Goal: Task Accomplishment & Management: Manage account settings

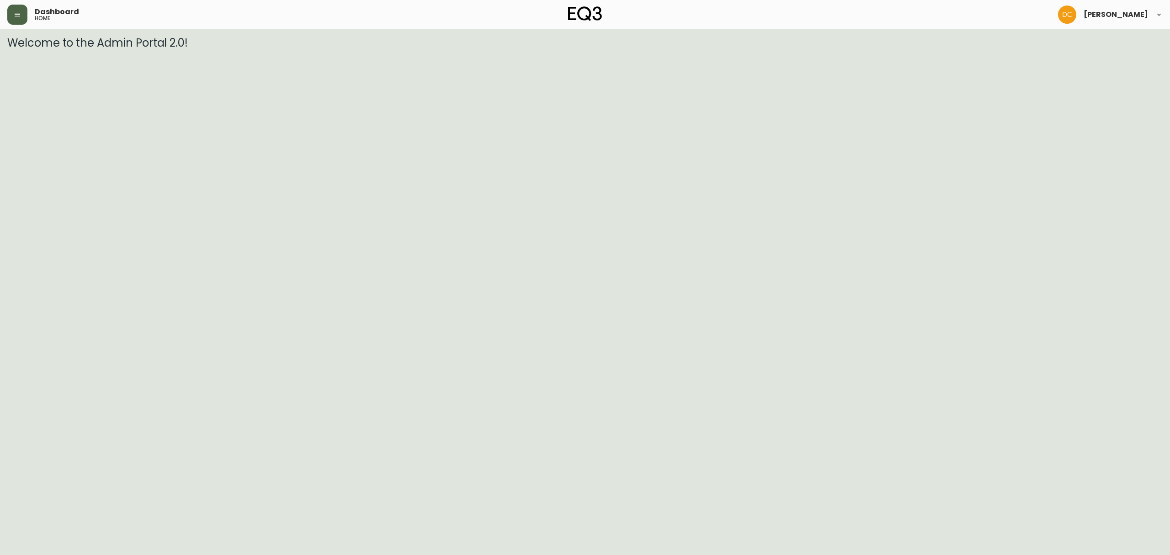
click at [23, 9] on button "button" at bounding box center [17, 15] width 20 height 20
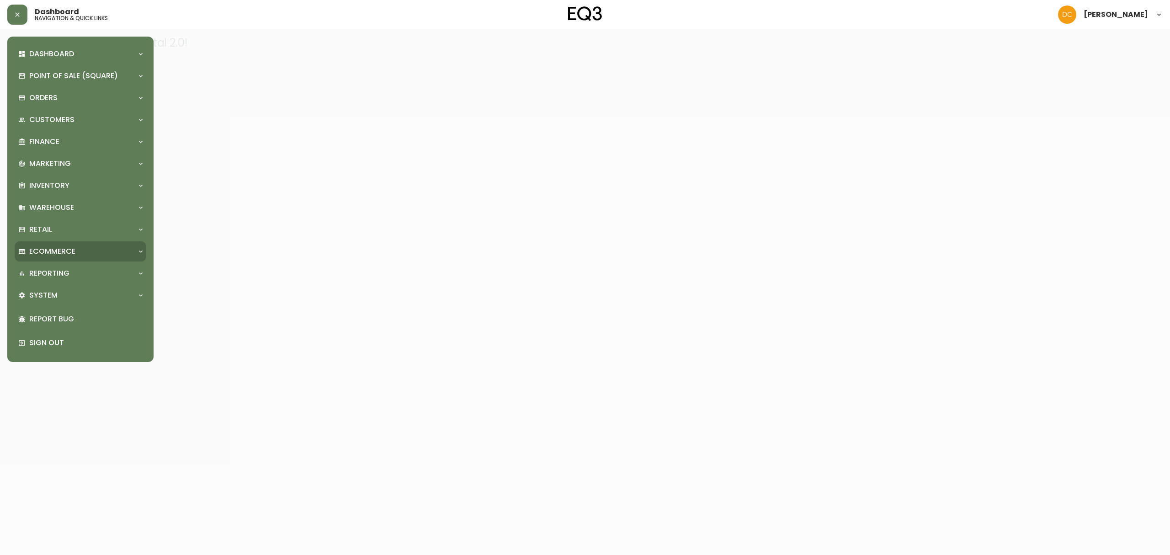
click at [70, 244] on div "Ecommerce" at bounding box center [81, 251] width 132 height 20
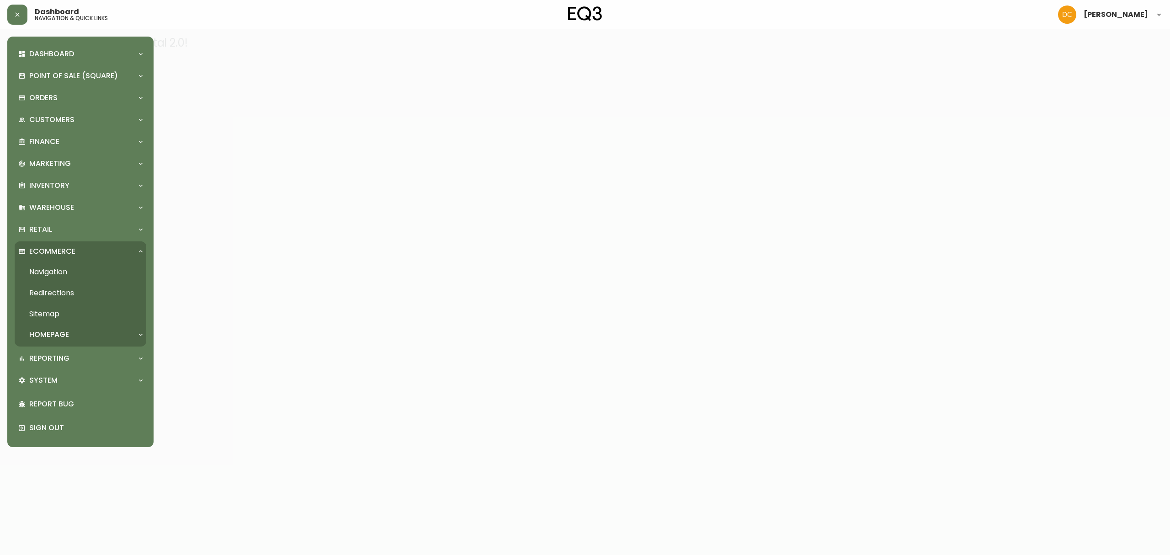
click at [88, 268] on link "Navigation" at bounding box center [81, 271] width 132 height 21
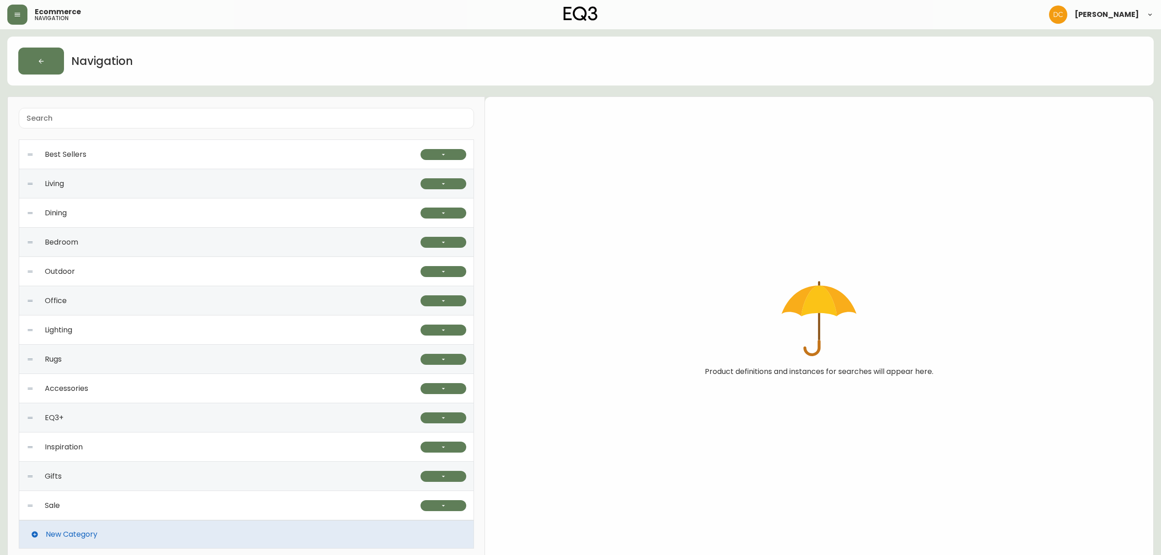
click at [299, 155] on div "Best Sellers" at bounding box center [224, 154] width 394 height 29
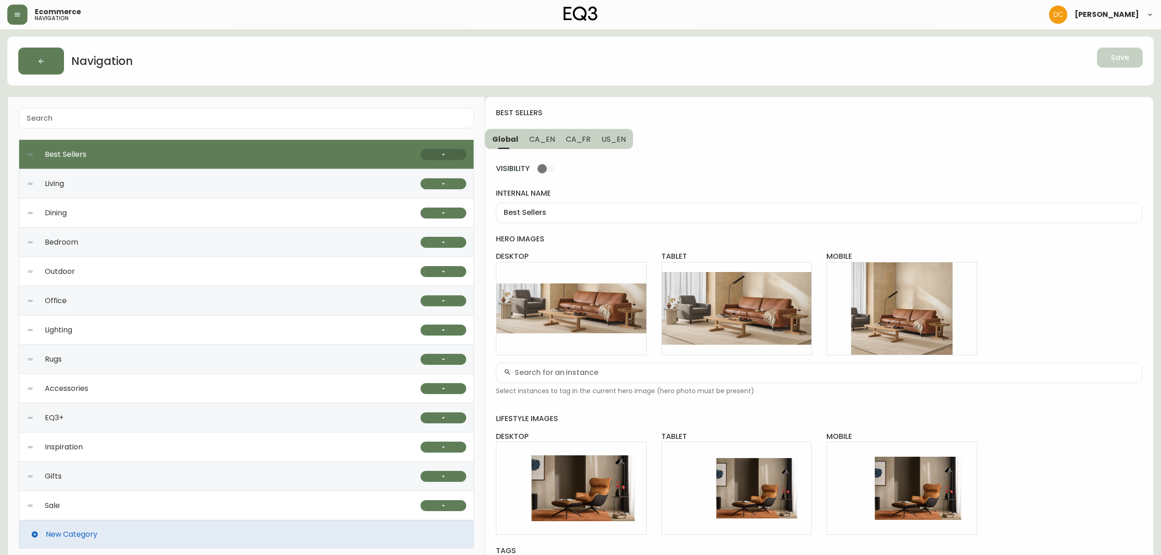
click at [443, 156] on icon "button" at bounding box center [443, 154] width 7 height 7
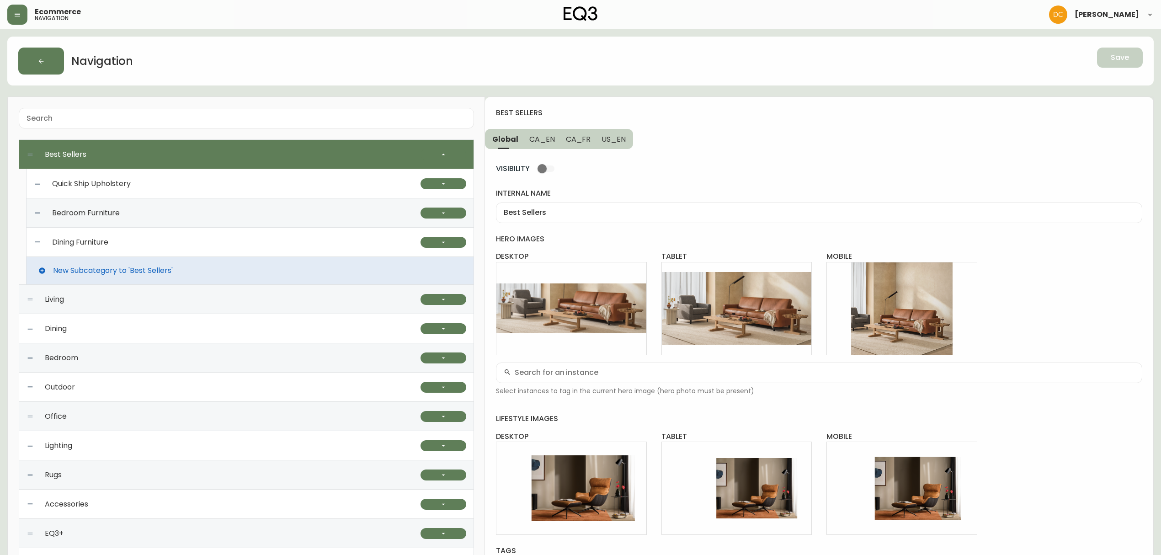
click at [267, 183] on div "Quick Ship Upholstery" at bounding box center [227, 183] width 387 height 29
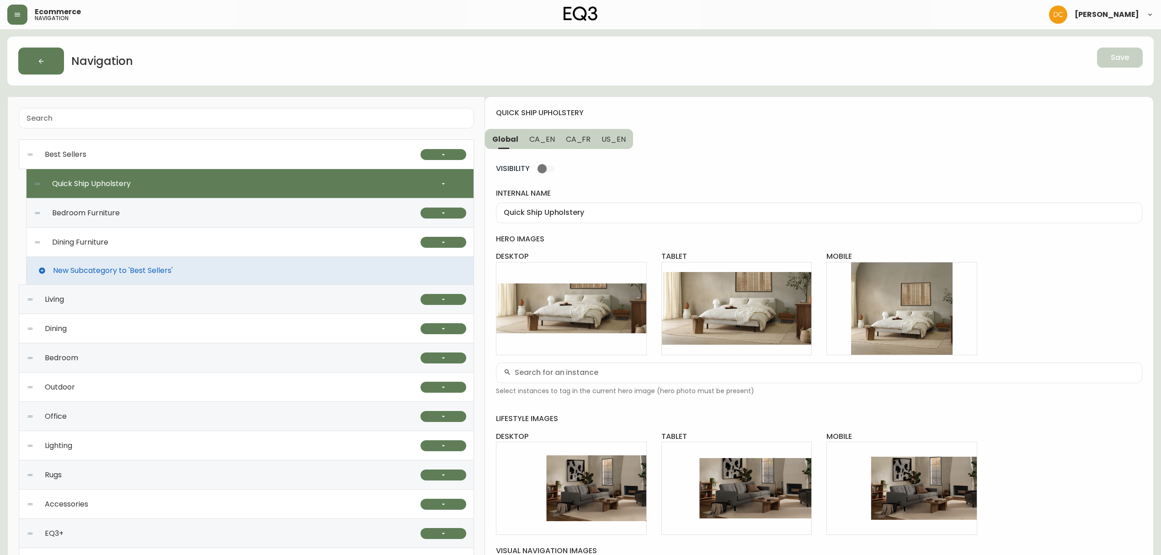
click at [306, 214] on div "Bedroom Furniture" at bounding box center [227, 212] width 387 height 29
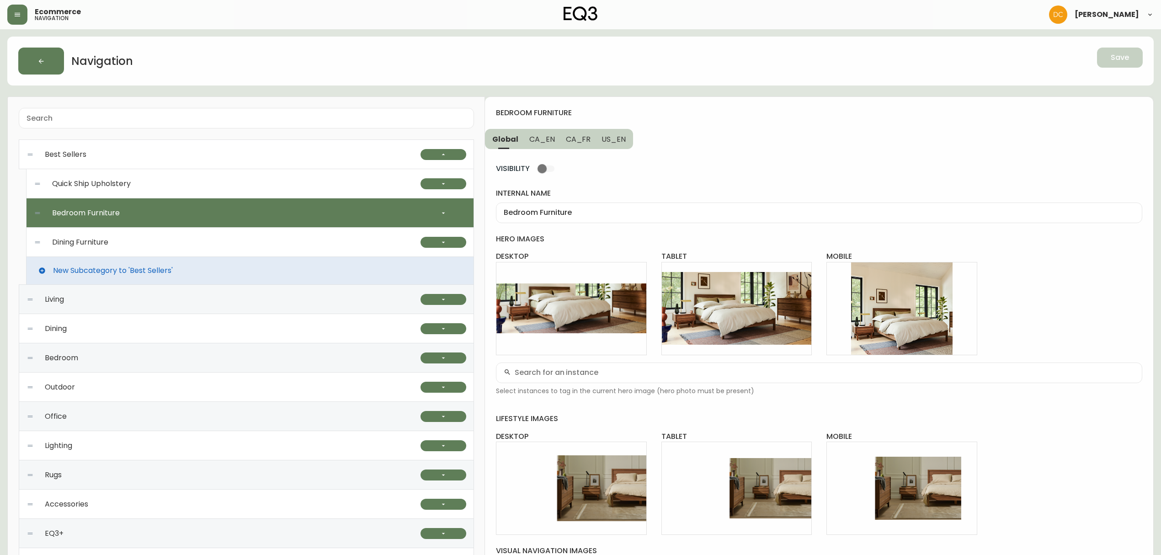
click at [299, 238] on div "Dining Furniture" at bounding box center [227, 242] width 387 height 29
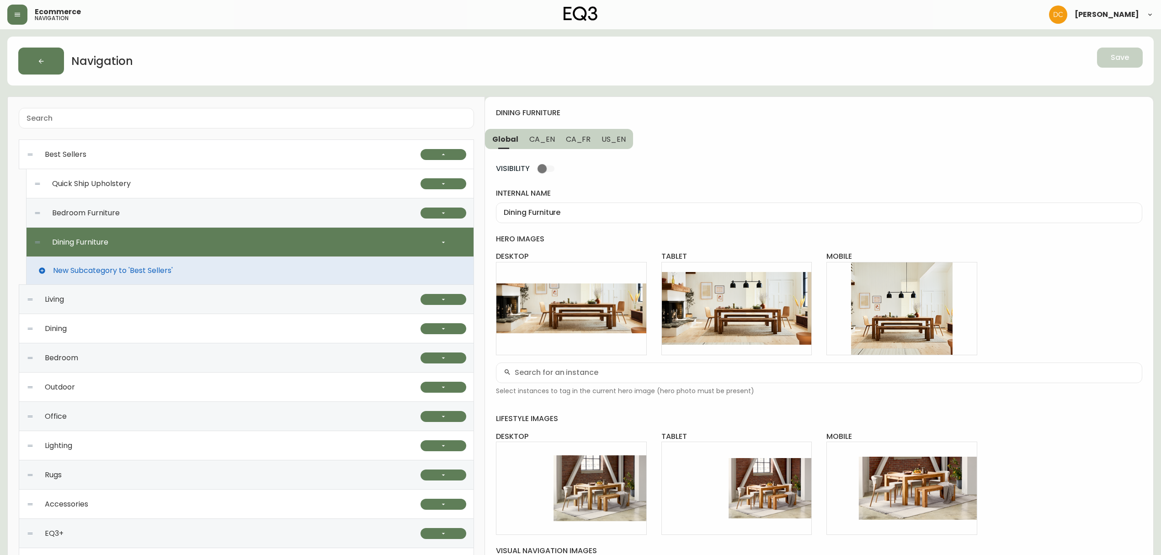
click at [291, 185] on div "Quick Ship Upholstery" at bounding box center [227, 183] width 387 height 29
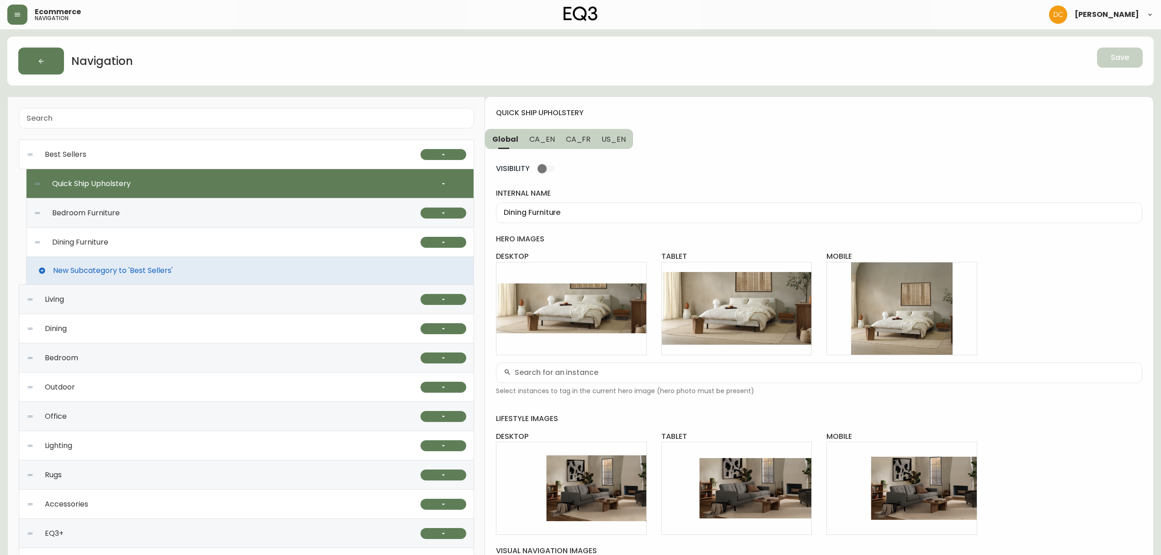
type input "Quick Ship Upholstery"
click at [536, 137] on span "CA_EN" at bounding box center [542, 139] width 26 height 10
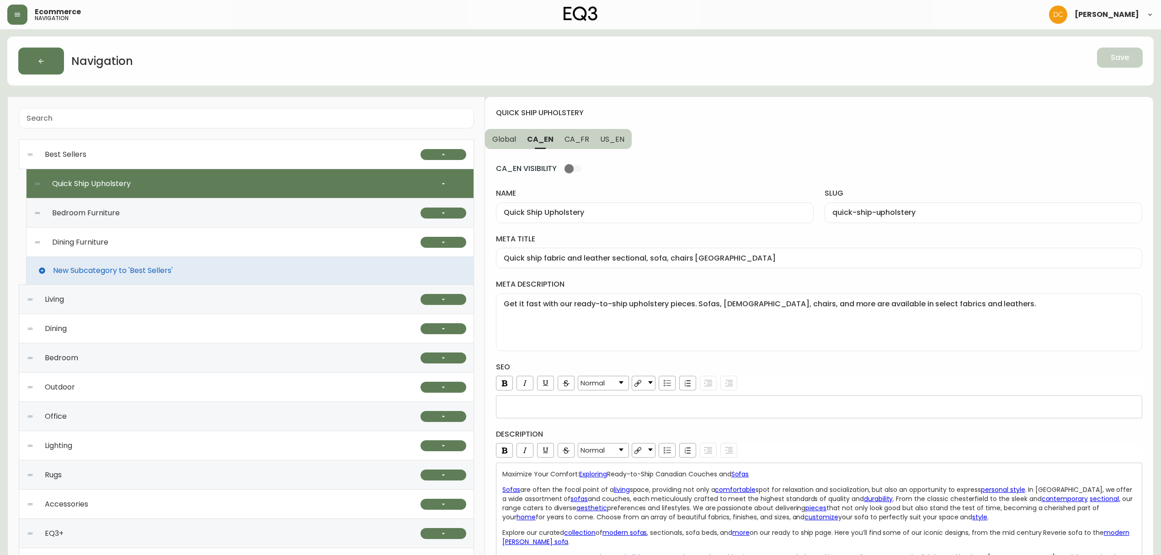
click at [573, 136] on span "CA_FR" at bounding box center [576, 139] width 25 height 10
type input "Meubles"
type input "meubles"
type input "Mobilier contemporain prêt pour une livraison rapide au Canada"
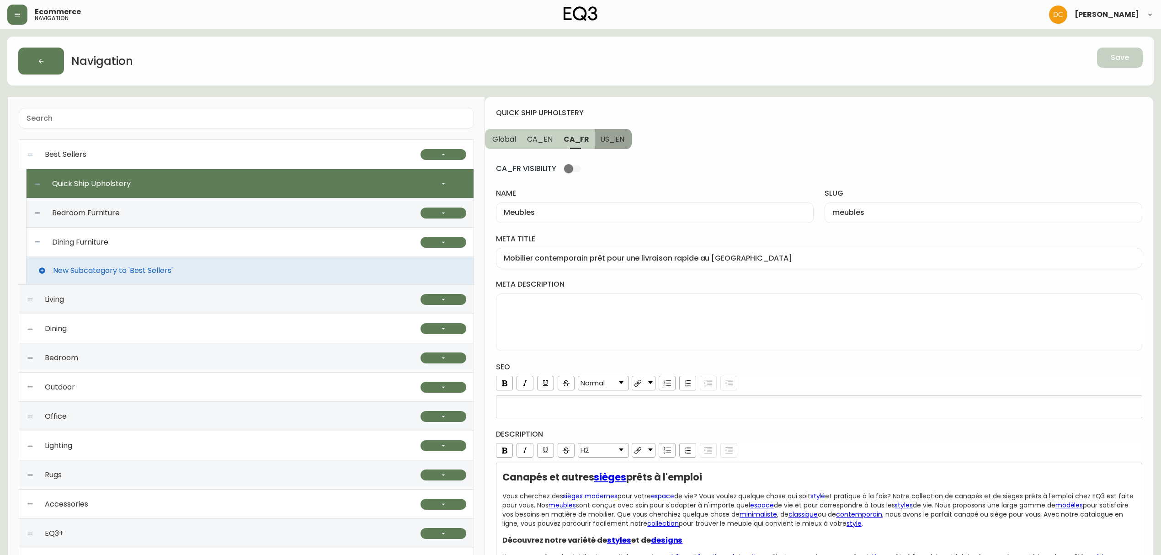
click at [626, 141] on button "US_EN" at bounding box center [612, 139] width 37 height 20
type input "Quick Ship Upholstery"
type input "quick-ship-upholstery"
type input "Ready-to-Ship Living Room Sofas, Chairs and Ottomans"
type textarea "Get it fast with our ready-to-ship upholstery pieces. Sofas, loveseats, chairs,…"
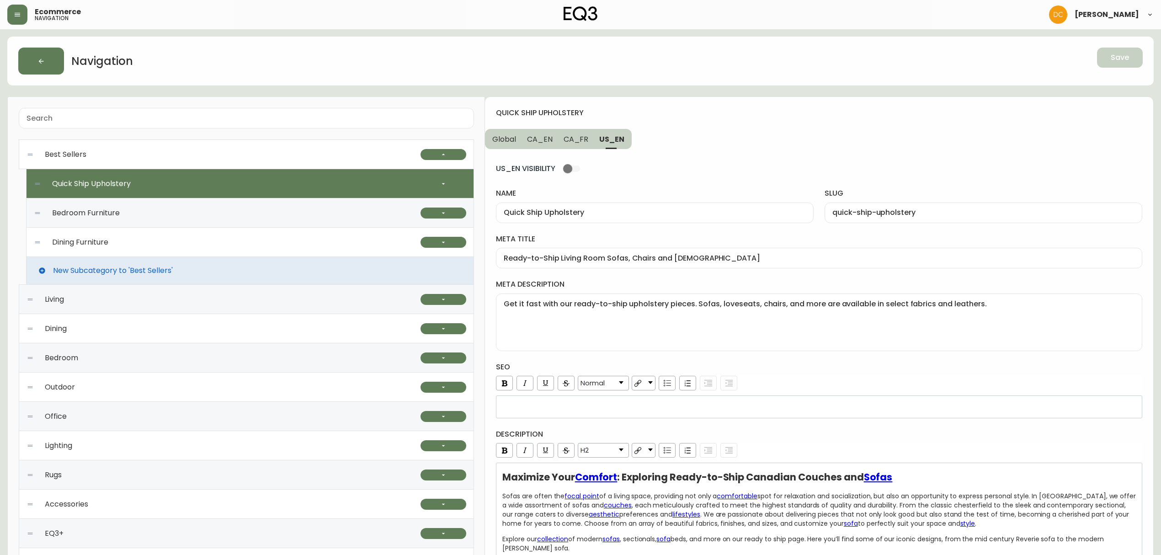
drag, startPoint x: 578, startPoint y: 144, endPoint x: 569, endPoint y: 145, distance: 8.7
click at [578, 144] on button "CA_FR" at bounding box center [576, 139] width 36 height 20
type input "Meubles"
type input "meubles"
type input "Mobilier contemporain prêt pour une livraison rapide au Canada"
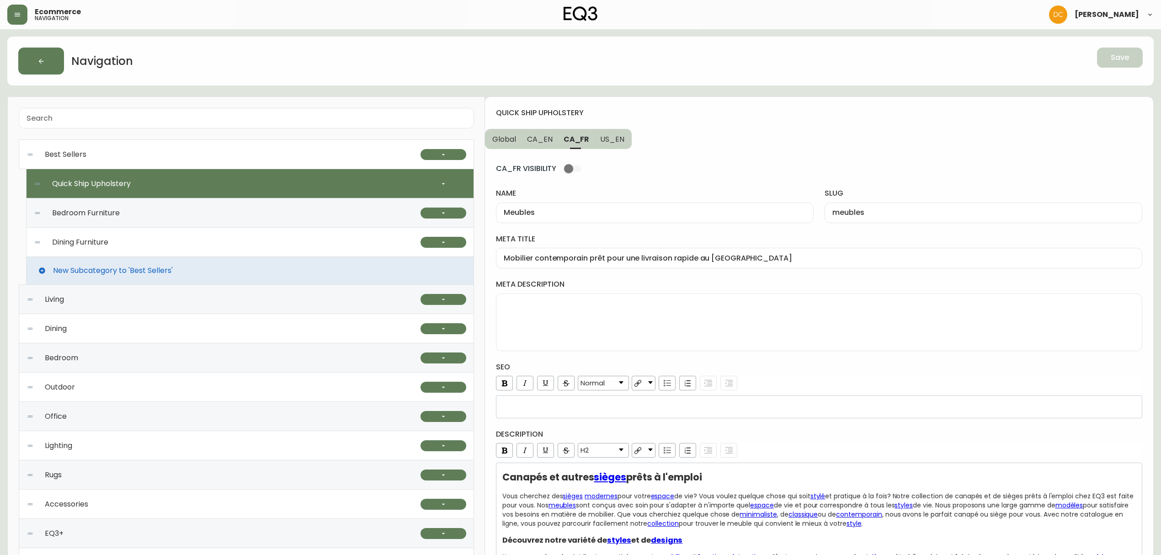
click at [546, 145] on button "CA_EN" at bounding box center [539, 139] width 37 height 20
type input "Quick Ship Upholstery"
type input "quick-ship-upholstery"
type input "Quick ship fabric and leather sectional, sofa, chairs Canada"
type textarea "Get it fast with our ready-to-ship upholstery pieces. Sofas, ottomans, chairs, …"
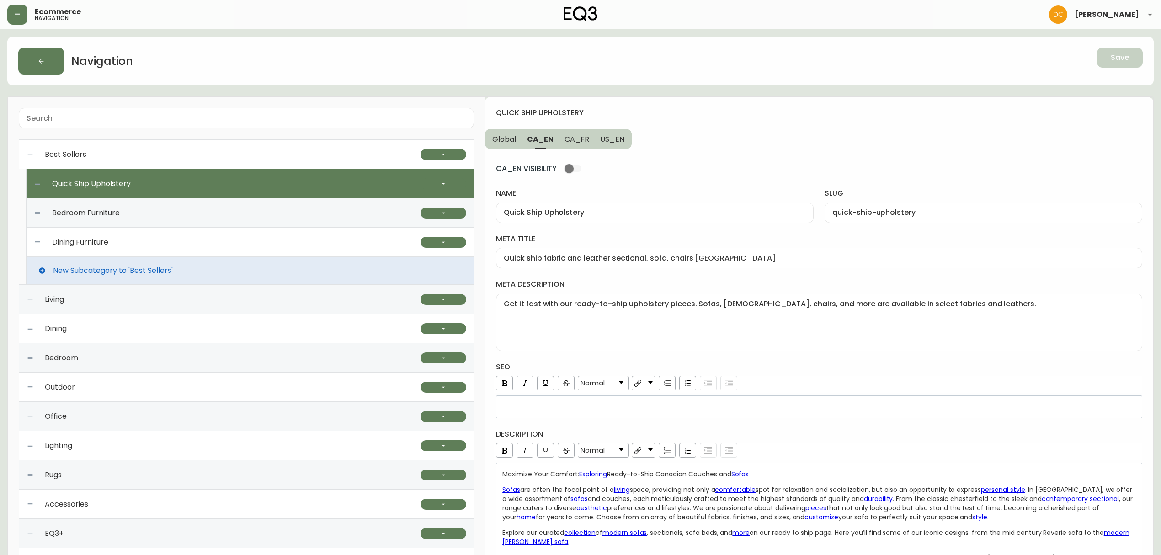
click at [500, 139] on span "Global" at bounding box center [504, 139] width 24 height 10
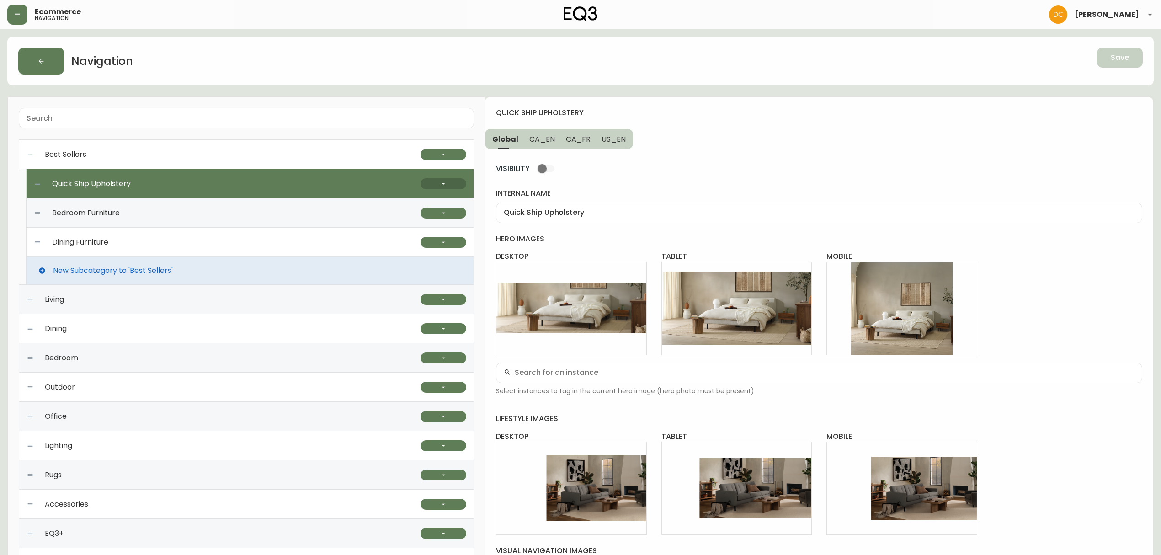
click at [454, 187] on button "button" at bounding box center [443, 183] width 46 height 11
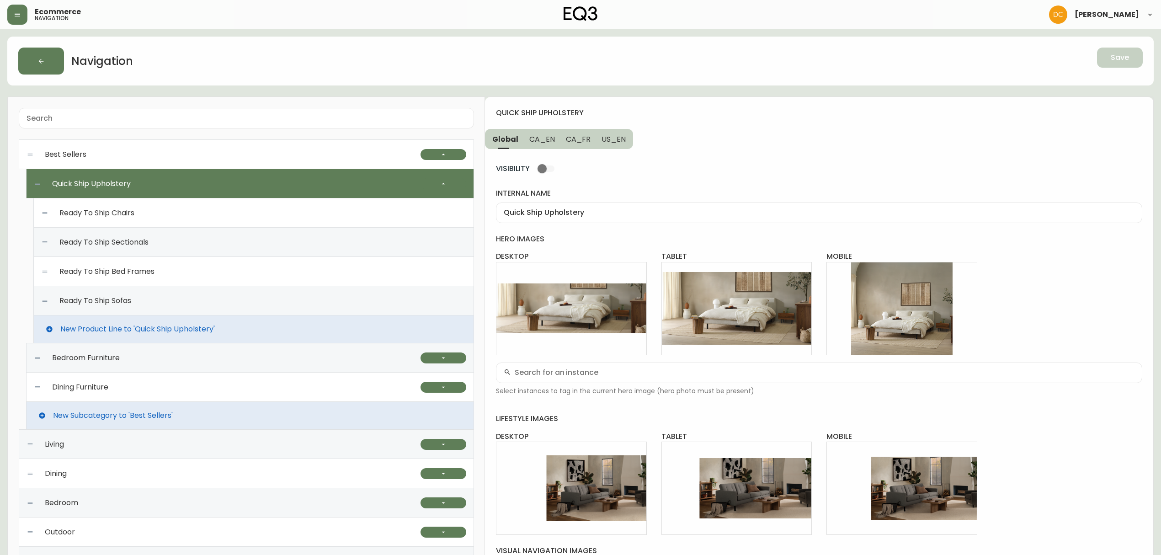
click at [335, 211] on div "Ready To Ship Chairs" at bounding box center [253, 212] width 425 height 29
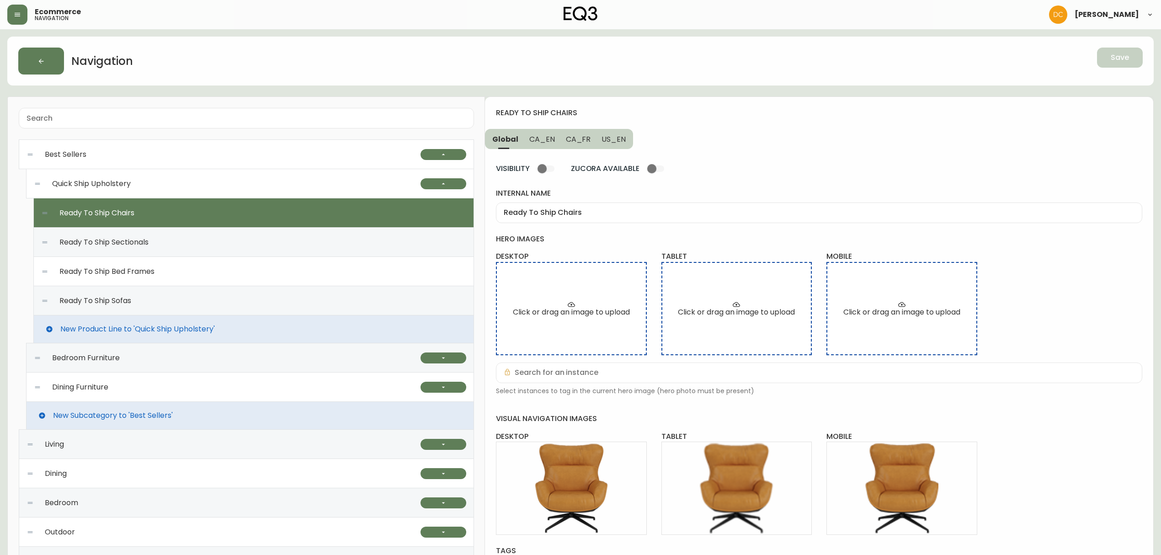
click at [535, 133] on button "CA_EN" at bounding box center [542, 139] width 37 height 20
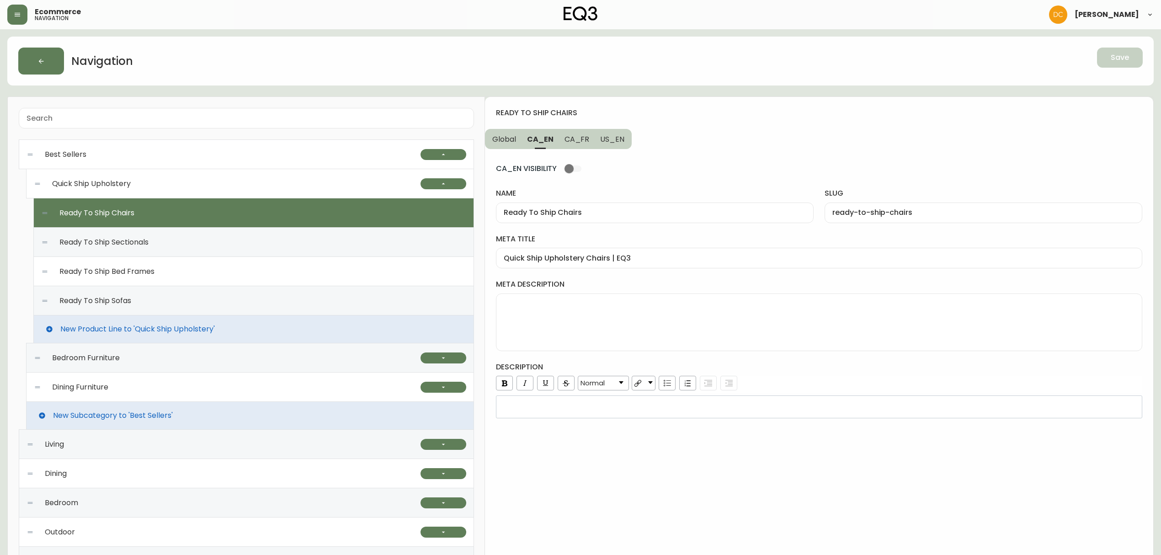
click at [570, 134] on span "CA_FR" at bounding box center [576, 139] width 25 height 10
type input "Fauteuils prêts à partir"
type input "fauteuils-pret-a-partir"
type input "Fauteuils prêts à partir de EQ3"
click at [616, 142] on span "US_EN" at bounding box center [612, 139] width 24 height 10
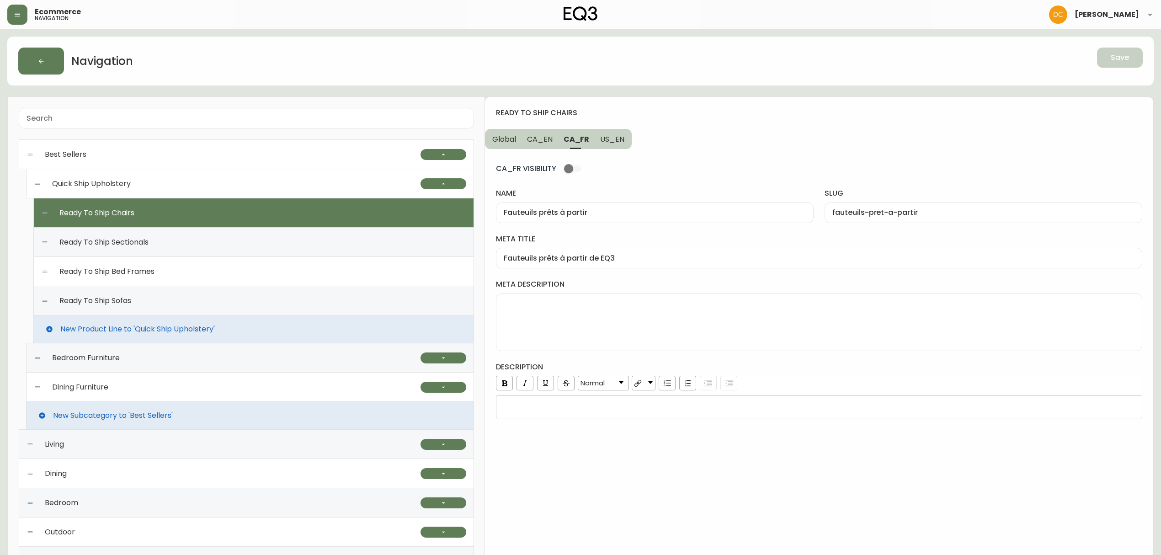
type input "Ready To Ship Chairs"
type input "ready-to-ship-chairs"
type input "Quick Ship Fabric and Leather Chairs | EQ3"
drag, startPoint x: 587, startPoint y: 141, endPoint x: 557, endPoint y: 142, distance: 29.3
click at [583, 141] on button "CA_FR" at bounding box center [576, 139] width 36 height 20
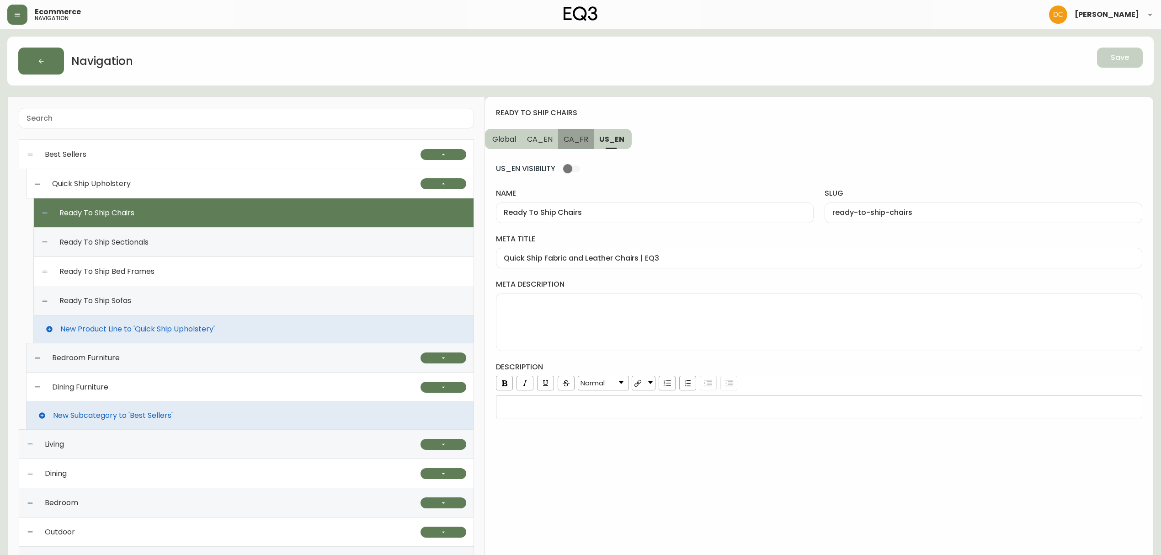
type input "Fauteuils prêts à partir"
type input "fauteuils-pret-a-partir"
type input "Fauteuils prêts à partir de EQ3"
drag, startPoint x: 546, startPoint y: 141, endPoint x: 520, endPoint y: 141, distance: 26.0
click at [545, 141] on span "CA_EN" at bounding box center [540, 139] width 26 height 10
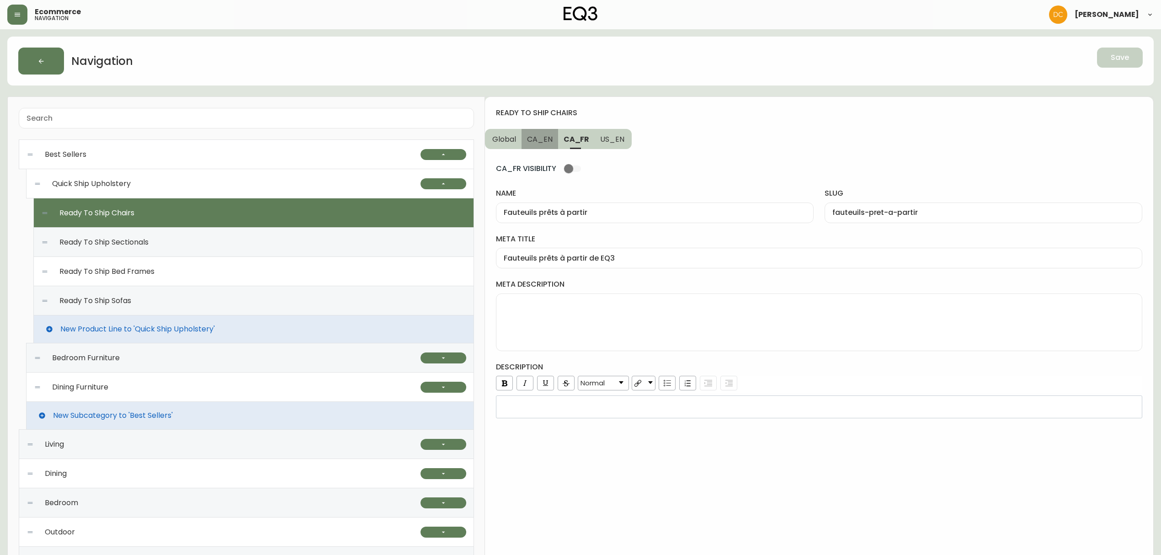
type input "Ready To Ship Chairs"
type input "ready-to-ship-chairs"
type input "Quick Ship Upholstery Chairs | EQ3"
click at [513, 138] on span "Global" at bounding box center [504, 139] width 24 height 10
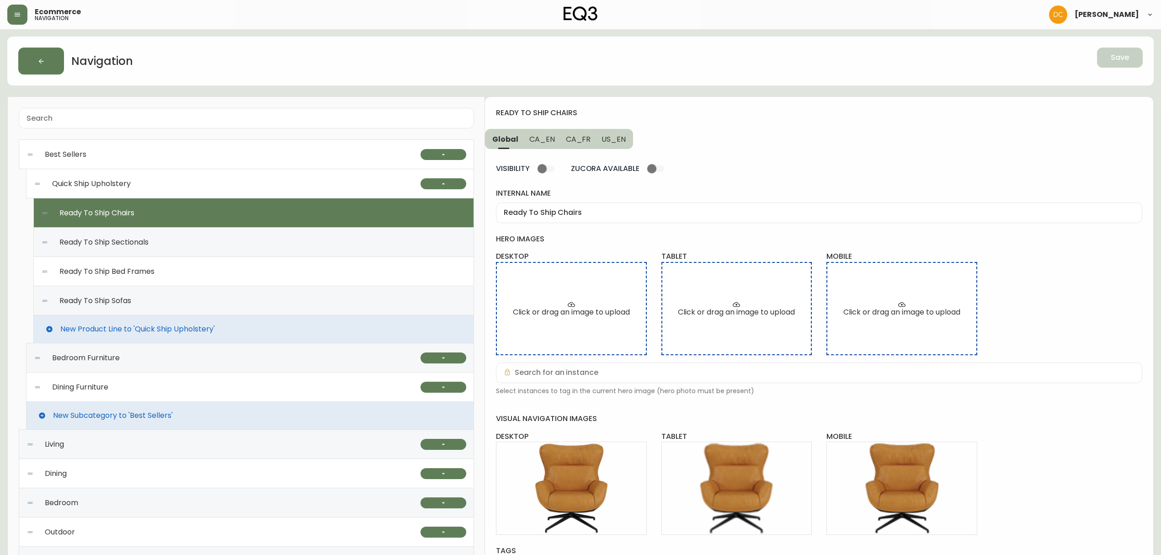
click at [346, 239] on div "Ready To Ship Sectionals" at bounding box center [253, 242] width 425 height 29
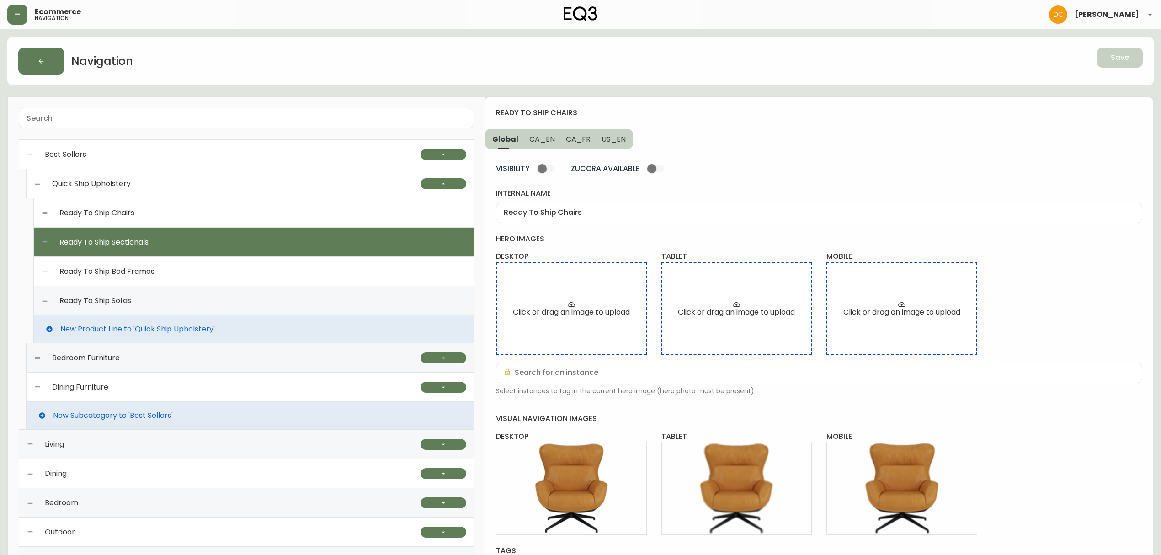
type input "Ready To Ship Sectionals"
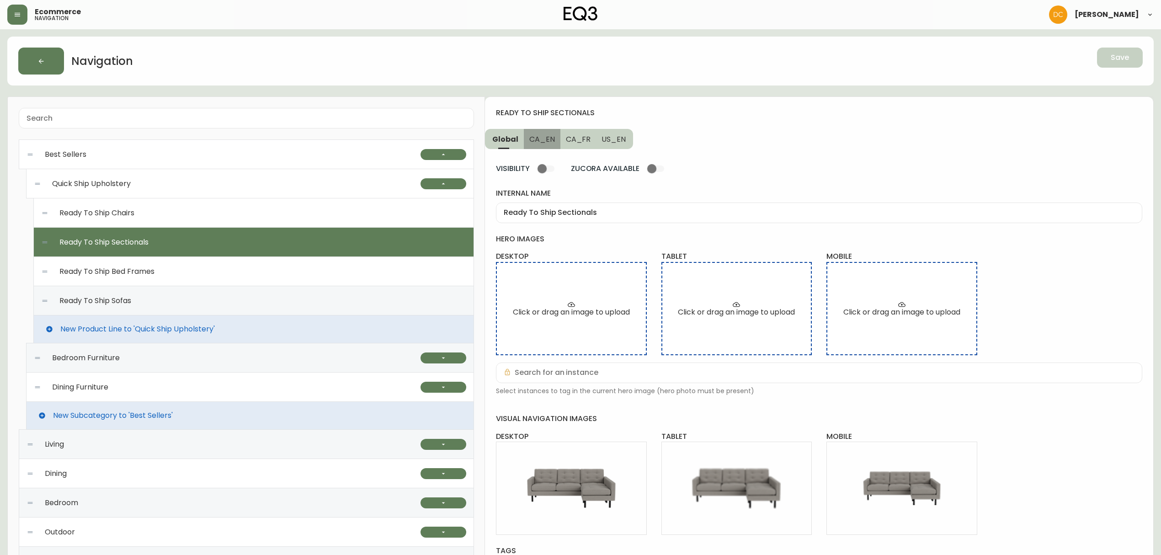
click at [548, 141] on span "CA_EN" at bounding box center [542, 139] width 26 height 10
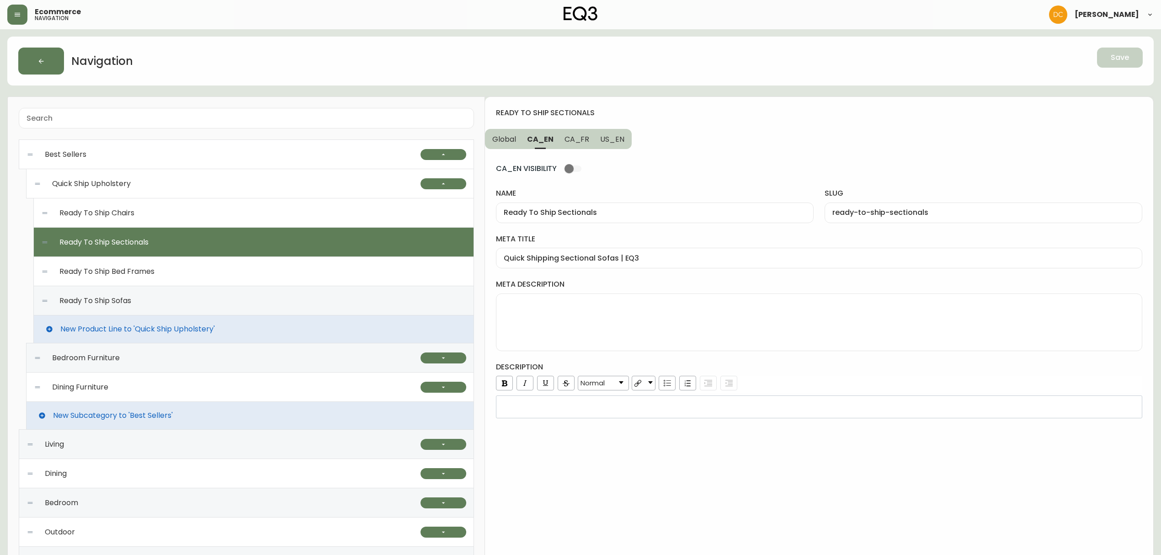
click at [571, 139] on span "CA_FR" at bounding box center [576, 139] width 25 height 10
type input "Canapés modulaires prêts à partir"
type input "canapes-modulaires-prets-a-partir"
type input "Canapés modulaires prêts à partir | EQ3"
click at [609, 143] on span "US_EN" at bounding box center [612, 139] width 24 height 10
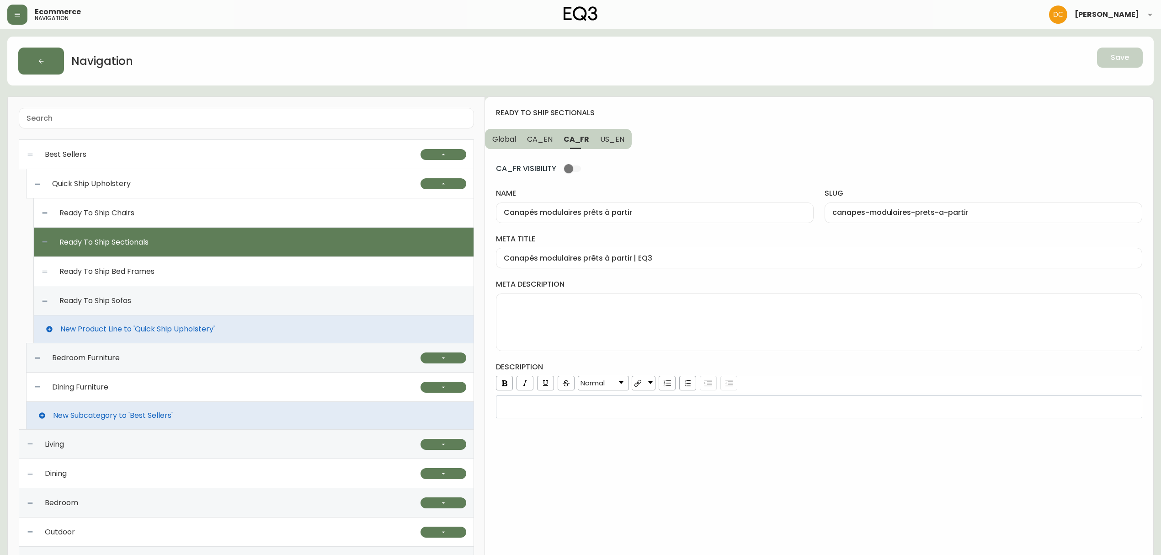
type input "Ready To Ship Sectionals"
type input "ready-to-ship-sectionals"
click at [552, 141] on button "CA_EN" at bounding box center [539, 139] width 37 height 20
type input "Quick Shipping Sectional Sofas | EQ3"
click at [510, 139] on span "Global" at bounding box center [504, 139] width 24 height 10
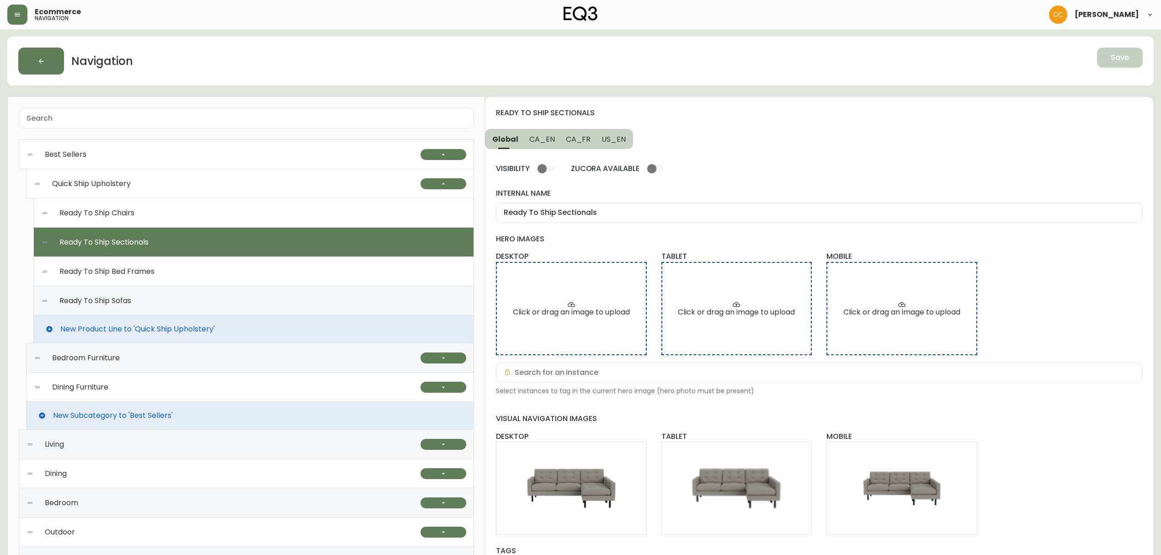
click at [304, 282] on div "Ready To Ship Bed Frames" at bounding box center [253, 271] width 425 height 29
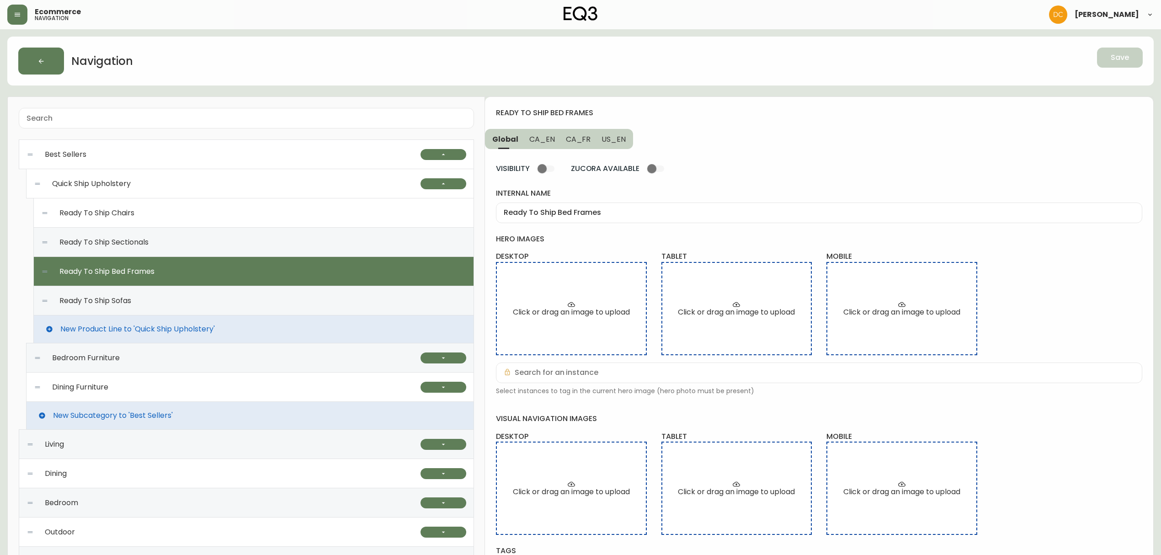
click at [260, 298] on div "Ready To Ship Sofas" at bounding box center [253, 300] width 425 height 29
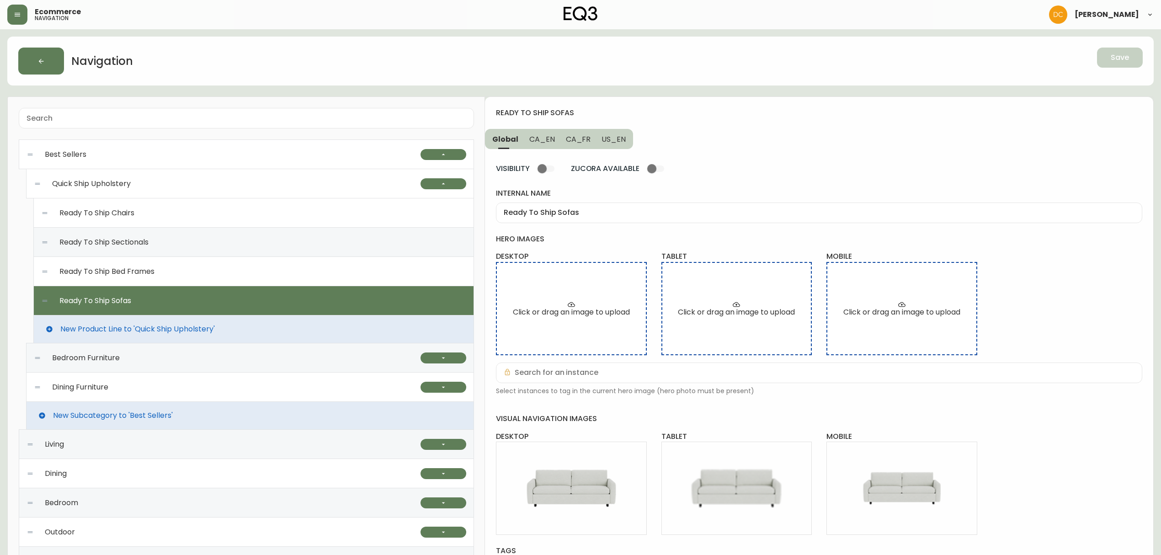
click at [272, 272] on div "Ready To Ship Bed Frames" at bounding box center [253, 271] width 425 height 29
type input "Ready To Ship Bed Frames"
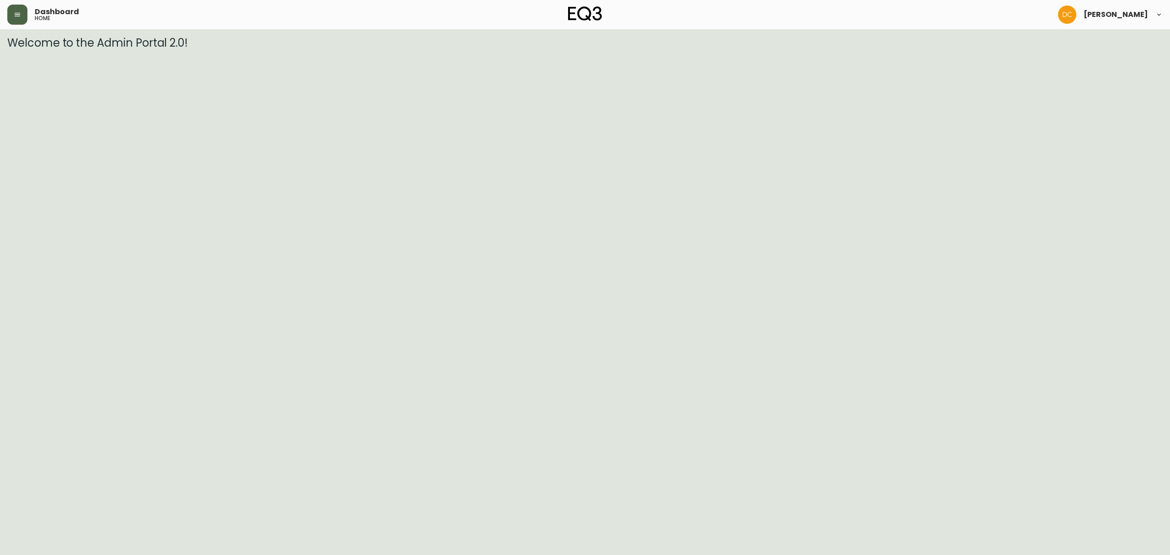
click at [20, 5] on button "button" at bounding box center [17, 15] width 20 height 20
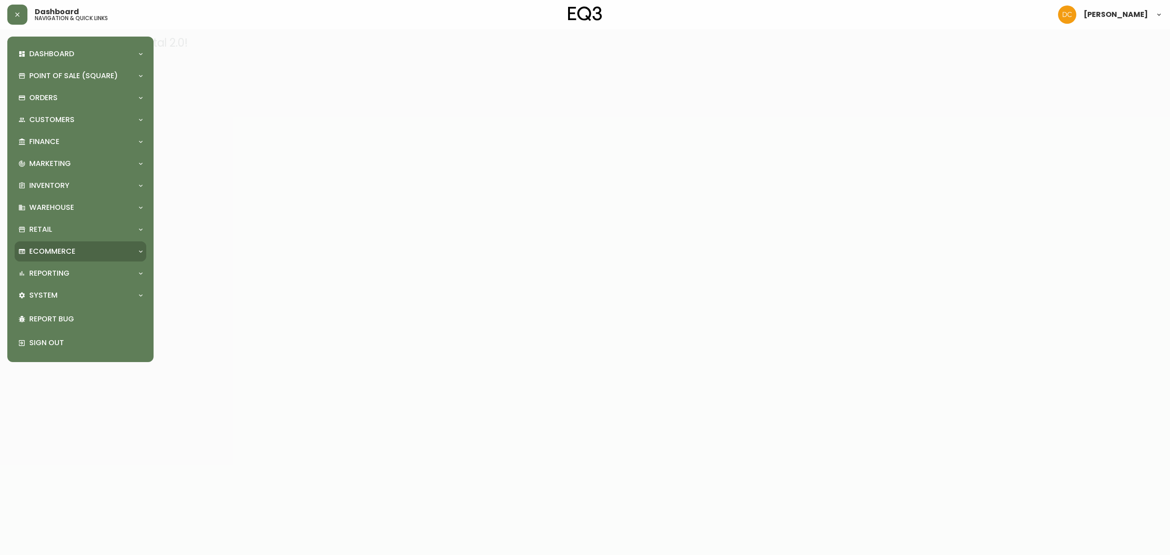
click at [90, 244] on div "Ecommerce" at bounding box center [81, 251] width 132 height 20
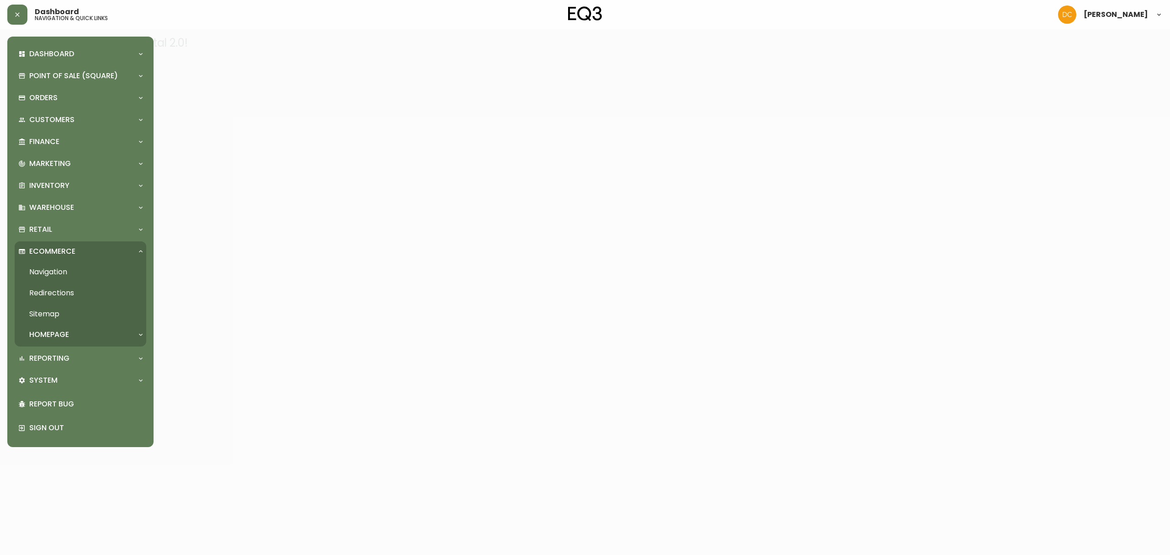
click at [75, 275] on link "Navigation" at bounding box center [81, 271] width 132 height 21
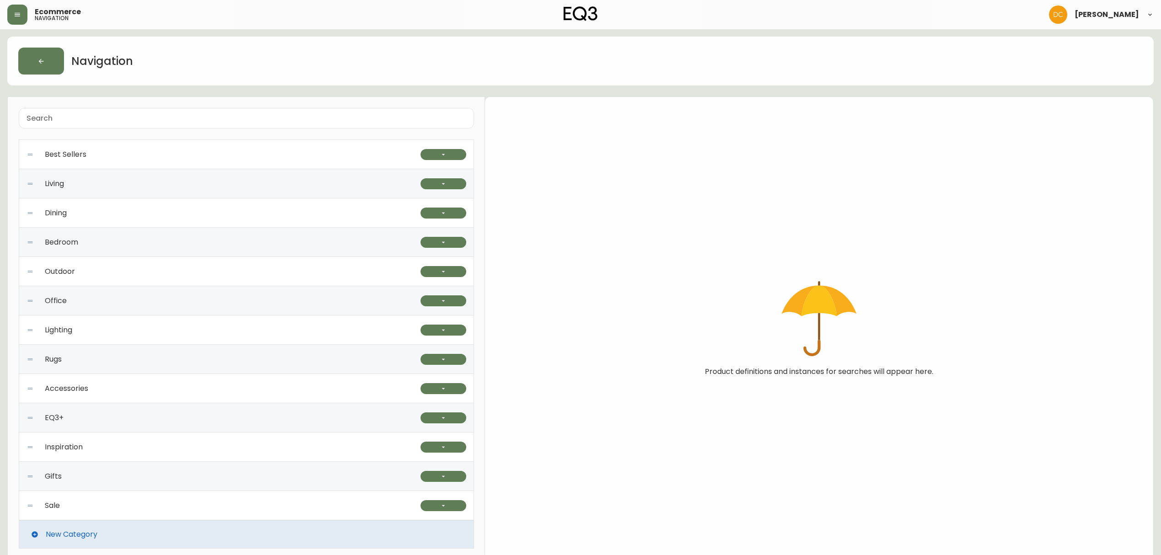
click at [125, 280] on div "Outdoor" at bounding box center [224, 271] width 394 height 29
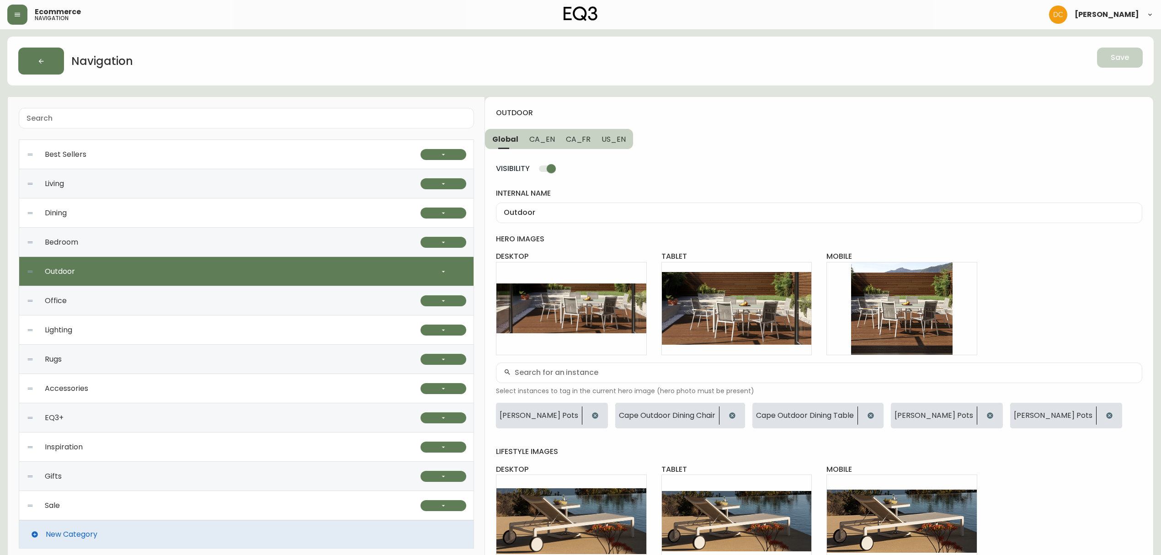
click at [549, 171] on input "VISIBILITY" at bounding box center [551, 168] width 52 height 17
checkbox input "false"
click at [448, 275] on button "button" at bounding box center [443, 271] width 46 height 11
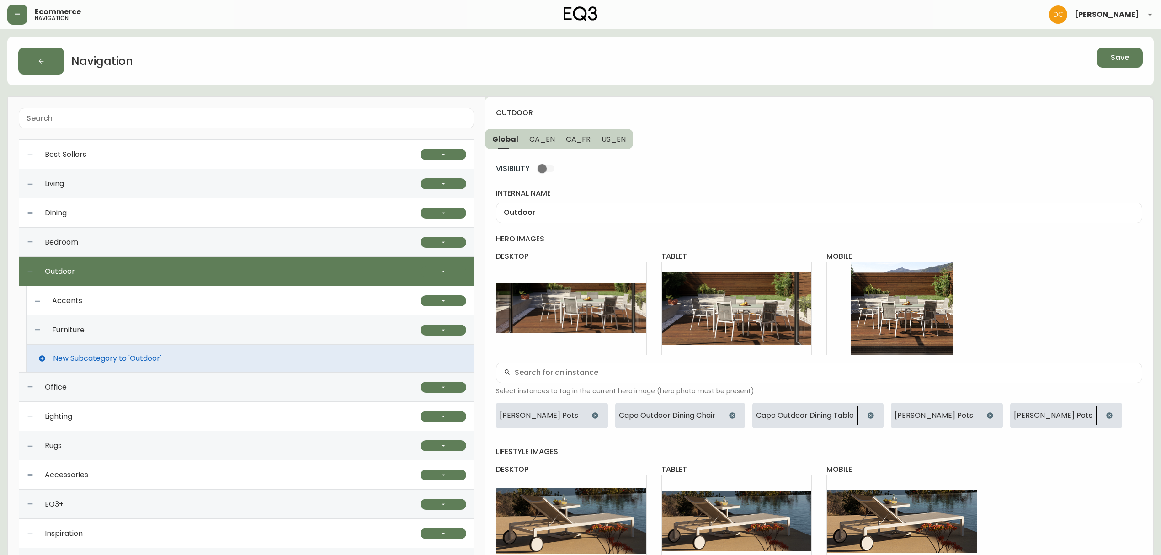
click at [172, 333] on div "Furniture" at bounding box center [227, 329] width 387 height 29
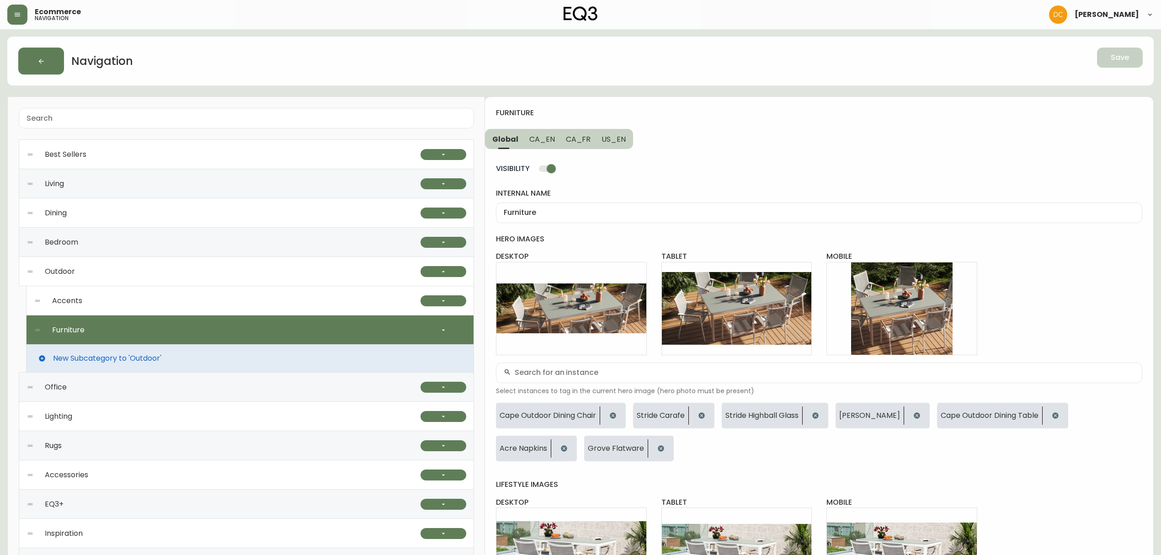
click at [546, 172] on input "VISIBILITY" at bounding box center [551, 168] width 52 height 17
checkbox input "false"
click at [580, 223] on div "Furniture" at bounding box center [819, 212] width 646 height 21
type input "Furniture"
click at [1100, 58] on button "Save" at bounding box center [1120, 58] width 46 height 20
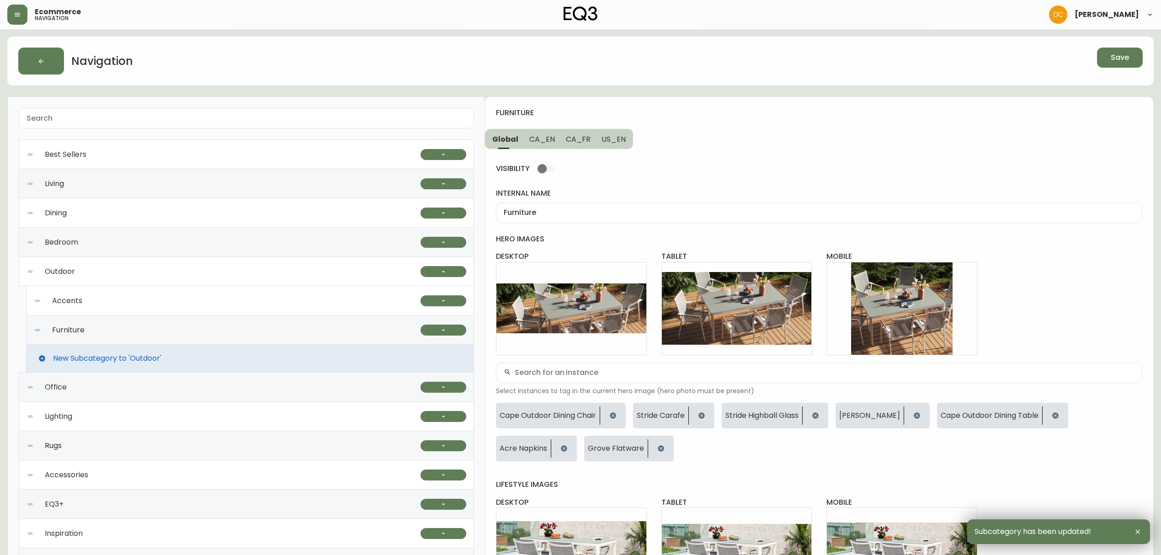
click at [249, 301] on div "Accents" at bounding box center [227, 300] width 387 height 29
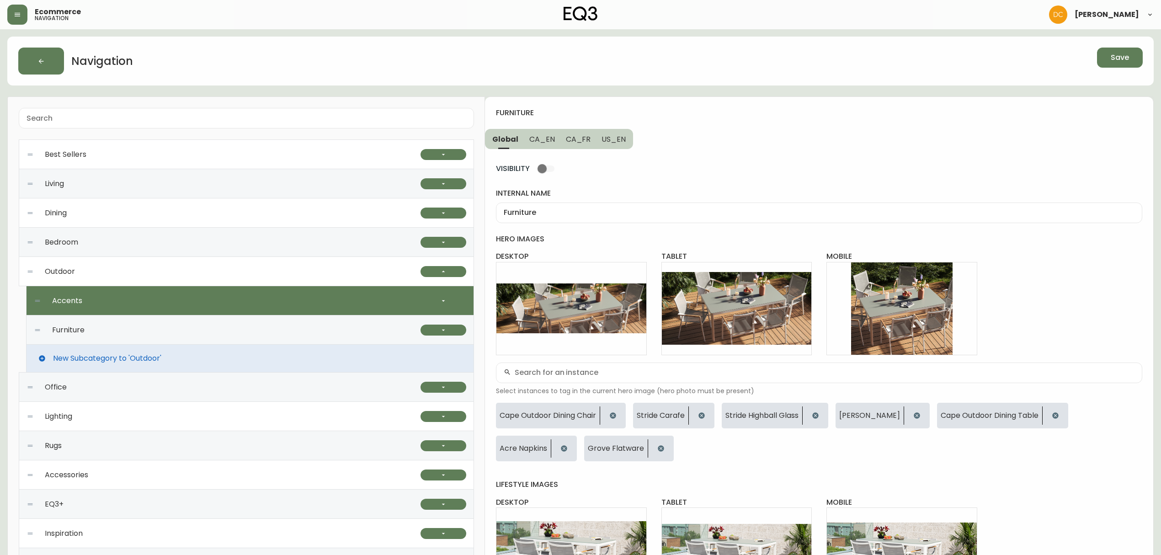
checkbox input "true"
type input "Accents"
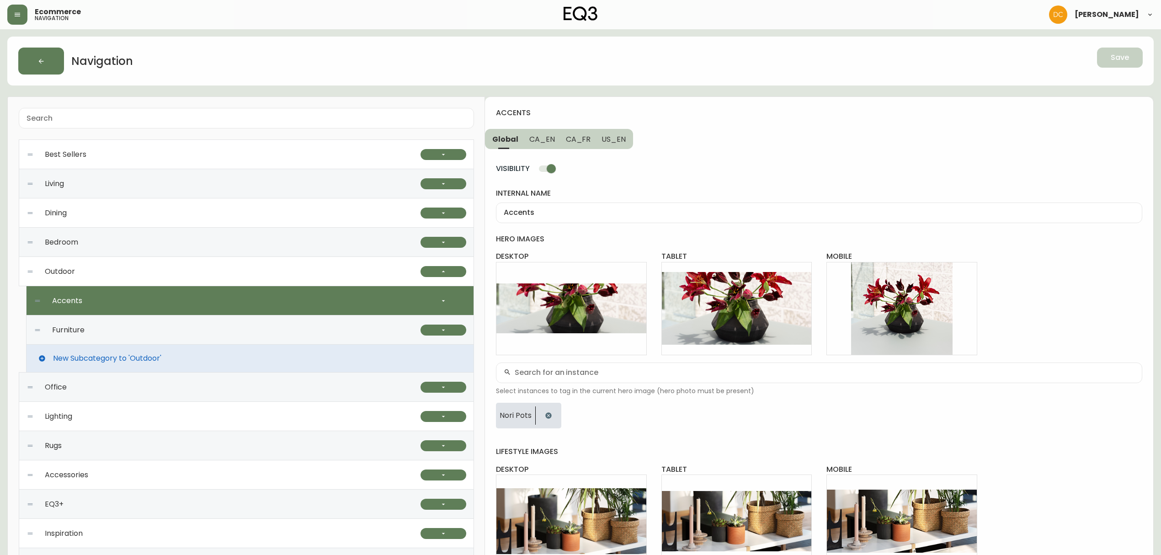
click at [545, 172] on input "VISIBILITY" at bounding box center [551, 168] width 52 height 17
checkbox input "false"
click at [1112, 60] on span "Save" at bounding box center [1119, 58] width 18 height 10
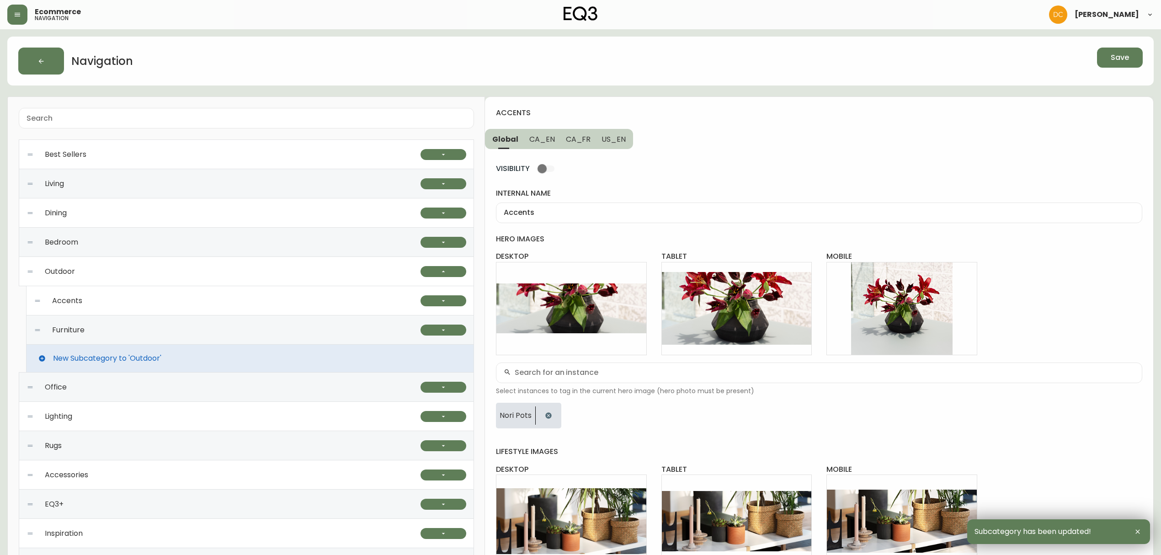
click at [197, 278] on div "Outdoor" at bounding box center [224, 271] width 394 height 29
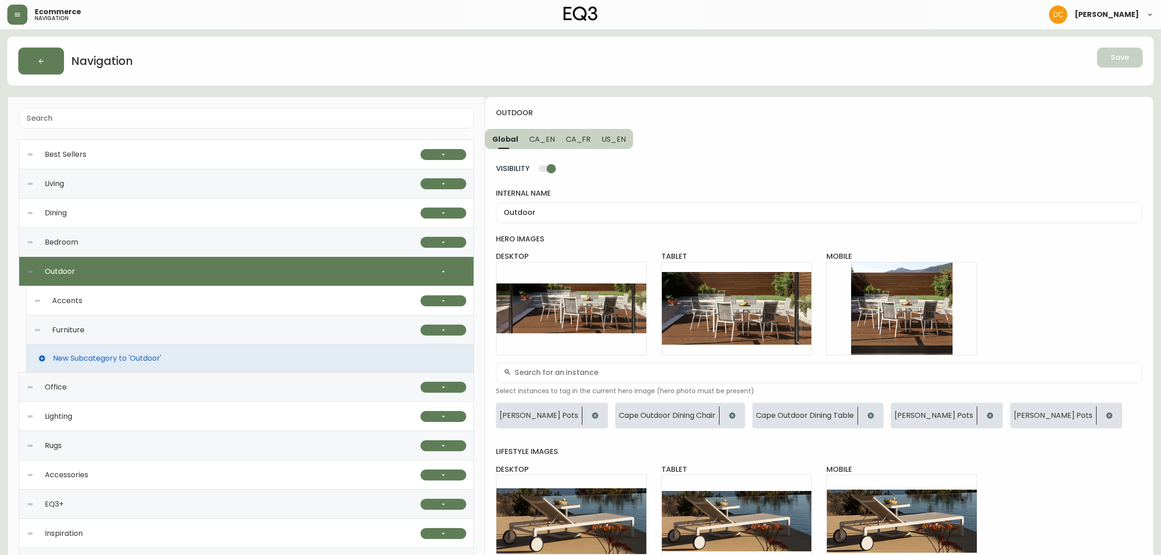
click at [550, 171] on input "VISIBILITY" at bounding box center [551, 168] width 52 height 17
checkbox input "false"
click at [1121, 57] on span "Save" at bounding box center [1119, 58] width 18 height 10
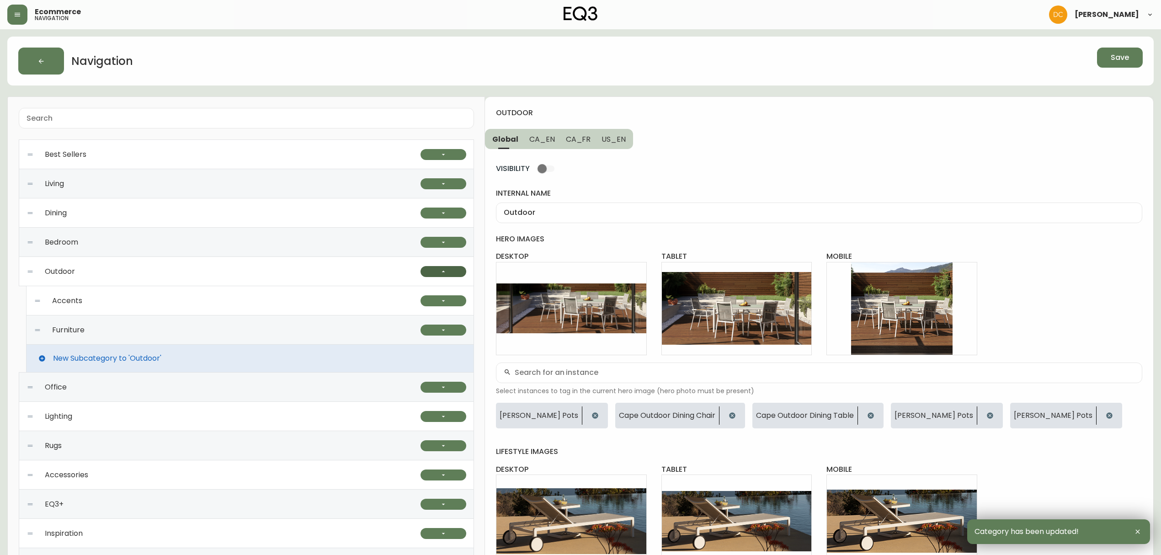
click at [437, 274] on button "button" at bounding box center [443, 271] width 46 height 11
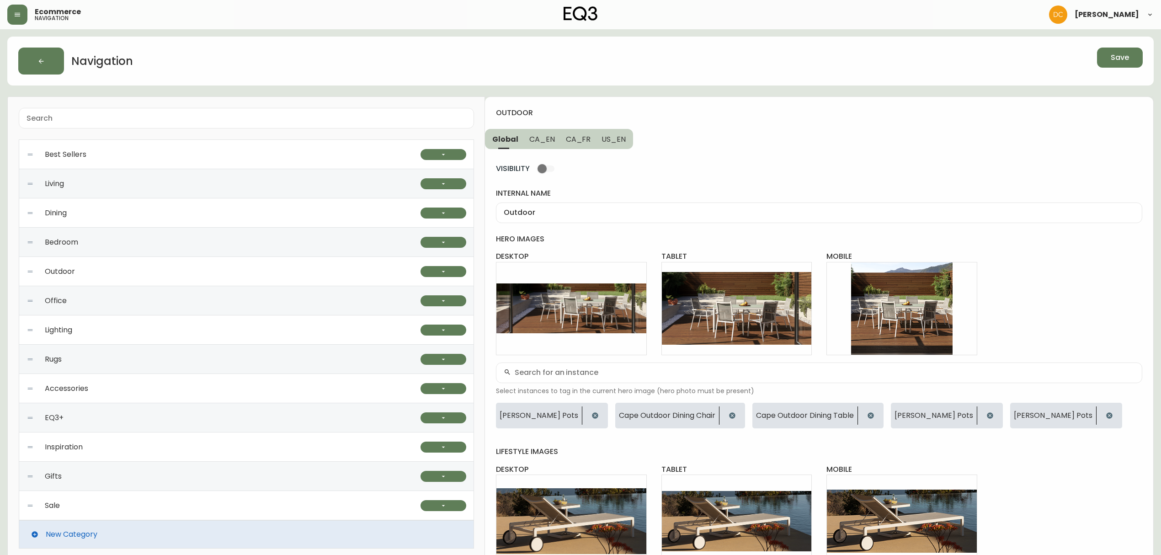
click at [217, 158] on div "Best Sellers" at bounding box center [224, 154] width 394 height 29
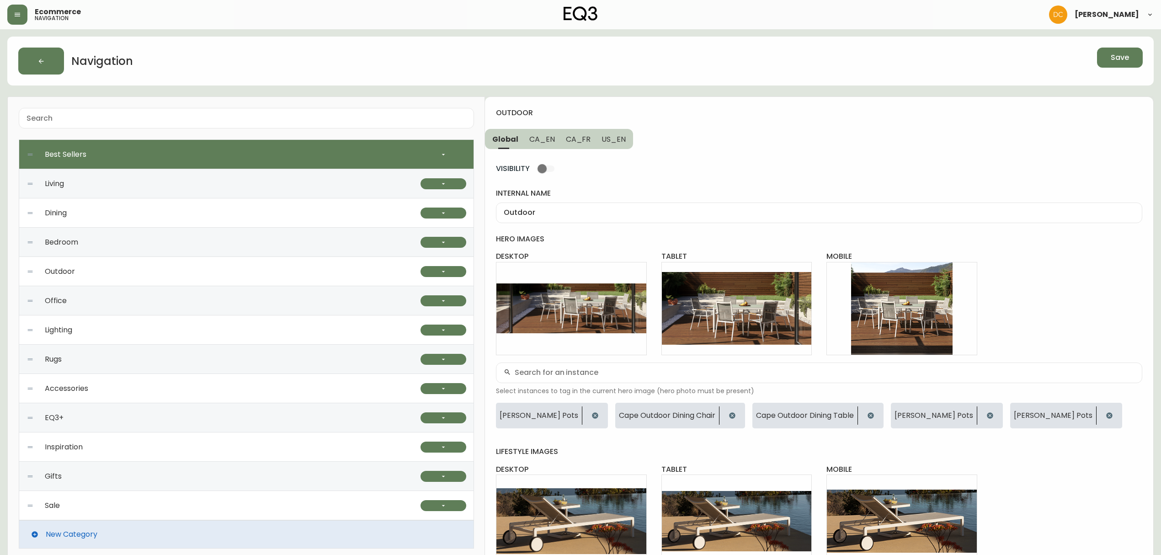
type input "Best Sellers"
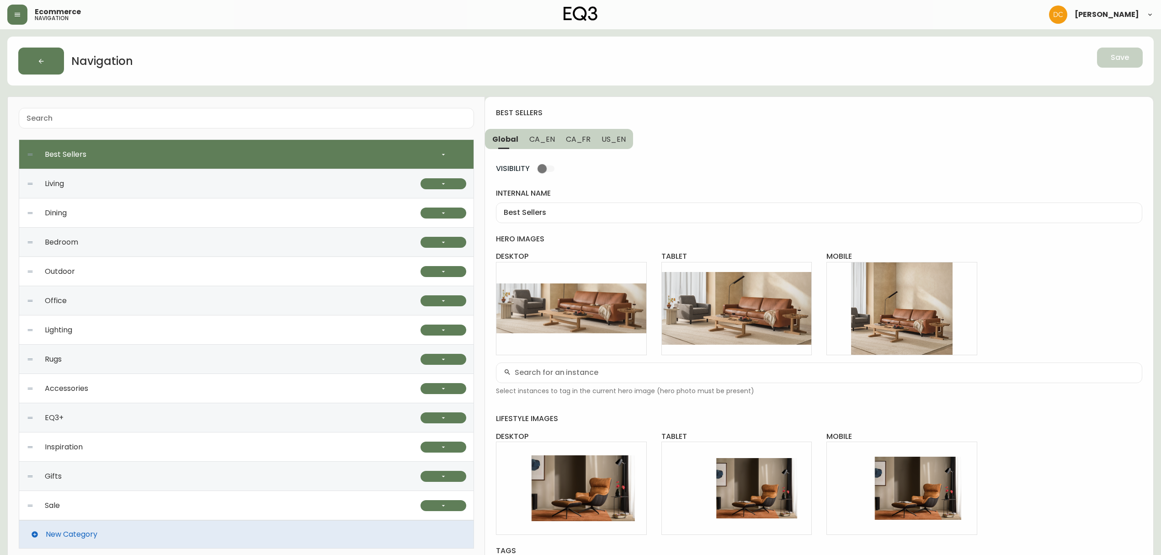
click at [538, 172] on input "VISIBILITY" at bounding box center [542, 168] width 52 height 17
checkbox input "true"
click at [437, 157] on button "button" at bounding box center [443, 154] width 46 height 11
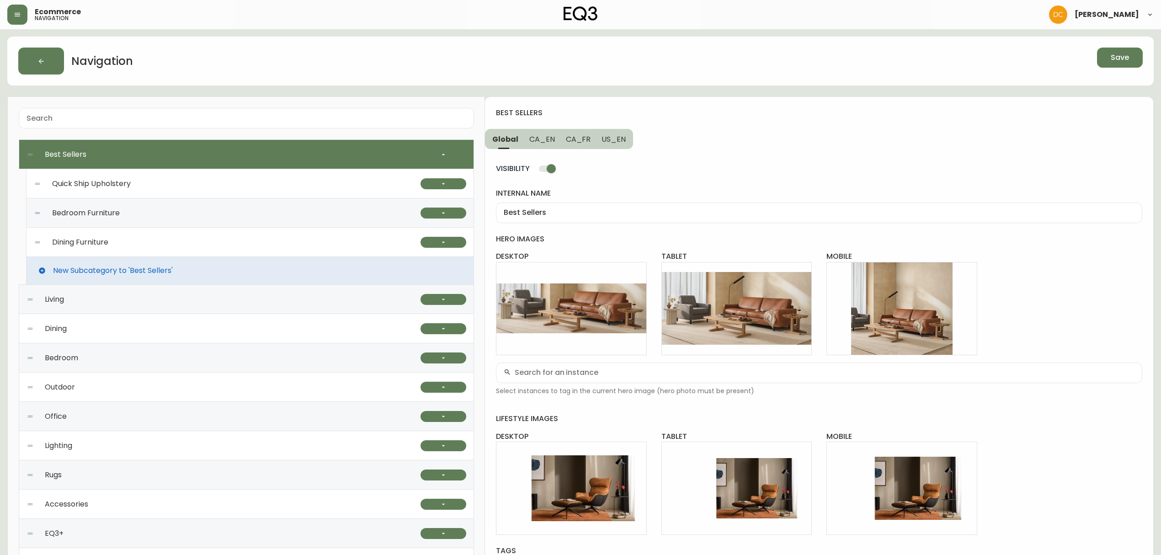
click at [161, 236] on div "Dining Furniture" at bounding box center [227, 242] width 387 height 29
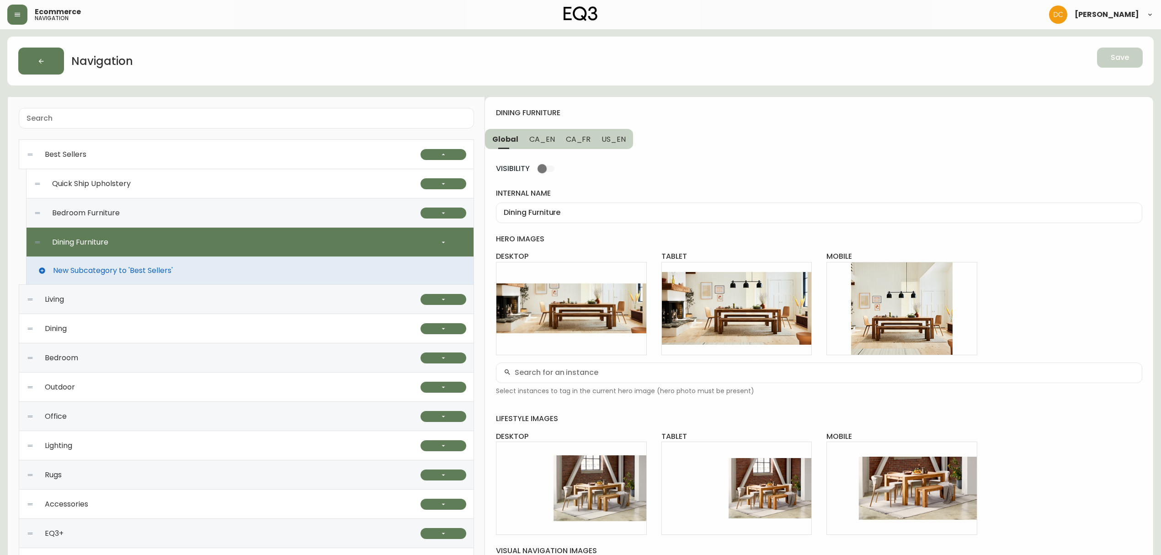
click at [543, 167] on input "VISIBILITY" at bounding box center [542, 168] width 52 height 17
click at [1116, 58] on span "Save" at bounding box center [1119, 58] width 18 height 10
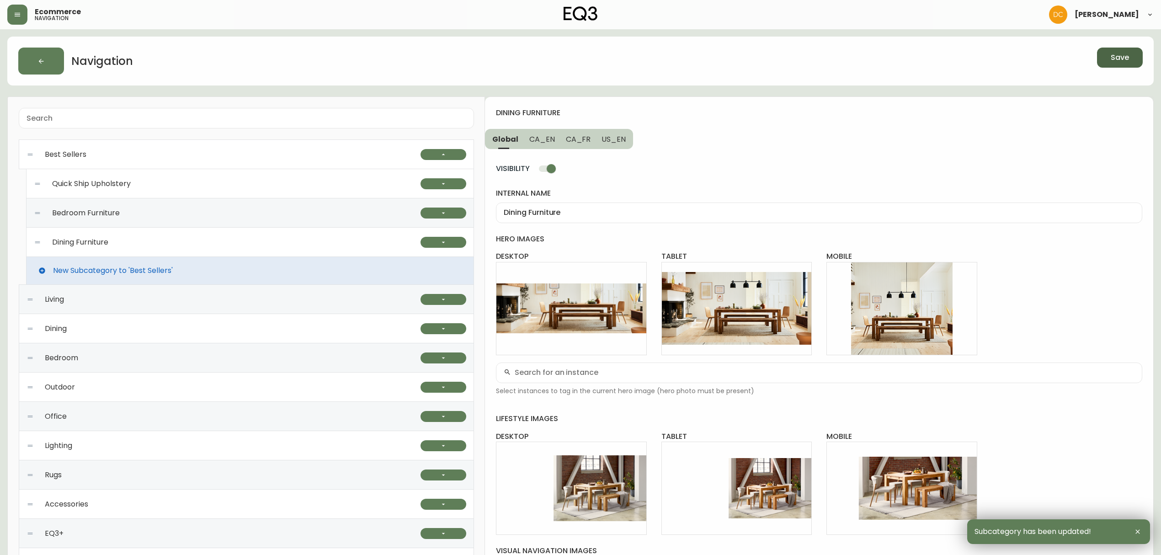
click at [335, 214] on div "Bedroom Furniture" at bounding box center [227, 212] width 387 height 29
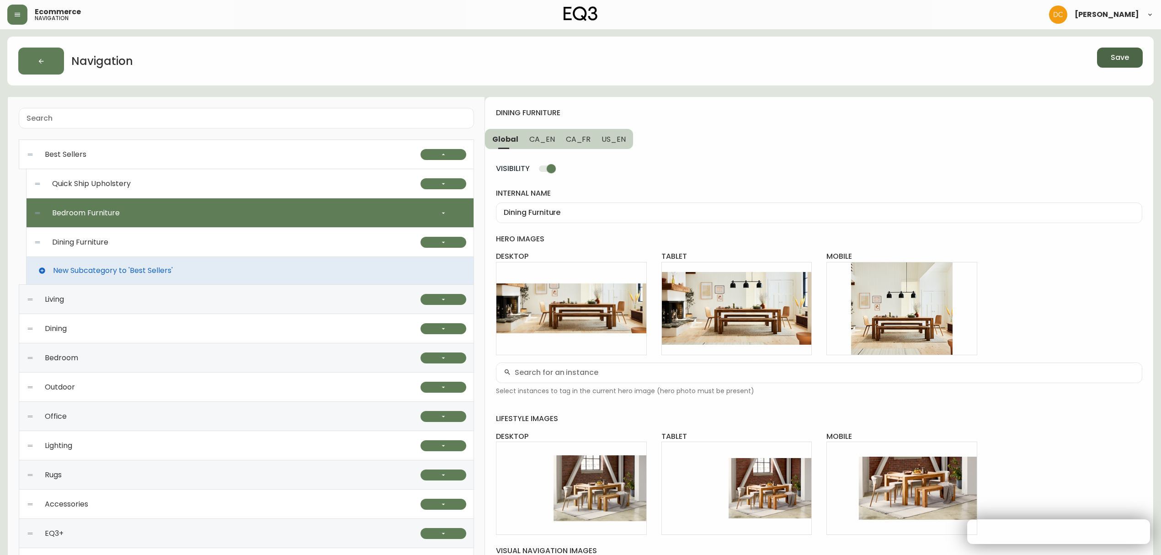
checkbox input "false"
type input "Bedroom Furniture"
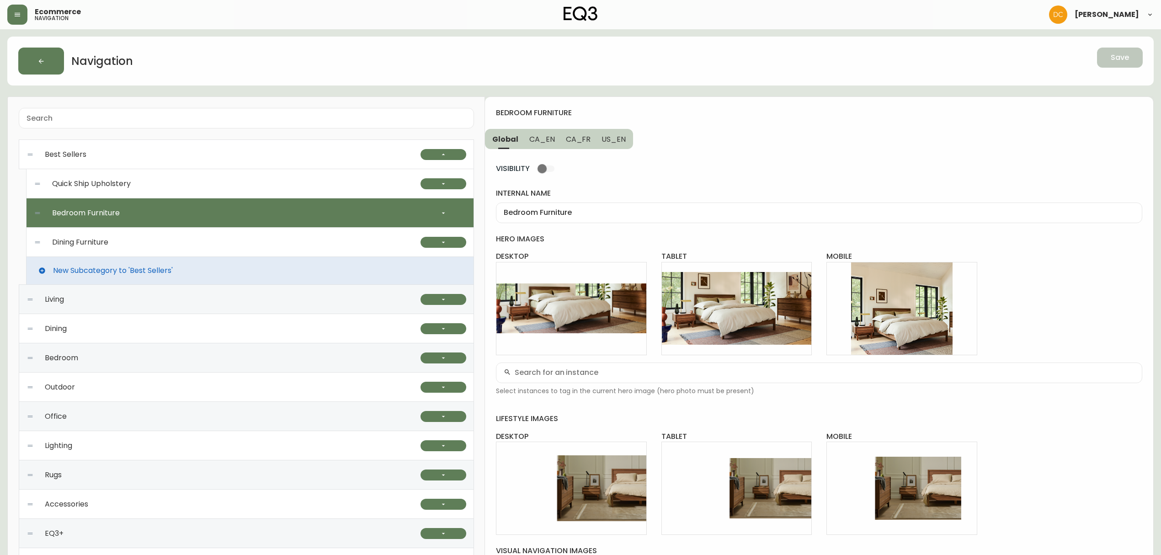
click at [538, 167] on input "VISIBILITY" at bounding box center [542, 168] width 52 height 17
click at [1116, 58] on span "Save" at bounding box center [1119, 58] width 18 height 10
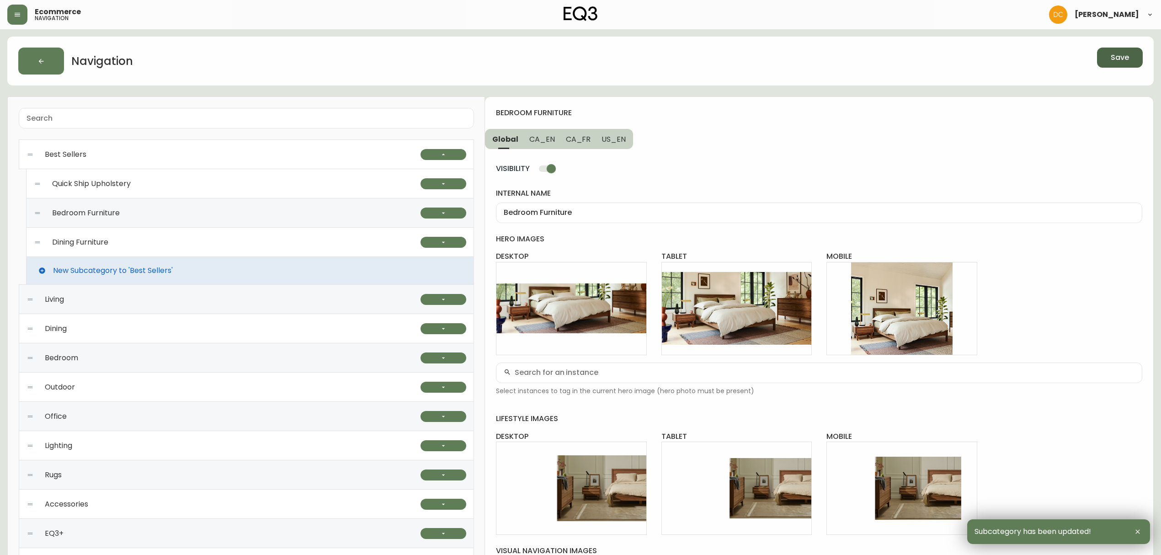
click at [299, 191] on div "Quick Ship Upholstery" at bounding box center [227, 183] width 387 height 29
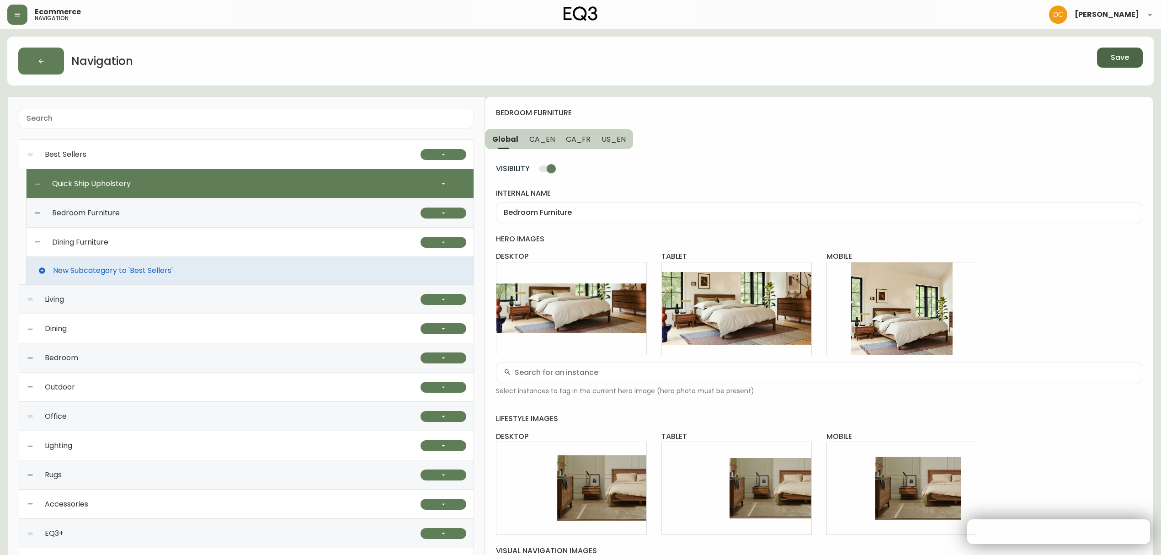
checkbox input "false"
type input "Quick Ship Upholstery"
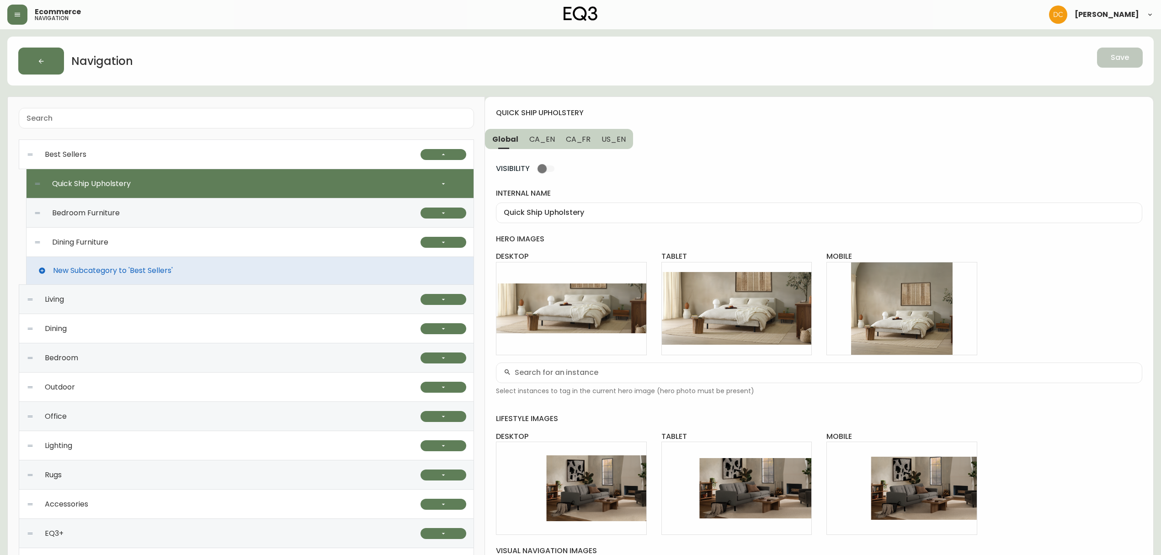
click at [549, 164] on input "VISIBILITY" at bounding box center [542, 168] width 52 height 17
checkbox input "true"
click at [1120, 60] on span "Save" at bounding box center [1119, 58] width 18 height 10
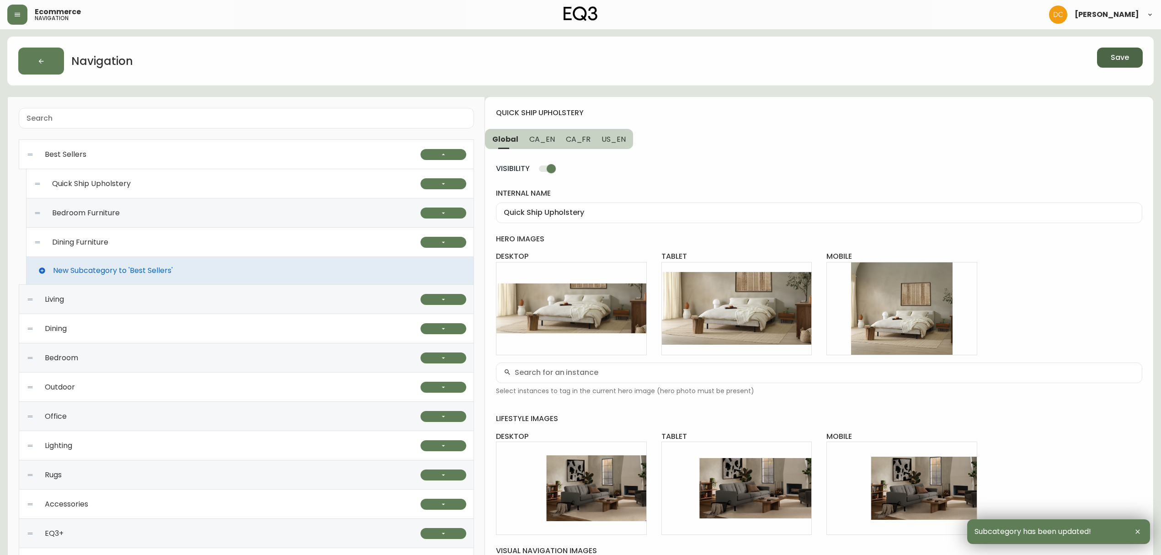
click at [273, 165] on div "Best Sellers" at bounding box center [224, 154] width 394 height 29
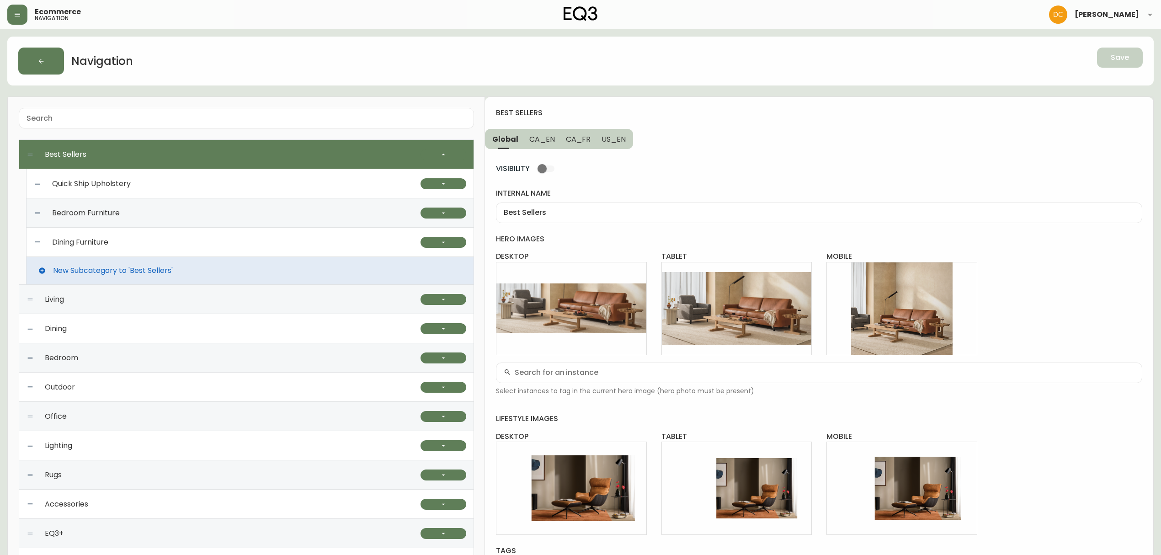
click at [538, 167] on input "VISIBILITY" at bounding box center [542, 168] width 52 height 17
checkbox input "true"
click at [1128, 57] on span "Save" at bounding box center [1119, 58] width 18 height 10
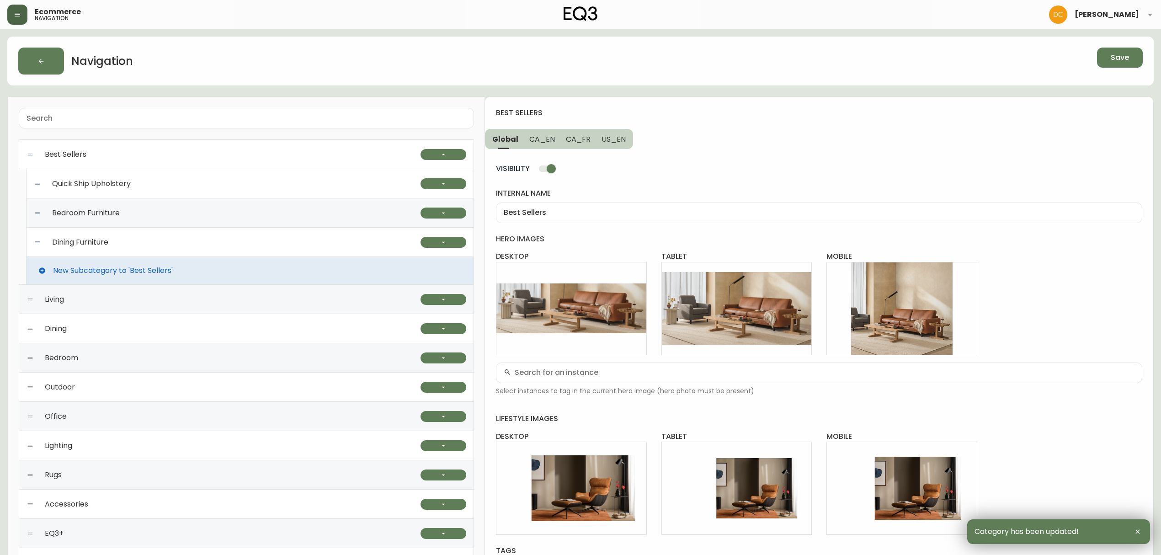
click at [11, 20] on button "button" at bounding box center [17, 15] width 20 height 20
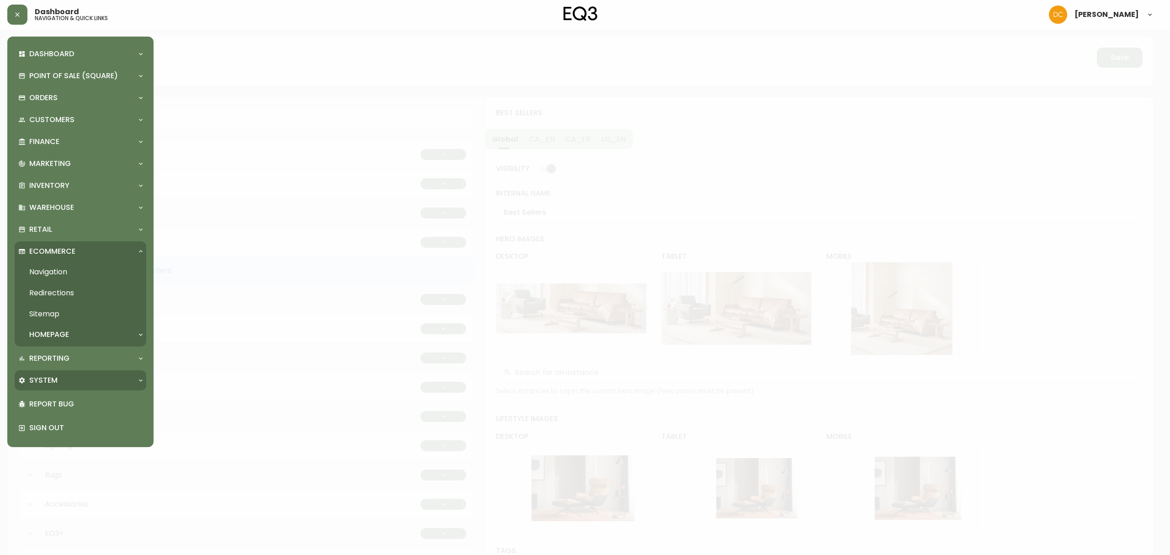
click at [77, 389] on div "System" at bounding box center [81, 380] width 132 height 20
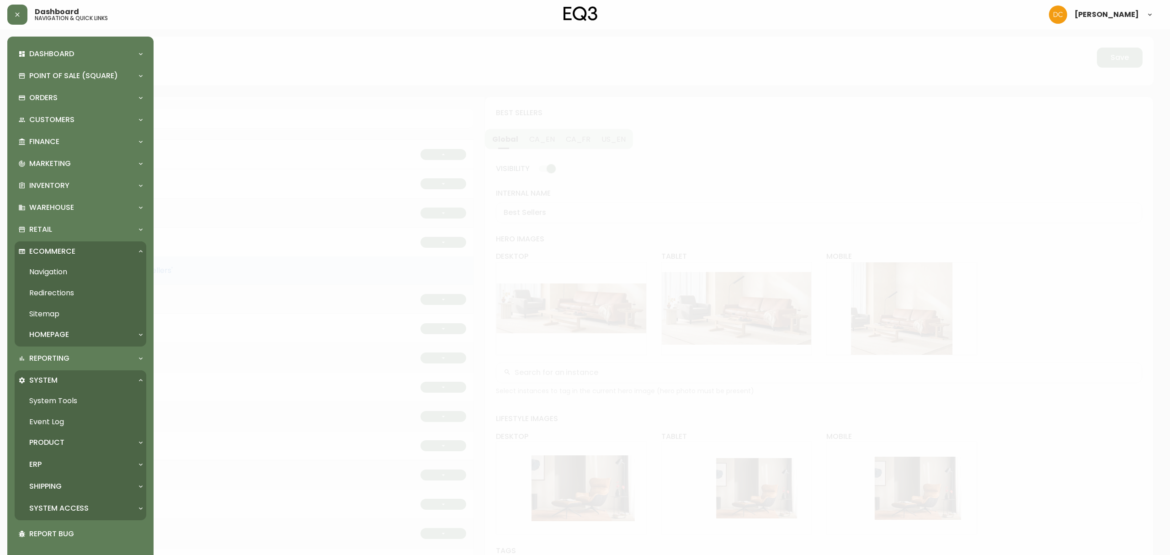
click at [75, 435] on div "Product" at bounding box center [81, 442] width 132 height 20
click at [74, 463] on link "Product Definitions" at bounding box center [81, 462] width 132 height 21
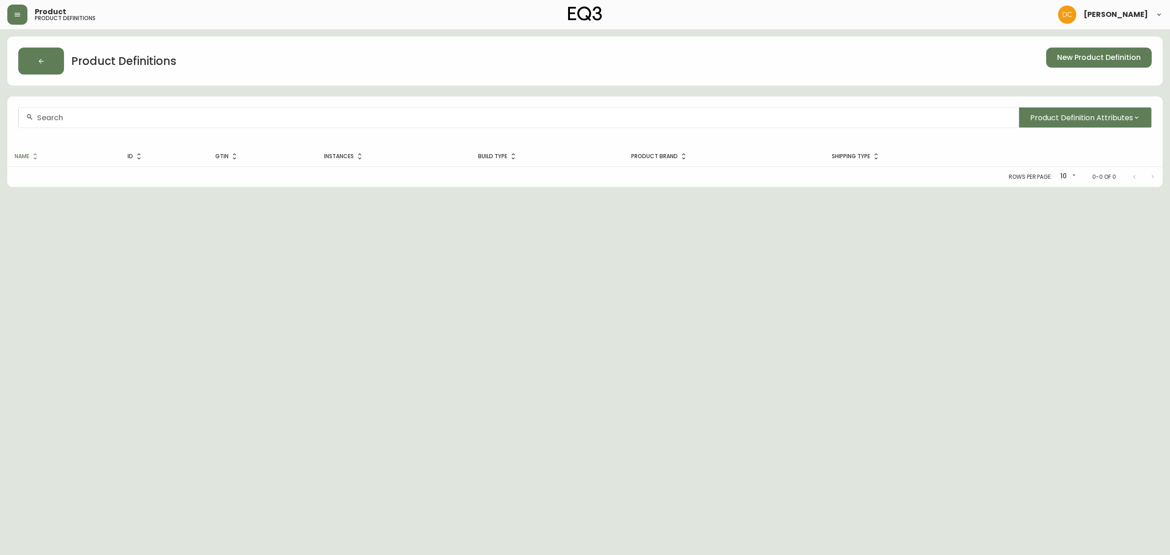
click at [202, 127] on div at bounding box center [519, 117] width 1000 height 21
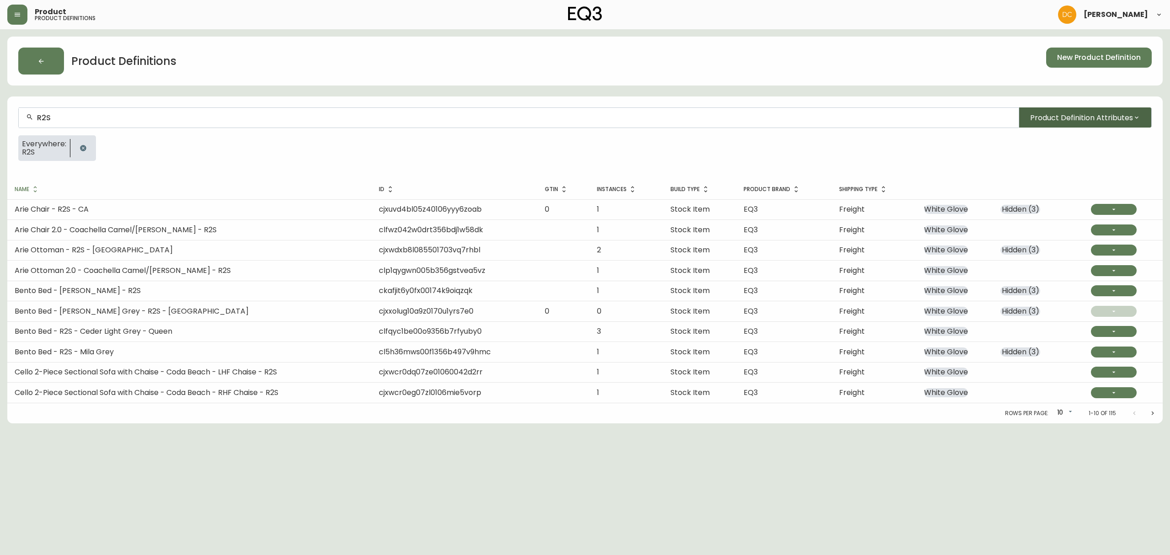
type input "R2S"
click at [1055, 121] on span "Product Definition Attributes" at bounding box center [1081, 117] width 103 height 11
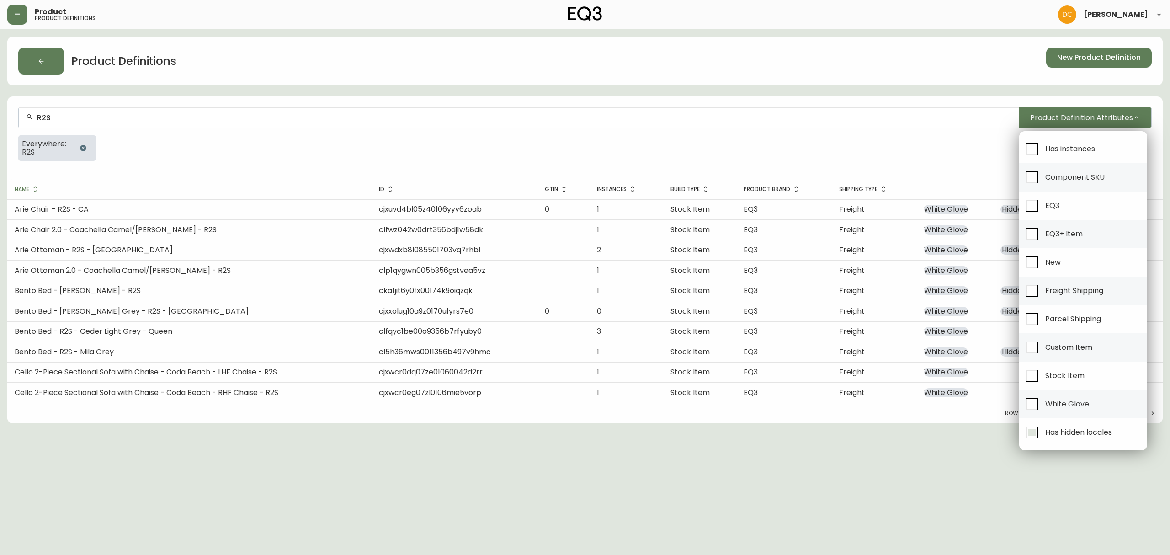
click at [1051, 440] on span "Has hidden locales" at bounding box center [1076, 432] width 69 height 20
click at [1042, 440] on input "Has hidden locales" at bounding box center [1031, 432] width 21 height 21
click at [1051, 440] on span "Has hidden locales" at bounding box center [1076, 432] width 69 height 20
click at [1042, 440] on input "Has hidden locales" at bounding box center [1031, 432] width 21 height 21
checkbox input "false"
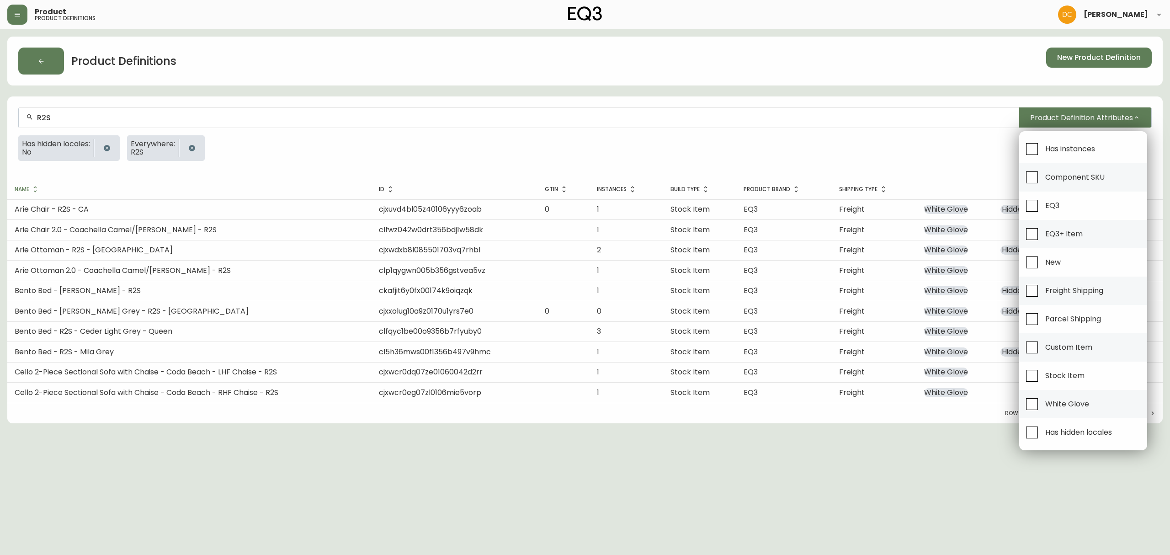
click at [917, 481] on div at bounding box center [585, 277] width 1170 height 555
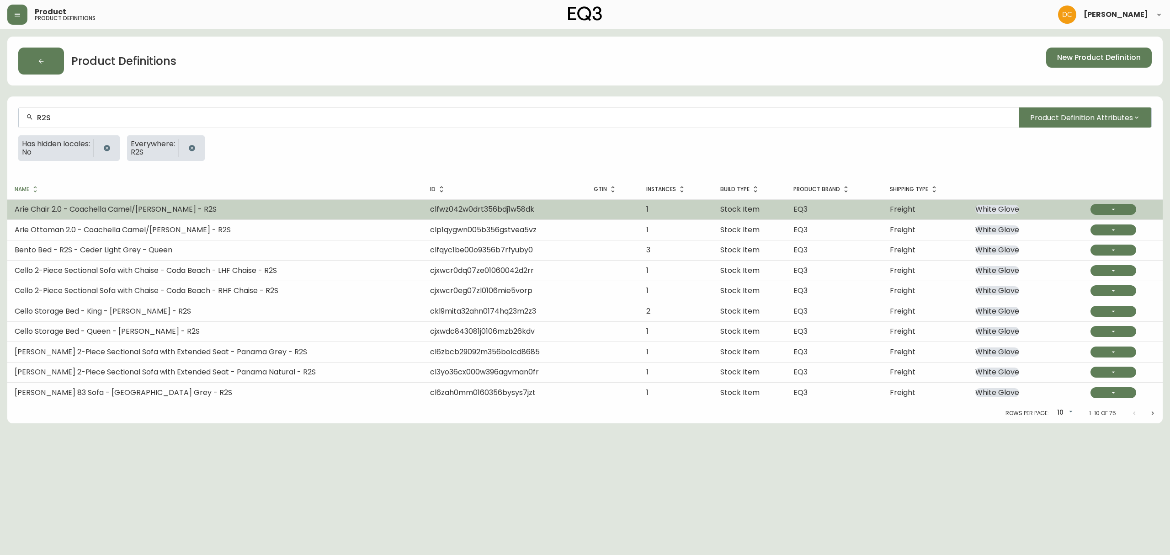
click at [298, 207] on td "Arie Chair 2.0 - Coachella Camel/[PERSON_NAME] - R2S" at bounding box center [214, 209] width 415 height 20
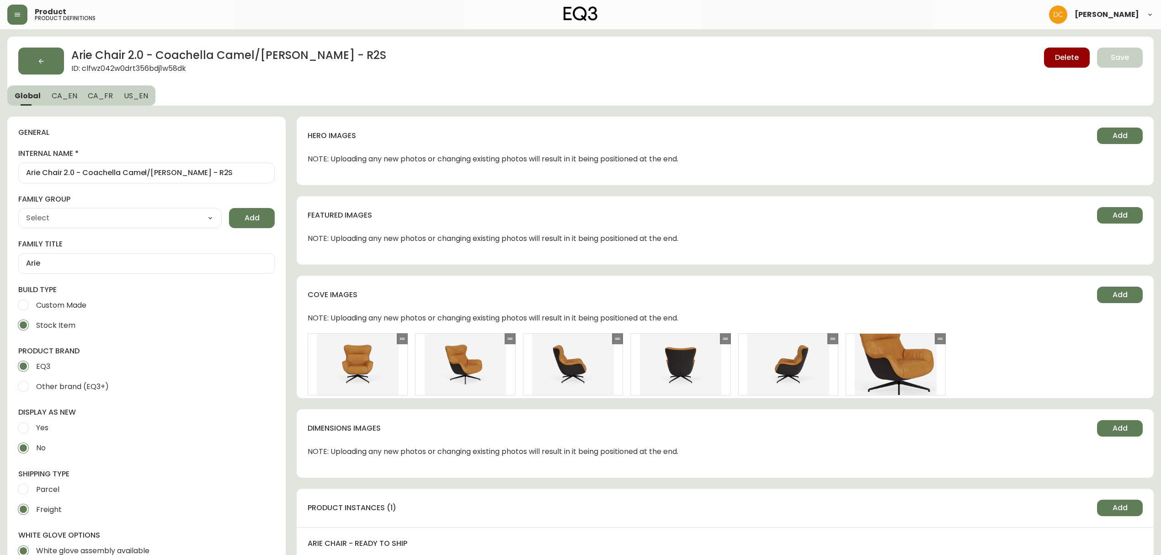
type input "EQ3"
select select "cjyt4m5lw0000pt749bx6gh7n"
type input "Furniture > Chairs"
type input "Upholstery"
select select "cjpjx87md00014c74cvn90jbx"
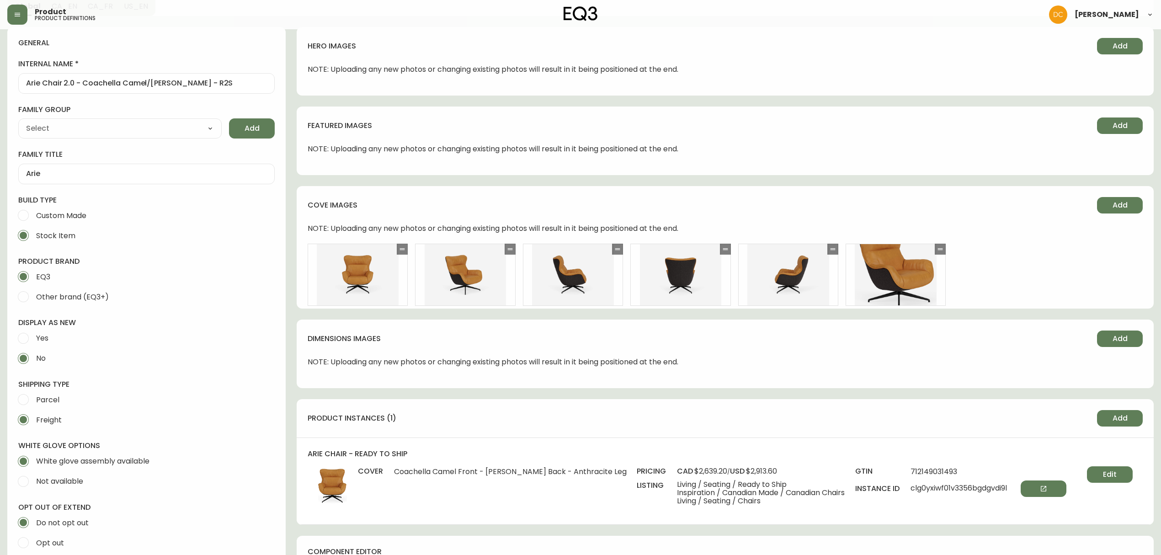
scroll to position [304, 0]
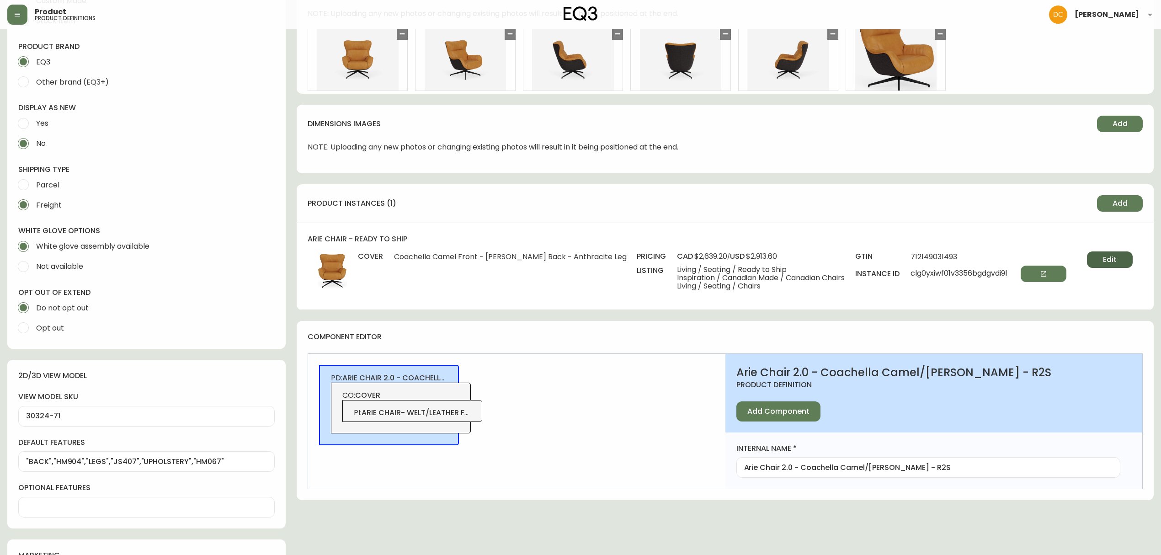
click at [1103, 255] on span "Edit" at bounding box center [1110, 260] width 14 height 10
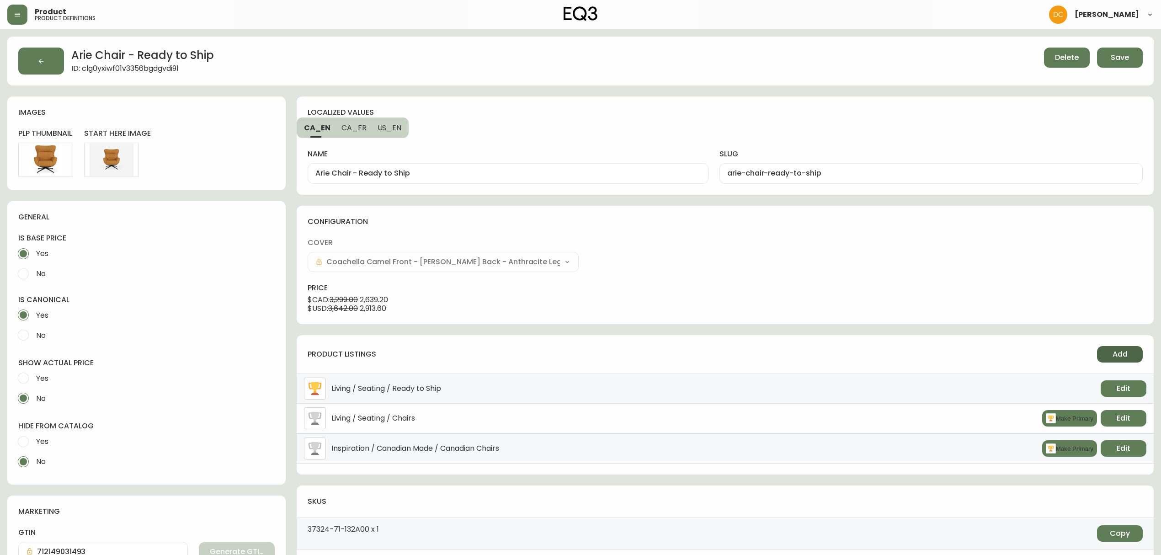
click at [1129, 361] on button "Add" at bounding box center [1120, 354] width 46 height 16
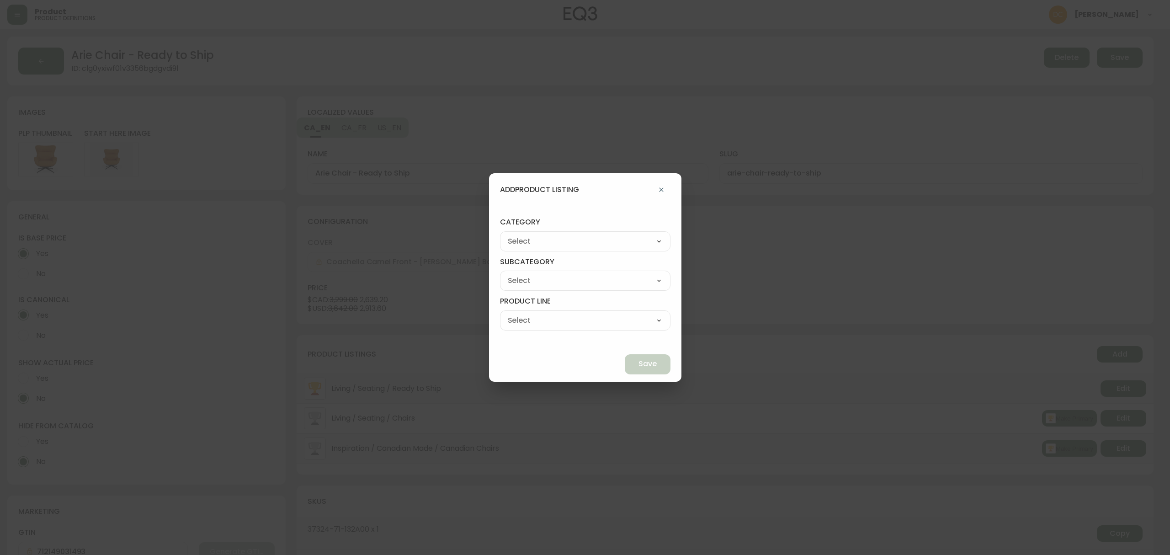
click at [598, 239] on select "Best Sellers Living Dining Bedroom Outdoor Office Lighting Rugs Accessories EQ3…" at bounding box center [585, 241] width 170 height 14
select select "cjzvl9mf201ln0146jj1fgg9i"
click at [521, 234] on select "Best Sellers Living Dining Bedroom Outdoor Office Lighting Rugs Accessories EQ3…" at bounding box center [585, 241] width 170 height 14
type input "Best Sellers"
drag, startPoint x: 573, startPoint y: 280, endPoint x: 573, endPoint y: 287, distance: 6.9
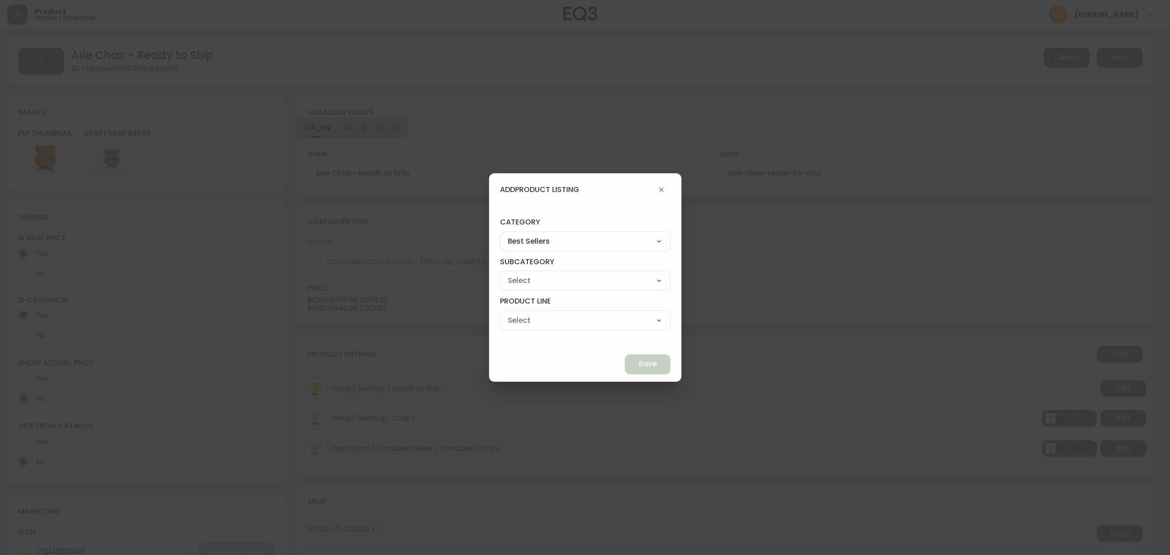
click at [573, 280] on select "Quick Ship Upholstery Bedroom Furniture Dining Furniture" at bounding box center [585, 281] width 170 height 14
select select "cjzvlbg2601lr0146yrz15412"
click at [521, 274] on select "Quick Ship Upholstery Bedroom Furniture Dining Furniture" at bounding box center [585, 281] width 170 height 14
type input "Quick Ship Upholstery"
drag, startPoint x: 572, startPoint y: 322, endPoint x: 573, endPoint y: 326, distance: 4.6
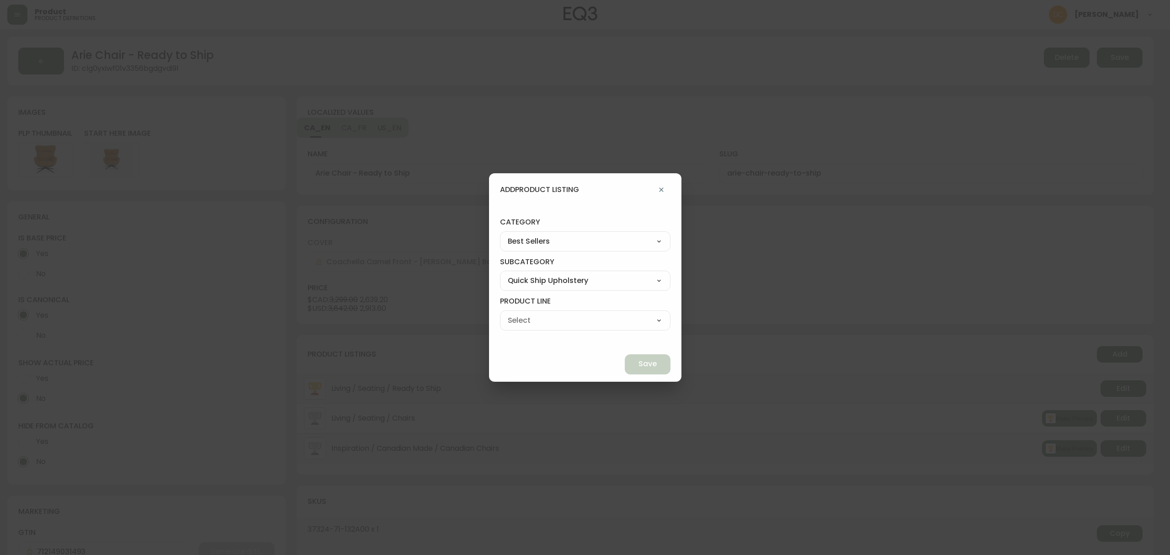
click at [572, 322] on select "Ready To Ship Chairs Ready To Ship Sectionals Ready To Ship Bed Frames Ready To…" at bounding box center [585, 320] width 170 height 14
select select "cmerba8q85tq70198dr2yujwq"
click at [521, 313] on select "Ready To Ship Chairs Ready To Ship Sectionals Ready To Ship Bed Frames Ready To…" at bounding box center [585, 320] width 170 height 14
type input "Ready To Ship Chairs"
click at [638, 362] on span "Save" at bounding box center [647, 364] width 18 height 10
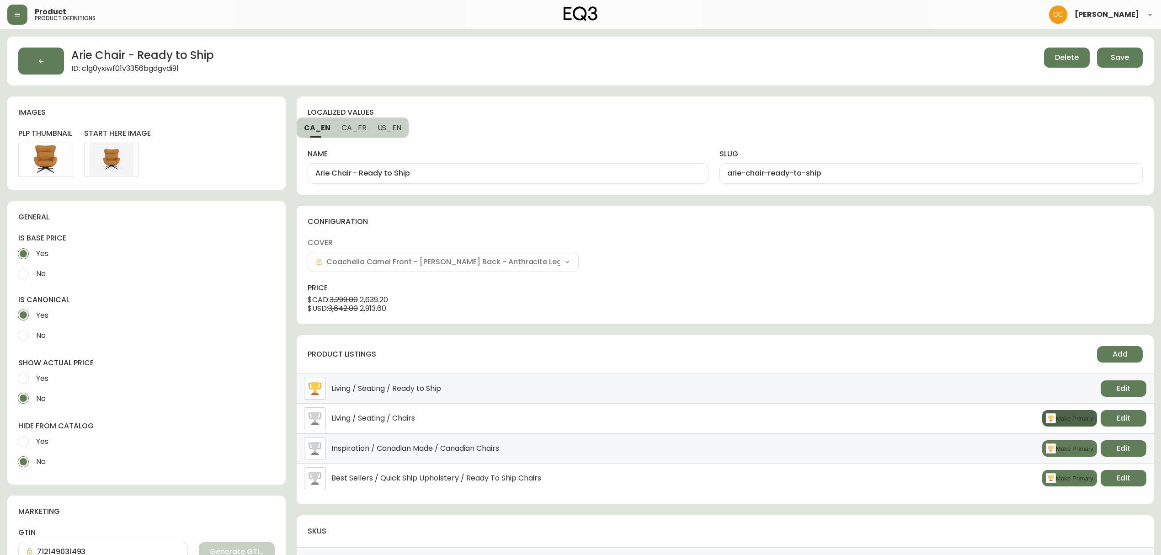
click at [1069, 415] on button "Make Primary" at bounding box center [1069, 418] width 55 height 16
click at [1133, 57] on button "Save" at bounding box center [1120, 58] width 46 height 20
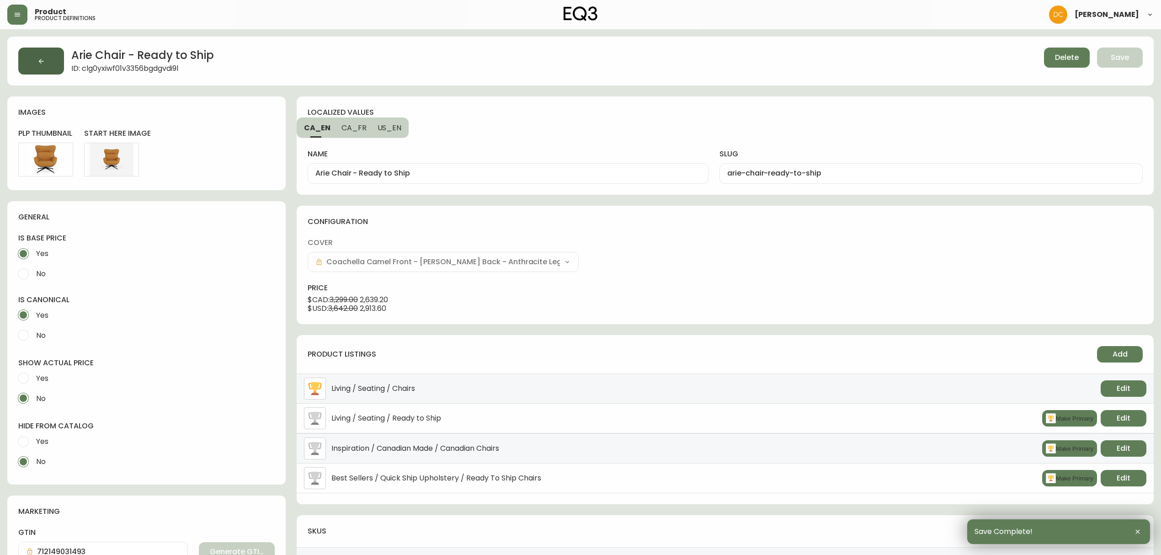
click at [37, 63] on button "button" at bounding box center [41, 61] width 46 height 27
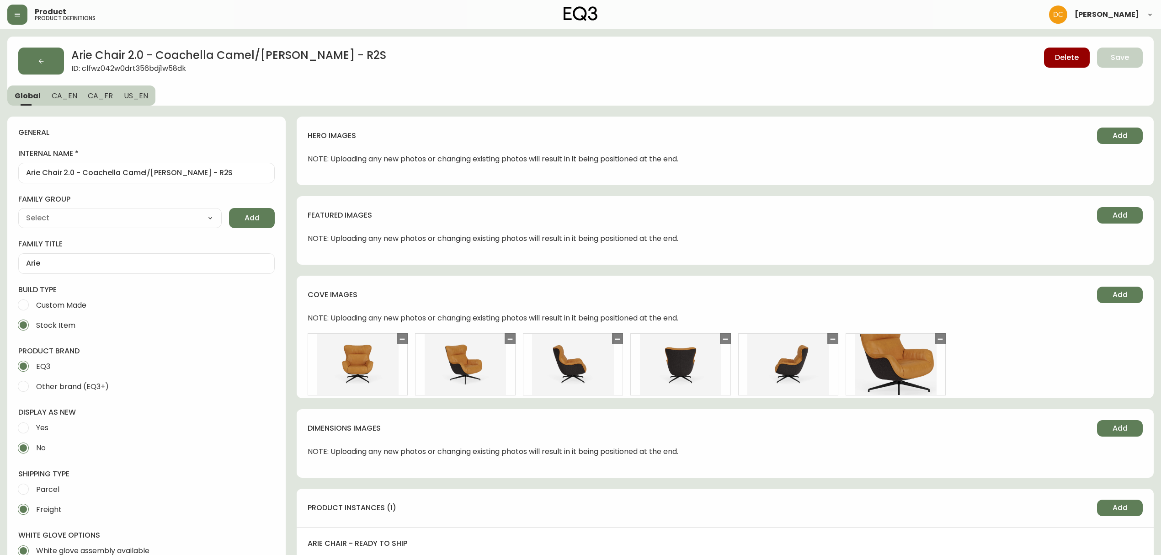
type input "Furniture > Chairs"
type input "EQ3"
type input "Upholstery"
select select "cjyt4m5lw0000pt749bx6gh7n"
select select "cjpjx87md00014c74cvn90jbx"
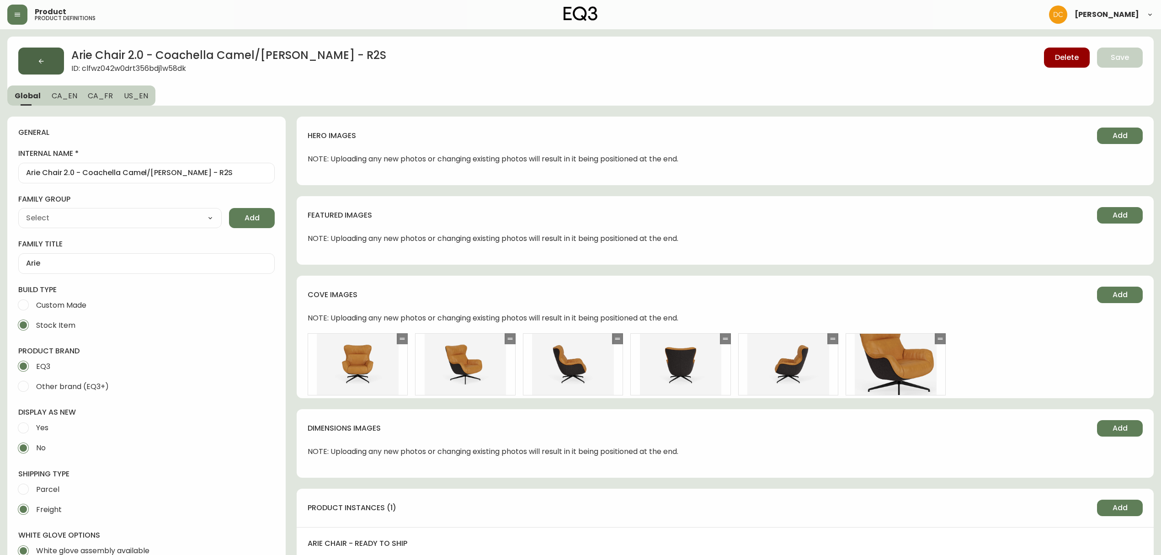
click at [41, 54] on button "button" at bounding box center [41, 61] width 46 height 27
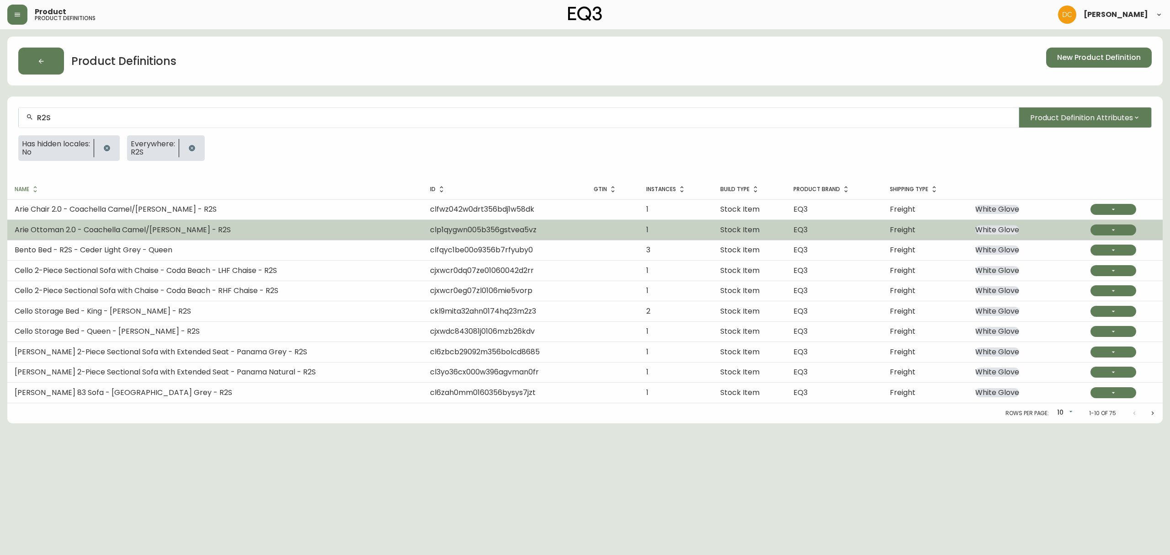
click at [786, 229] on td "EQ3" at bounding box center [834, 230] width 96 height 20
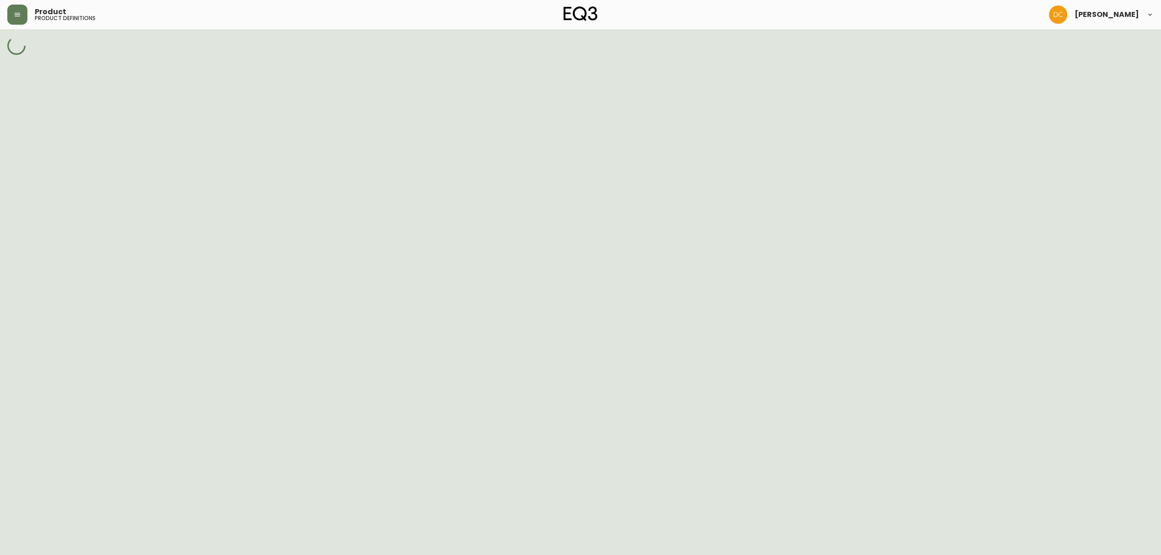
select select "cjpjx87md00014c74cvn90jbx"
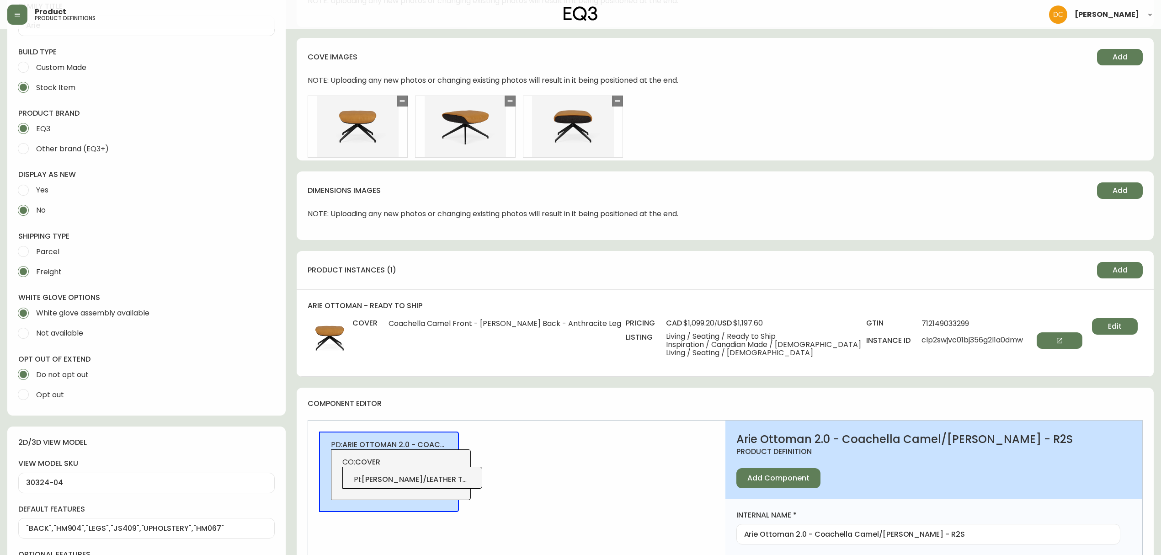
scroll to position [244, 0]
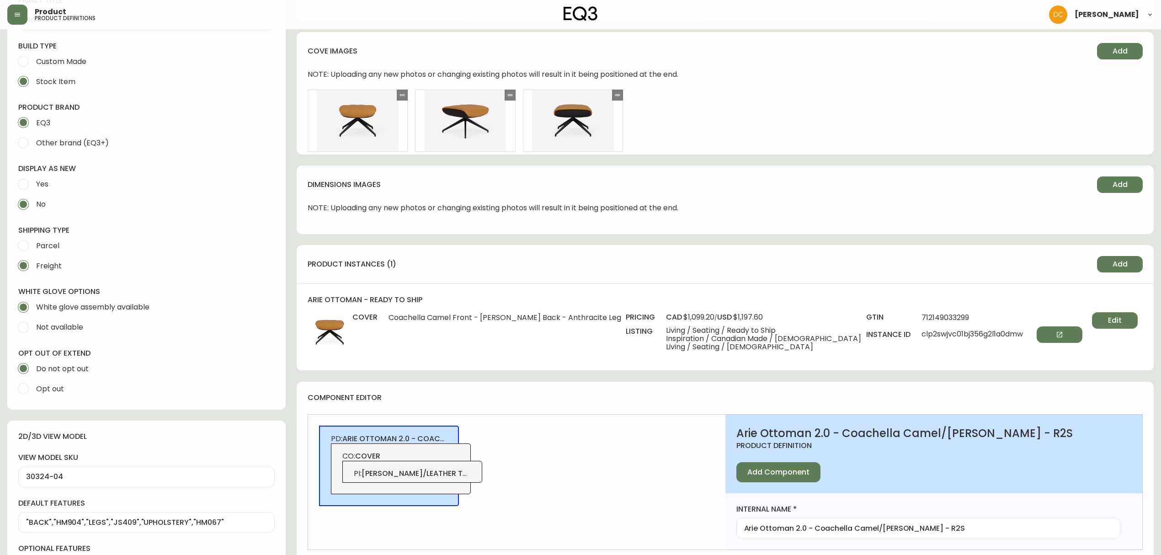
click at [1108, 317] on span "Edit" at bounding box center [1115, 320] width 14 height 10
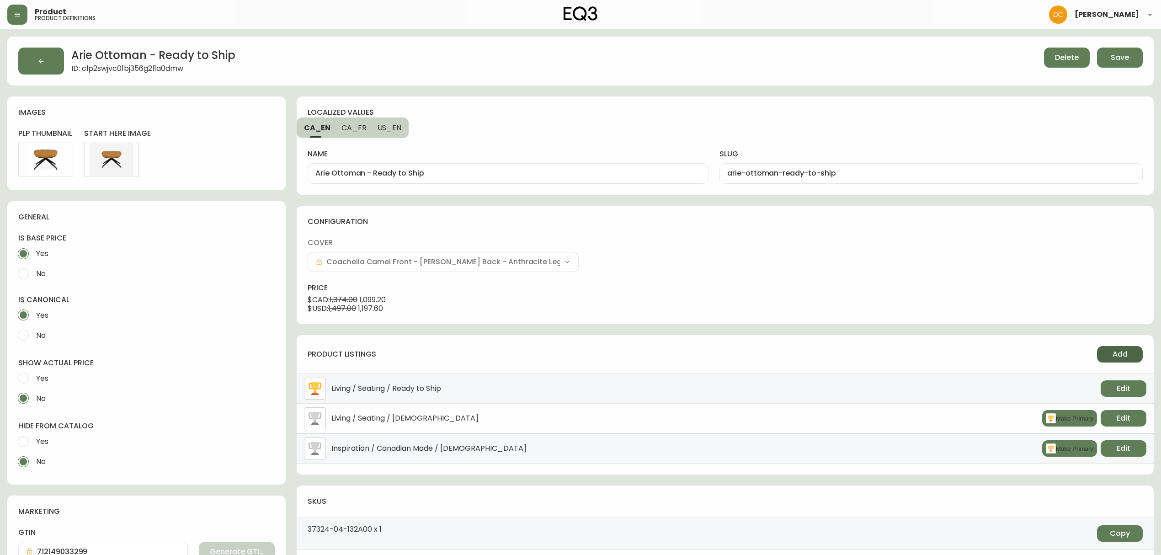
click at [1112, 351] on span "Add" at bounding box center [1119, 354] width 15 height 10
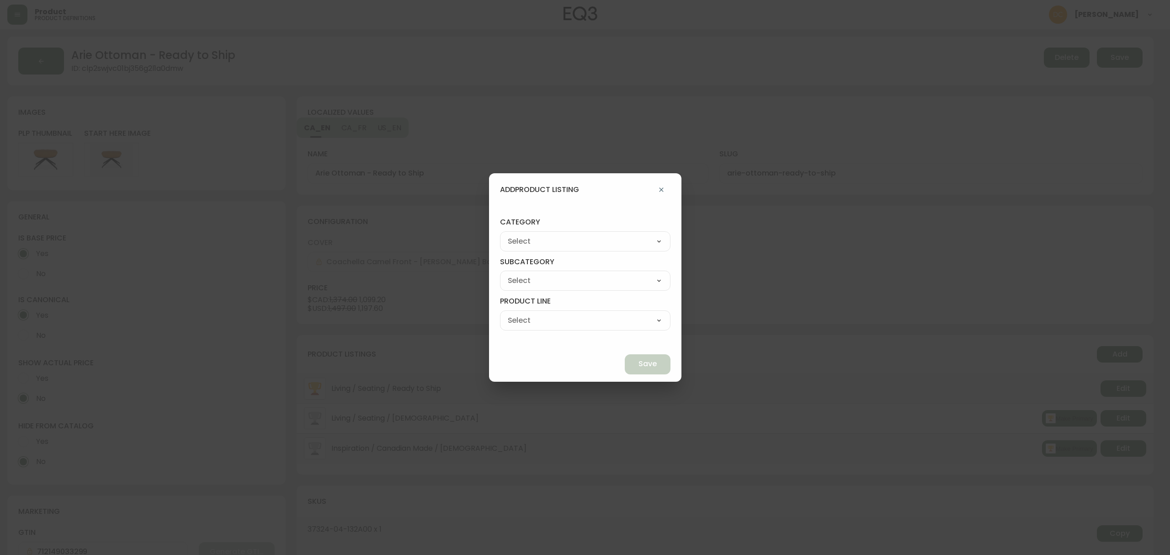
click at [585, 238] on select "Best Sellers Living Dining Bedroom Outdoor Office Lighting Rugs Accessories EQ3…" at bounding box center [585, 241] width 170 height 14
select select "cjzvl9mf201ln0146jj1fgg9i"
click at [521, 234] on select "Best Sellers Living Dining Bedroom Outdoor Office Lighting Rugs Accessories EQ3…" at bounding box center [585, 241] width 170 height 14
type input "Best Sellers"
click at [573, 284] on select "Quick Ship Upholstery Bedroom Furniture Dining Furniture" at bounding box center [585, 281] width 170 height 14
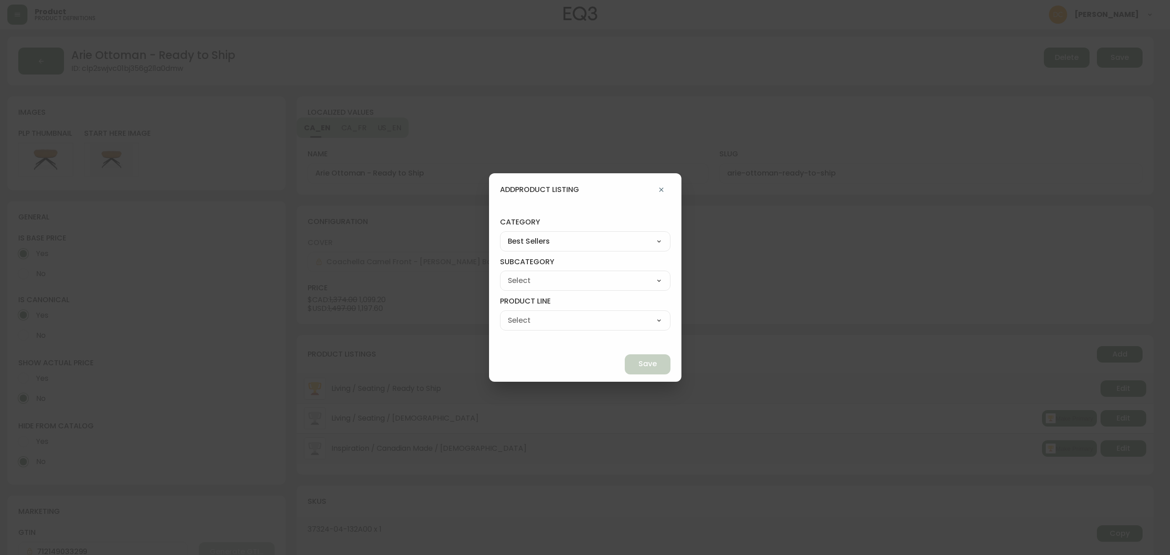
select select "cjzvlbg2601lr0146yrz15412"
click at [521, 274] on select "Quick Ship Upholstery Bedroom Furniture Dining Furniture" at bounding box center [585, 281] width 170 height 14
type input "Quick Ship Upholstery"
click at [562, 321] on select "Ready To Ship Chairs Ready To Ship Sectionals Ready To Ship Bed Frames Ready To…" at bounding box center [585, 320] width 170 height 14
select select "cmerba8q85tq70198dr2yujwq"
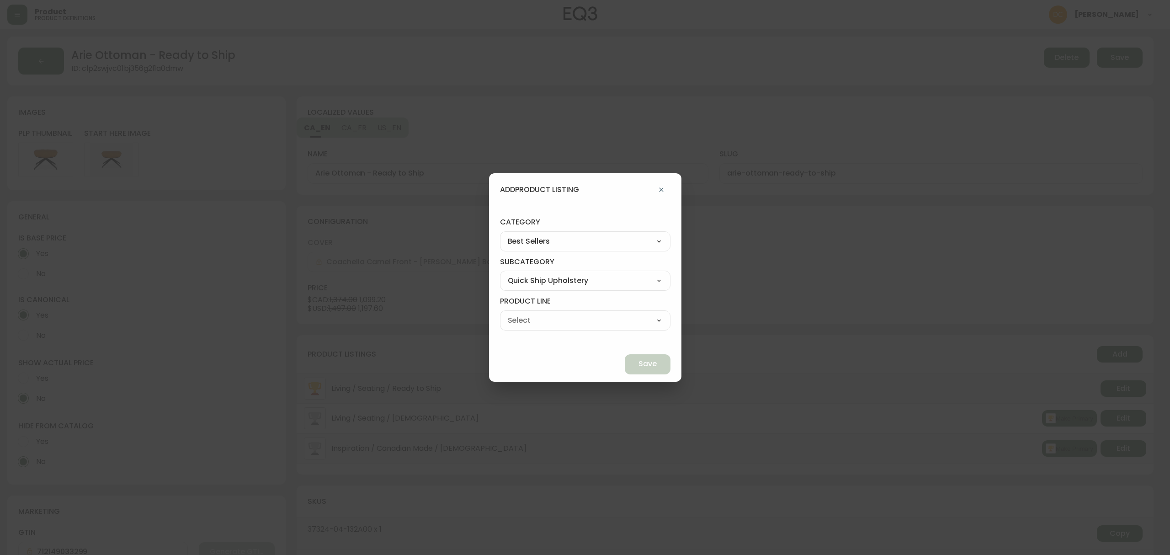
click at [521, 313] on select "Ready To Ship Chairs Ready To Ship Sectionals Ready To Ship Bed Frames Ready To…" at bounding box center [585, 320] width 170 height 14
type input "Ready To Ship Chairs"
click at [638, 364] on span "Save" at bounding box center [647, 364] width 18 height 10
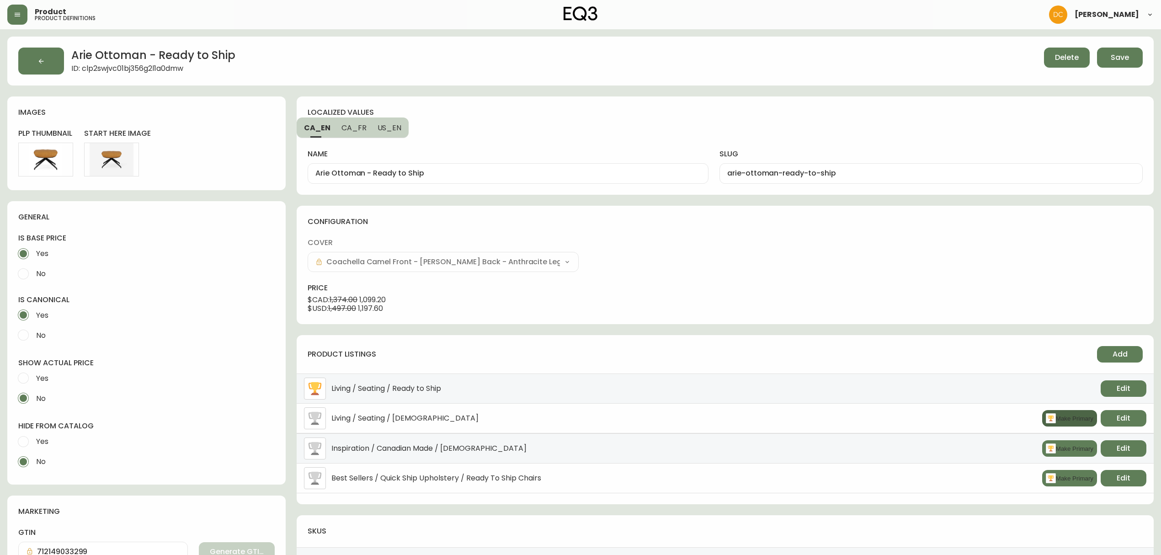
click at [1077, 420] on button "Make Primary" at bounding box center [1069, 418] width 55 height 16
click at [1119, 423] on span "Edit" at bounding box center [1123, 418] width 14 height 10
select select "0"
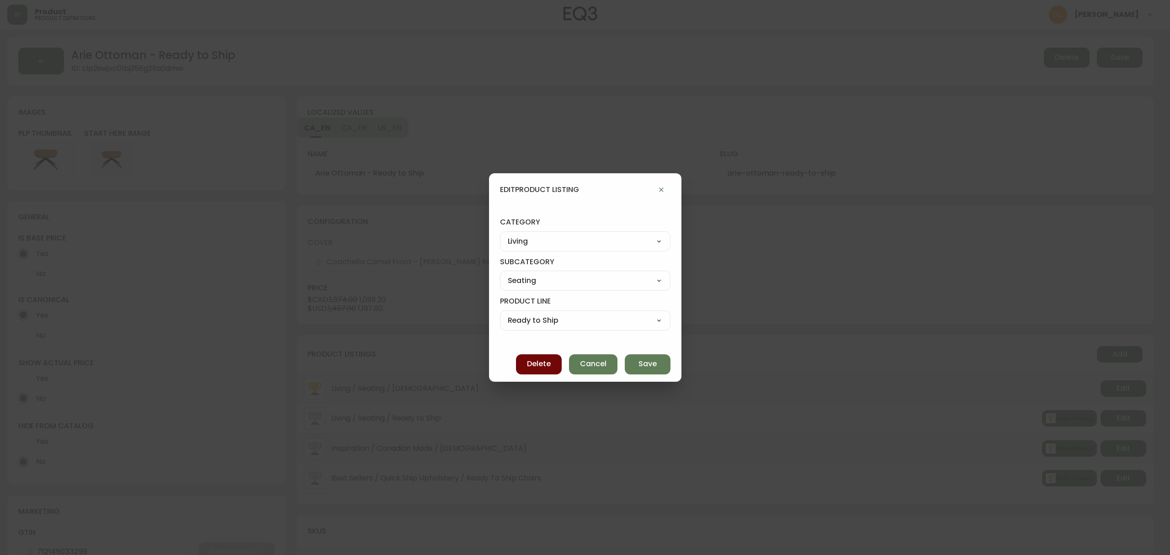
click at [518, 364] on button "Delete" at bounding box center [539, 364] width 46 height 20
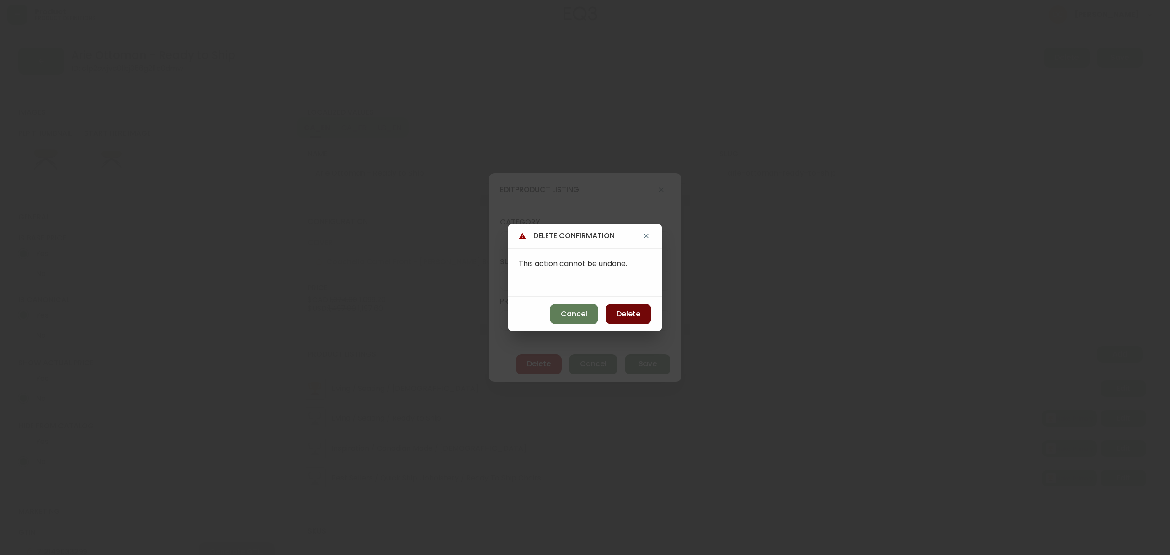
click at [636, 315] on span "Delete" at bounding box center [628, 314] width 24 height 10
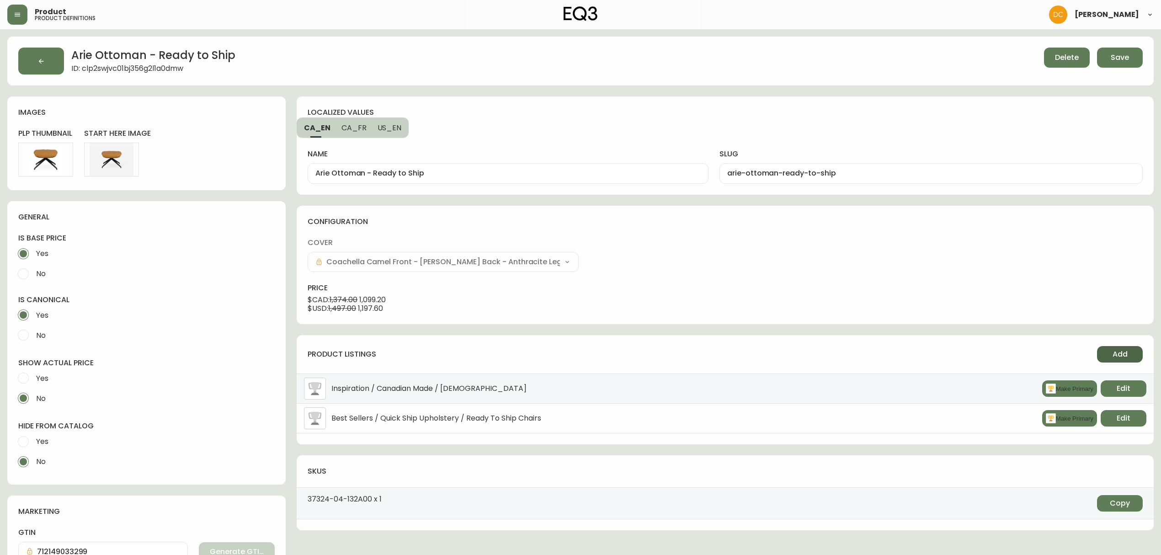
click at [1114, 349] on button "Add" at bounding box center [1120, 354] width 46 height 16
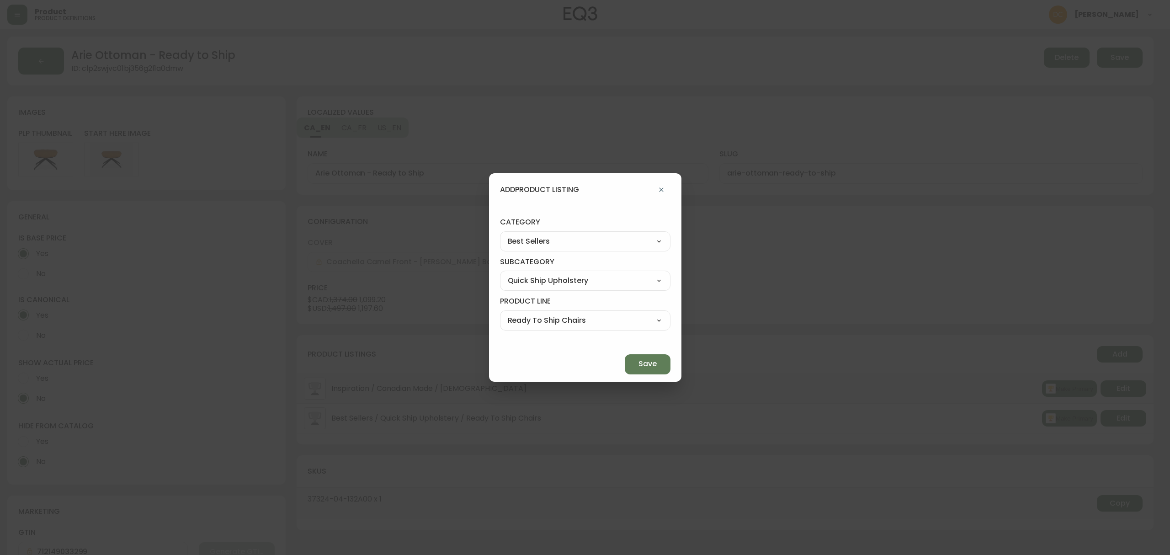
click at [607, 241] on select "Best Sellers Living Dining Bedroom Outdoor Office Lighting Rugs Accessories EQ3…" at bounding box center [585, 241] width 170 height 14
select select "0"
click at [521, 234] on select "Best Sellers Living Dining Bedroom Outdoor Office Lighting Rugs Accessories EQ3…" at bounding box center [585, 241] width 170 height 14
type input "Living"
select select
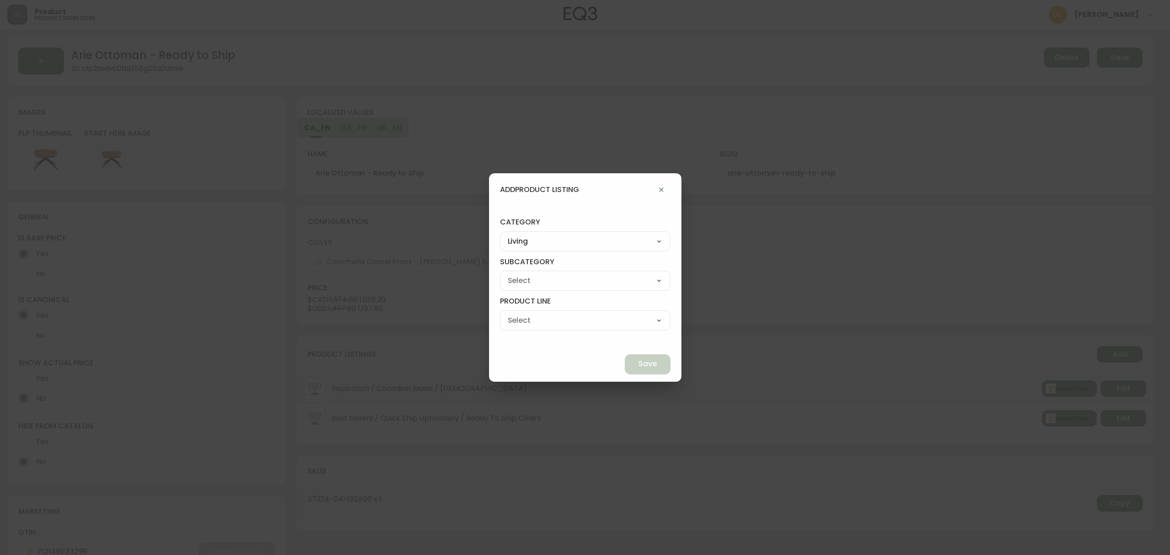
select select
drag, startPoint x: 574, startPoint y: 280, endPoint x: 567, endPoint y: 287, distance: 10.0
click at [574, 280] on select "Seating Accent Tables Entryway Media & Storage" at bounding box center [585, 281] width 170 height 14
select select "00"
click at [521, 274] on select "Seating Accent Tables Entryway Media & Storage" at bounding box center [585, 281] width 170 height 14
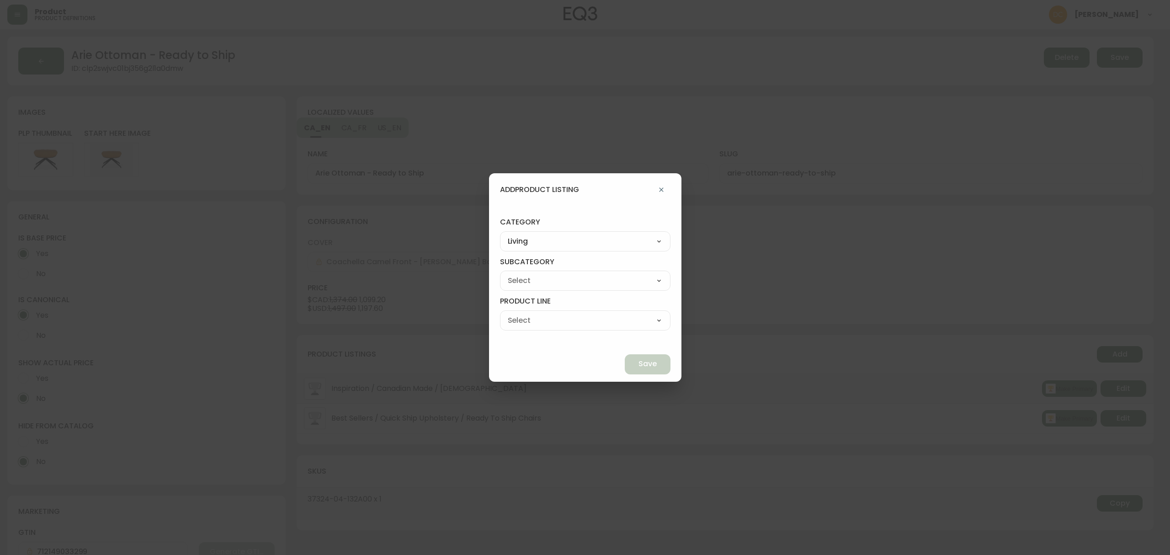
type input "Seating"
click at [547, 322] on select "Ready to Ship Sofas Apartment Sofas Loveseats Sectionals Sleeper Sofas Chairs C…" at bounding box center [585, 320] width 170 height 14
select select "800"
click at [521, 313] on select "Ready to Ship Sofas Apartment Sofas Loveseats Sectionals Sleeper Sofas Chairs C…" at bounding box center [585, 320] width 170 height 14
type input "Ottomans"
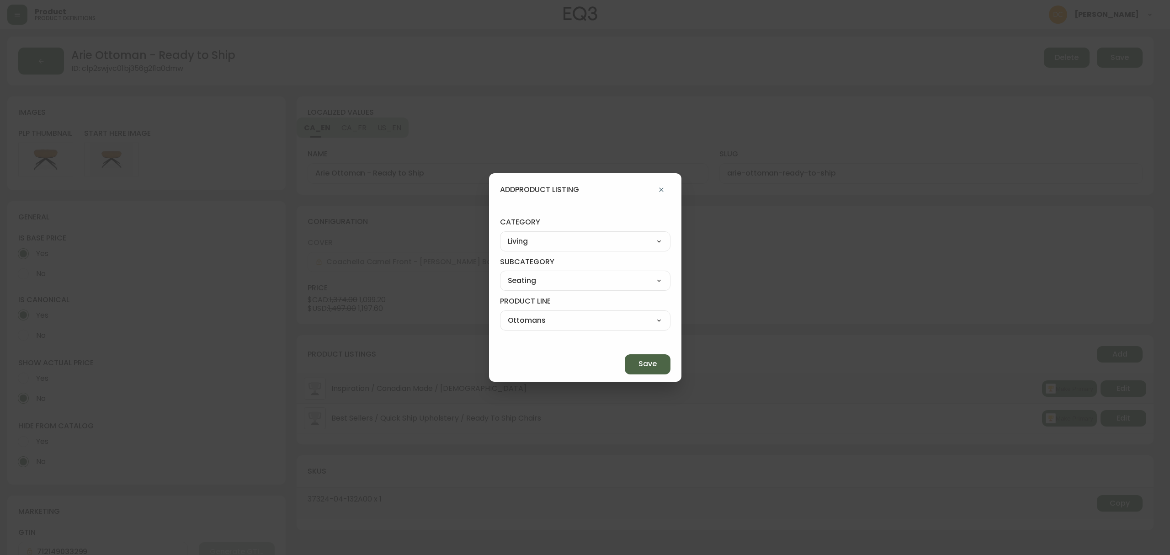
click at [638, 366] on span "Save" at bounding box center [647, 364] width 18 height 10
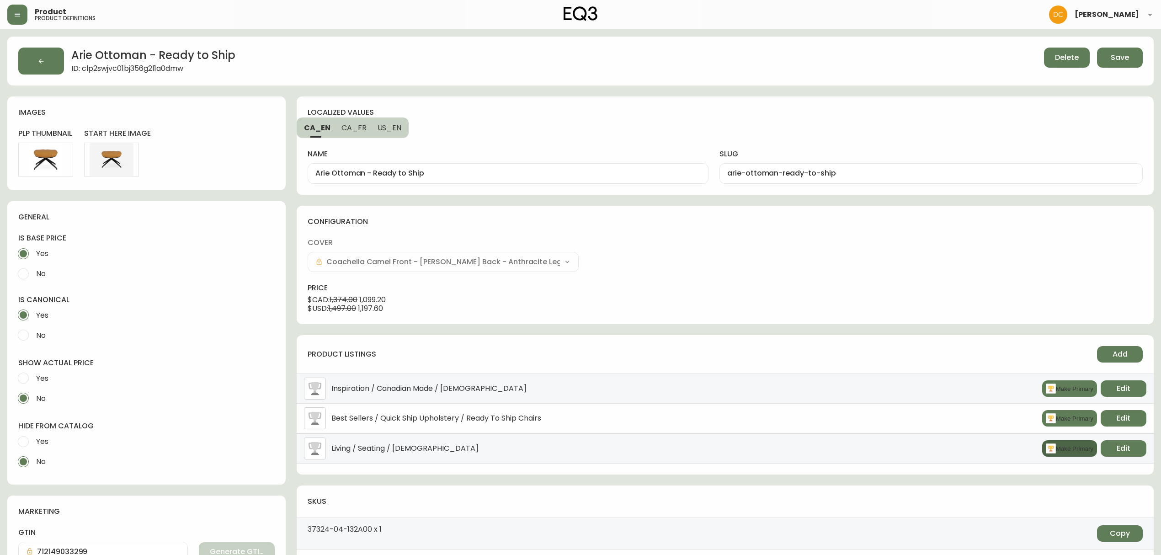
click at [1057, 456] on button "Make Primary" at bounding box center [1069, 448] width 55 height 16
click at [794, 342] on div "product listings Add Living / Seating / Ottomans Edit Inspiration / Canadian Ma…" at bounding box center [725, 404] width 857 height 139
click at [1116, 55] on span "Save" at bounding box center [1119, 58] width 18 height 10
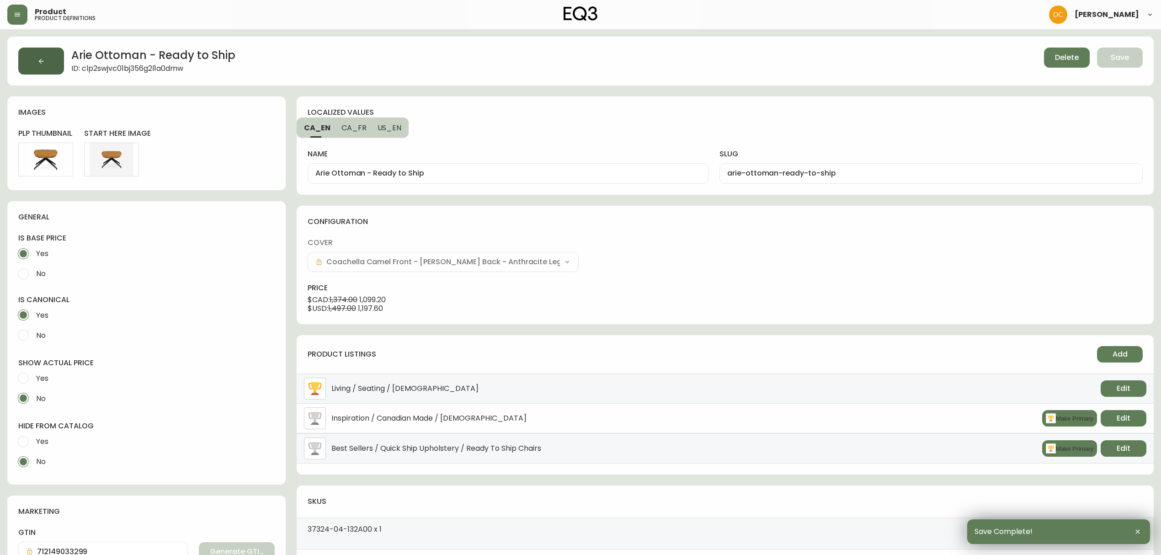
click at [56, 63] on button "button" at bounding box center [41, 61] width 46 height 27
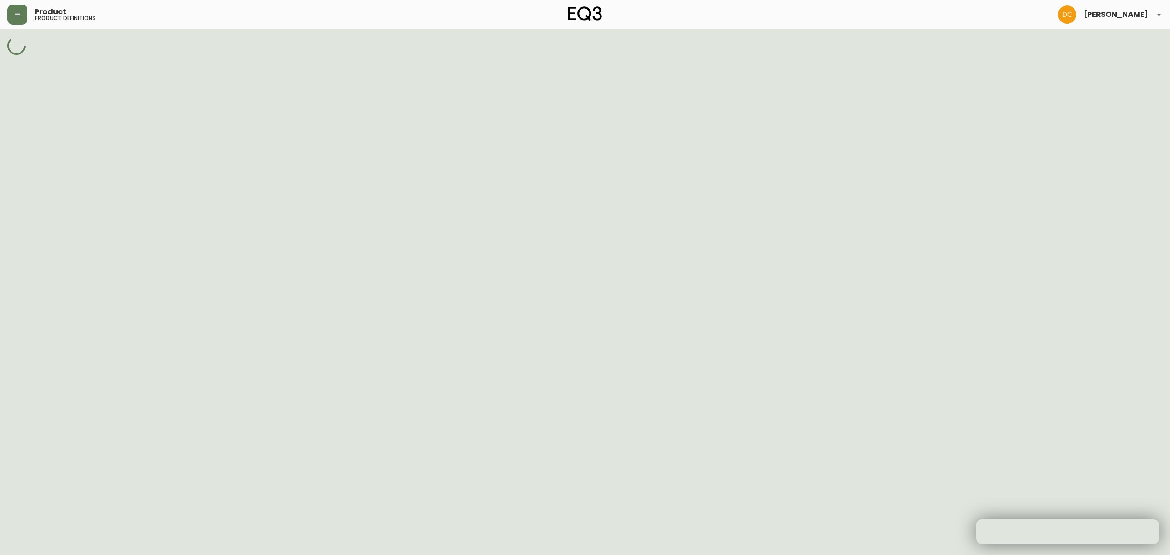
select select "cjpjx87md00014c74cvn90jbx"
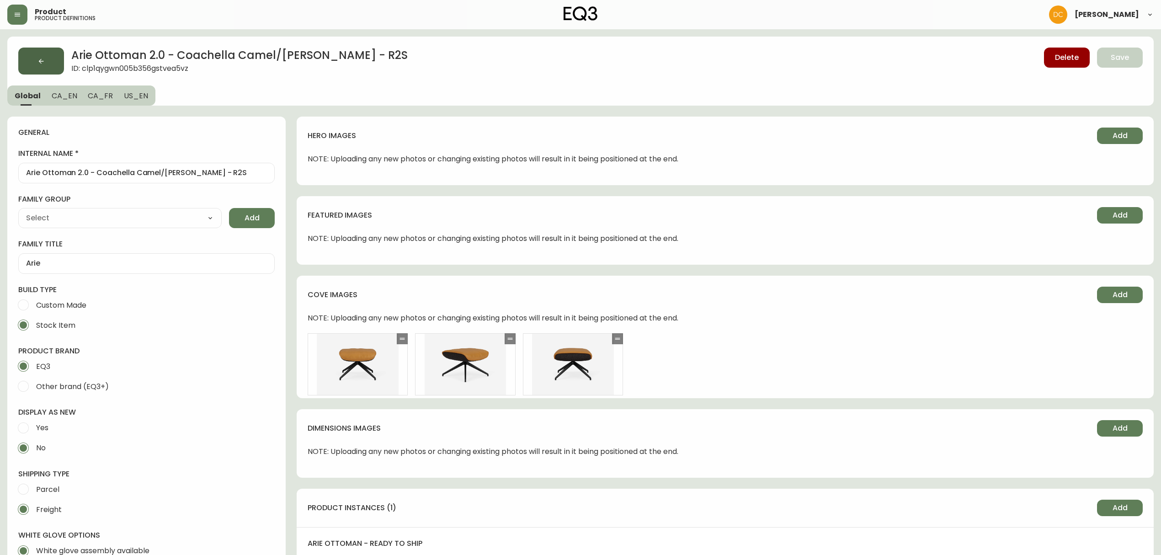
click at [48, 67] on button "button" at bounding box center [41, 61] width 46 height 27
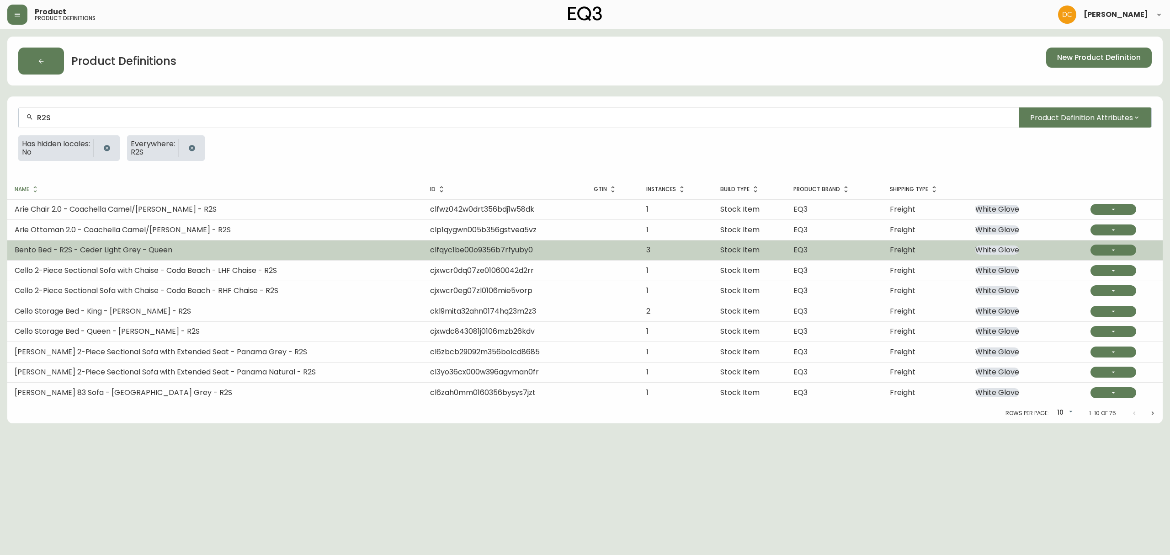
click at [164, 248] on span "Bento Bed - R2S - Ceder Light Grey - Queen" at bounding box center [94, 249] width 158 height 11
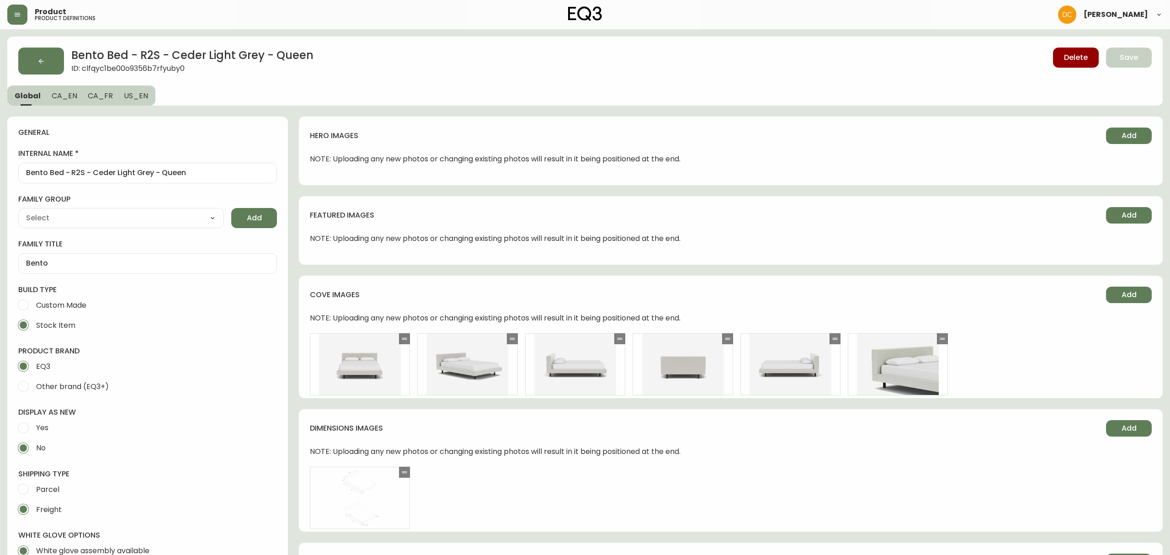
type input "EQ3"
type input "Furniture > Beds & Accessories > Beds & Bed Frames"
type input "Upholstery"
select select "cjyt4m5lw0000pt749bx6gh7n"
select select "cjpjx87md00014c74cvn90jbx"
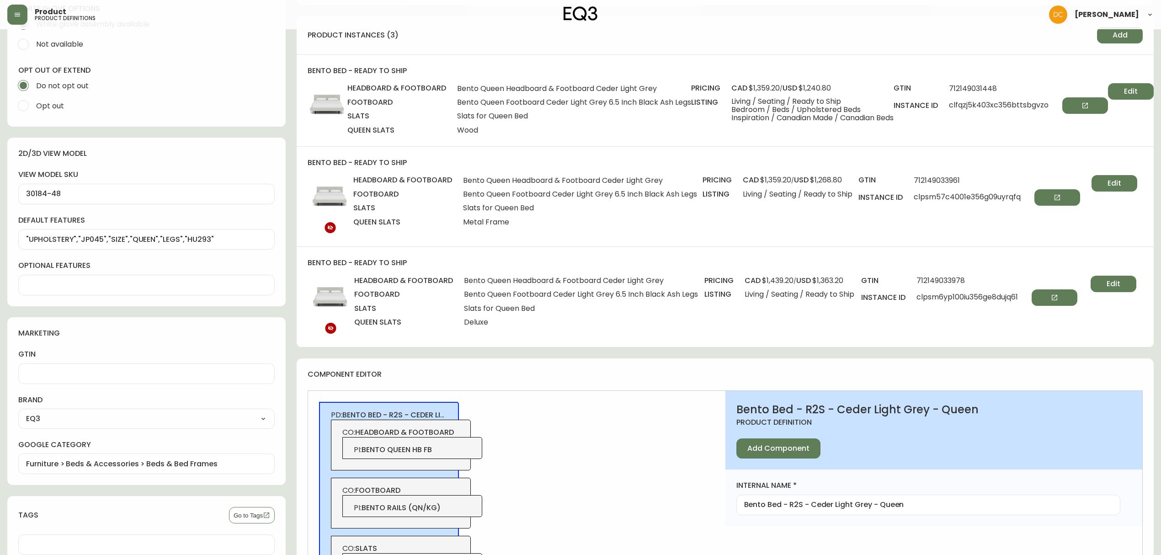
scroll to position [487, 0]
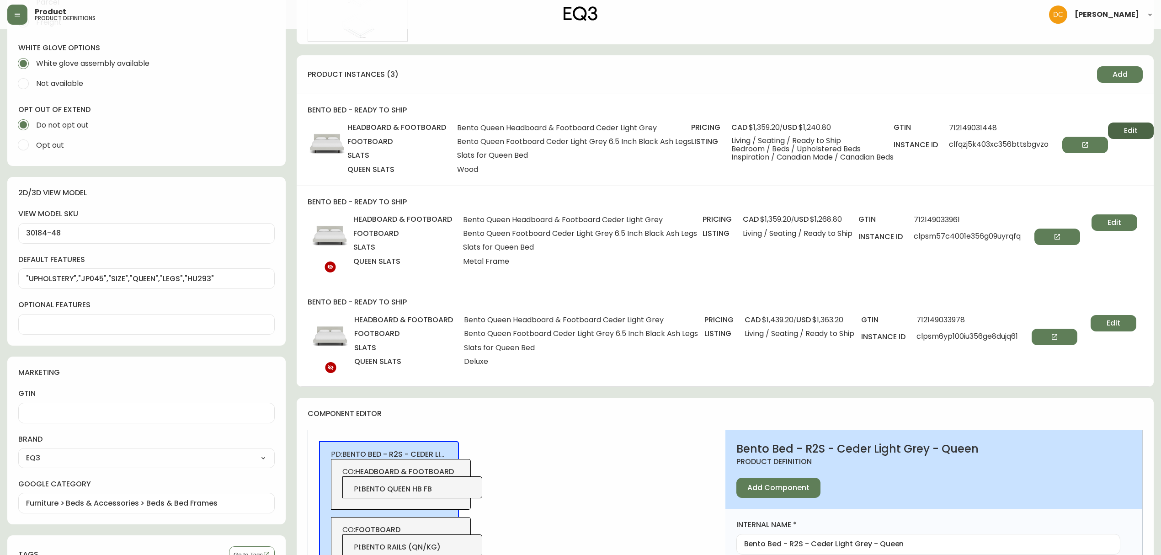
click at [1137, 130] on span "Edit" at bounding box center [1131, 131] width 14 height 10
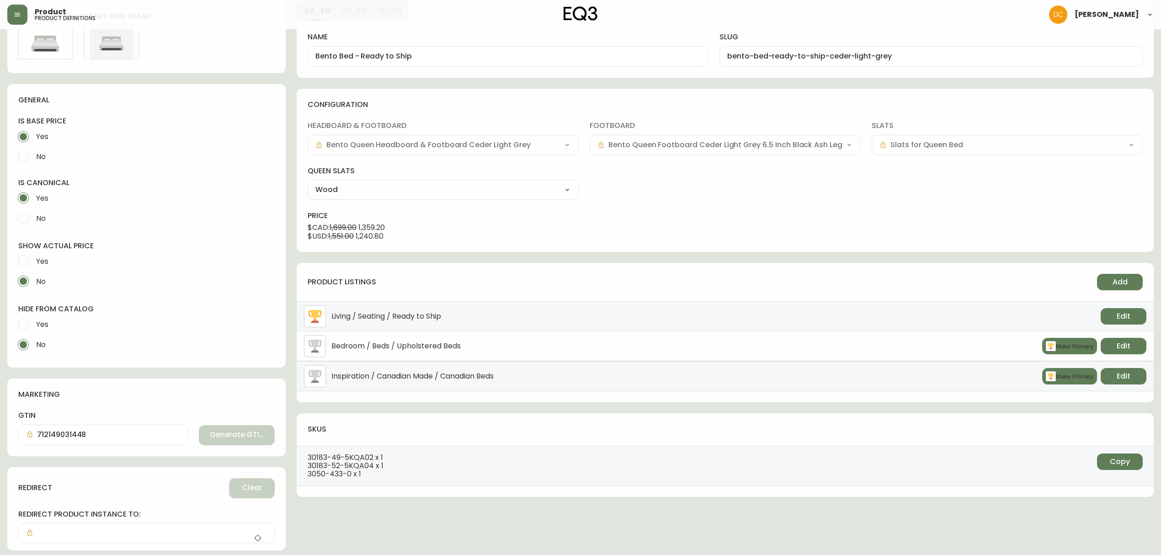
scroll to position [122, 0]
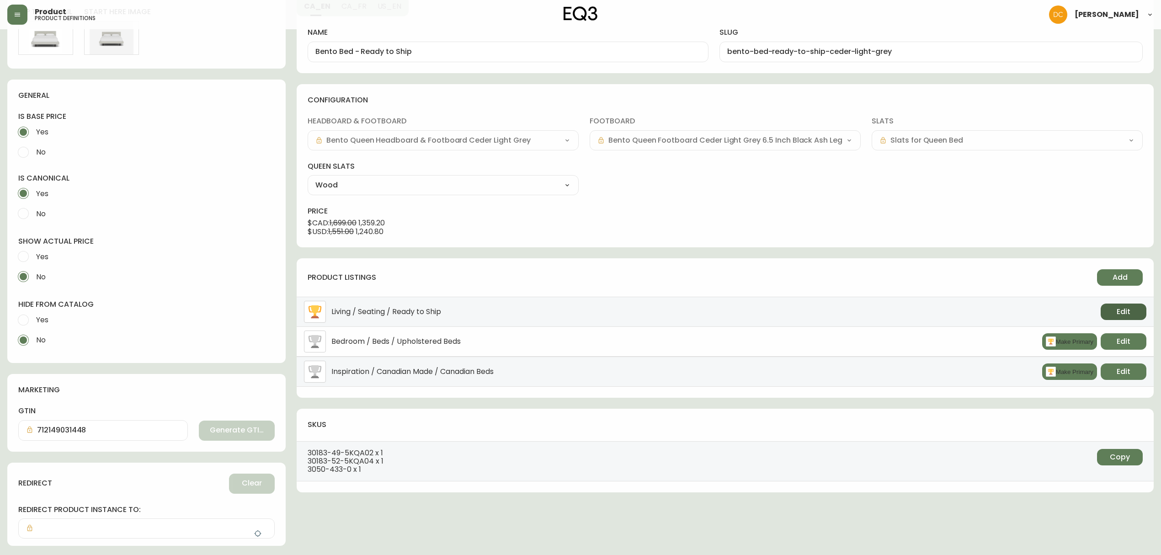
click at [1132, 316] on button "Edit" at bounding box center [1123, 311] width 46 height 16
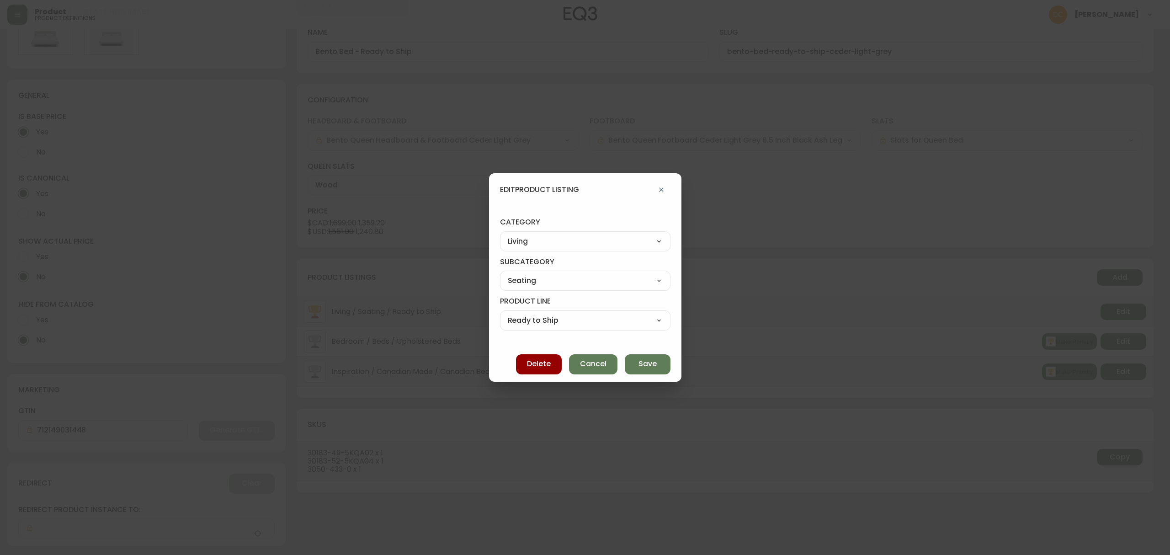
click at [571, 315] on select "Ready to Ship Sofas Apartment Sofas Loveseats Sectionals Sleeper Sofas Chairs C…" at bounding box center [585, 320] width 170 height 14
click at [569, 278] on select "Seating Accent Tables Entryway Media & Storage" at bounding box center [585, 281] width 170 height 14
click at [569, 242] on select "Best Sellers Living Dining Bedroom Outdoor Office Lighting Rugs Accessories EQ3…" at bounding box center [585, 241] width 170 height 14
select select "cjzvl9mf201ln0146jj1fgg9i"
click at [508, 234] on select "Best Sellers Living Dining Bedroom Outdoor Office Lighting Rugs Accessories EQ3…" at bounding box center [585, 241] width 170 height 14
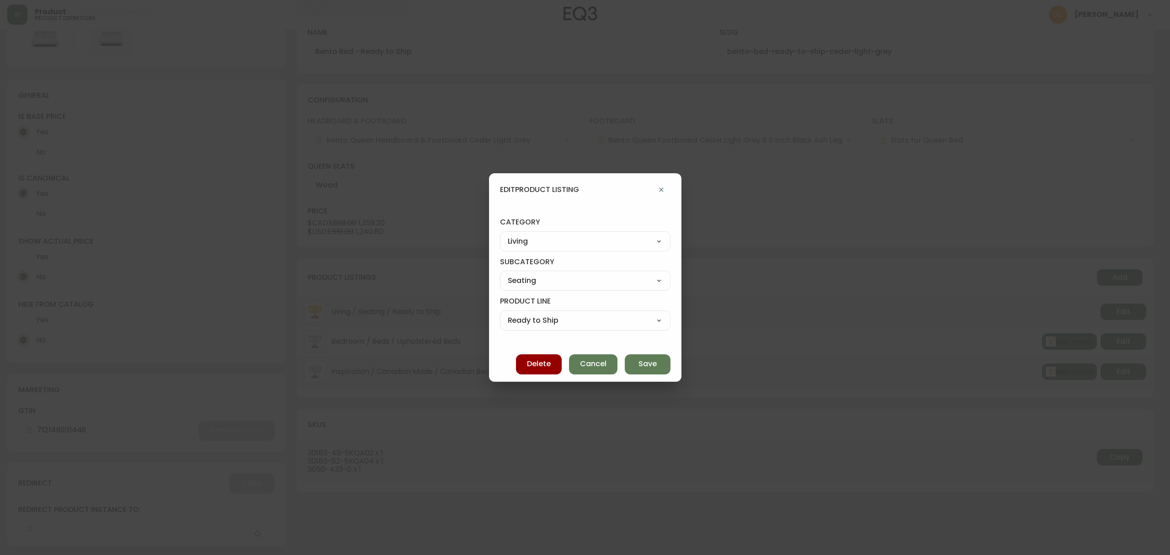
type input "Best Sellers"
select select
click at [547, 278] on select "Quick Ship Upholstery Bedroom Furniture Dining Furniture" at bounding box center [585, 281] width 170 height 14
select select "cjzvlbg2601lr0146yrz15412"
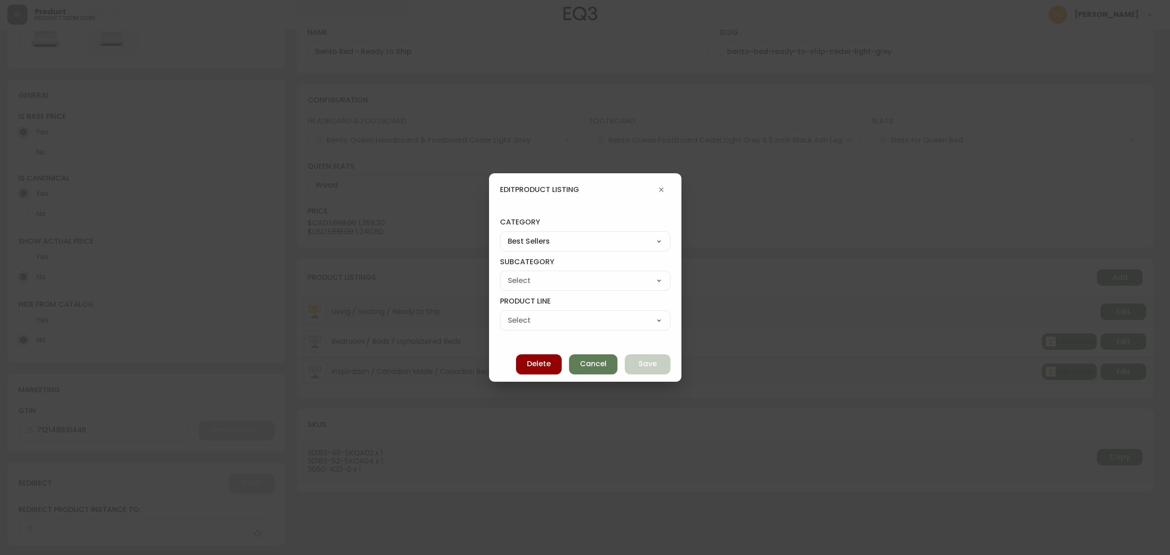
click at [508, 274] on select "Quick Ship Upholstery Bedroom Furniture Dining Furniture" at bounding box center [585, 281] width 170 height 14
type input "Quick Ship Upholstery"
click at [549, 320] on select "Ready To Ship Chairs Ready To Ship Sectionals Ready To Ship Bed Frames Ready To…" at bounding box center [585, 320] width 170 height 14
select select "cmere9n6k5uhu01985hw0749o"
click at [508, 313] on select "Ready To Ship Chairs Ready To Ship Sectionals Ready To Ship Bed Frames Ready To…" at bounding box center [585, 320] width 170 height 14
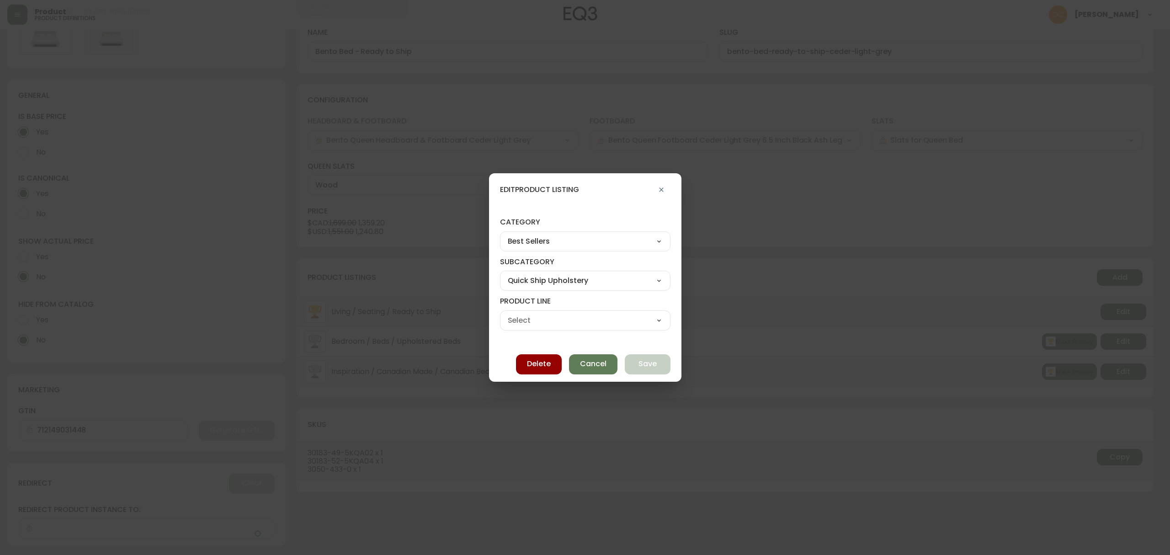
type input "Ready To Ship Bed Frames"
click at [638, 364] on span "Save" at bounding box center [647, 364] width 18 height 10
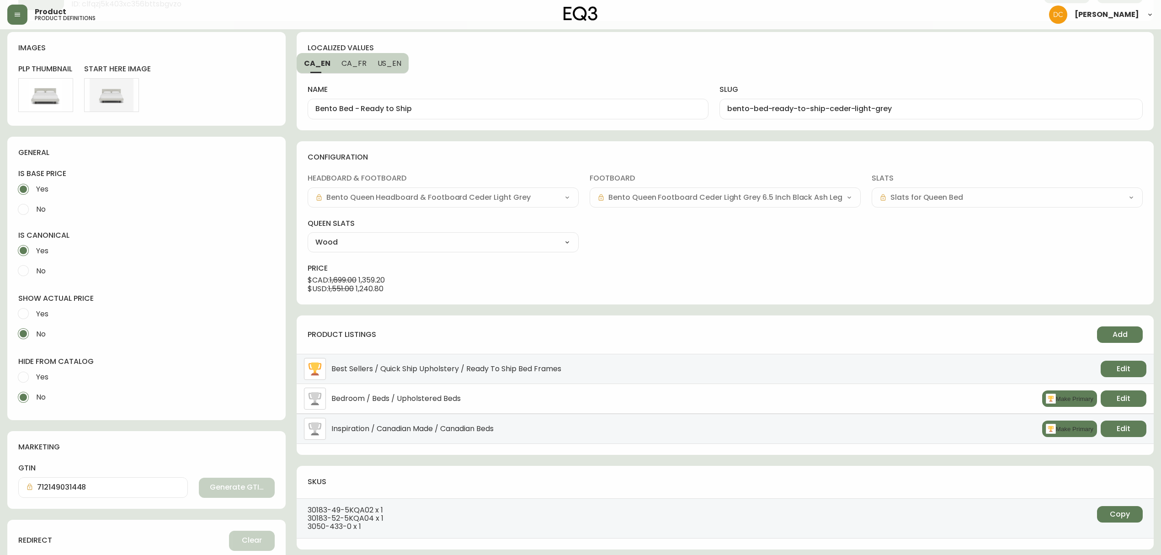
scroll to position [0, 0]
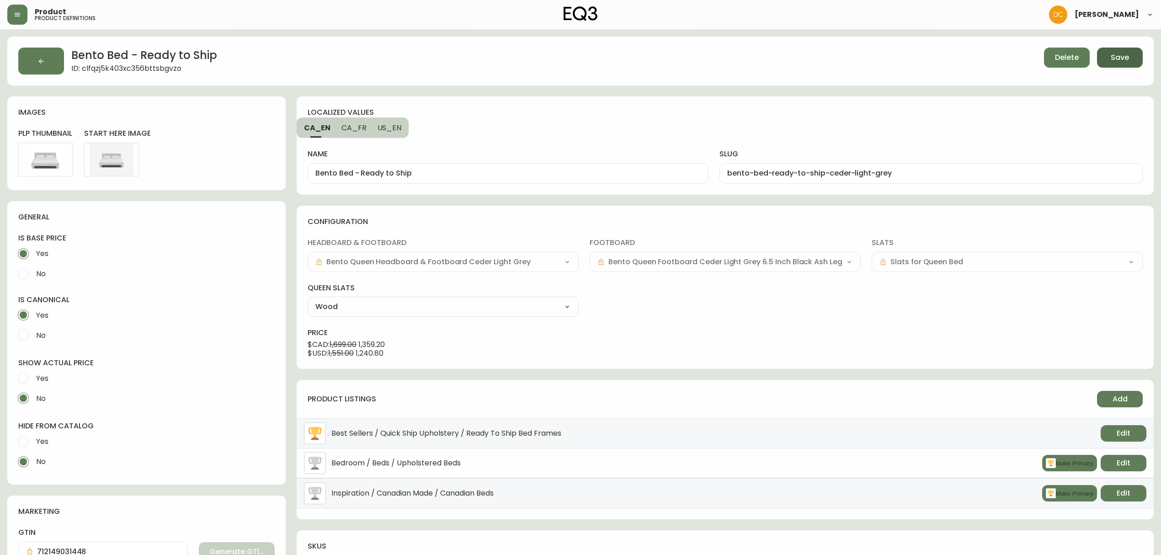
click at [1123, 60] on span "Save" at bounding box center [1119, 58] width 18 height 10
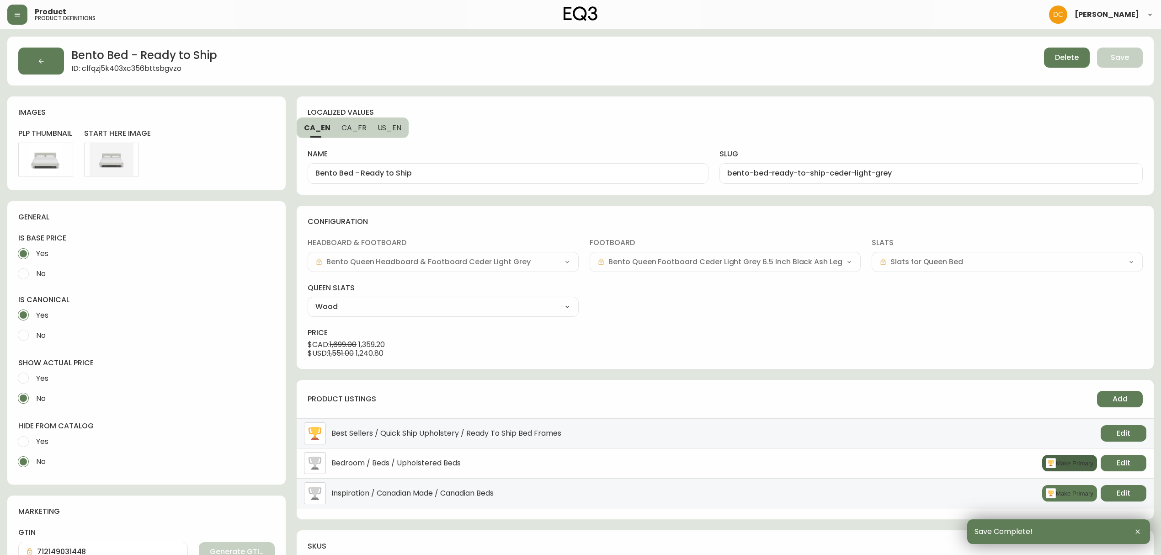
click at [1059, 468] on button "Make Primary" at bounding box center [1069, 463] width 55 height 16
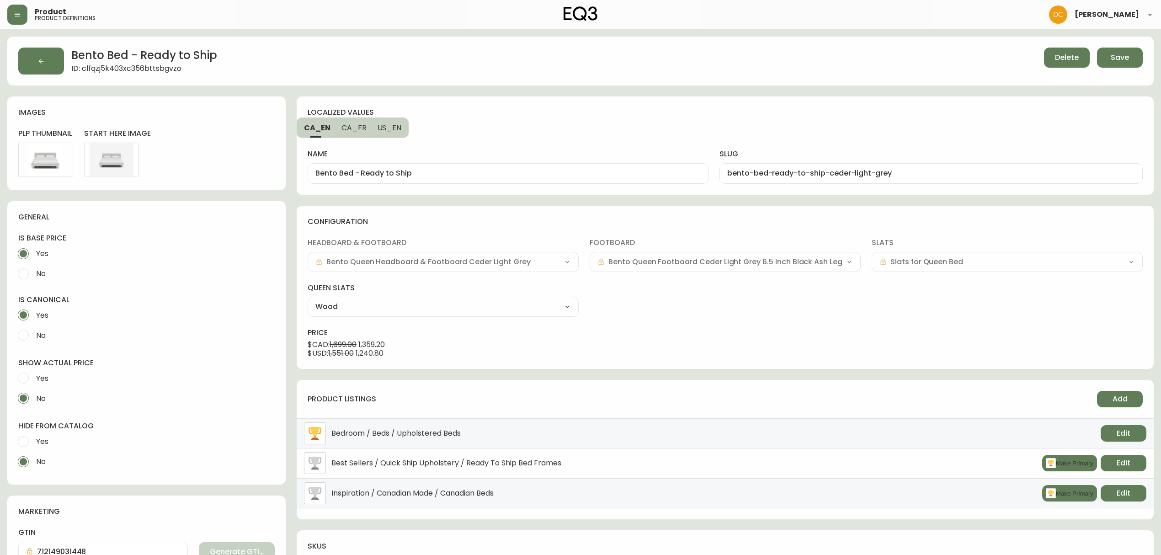
click at [1124, 68] on div "Delete Save" at bounding box center [887, 61] width 512 height 27
click at [1124, 62] on button "Save" at bounding box center [1120, 58] width 46 height 20
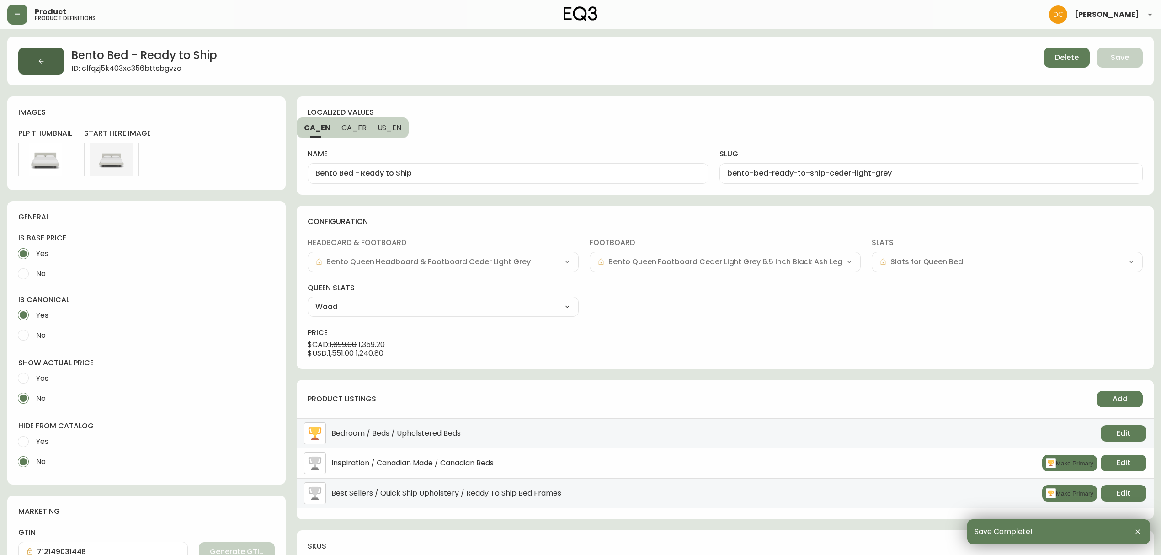
click at [40, 60] on icon "button" at bounding box center [41, 60] width 5 height 5
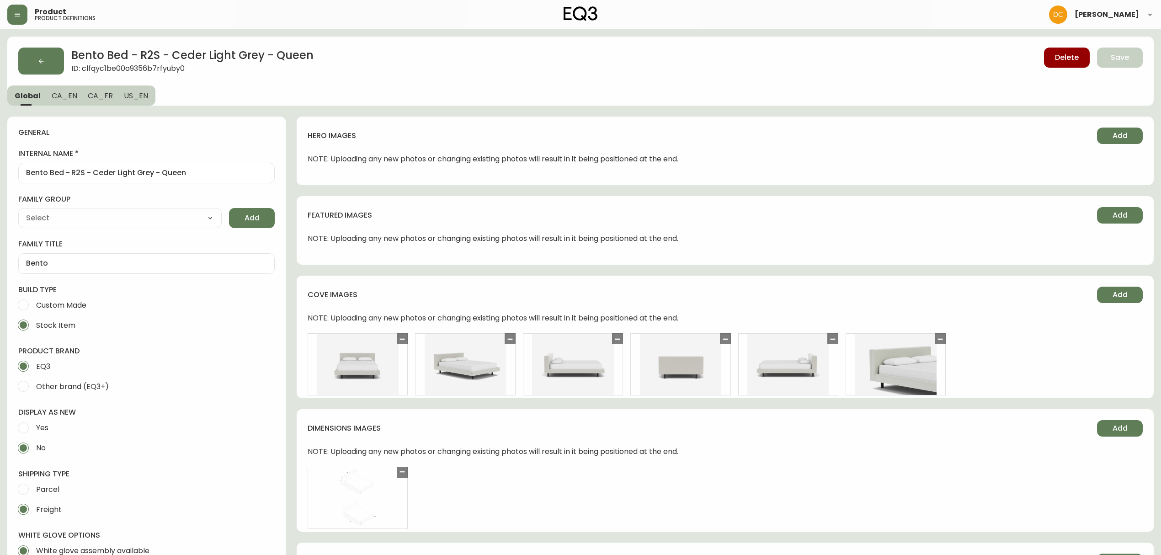
type input "EQ3"
type input "Upholstery"
type input "Furniture > Beds & Accessories > Beds & Bed Frames"
select select "cjyt4m5lw0000pt749bx6gh7n"
select select "cjpjx87md00014c74cvn90jbx"
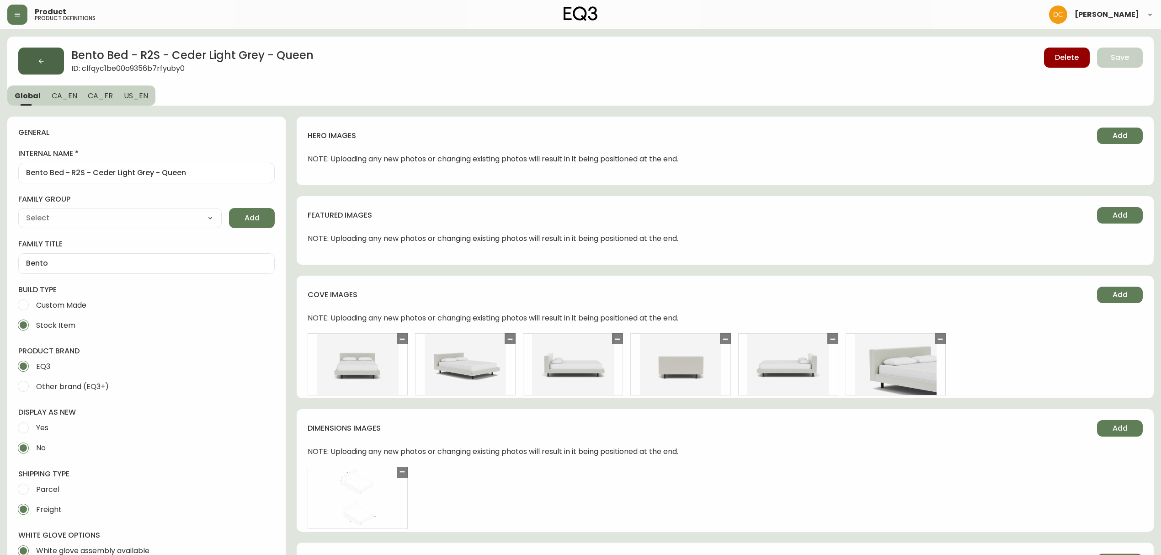
click at [40, 59] on icon "button" at bounding box center [41, 60] width 5 height 5
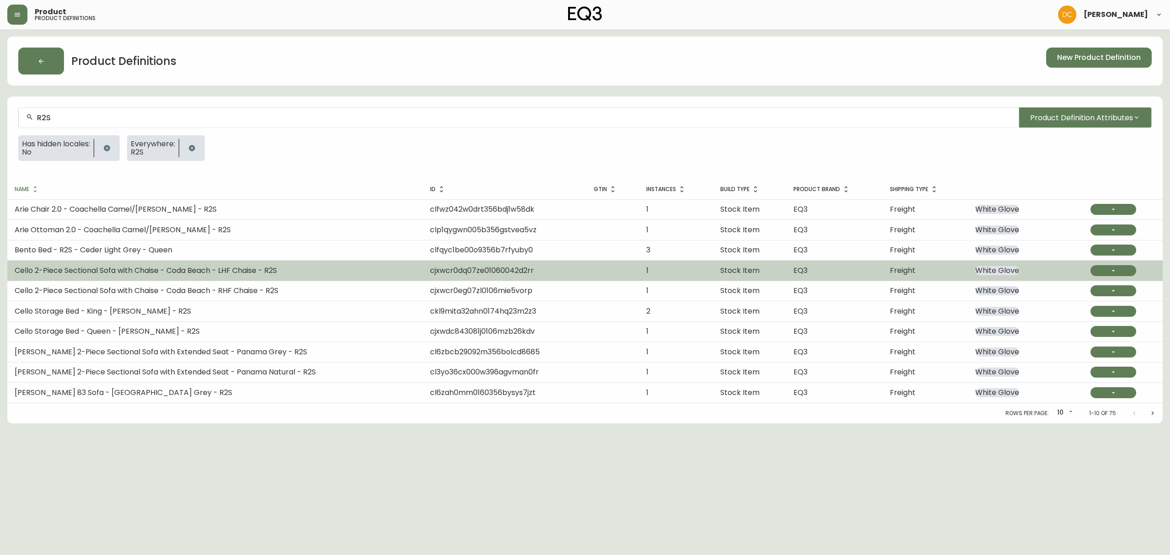
click at [187, 273] on span "Cello 2-Piece Sectional Sofa with Chaise - Coda Beach - LHF Chaise - R2S" at bounding box center [146, 270] width 262 height 11
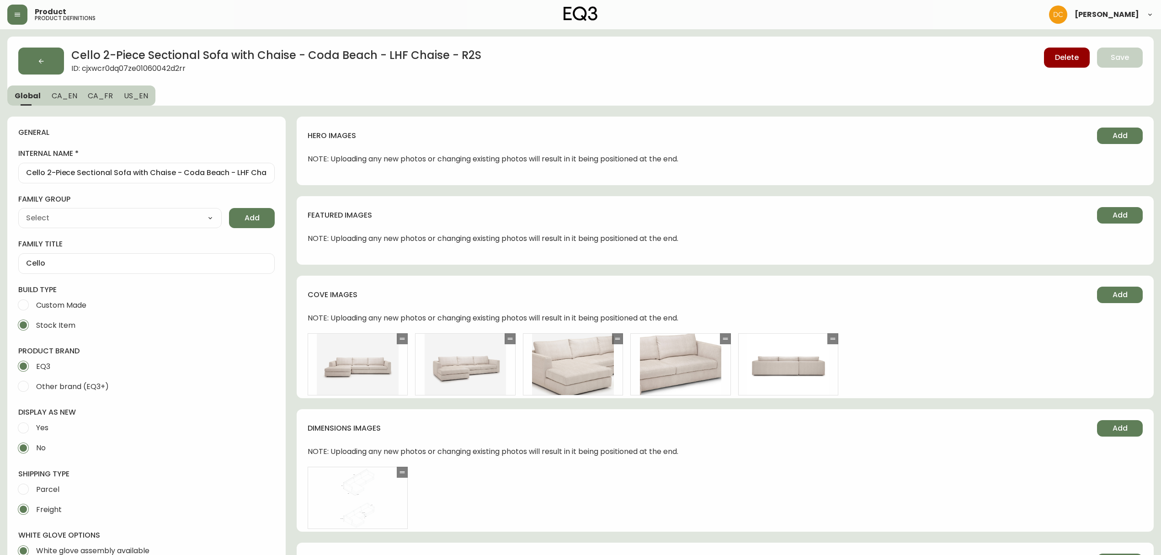
type input "Furniture > Sofa Accessories > Sectional Sofa Units"
type input "Upholstery"
select select "cjpjx87md00014c74cvn90jbx"
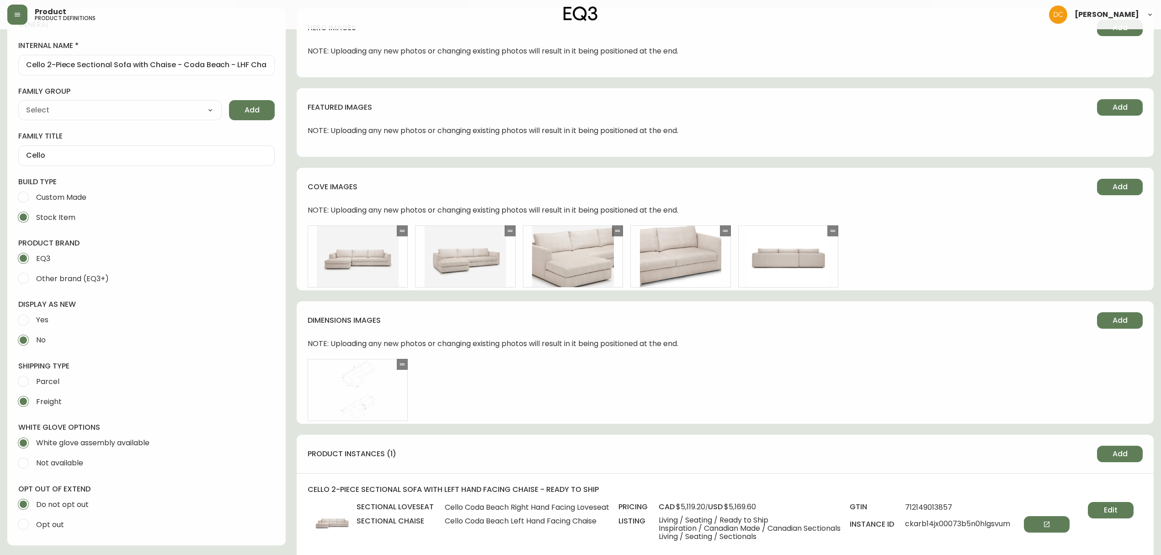
scroll to position [304, 0]
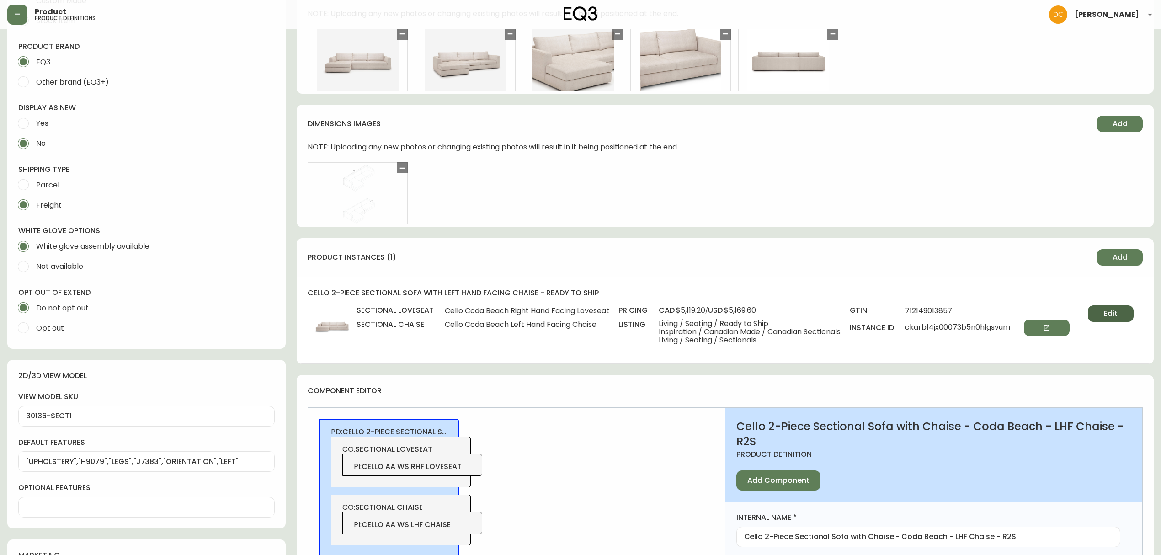
click at [1123, 311] on button "Edit" at bounding box center [1110, 313] width 46 height 16
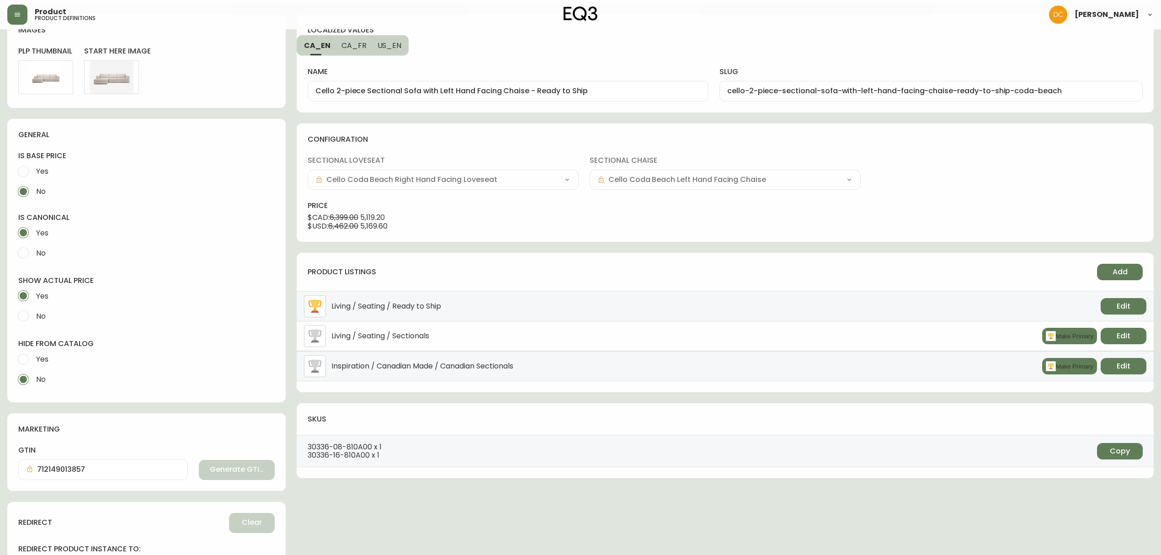
scroll to position [61, 0]
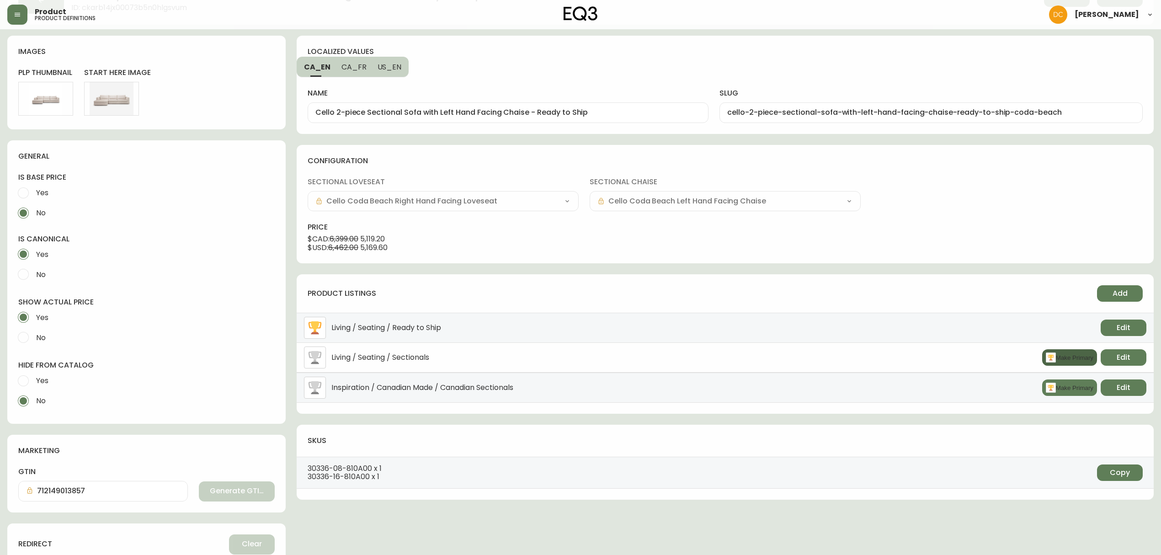
click at [1053, 357] on button "Make Primary" at bounding box center [1069, 357] width 55 height 16
click at [1128, 362] on span "Edit" at bounding box center [1123, 357] width 14 height 10
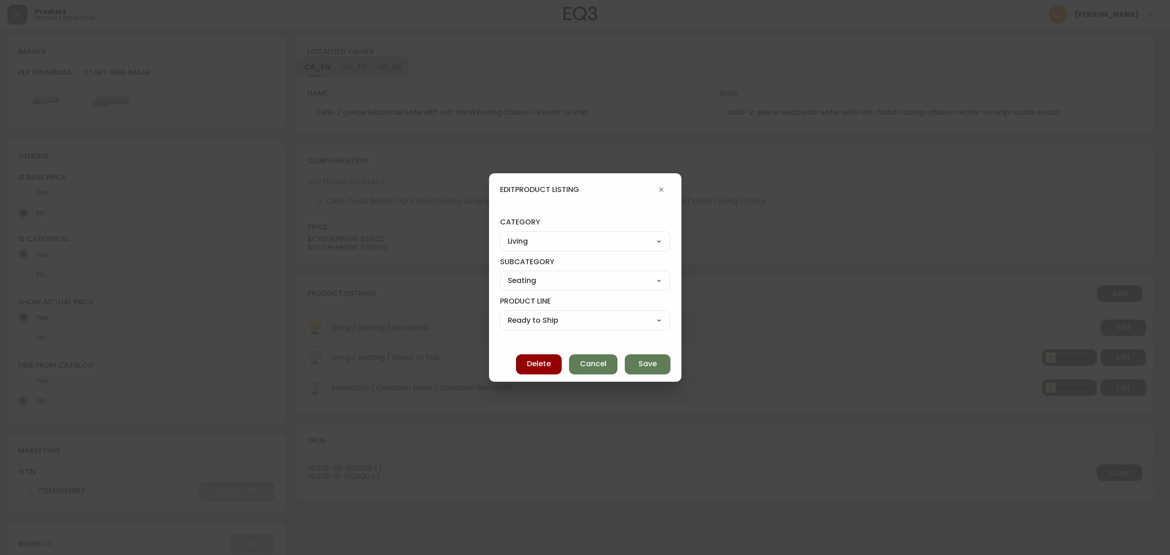
click at [573, 244] on select "Best Sellers Living Dining Bedroom Outdoor Office Lighting Rugs Accessories EQ3…" at bounding box center [585, 241] width 170 height 14
select select "cjzvl9mf201ln0146jj1fgg9i"
click at [508, 234] on select "Best Sellers Living Dining Bedroom Outdoor Office Lighting Rugs Accessories EQ3…" at bounding box center [585, 241] width 170 height 14
type input "Best Sellers"
select select
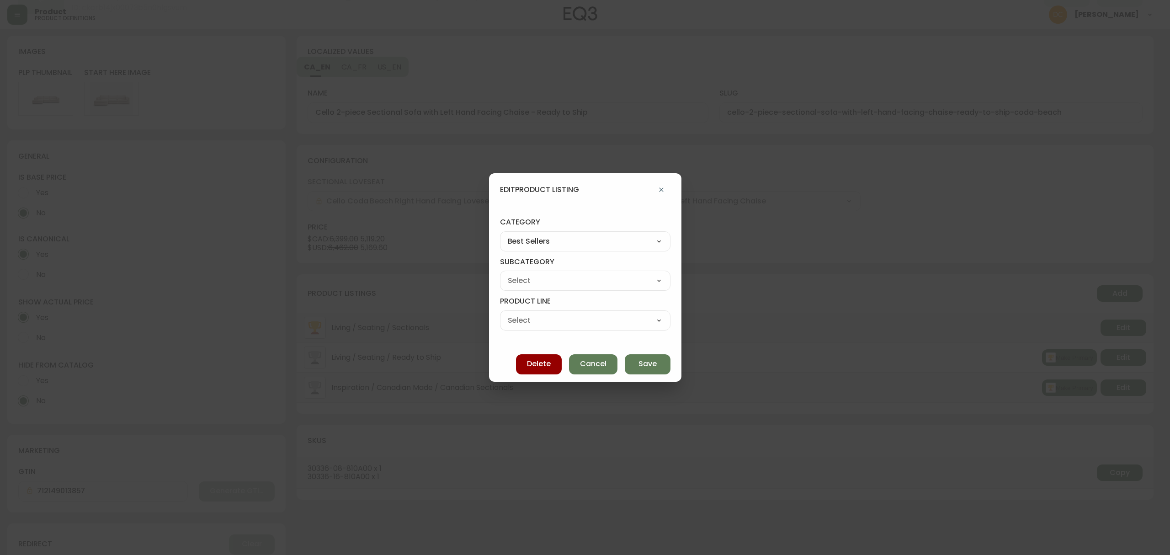
select select
drag, startPoint x: 545, startPoint y: 277, endPoint x: 544, endPoint y: 287, distance: 10.1
click at [545, 277] on select "Quick Ship Upholstery Bedroom Furniture Dining Furniture" at bounding box center [585, 281] width 170 height 14
select select "cmeskxh635vqy0162l13pfb6h"
click at [508, 274] on select "Quick Ship Upholstery Bedroom Furniture Dining Furniture" at bounding box center [585, 281] width 170 height 14
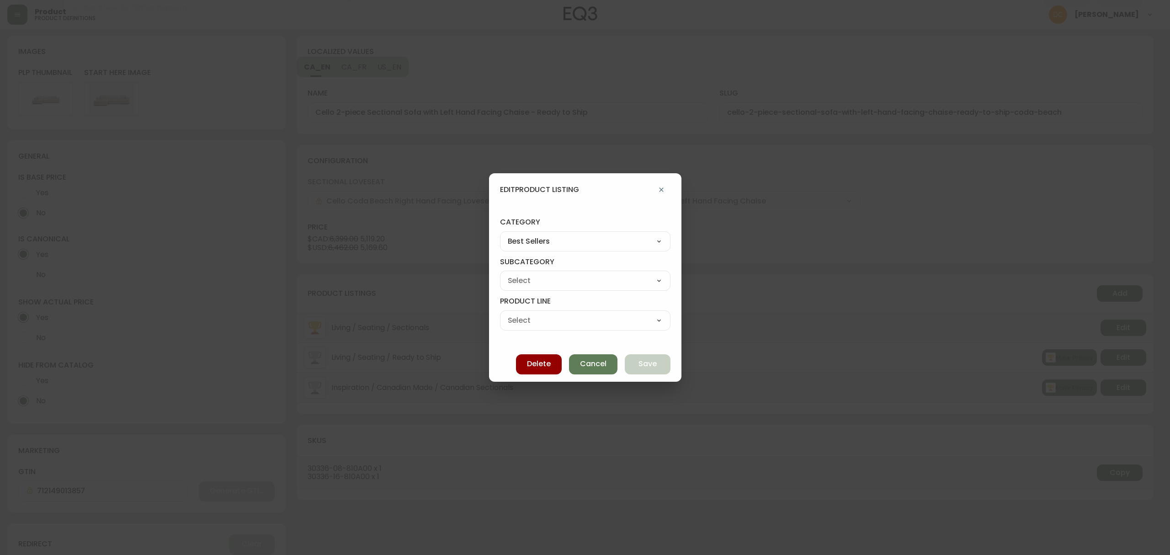
type input "Bedroom Furniture"
click at [543, 324] on select "Bed Frames Bedroom Storage" at bounding box center [585, 320] width 170 height 14
click at [563, 281] on select "Quick Ship Upholstery Bedroom Furniture Dining Furniture" at bounding box center [585, 281] width 170 height 14
select select "cjzvlbg2601lr0146yrz15412"
click at [508, 274] on select "Quick Ship Upholstery Bedroom Furniture Dining Furniture" at bounding box center [585, 281] width 170 height 14
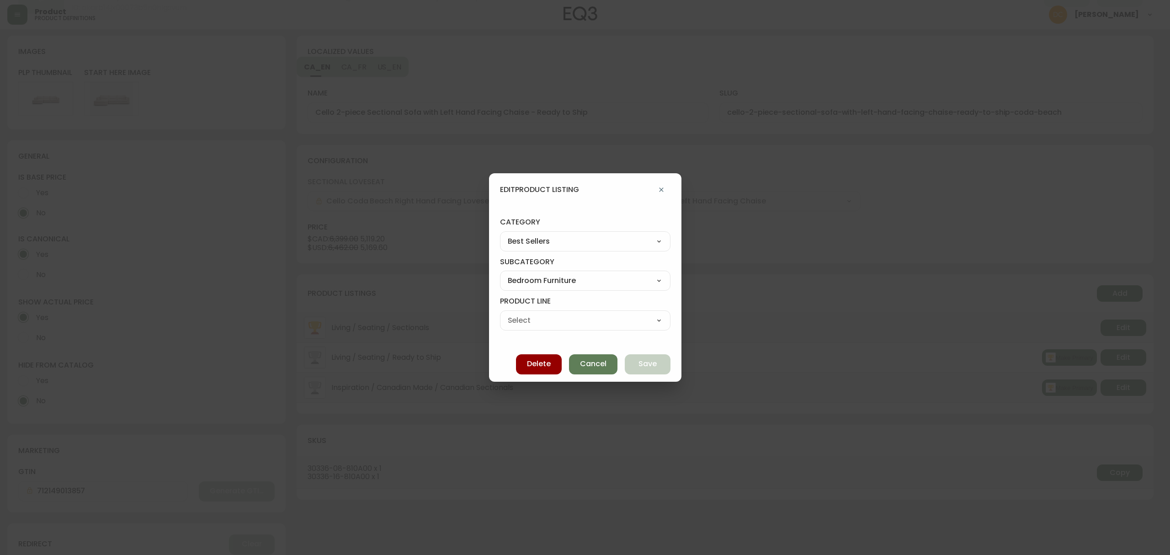
type input "Quick Ship Upholstery"
click at [552, 311] on div "Ready To Ship Chairs Ready To Ship Sectionals Ready To Ship Bed Frames Ready To…" at bounding box center [585, 320] width 170 height 20
click at [550, 317] on select "Ready To Ship Chairs Ready To Ship Sectionals Ready To Ship Bed Frames Ready To…" at bounding box center [585, 320] width 170 height 14
select select "cmerdwce15ugc01982mksjpye"
click at [508, 313] on select "Ready To Ship Chairs Ready To Ship Sectionals Ready To Ship Bed Frames Ready To…" at bounding box center [585, 320] width 170 height 14
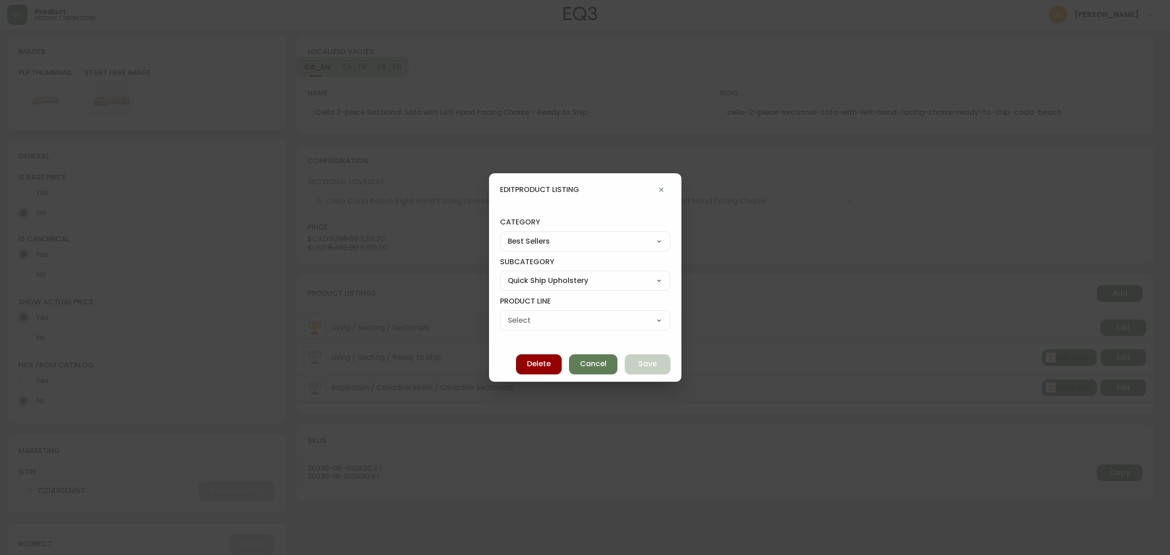
type input "Ready To Ship Sectionals"
click at [627, 360] on button "Save" at bounding box center [648, 364] width 46 height 20
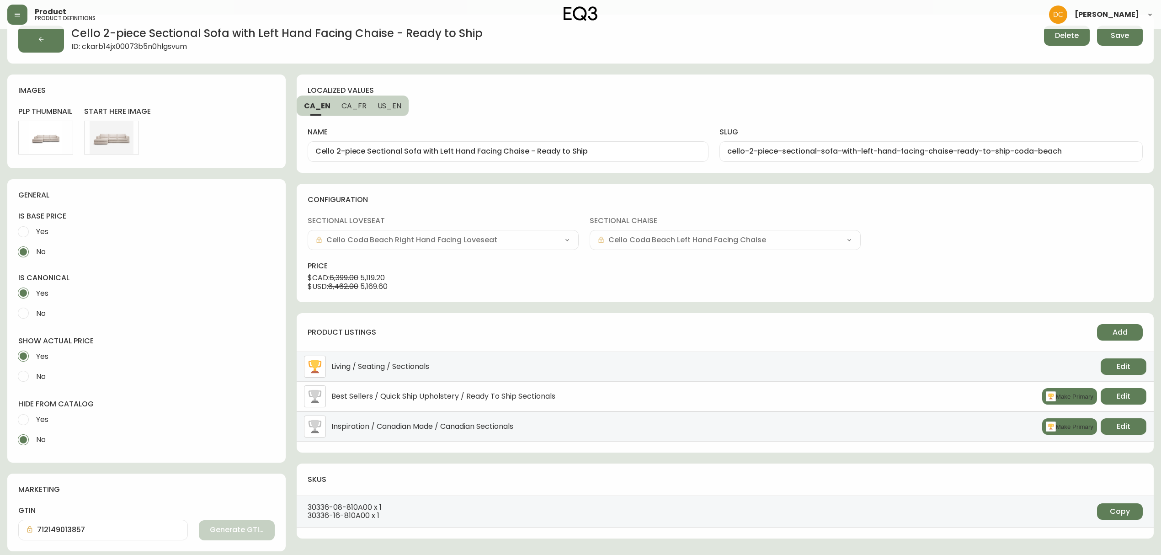
scroll to position [0, 0]
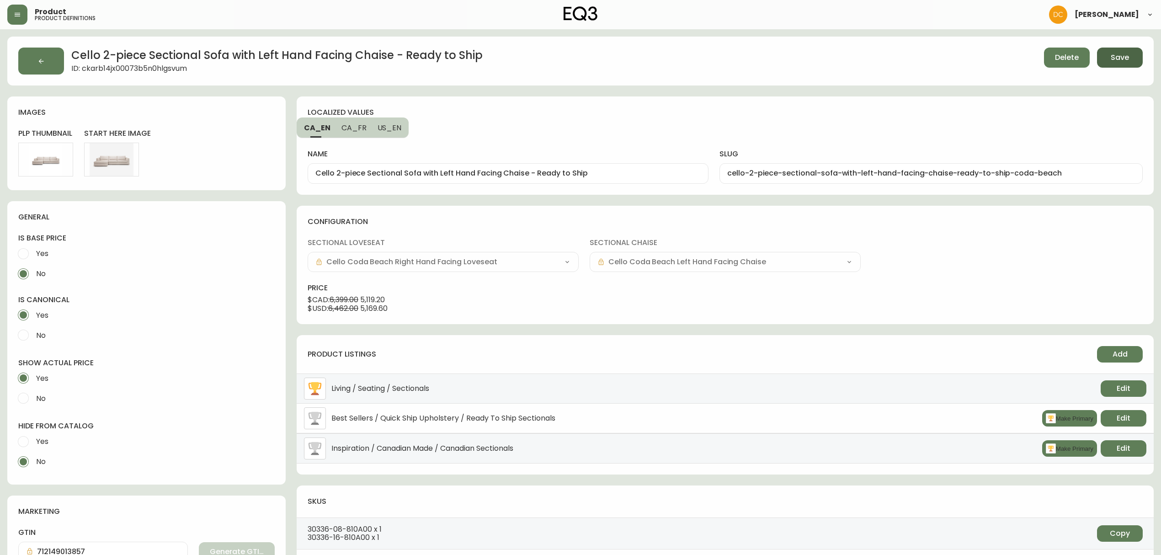
click at [1114, 53] on span "Save" at bounding box center [1119, 58] width 18 height 10
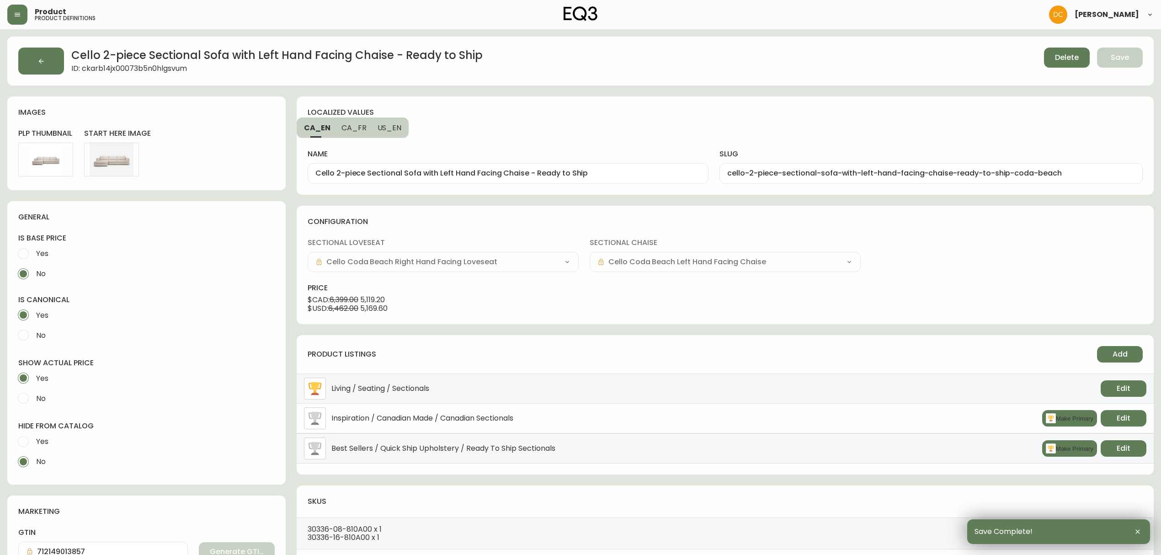
click at [41, 64] on button "button" at bounding box center [41, 61] width 46 height 27
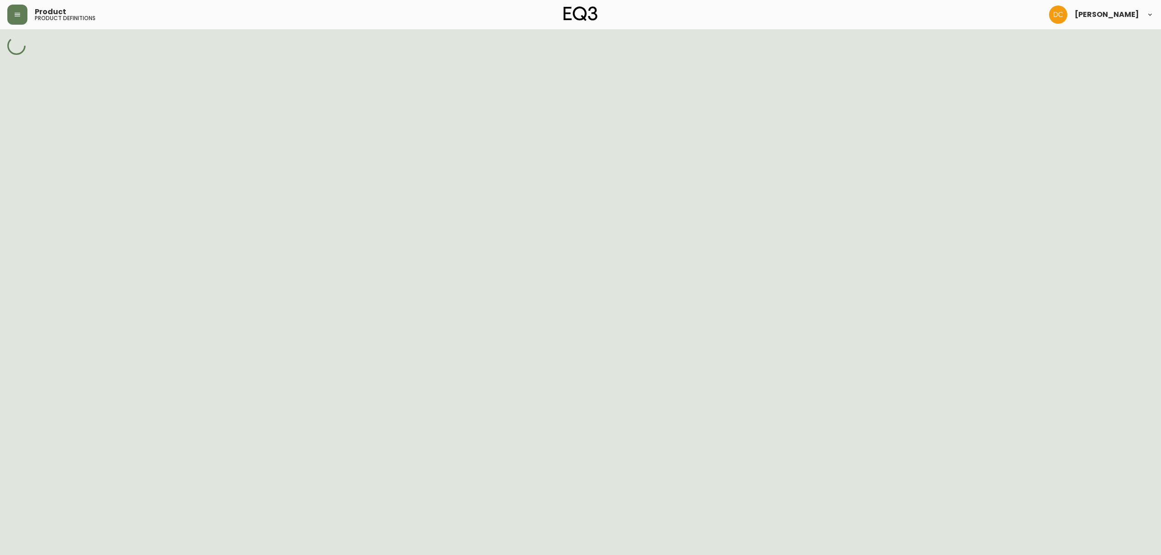
select select "cjpjx87md00014c74cvn90jbx"
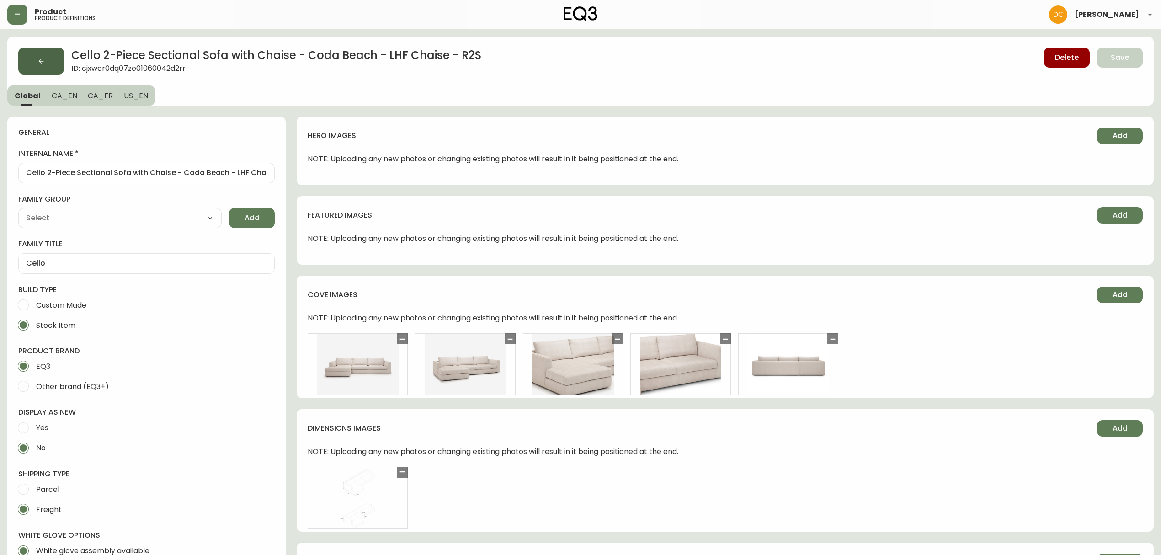
click at [40, 62] on icon "button" at bounding box center [40, 61] width 7 height 7
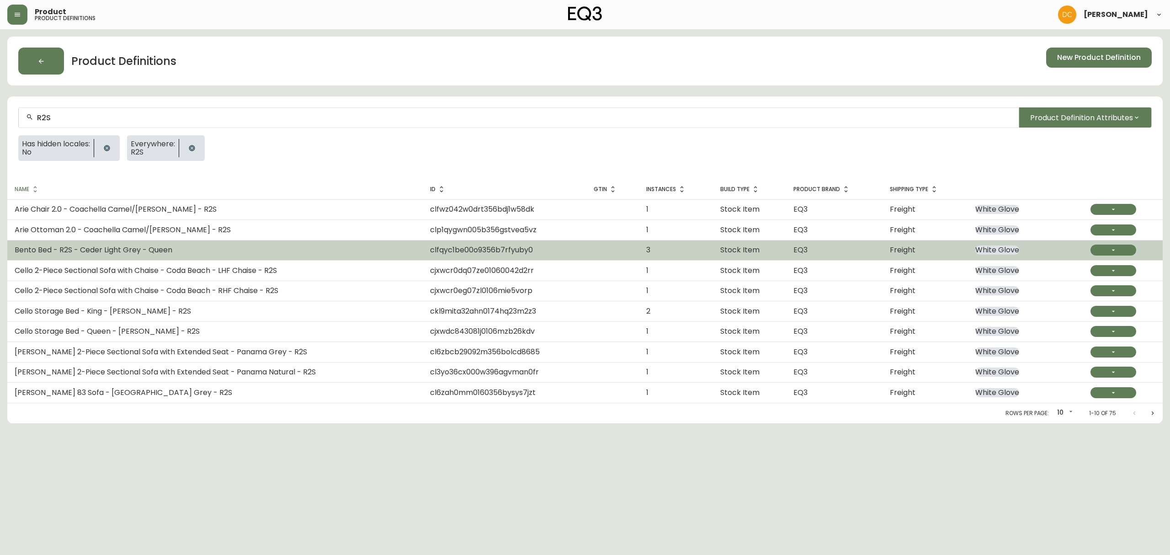
click at [175, 244] on td "Bento Bed - R2S - Ceder Light Grey - Queen" at bounding box center [214, 250] width 415 height 20
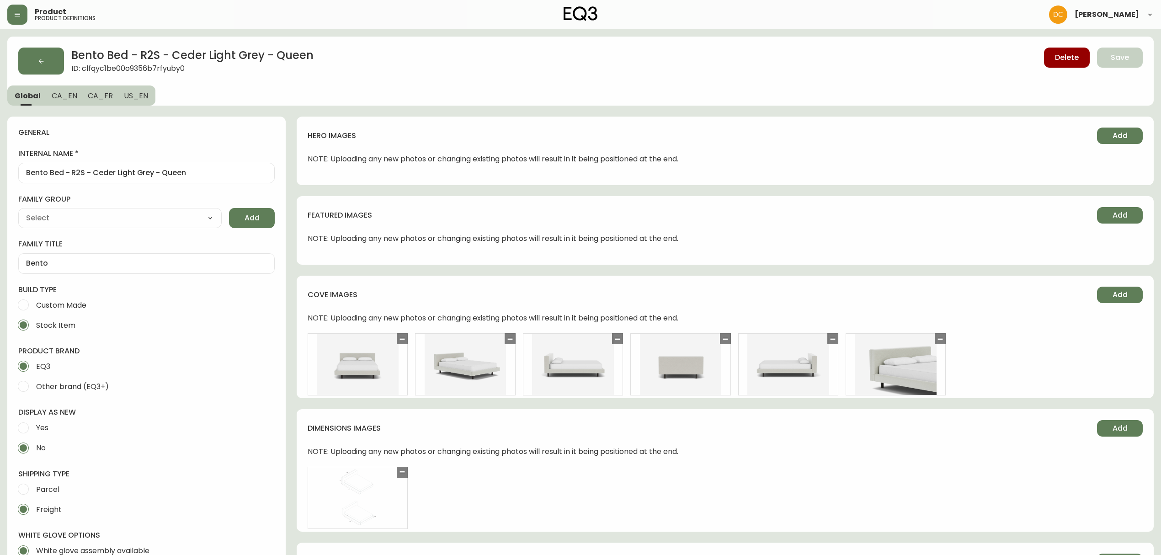
type input "EQ3"
type input "Furniture > Beds & Accessories > Beds & Bed Frames"
type input "Upholstery"
select select "cjyt4m5lw0000pt749bx6gh7n"
select select "cjpjx87md00014c74cvn90jbx"
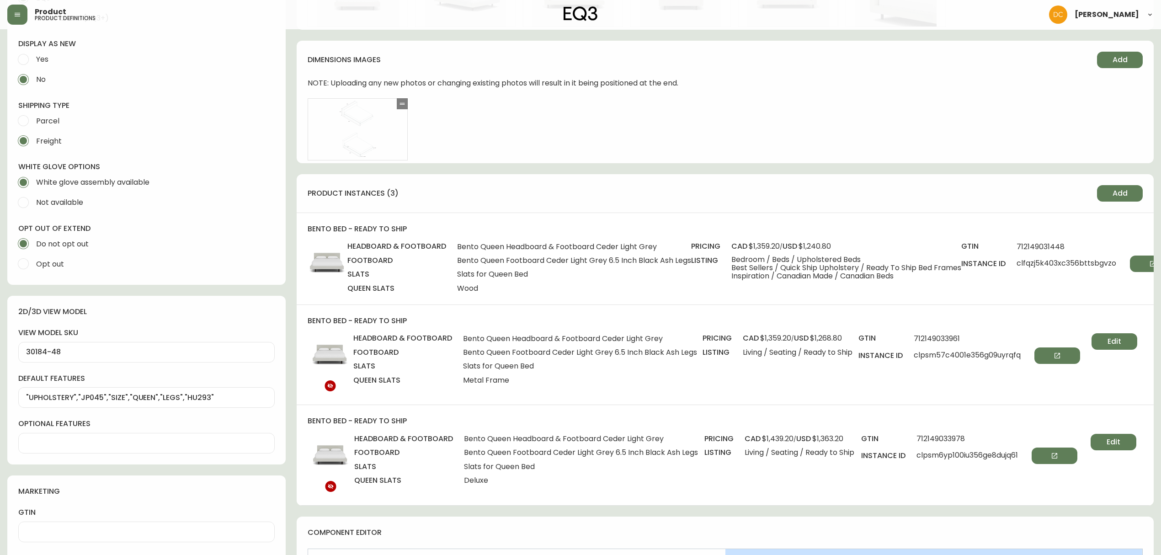
scroll to position [426, 0]
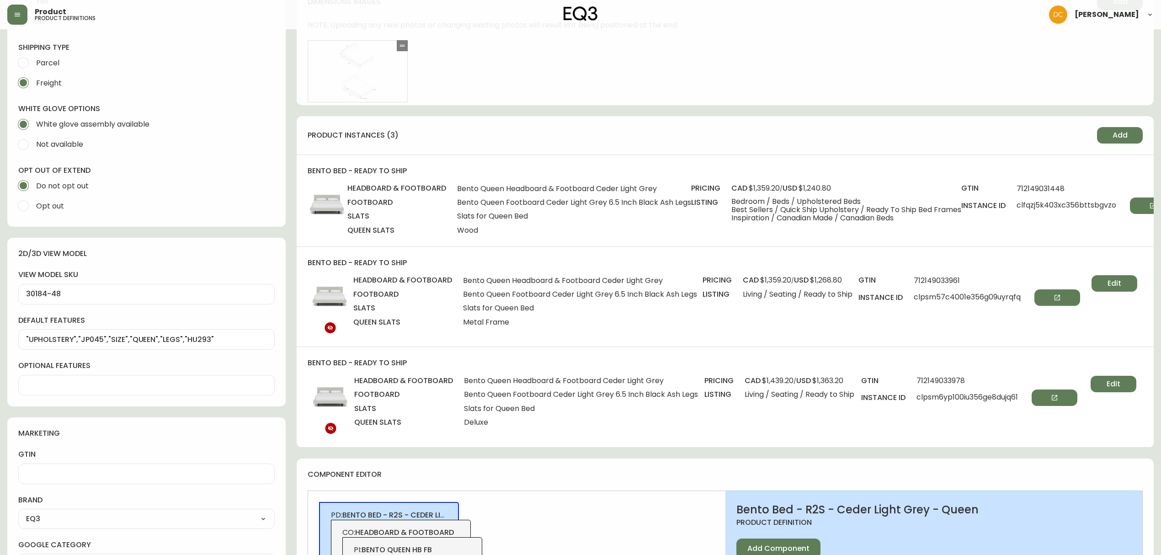
click at [1050, 214] on div "gtin 712149031448 instance id clfqzj5k403xc356bttsbgvzo" at bounding box center [1068, 209] width 214 height 52
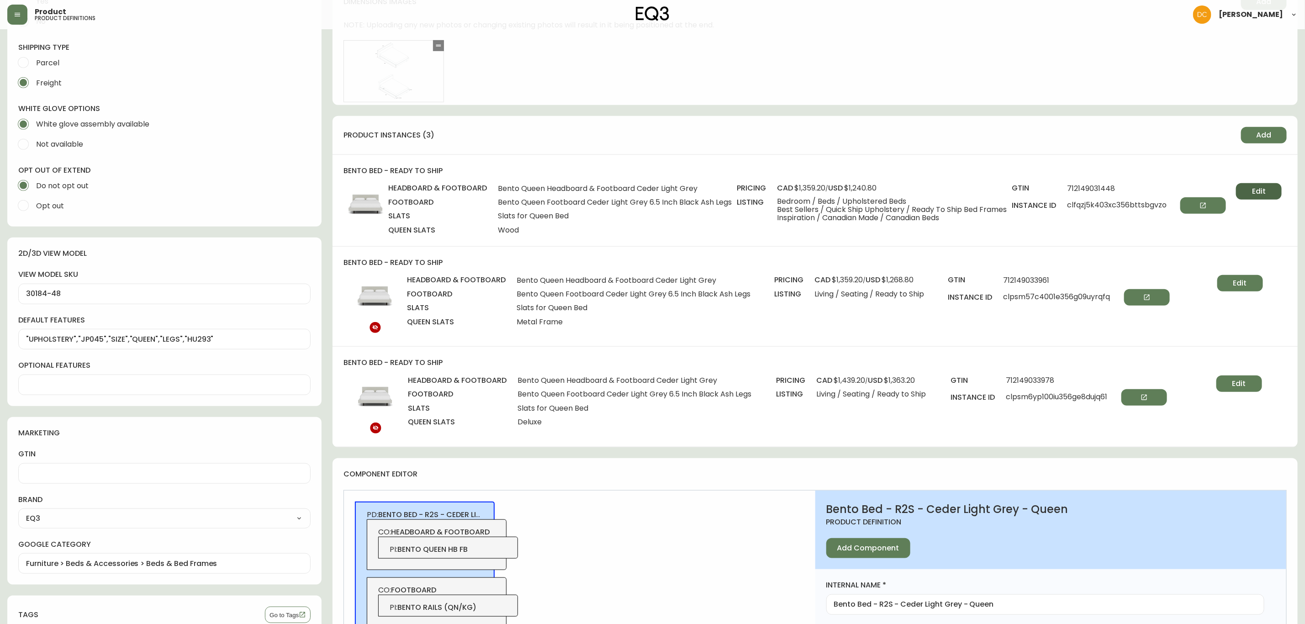
click at [1169, 188] on button "Edit" at bounding box center [1259, 191] width 46 height 16
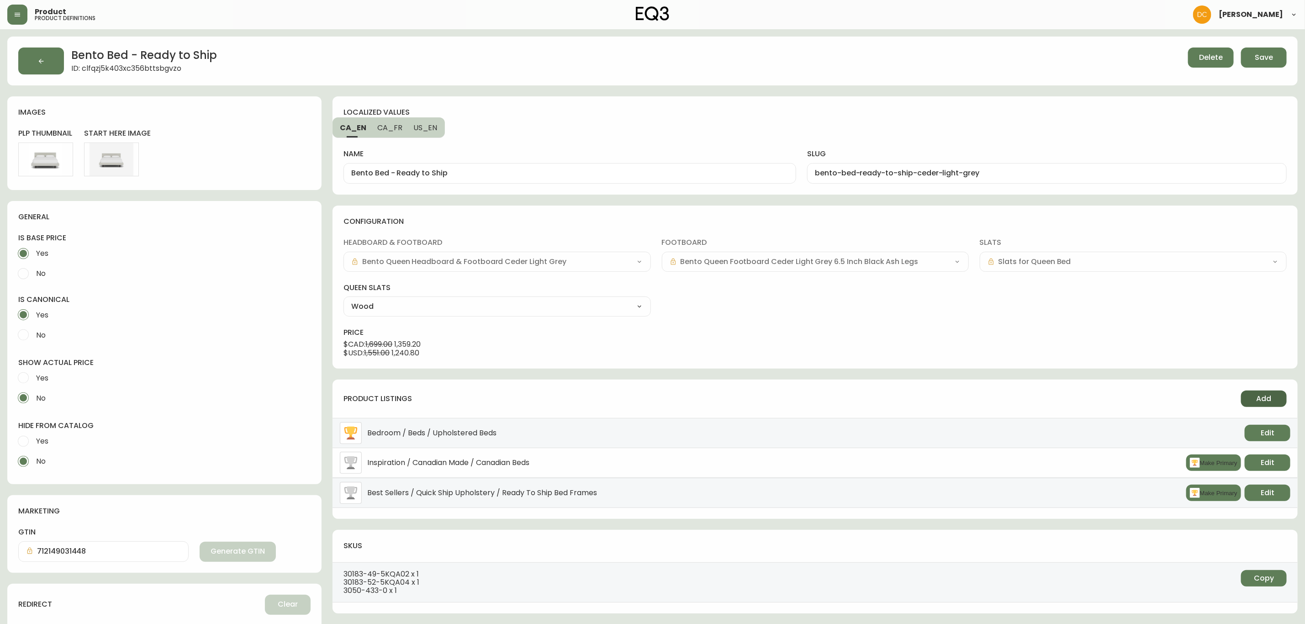
click at [1169, 399] on button "Add" at bounding box center [1264, 399] width 46 height 16
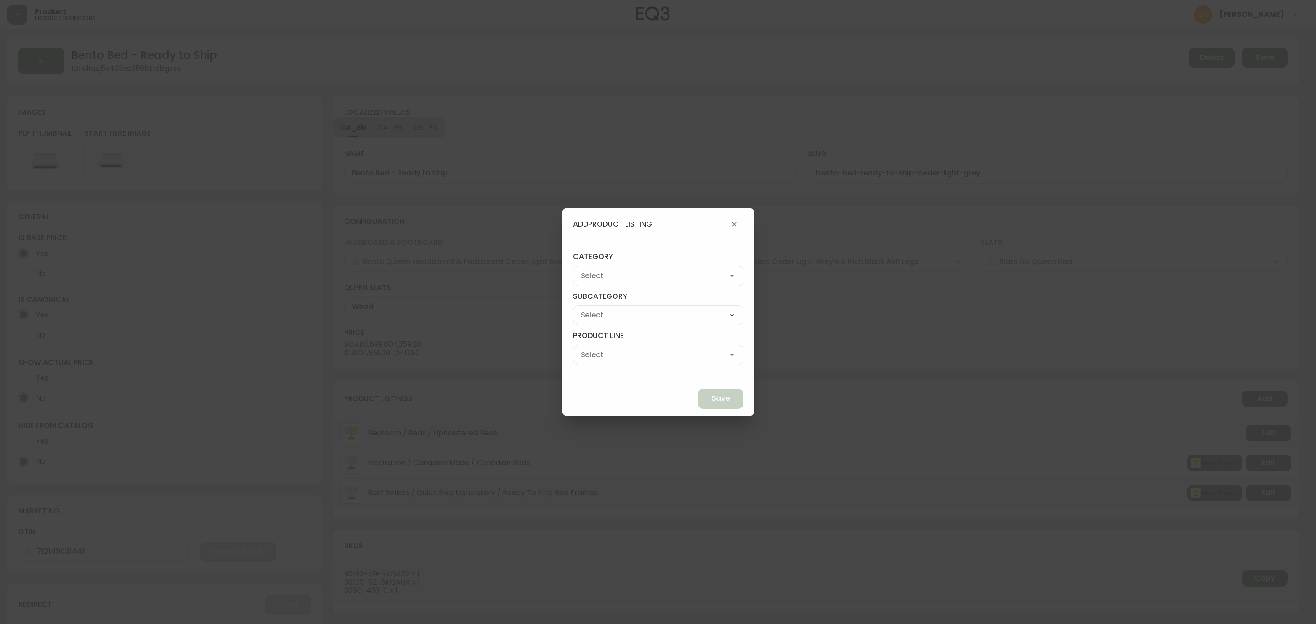
click at [657, 276] on select "Best Sellers Living Dining Bedroom Outdoor Office Lighting Rugs Accessories EQ3…" at bounding box center [658, 276] width 170 height 14
select select "cjzvl9mf201ln0146jj1fgg9i"
click at [594, 269] on select "Best Sellers Living Dining Bedroom Outdoor Office Lighting Rugs Accessories EQ3…" at bounding box center [658, 276] width 170 height 14
type input "Best Sellers"
click at [626, 314] on select "Quick Ship Upholstery Bedroom Furniture Dining Furniture" at bounding box center [658, 315] width 170 height 14
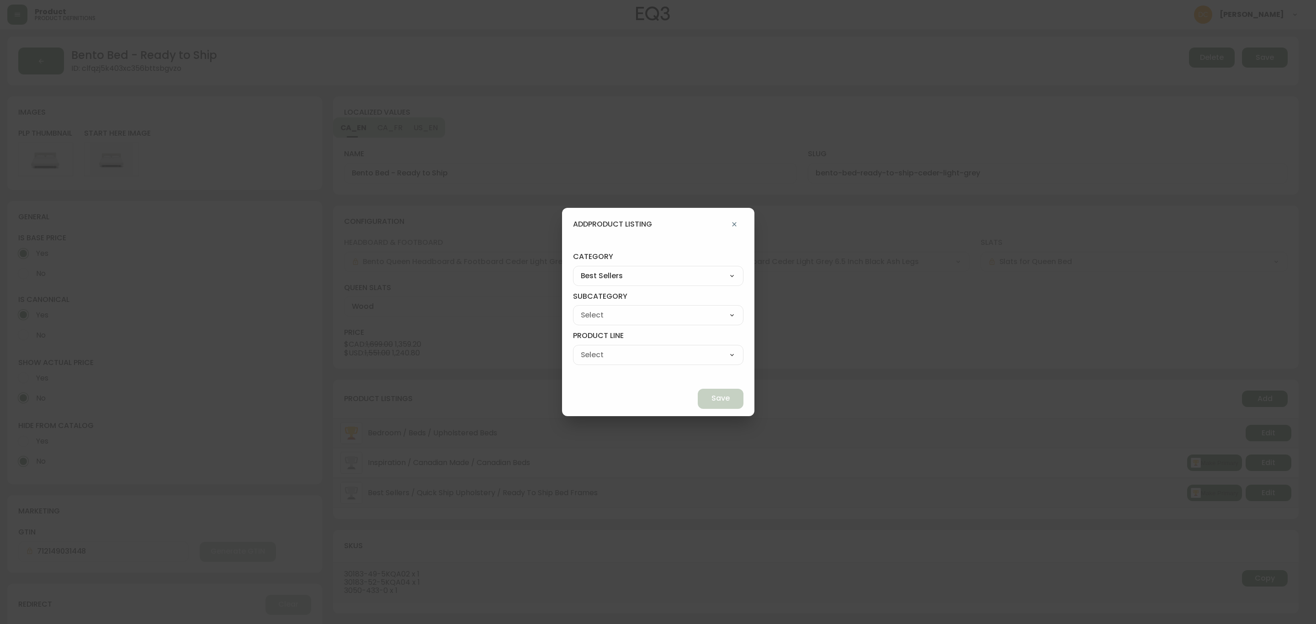
select select "cmeskxh635vqy0162l13pfb6h"
click at [594, 308] on select "Quick Ship Upholstery Bedroom Furniture Dining Furniture" at bounding box center [658, 315] width 170 height 14
type input "Bedroom Furniture"
click at [647, 355] on select "Bed Frames Bedroom Storage" at bounding box center [658, 355] width 170 height 14
select select "cmeslmh3x6ec30146k28bsq4d"
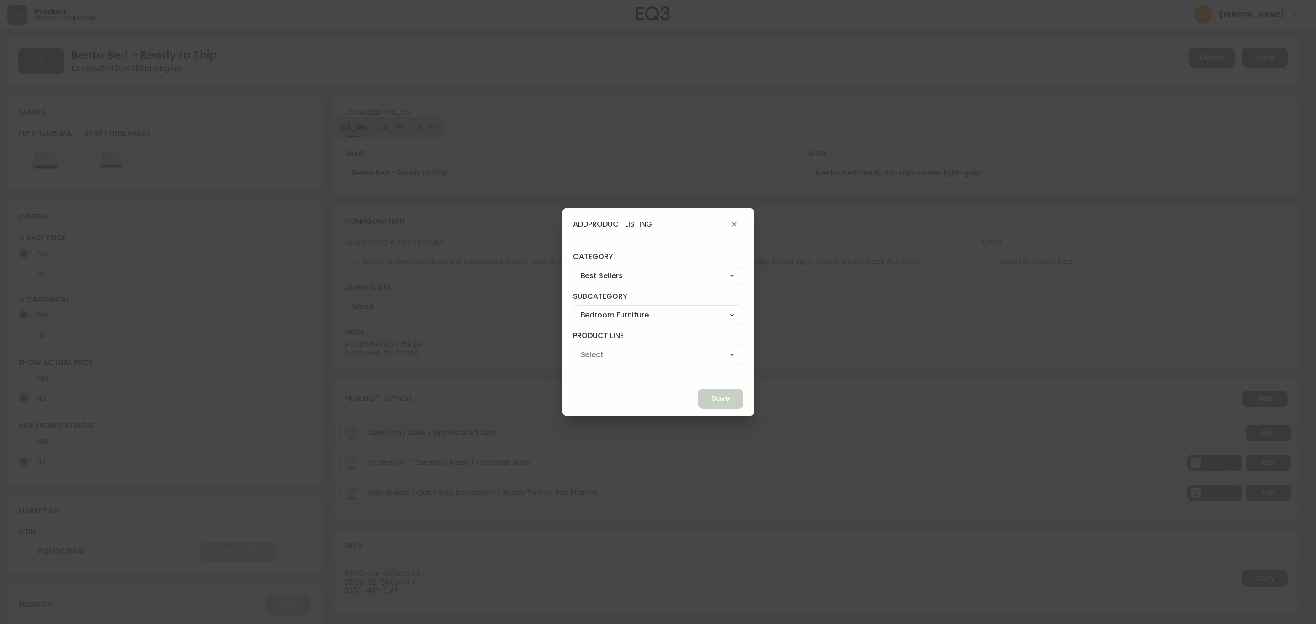
click at [594, 348] on select "Bed Frames Bedroom Storage" at bounding box center [658, 355] width 170 height 14
type input "Bed Frames"
click at [709, 399] on button "Save" at bounding box center [721, 399] width 46 height 20
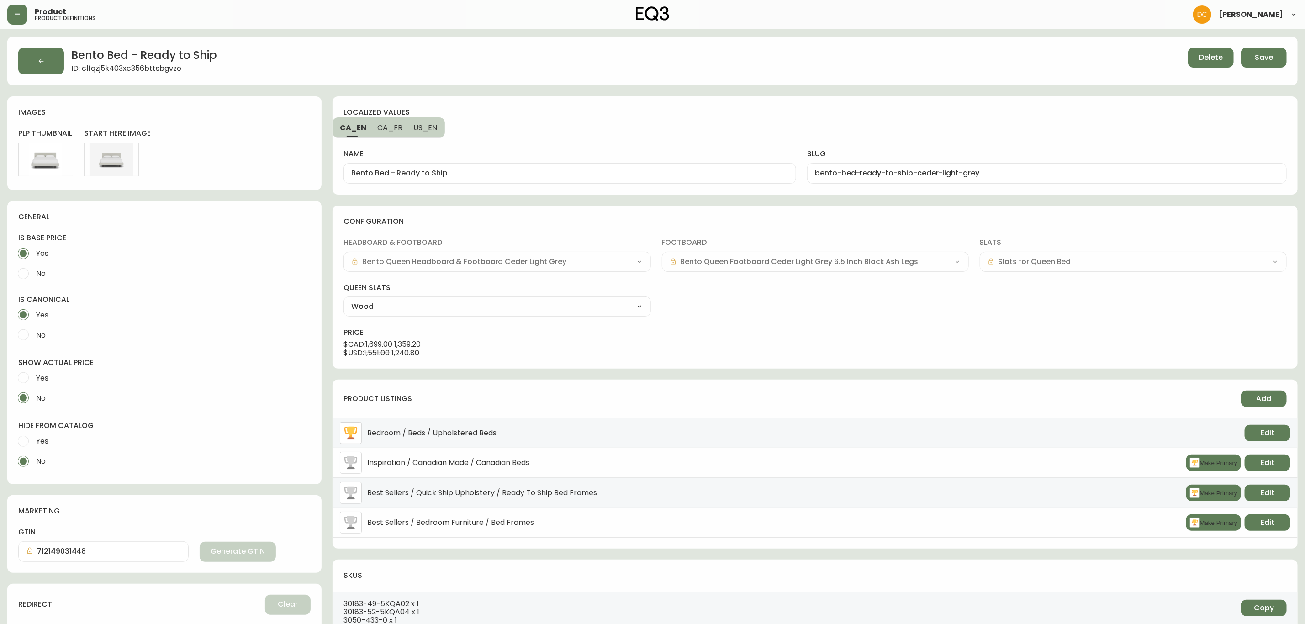
click at [1169, 69] on div "Delete Save" at bounding box center [995, 61] width 584 height 27
click at [1169, 61] on span "Save" at bounding box center [1264, 58] width 18 height 10
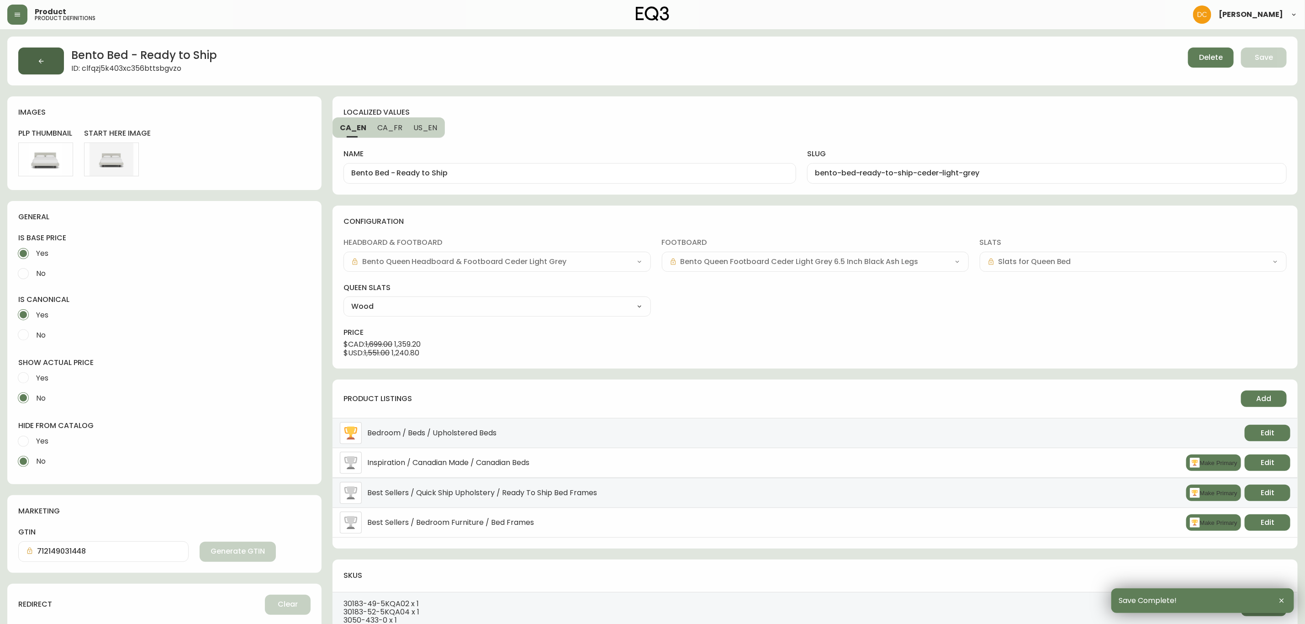
click at [53, 66] on button "button" at bounding box center [41, 61] width 46 height 27
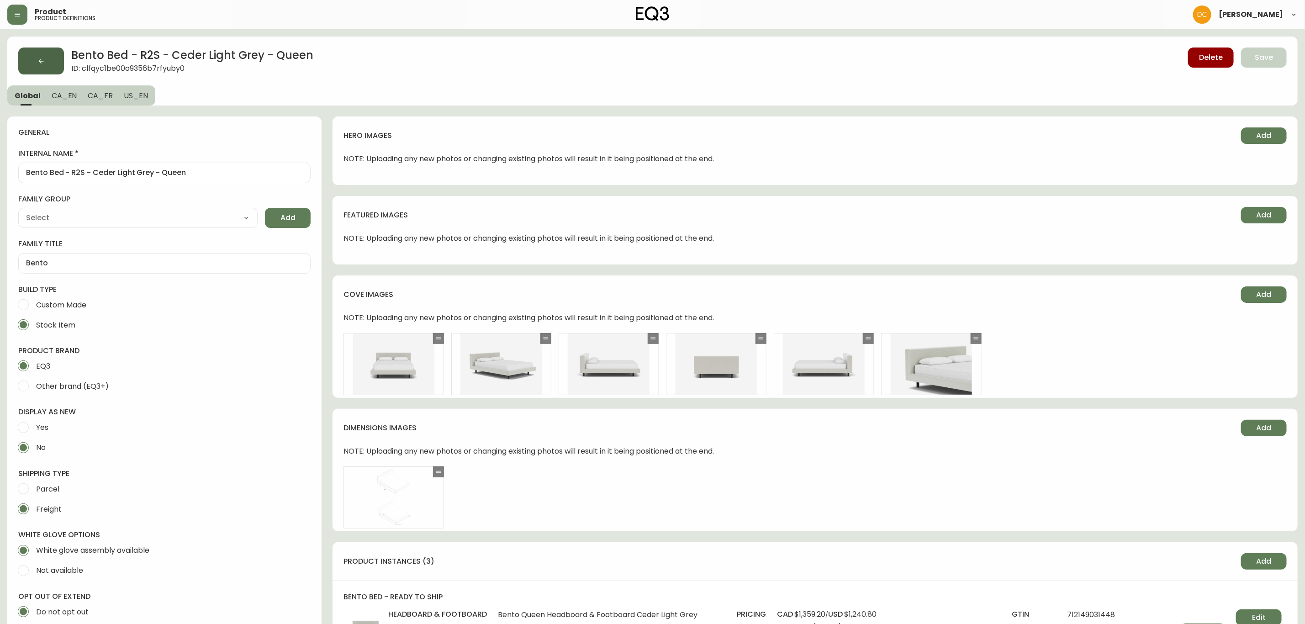
type input "EQ3"
type input "Furniture > Beds & Accessories > Beds & Bed Frames"
type input "Upholstery"
select select "cjyt4m5lw0000pt749bx6gh7n"
select select "cjpjx87md00014c74cvn90jbx"
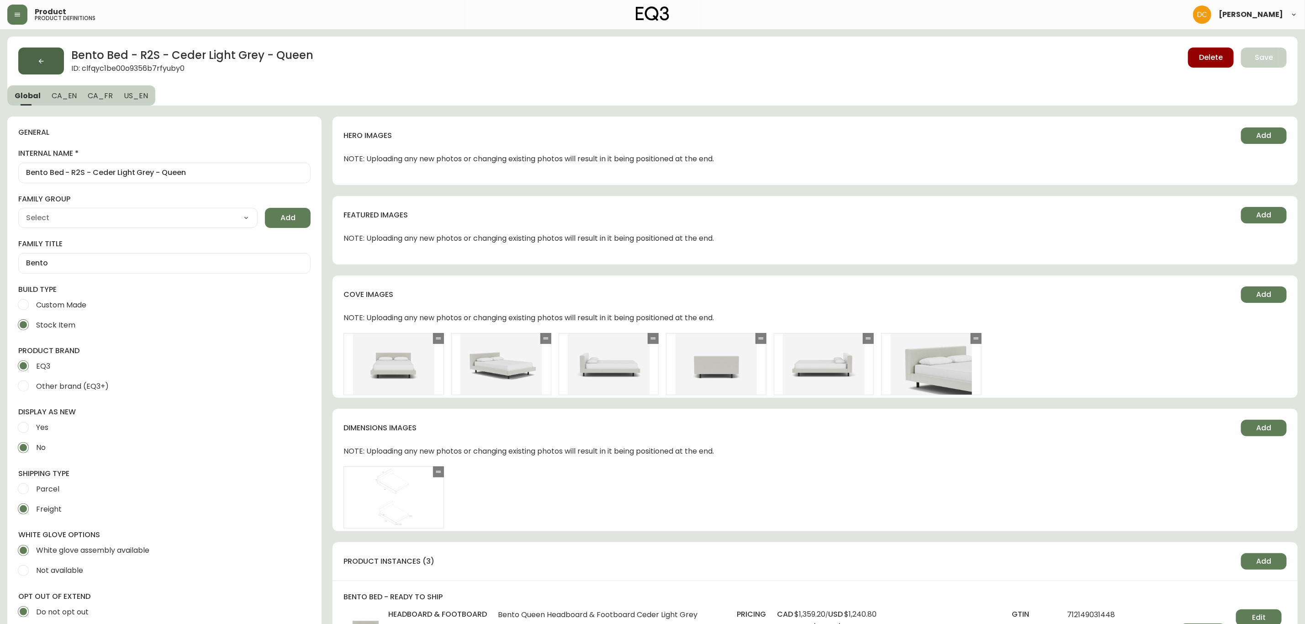
click at [32, 63] on button "button" at bounding box center [41, 61] width 46 height 27
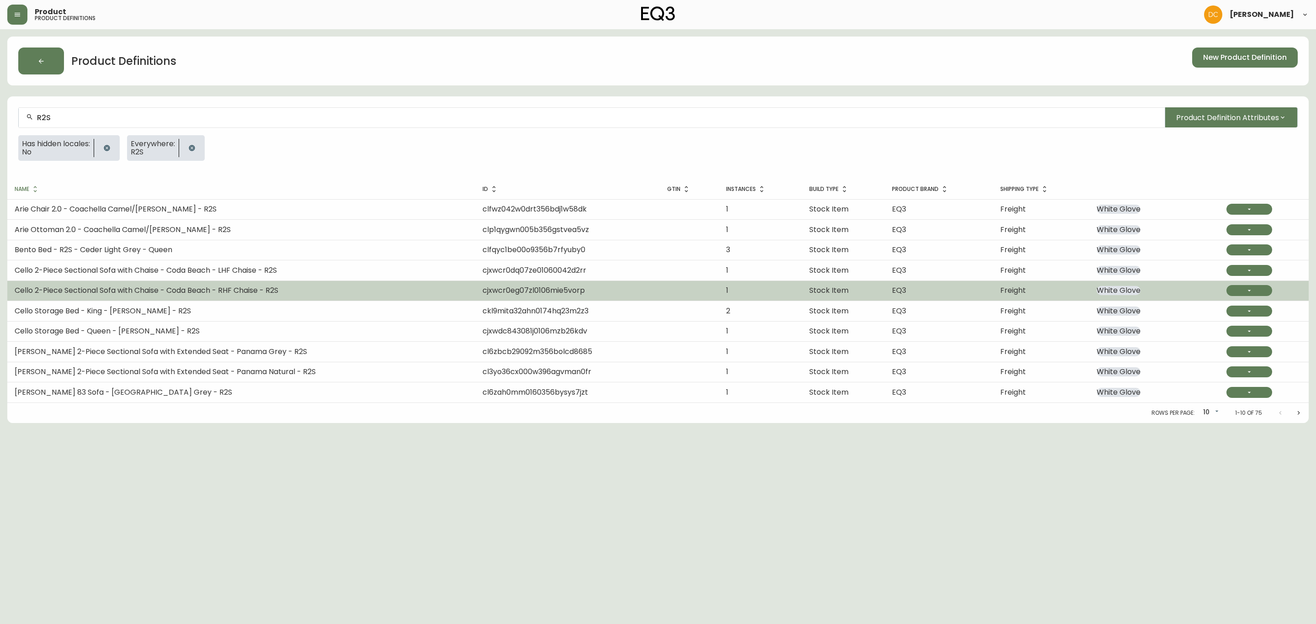
click at [173, 288] on span "Cello 2-Piece Sectional Sofa with Chaise - Coda Beach - RHF Chaise - R2S" at bounding box center [147, 290] width 264 height 11
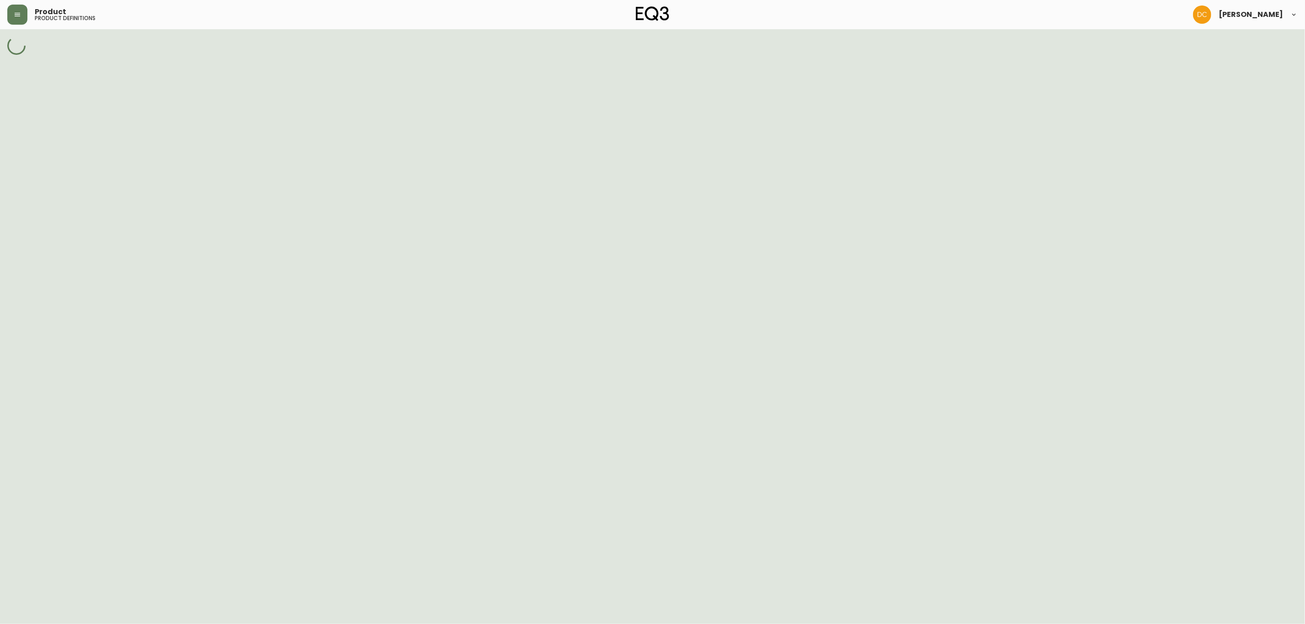
select select "cjpjx87md00014c74cvn90jbx"
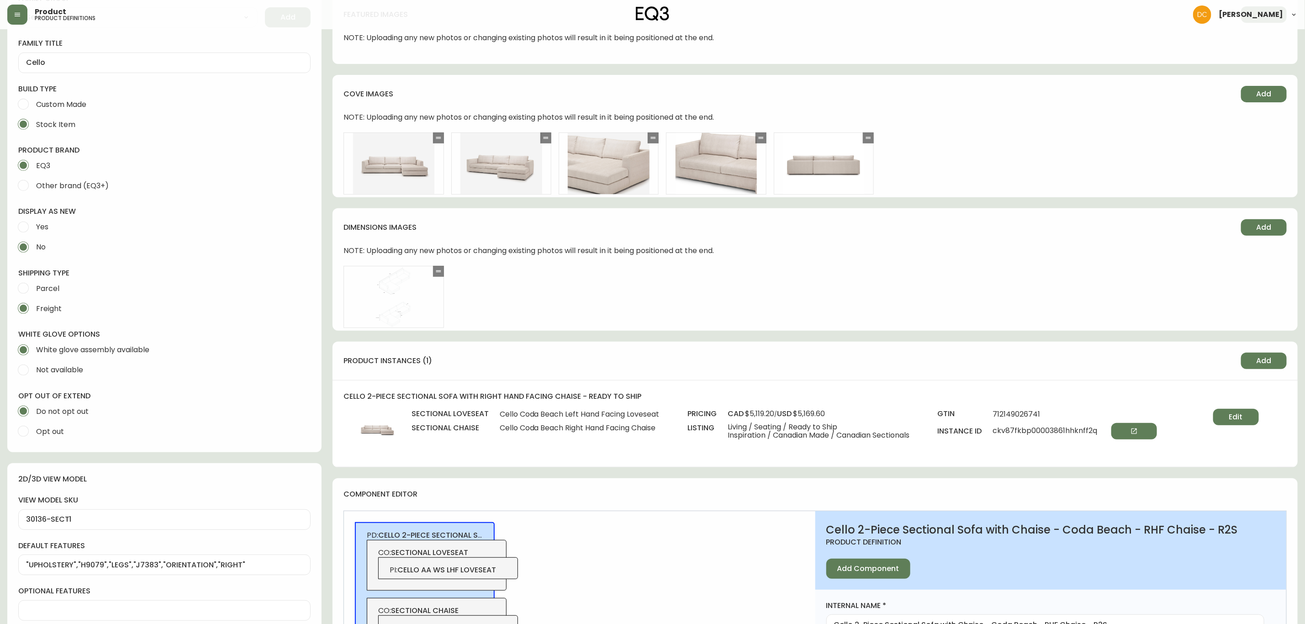
scroll to position [343, 0]
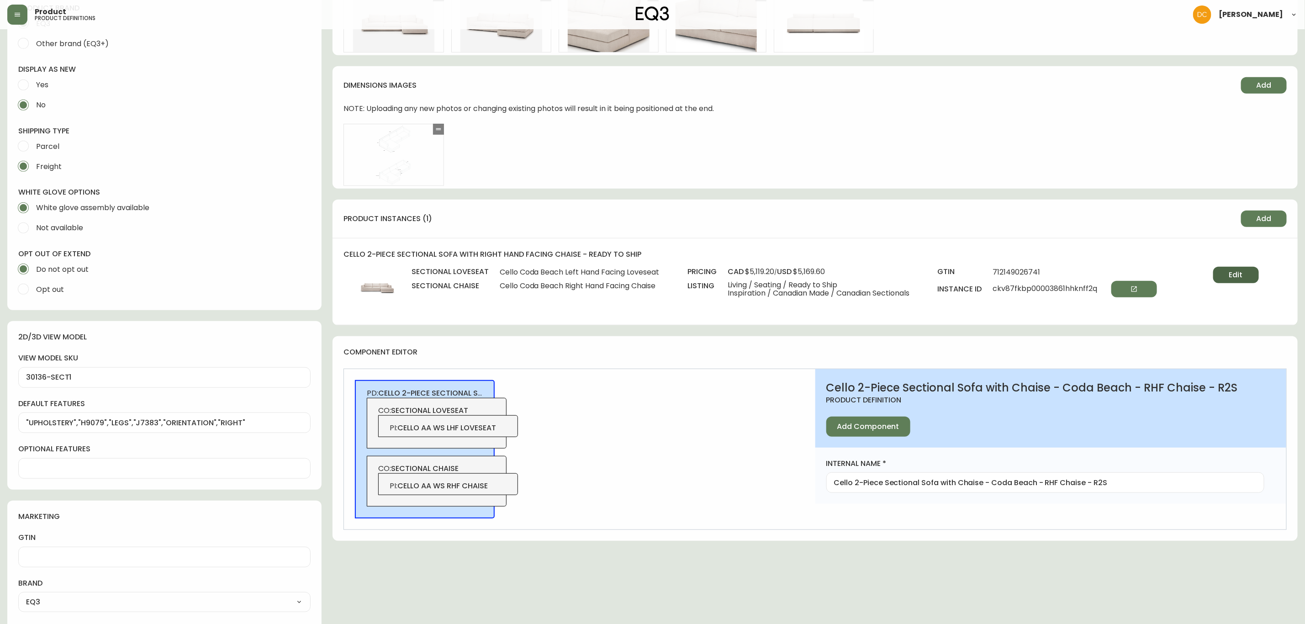
click at [1169, 276] on span "Edit" at bounding box center [1237, 275] width 14 height 10
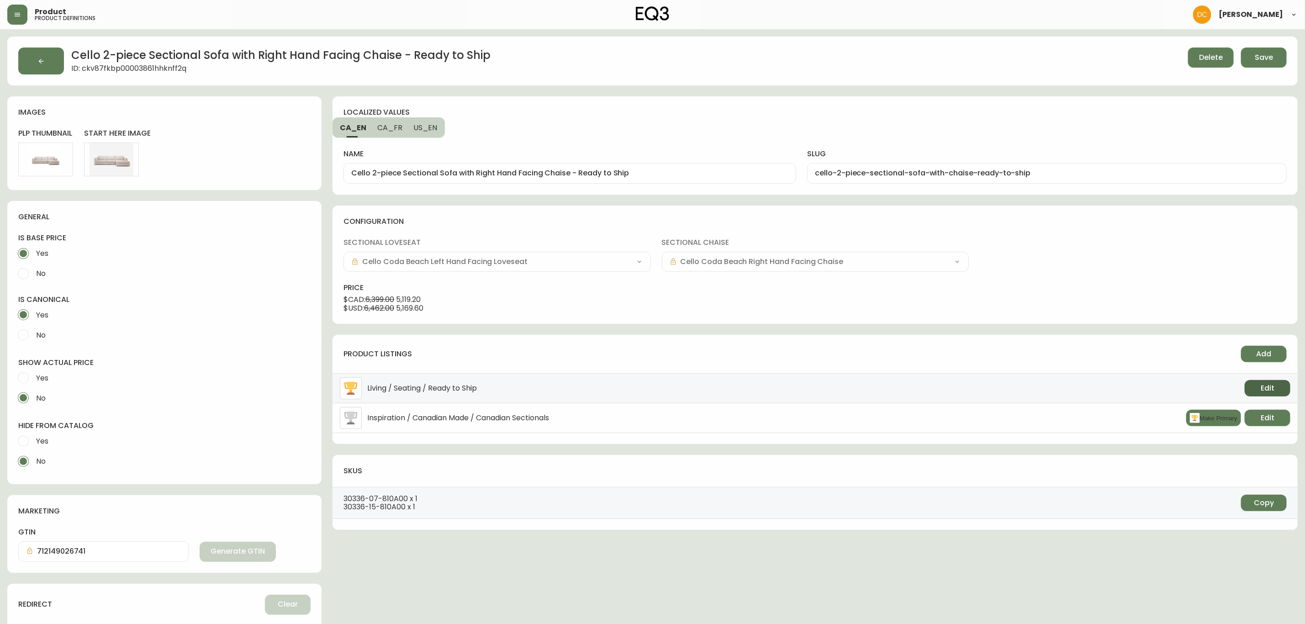
click at [1169, 388] on span "Edit" at bounding box center [1268, 388] width 14 height 10
select select "0"
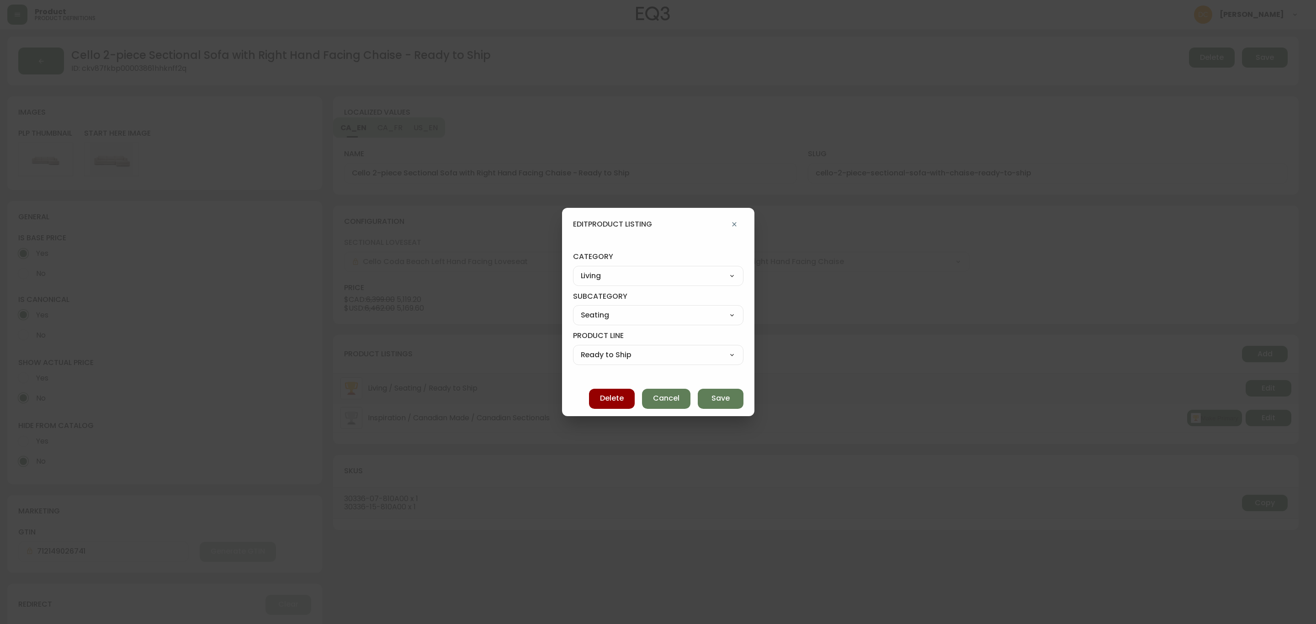
click at [663, 355] on select "Ready to Ship Sofas Apartment Sofas Loveseats Sectionals Sleeper Sofas Chairs C…" at bounding box center [658, 355] width 170 height 14
select select "400"
click at [581, 348] on select "Ready to Ship Sofas Apartment Sofas Loveseats Sectionals Sleeper Sofas Chairs C…" at bounding box center [658, 355] width 170 height 14
type input "Sectionals"
click at [711, 402] on span "Save" at bounding box center [720, 398] width 18 height 10
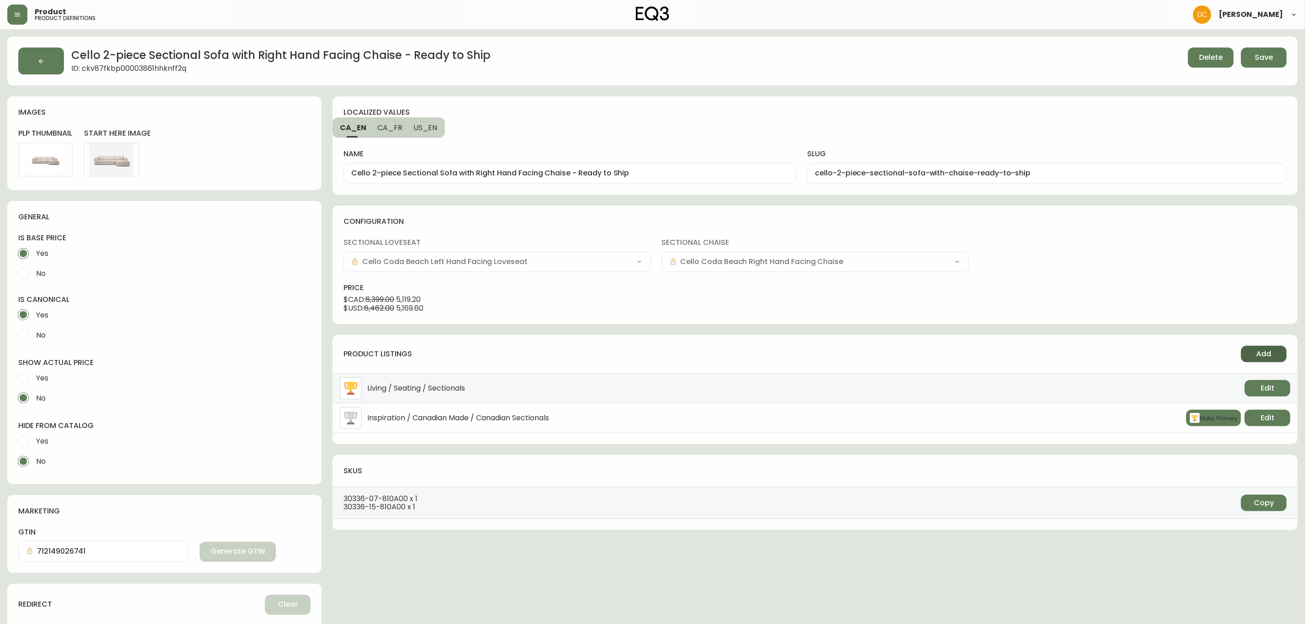
click at [1169, 356] on span "Add" at bounding box center [1264, 354] width 15 height 10
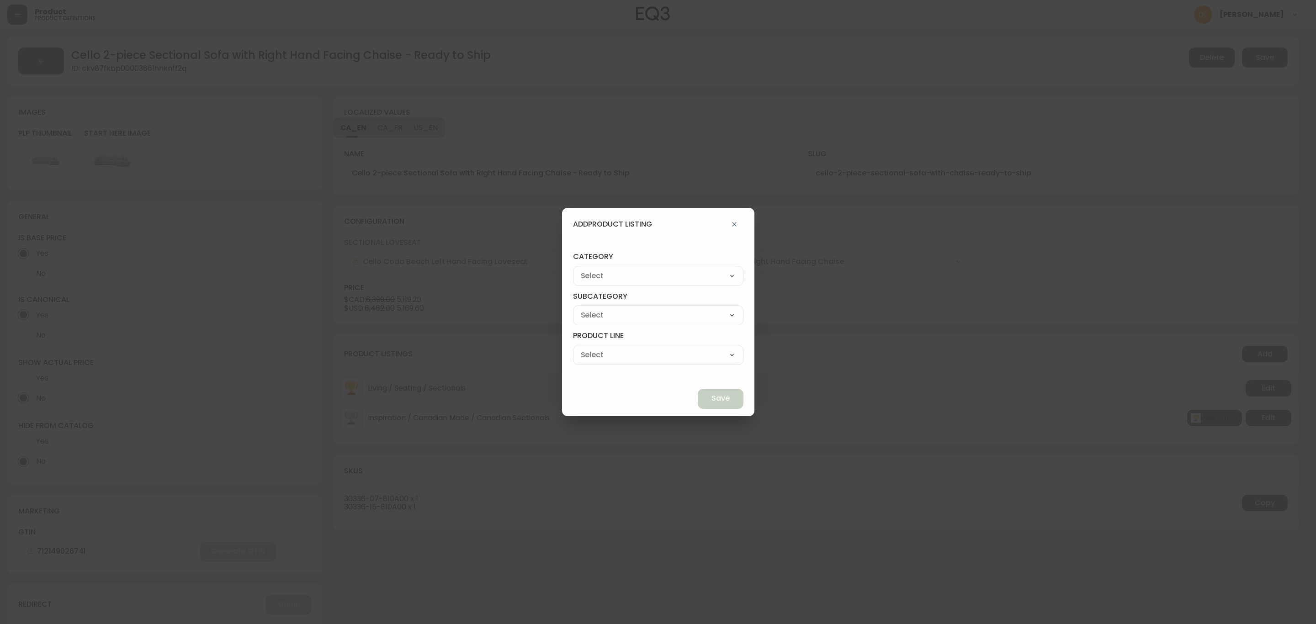
click at [636, 276] on select "Best Sellers Living Dining Bedroom Outdoor Office Lighting Rugs Accessories EQ3…" at bounding box center [658, 276] width 170 height 14
select select "cjzvl9mf201ln0146jj1fgg9i"
click at [594, 269] on select "Best Sellers Living Dining Bedroom Outdoor Office Lighting Rugs Accessories EQ3…" at bounding box center [658, 276] width 170 height 14
type input "Best Sellers"
click at [622, 318] on select "Quick Ship Upholstery Bedroom Furniture Dining Furniture" at bounding box center [658, 315] width 170 height 14
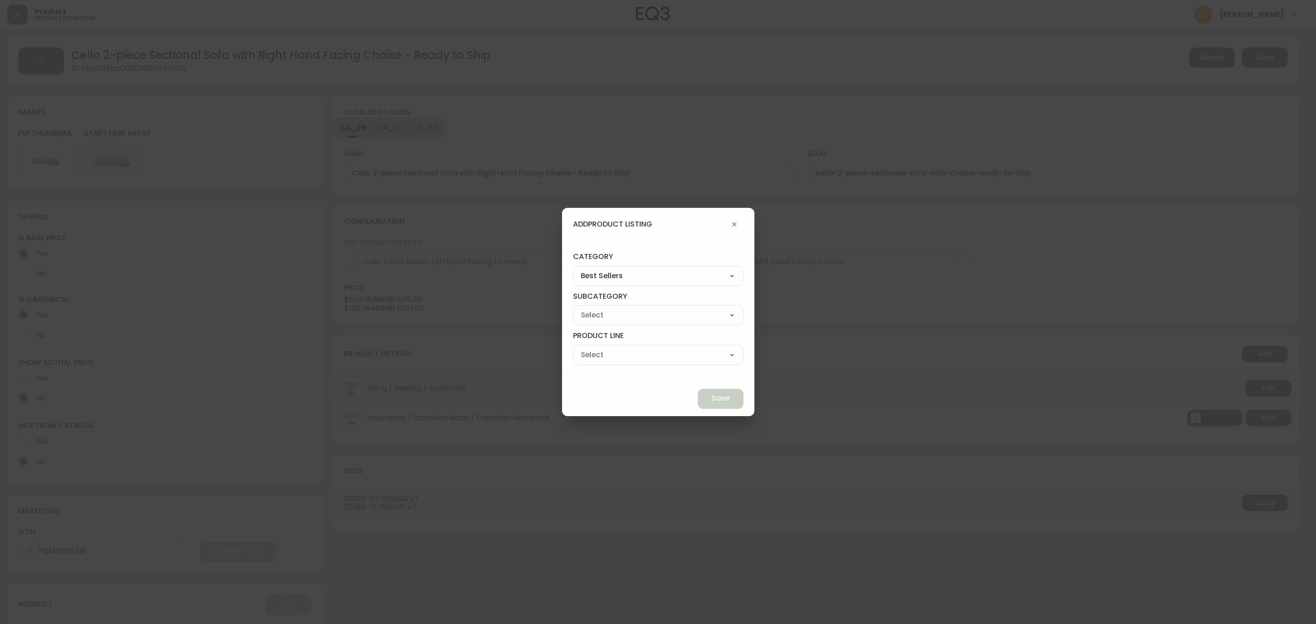
select select "cjzvlbg2601lr0146yrz15412"
click at [594, 308] on select "Quick Ship Upholstery Bedroom Furniture Dining Furniture" at bounding box center [658, 315] width 170 height 14
type input "Quick Ship Upholstery"
click at [627, 353] on select "Ready To Ship Chairs Ready To Ship Sectionals Ready To Ship Bed Frames Ready To…" at bounding box center [658, 355] width 170 height 14
select select "cmerdwce15ugc01982mksjpye"
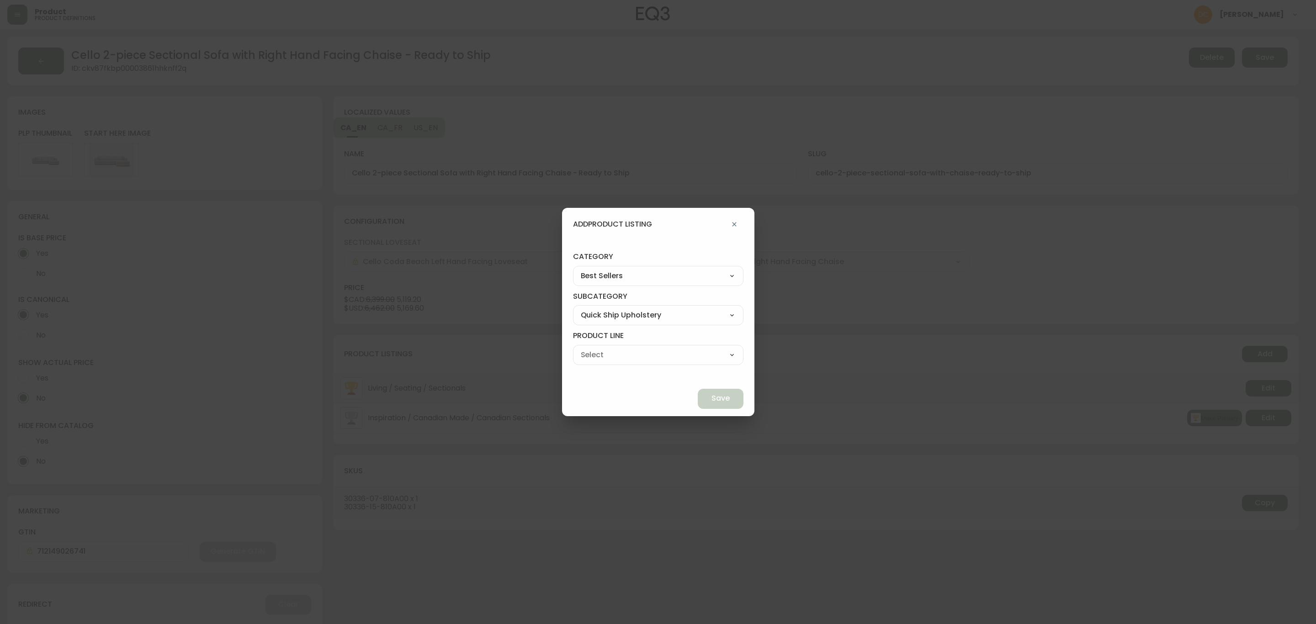
click at [594, 348] on select "Ready To Ship Chairs Ready To Ship Sectionals Ready To Ship Bed Frames Ready To…" at bounding box center [658, 355] width 170 height 14
type input "Ready To Ship Sectionals"
click at [711, 398] on span "Save" at bounding box center [720, 398] width 18 height 10
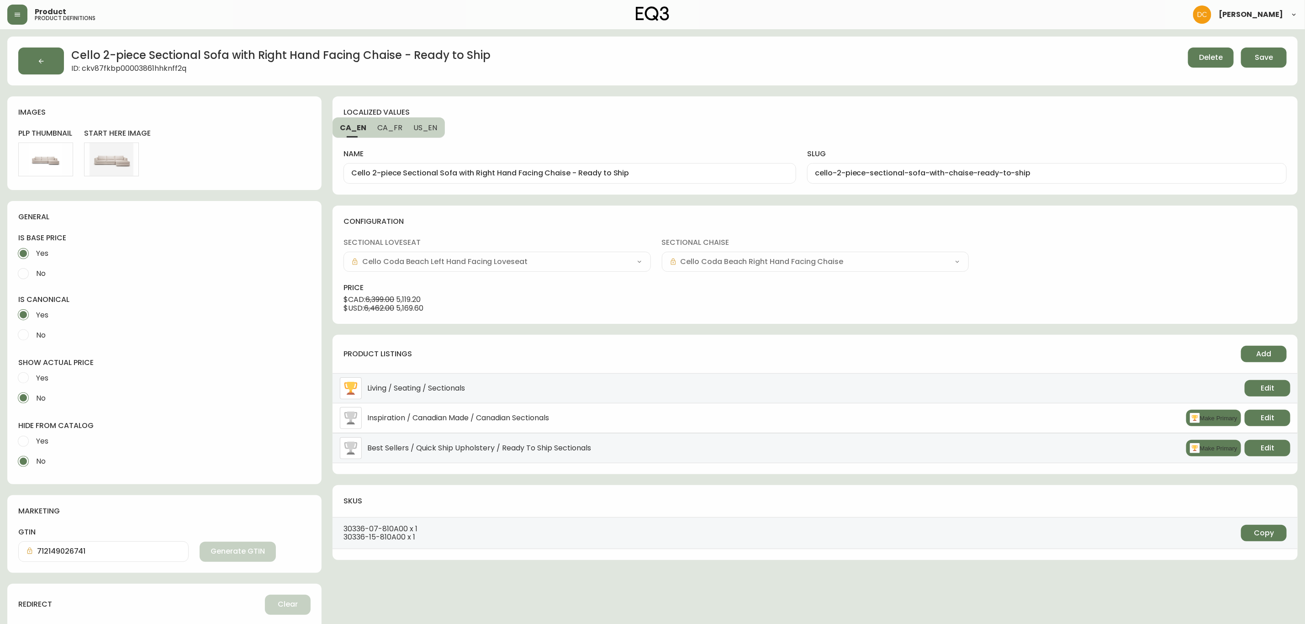
click at [1169, 58] on span "Save" at bounding box center [1264, 58] width 18 height 10
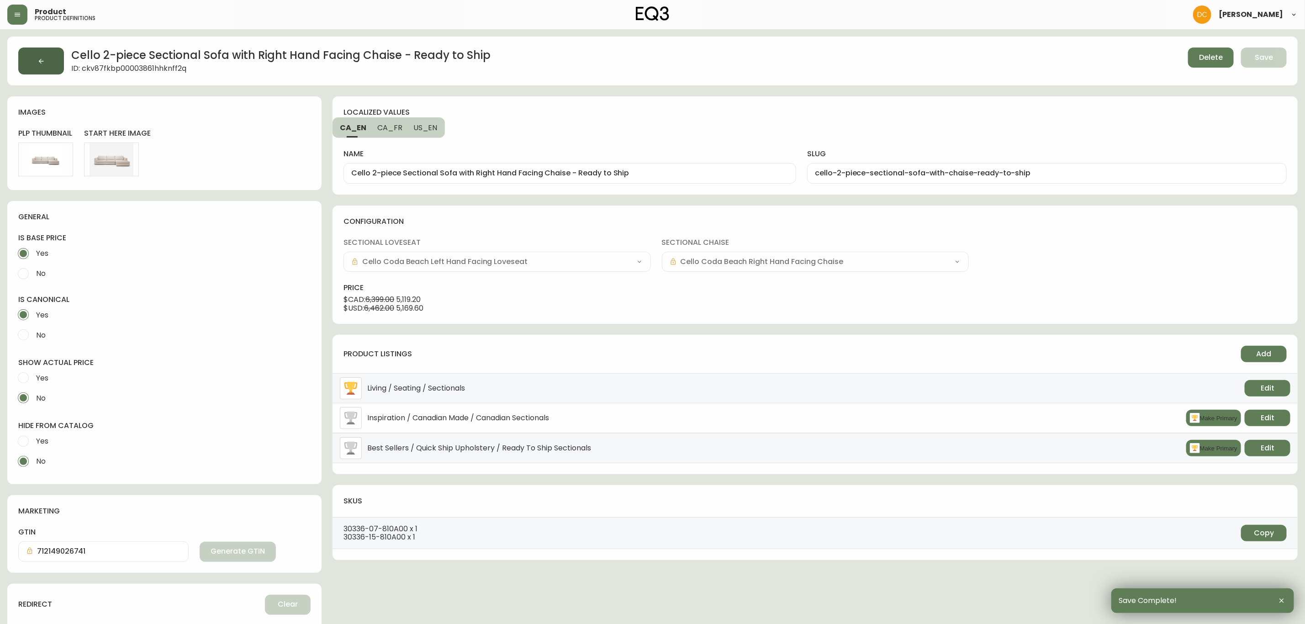
click at [62, 57] on button "button" at bounding box center [41, 61] width 46 height 27
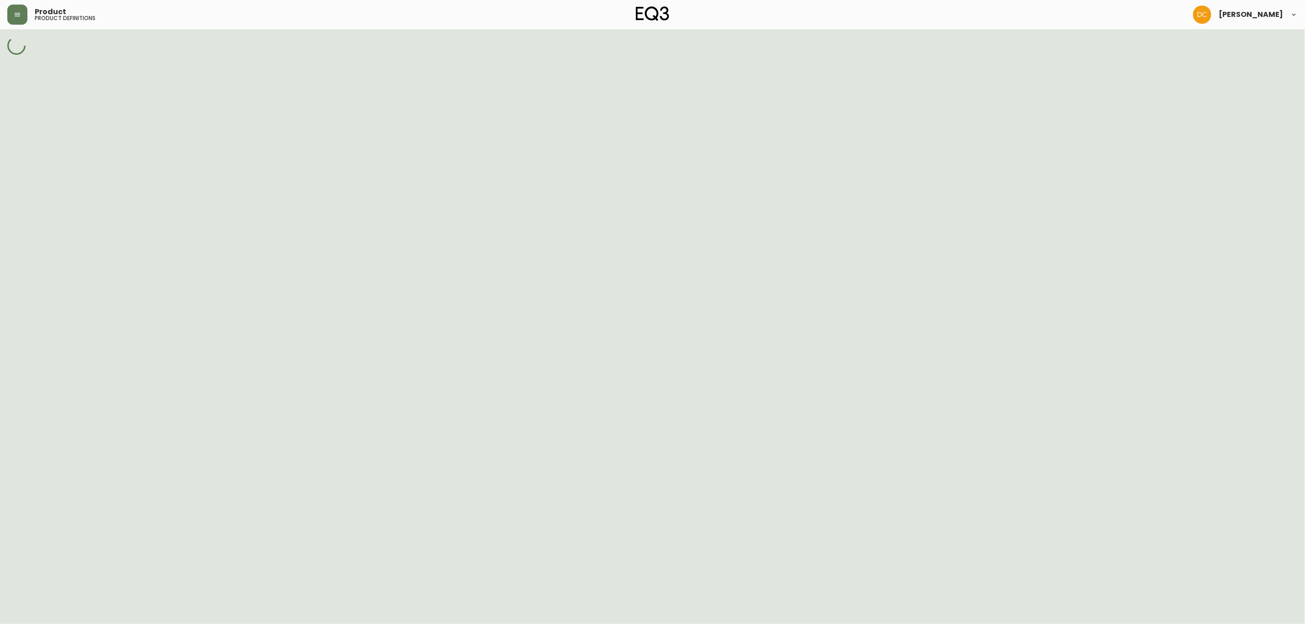
select select "cjpjx87md00014c74cvn90jbx"
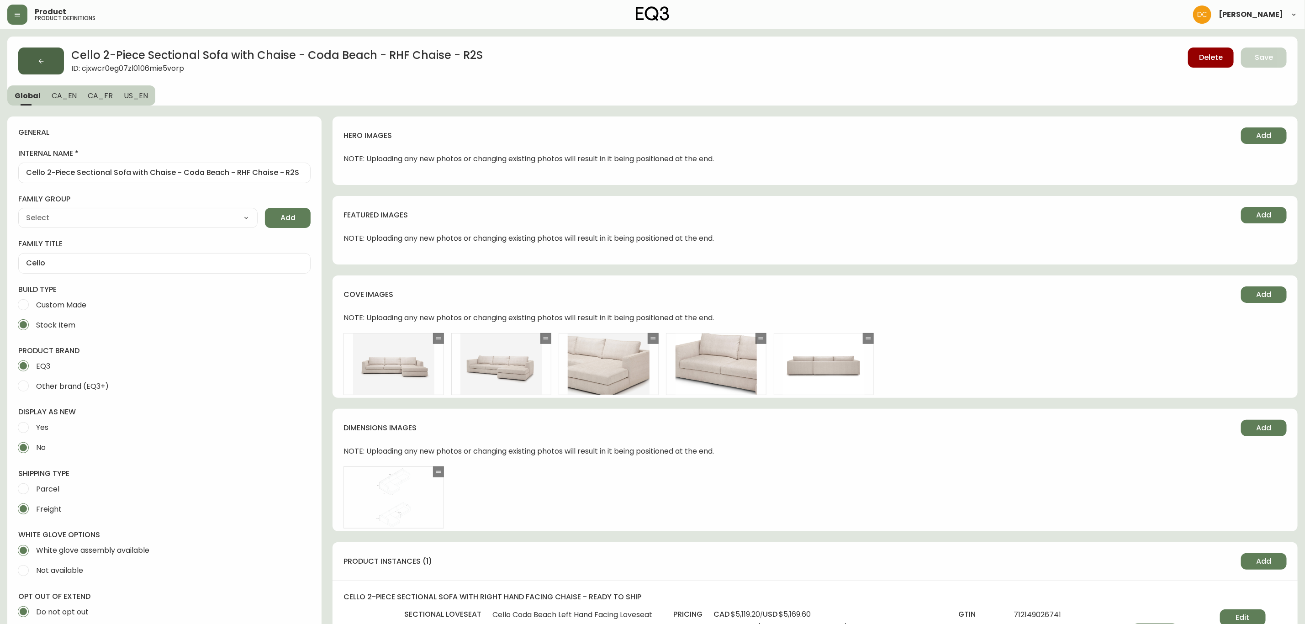
click at [48, 57] on button "button" at bounding box center [41, 61] width 46 height 27
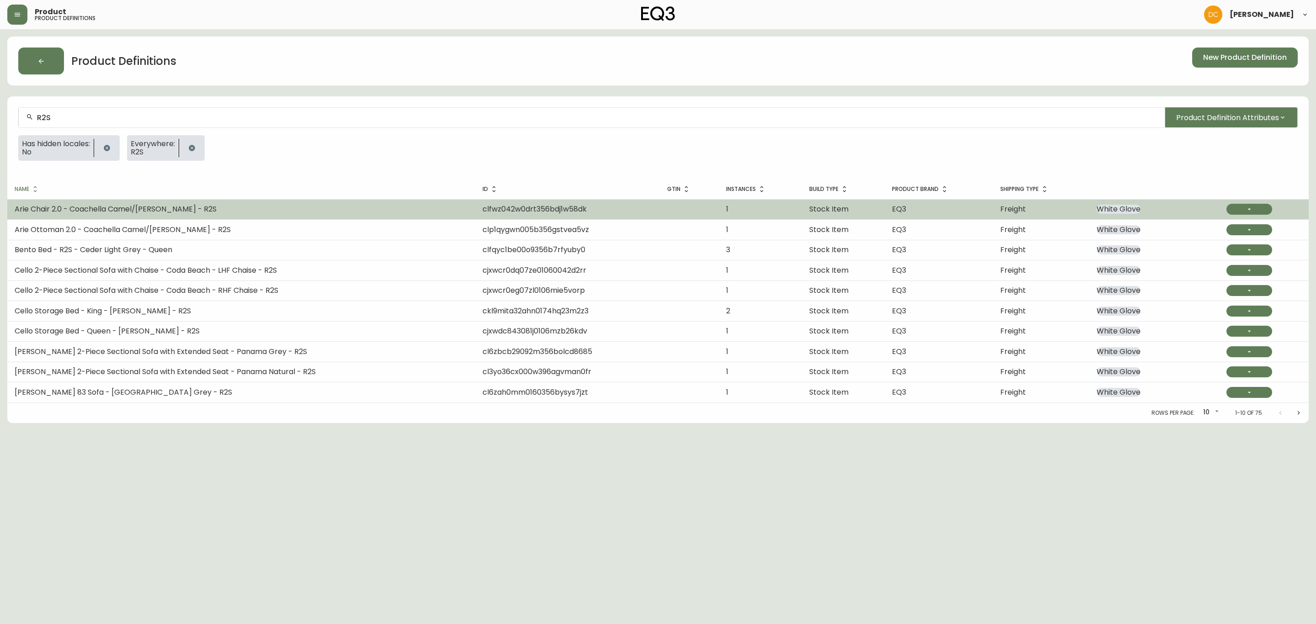
click at [663, 206] on td at bounding box center [689, 209] width 59 height 20
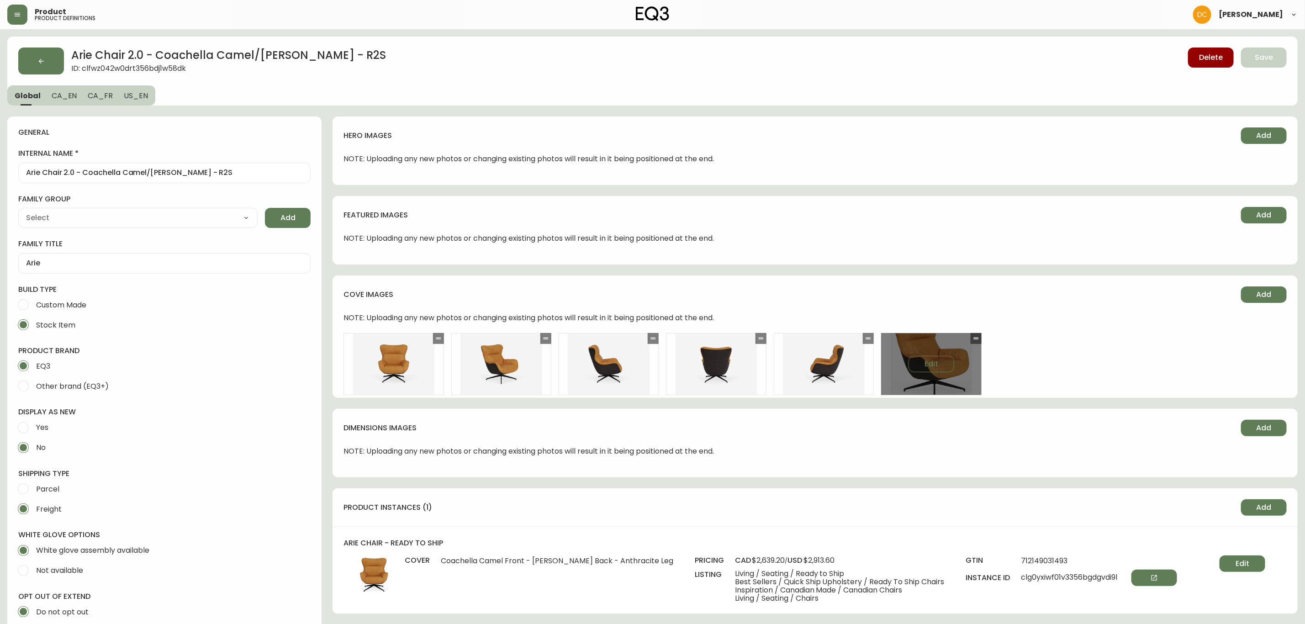
type input "EQ3"
type input "Furniture > Chairs"
type input "Upholstery"
select select "cjyt4m5lw0000pt749bx6gh7n"
select select "cjpjx87md00014c74cvn90jbx"
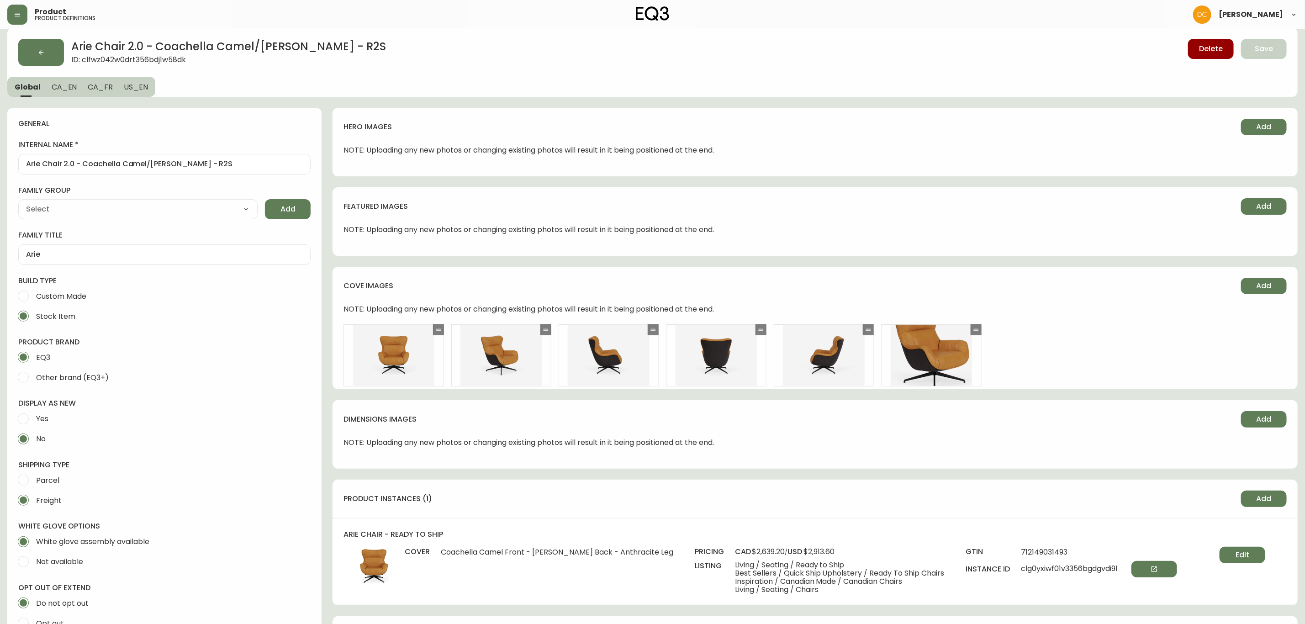
scroll to position [206, 0]
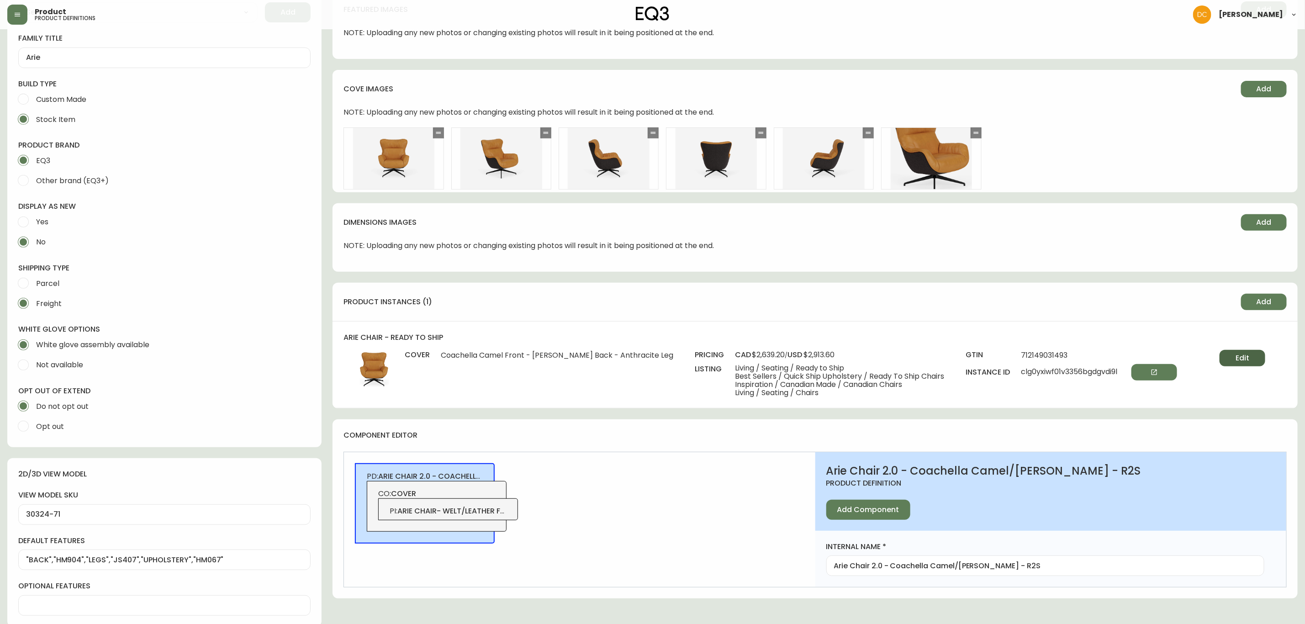
click at [1169, 356] on button "Edit" at bounding box center [1243, 358] width 46 height 16
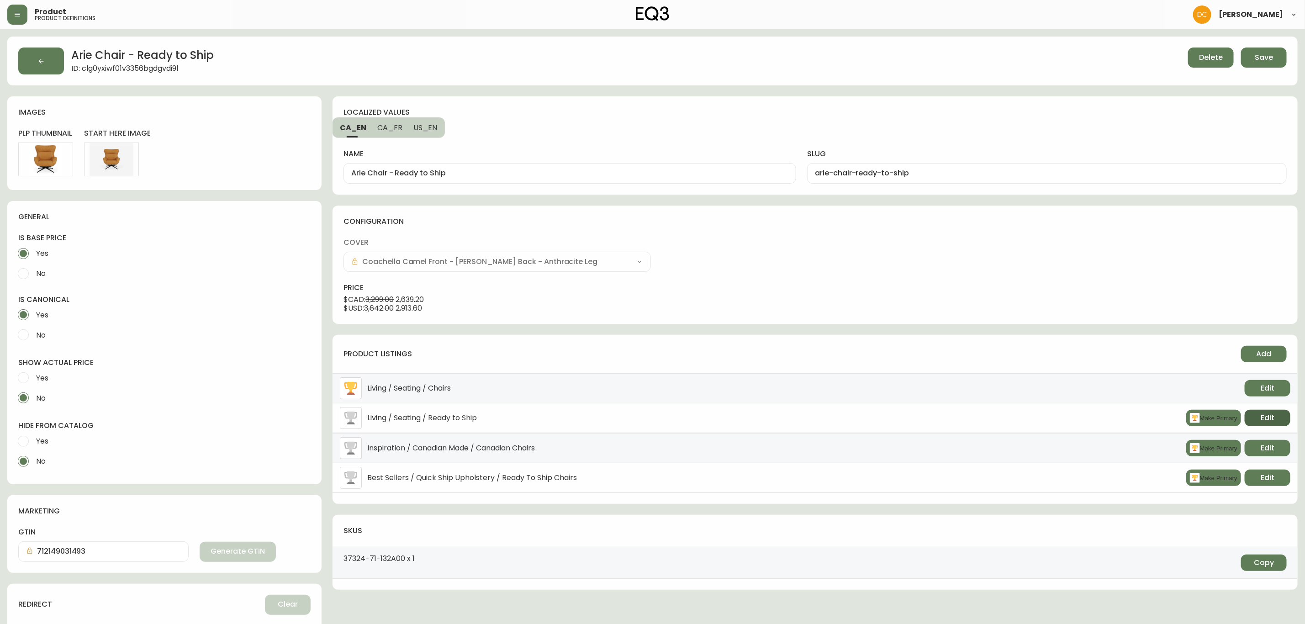
click at [1169, 423] on span "Edit" at bounding box center [1268, 418] width 14 height 10
select select "0"
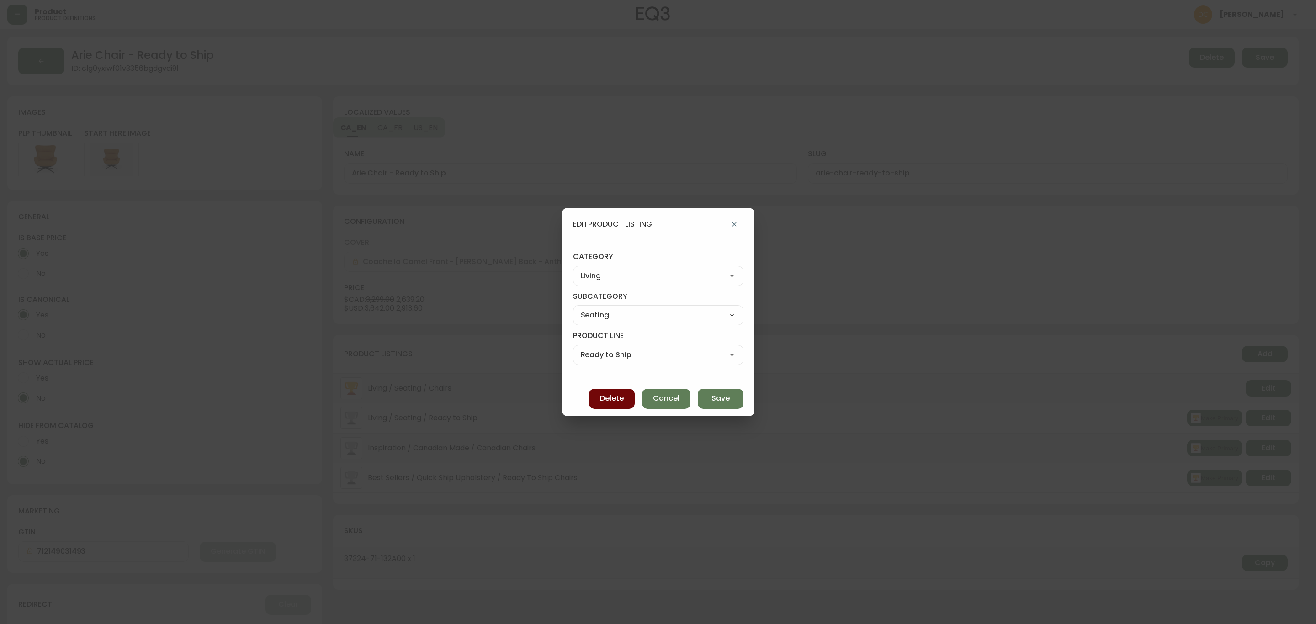
click at [598, 391] on button "Delete" at bounding box center [612, 399] width 46 height 20
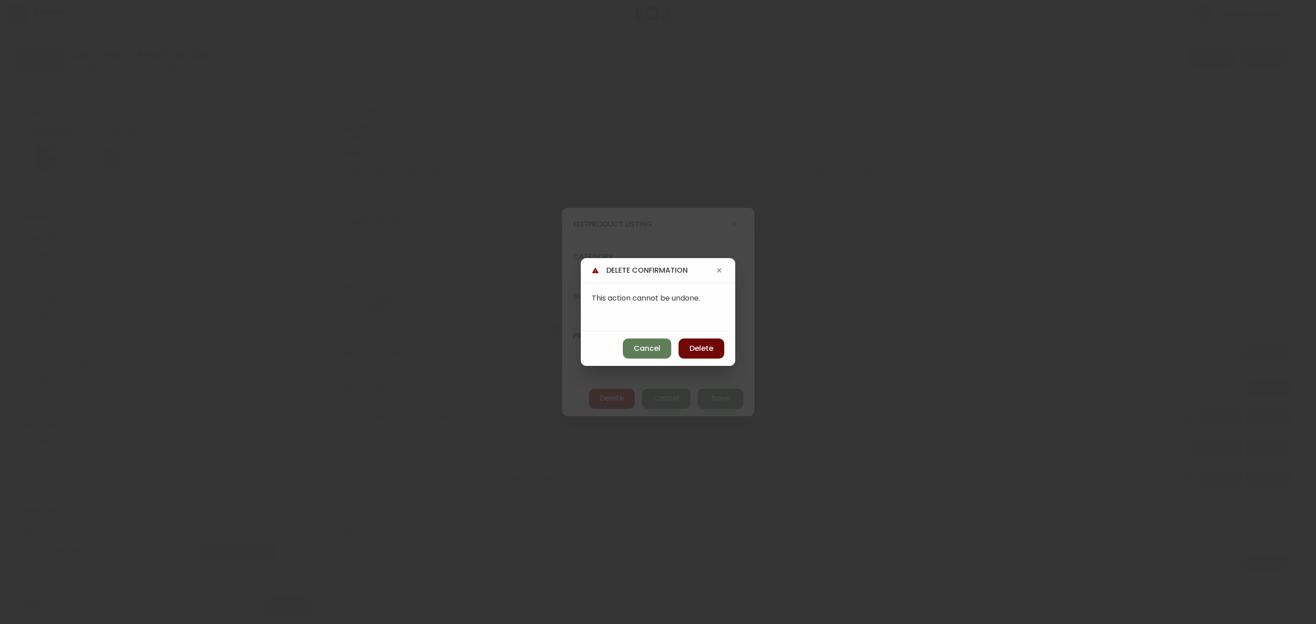
click at [713, 345] on span "Delete" at bounding box center [701, 349] width 24 height 10
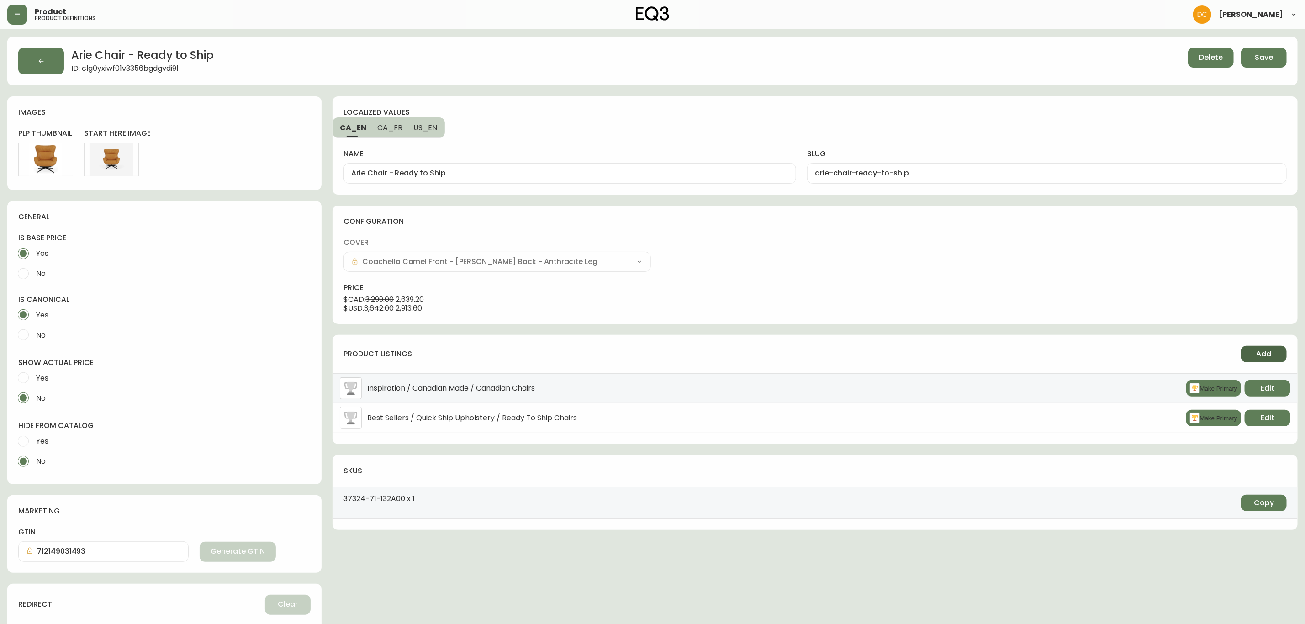
click at [1169, 352] on span "Add" at bounding box center [1264, 354] width 15 height 10
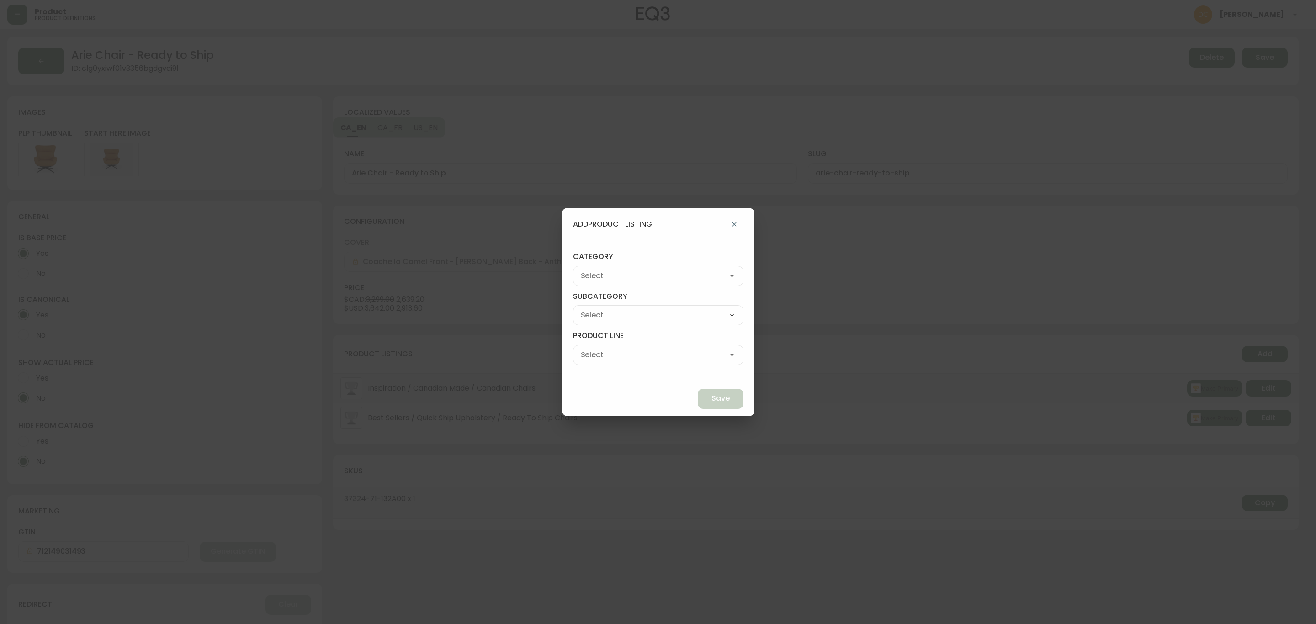
click at [667, 273] on select "Best Sellers Living Dining Bedroom Outdoor Office Lighting Rugs Accessories EQ3…" at bounding box center [658, 276] width 170 height 14
select select "0"
click at [594, 269] on select "Best Sellers Living Dining Bedroom Outdoor Office Lighting Rugs Accessories EQ3…" at bounding box center [658, 276] width 170 height 14
type input "Living"
drag, startPoint x: 646, startPoint y: 314, endPoint x: 642, endPoint y: 321, distance: 8.2
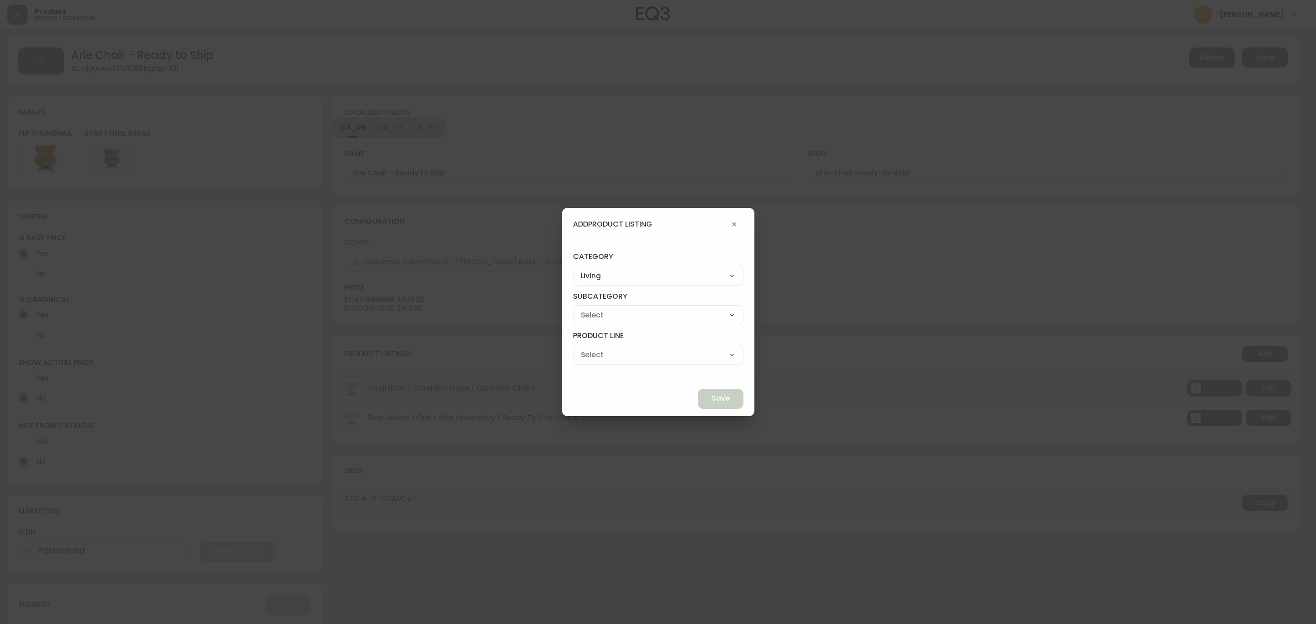
click at [646, 313] on select "Seating Accent Tables Entryway Media & Storage" at bounding box center [658, 315] width 170 height 14
select select "00"
click at [594, 308] on select "Seating Accent Tables Entryway Media & Storage" at bounding box center [658, 315] width 170 height 14
type input "Seating"
click at [621, 358] on select "Ready to Ship Sofas Apartment Sofas Loveseats Sectionals Sleeper Sofas Chairs C…" at bounding box center [658, 355] width 170 height 14
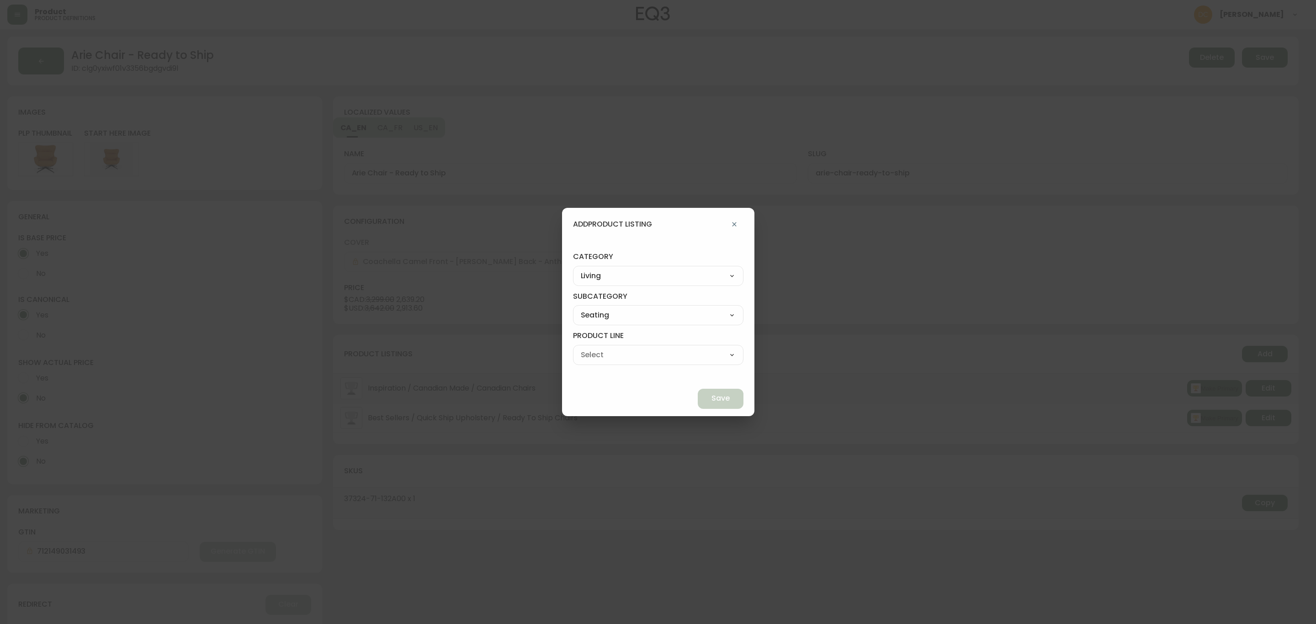
select select "600"
click at [594, 348] on select "Ready to Ship Sofas Apartment Sofas Loveseats Sectionals Sleeper Sofas Chairs C…" at bounding box center [658, 355] width 170 height 14
type input "Chairs"
click at [698, 405] on button "Save" at bounding box center [721, 399] width 46 height 20
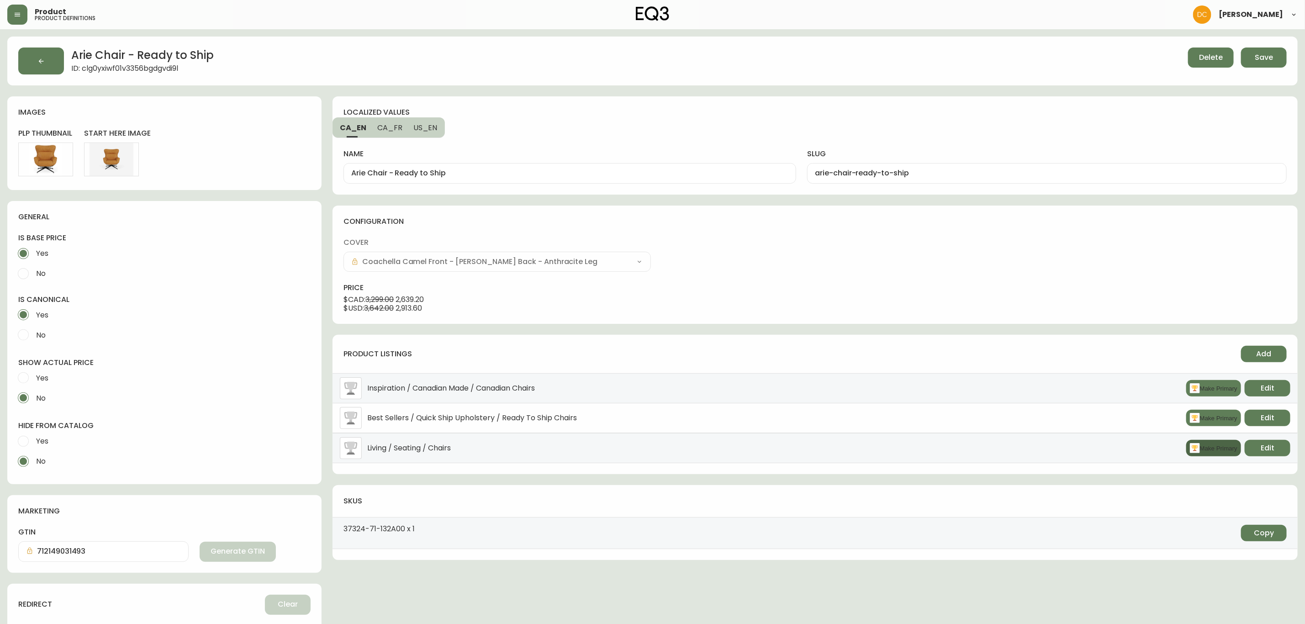
click at [1169, 450] on button "Make Primary" at bounding box center [1214, 448] width 55 height 16
drag, startPoint x: 1258, startPoint y: 53, endPoint x: 1252, endPoint y: 55, distance: 7.0
click at [1169, 53] on span "Save" at bounding box center [1264, 58] width 18 height 10
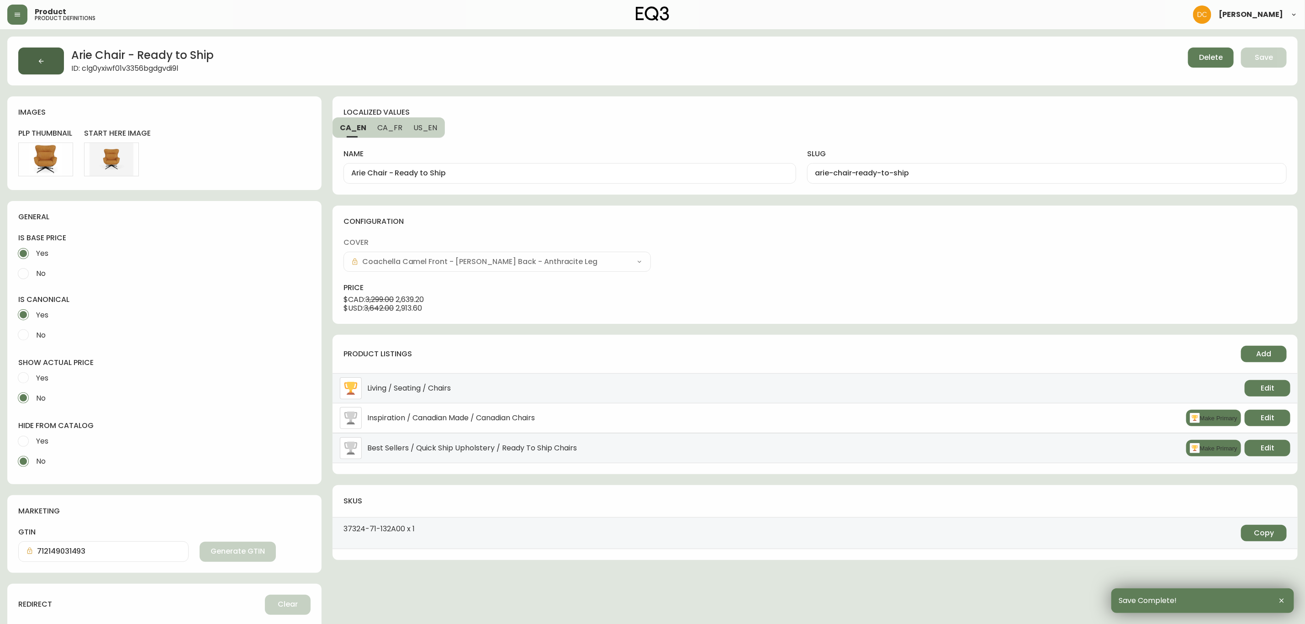
click at [61, 61] on button "button" at bounding box center [41, 61] width 46 height 27
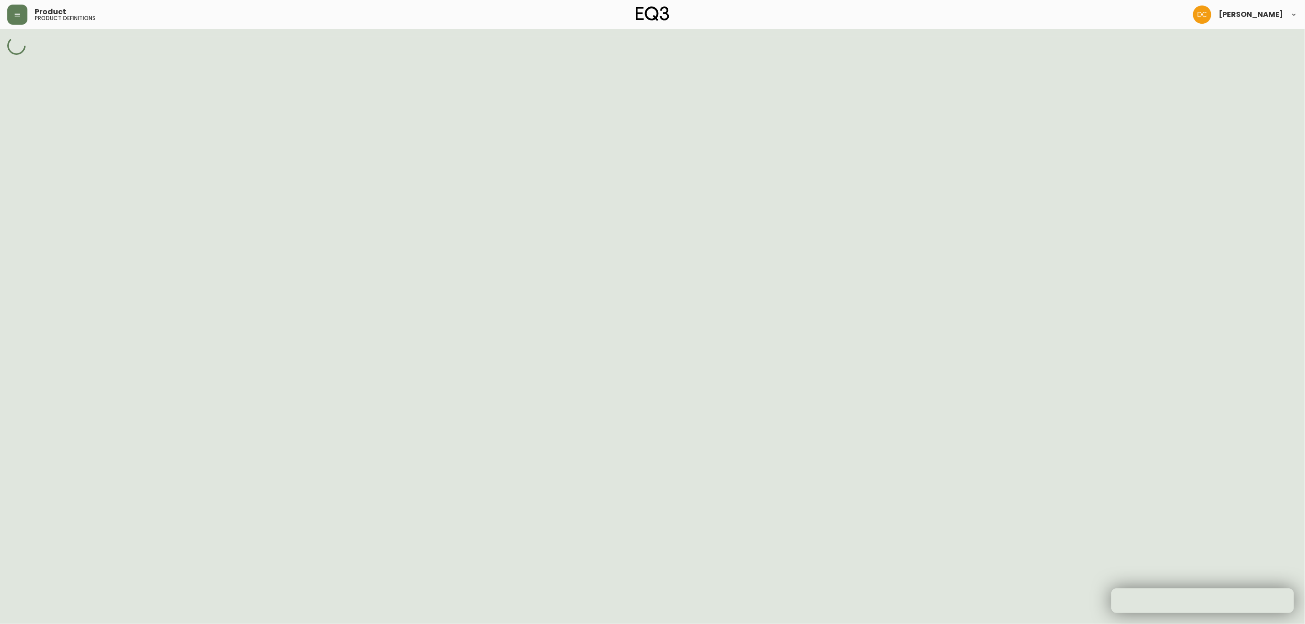
select select "cjpjx87md00014c74cvn90jbx"
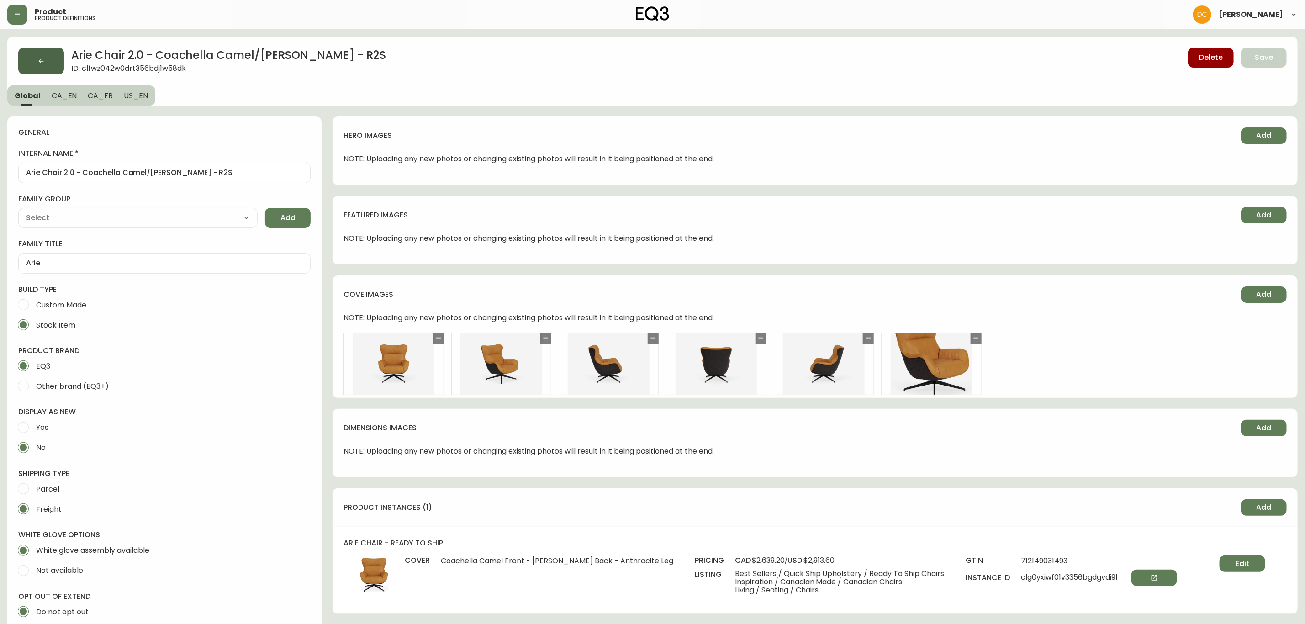
click at [40, 63] on icon "button" at bounding box center [40, 61] width 7 height 7
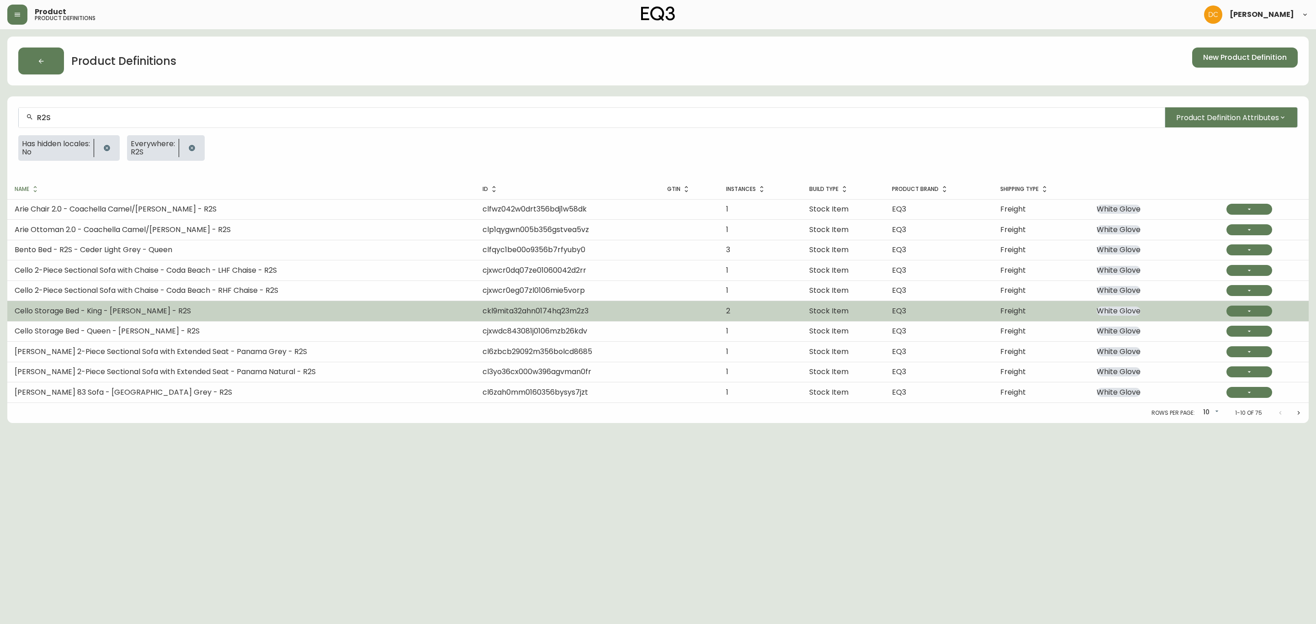
click at [196, 312] on td "Cello Storage Bed - King - [PERSON_NAME] - R2S" at bounding box center [241, 311] width 468 height 20
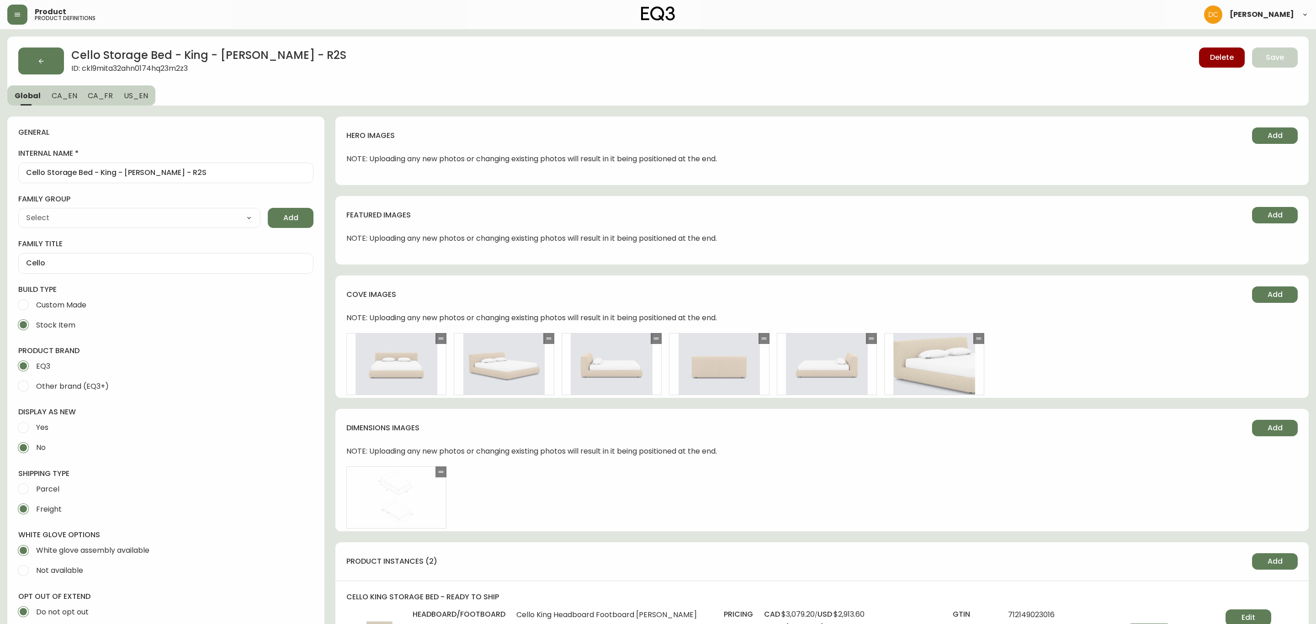
type input "EQ3"
type input "Upholstery"
type input "Furniture > Beds & Accessories > Beds & Bed Frames"
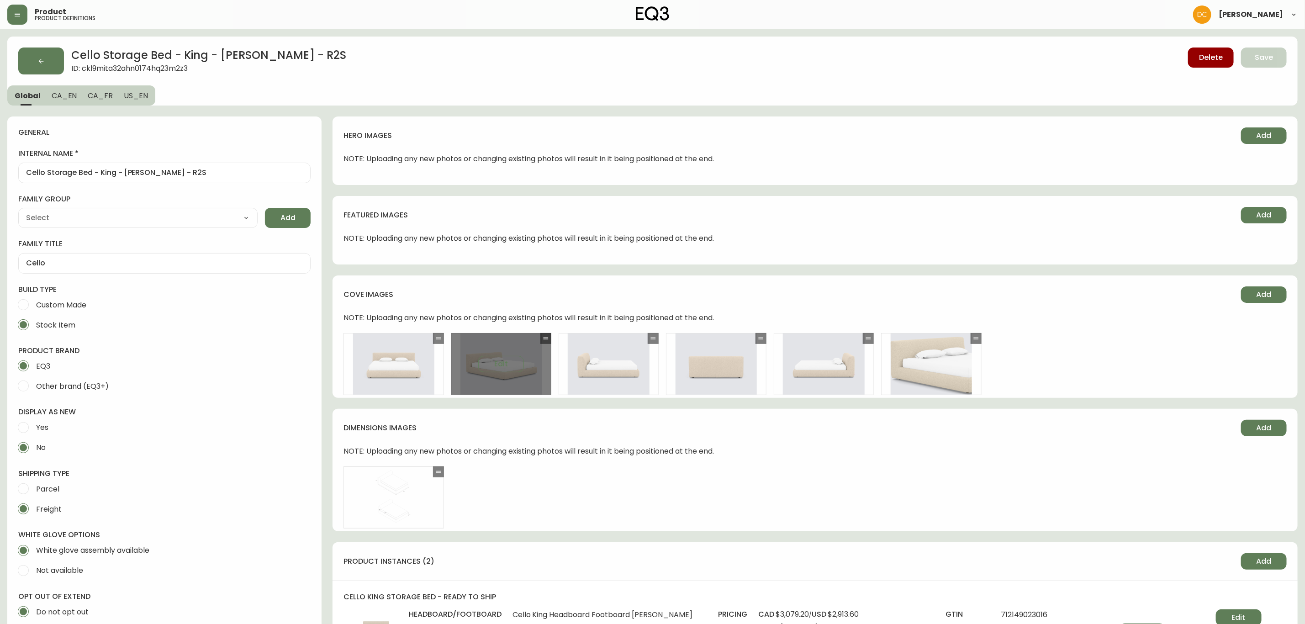
select select "cjyt4m5lw0000pt749bx6gh7n"
select select "cjpjx87md00014c74cvn90jbx"
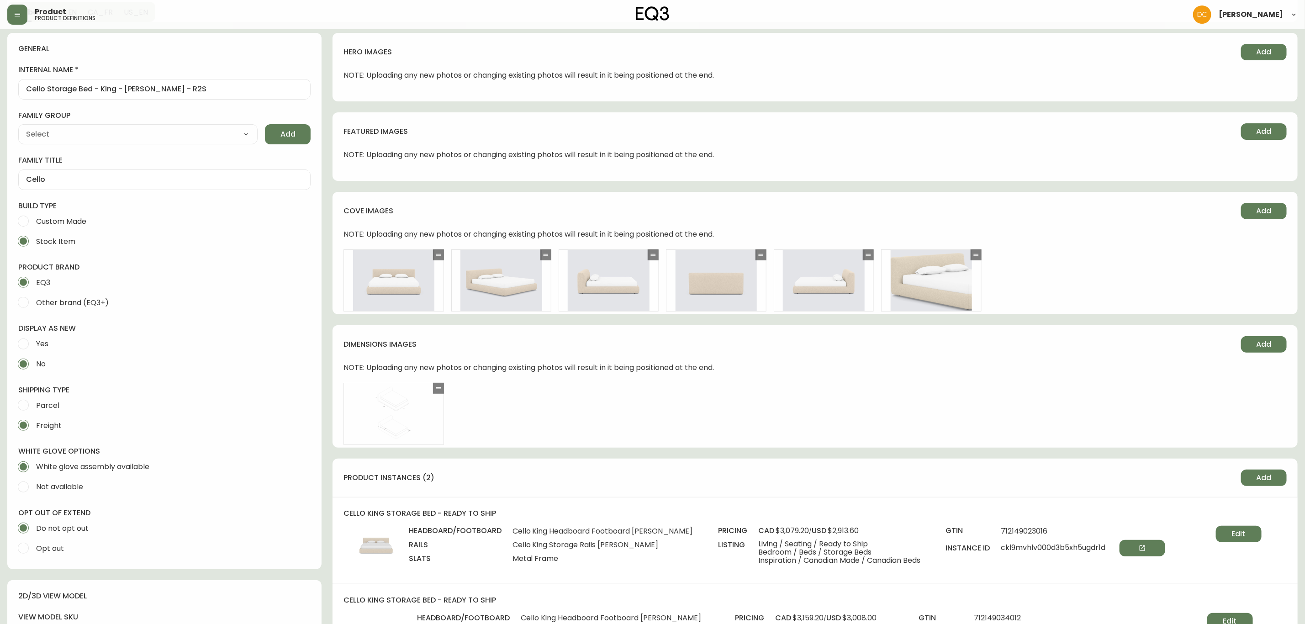
scroll to position [274, 0]
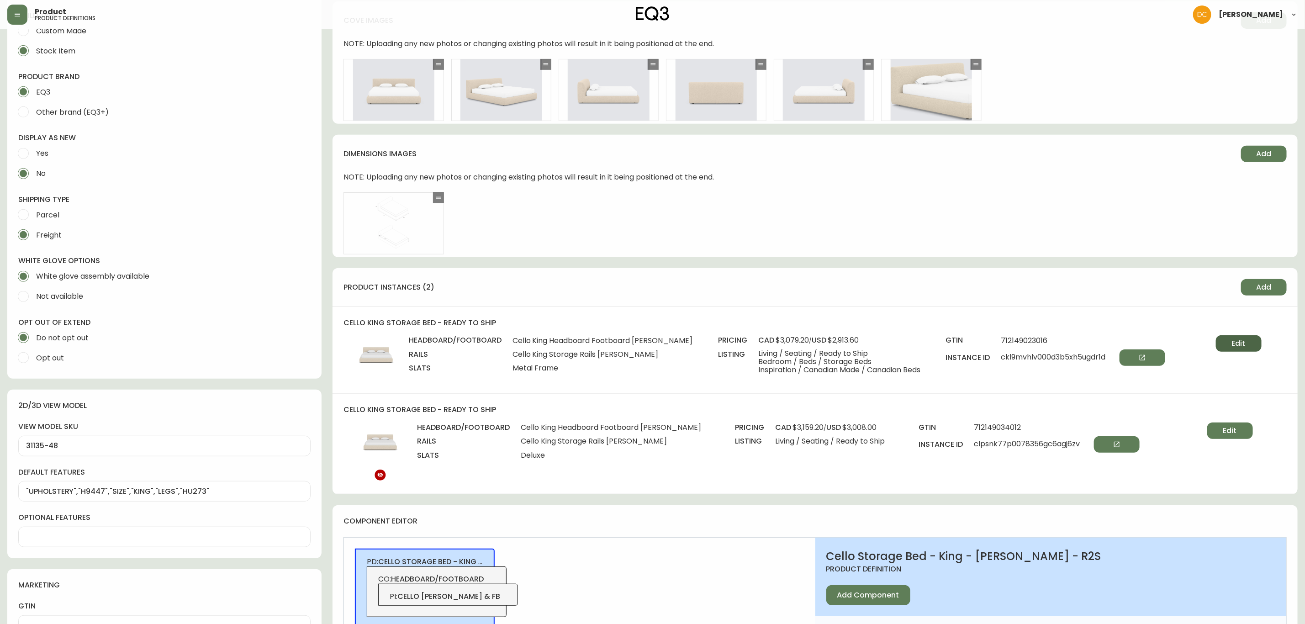
click at [1169, 349] on button "Edit" at bounding box center [1239, 343] width 46 height 16
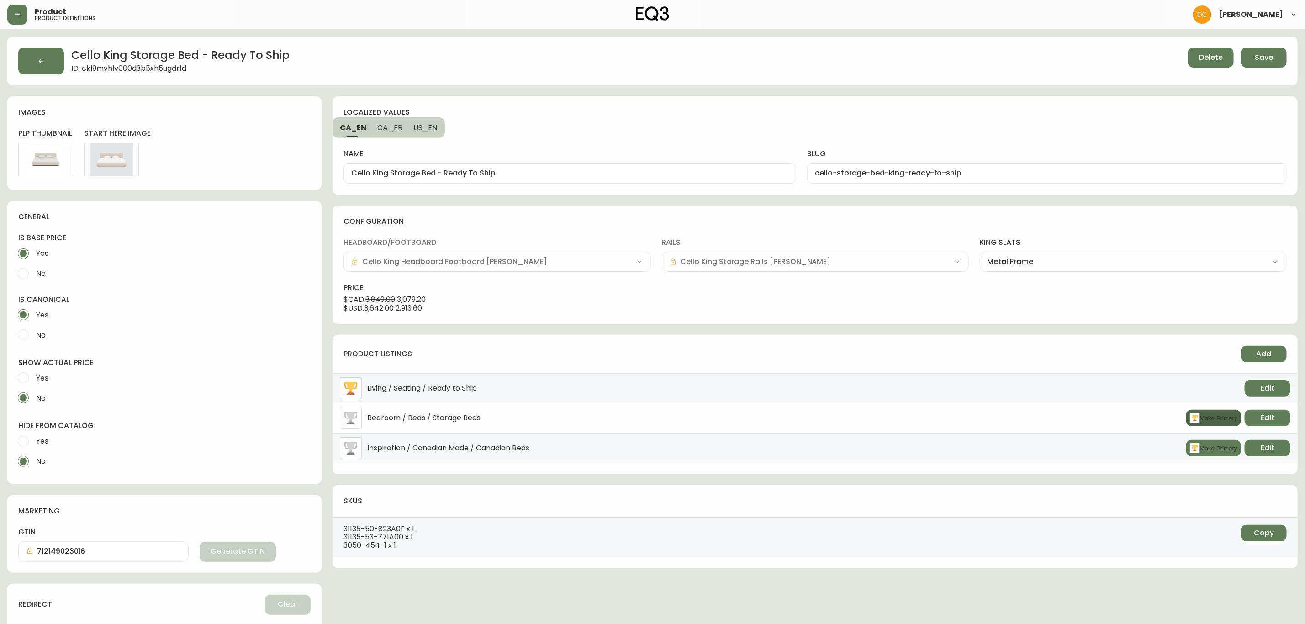
click at [1169, 420] on button "Make Primary" at bounding box center [1214, 418] width 55 height 16
click at [1169, 354] on span "Add" at bounding box center [1264, 354] width 15 height 10
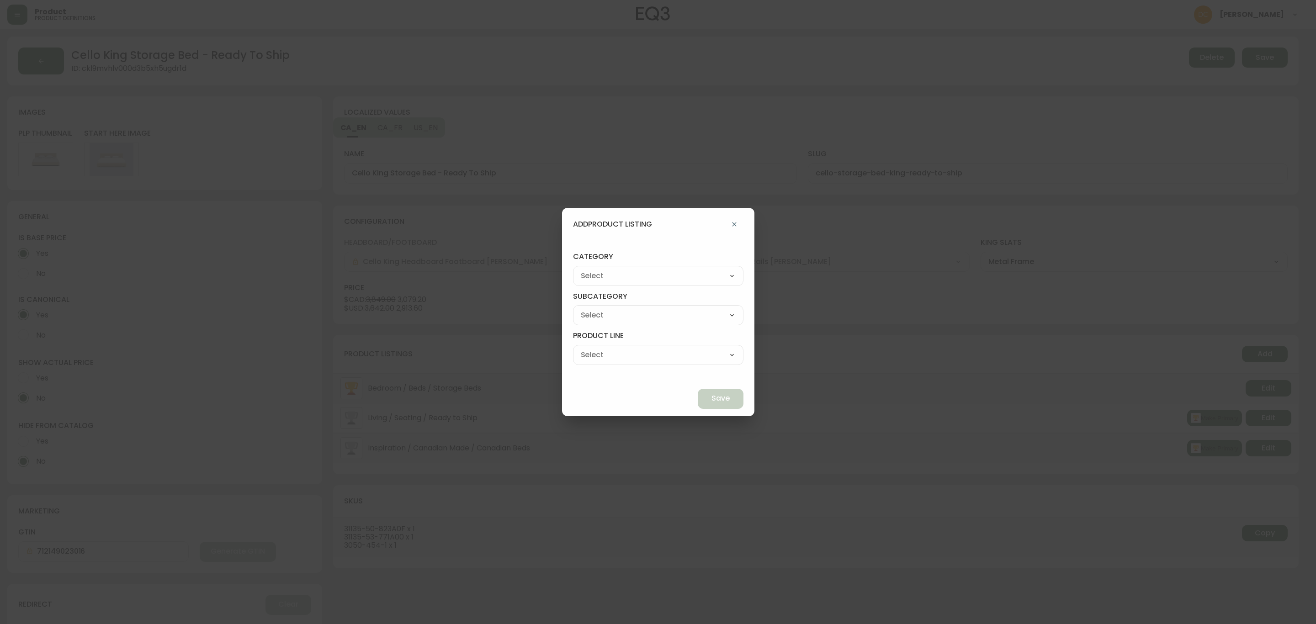
click at [661, 274] on select "Best Sellers Living Dining Bedroom Outdoor Office Lighting Rugs Accessories EQ3…" at bounding box center [658, 276] width 170 height 14
select select "cjzvl9mf201ln0146jj1fgg9i"
click at [594, 269] on select "Best Sellers Living Dining Bedroom Outdoor Office Lighting Rugs Accessories EQ3…" at bounding box center [658, 276] width 170 height 14
type input "Best Sellers"
drag, startPoint x: 631, startPoint y: 316, endPoint x: 631, endPoint y: 321, distance: 5.5
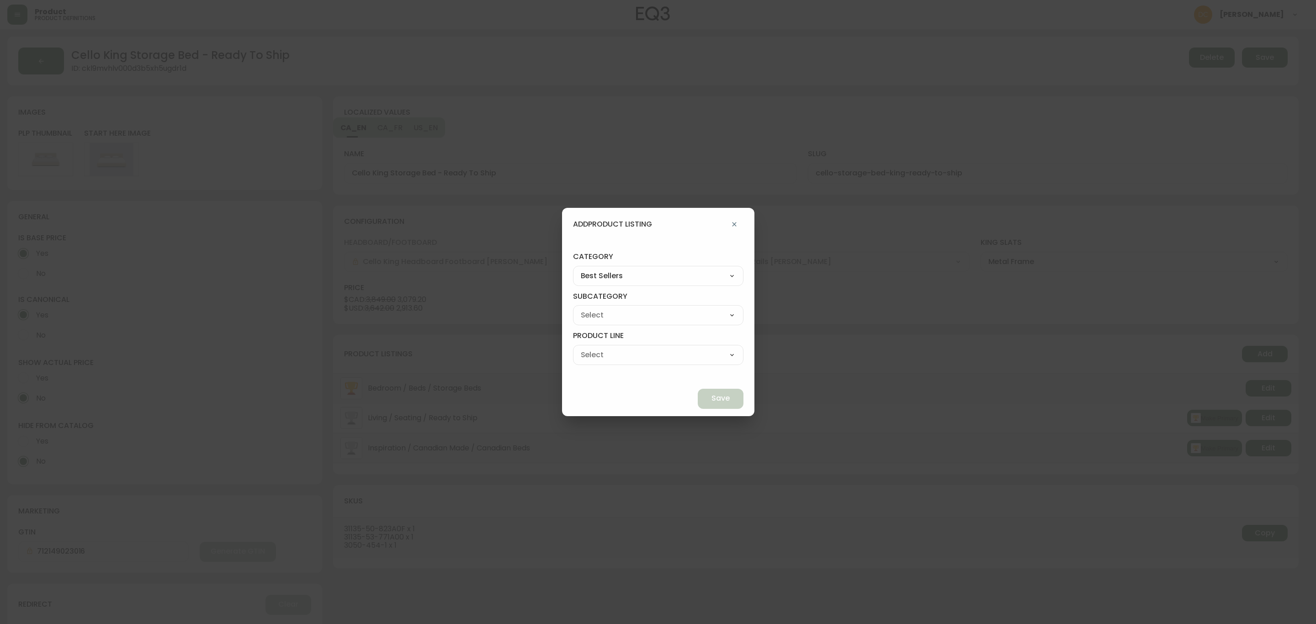
click at [631, 316] on select "Quick Ship Upholstery Bedroom Furniture Dining Furniture" at bounding box center [658, 315] width 170 height 14
select select "cjzvlbg2601lr0146yrz15412"
click at [594, 308] on select "Quick Ship Upholstery Bedroom Furniture Dining Furniture" at bounding box center [658, 315] width 170 height 14
type input "Quick Ship Upholstery"
click at [642, 358] on select "Ready To Ship Chairs Ready To Ship Sectionals Ready To Ship Bed Frames Ready To…" at bounding box center [658, 355] width 170 height 14
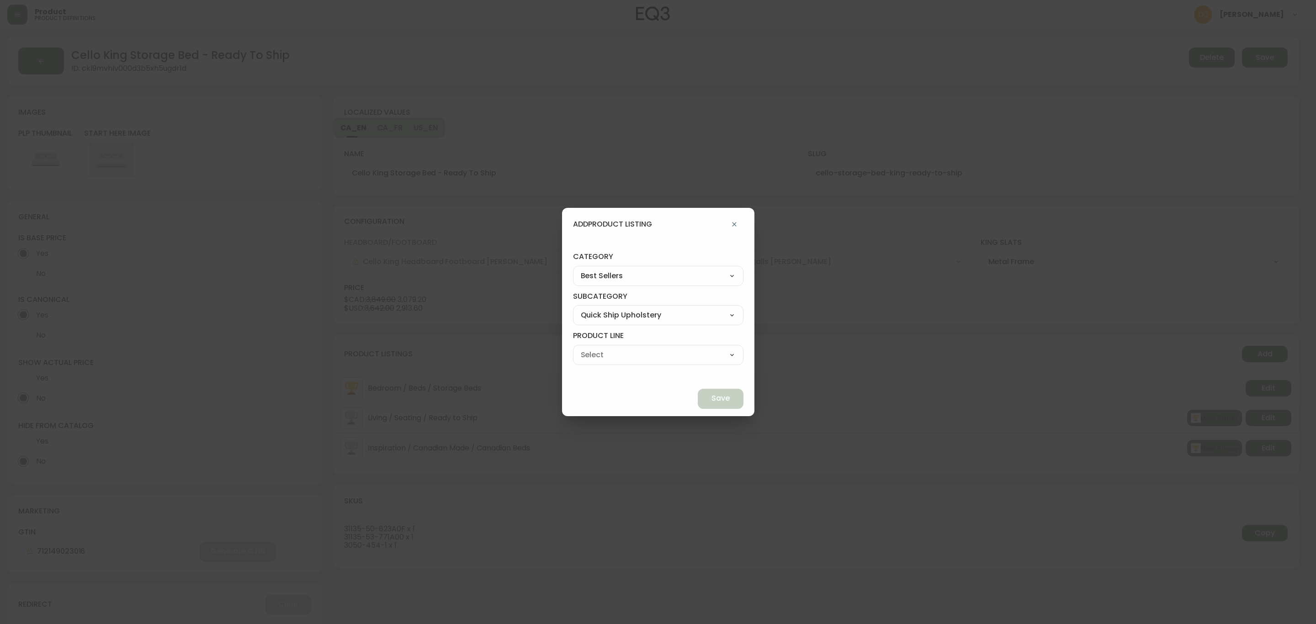
select select "cmere9n6k5uhu01985hw0749o"
click at [594, 348] on select "Ready To Ship Chairs Ready To Ship Sectionals Ready To Ship Bed Frames Ready To…" at bounding box center [658, 355] width 170 height 14
type input "Ready To Ship Bed Frames"
click at [711, 400] on span "Save" at bounding box center [720, 398] width 18 height 10
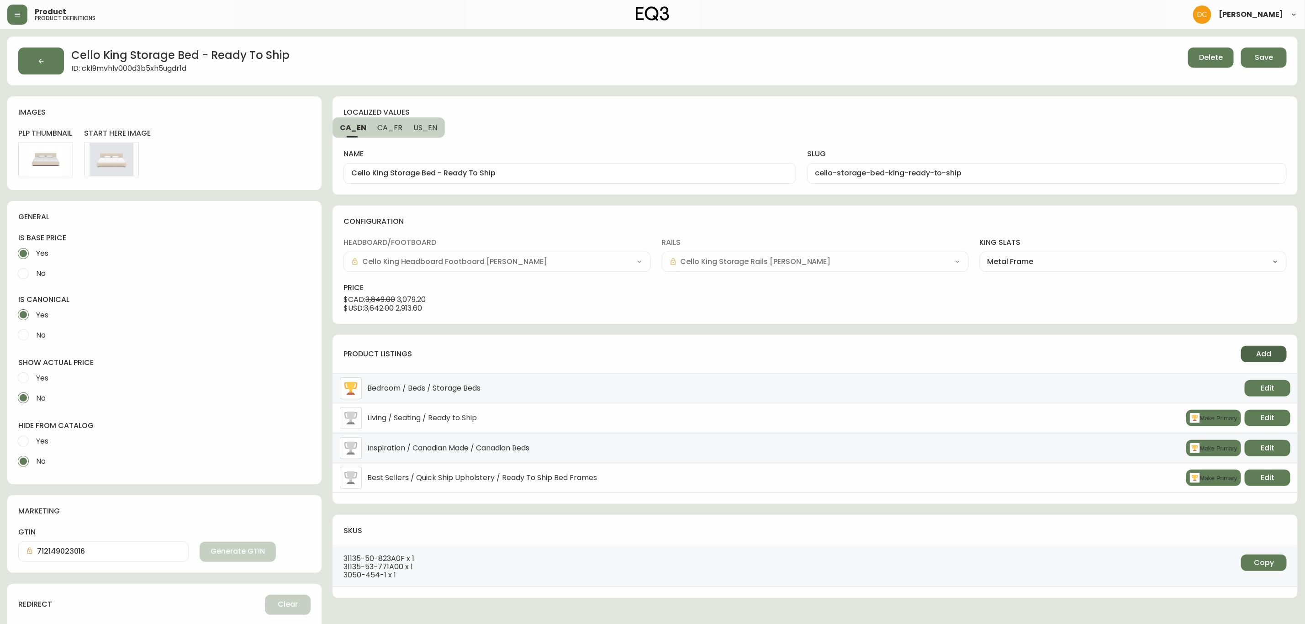
click at [1169, 353] on span "Add" at bounding box center [1264, 354] width 15 height 10
select select "cmere9n6k5uhu01985hw0749o"
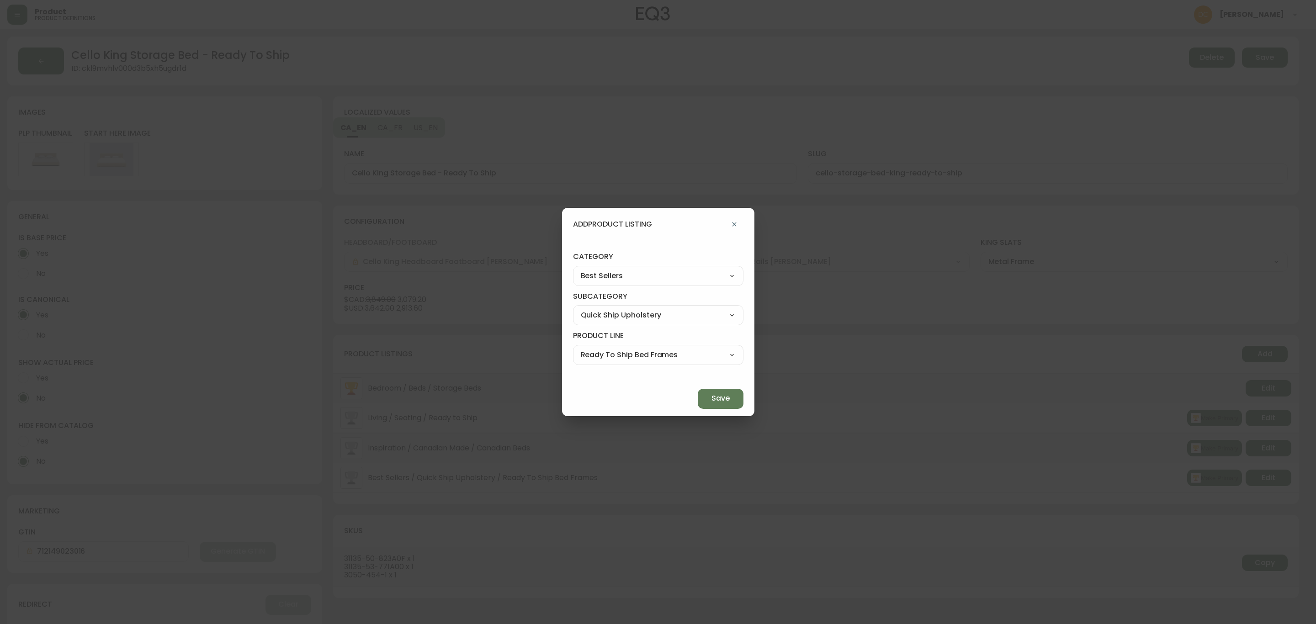
click at [676, 324] on div "Quick Ship Upholstery Bedroom Furniture Dining Furniture" at bounding box center [658, 315] width 170 height 20
drag, startPoint x: 682, startPoint y: 315, endPoint x: 681, endPoint y: 321, distance: 6.0
click at [682, 315] on select "Quick Ship Upholstery Bedroom Furniture Dining Furniture" at bounding box center [658, 315] width 170 height 14
select select "cmeskxh635vqy0162l13pfb6h"
click at [594, 308] on select "Quick Ship Upholstery Bedroom Furniture Dining Furniture" at bounding box center [658, 315] width 170 height 14
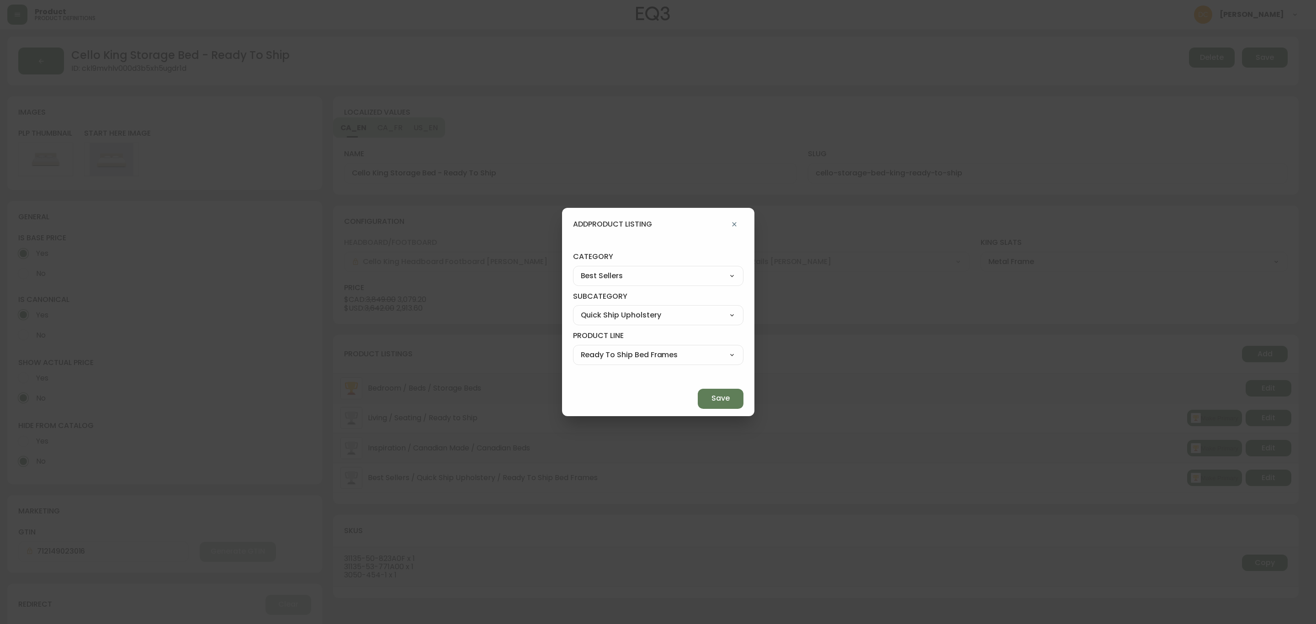
type input "Bedroom Furniture"
click at [650, 354] on select "Bed Frames Bedroom Storage" at bounding box center [658, 355] width 170 height 14
select select "cmeslmh3x6ec30146k28bsq4d"
click at [594, 348] on select "Bed Frames Bedroom Storage" at bounding box center [658, 355] width 170 height 14
type input "Bed Frames"
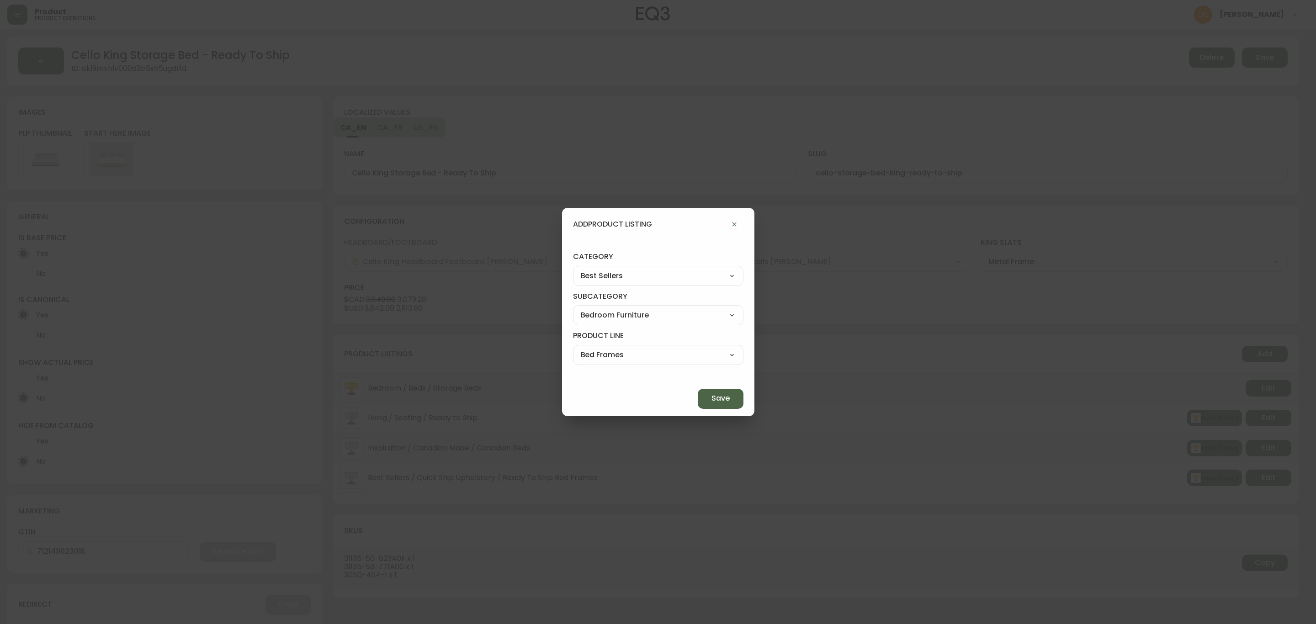
drag, startPoint x: 695, startPoint y: 395, endPoint x: 687, endPoint y: 401, distance: 9.9
click at [711, 395] on span "Save" at bounding box center [720, 398] width 18 height 10
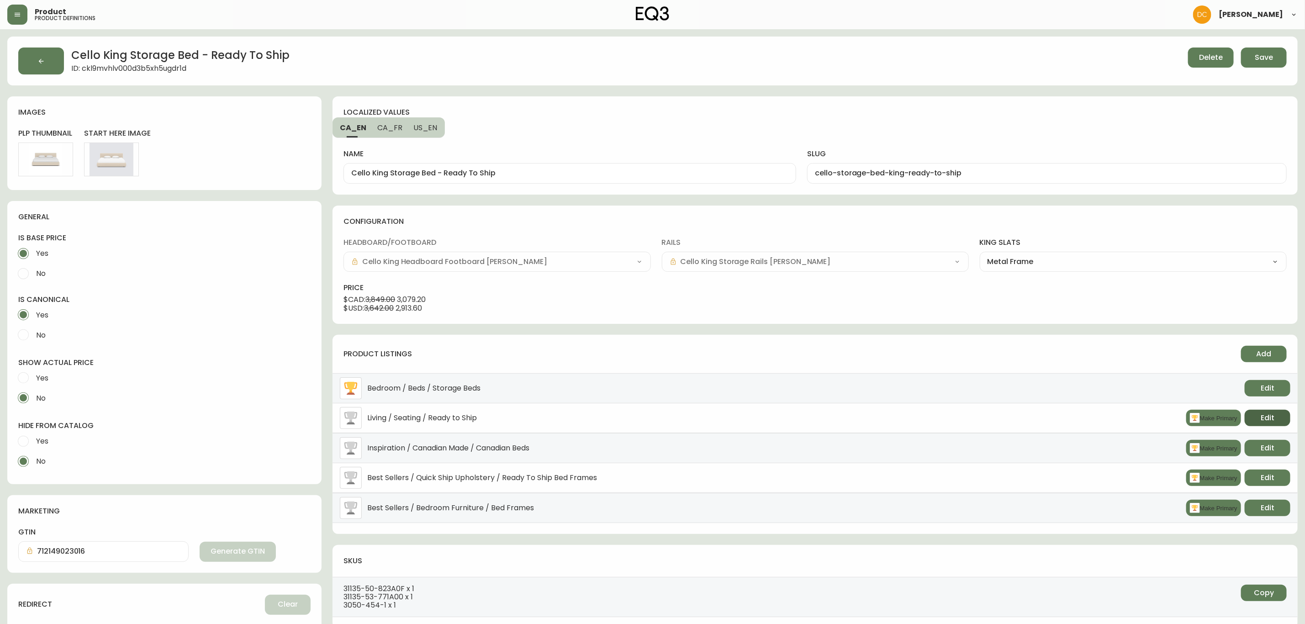
click at [1169, 421] on span "Edit" at bounding box center [1268, 418] width 14 height 10
select select "0"
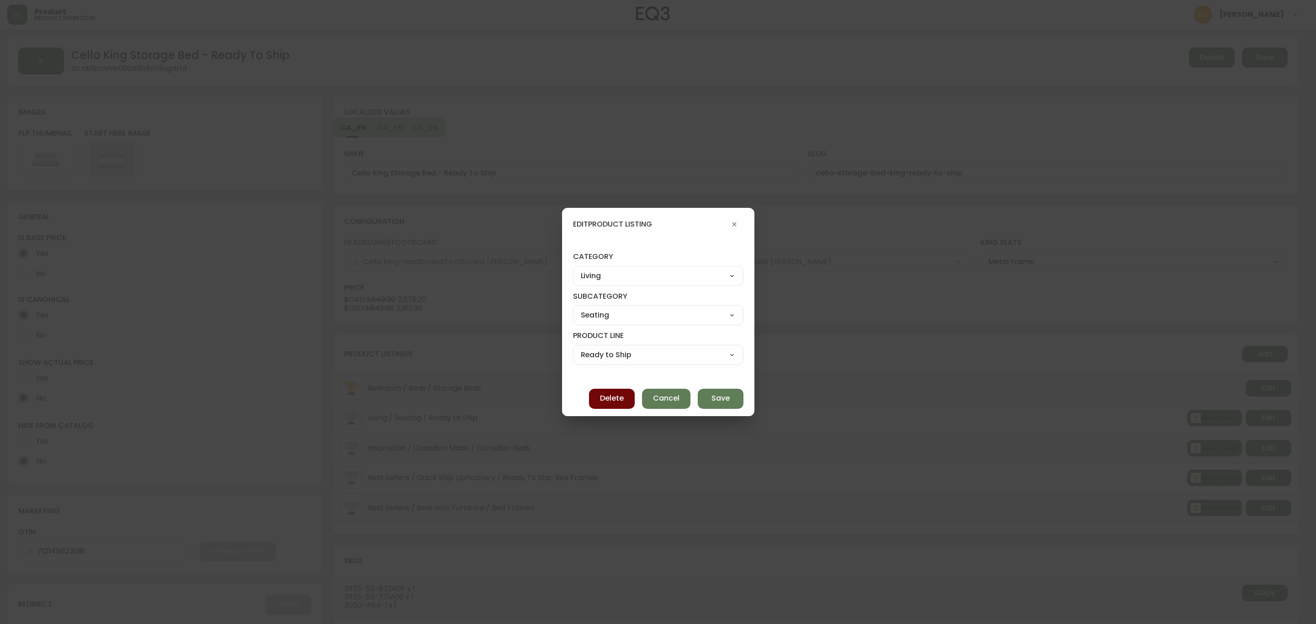
click at [600, 397] on span "Delete" at bounding box center [612, 398] width 24 height 10
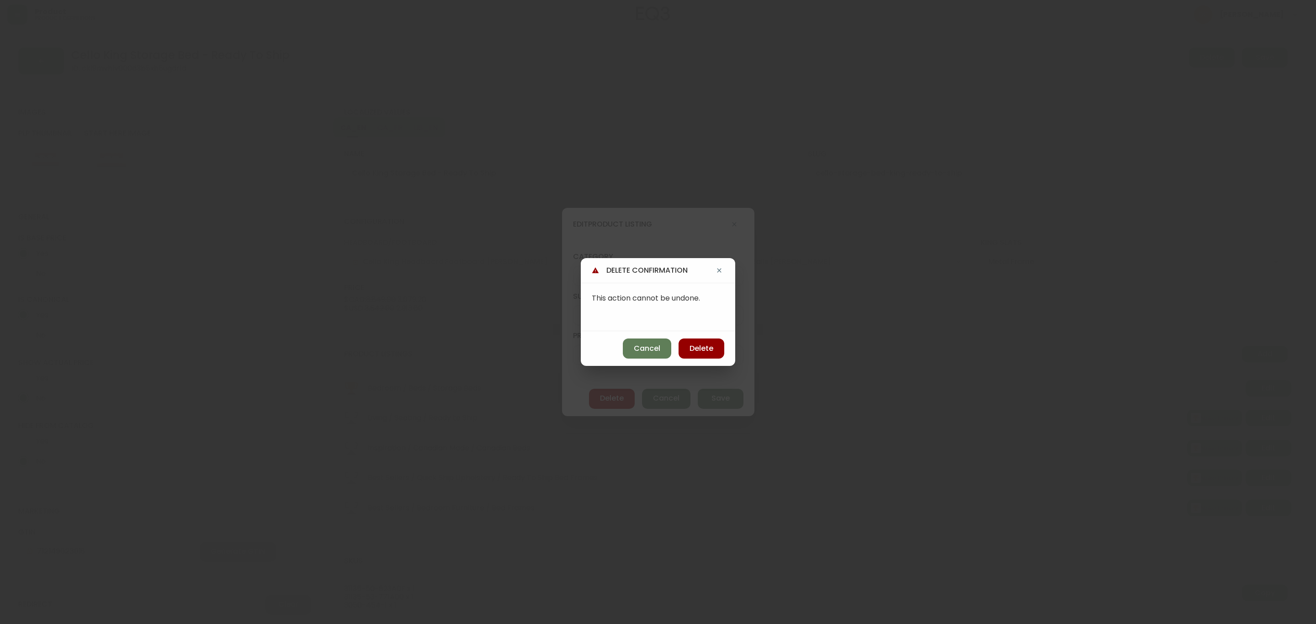
click at [692, 347] on span "Delete" at bounding box center [701, 349] width 24 height 10
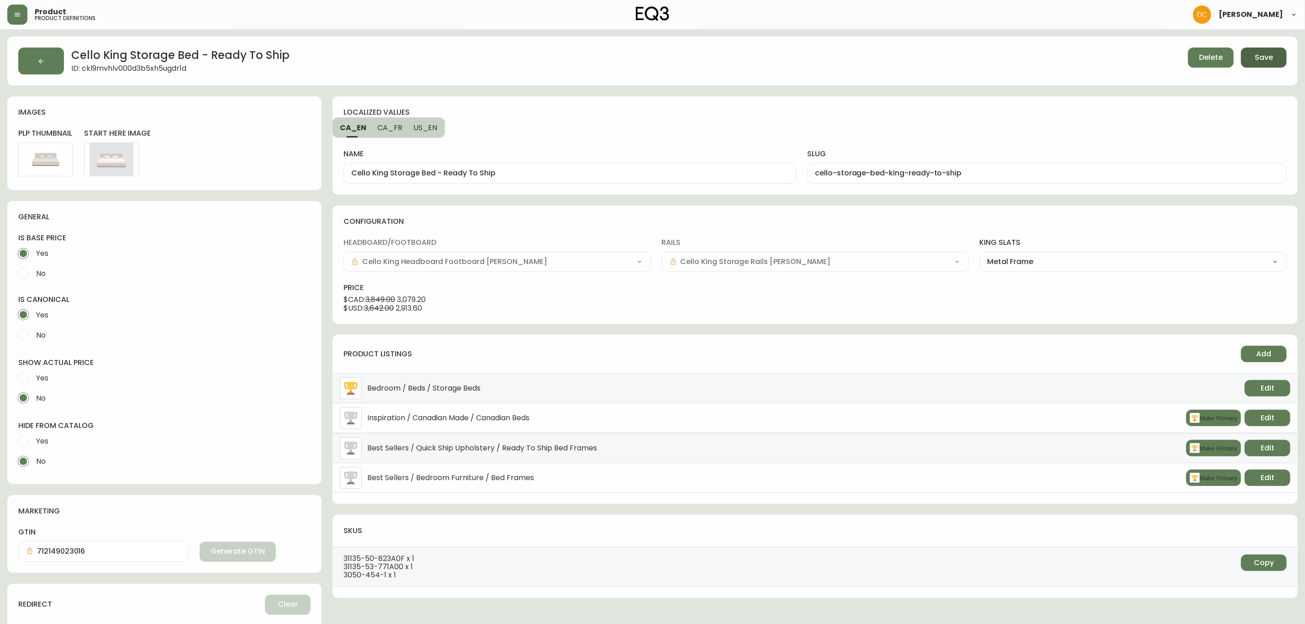
click at [1169, 62] on span "Save" at bounding box center [1264, 58] width 18 height 10
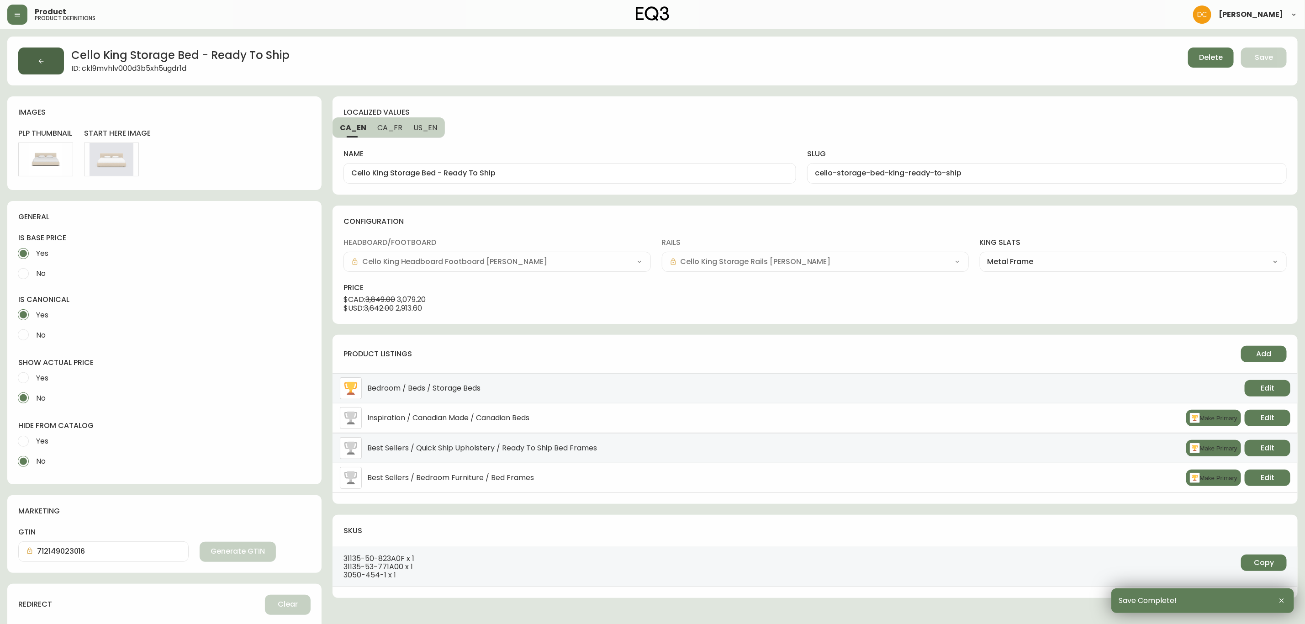
click at [54, 62] on button "button" at bounding box center [41, 61] width 46 height 27
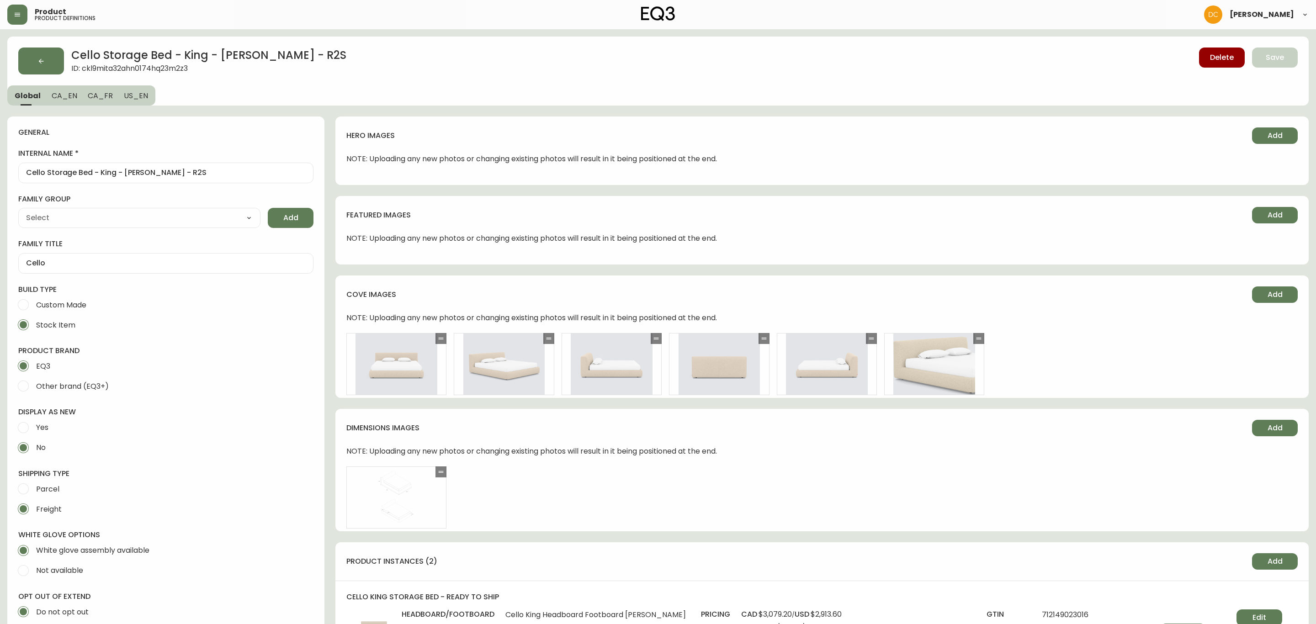
type input "EQ3"
type input "Furniture > Beds & Accessories > Beds & Bed Frames"
type input "Upholstery"
select select "cjyt4m5lw0000pt749bx6gh7n"
select select "cjpjx87md00014c74cvn90jbx"
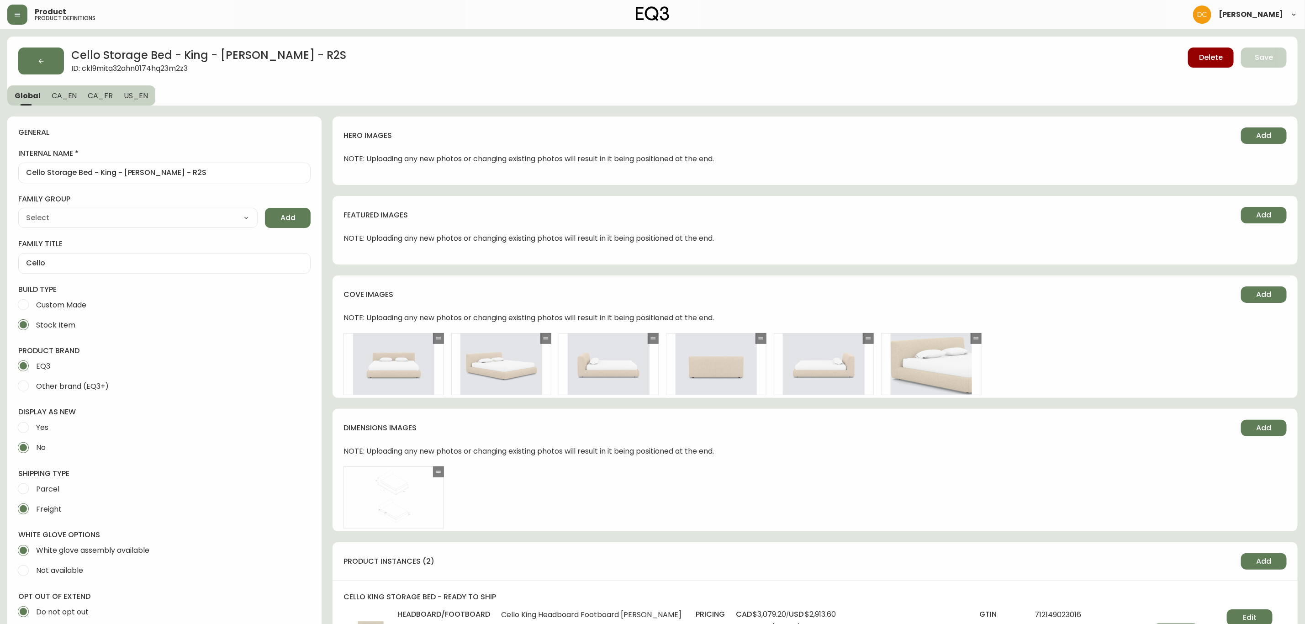
click at [54, 62] on button "button" at bounding box center [41, 61] width 46 height 27
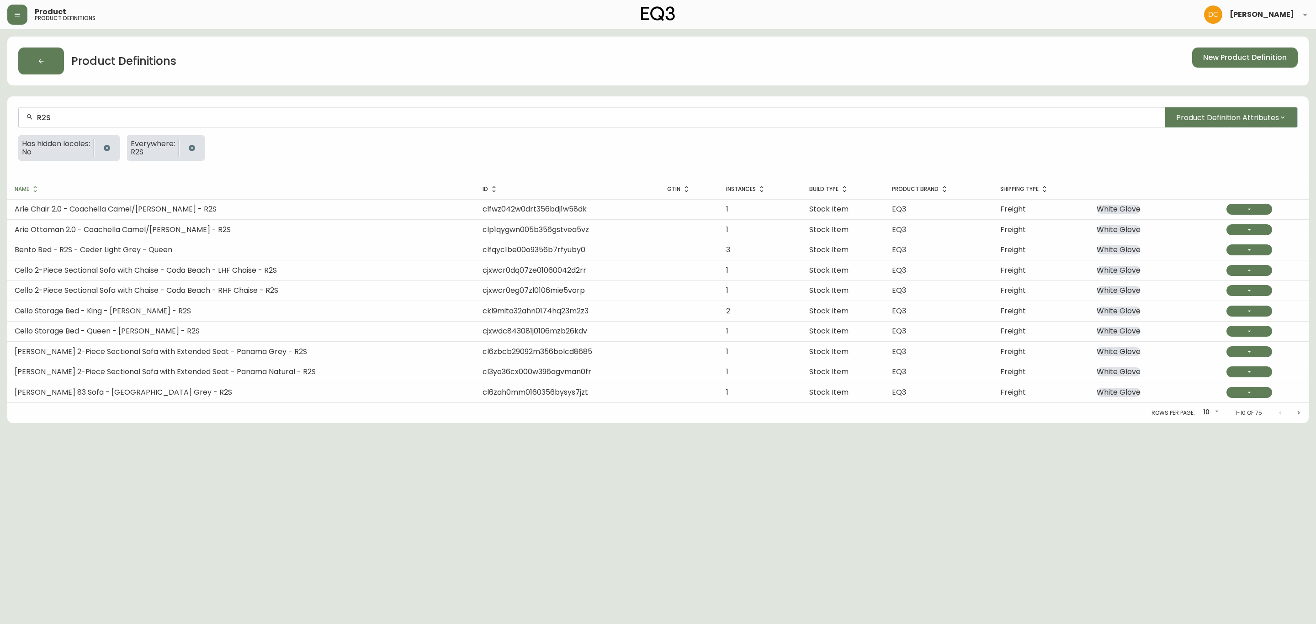
click at [186, 329] on td "Cello Storage Bed - Queen - [PERSON_NAME] - R2S" at bounding box center [241, 331] width 468 height 20
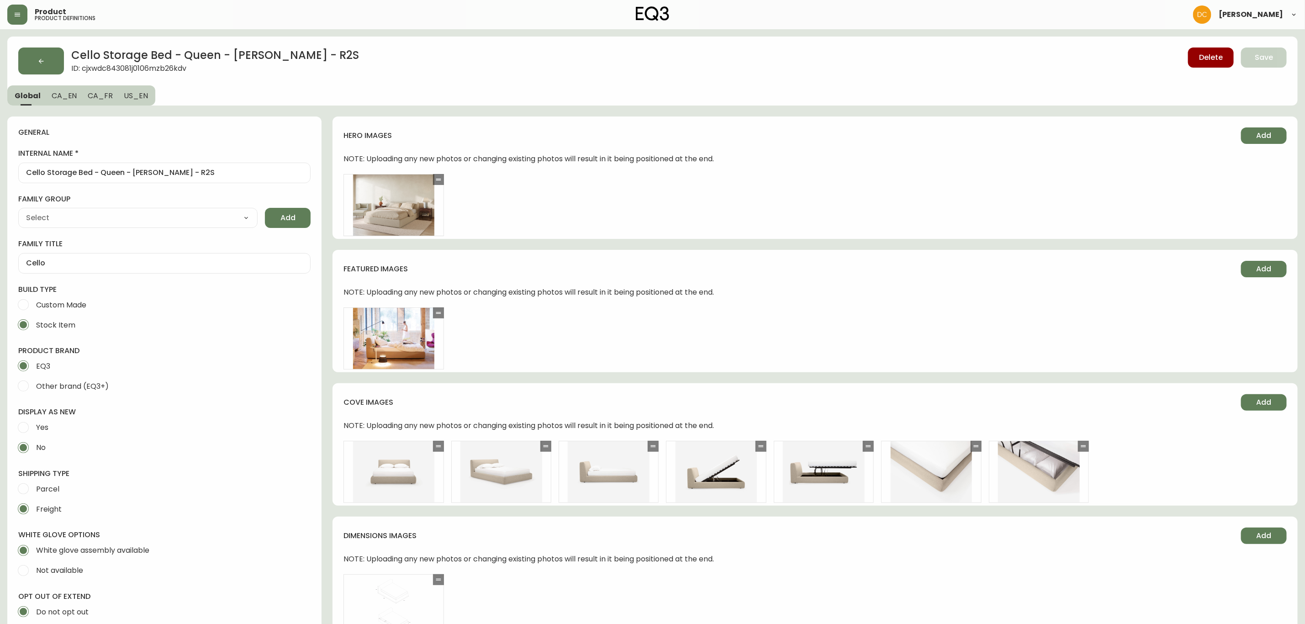
type input "Furniture > Beds & Accessories > Beds & Bed Frames"
type input "EQ3"
type input "Upholstery"
select select "cjyt4m5lw0000pt749bx6gh7n"
select select "cjpjx87md00014c74cvn90jbx"
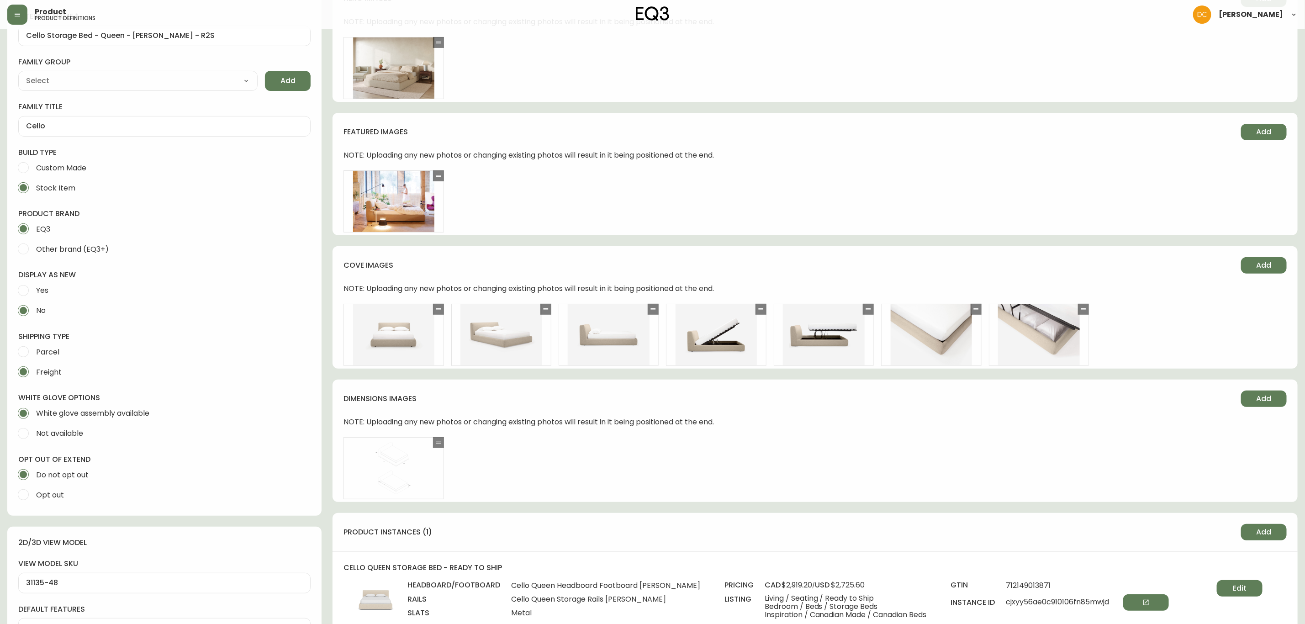
scroll to position [411, 0]
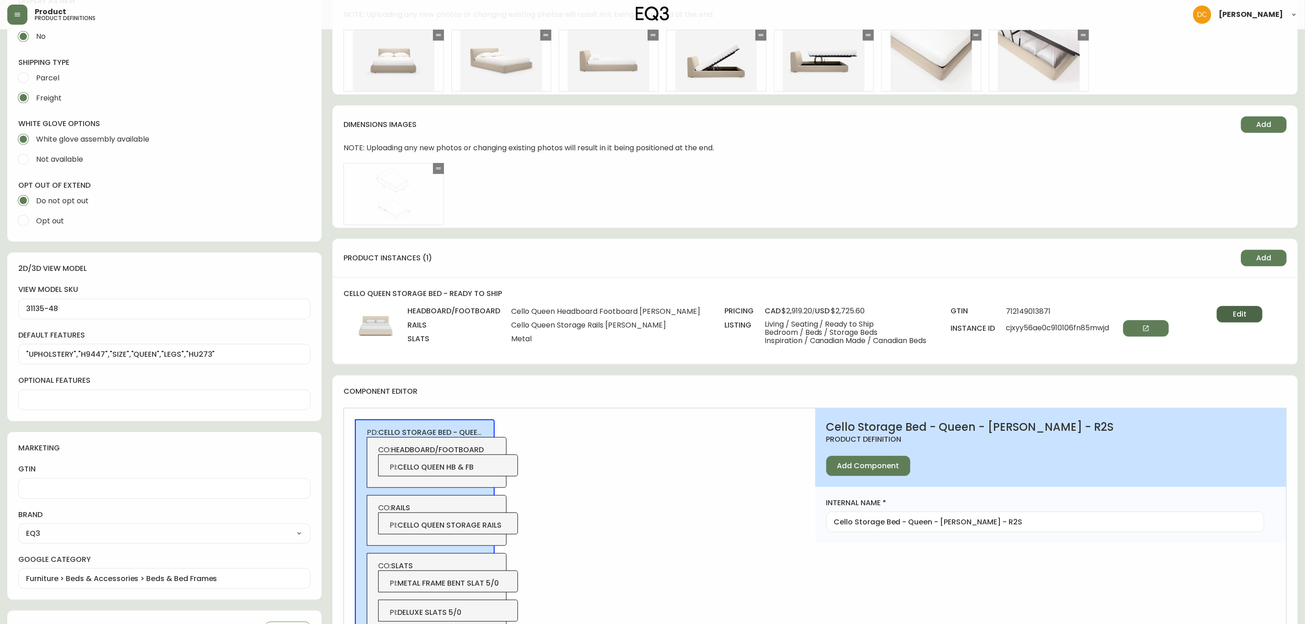
click at [1169, 317] on span "Edit" at bounding box center [1240, 314] width 14 height 10
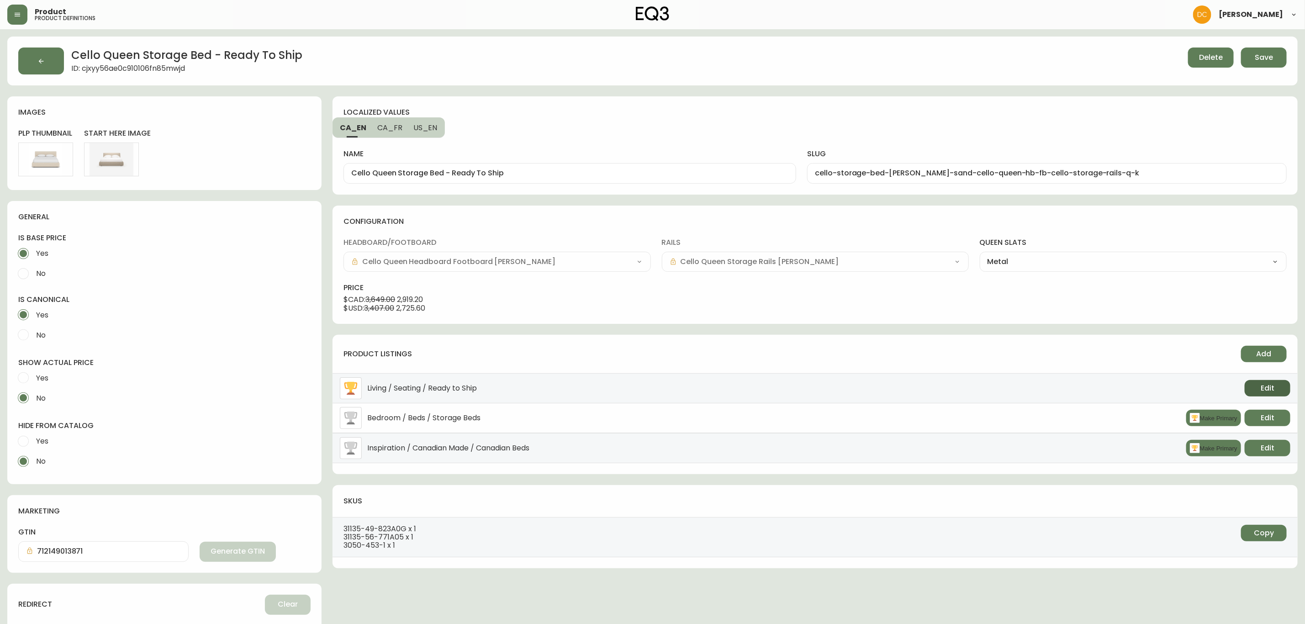
click at [1169, 384] on span "Edit" at bounding box center [1268, 388] width 14 height 10
select select "0"
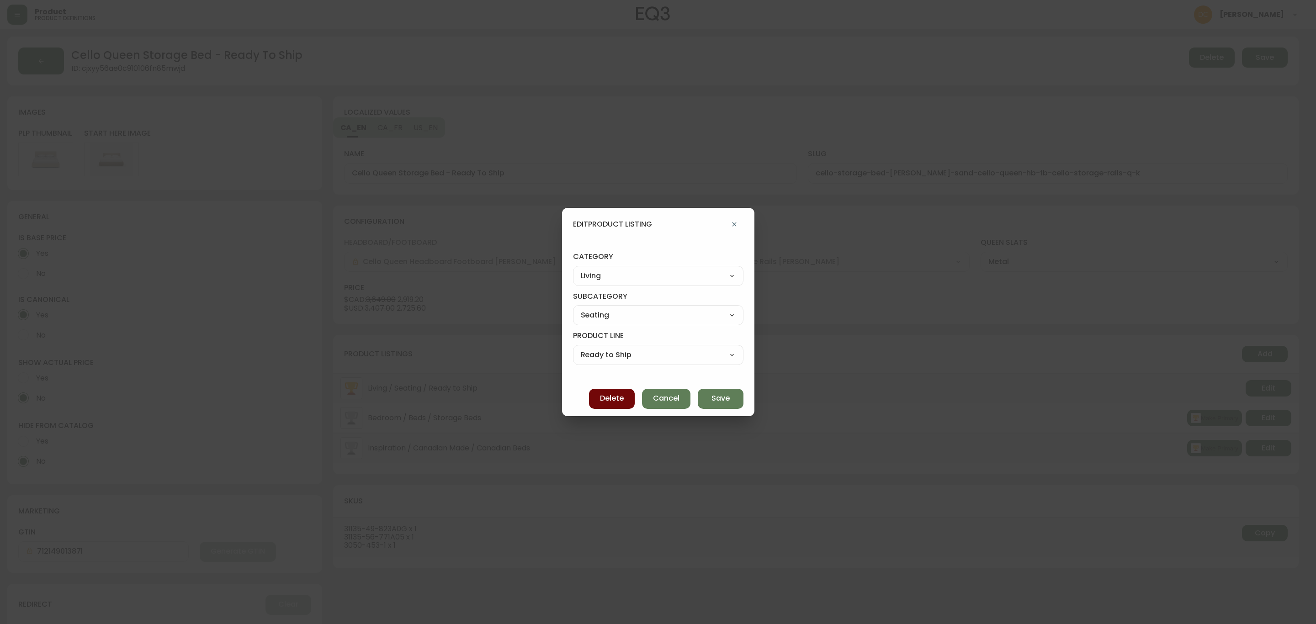
click at [601, 395] on span "Delete" at bounding box center [612, 398] width 24 height 10
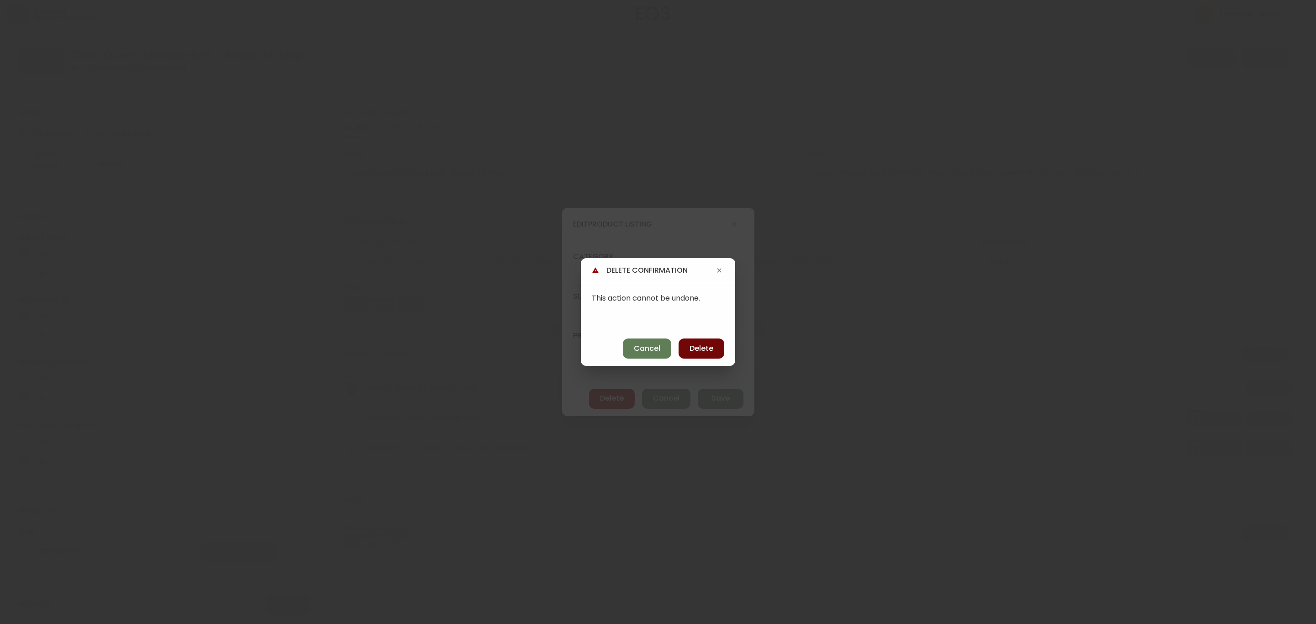
click at [712, 347] on span "Delete" at bounding box center [701, 349] width 24 height 10
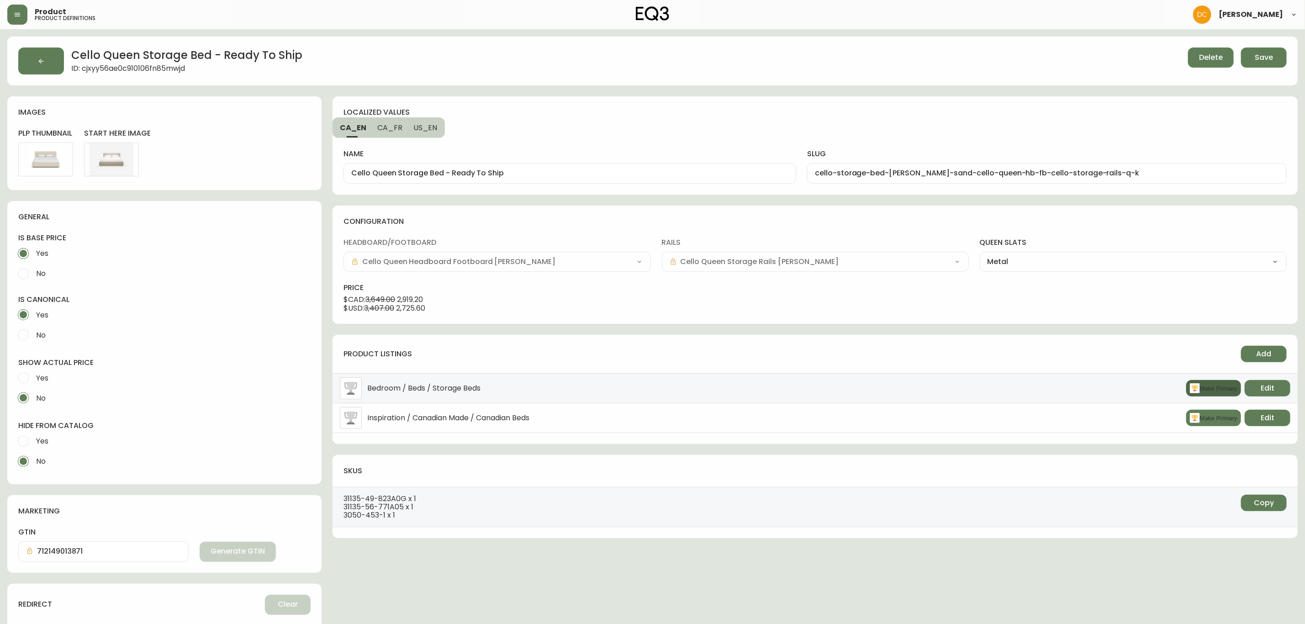
click at [1169, 386] on button "Make Primary" at bounding box center [1214, 388] width 55 height 16
click at [1169, 355] on span "Add" at bounding box center [1264, 354] width 15 height 10
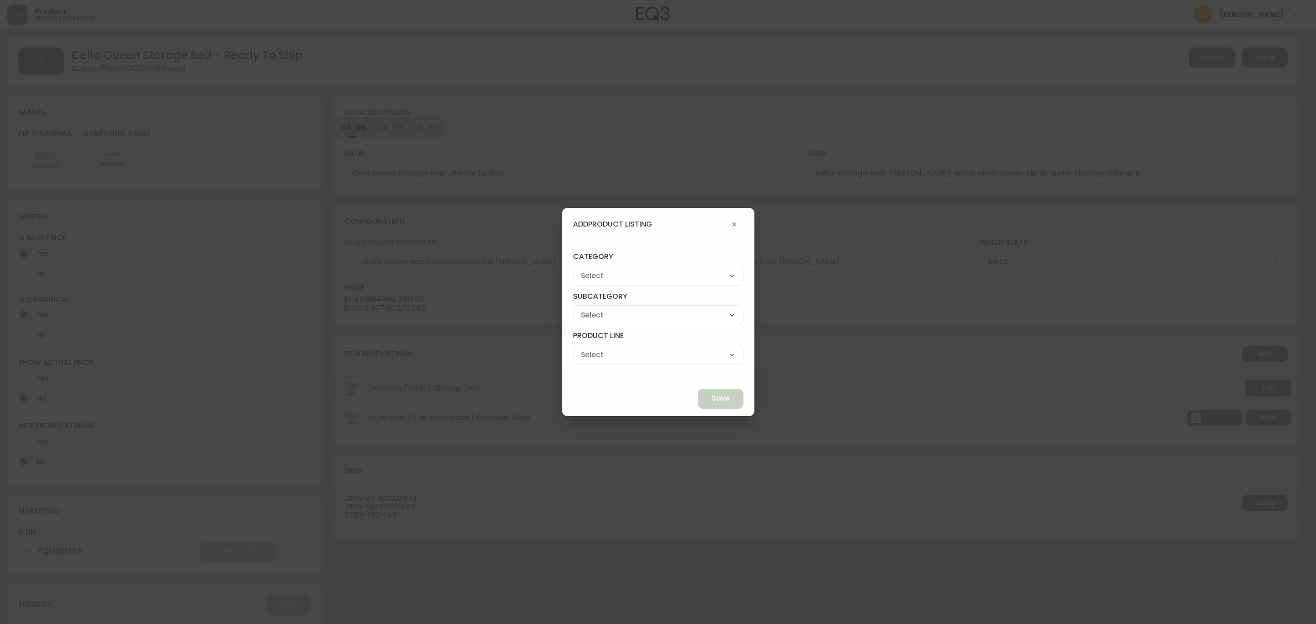
click at [663, 283] on div "Best Sellers Living Dining Bedroom Outdoor Office Lighting Rugs Accessories EQ3…" at bounding box center [658, 276] width 170 height 20
click at [670, 276] on select "Best Sellers Living Dining Bedroom Outdoor Office Lighting Rugs Accessories EQ3…" at bounding box center [658, 276] width 170 height 14
select select "cjzvl9mf201ln0146jj1fgg9i"
click at [594, 269] on select "Best Sellers Living Dining Bedroom Outdoor Office Lighting Rugs Accessories EQ3…" at bounding box center [658, 276] width 170 height 14
type input "Best Sellers"
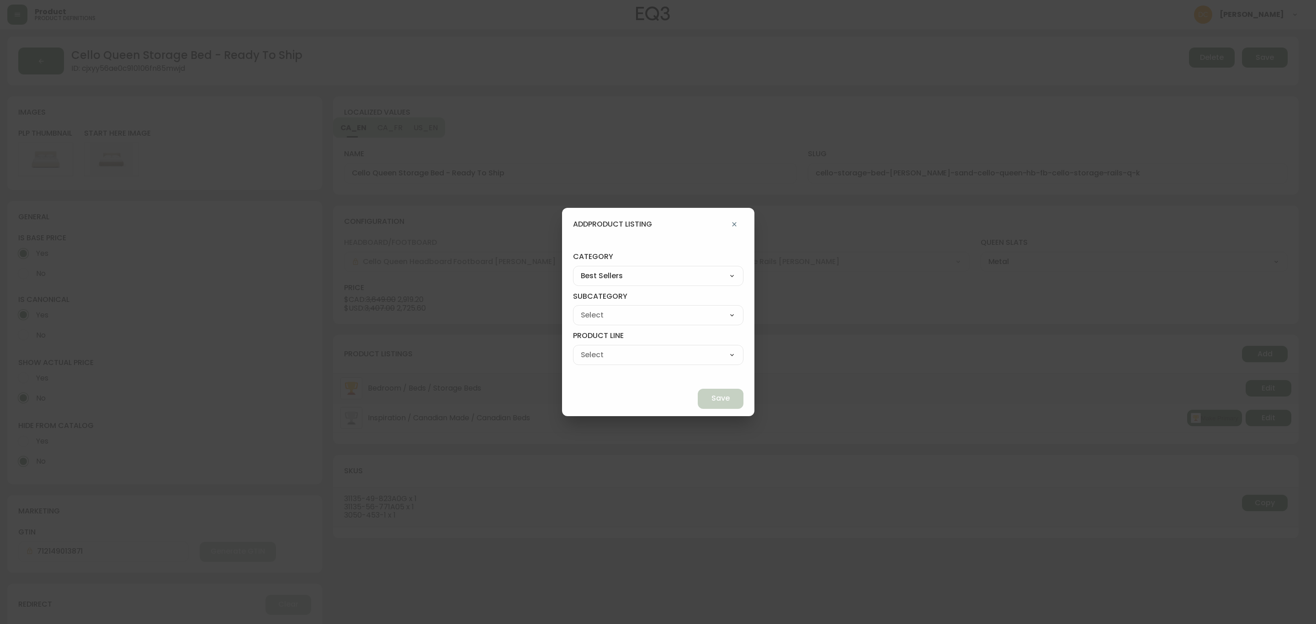
click at [631, 312] on select "Quick Ship Upholstery Bedroom Furniture Dining Furniture" at bounding box center [658, 315] width 170 height 14
select select "cmeskxh635vqy0162l13pfb6h"
click at [594, 308] on select "Quick Ship Upholstery Bedroom Furniture Dining Furniture" at bounding box center [658, 315] width 170 height 14
type input "Bedroom Furniture"
click at [679, 357] on select "Bed Frames Bedroom Storage" at bounding box center [658, 355] width 170 height 14
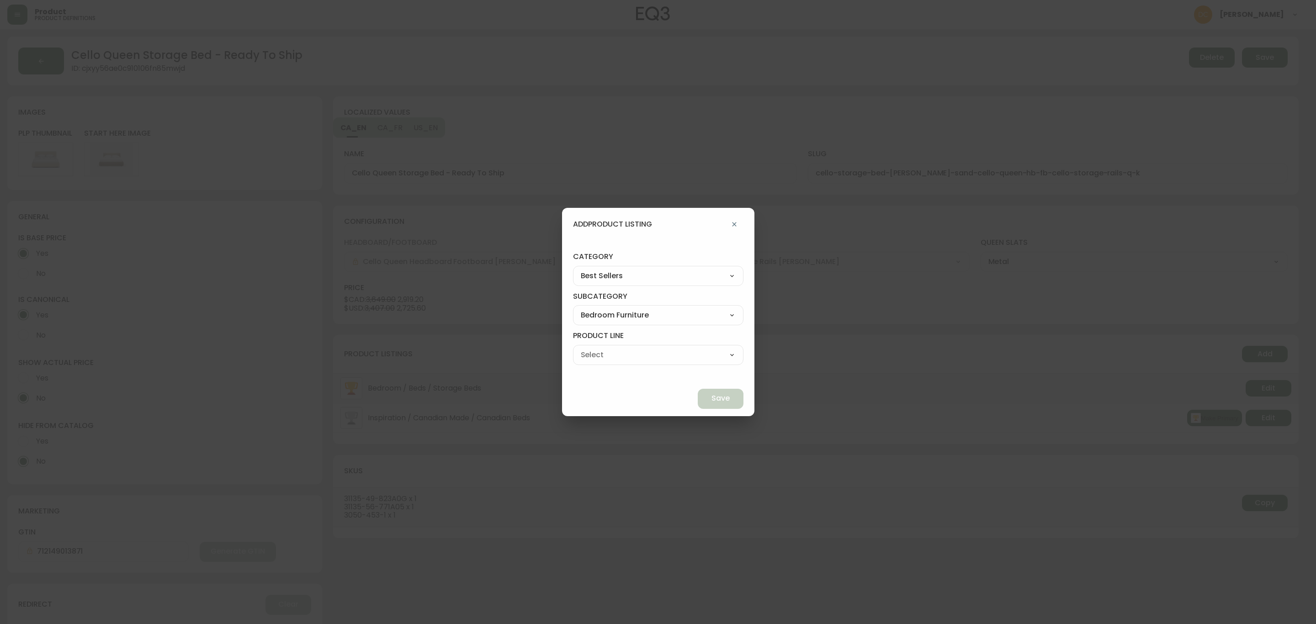
select select "cmeslmh3x6ec30146k28bsq4d"
click at [594, 348] on select "Bed Frames Bedroom Storage" at bounding box center [658, 355] width 170 height 14
type input "Bed Frames"
click at [711, 395] on span "Save" at bounding box center [720, 398] width 18 height 10
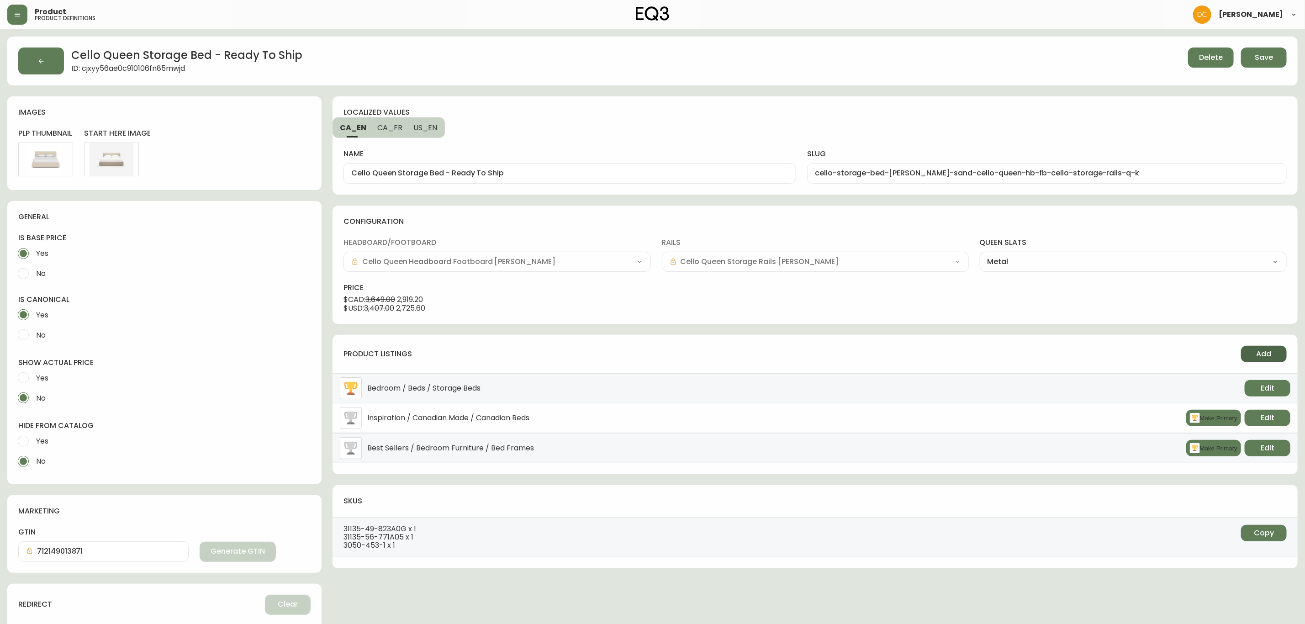
click at [1169, 350] on button "Add" at bounding box center [1264, 354] width 46 height 16
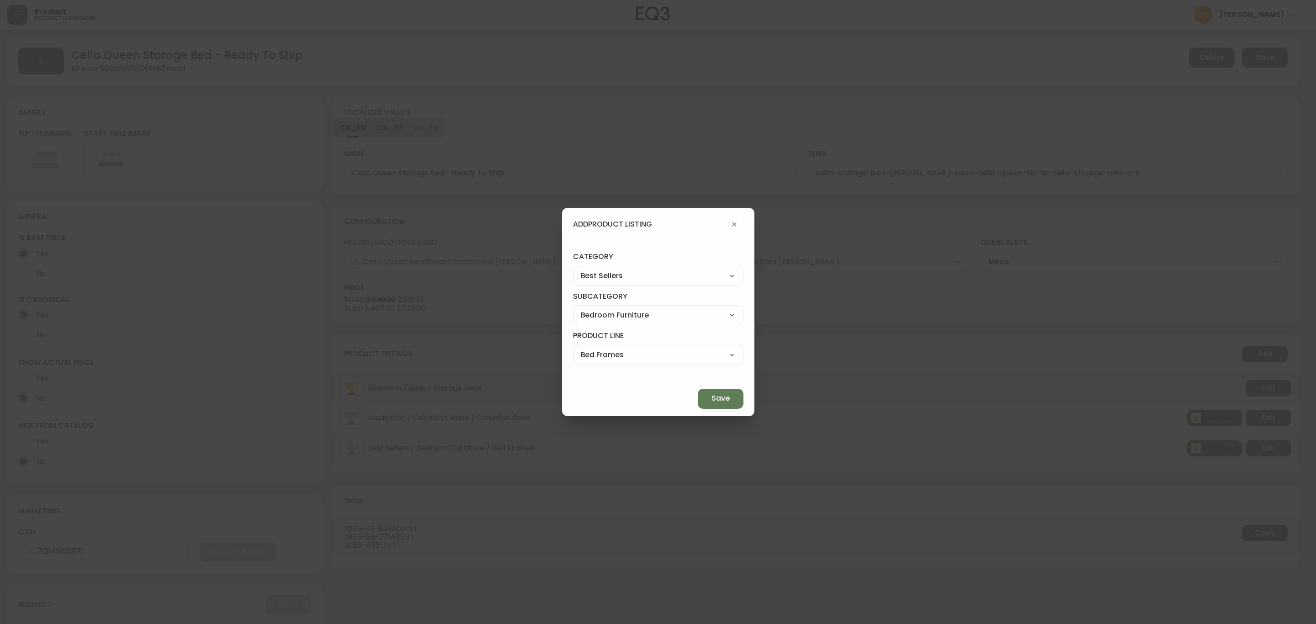
click at [668, 315] on select "Quick Ship Upholstery Bedroom Furniture Dining Furniture" at bounding box center [658, 315] width 170 height 14
select select "cjzvlbg2601lr0146yrz15412"
click at [594, 308] on select "Quick Ship Upholstery Bedroom Furniture Dining Furniture" at bounding box center [658, 315] width 170 height 14
type input "Quick Ship Upholstery"
drag, startPoint x: 643, startPoint y: 352, endPoint x: 642, endPoint y: 361, distance: 8.8
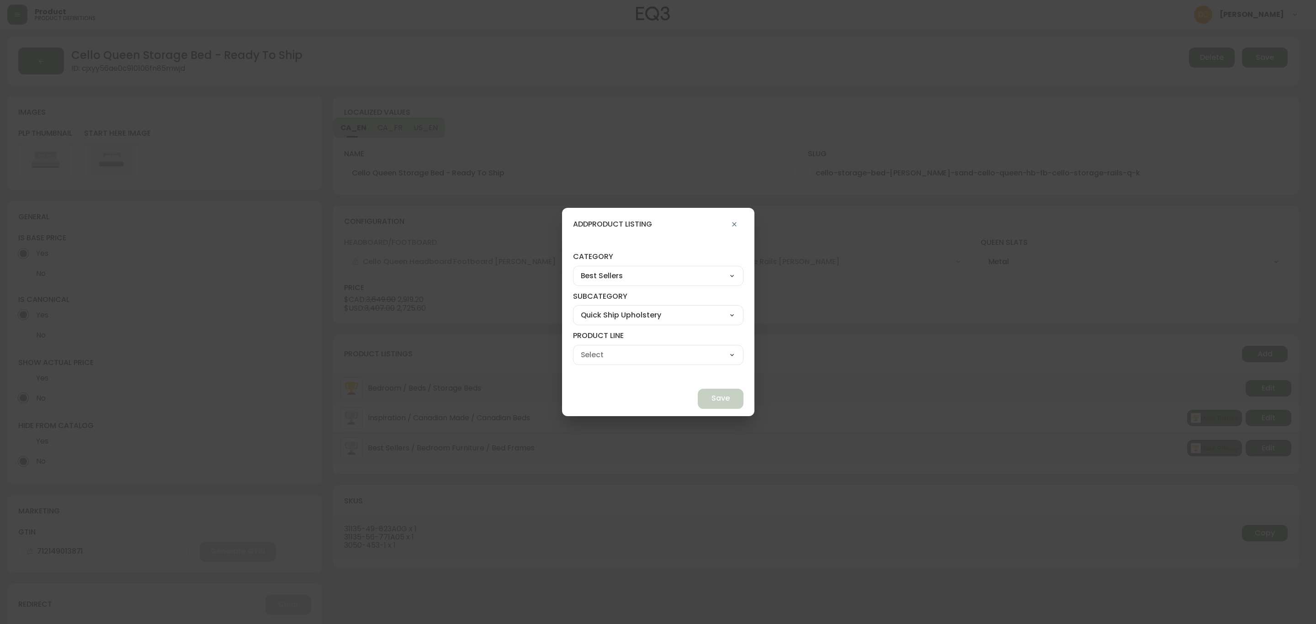
click at [643, 352] on select "Ready To Ship Chairs Ready To Ship Sectionals Ready To Ship Bed Frames Ready To…" at bounding box center [658, 355] width 170 height 14
select select "cmere9n6k5uhu01985hw0749o"
click at [594, 348] on select "Ready To Ship Chairs Ready To Ship Sectionals Ready To Ship Bed Frames Ready To…" at bounding box center [658, 355] width 170 height 14
type input "Ready To Ship Bed Frames"
click at [711, 403] on span "Save" at bounding box center [720, 398] width 18 height 10
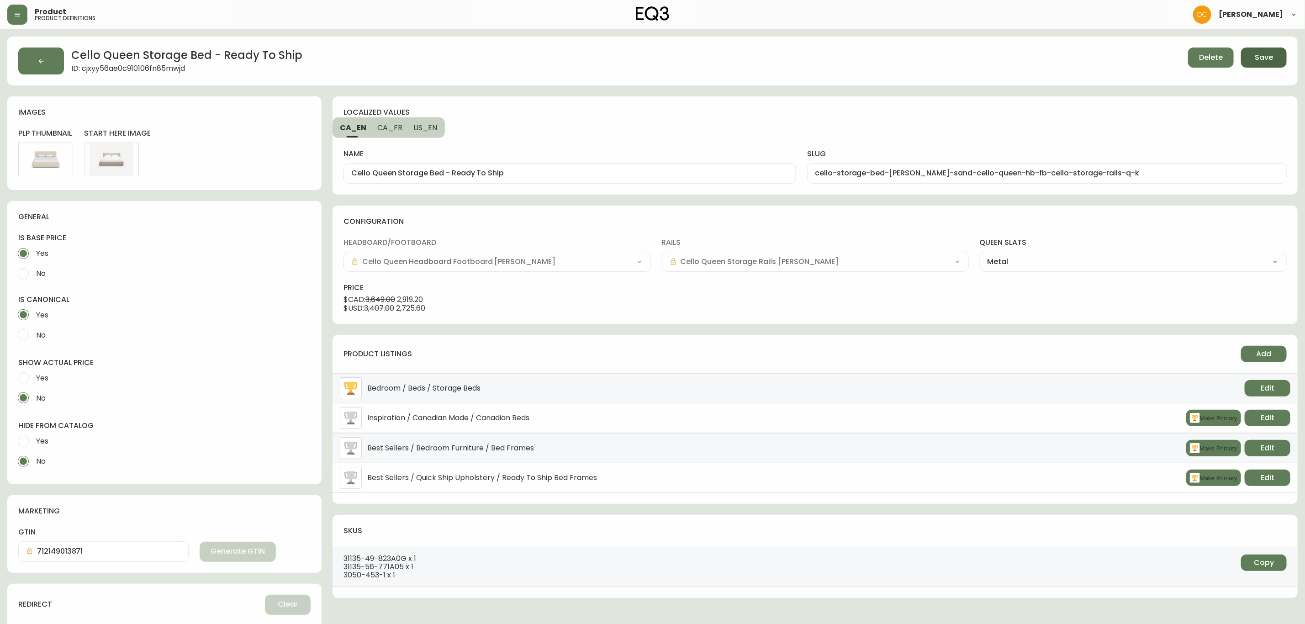
click at [1169, 56] on button "Save" at bounding box center [1264, 58] width 46 height 20
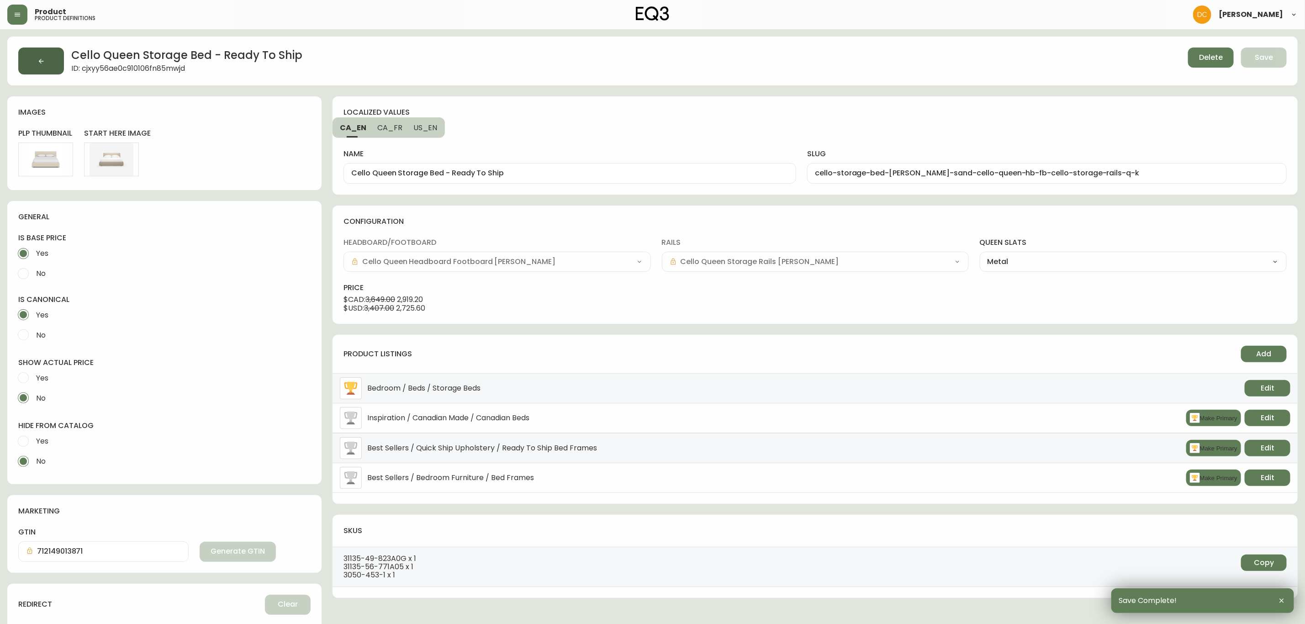
click at [48, 60] on button "button" at bounding box center [41, 61] width 46 height 27
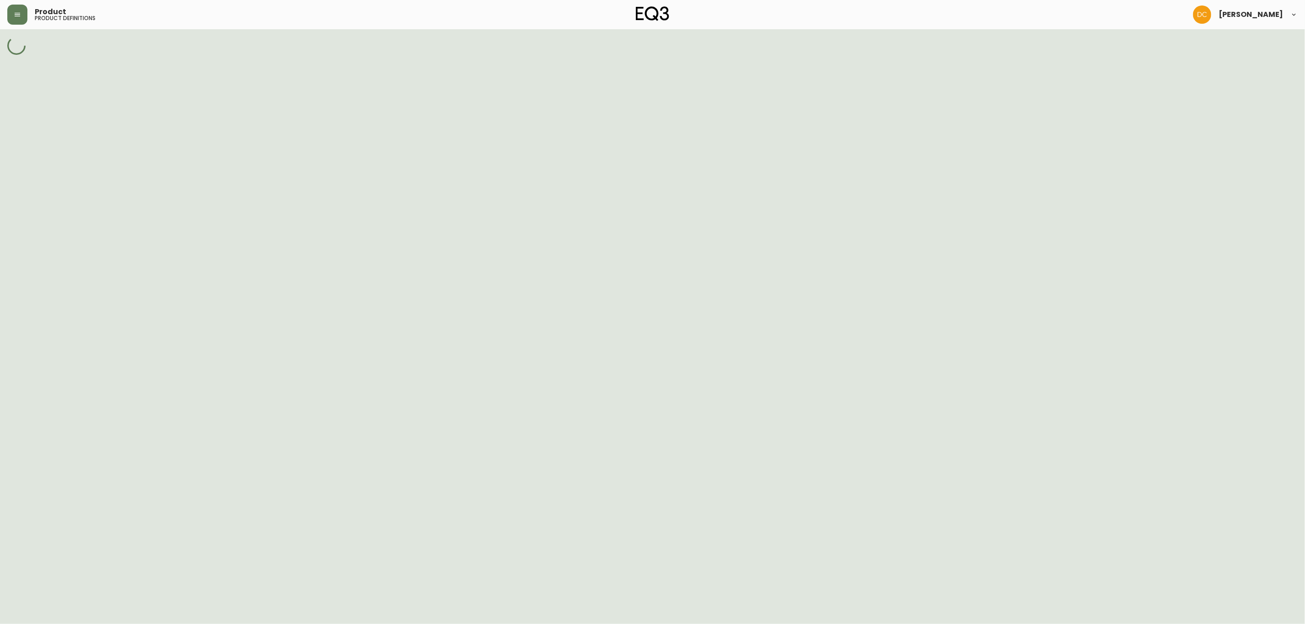
select select "cjpjx87md00014c74cvn90jbx"
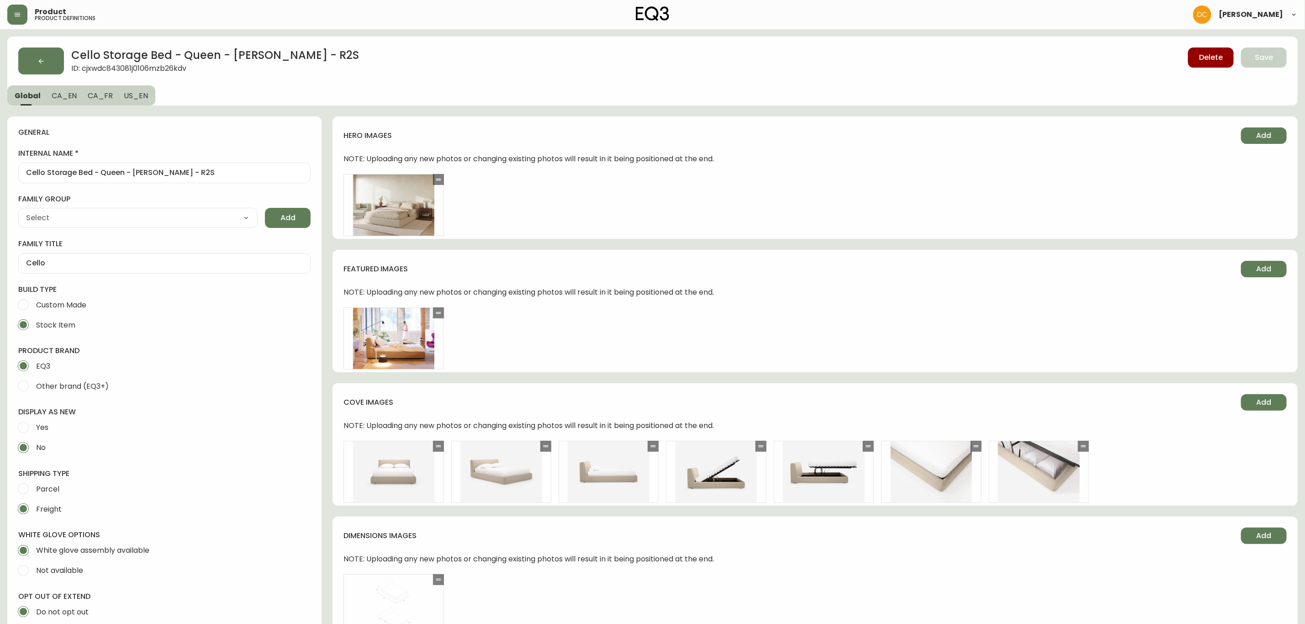
click at [48, 60] on button "button" at bounding box center [41, 61] width 46 height 27
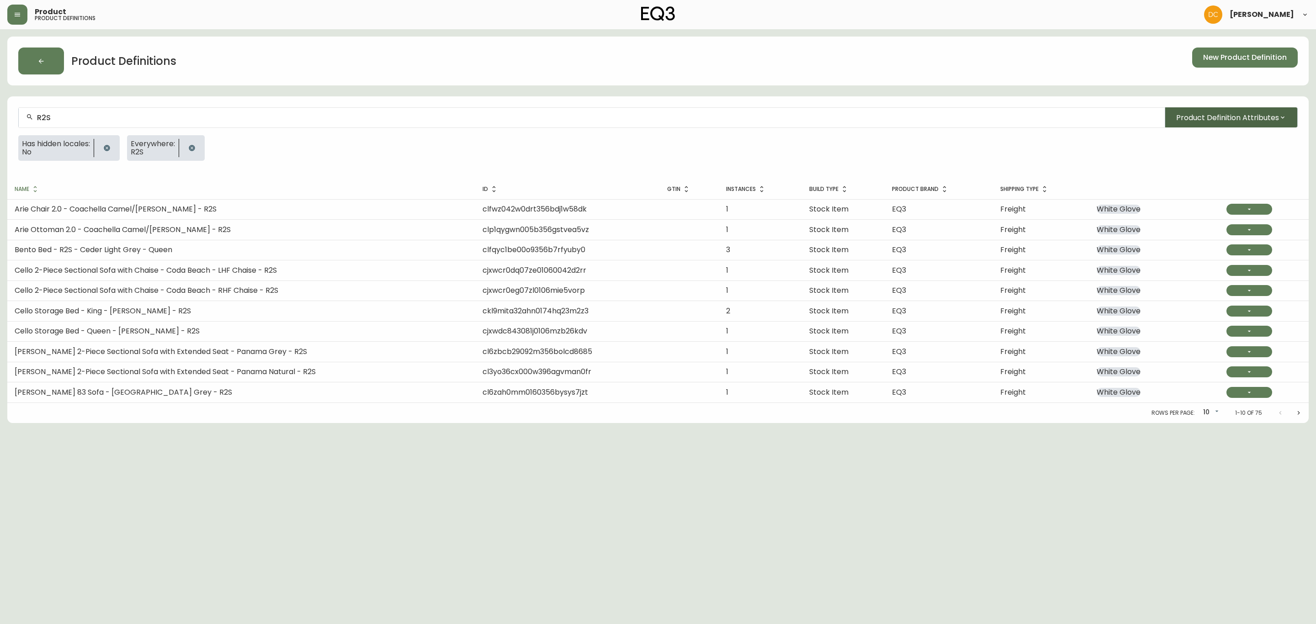
click at [1169, 122] on span "Product Definition Attributes" at bounding box center [1227, 117] width 103 height 11
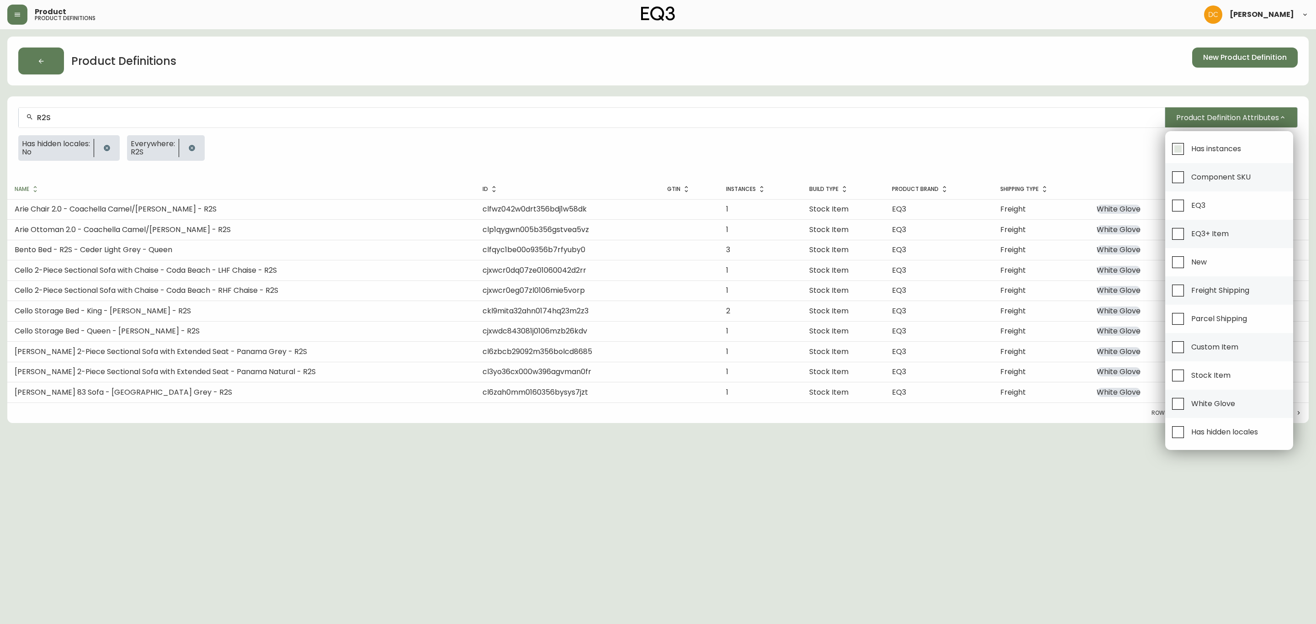
click at [1169, 159] on label "Has instances" at bounding box center [1204, 148] width 74 height 21
click at [1169, 159] on input "Has instances" at bounding box center [1177, 148] width 21 height 21
checkbox input "true"
click at [497, 144] on div at bounding box center [658, 312] width 1316 height 624
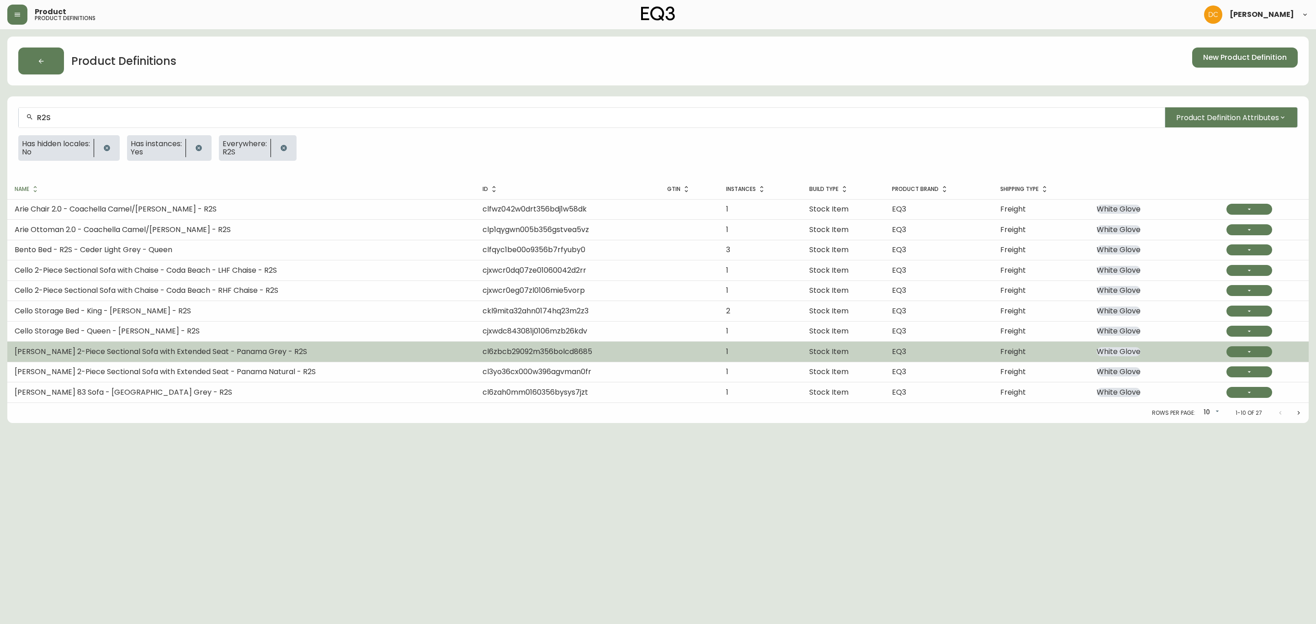
click at [204, 351] on span "[PERSON_NAME] 2-Piece Sectional Sofa with Extended Seat - Panama Grey - R2S" at bounding box center [161, 351] width 292 height 11
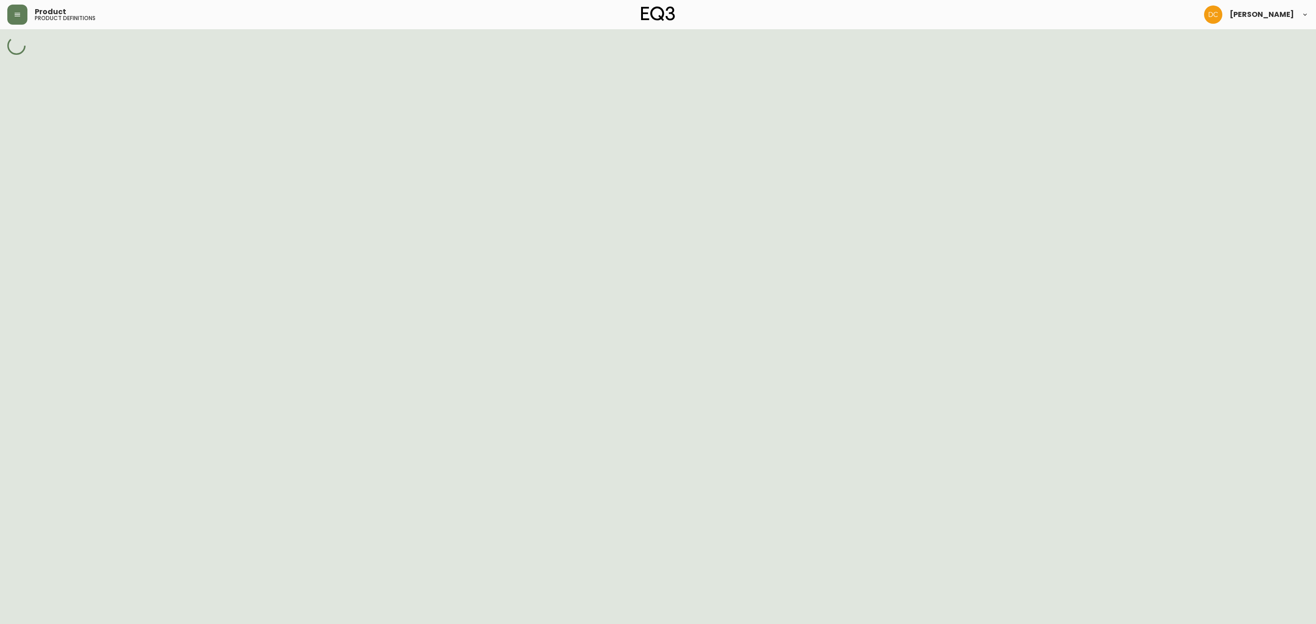
select select "cjpjx87md00014c74cvn90jbx"
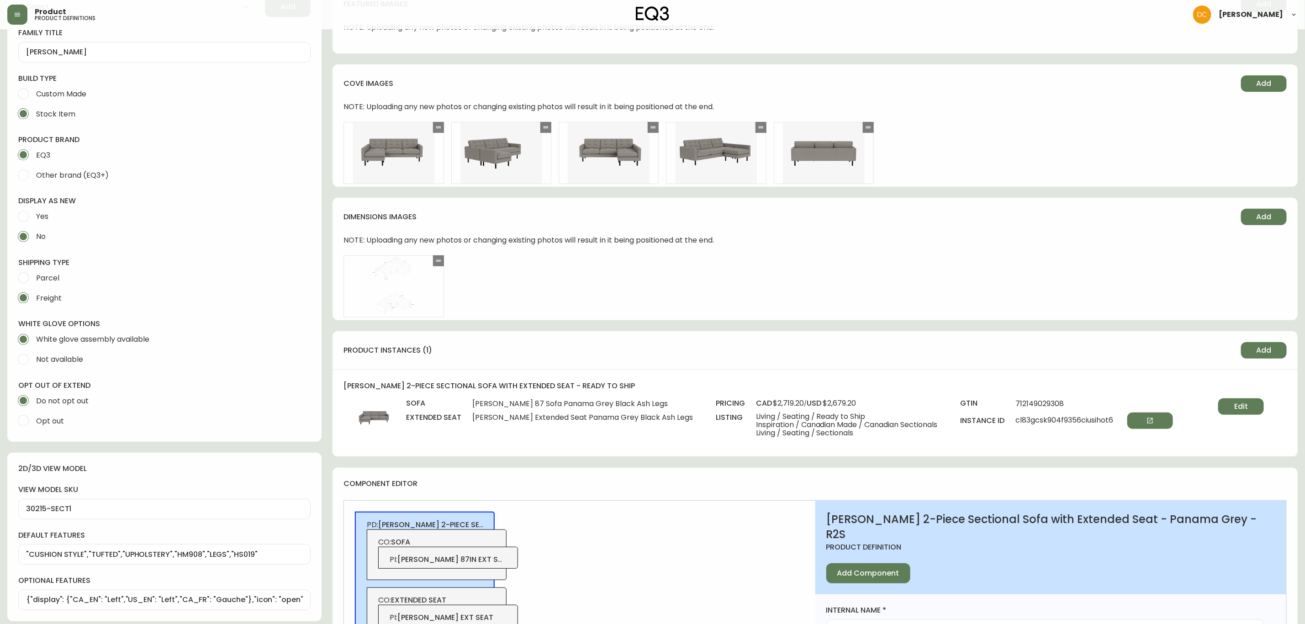
scroll to position [206, 0]
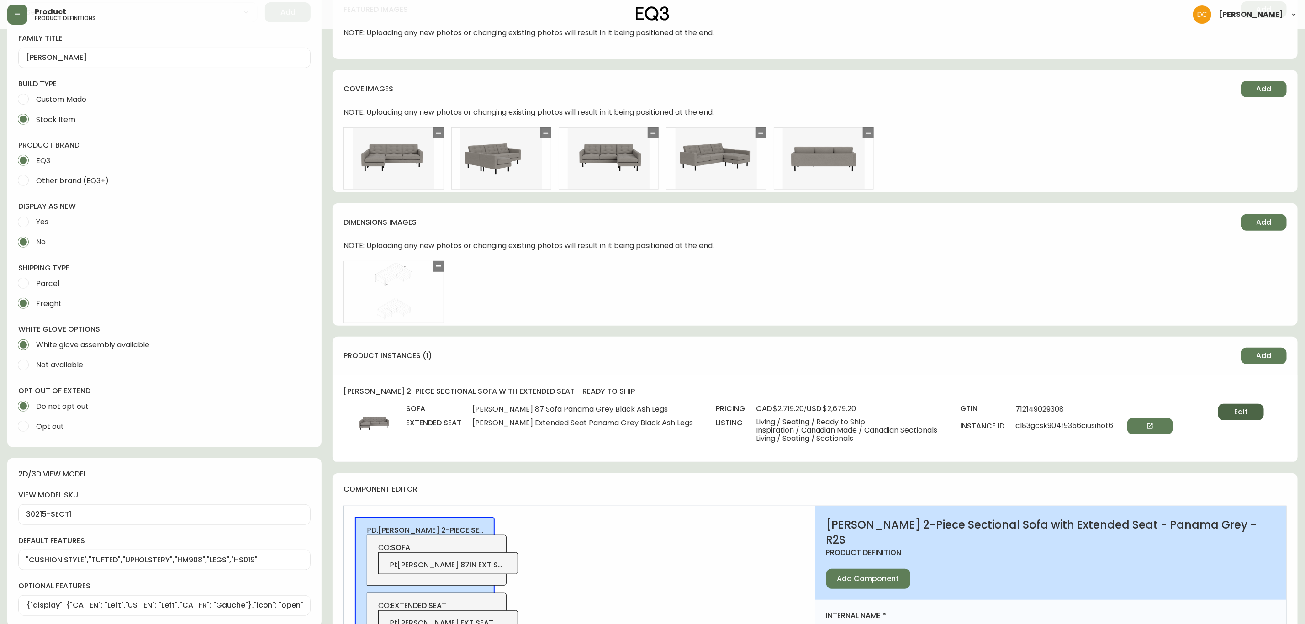
click at [1169, 414] on span "Edit" at bounding box center [1242, 412] width 14 height 10
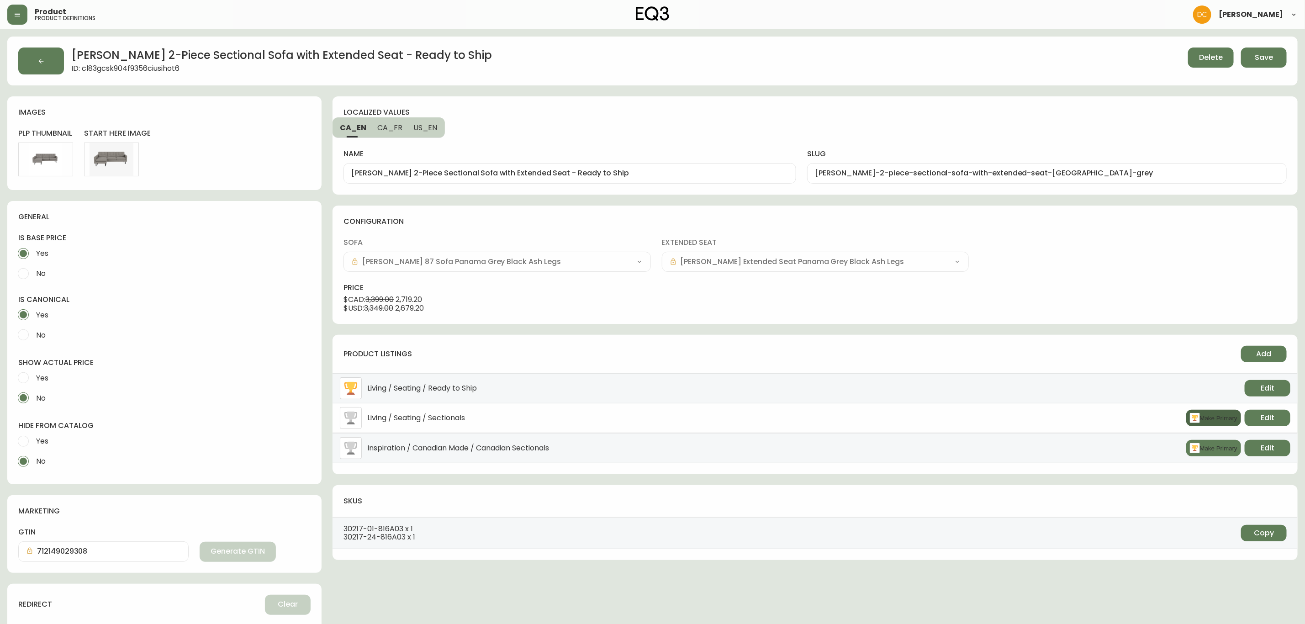
click at [1169, 425] on button "Make Primary" at bounding box center [1214, 418] width 55 height 16
click at [1169, 413] on button "Edit" at bounding box center [1268, 418] width 46 height 16
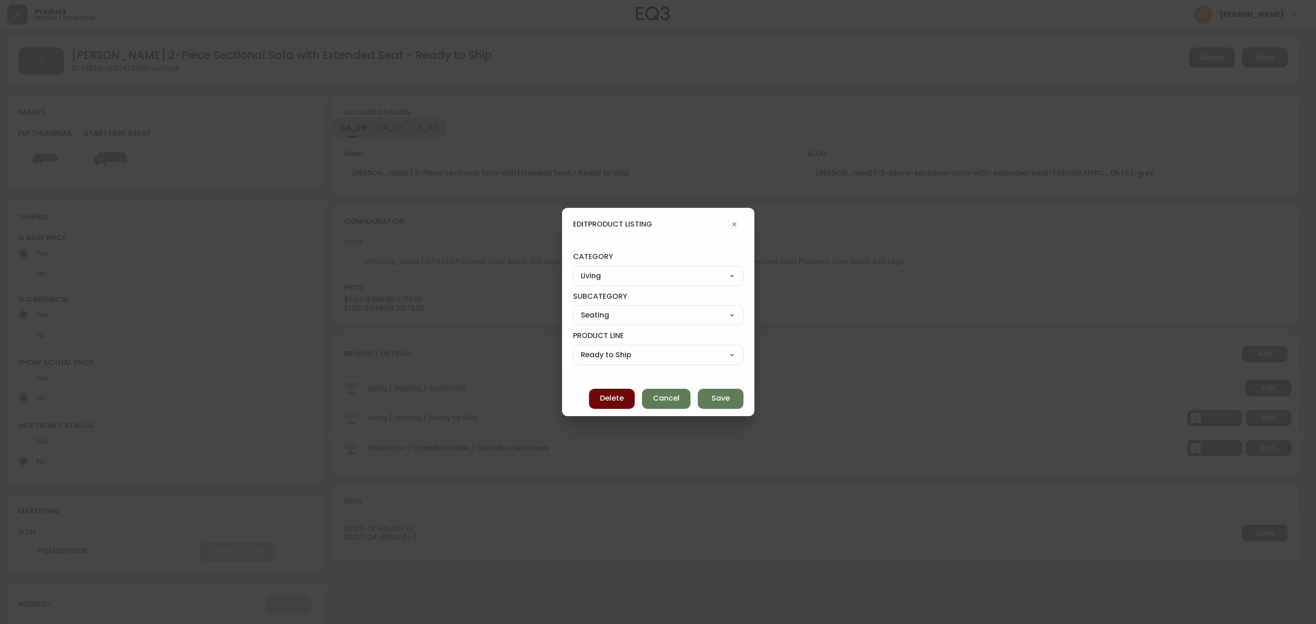
click at [606, 398] on span "Delete" at bounding box center [612, 398] width 24 height 10
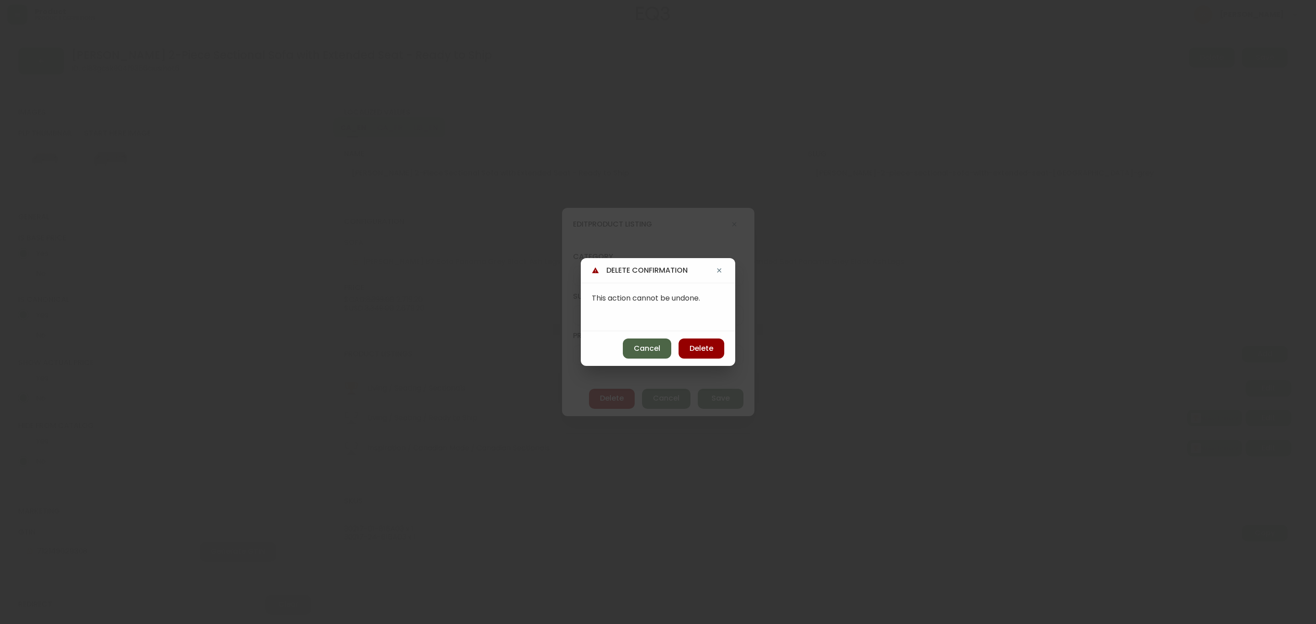
click at [654, 353] on span "Cancel" at bounding box center [647, 349] width 27 height 10
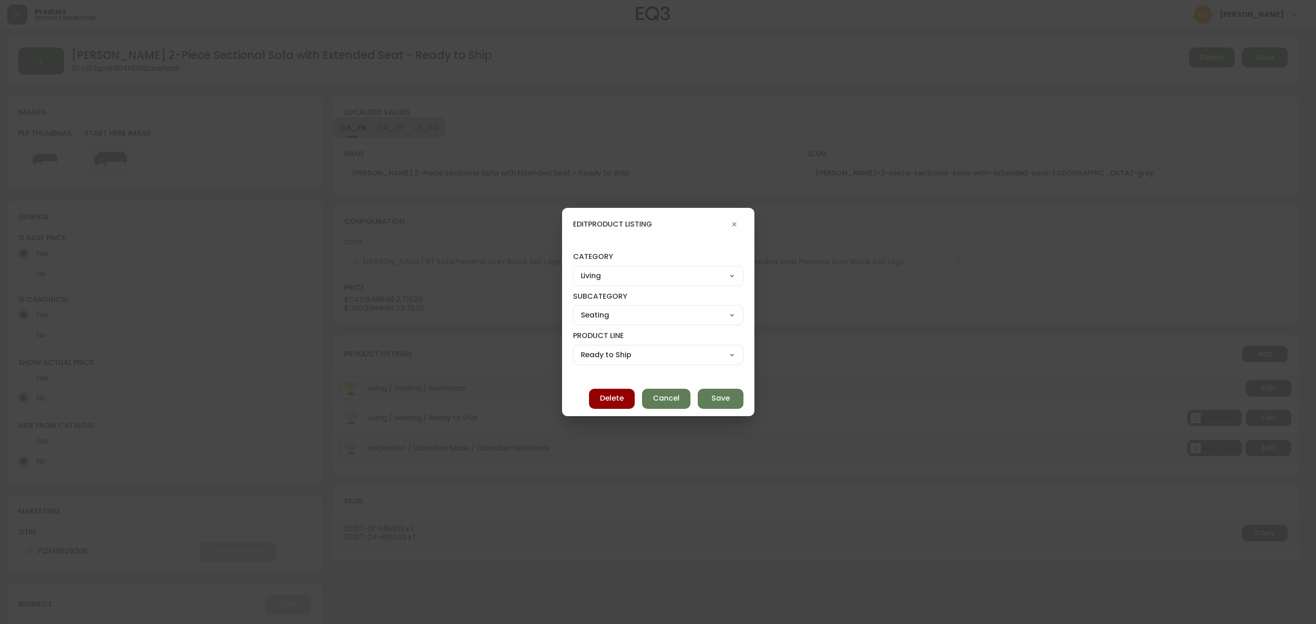
click at [663, 276] on select "Best Sellers Living Dining Bedroom Outdoor Office Lighting Rugs Accessories EQ3…" at bounding box center [658, 276] width 170 height 14
select select "cjzvl9mf201ln0146jj1fgg9i"
click at [581, 269] on select "Best Sellers Living Dining Bedroom Outdoor Office Lighting Rugs Accessories EQ3…" at bounding box center [658, 276] width 170 height 14
type input "Best Sellers"
select select
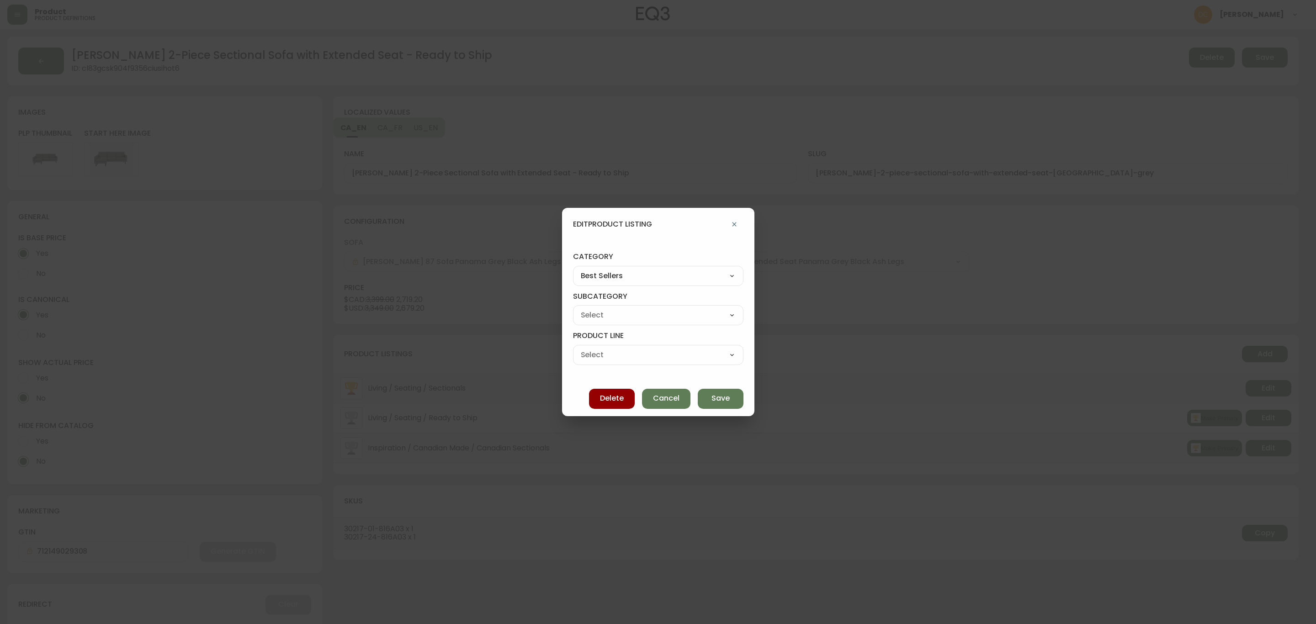
select select
click at [626, 308] on select "Quick Ship Upholstery Bedroom Furniture Dining Furniture" at bounding box center [658, 315] width 170 height 14
select select "cjzvlbg2601lr0146yrz15412"
click at [581, 308] on select "Quick Ship Upholstery Bedroom Furniture Dining Furniture" at bounding box center [658, 315] width 170 height 14
type input "Quick Ship Upholstery"
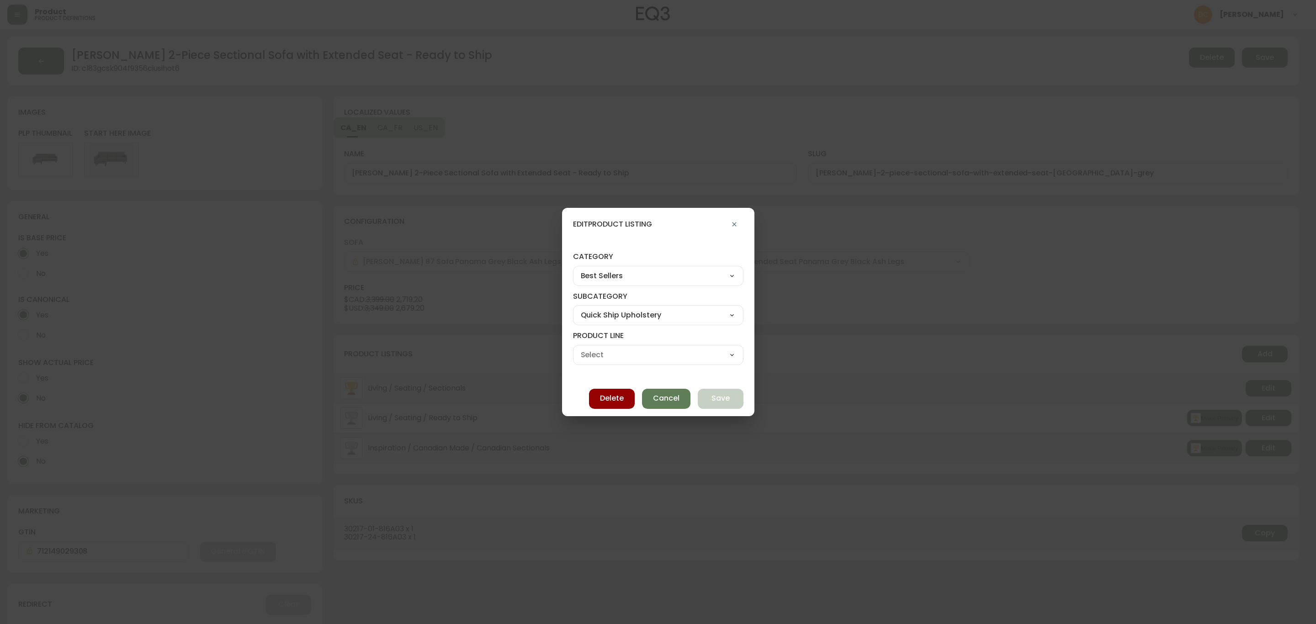
click at [610, 357] on select "Ready To Ship Chairs Ready To Ship Sectionals Ready To Ship Bed Frames Ready To…" at bounding box center [658, 355] width 170 height 14
select select "cmerdwce15ugc01982mksjpye"
click at [581, 348] on select "Ready To Ship Chairs Ready To Ship Sectionals Ready To Ship Bed Frames Ready To…" at bounding box center [658, 355] width 170 height 14
type input "Ready To Ship Sectionals"
click at [712, 397] on span "Save" at bounding box center [720, 398] width 18 height 10
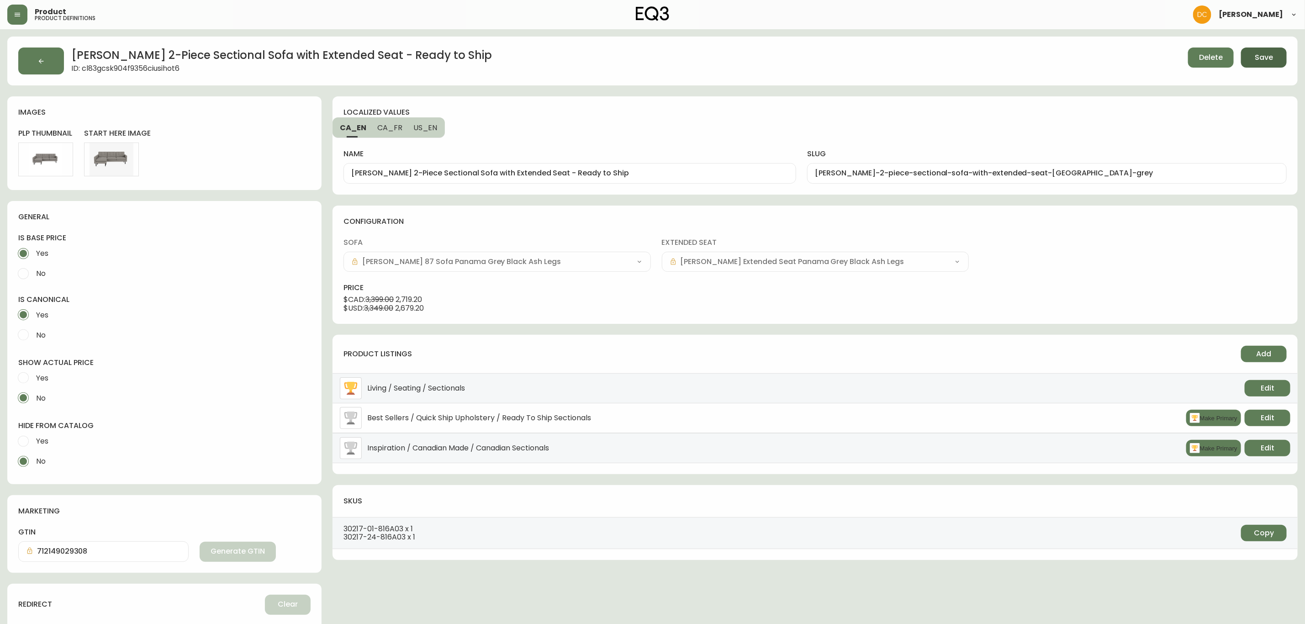
click at [1169, 65] on button "Save" at bounding box center [1264, 58] width 46 height 20
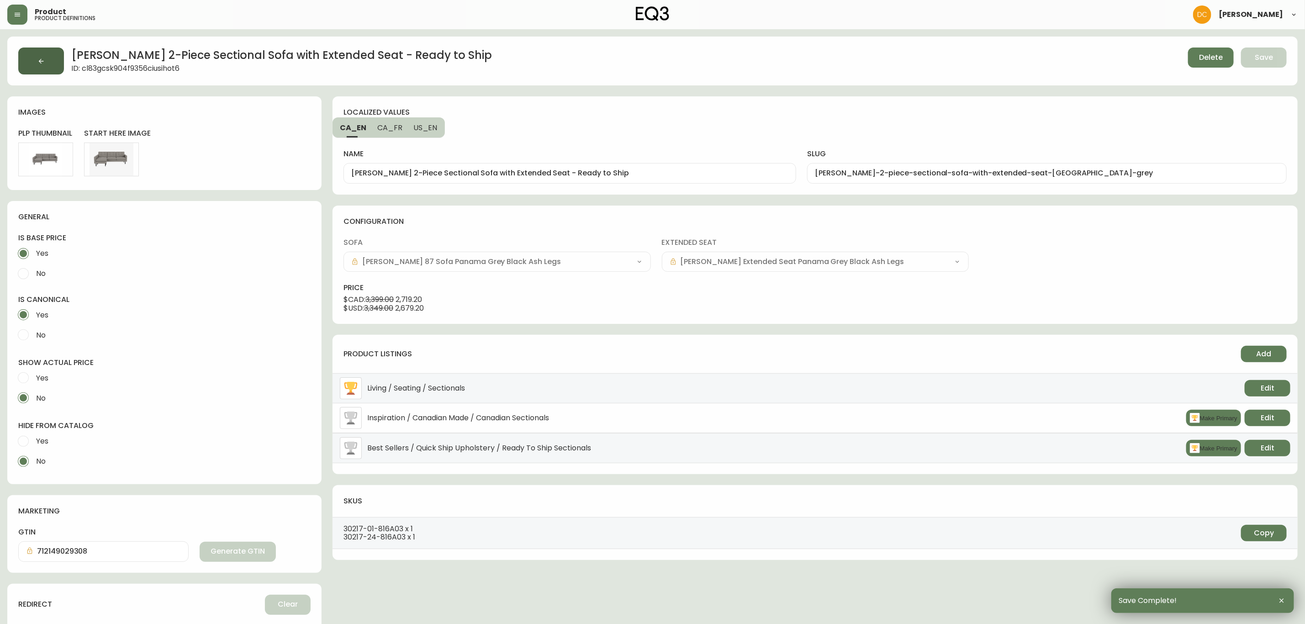
click at [51, 64] on button "button" at bounding box center [41, 61] width 46 height 27
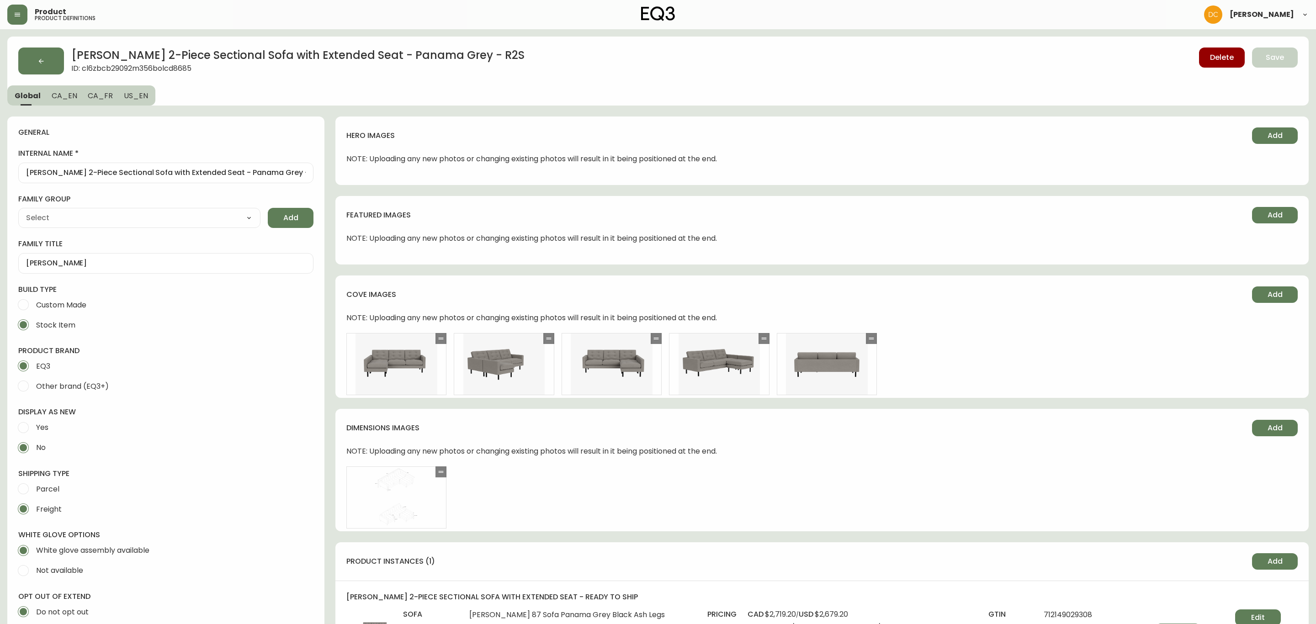
type input "Upholstery"
select select "cjpjx87md00014c74cvn90jbx"
click at [27, 61] on button "button" at bounding box center [41, 61] width 46 height 27
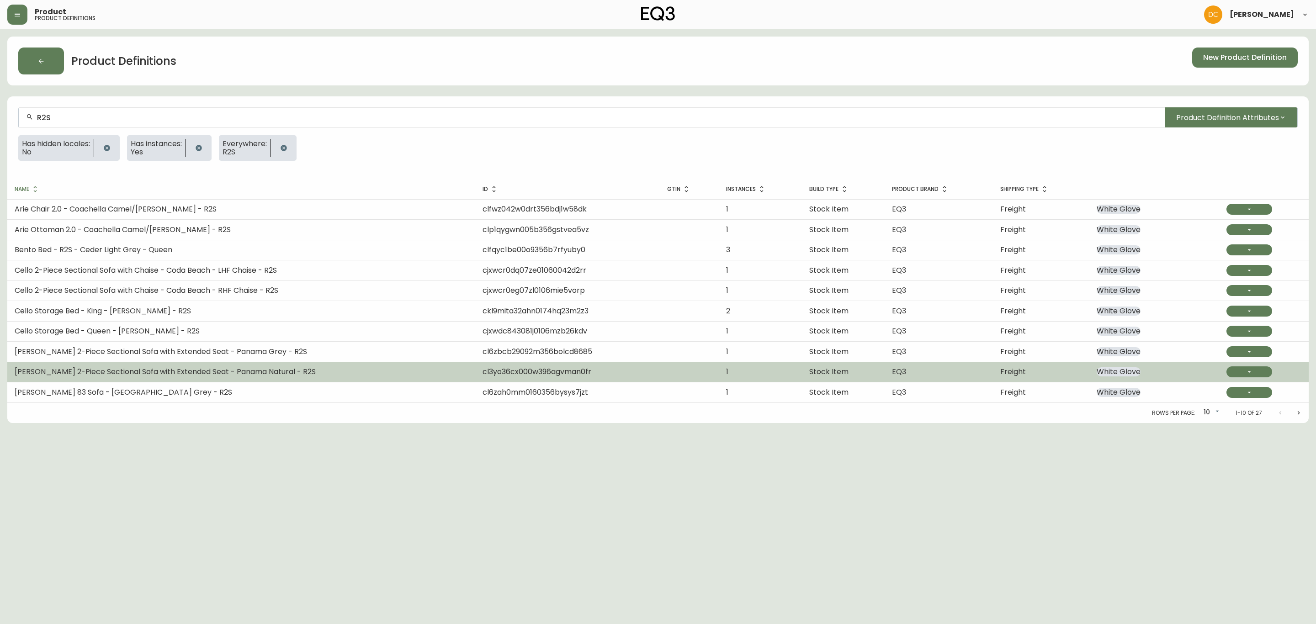
click at [191, 369] on span "[PERSON_NAME] 2-Piece Sectional Sofa with Extended Seat - Panama Natural - R2S" at bounding box center [165, 371] width 301 height 11
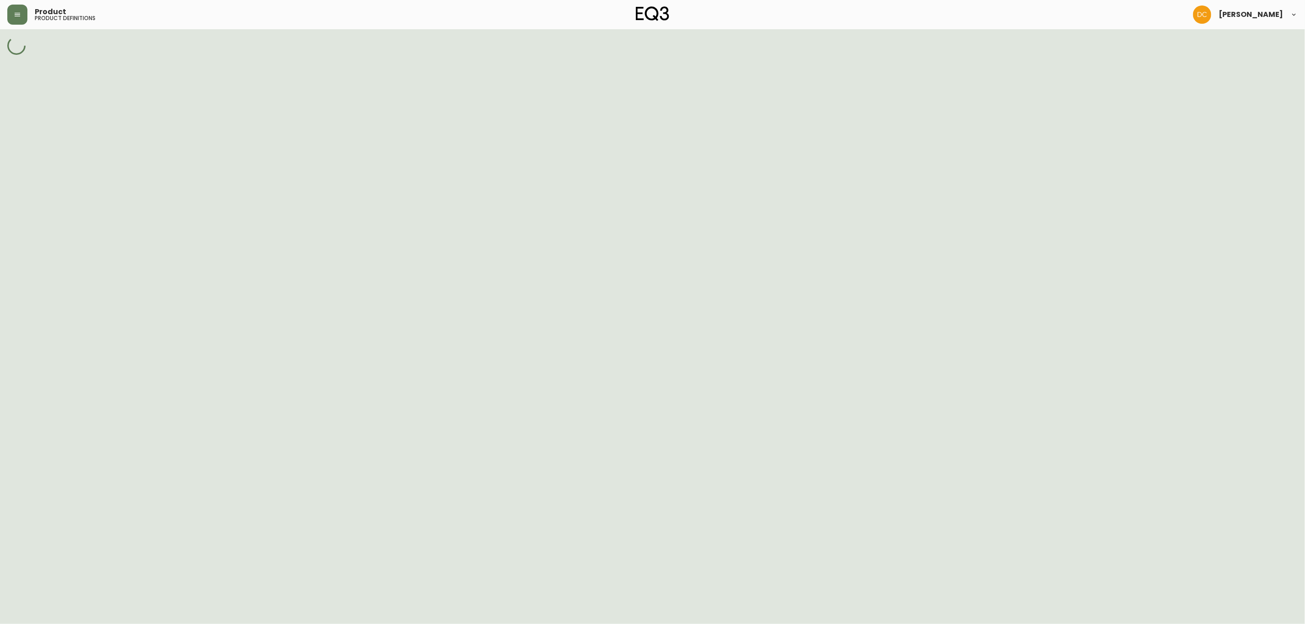
select select "cjpjx87md00014c74cvn90jbx"
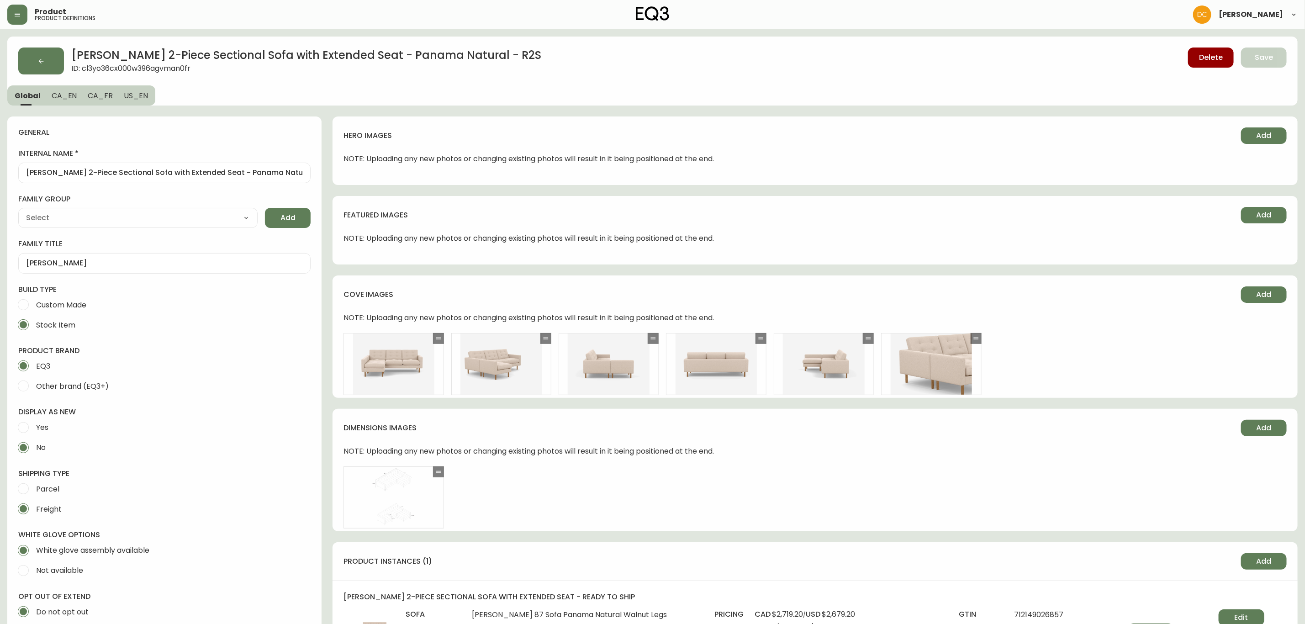
scroll to position [343, 0]
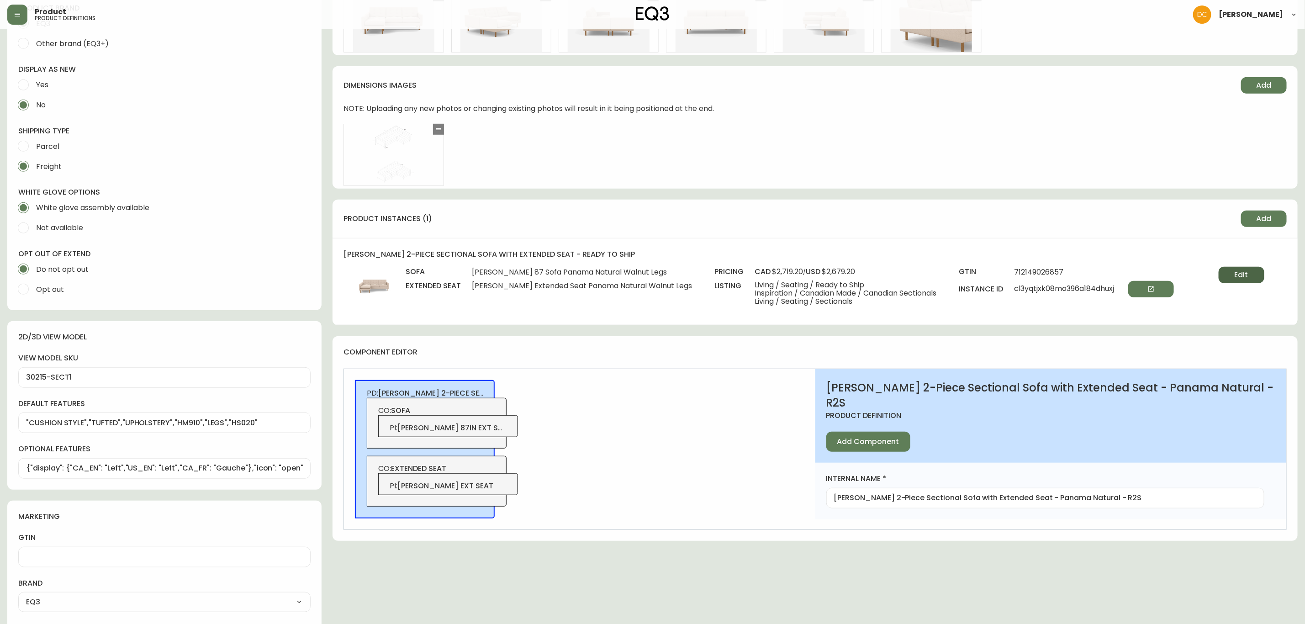
click at [1169, 273] on button "Edit" at bounding box center [1242, 275] width 46 height 16
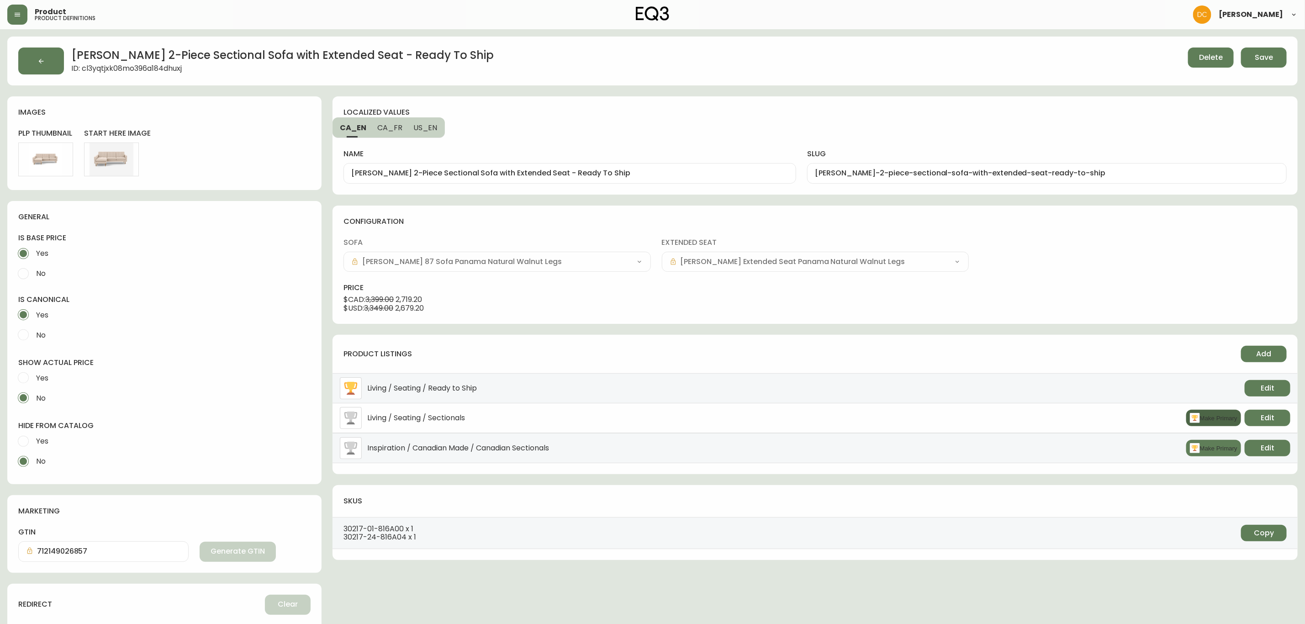
click at [1169, 425] on button "Make Primary" at bounding box center [1214, 418] width 55 height 16
click at [1169, 413] on button "Edit" at bounding box center [1268, 418] width 46 height 16
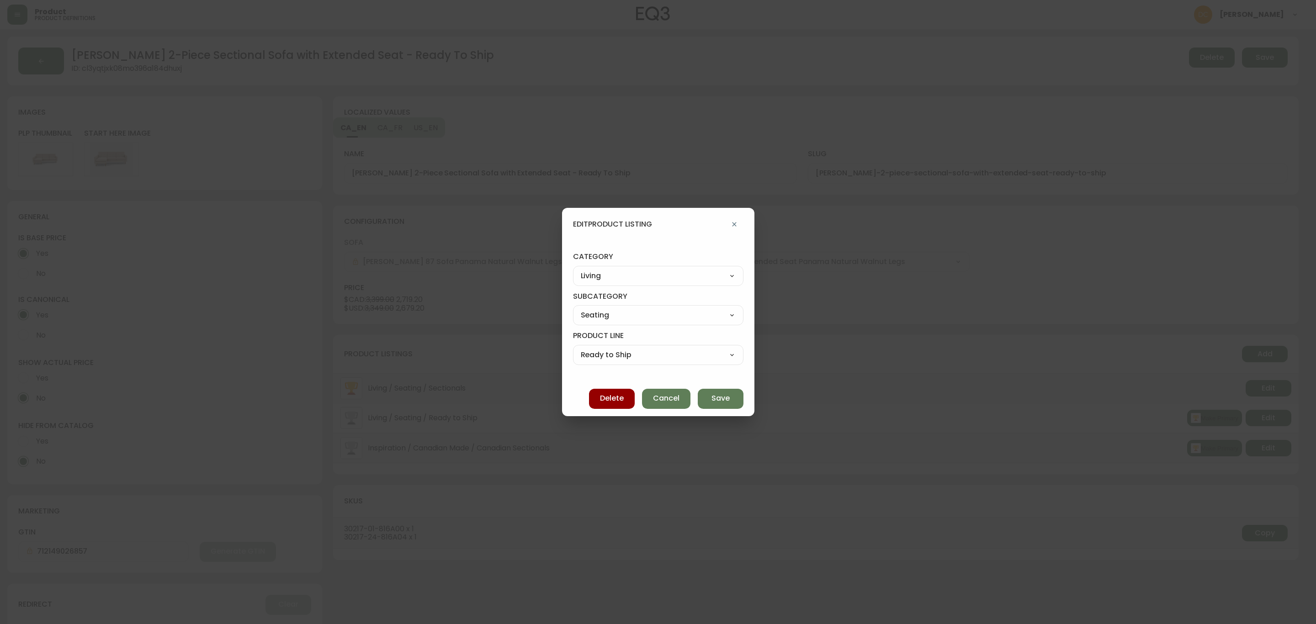
click at [676, 274] on select "Best Sellers Living Dining Bedroom Outdoor Office Lighting Rugs Accessories EQ3…" at bounding box center [658, 276] width 170 height 14
select select "cjzvl9mf201ln0146jj1fgg9i"
click at [581, 269] on select "Best Sellers Living Dining Bedroom Outdoor Office Lighting Rugs Accessories EQ3…" at bounding box center [658, 276] width 170 height 14
type input "Best Sellers"
select select
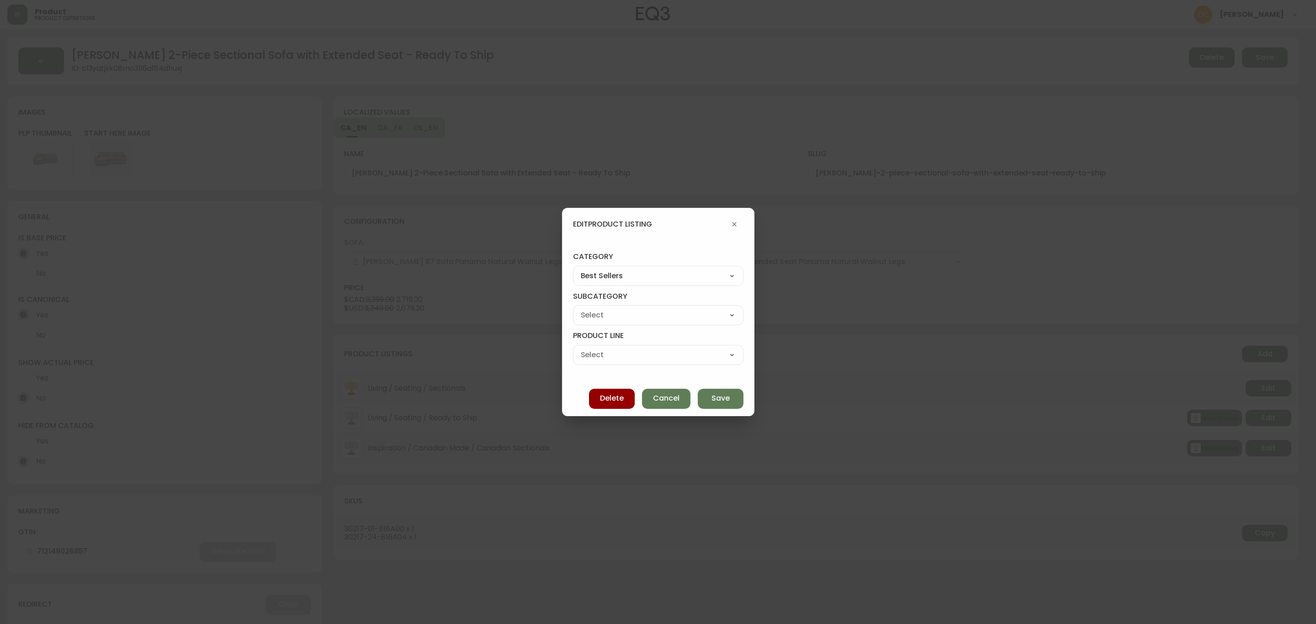
select select
drag, startPoint x: 624, startPoint y: 316, endPoint x: 624, endPoint y: 321, distance: 5.5
click at [624, 316] on select "Quick Ship Upholstery Bedroom Furniture Dining Furniture" at bounding box center [658, 315] width 170 height 14
select select "cjzvlbg2601lr0146yrz15412"
click at [581, 308] on select "Quick Ship Upholstery Bedroom Furniture Dining Furniture" at bounding box center [658, 315] width 170 height 14
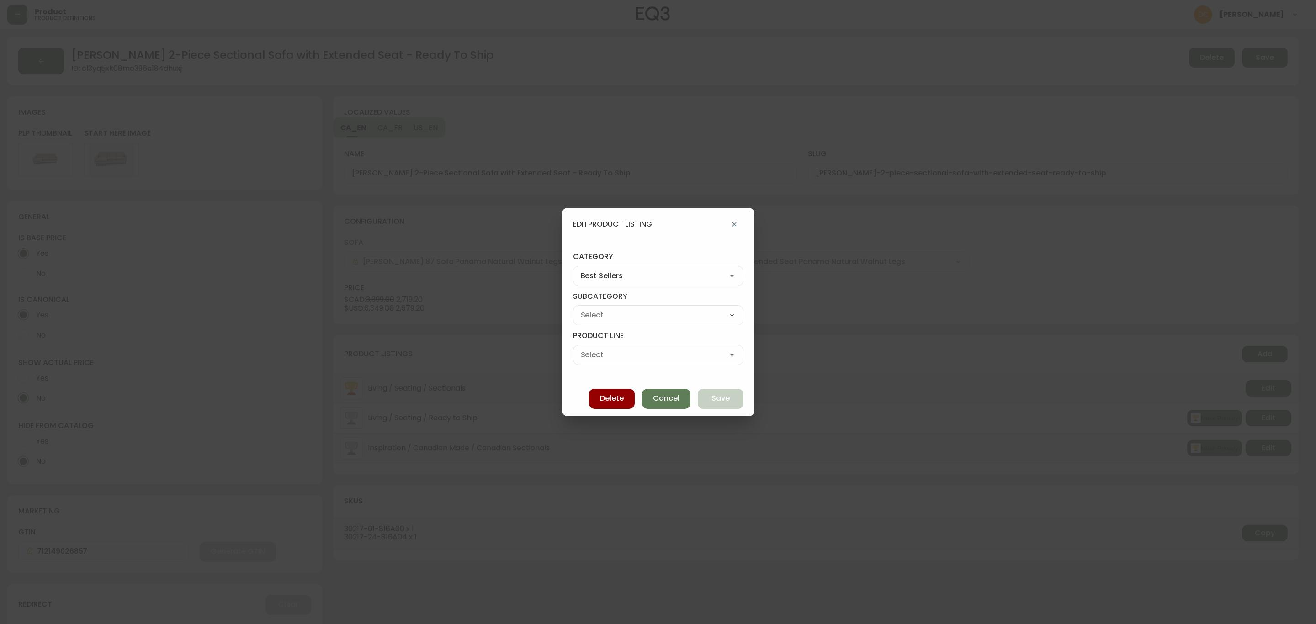
type input "Quick Ship Upholstery"
click at [615, 357] on select "Ready To Ship Chairs Ready To Ship Sectionals Ready To Ship Bed Frames Ready To…" at bounding box center [658, 355] width 170 height 14
select select "cmerdwce15ugc01982mksjpye"
click at [581, 348] on select "Ready To Ship Chairs Ready To Ship Sectionals Ready To Ship Bed Frames Ready To…" at bounding box center [658, 355] width 170 height 14
type input "Ready To Ship Sectionals"
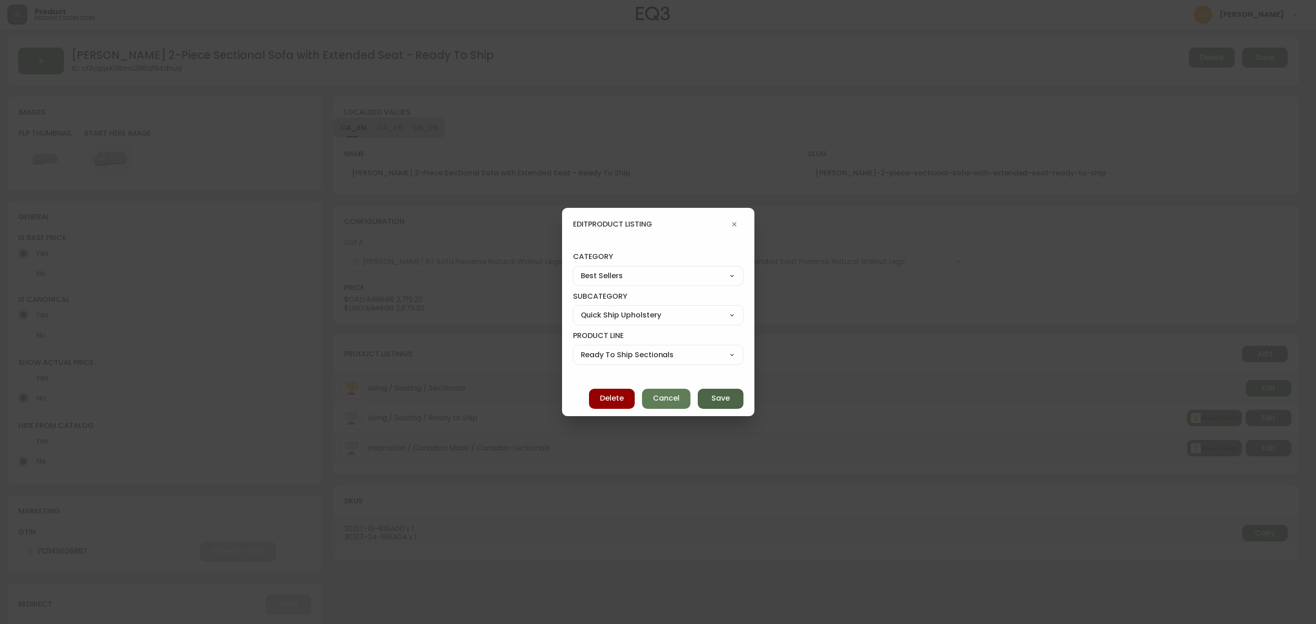
click at [714, 398] on span "Save" at bounding box center [720, 398] width 18 height 10
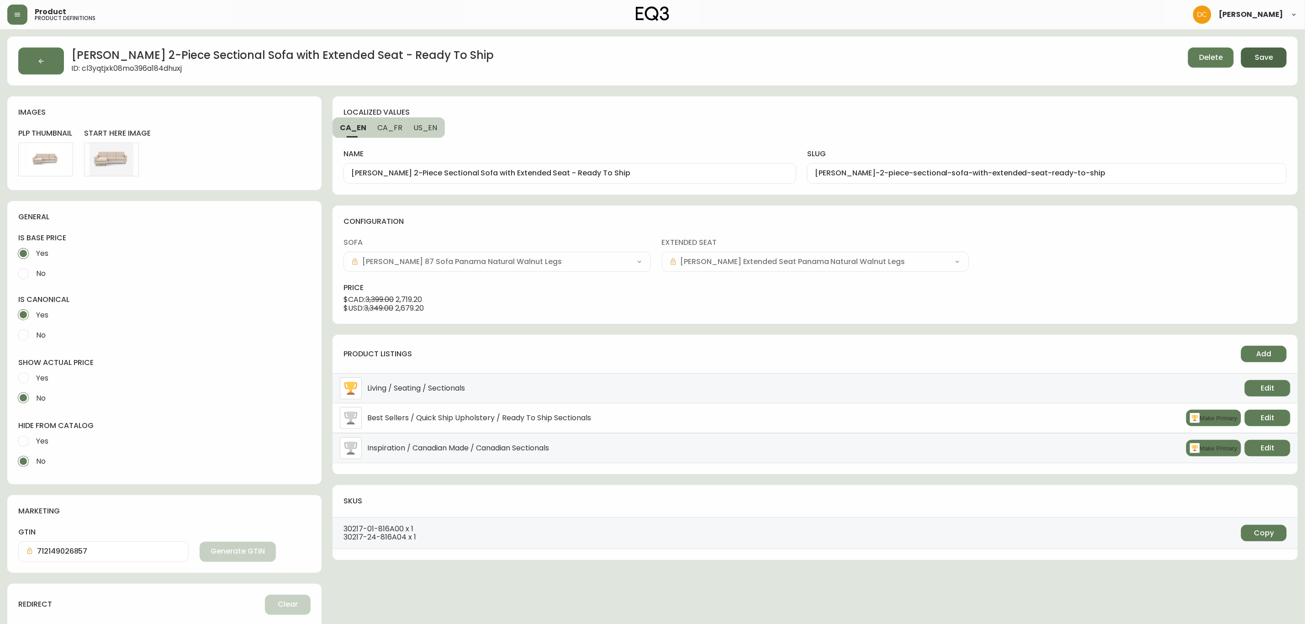
click at [1169, 62] on span "Save" at bounding box center [1264, 58] width 18 height 10
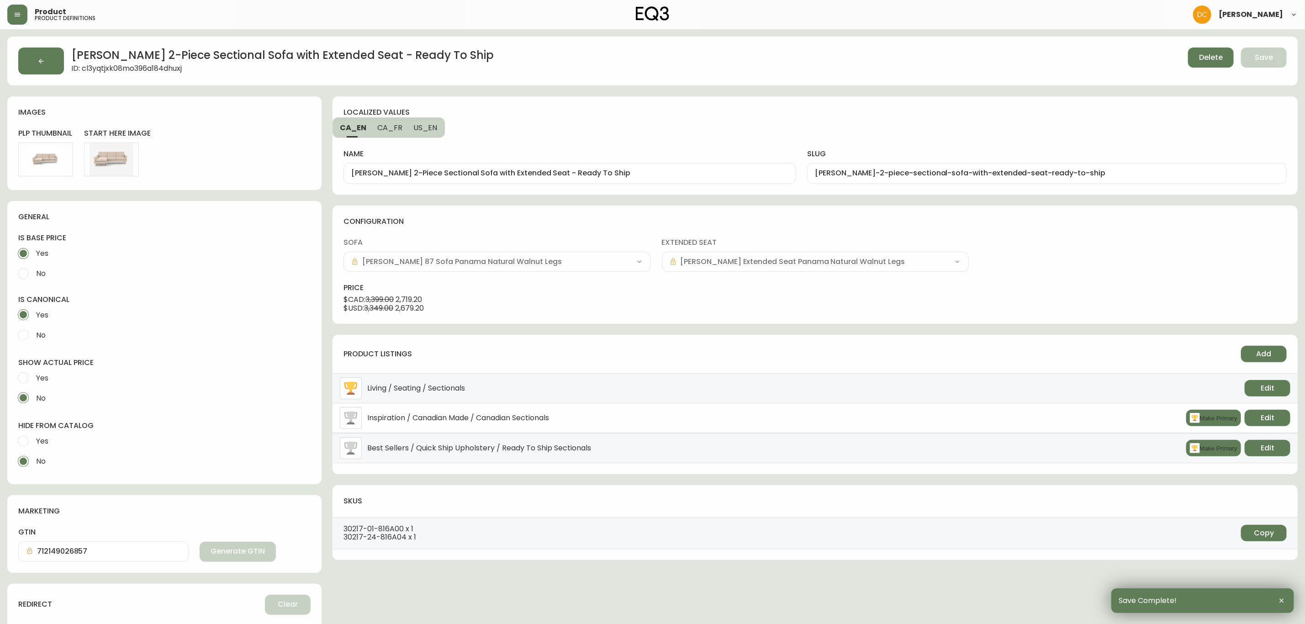
click at [32, 44] on div "[PERSON_NAME] 2-Piece Sectional Sofa with Extended Seat - Ready To Ship ID: cl3…" at bounding box center [652, 61] width 1291 height 49
click at [37, 61] on icon "button" at bounding box center [40, 61] width 7 height 7
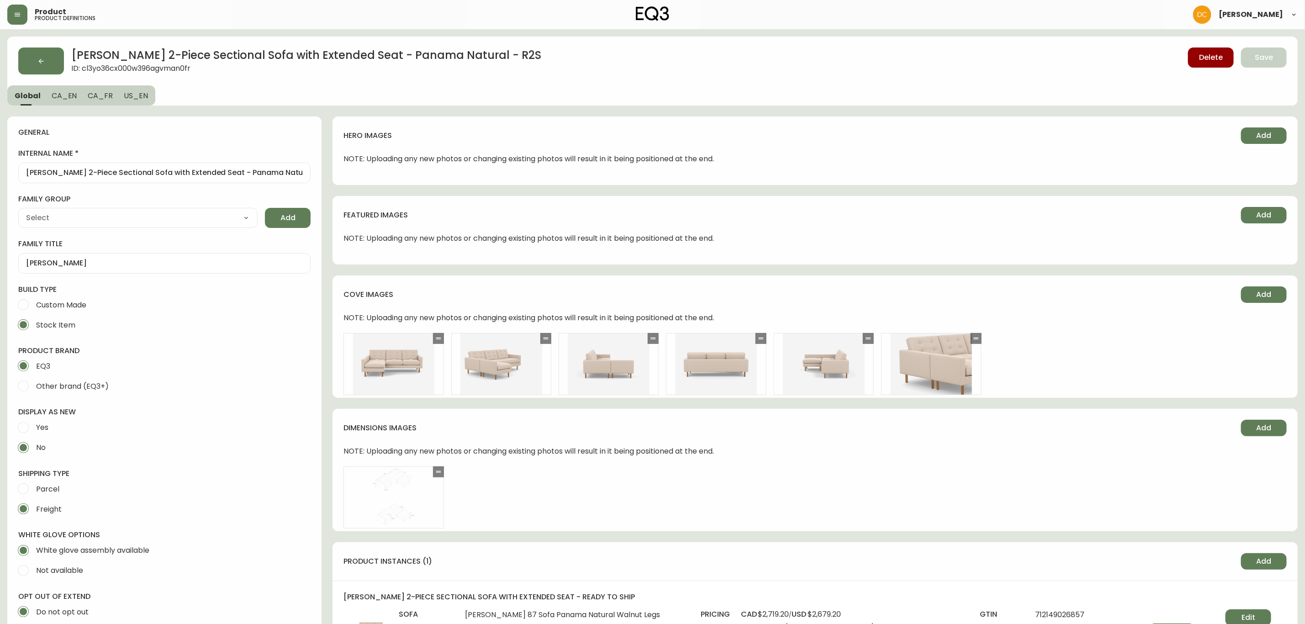
type input "EQ3"
type input "Furniture > Sofa Accessories > Sectional Sofa Units"
type input "Upholstery"
select select "cjyt4m5lw0000pt749bx6gh7n"
select select "cjpjx87md00014c74cvn90jbx"
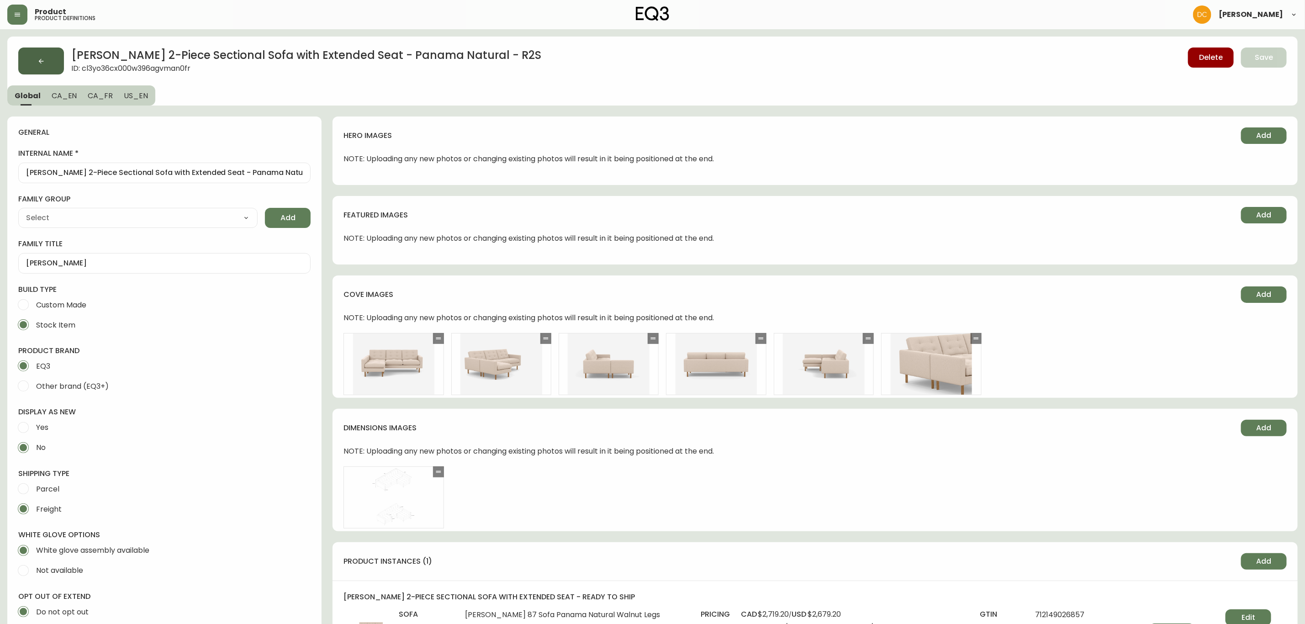
click at [48, 65] on button "button" at bounding box center [41, 61] width 46 height 27
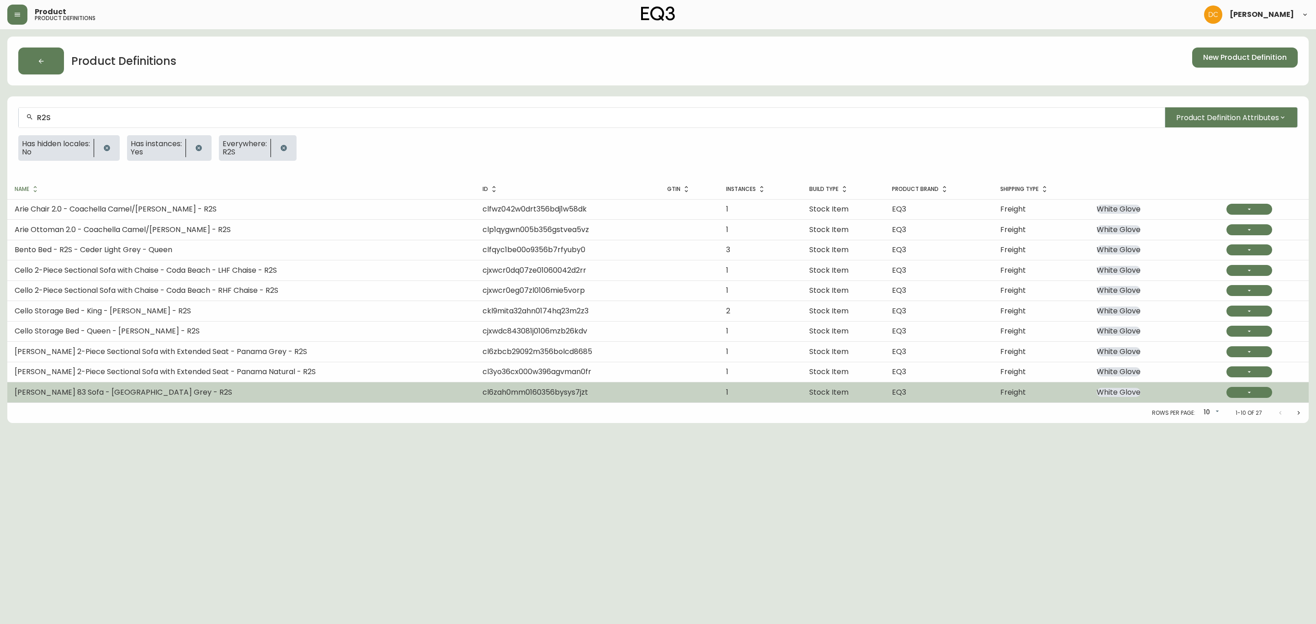
click at [347, 396] on td "[PERSON_NAME] 83 Sofa - [GEOGRAPHIC_DATA] Grey - R2S" at bounding box center [241, 392] width 468 height 20
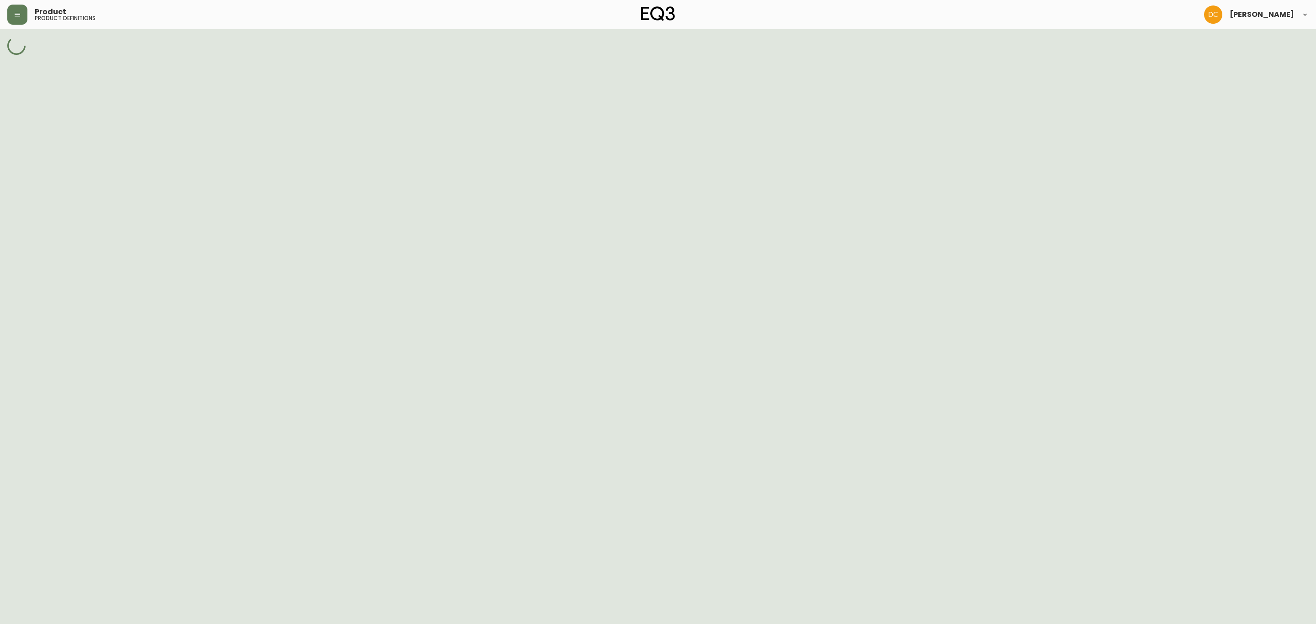
select select "cjpjx87md00014c74cvn90jbx"
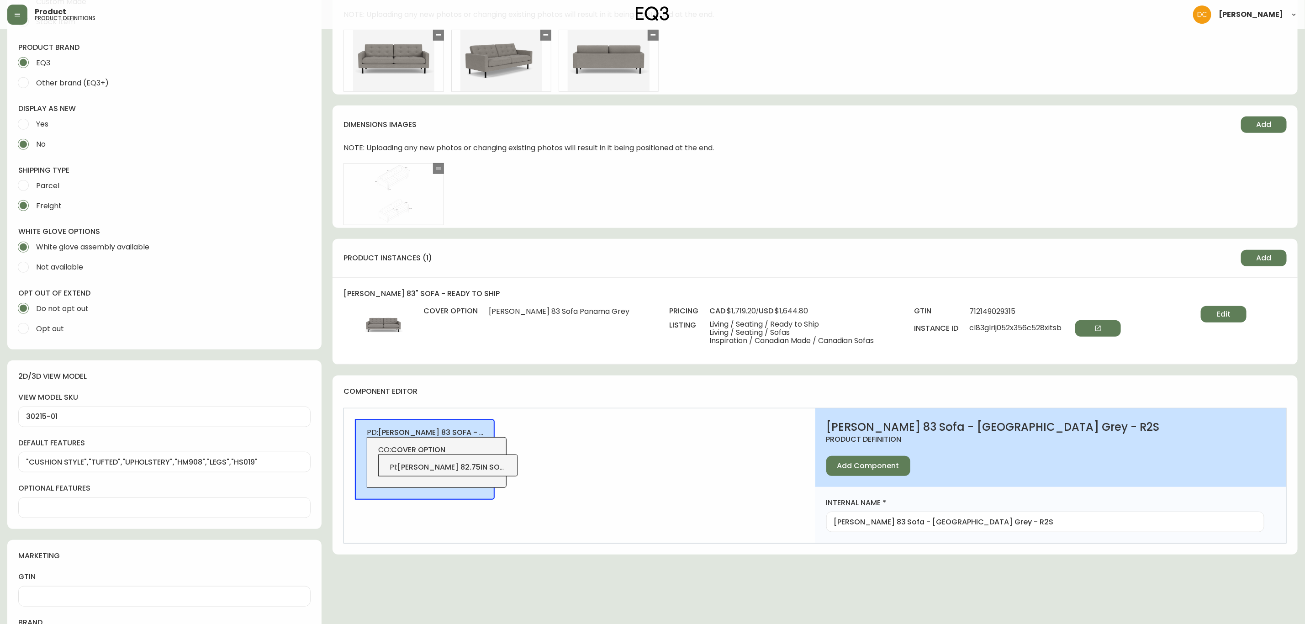
scroll to position [343, 0]
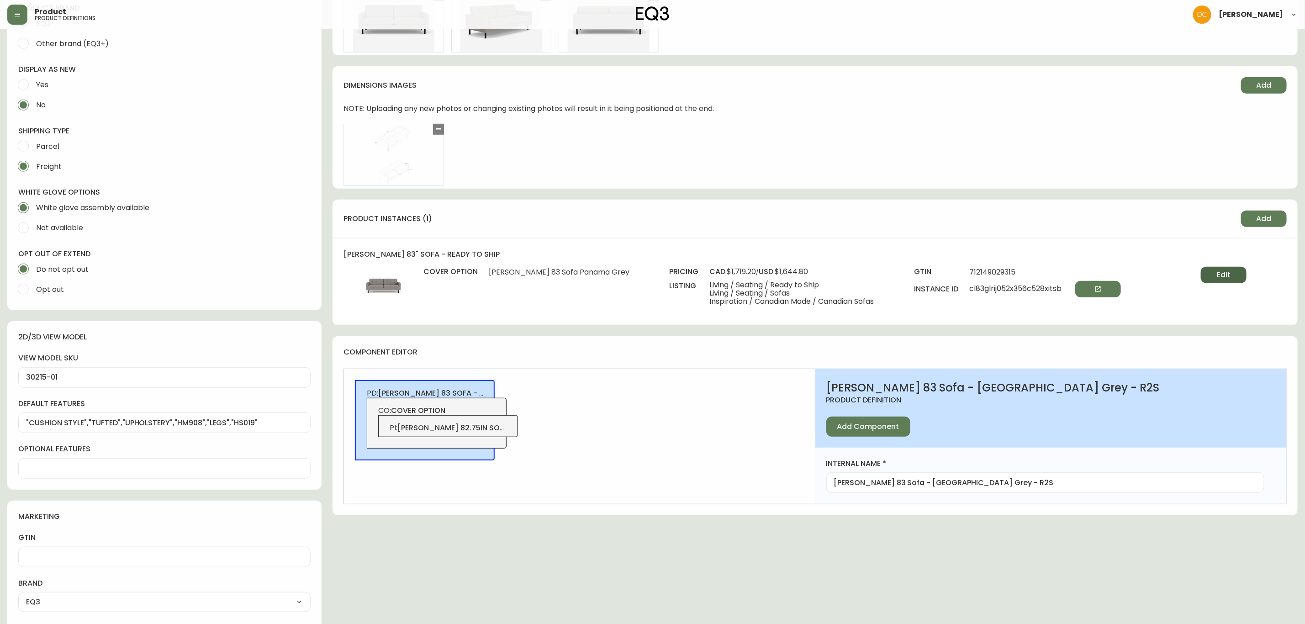
click at [1169, 273] on span "Edit" at bounding box center [1224, 275] width 14 height 10
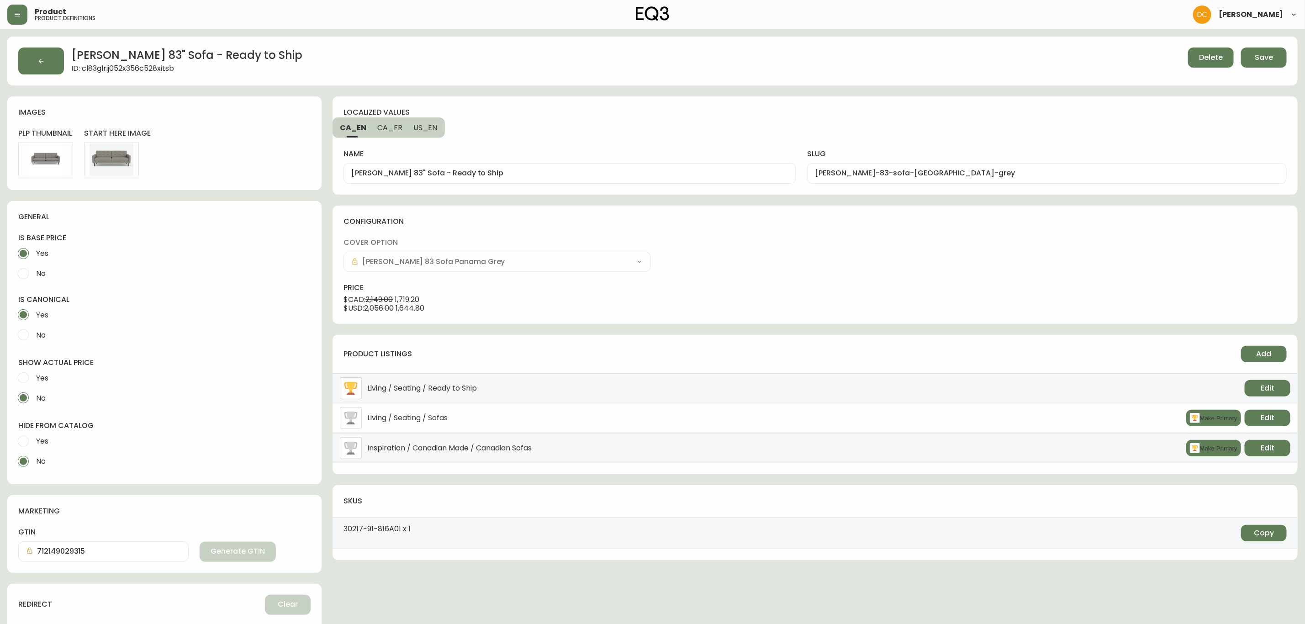
click at [1169, 406] on li "Living / Seating / Sofas Make Primary Edit" at bounding box center [815, 418] width 965 height 30
drag, startPoint x: 1213, startPoint y: 417, endPoint x: 1247, endPoint y: 405, distance: 36.3
click at [1169, 417] on button "Make Primary" at bounding box center [1214, 418] width 55 height 16
click at [1169, 420] on span "Edit" at bounding box center [1268, 418] width 14 height 10
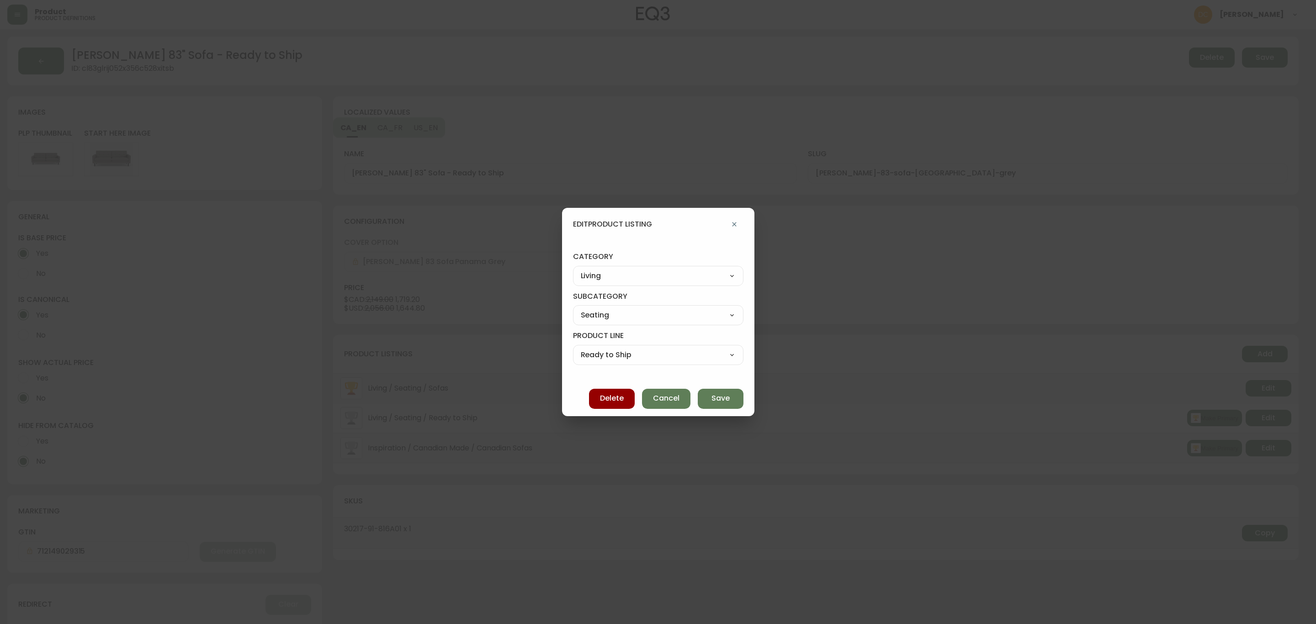
click at [665, 270] on select "Best Sellers Living Dining Bedroom Outdoor Office Lighting Rugs Accessories EQ3…" at bounding box center [658, 276] width 170 height 14
click at [581, 269] on select "Best Sellers Living Dining Bedroom Outdoor Office Lighting Rugs Accessories EQ3…" at bounding box center [658, 276] width 170 height 14
click at [637, 309] on select "Quick Ship Upholstery Bedroom Furniture Dining Furniture" at bounding box center [658, 315] width 170 height 14
click at [581, 308] on select "Quick Ship Upholstery Bedroom Furniture Dining Furniture" at bounding box center [658, 315] width 170 height 14
drag, startPoint x: 636, startPoint y: 355, endPoint x: 636, endPoint y: 361, distance: 5.9
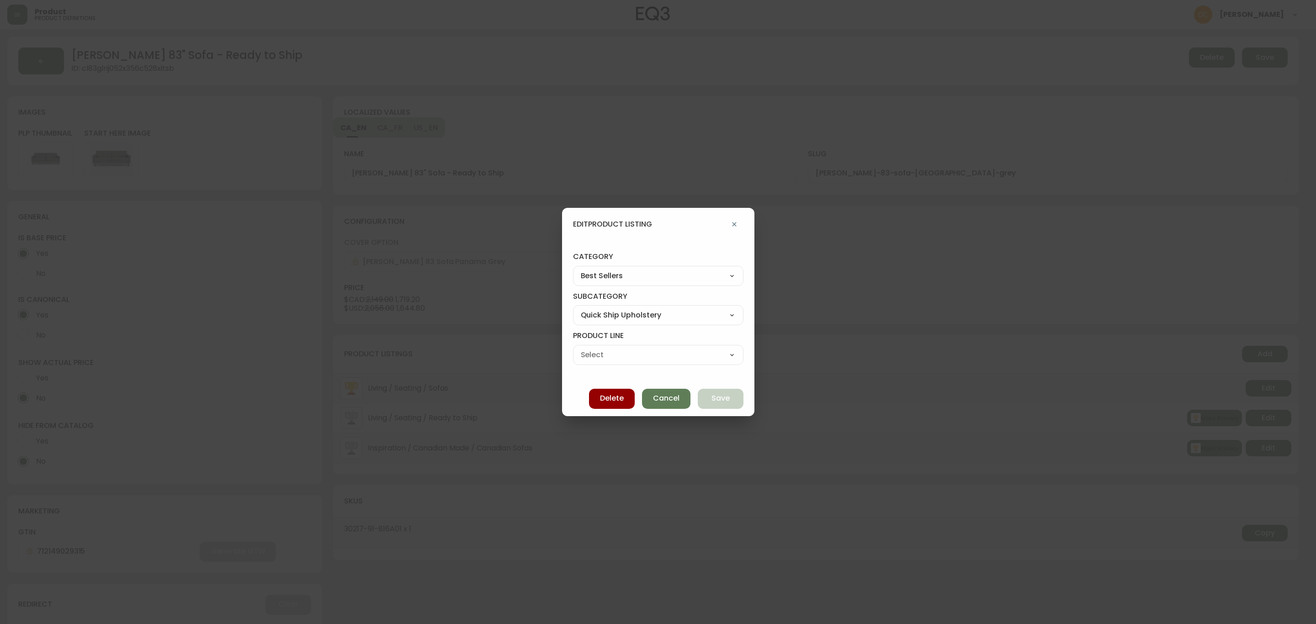
click at [636, 355] on select "Ready To Ship Chairs Ready To Ship Sectionals Ready To Ship Bed Frames Ready To…" at bounding box center [658, 355] width 170 height 14
click at [581, 348] on select "Ready To Ship Chairs Ready To Ship Sectionals Ready To Ship Bed Frames Ready To…" at bounding box center [658, 355] width 170 height 14
click at [717, 395] on span "Save" at bounding box center [720, 398] width 18 height 10
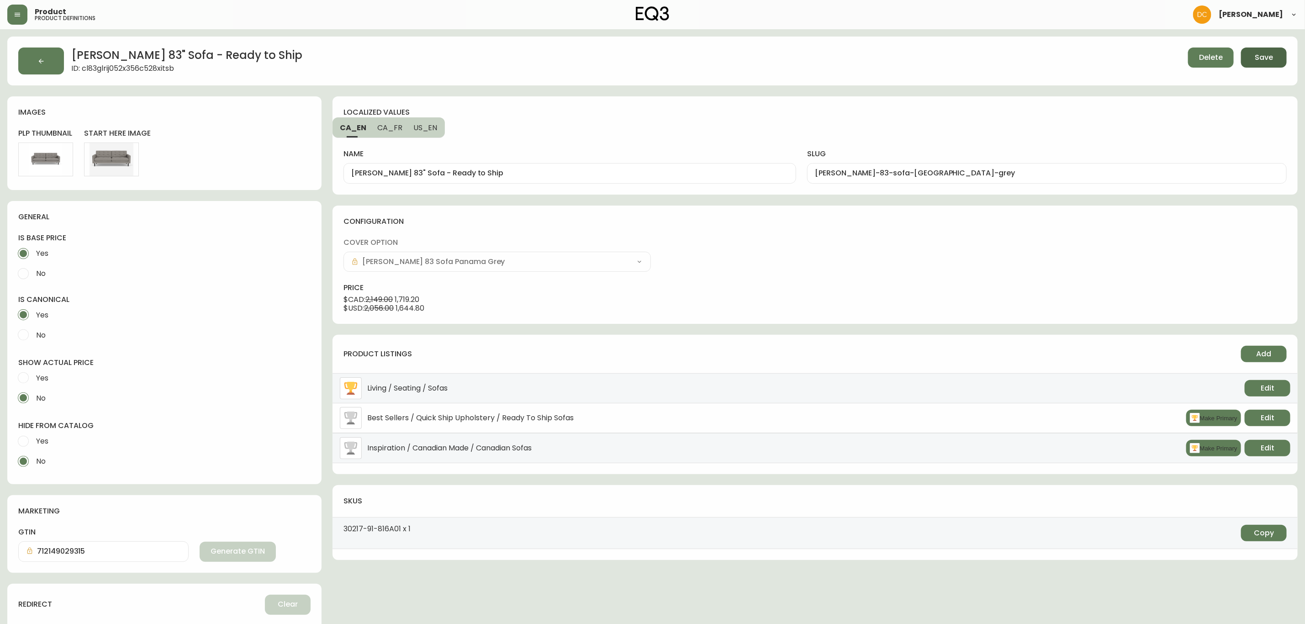
click at [1169, 59] on span "Save" at bounding box center [1264, 58] width 18 height 10
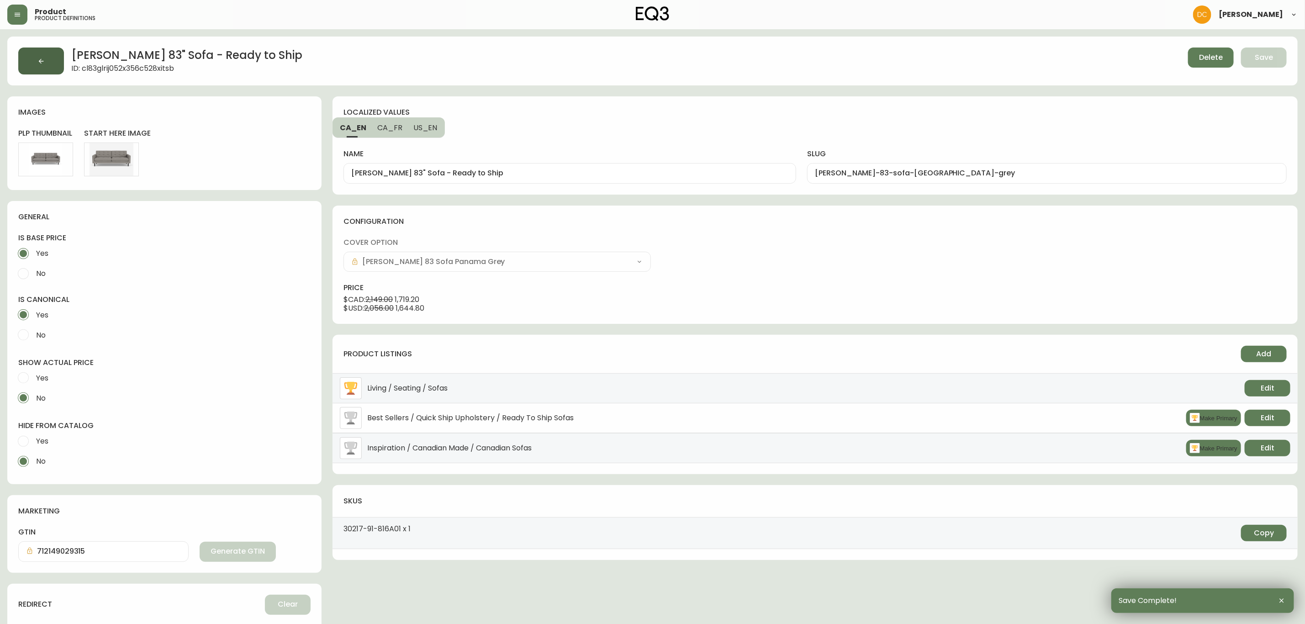
click at [51, 60] on button "button" at bounding box center [41, 61] width 46 height 27
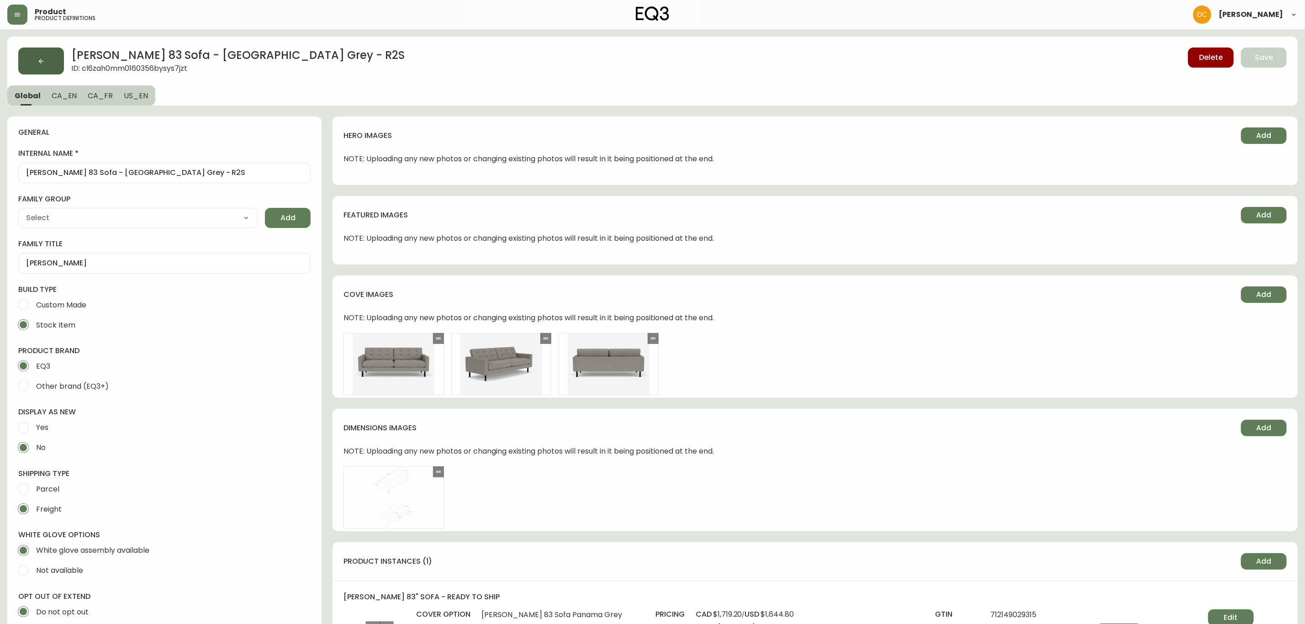
click at [51, 59] on button "button" at bounding box center [41, 61] width 46 height 27
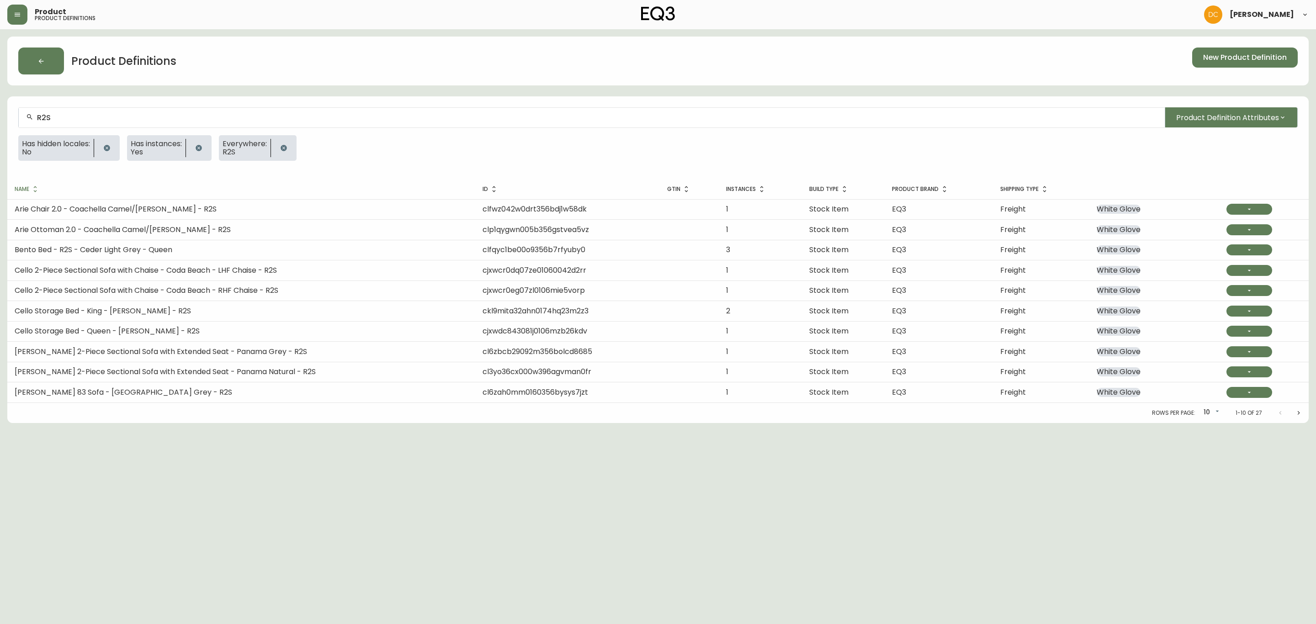
click at [1169, 413] on body "Product product definitions [PERSON_NAME] Product Definitions New Product Defin…" at bounding box center [658, 211] width 1316 height 423
click at [1169, 445] on li "30" at bounding box center [1210, 444] width 23 height 15
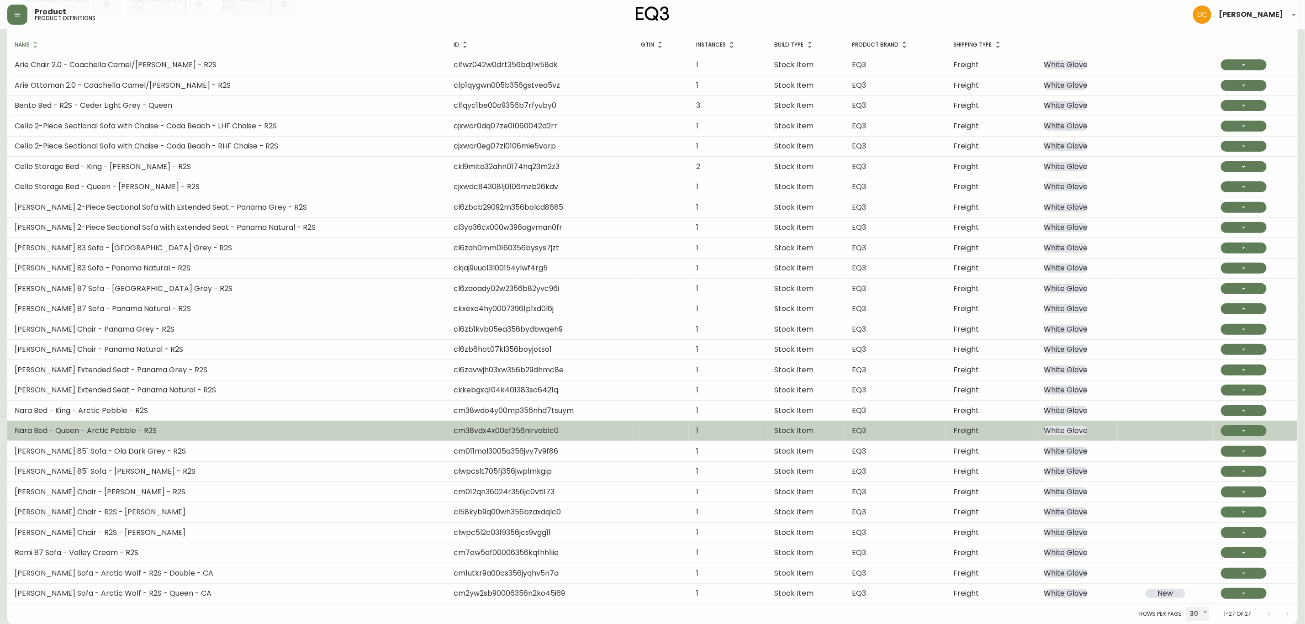
scroll to position [147, 0]
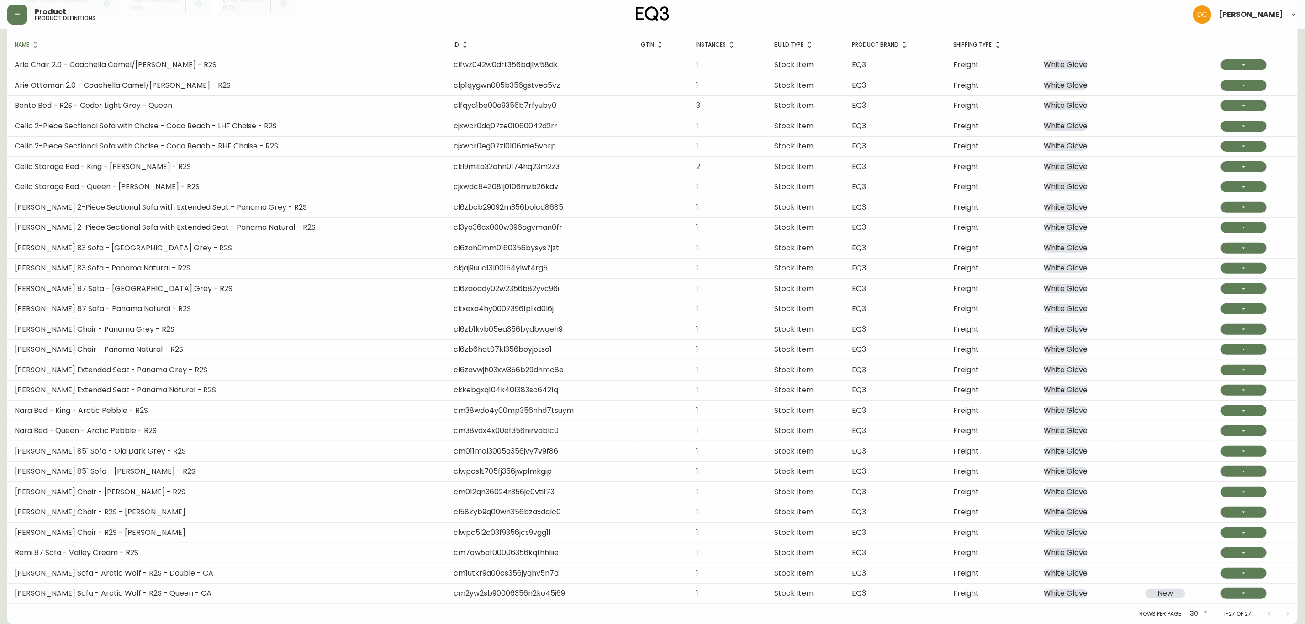
click at [204, 267] on td "[PERSON_NAME] 83 Sofa - Panama Natural - R2S" at bounding box center [226, 268] width 439 height 20
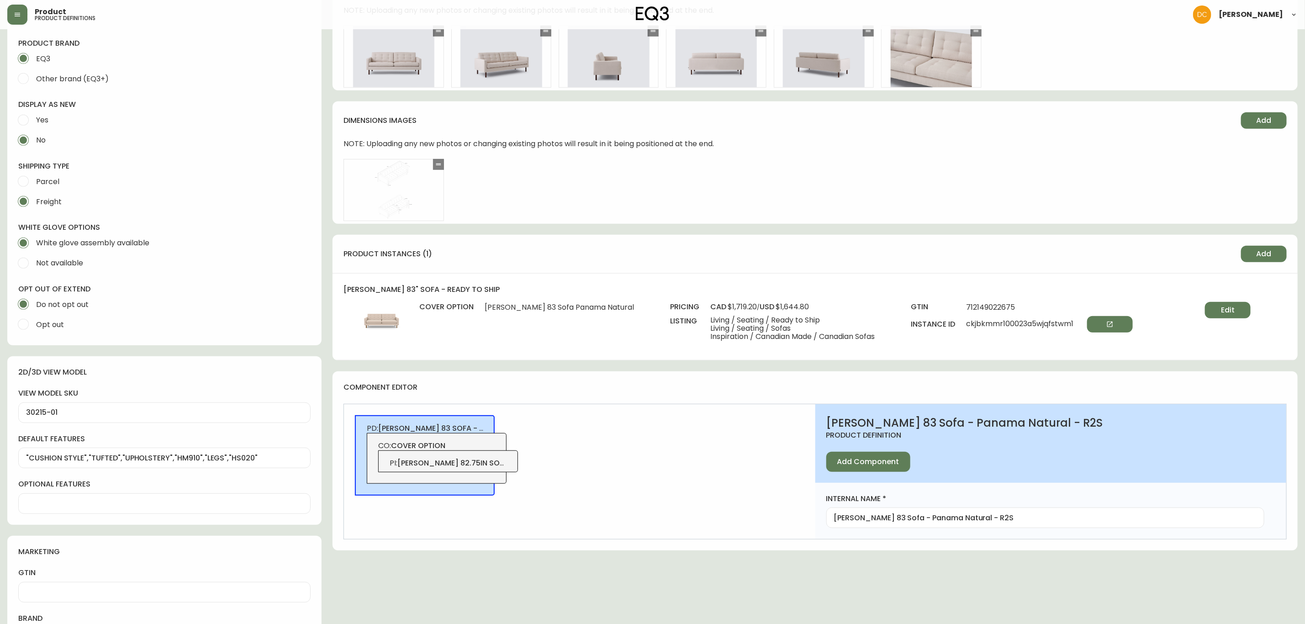
scroll to position [343, 0]
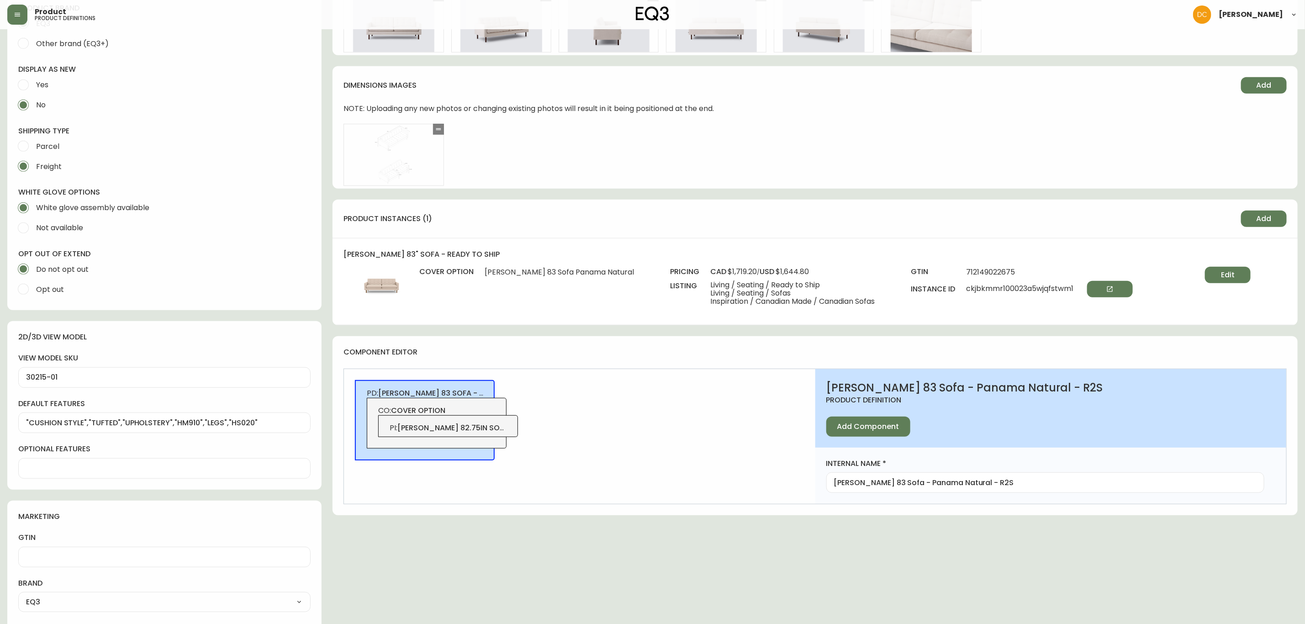
click at [1169, 280] on button "Edit" at bounding box center [1228, 275] width 46 height 16
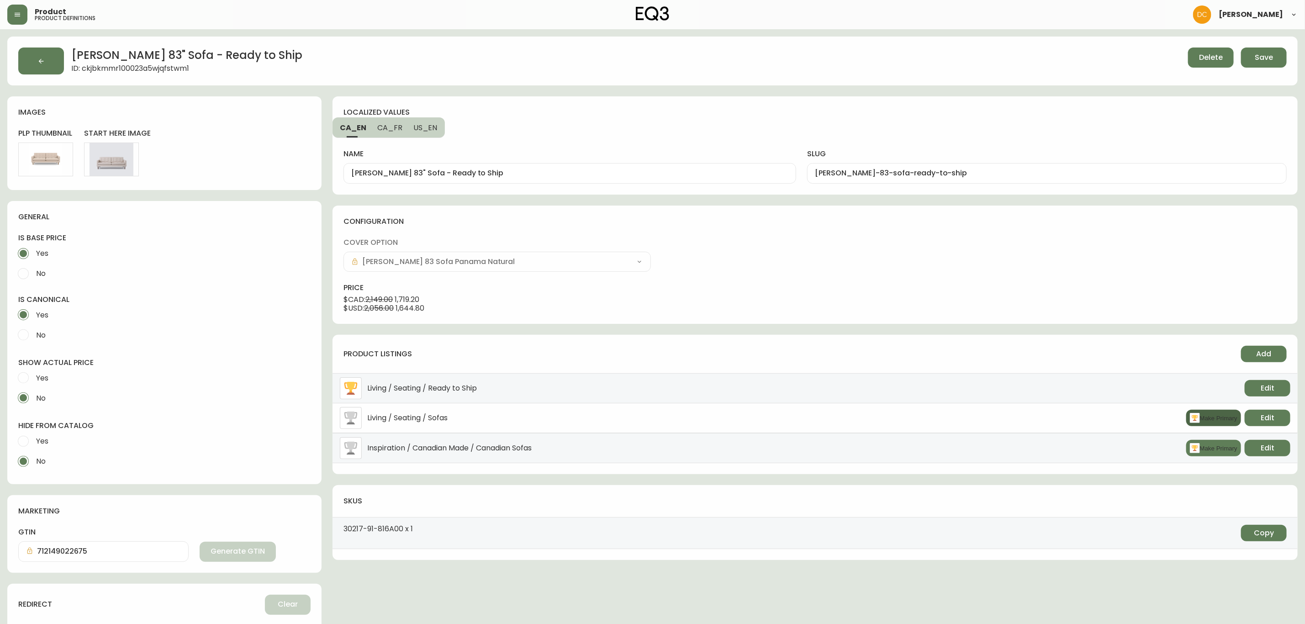
click at [1169, 414] on button "Make Primary" at bounding box center [1214, 418] width 55 height 16
click at [1169, 423] on button "Edit" at bounding box center [1268, 418] width 46 height 16
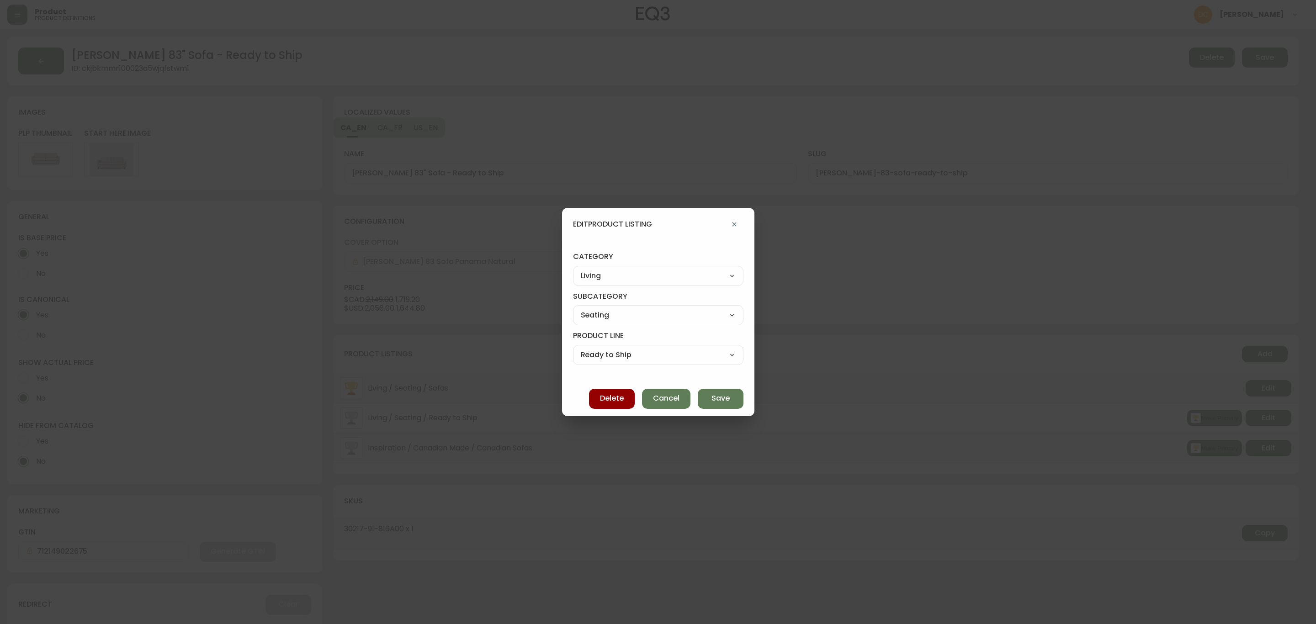
click at [670, 282] on select "Best Sellers Living Dining Bedroom Outdoor Office Lighting Rugs Accessories EQ3…" at bounding box center [658, 276] width 170 height 14
click at [581, 269] on select "Best Sellers Living Dining Bedroom Outdoor Office Lighting Rugs Accessories EQ3…" at bounding box center [658, 276] width 170 height 14
drag, startPoint x: 617, startPoint y: 317, endPoint x: 626, endPoint y: 321, distance: 9.8
click at [617, 317] on select "Quick Ship Upholstery Bedroom Furniture Dining Furniture" at bounding box center [658, 315] width 170 height 14
click at [581, 308] on select "Quick Ship Upholstery Bedroom Furniture Dining Furniture" at bounding box center [658, 315] width 170 height 14
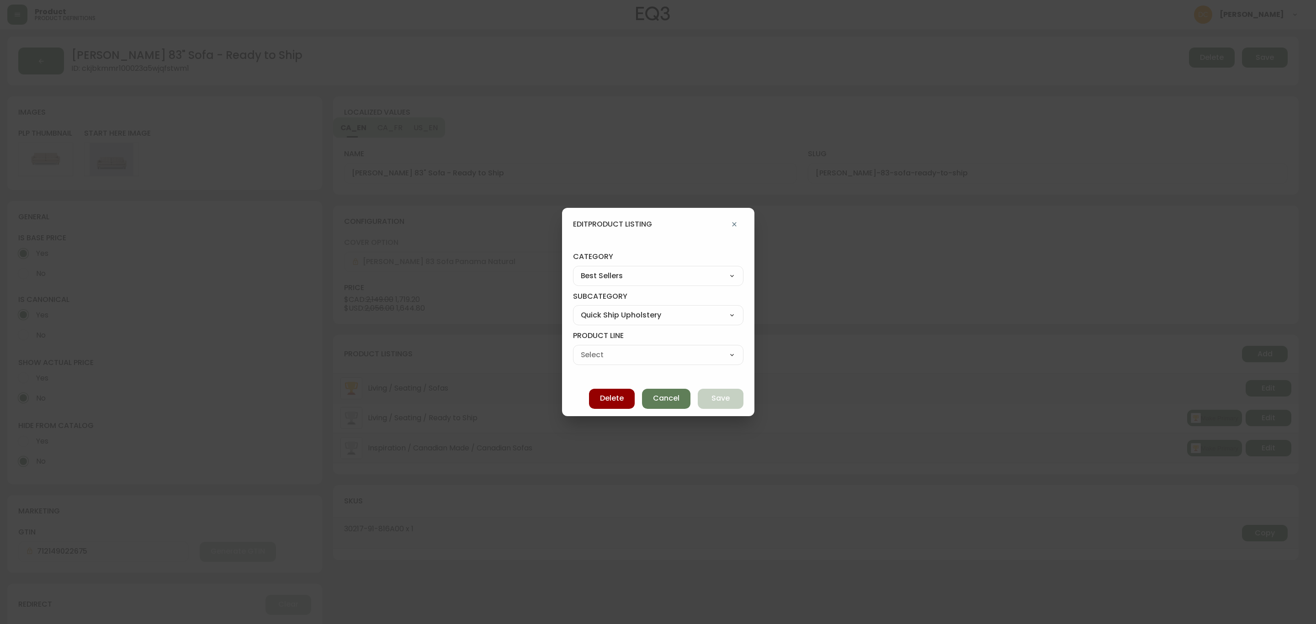
drag, startPoint x: 631, startPoint y: 356, endPoint x: 632, endPoint y: 361, distance: 4.8
click at [631, 356] on select "Ready To Ship Chairs Ready To Ship Sectionals Ready To Ship Bed Frames Ready To…" at bounding box center [658, 355] width 170 height 14
click at [581, 348] on select "Ready To Ship Chairs Ready To Ship Sectionals Ready To Ship Bed Frames Ready To…" at bounding box center [658, 355] width 170 height 14
click at [713, 402] on span "Save" at bounding box center [720, 398] width 18 height 10
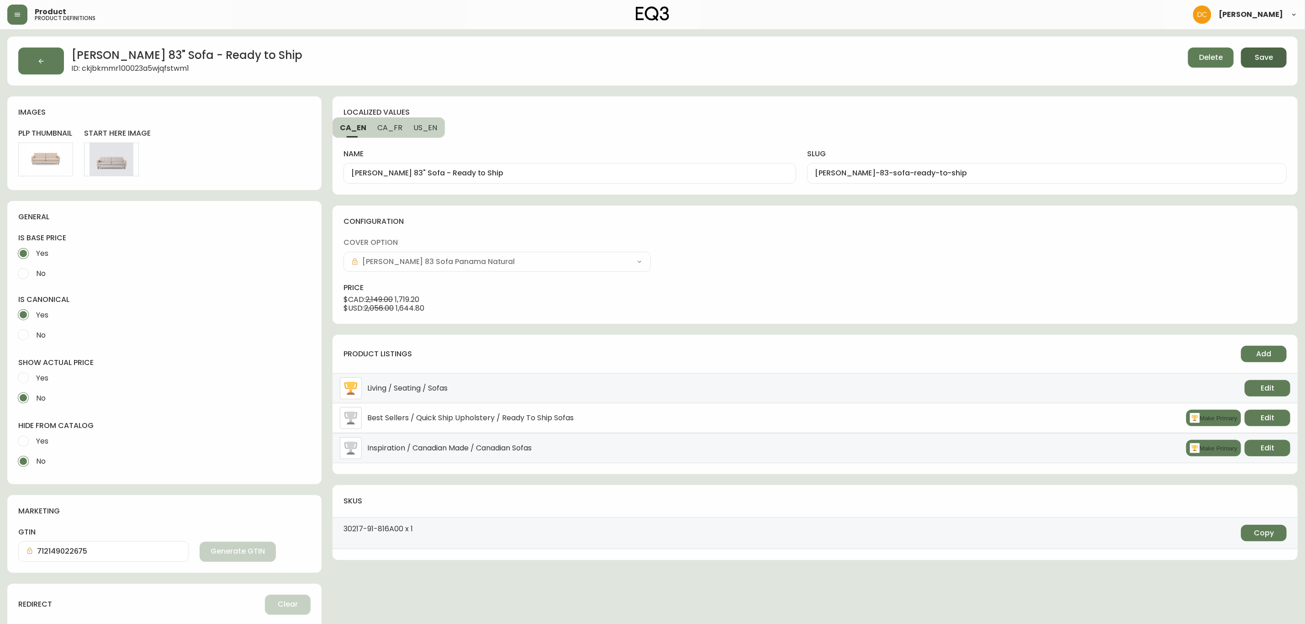
click at [1169, 62] on button "Save" at bounding box center [1264, 58] width 46 height 20
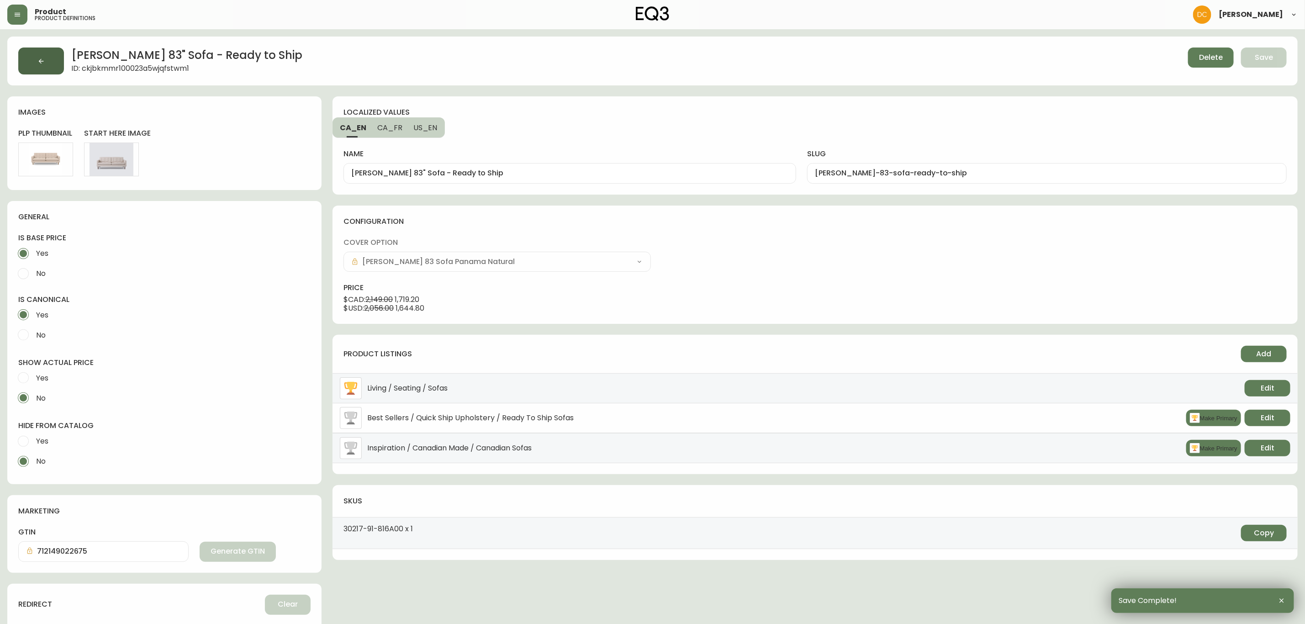
click at [26, 58] on button "button" at bounding box center [41, 61] width 46 height 27
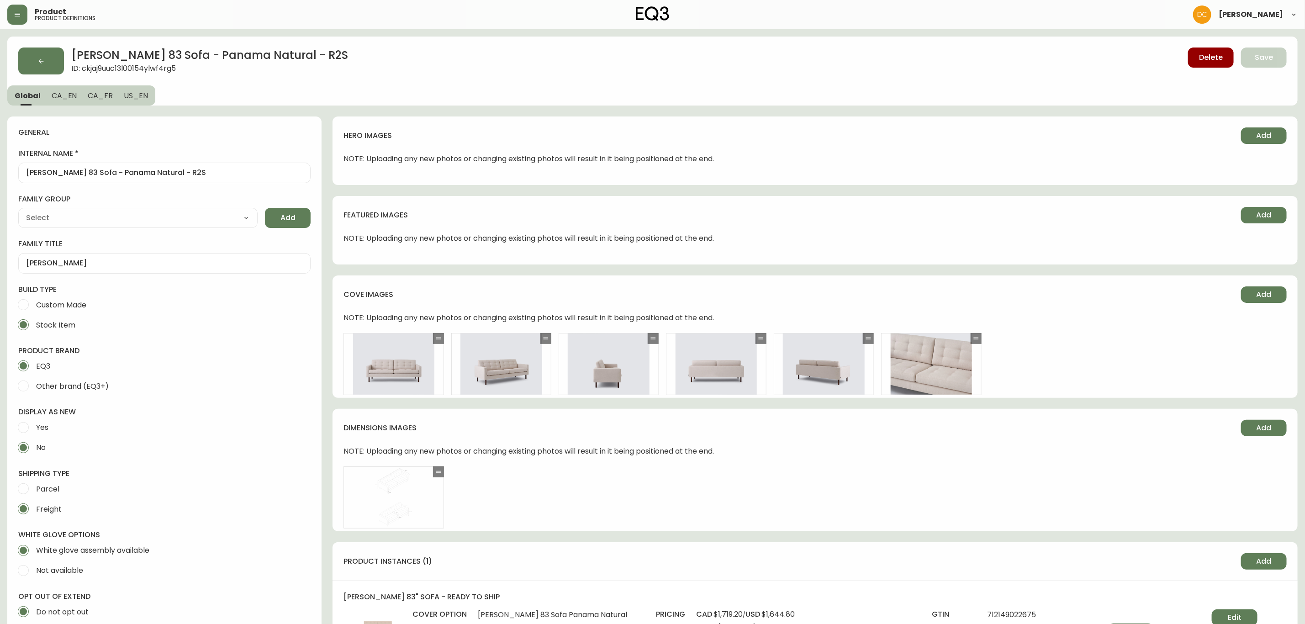
click at [26, 58] on button "button" at bounding box center [41, 61] width 46 height 27
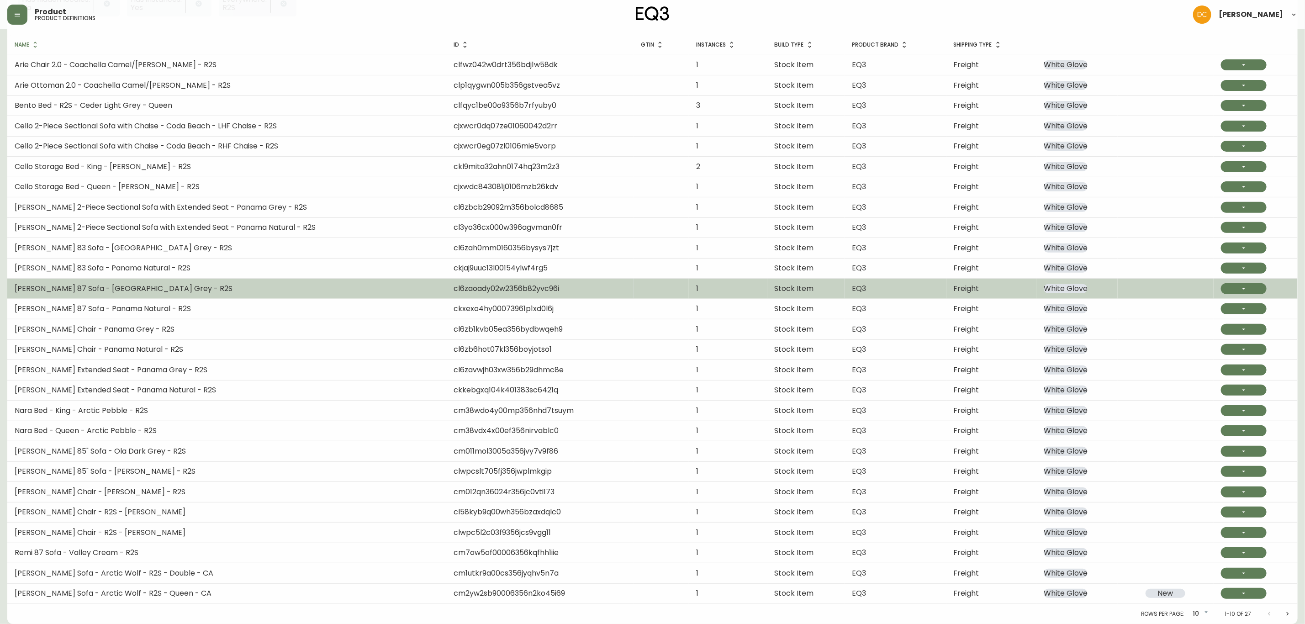
scroll to position [147, 0]
click at [162, 291] on td "[PERSON_NAME] 87 Sofa - [GEOGRAPHIC_DATA] Grey - R2S" at bounding box center [226, 289] width 439 height 20
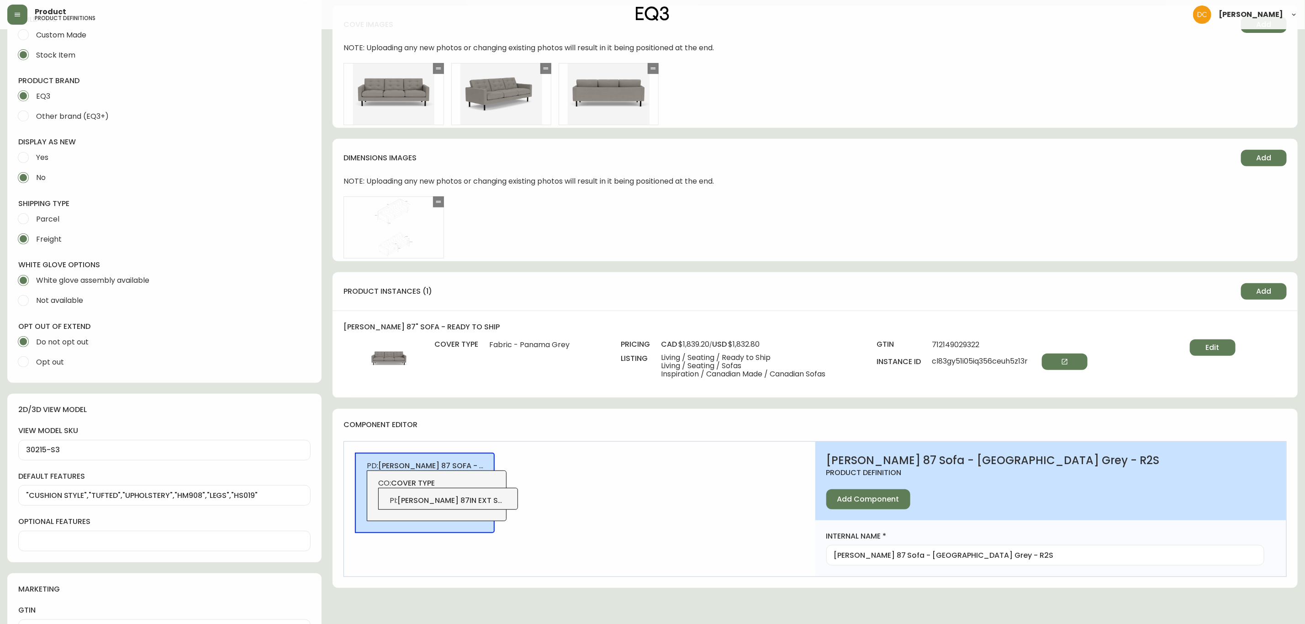
scroll to position [274, 0]
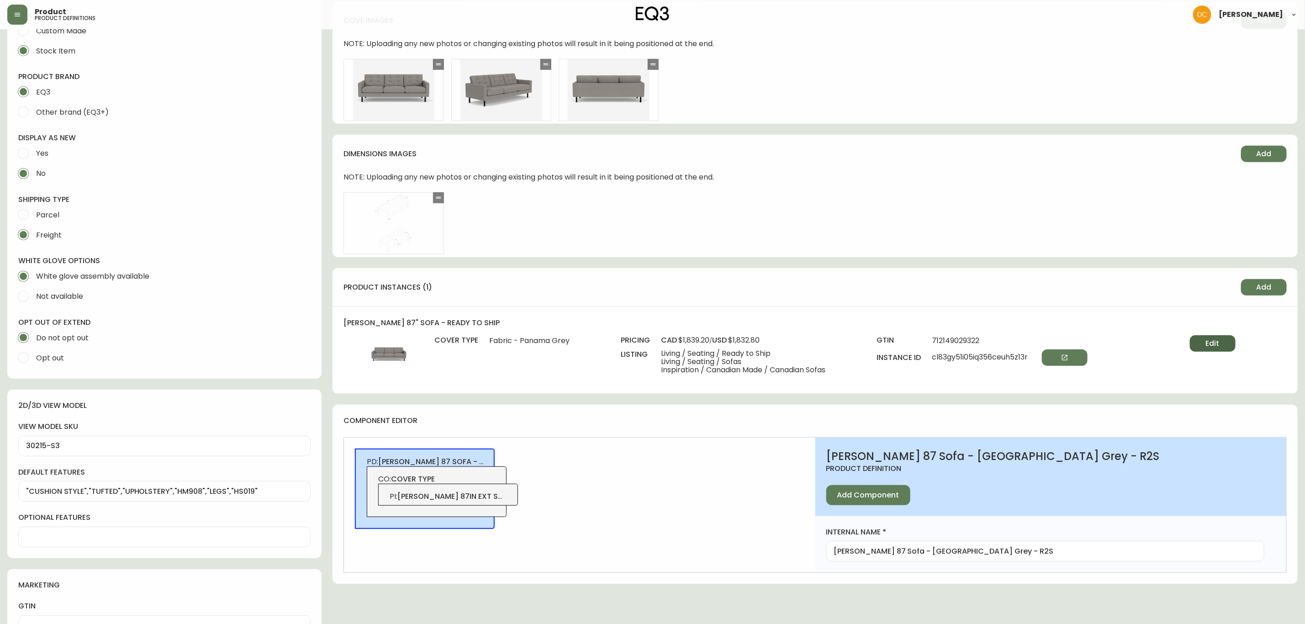
click at [1169, 347] on span "Edit" at bounding box center [1213, 344] width 14 height 10
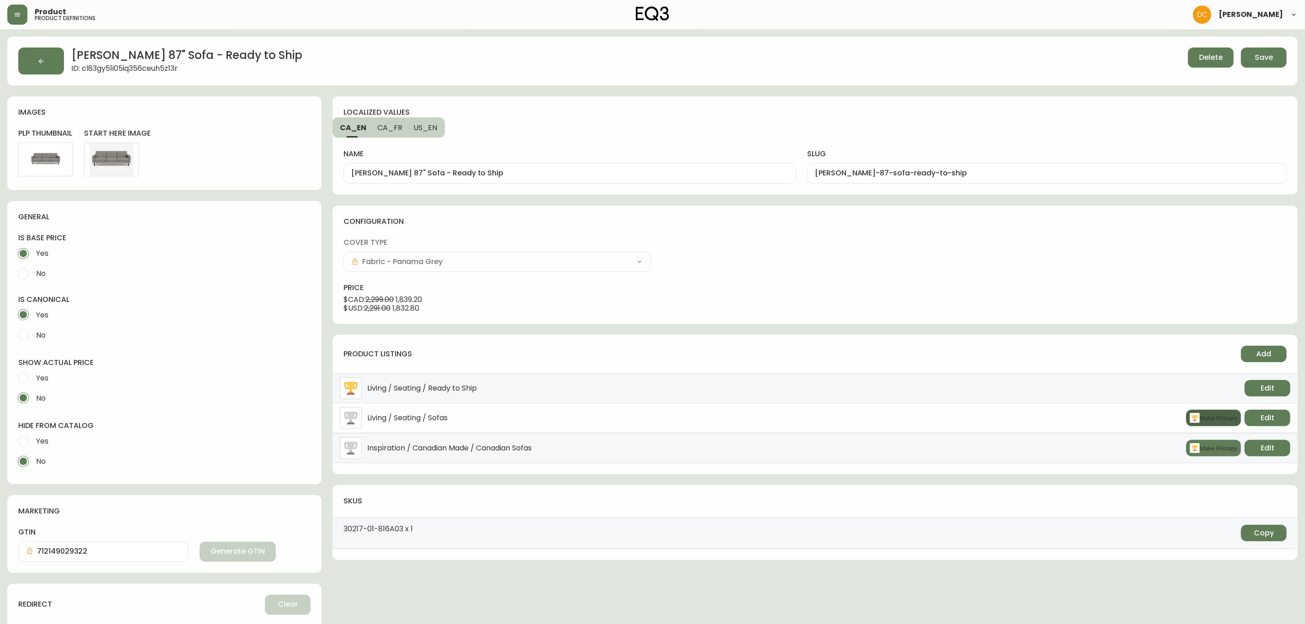
click at [1169, 421] on button "Make Primary" at bounding box center [1214, 418] width 55 height 16
click at [1169, 423] on span "Edit" at bounding box center [1268, 418] width 14 height 10
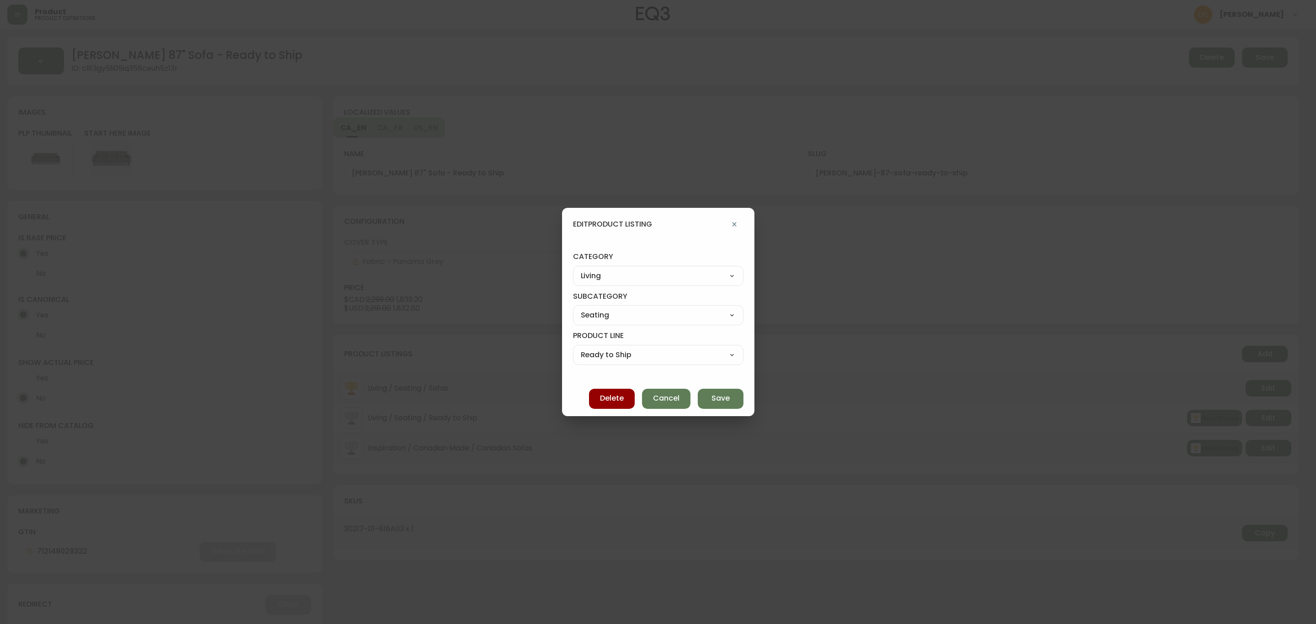
click at [672, 277] on select "Best Sellers Living Dining Bedroom Outdoor Office Lighting Rugs Accessories EQ3…" at bounding box center [658, 276] width 170 height 14
click at [581, 269] on select "Best Sellers Living Dining Bedroom Outdoor Office Lighting Rugs Accessories EQ3…" at bounding box center [658, 276] width 170 height 14
drag, startPoint x: 628, startPoint y: 315, endPoint x: 627, endPoint y: 321, distance: 6.0
click at [628, 315] on select "Quick Ship Upholstery Bedroom Furniture Dining Furniture" at bounding box center [658, 315] width 170 height 14
click at [581, 308] on select "Quick Ship Upholstery Bedroom Furniture Dining Furniture" at bounding box center [658, 315] width 170 height 14
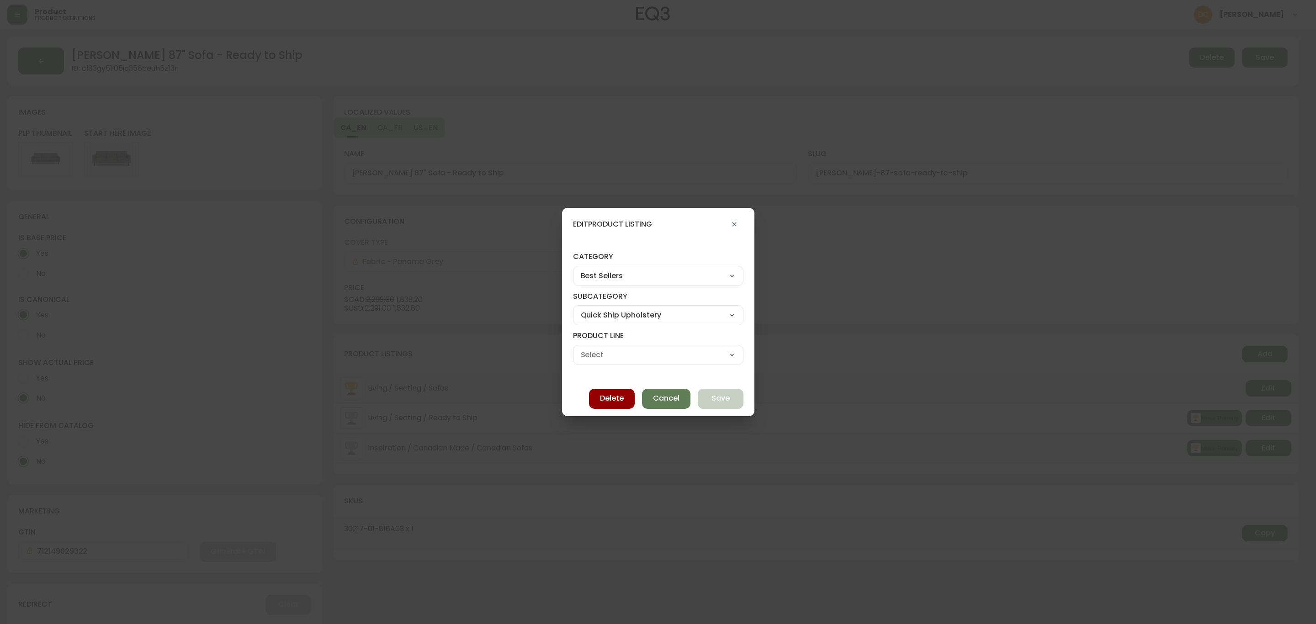
drag, startPoint x: 617, startPoint y: 365, endPoint x: 620, endPoint y: 356, distance: 9.3
click at [616, 365] on div "Ready To Ship Chairs Ready To Ship Sectionals Ready To Ship Bed Frames Ready To…" at bounding box center [658, 358] width 170 height 26
click at [620, 355] on select "Ready To Ship Chairs Ready To Ship Sectionals Ready To Ship Bed Frames Ready To…" at bounding box center [658, 355] width 170 height 14
click at [581, 348] on select "Ready To Ship Chairs Ready To Ship Sectionals Ready To Ship Bed Frames Ready To…" at bounding box center [658, 355] width 170 height 14
click at [726, 394] on button "Save" at bounding box center [721, 399] width 46 height 20
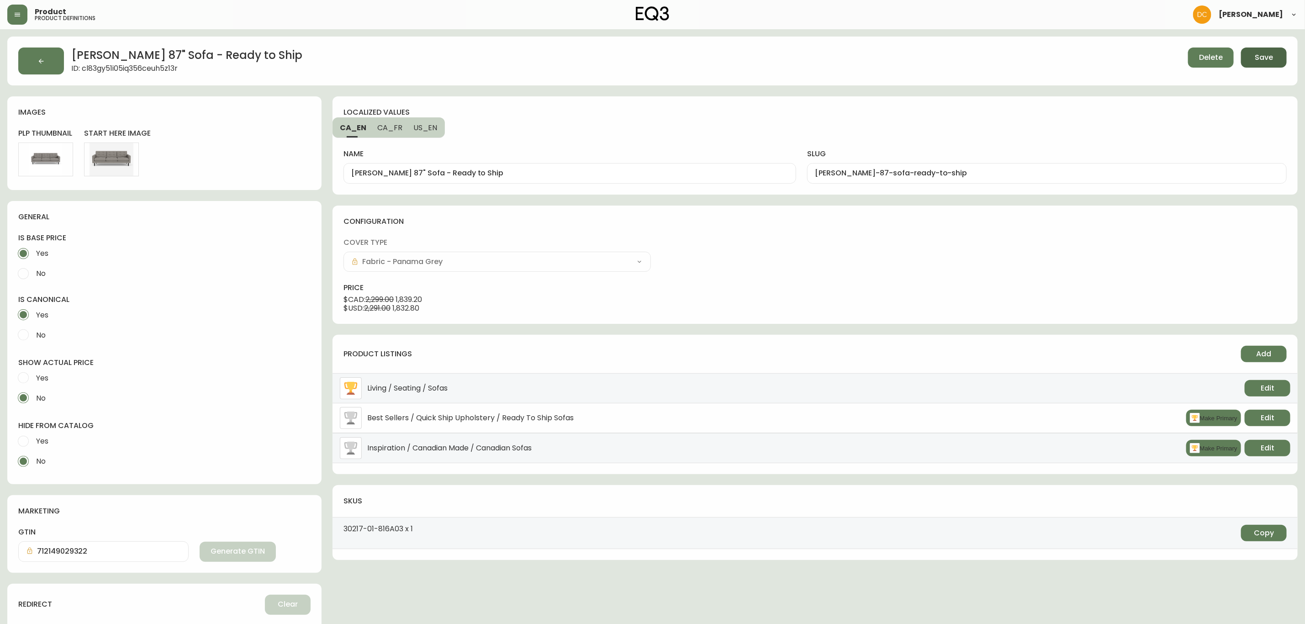
click at [1169, 58] on button "Save" at bounding box center [1264, 58] width 46 height 20
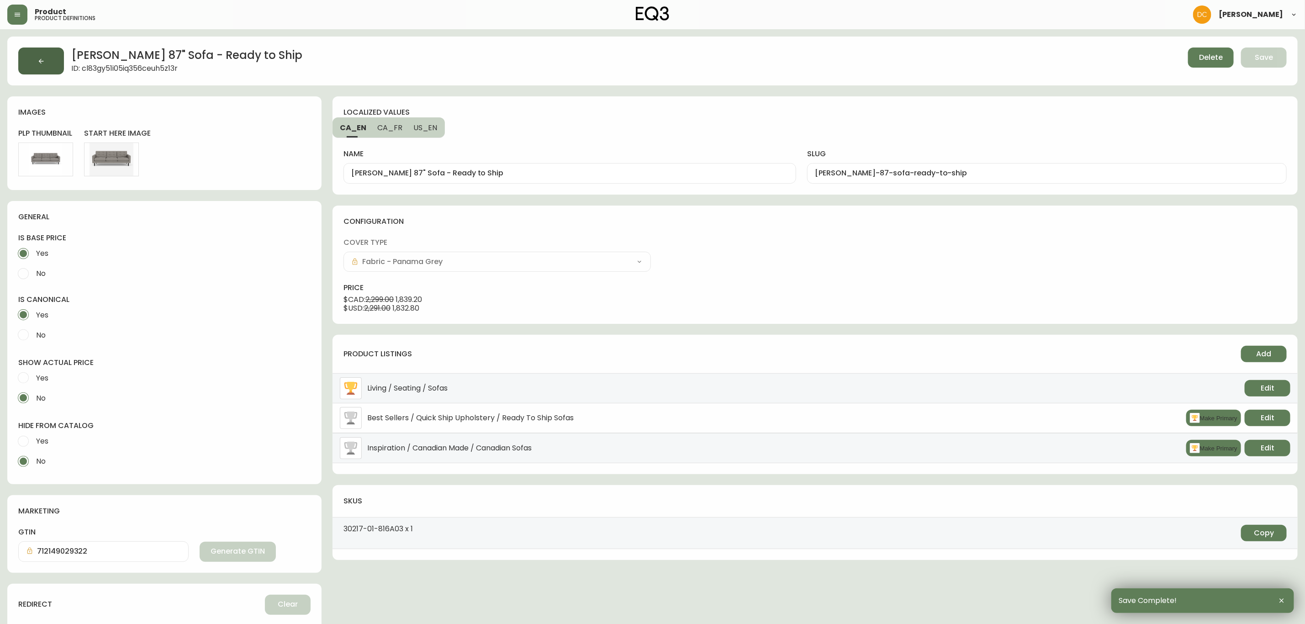
click at [47, 59] on button "button" at bounding box center [41, 61] width 46 height 27
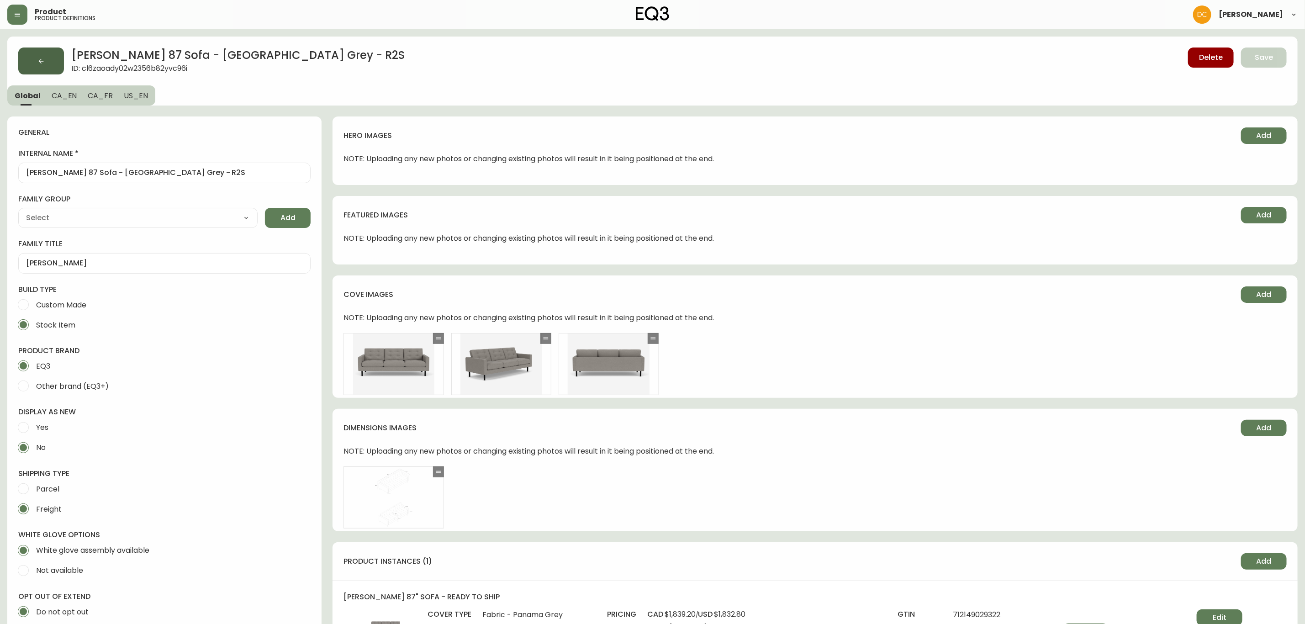
click at [48, 64] on button "button" at bounding box center [41, 61] width 46 height 27
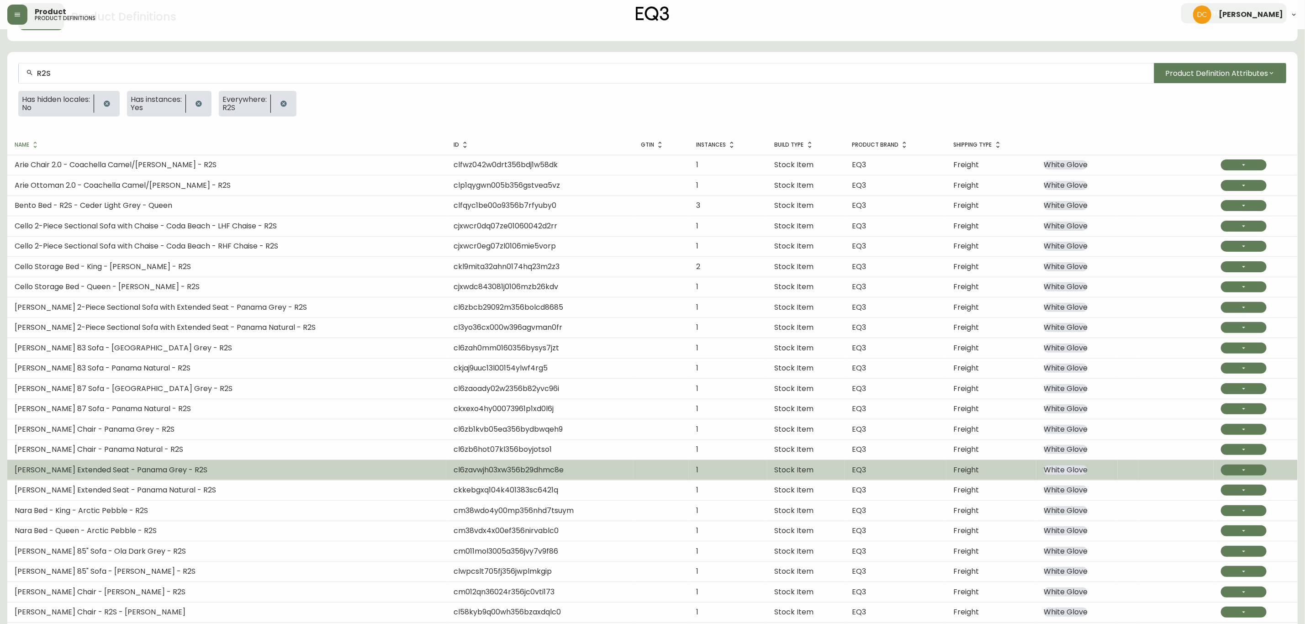
scroll to position [69, 0]
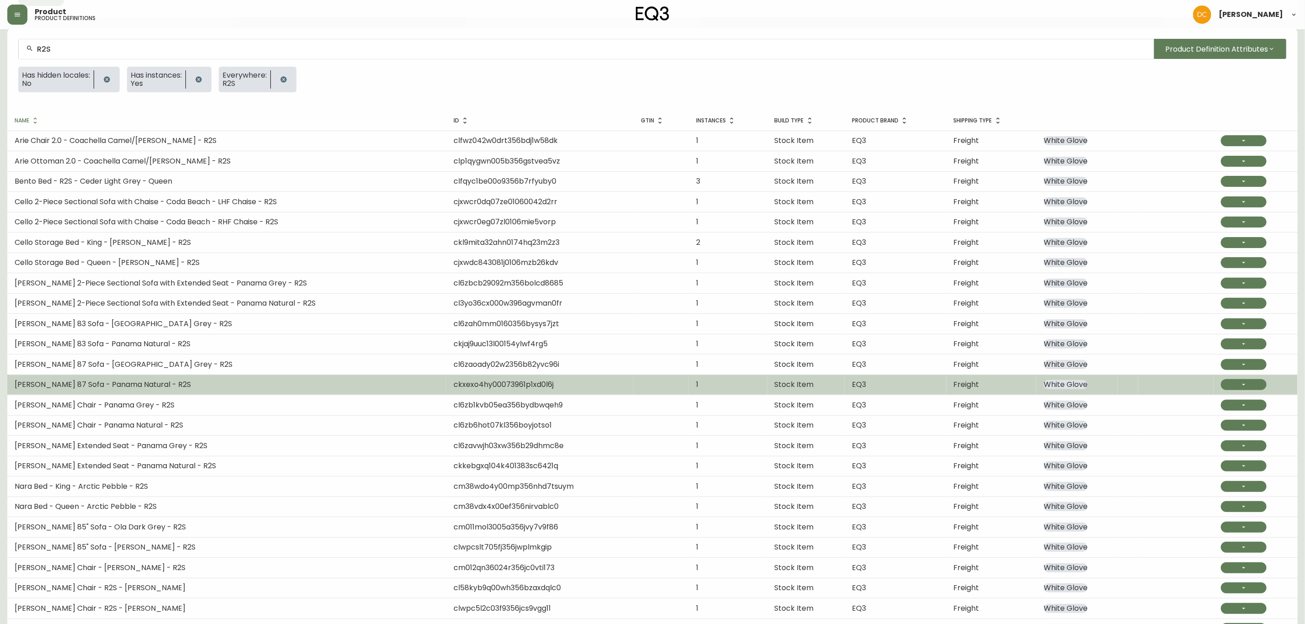
click at [170, 389] on td "[PERSON_NAME] 87 Sofa - Panama Natural - R2S" at bounding box center [226, 385] width 439 height 20
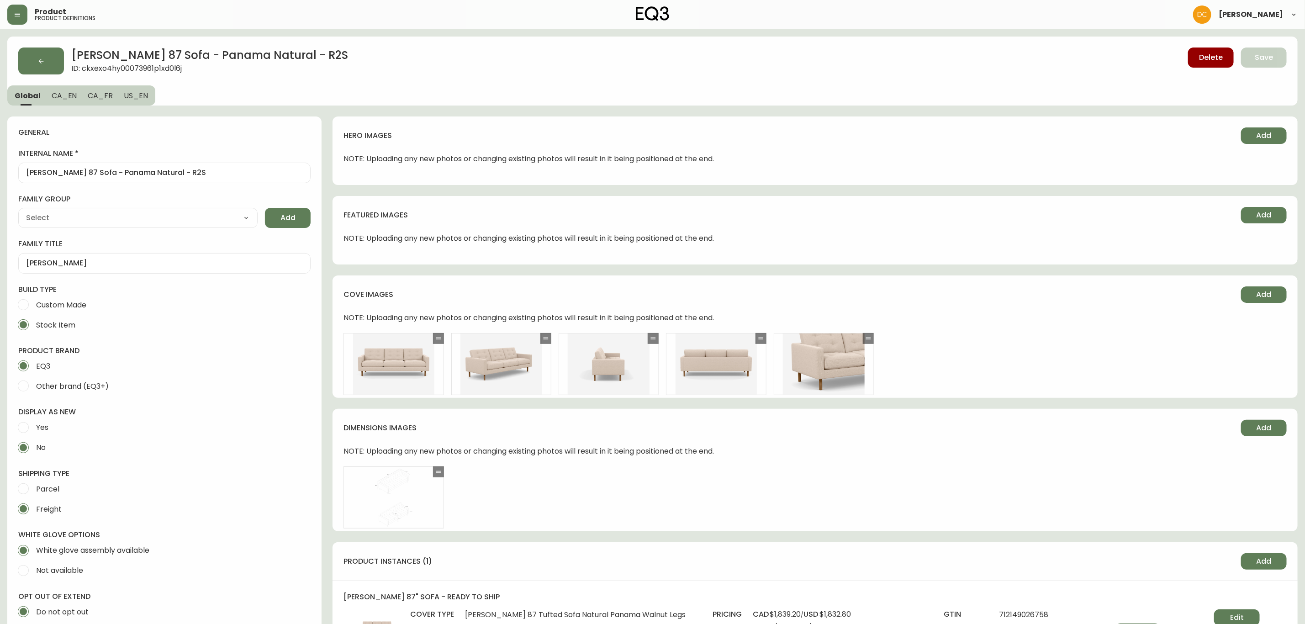
scroll to position [343, 0]
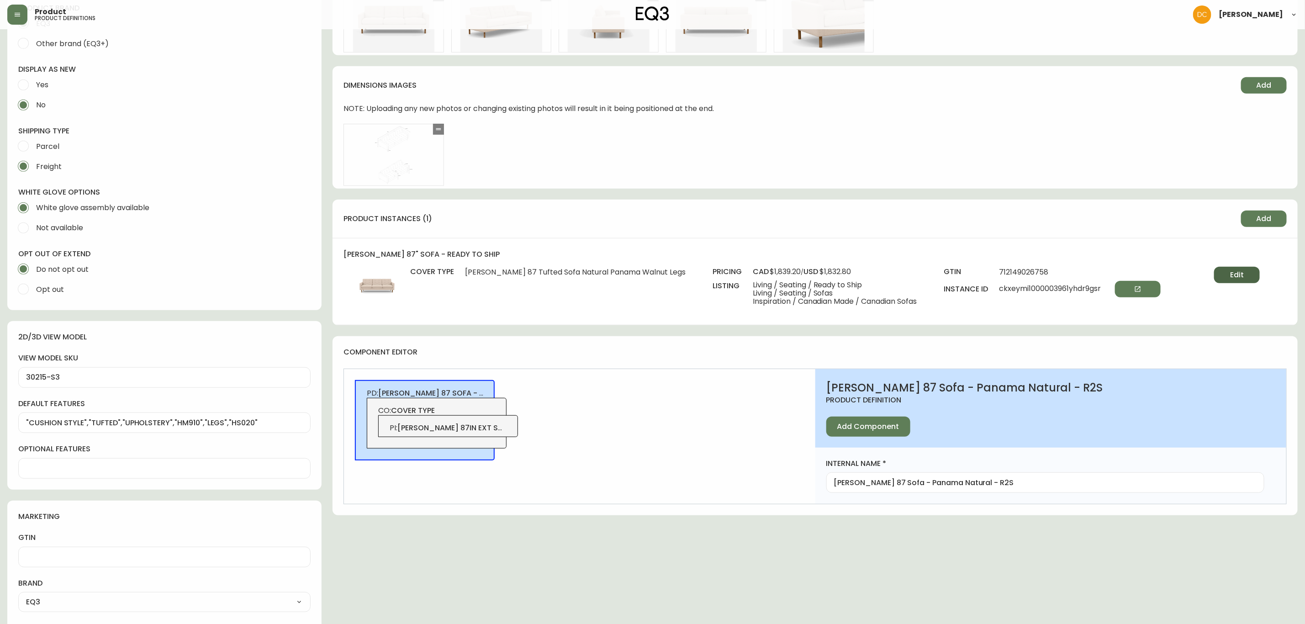
click at [1169, 280] on button "Edit" at bounding box center [1237, 275] width 46 height 16
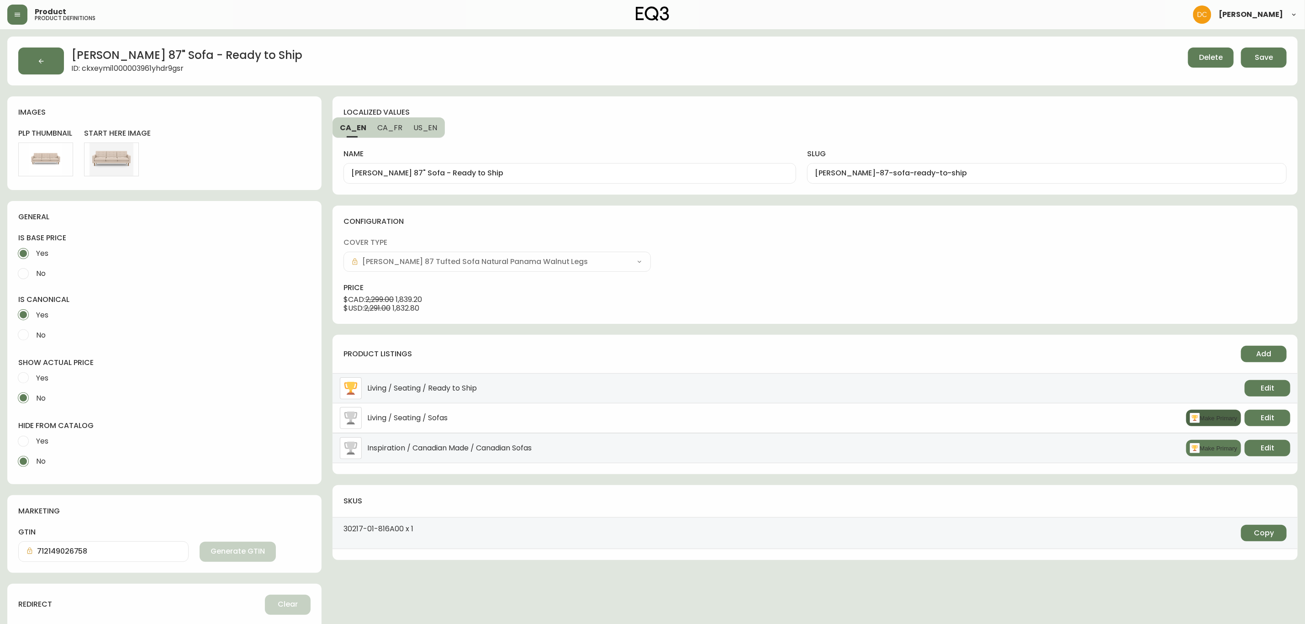
click at [1169, 419] on button "Make Primary" at bounding box center [1214, 418] width 55 height 16
click at [1169, 417] on span "Edit" at bounding box center [1268, 418] width 14 height 10
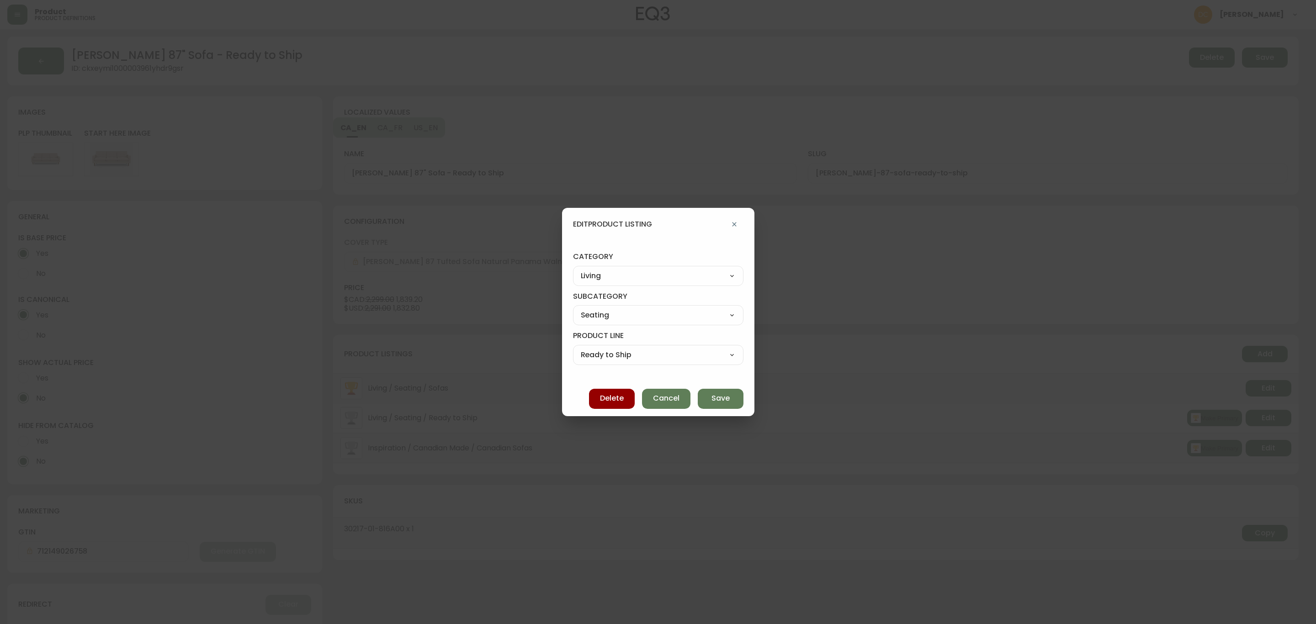
click at [678, 266] on div "Best Sellers Living Dining Bedroom Outdoor Office Lighting Rugs Accessories EQ3…" at bounding box center [658, 276] width 170 height 20
click at [669, 277] on select "Best Sellers Living Dining Bedroom Outdoor Office Lighting Rugs Accessories EQ3…" at bounding box center [658, 276] width 170 height 14
click at [581, 269] on select "Best Sellers Living Dining Bedroom Outdoor Office Lighting Rugs Accessories EQ3…" at bounding box center [658, 276] width 170 height 14
drag, startPoint x: 639, startPoint y: 310, endPoint x: 639, endPoint y: 319, distance: 9.6
click at [639, 310] on select "Quick Ship Upholstery Bedroom Furniture Dining Furniture" at bounding box center [658, 315] width 170 height 14
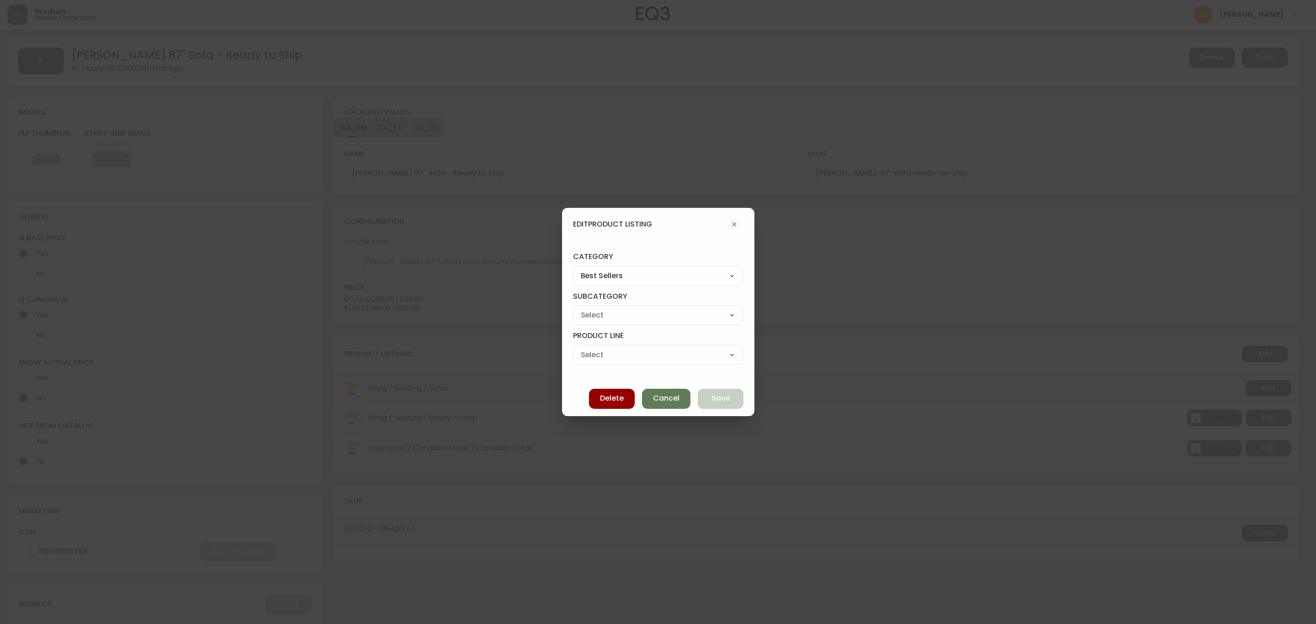
click at [581, 308] on select "Quick Ship Upholstery Bedroom Furniture Dining Furniture" at bounding box center [658, 315] width 170 height 14
drag, startPoint x: 634, startPoint y: 351, endPoint x: 632, endPoint y: 356, distance: 5.7
click at [632, 351] on select "Ready To Ship Chairs Ready To Ship Sectionals Ready To Ship Bed Frames Ready To…" at bounding box center [658, 355] width 170 height 14
click at [581, 348] on select "Ready To Ship Chairs Ready To Ship Sectionals Ready To Ship Bed Frames Ready To…" at bounding box center [658, 355] width 170 height 14
click at [726, 398] on button "Save" at bounding box center [721, 399] width 46 height 20
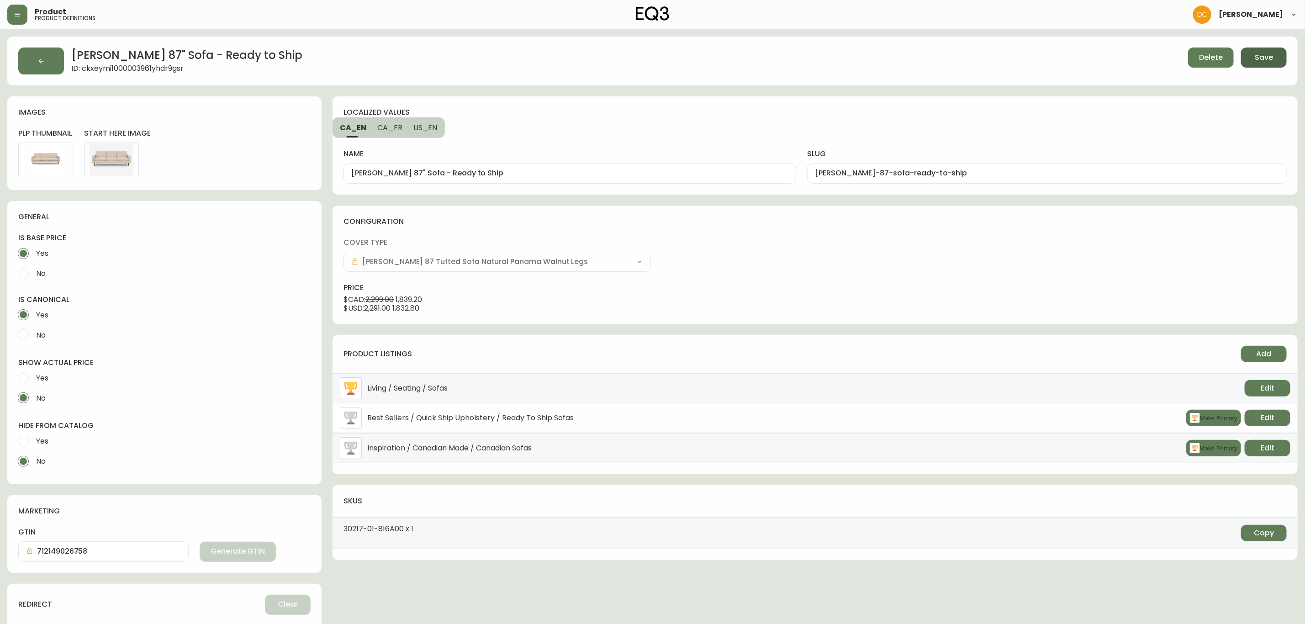
click at [1169, 58] on button "Save" at bounding box center [1264, 58] width 46 height 20
click at [53, 64] on button "button" at bounding box center [41, 61] width 46 height 27
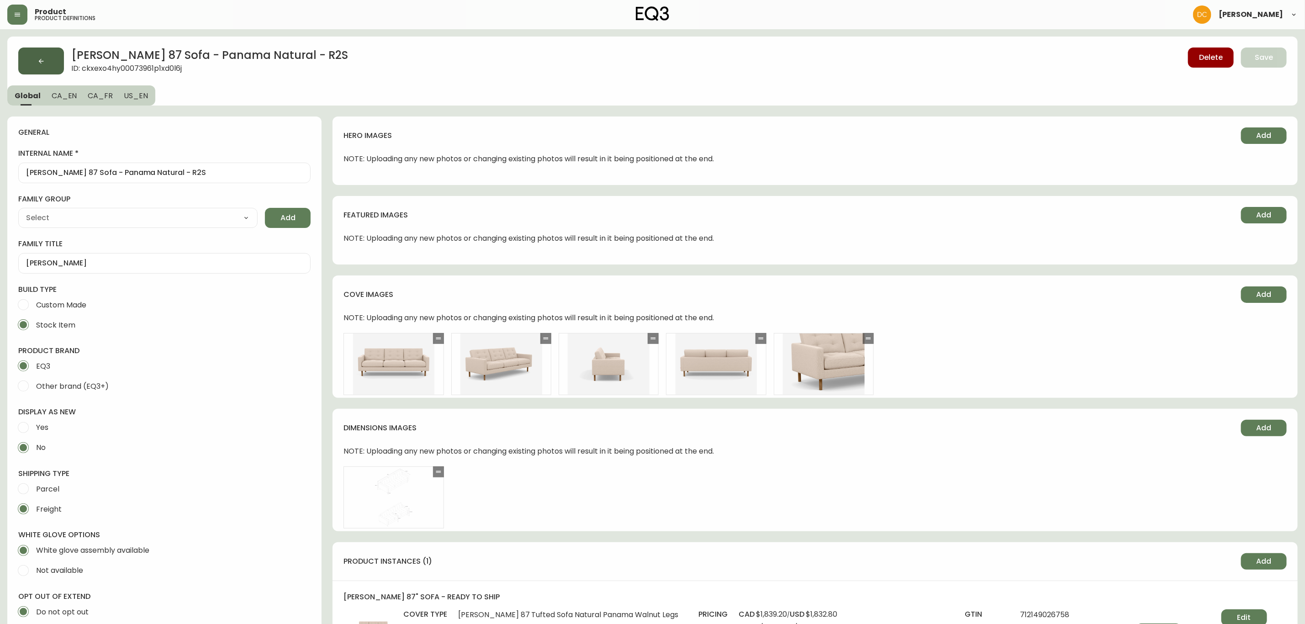
click at [52, 64] on button "button" at bounding box center [41, 61] width 46 height 27
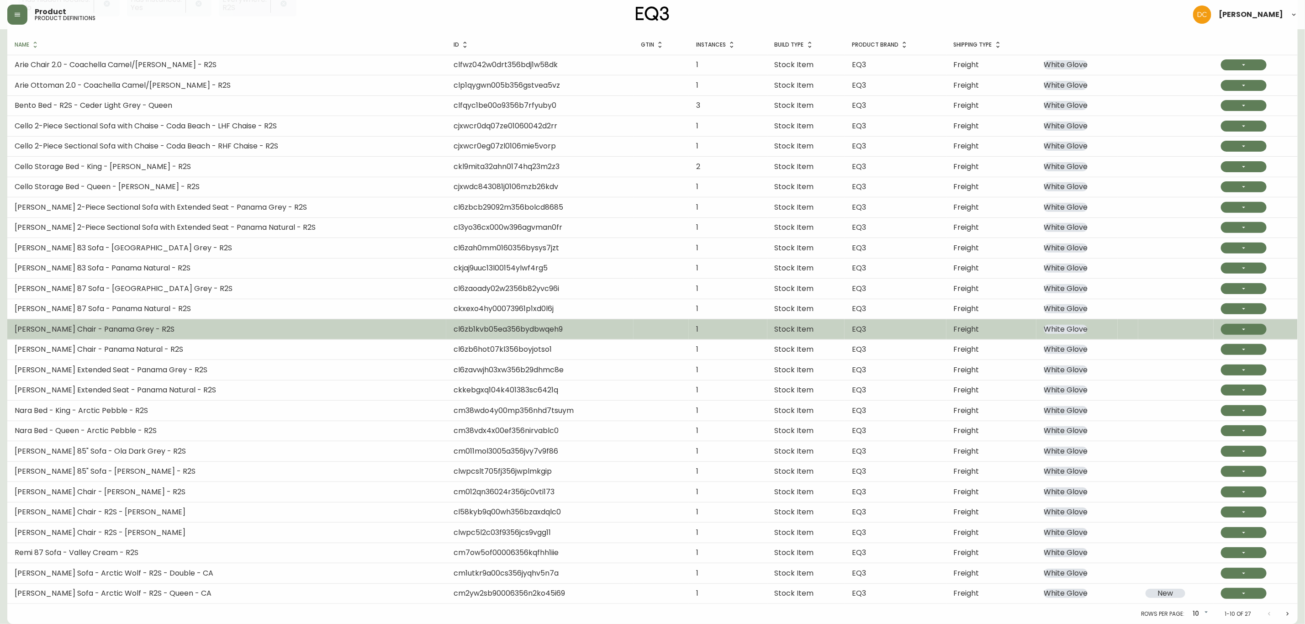
scroll to position [147, 0]
click at [162, 336] on td "[PERSON_NAME] Chair - Panama Grey - R2S" at bounding box center [226, 329] width 439 height 20
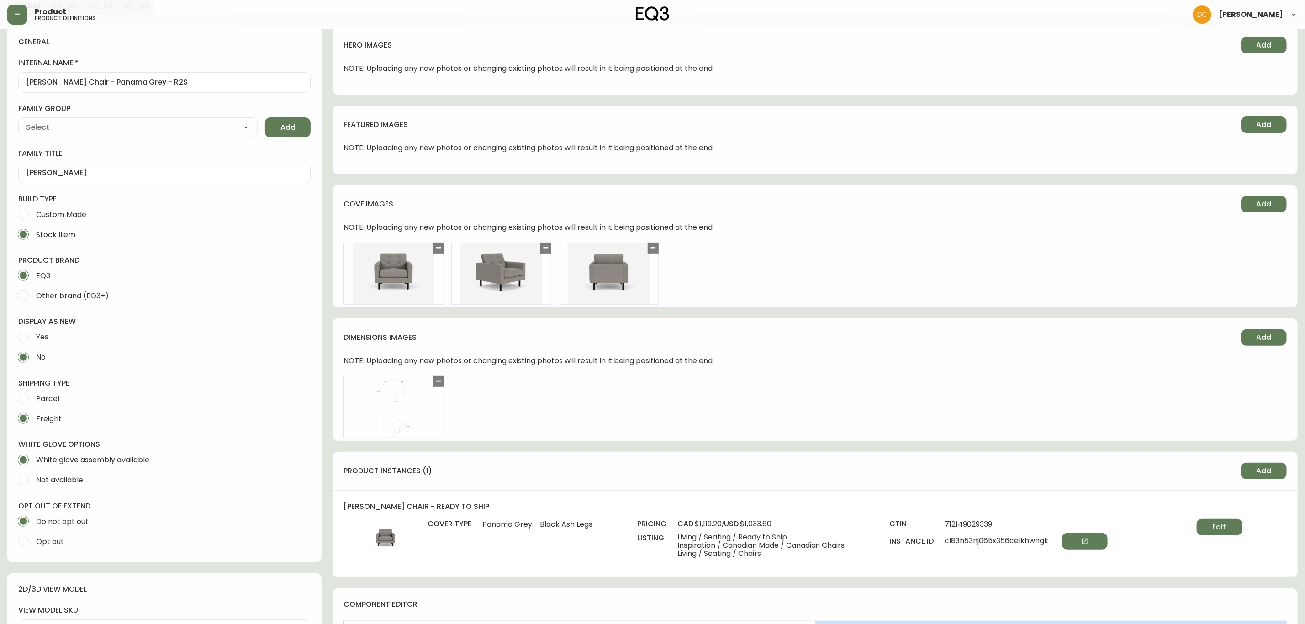
scroll to position [274, 0]
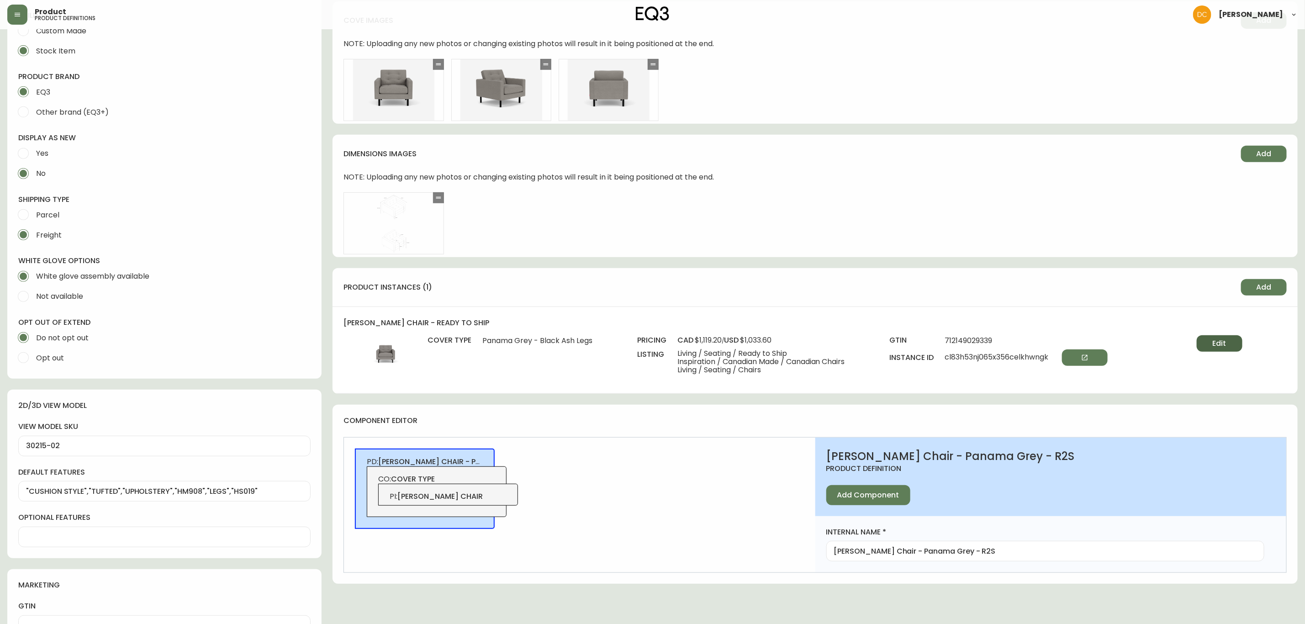
click at [1169, 345] on span "Edit" at bounding box center [1220, 344] width 14 height 10
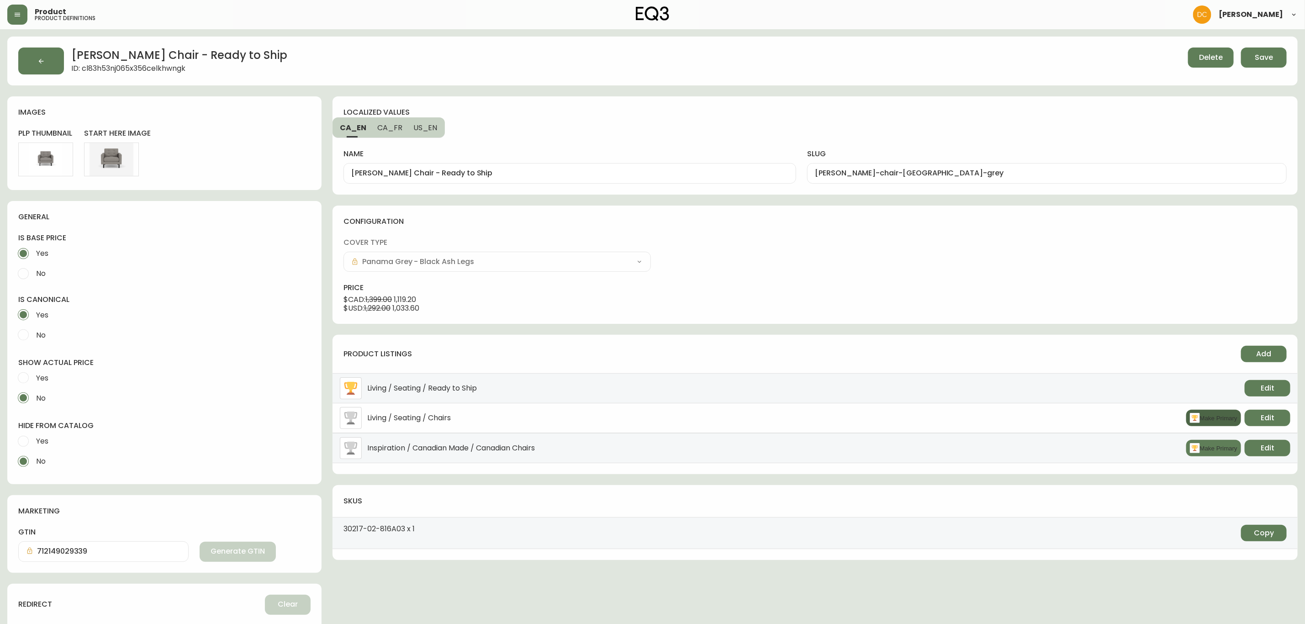
click at [1169, 422] on button "Make Primary" at bounding box center [1214, 418] width 55 height 16
click at [1169, 422] on button "Edit" at bounding box center [1268, 418] width 46 height 16
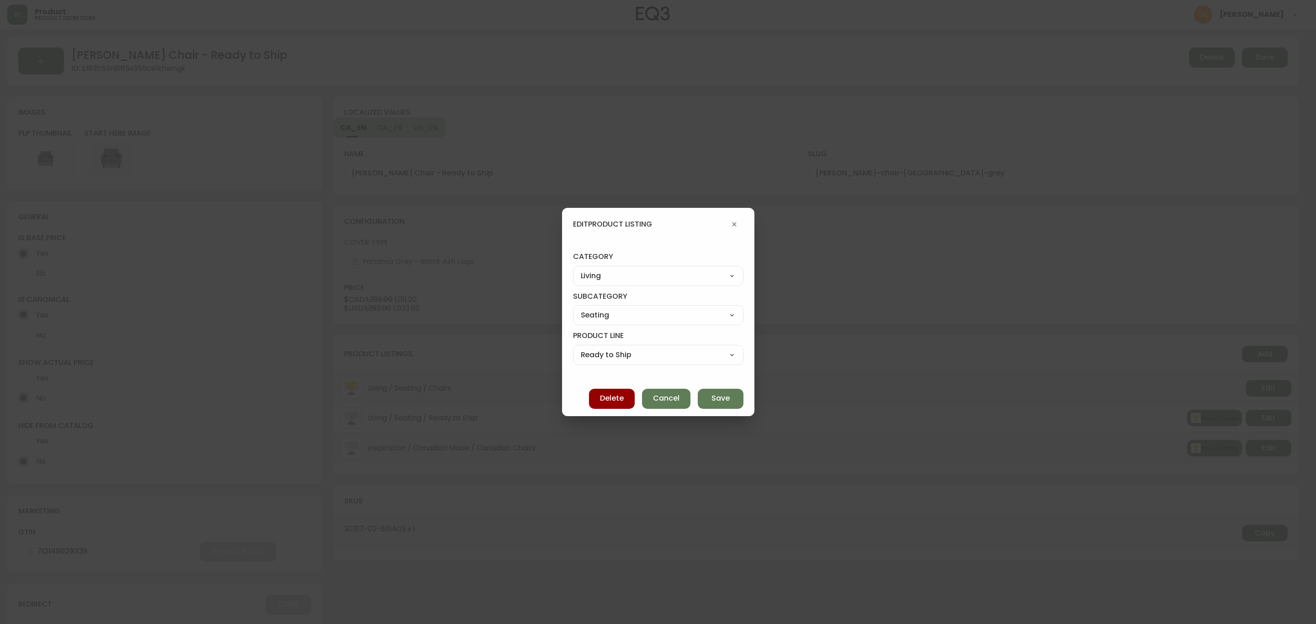
click at [652, 280] on select "Best Sellers Living Dining Bedroom Outdoor Office Lighting Rugs Accessories EQ3…" at bounding box center [658, 276] width 170 height 14
click at [581, 269] on select "Best Sellers Living Dining Bedroom Outdoor Office Lighting Rugs Accessories EQ3…" at bounding box center [658, 276] width 170 height 14
click at [624, 321] on select "Quick Ship Upholstery Bedroom Furniture Dining Furniture" at bounding box center [658, 315] width 170 height 14
click at [581, 308] on select "Quick Ship Upholstery Bedroom Furniture Dining Furniture" at bounding box center [658, 315] width 170 height 14
click at [621, 355] on select "Ready To Ship Chairs Ready To Ship Sectionals Ready To Ship Bed Frames Ready To…" at bounding box center [658, 355] width 170 height 14
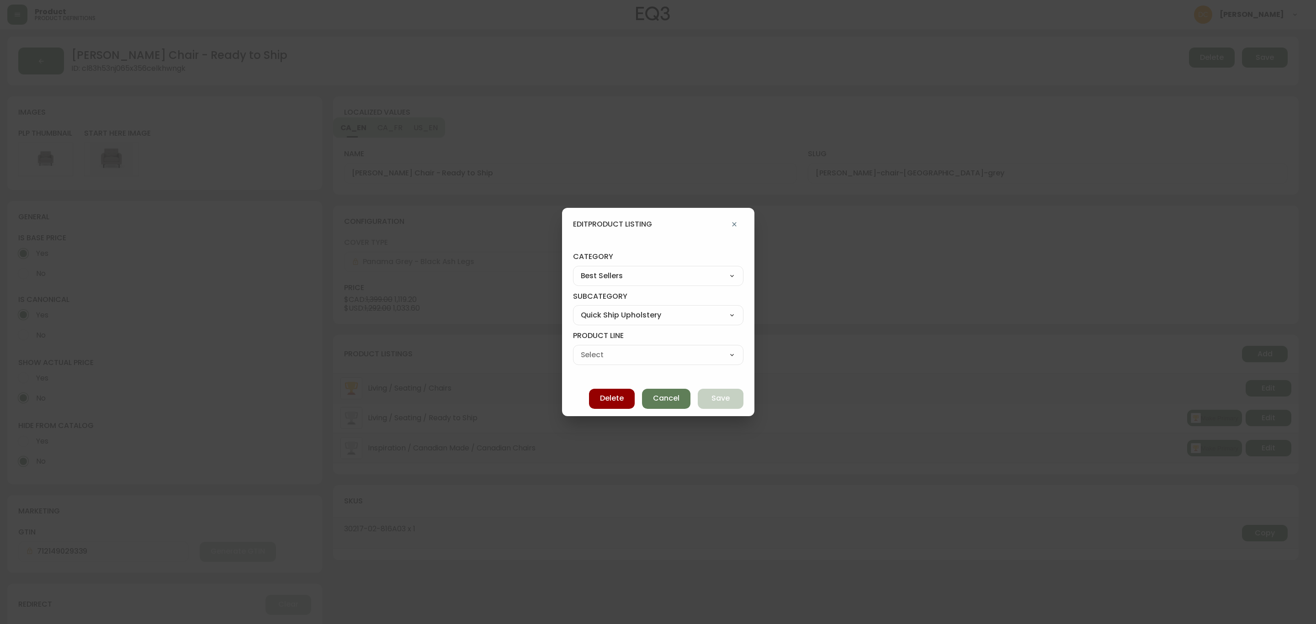
click at [581, 348] on select "Ready To Ship Chairs Ready To Ship Sectionals Ready To Ship Bed Frames Ready To…" at bounding box center [658, 355] width 170 height 14
click at [702, 399] on button "Save" at bounding box center [721, 399] width 46 height 20
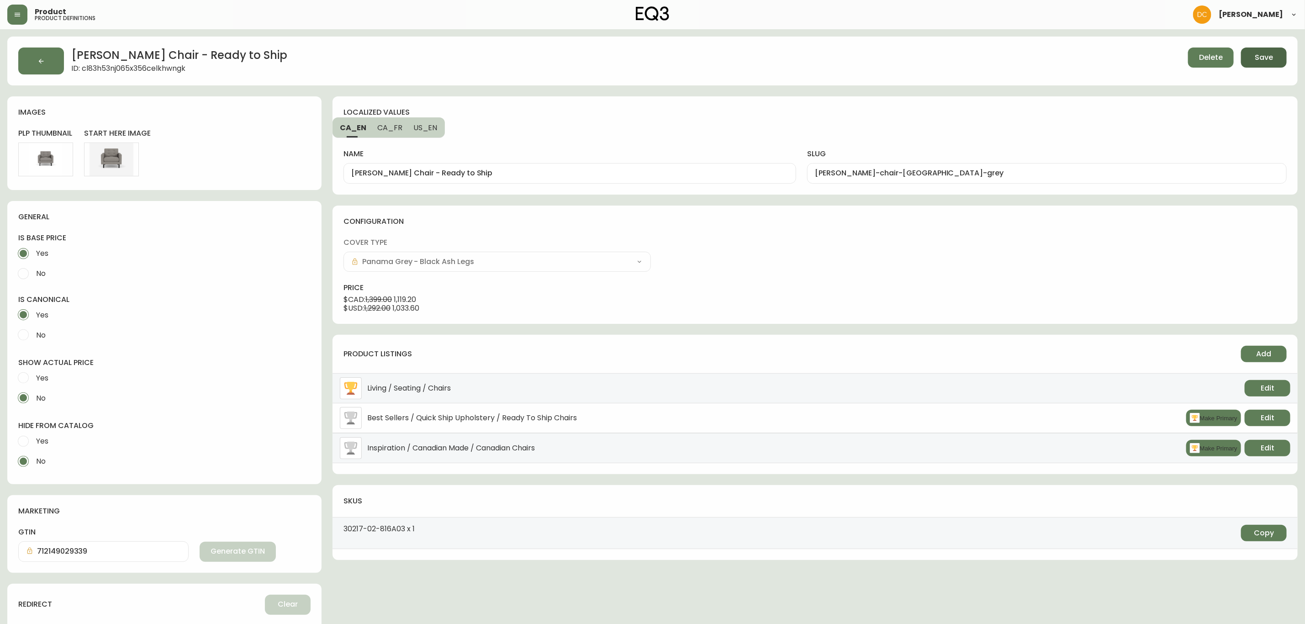
click at [1169, 59] on span "Save" at bounding box center [1264, 58] width 18 height 10
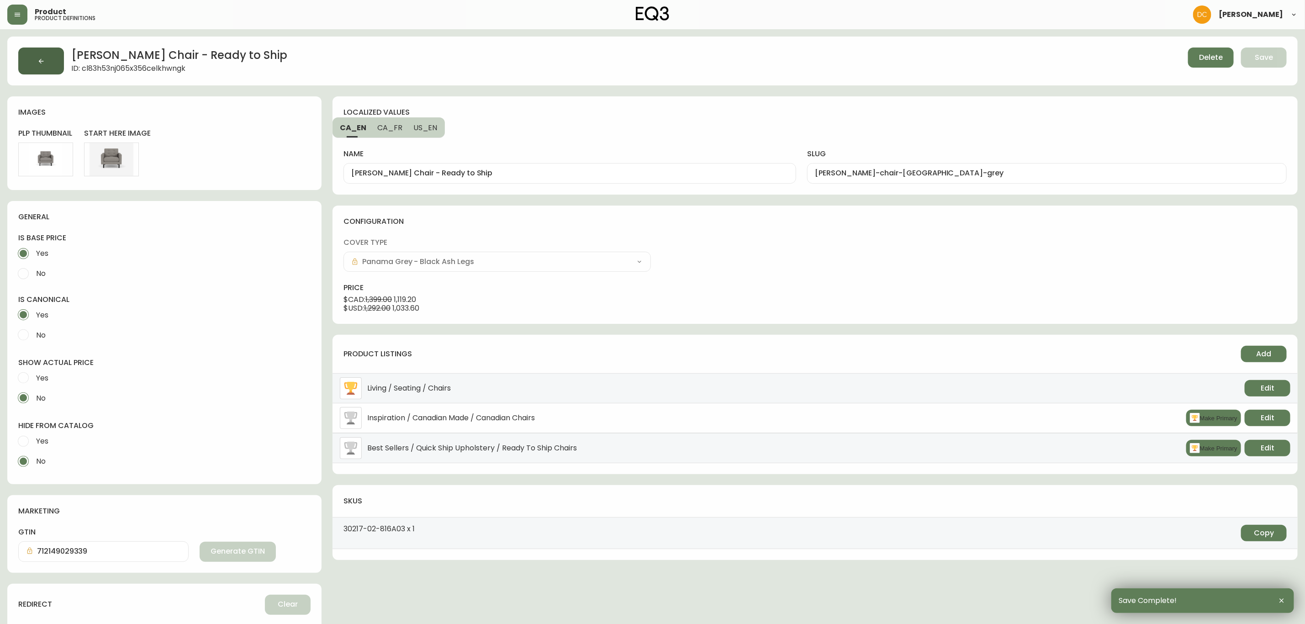
click at [35, 57] on button "button" at bounding box center [41, 61] width 46 height 27
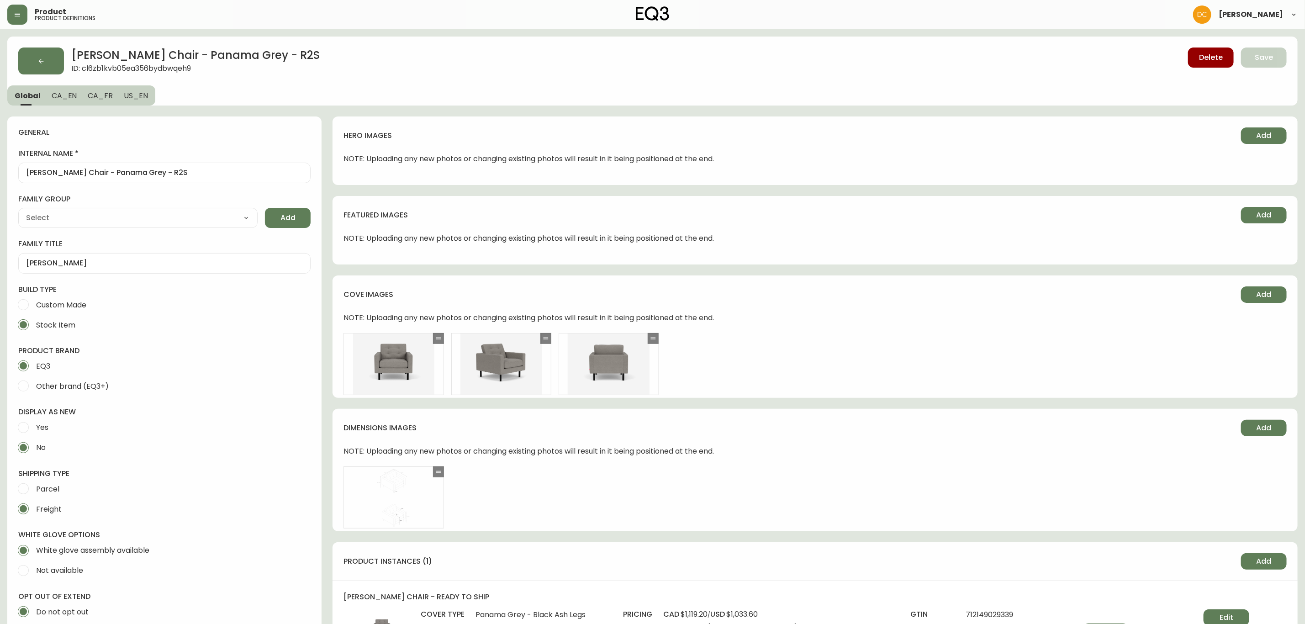
click at [35, 57] on button "button" at bounding box center [41, 61] width 46 height 27
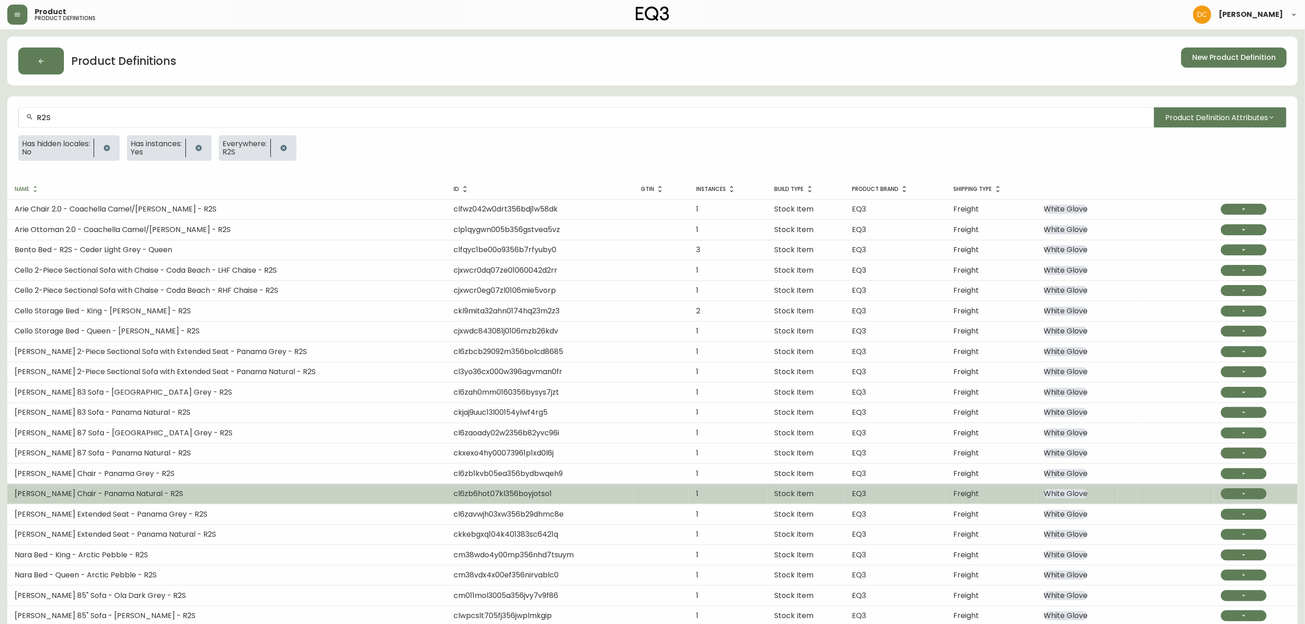
scroll to position [69, 0]
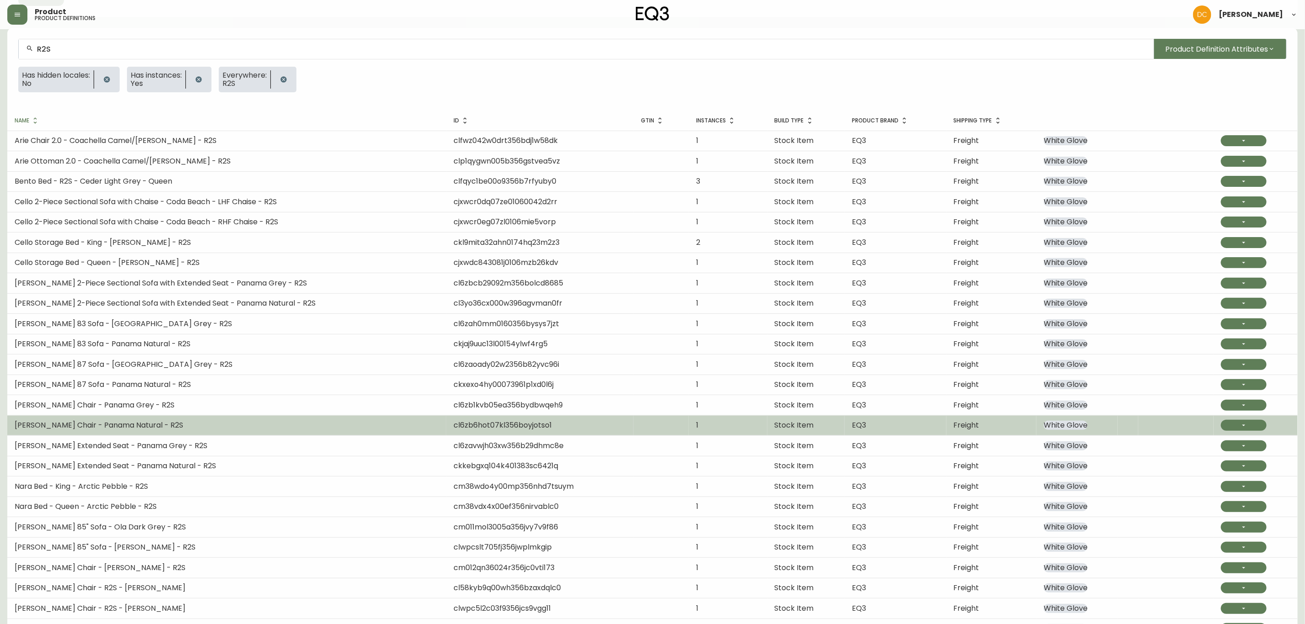
click at [172, 430] on td "[PERSON_NAME] Chair - Panama Natural - R2S" at bounding box center [226, 425] width 439 height 20
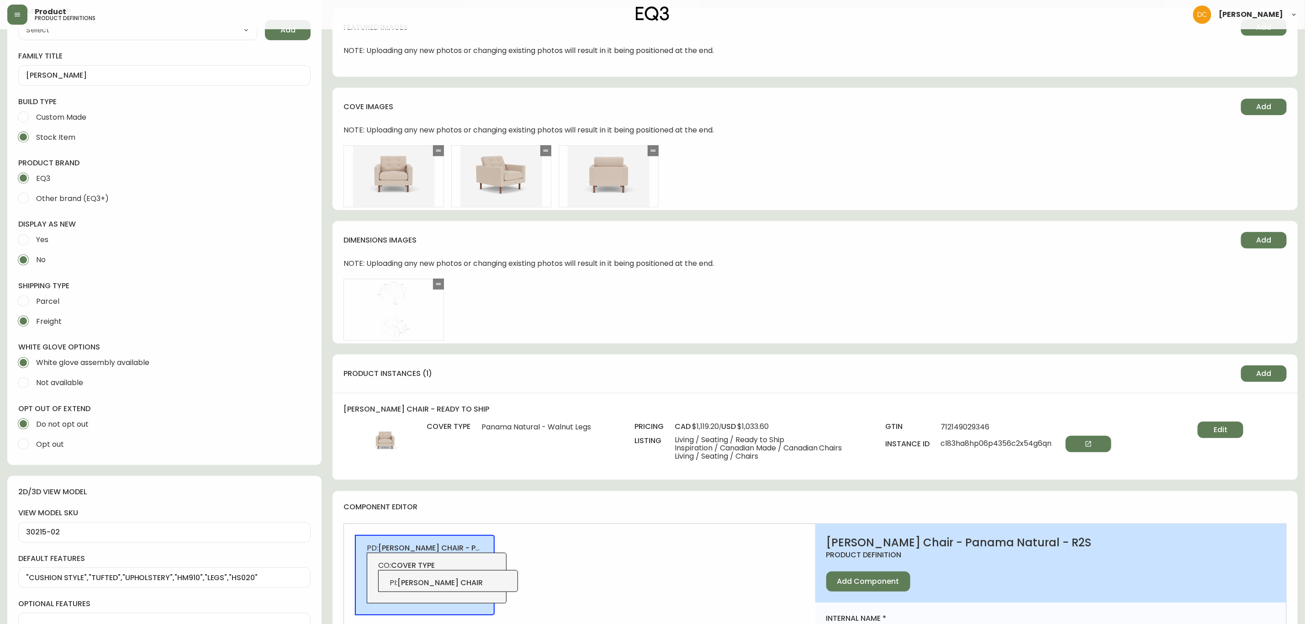
scroll to position [274, 0]
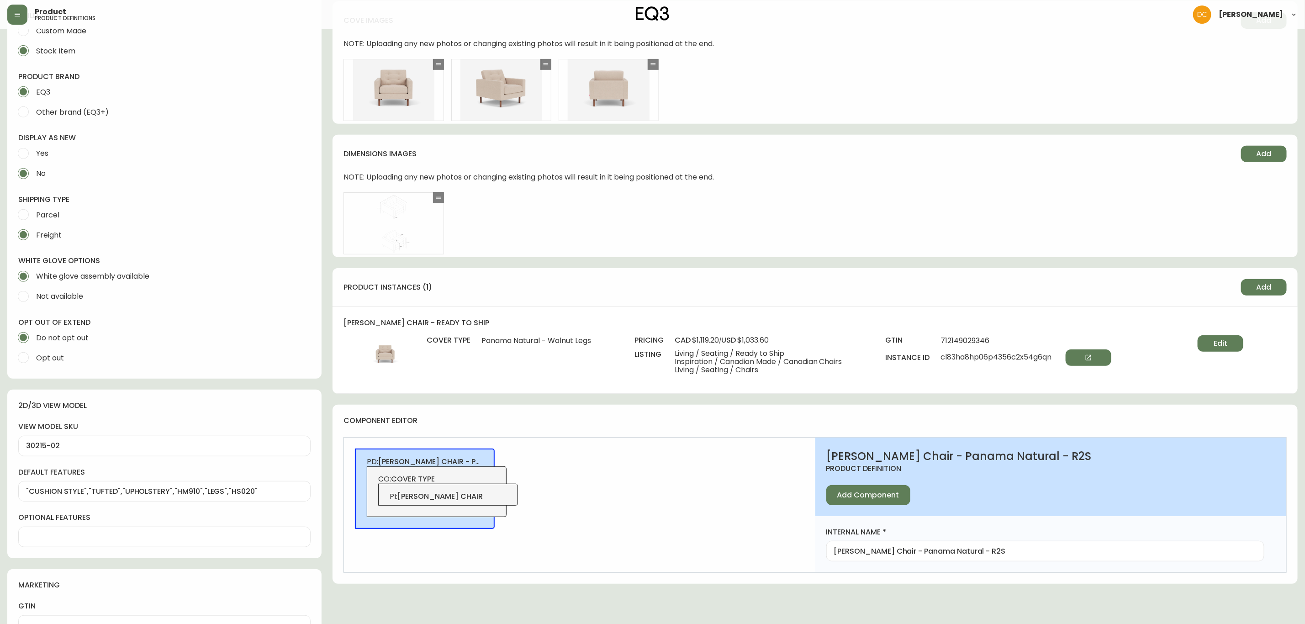
click at [1169, 341] on span "Edit" at bounding box center [1221, 344] width 14 height 10
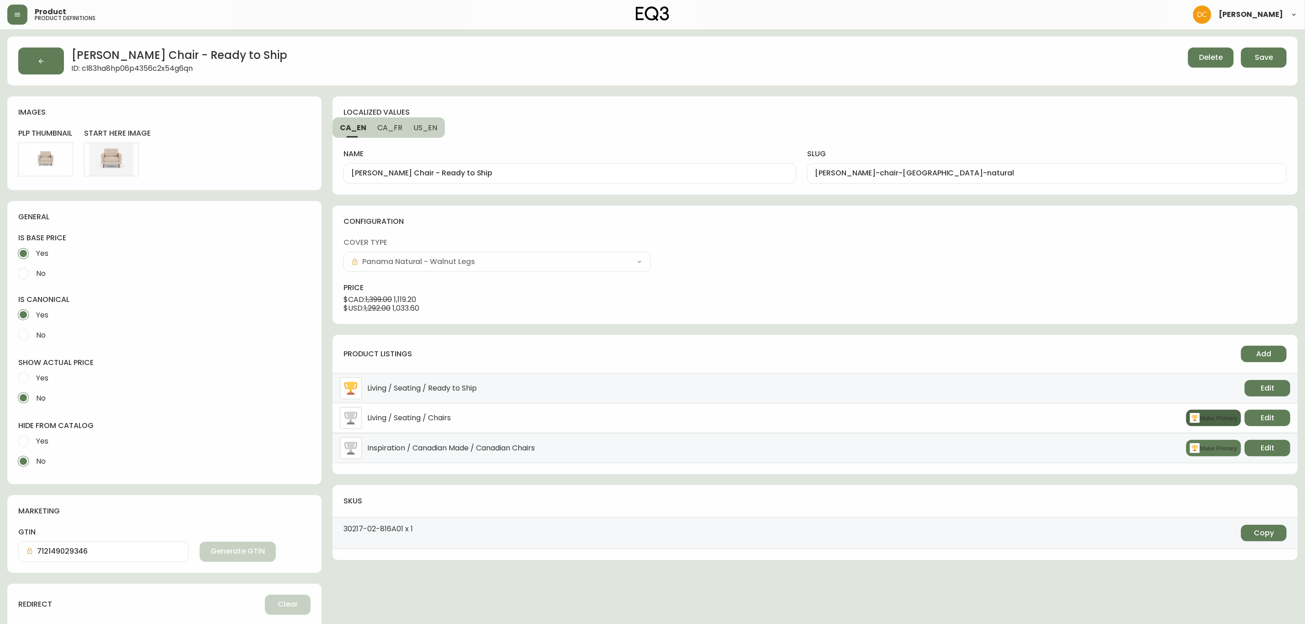
click at [1169, 419] on button "Make Primary" at bounding box center [1214, 418] width 55 height 16
click at [1169, 417] on span "Edit" at bounding box center [1268, 418] width 14 height 10
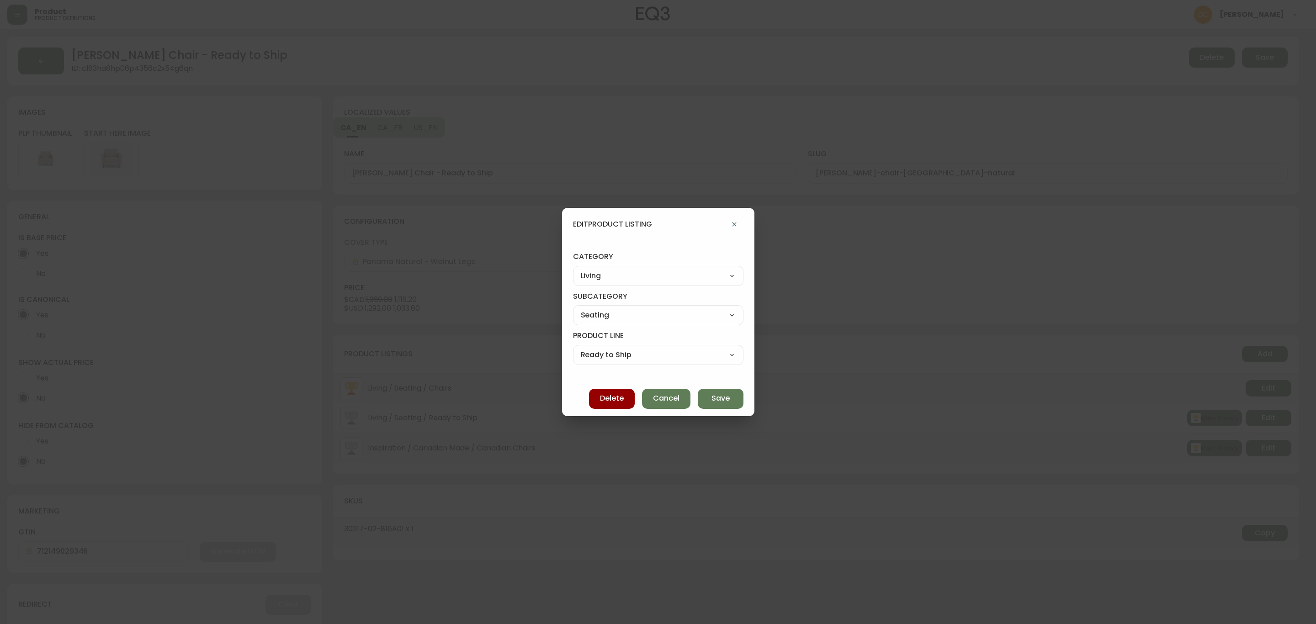
click at [639, 266] on div "Best Sellers Living Dining Bedroom Outdoor Office Lighting Rugs Accessories EQ3…" at bounding box center [658, 276] width 170 height 20
drag, startPoint x: 637, startPoint y: 276, endPoint x: 636, endPoint y: 280, distance: 4.7
click at [637, 276] on select "Best Sellers Living Dining Bedroom Outdoor Office Lighting Rugs Accessories EQ3…" at bounding box center [658, 276] width 170 height 14
click at [581, 269] on select "Best Sellers Living Dining Bedroom Outdoor Office Lighting Rugs Accessories EQ3…" at bounding box center [658, 276] width 170 height 14
click at [621, 317] on select "Quick Ship Upholstery Bedroom Furniture Dining Furniture" at bounding box center [658, 315] width 170 height 14
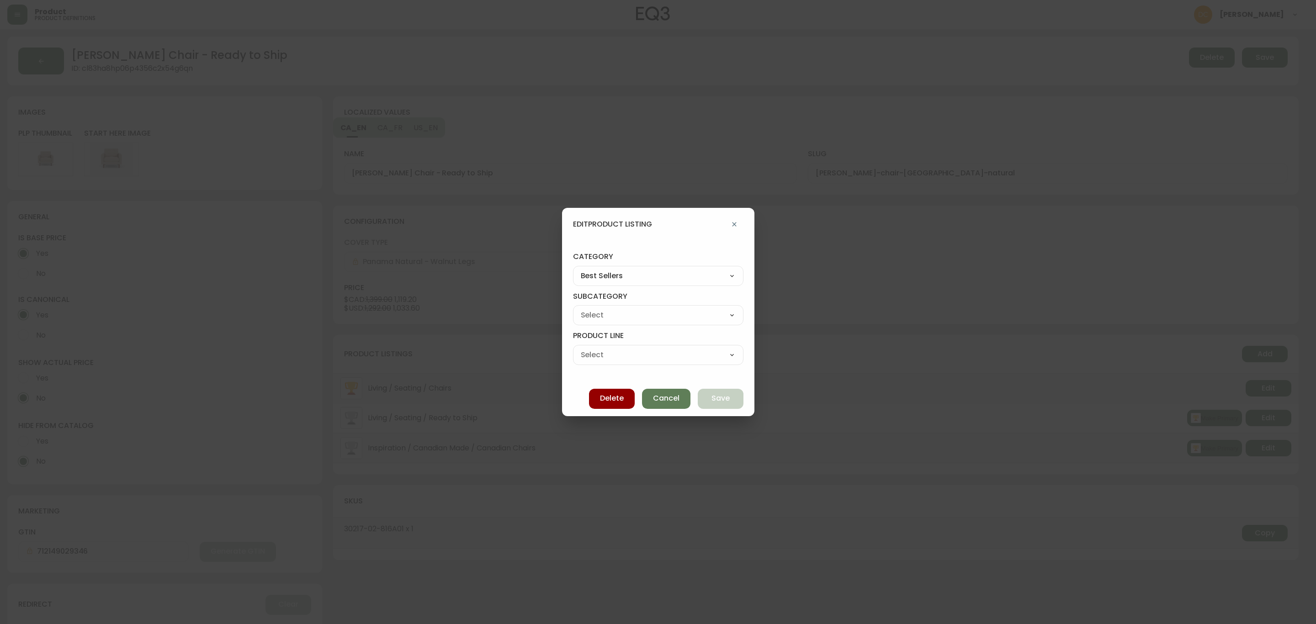
click at [581, 308] on select "Quick Ship Upholstery Bedroom Furniture Dining Furniture" at bounding box center [658, 315] width 170 height 14
click at [623, 351] on select "Ready To Ship Chairs Ready To Ship Sectionals Ready To Ship Bed Frames Ready To…" at bounding box center [658, 355] width 170 height 14
click at [581, 348] on select "Ready To Ship Chairs Ready To Ship Sectionals Ready To Ship Bed Frames Ready To…" at bounding box center [658, 355] width 170 height 14
click at [716, 397] on span "Save" at bounding box center [720, 398] width 18 height 10
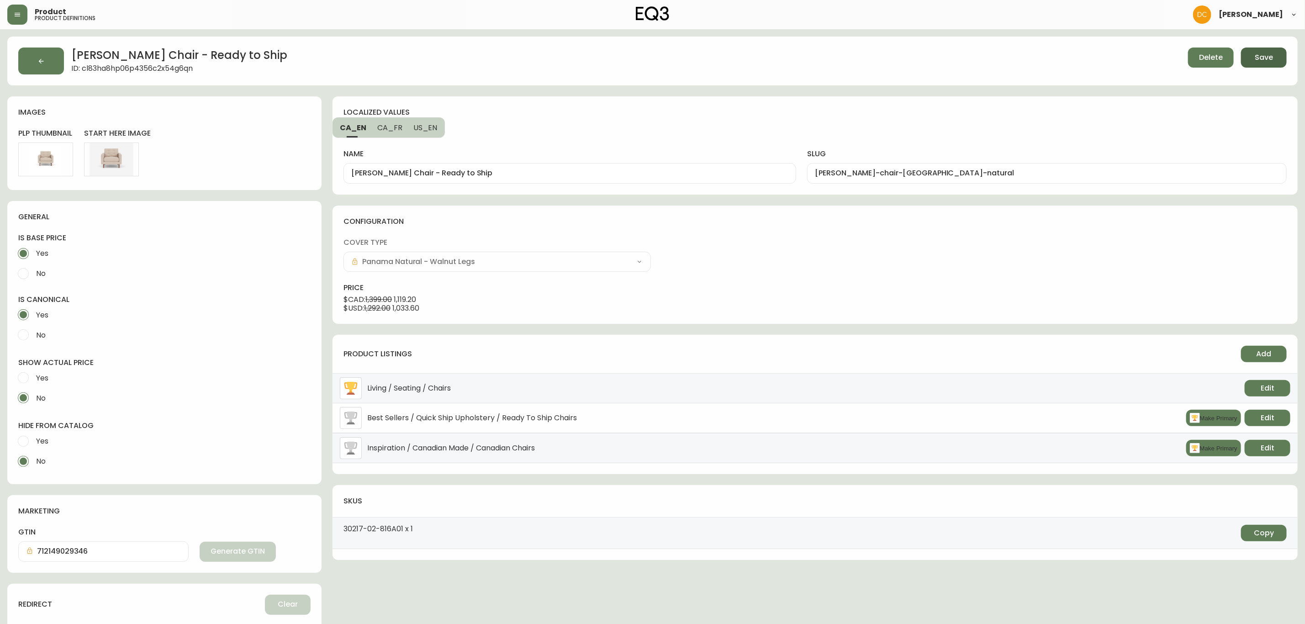
click at [1169, 62] on span "Save" at bounding box center [1264, 58] width 18 height 10
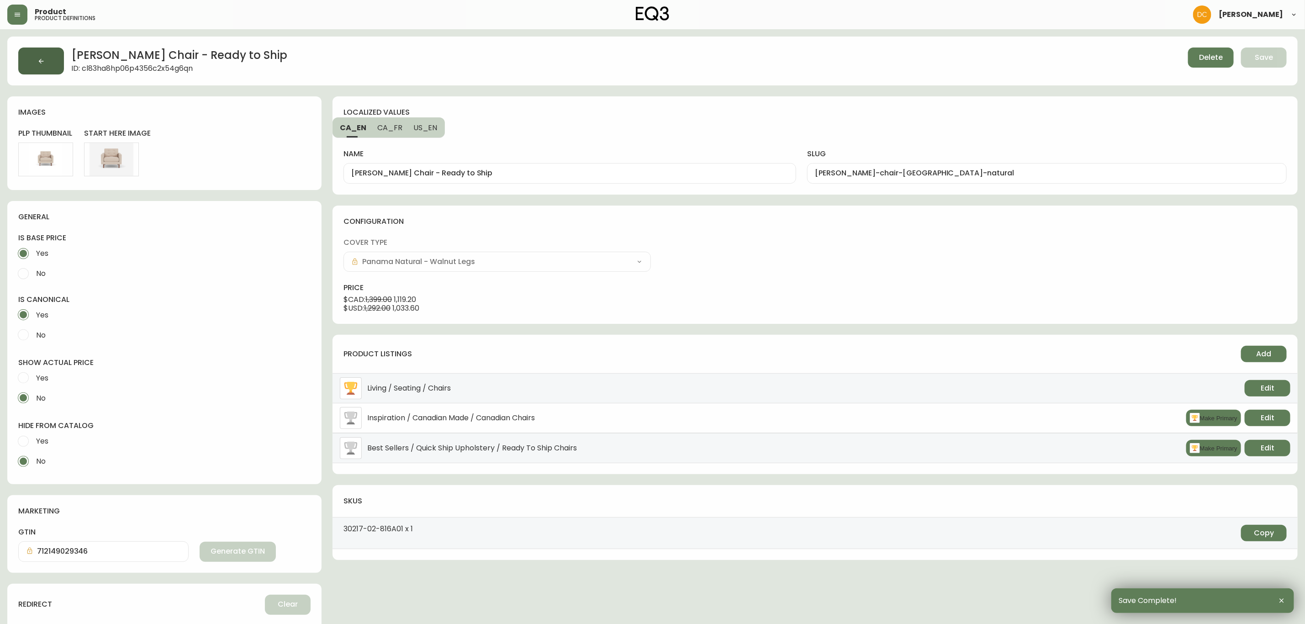
click at [53, 64] on button "button" at bounding box center [41, 61] width 46 height 27
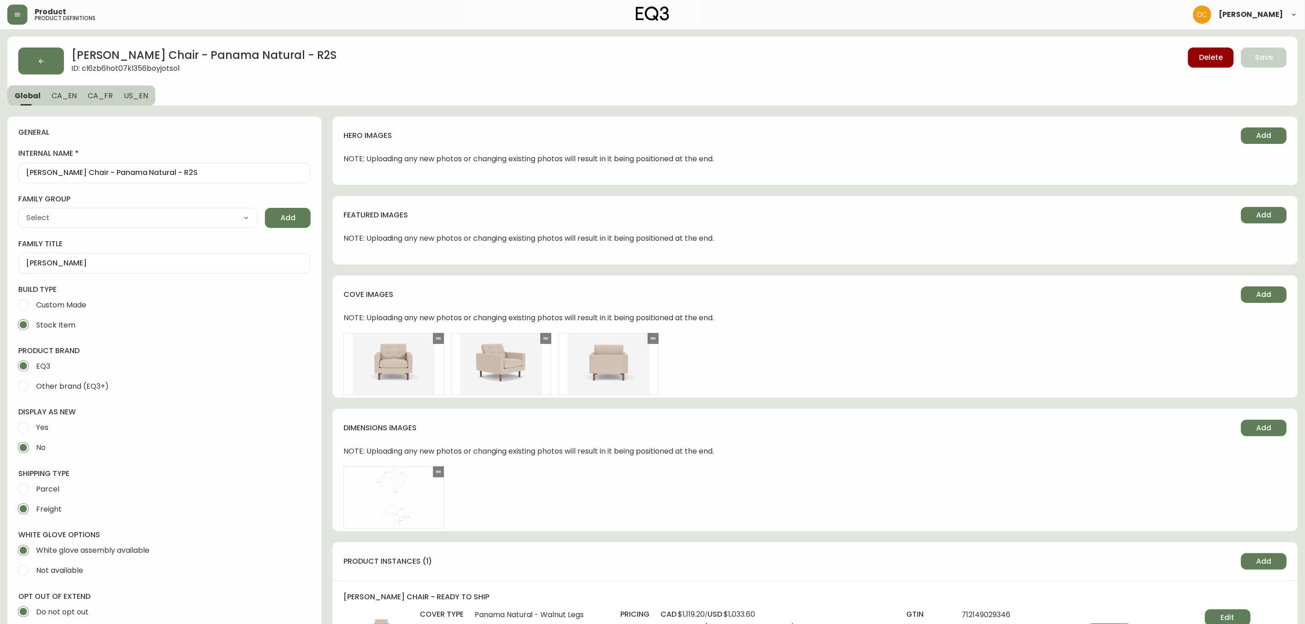
click at [53, 64] on button "button" at bounding box center [41, 61] width 46 height 27
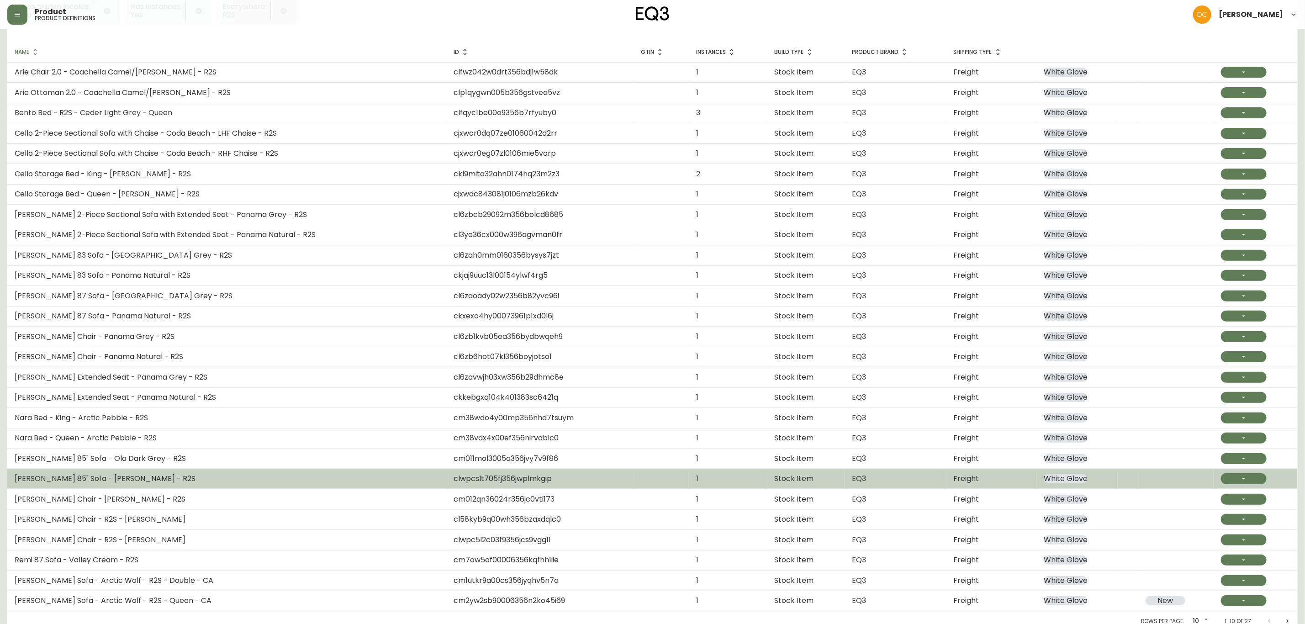
scroll to position [147, 0]
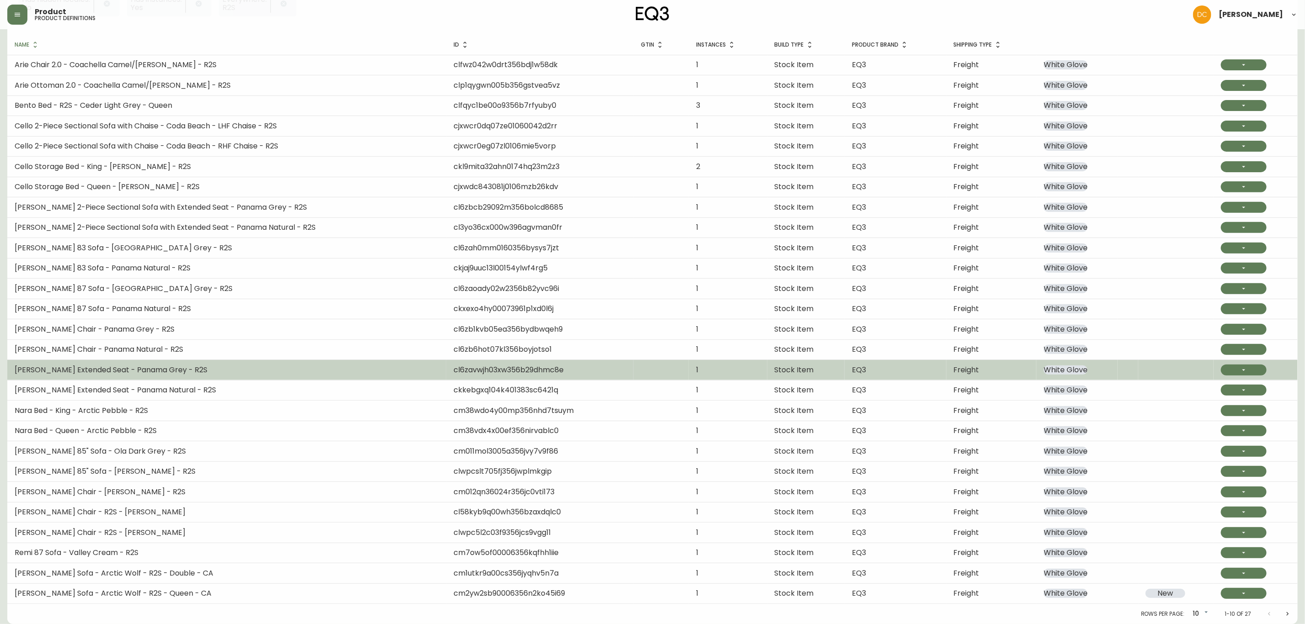
click at [185, 376] on td "[PERSON_NAME] Extended Seat - Panama Grey - R2S" at bounding box center [226, 370] width 439 height 20
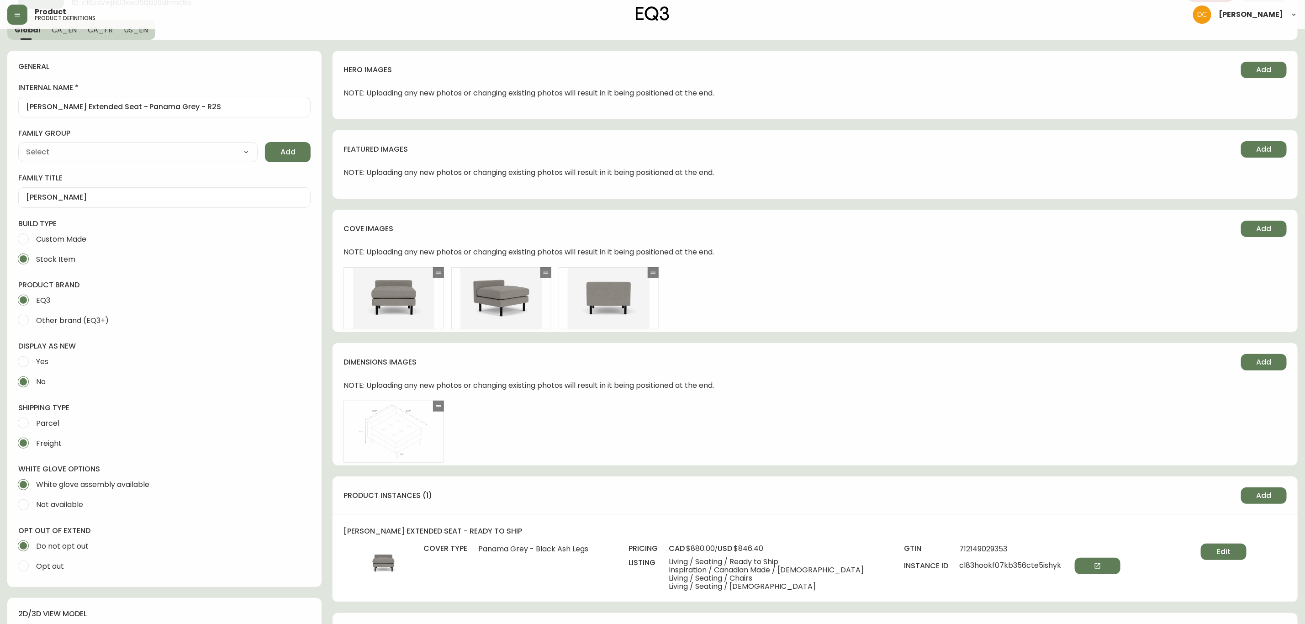
scroll to position [206, 0]
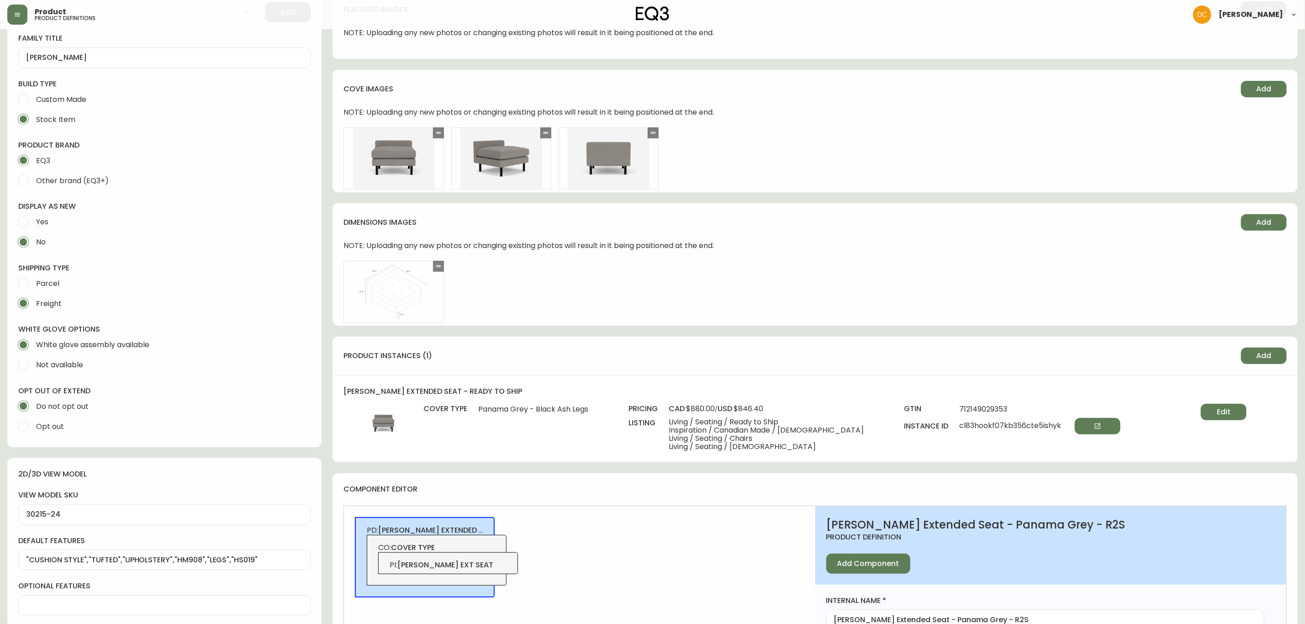
click at [1169, 413] on span "Edit" at bounding box center [1224, 412] width 14 height 10
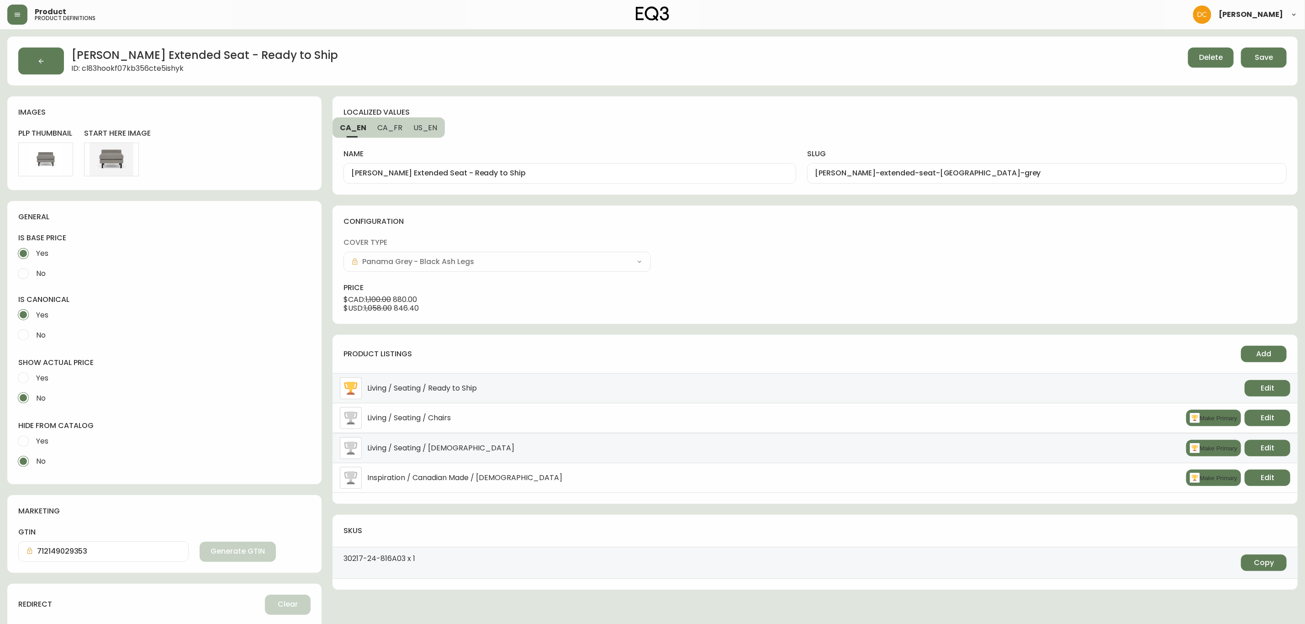
click at [1223, 424] on button "Make Primary" at bounding box center [1214, 418] width 55 height 16
click at [1203, 450] on button "Make Primary" at bounding box center [1214, 448] width 55 height 16
click at [1289, 456] on button "Edit" at bounding box center [1268, 448] width 46 height 16
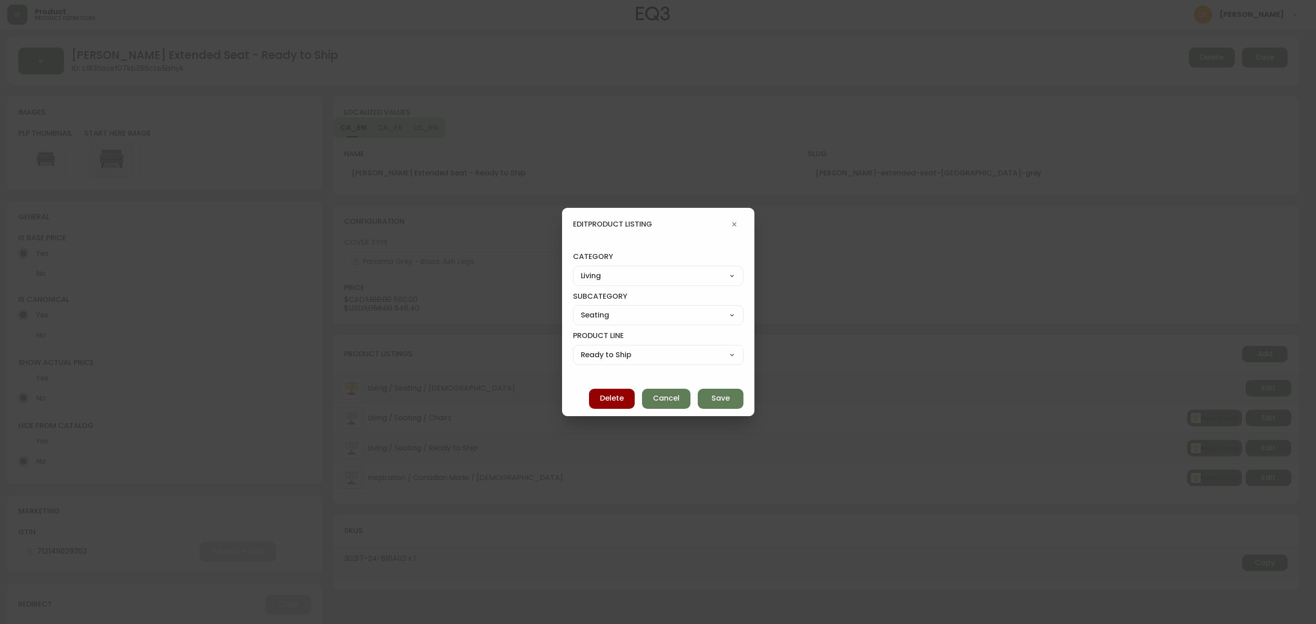
drag, startPoint x: 673, startPoint y: 273, endPoint x: 666, endPoint y: 276, distance: 8.0
click at [673, 273] on select "Best Sellers Living Dining Bedroom Outdoor Office Lighting Rugs Accessories EQ3…" at bounding box center [658, 276] width 170 height 14
select select "cjzvl9mf201ln0146jj1fgg9i"
click at [581, 269] on select "Best Sellers Living Dining Bedroom Outdoor Office Lighting Rugs Accessories EQ3…" at bounding box center [658, 276] width 170 height 14
type input "Best Sellers"
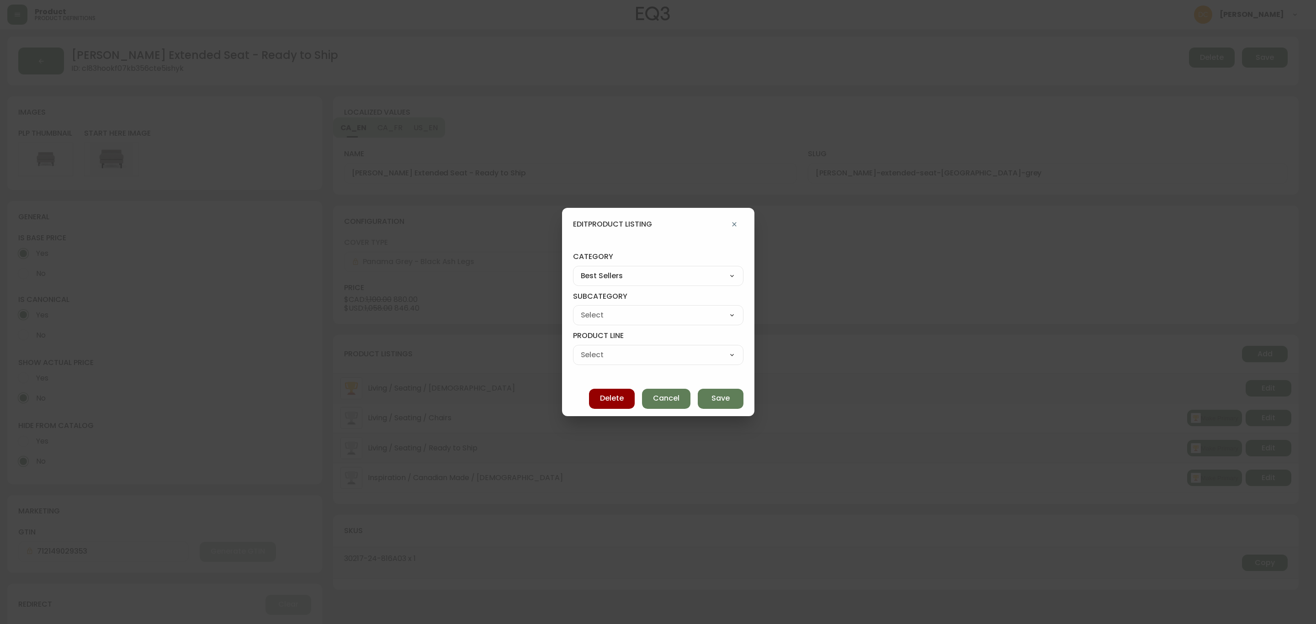
select select
drag, startPoint x: 622, startPoint y: 315, endPoint x: 622, endPoint y: 321, distance: 5.9
click at [622, 315] on select "Quick Ship Upholstery Bedroom Furniture Dining Furniture" at bounding box center [658, 315] width 170 height 14
select select "cjzvlbg2601lr0146yrz15412"
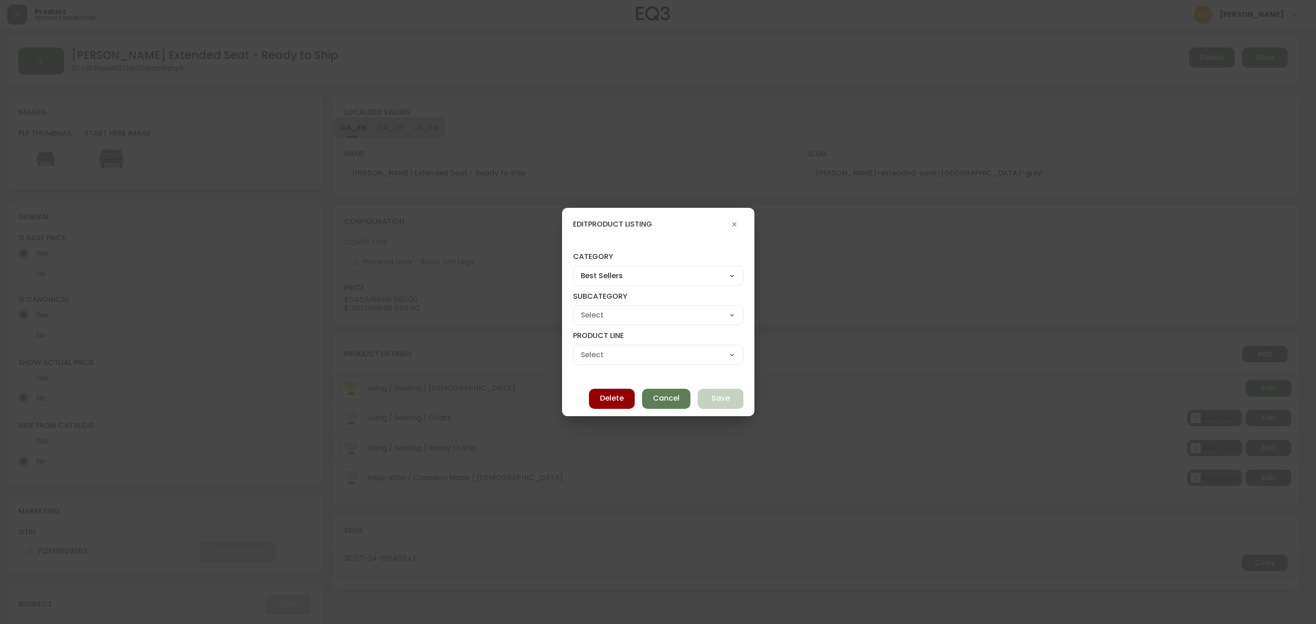
click at [581, 308] on select "Quick Ship Upholstery Bedroom Furniture Dining Furniture" at bounding box center [658, 315] width 170 height 14
type input "Quick Ship Upholstery"
click at [620, 357] on select "Ready To Ship Chairs Ready To Ship Sectionals Ready To Ship Bed Frames Ready To…" at bounding box center [658, 355] width 170 height 14
select select "cmerba8q85tq70198dr2yujwq"
click at [581, 348] on select "Ready To Ship Chairs Ready To Ship Sectionals Ready To Ship Bed Frames Ready To…" at bounding box center [658, 355] width 170 height 14
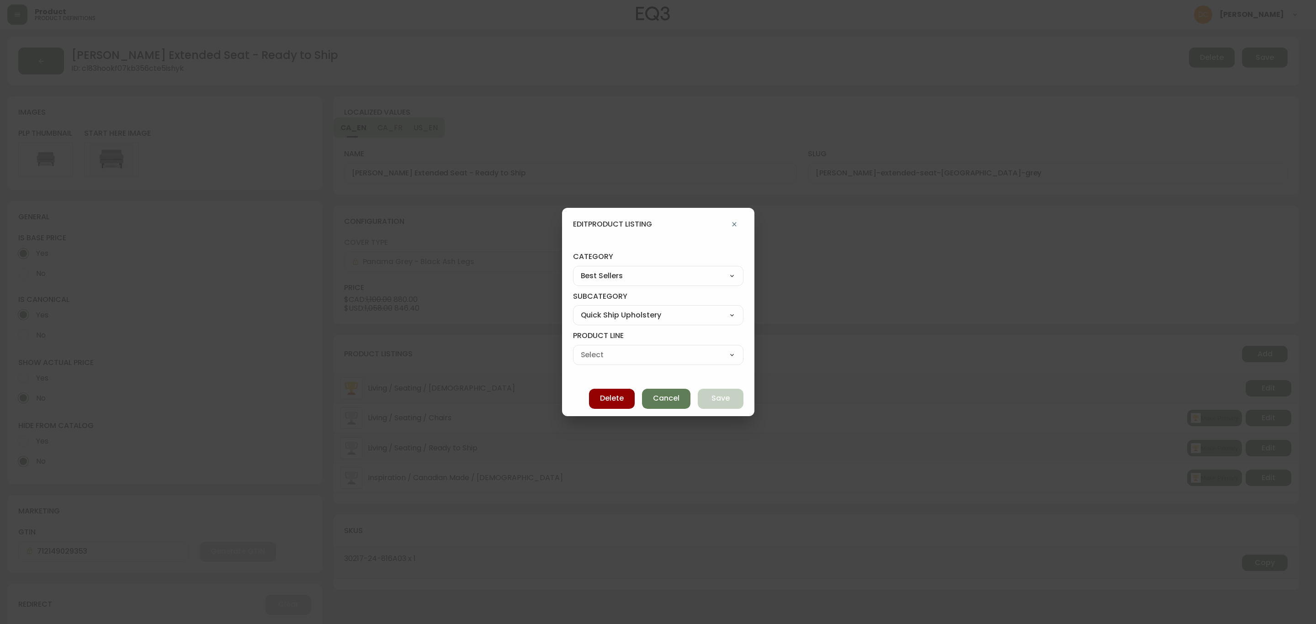
type input "Ready To Ship Chairs"
click at [718, 402] on span "Save" at bounding box center [720, 398] width 18 height 10
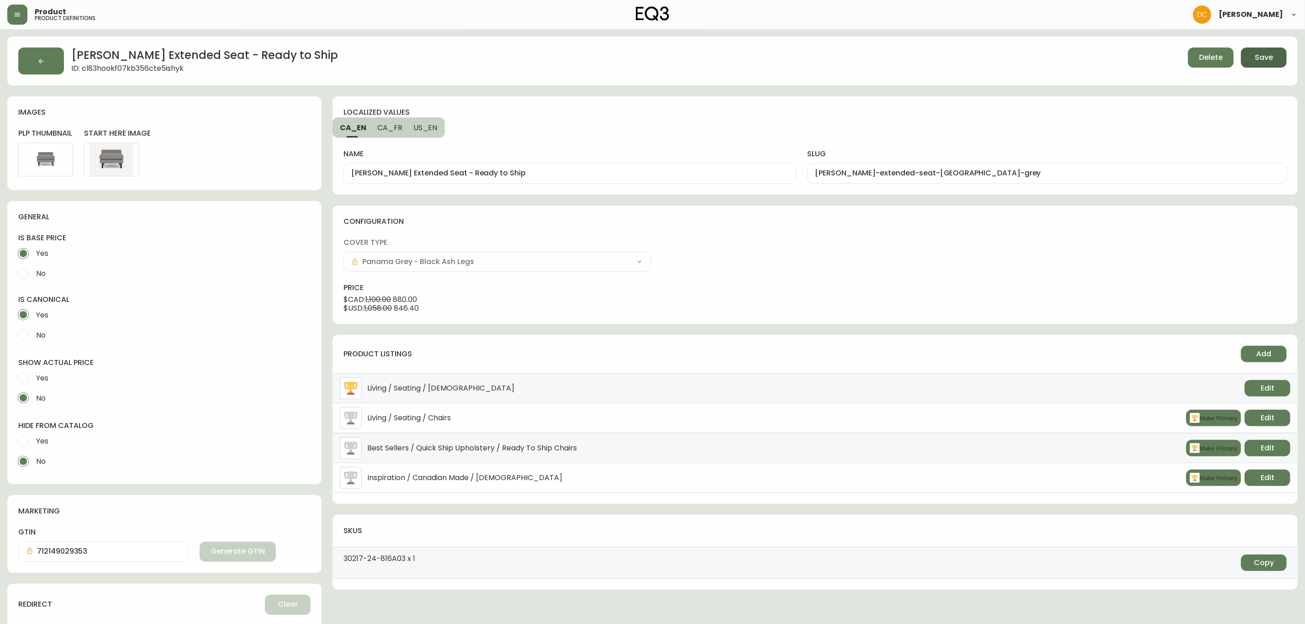
click at [1263, 49] on button "Save" at bounding box center [1264, 58] width 46 height 20
click at [1264, 351] on span "Add" at bounding box center [1264, 354] width 15 height 10
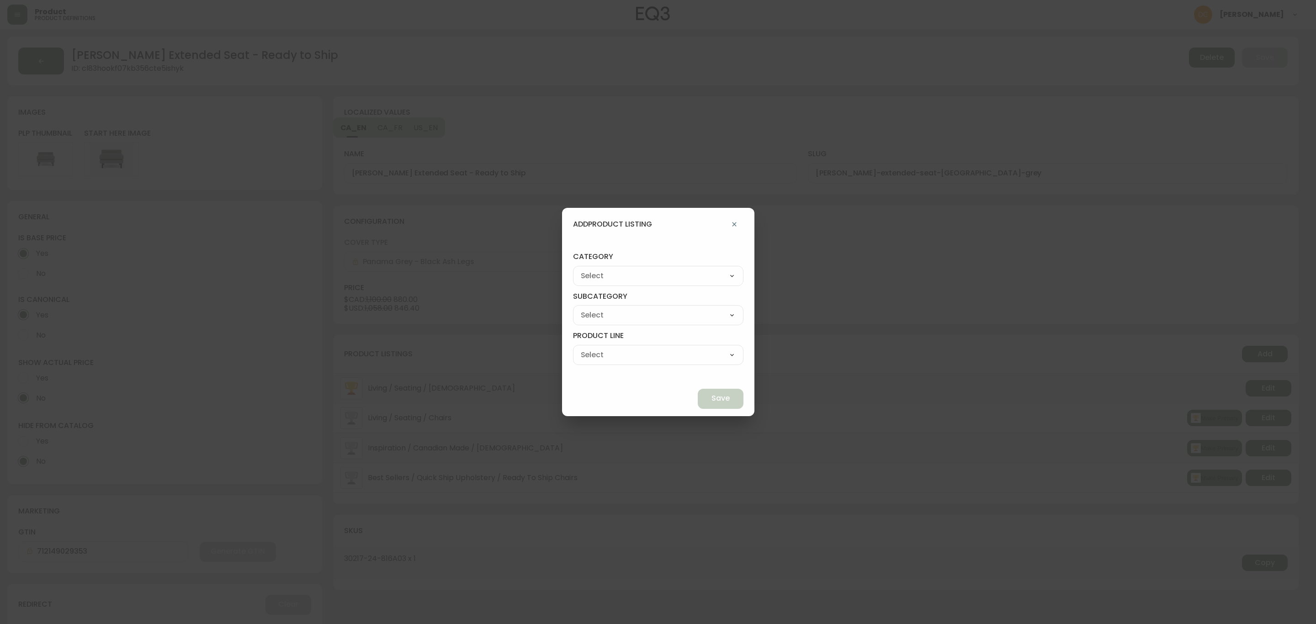
click at [688, 284] on div "Best Sellers Living Dining Bedroom Outdoor Office Lighting Rugs Accessories EQ3…" at bounding box center [658, 276] width 170 height 20
click at [698, 275] on select "Best Sellers Living Dining Bedroom Outdoor Office Lighting Rugs Accessories EQ3…" at bounding box center [658, 276] width 170 height 14
select select "0"
click at [594, 269] on select "Best Sellers Living Dining Bedroom Outdoor Office Lighting Rugs Accessories EQ3…" at bounding box center [658, 276] width 170 height 14
type input "Living"
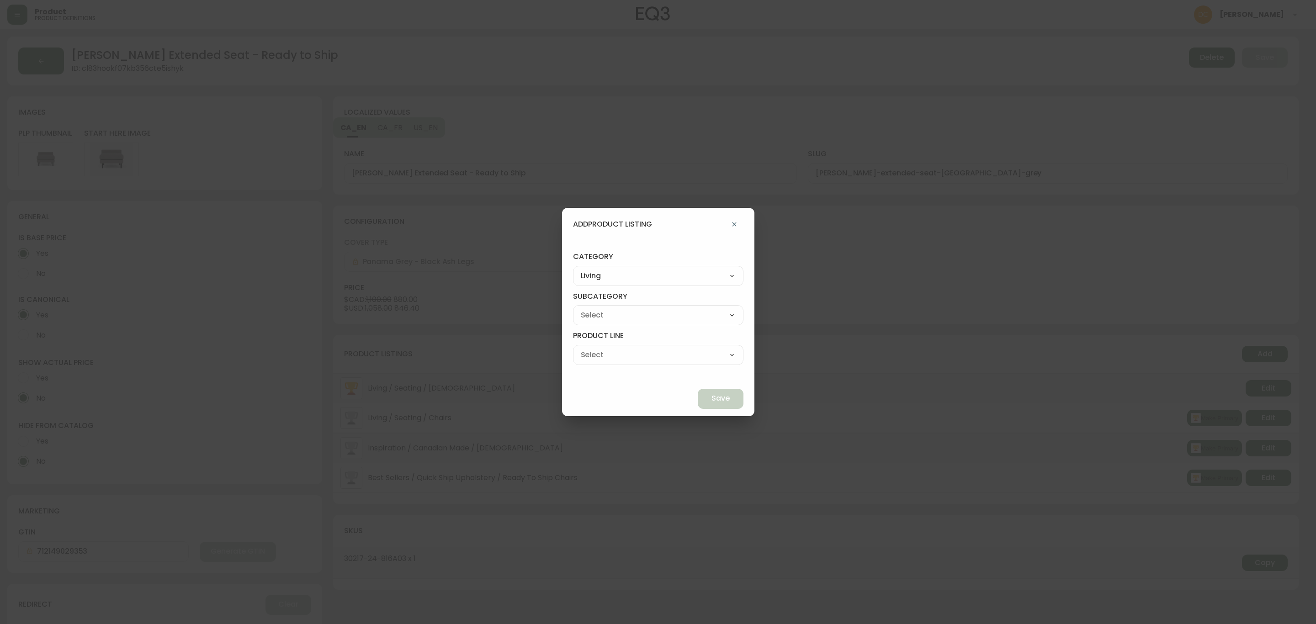
drag, startPoint x: 657, startPoint y: 316, endPoint x: 655, endPoint y: 321, distance: 5.8
click at [657, 315] on select "Seating Accent Tables Entryway Media & Storage" at bounding box center [658, 315] width 170 height 14
select select "00"
click at [594, 308] on select "Seating Accent Tables Entryway Media & Storage" at bounding box center [658, 315] width 170 height 14
type input "Seating"
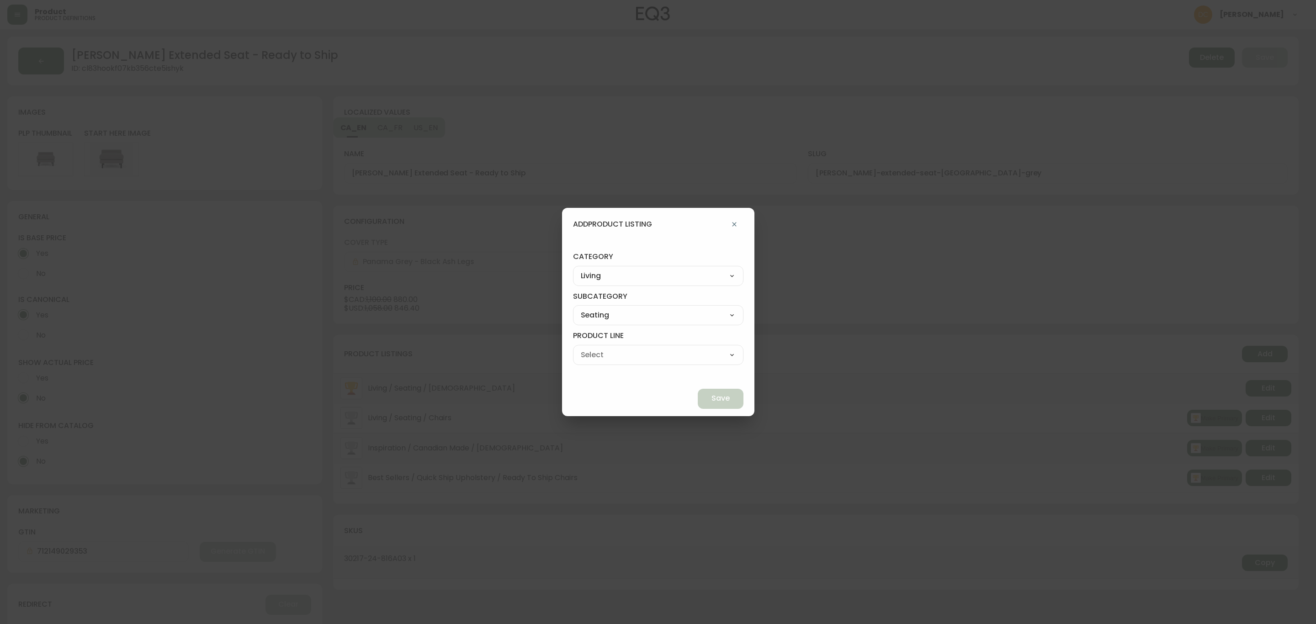
click at [631, 359] on select "Ready to Ship Sofas Apartment Sofas Loveseats Sectionals Sleeper Sofas Chairs C…" at bounding box center [658, 355] width 170 height 14
select select "000"
click at [594, 348] on select "Ready to Ship Sofas Apartment Sofas Loveseats Sectionals Sleeper Sofas Chairs C…" at bounding box center [658, 355] width 170 height 14
type input "Ready to Ship"
click at [698, 392] on button "Save" at bounding box center [721, 399] width 46 height 20
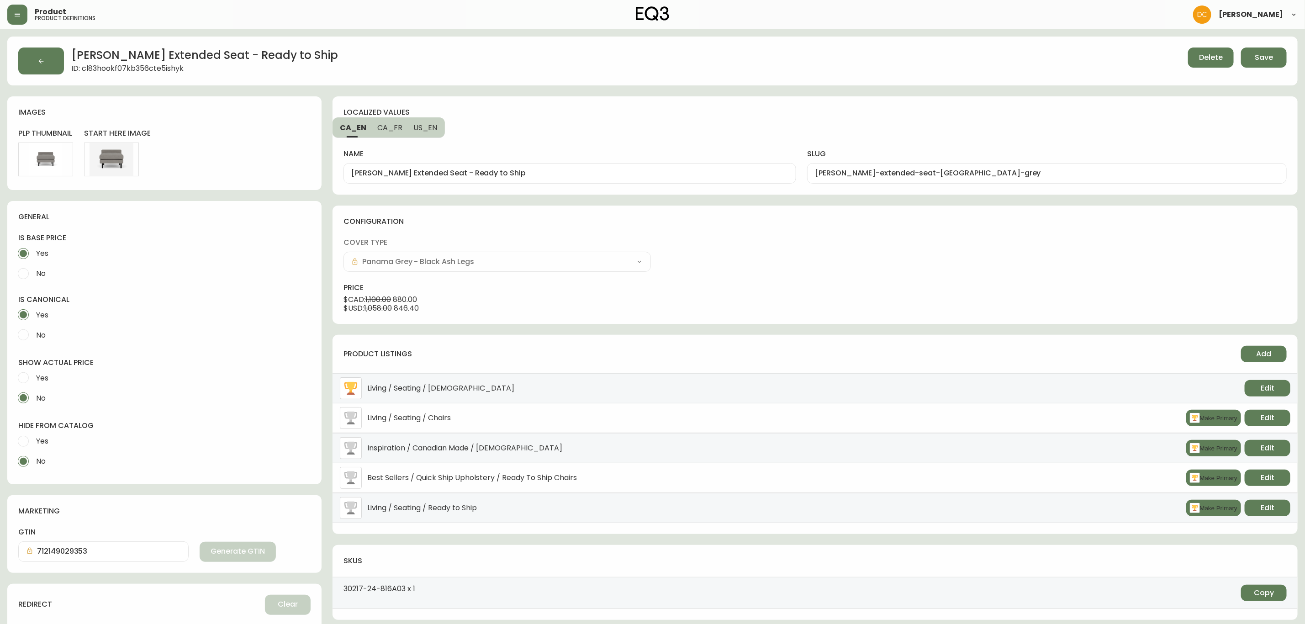
click at [1249, 56] on button "Save" at bounding box center [1264, 58] width 46 height 20
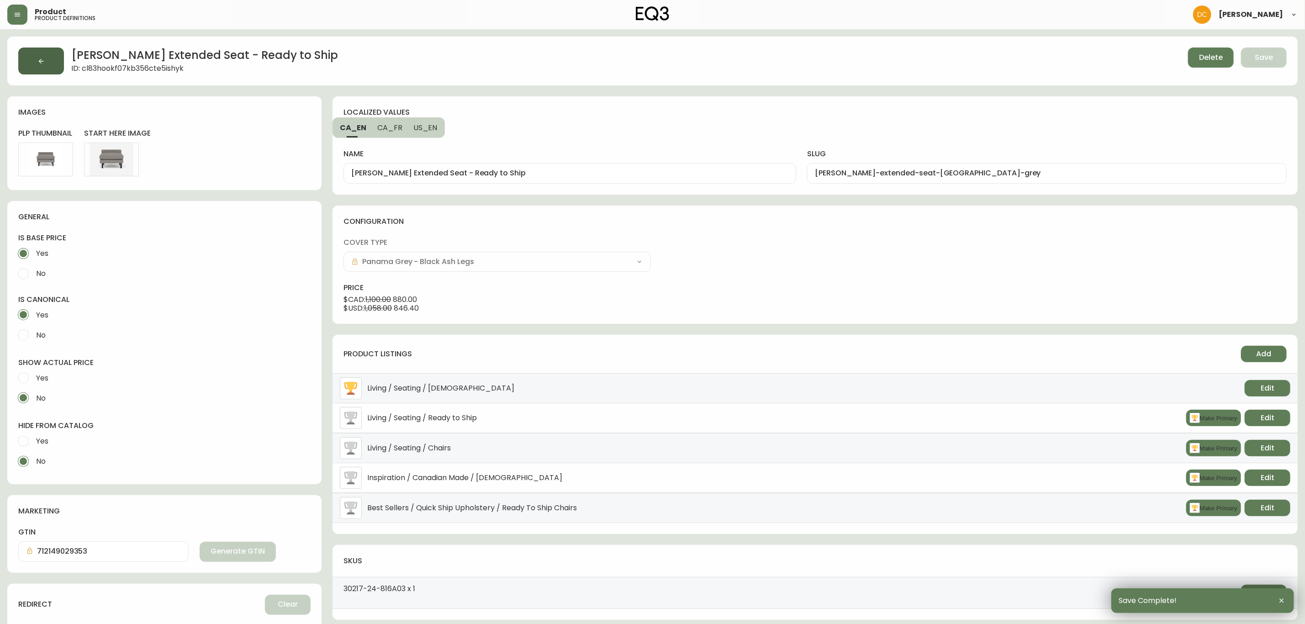
click at [40, 61] on icon "button" at bounding box center [41, 60] width 5 height 5
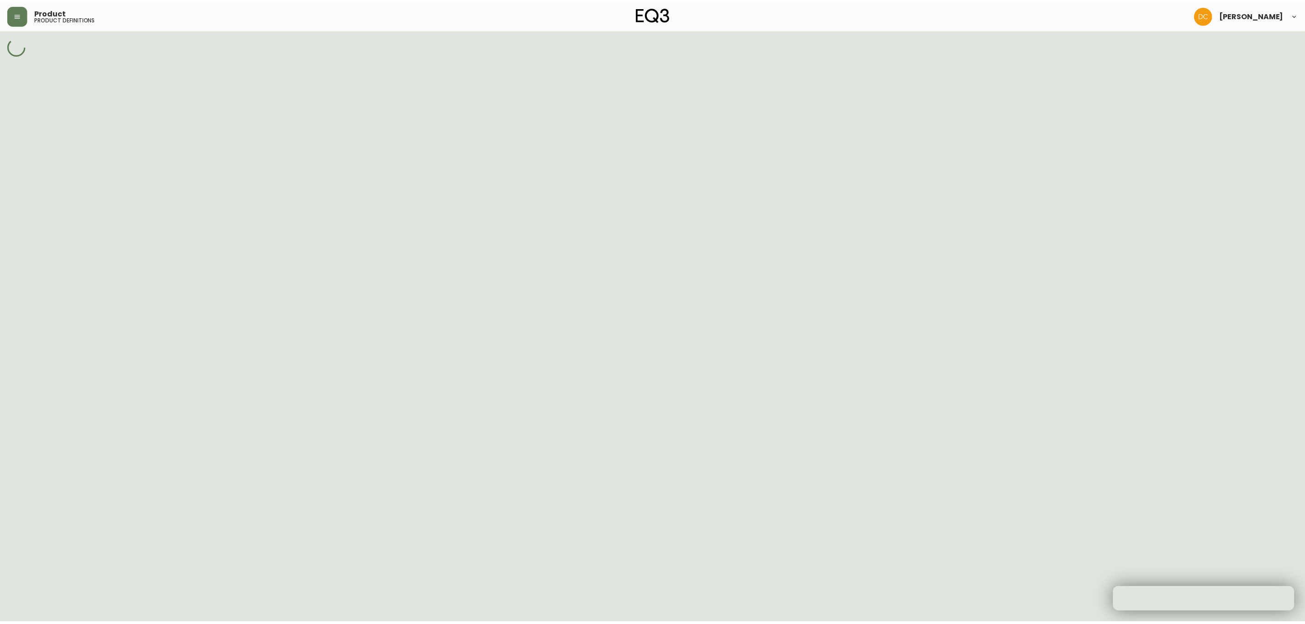
select select "cjpjx87md00014c74cvn90jbx"
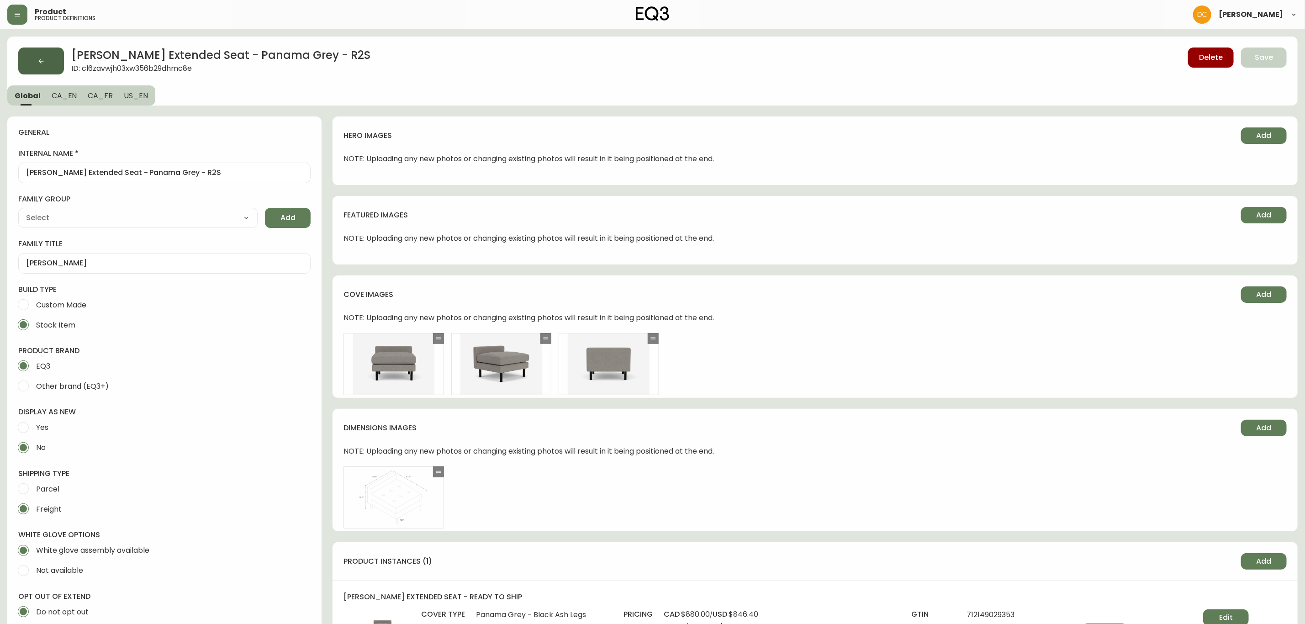
click at [34, 56] on button "button" at bounding box center [41, 61] width 46 height 27
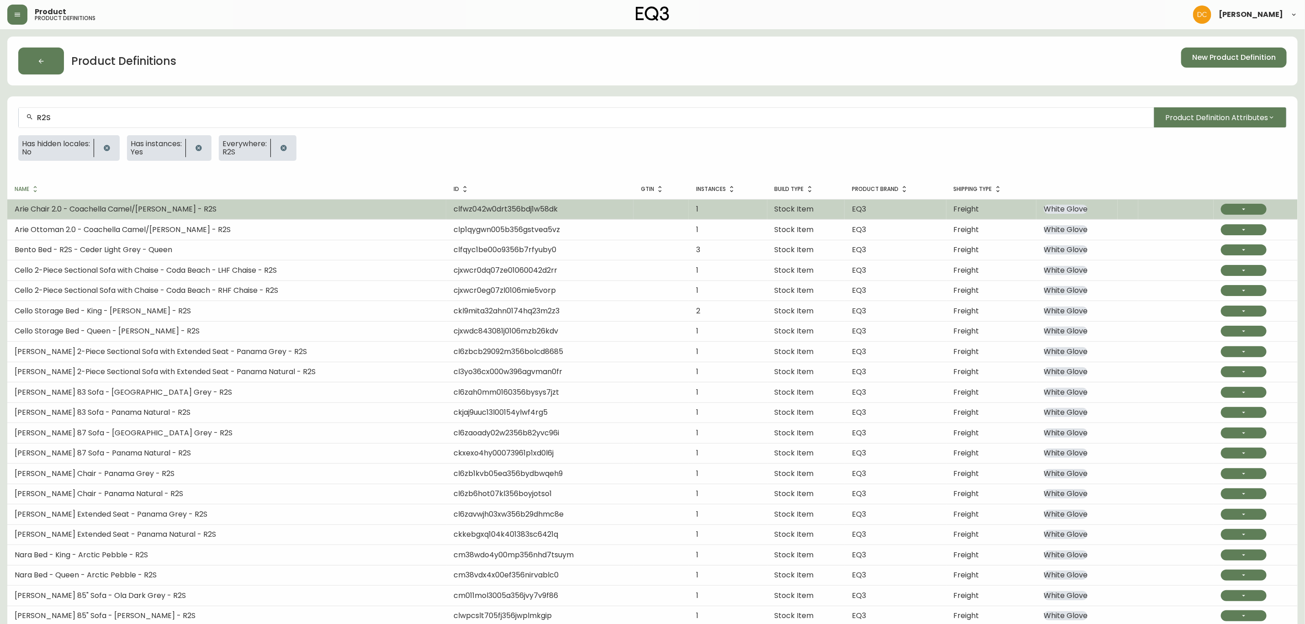
click at [1235, 207] on button "button" at bounding box center [1244, 209] width 46 height 11
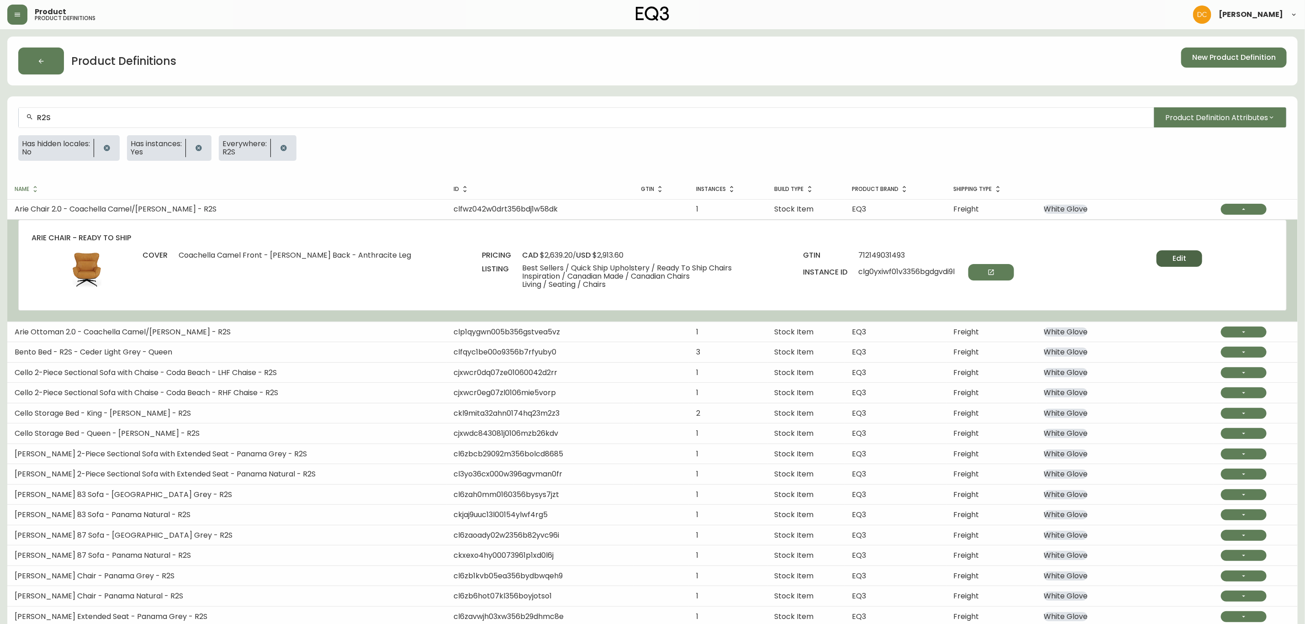
click at [1164, 257] on button "Edit" at bounding box center [1180, 258] width 46 height 16
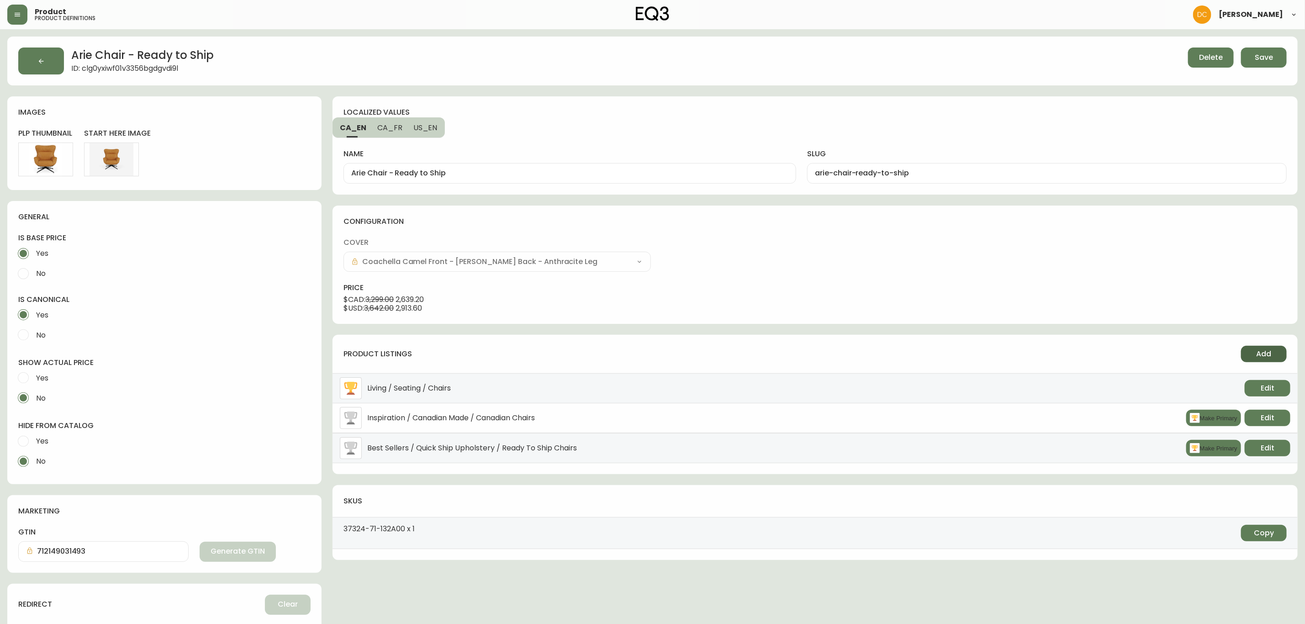
click at [1272, 350] on button "Add" at bounding box center [1264, 354] width 46 height 16
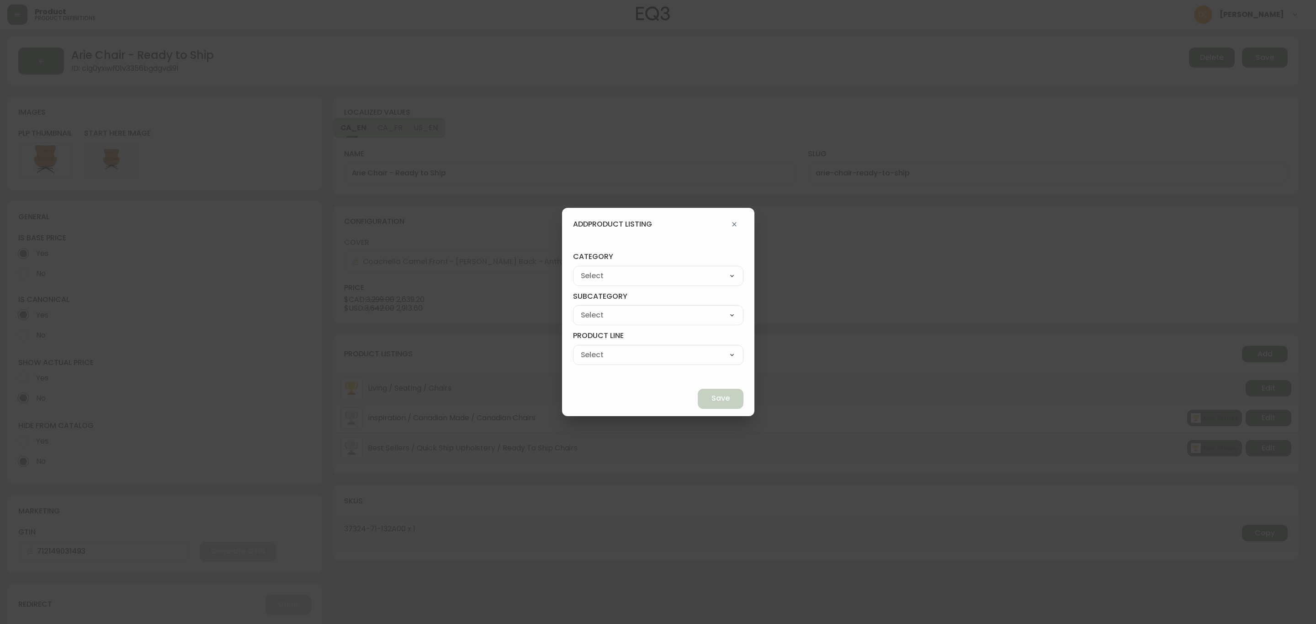
drag, startPoint x: 684, startPoint y: 280, endPoint x: 676, endPoint y: 281, distance: 8.4
click at [684, 280] on select "Best Sellers Living Dining Bedroom Outdoor Office Lighting Rugs Accessories EQ3…" at bounding box center [658, 276] width 170 height 14
select select "0"
click at [594, 269] on select "Best Sellers Living Dining Bedroom Outdoor Office Lighting Rugs Accessories EQ3…" at bounding box center [658, 276] width 170 height 14
type input "Living"
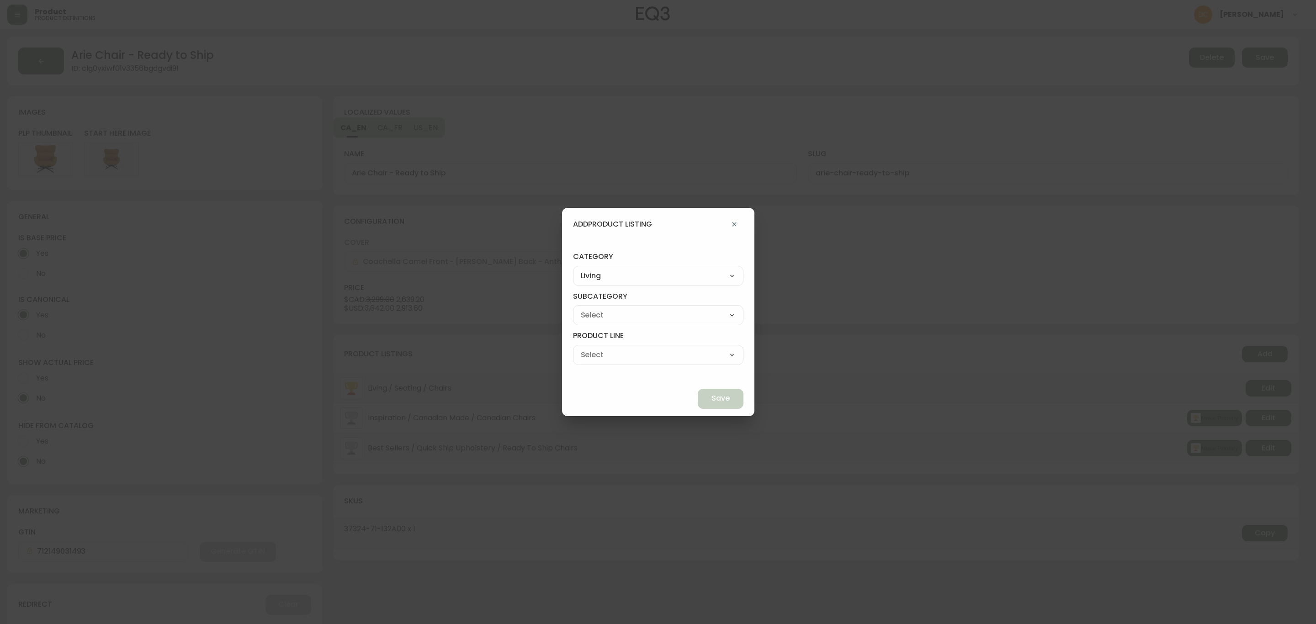
click at [639, 329] on div "Seating Accent Tables Entryway Media & Storage" at bounding box center [658, 318] width 170 height 26
click at [660, 315] on select "Seating Accent Tables Entryway Media & Storage" at bounding box center [658, 315] width 170 height 14
select select "00"
click at [594, 308] on select "Seating Accent Tables Entryway Media & Storage" at bounding box center [658, 315] width 170 height 14
type input "Seating"
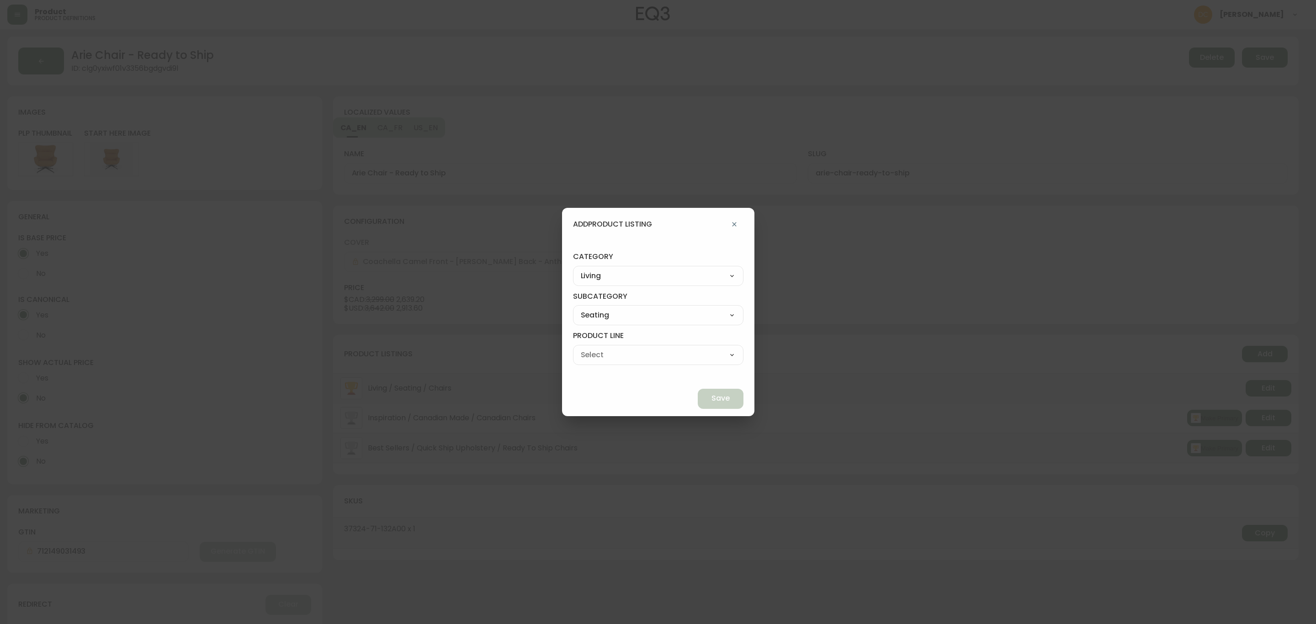
drag, startPoint x: 634, startPoint y: 355, endPoint x: 634, endPoint y: 361, distance: 5.9
click at [634, 355] on select "Ready to Ship Sofas Apartment Sofas Loveseats Sectionals Sleeper Sofas Chairs C…" at bounding box center [658, 355] width 170 height 14
select select "000"
click at [594, 348] on select "Ready to Ship Sofas Apartment Sofas Loveseats Sectionals Sleeper Sofas Chairs C…" at bounding box center [658, 355] width 170 height 14
type input "Ready to Ship"
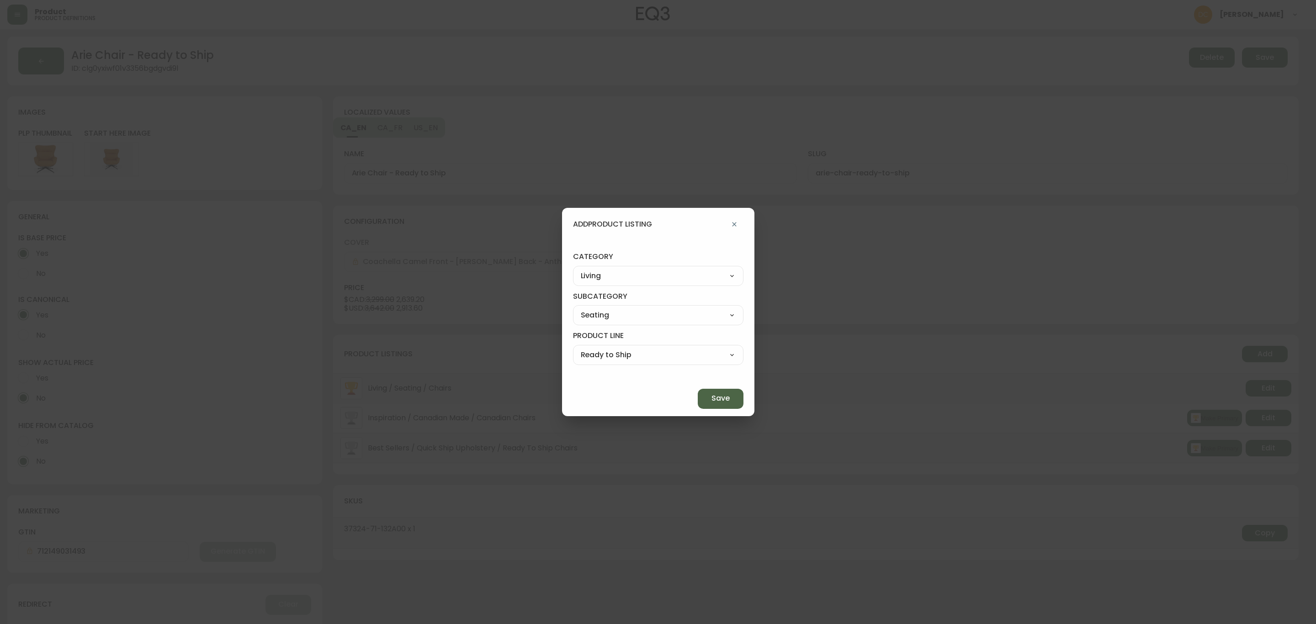
click at [711, 397] on button "Save" at bounding box center [721, 399] width 46 height 20
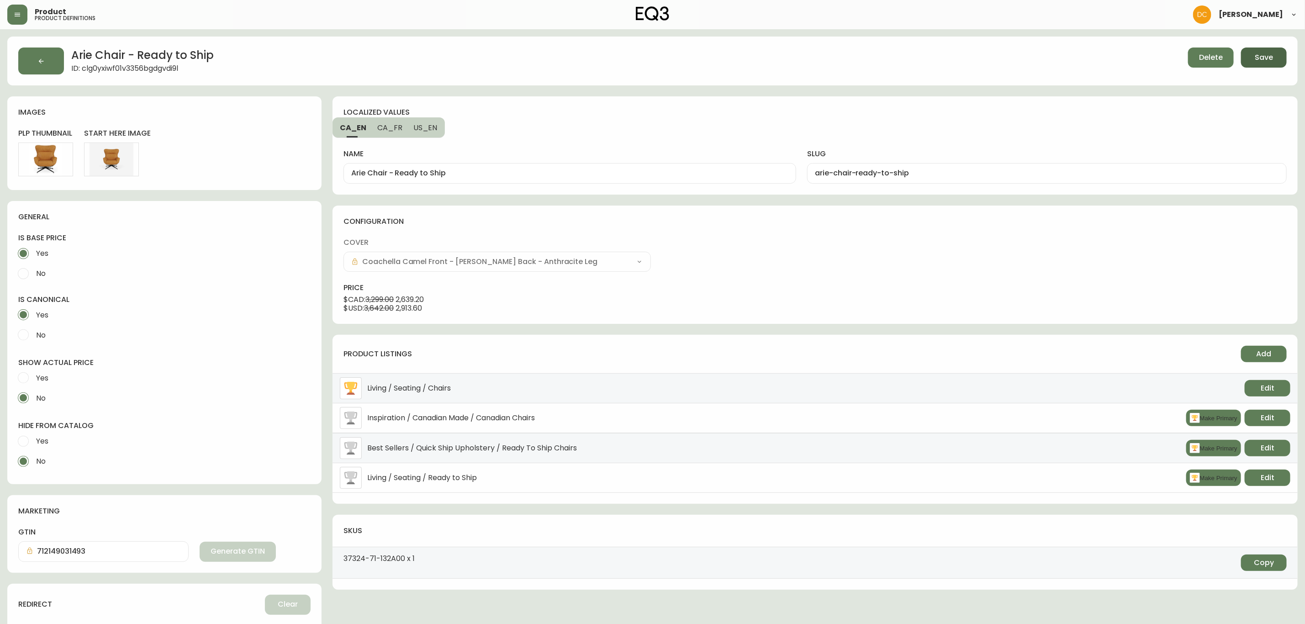
click at [1273, 58] on span "Save" at bounding box center [1264, 58] width 18 height 10
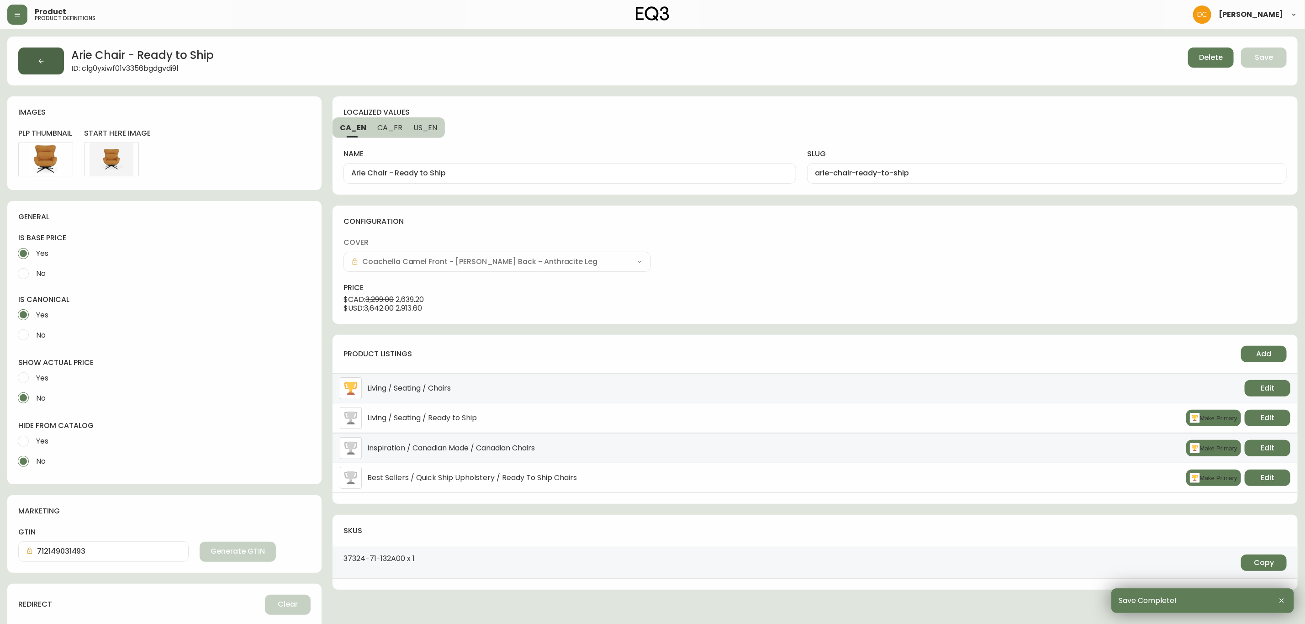
click at [29, 59] on button "button" at bounding box center [41, 61] width 46 height 27
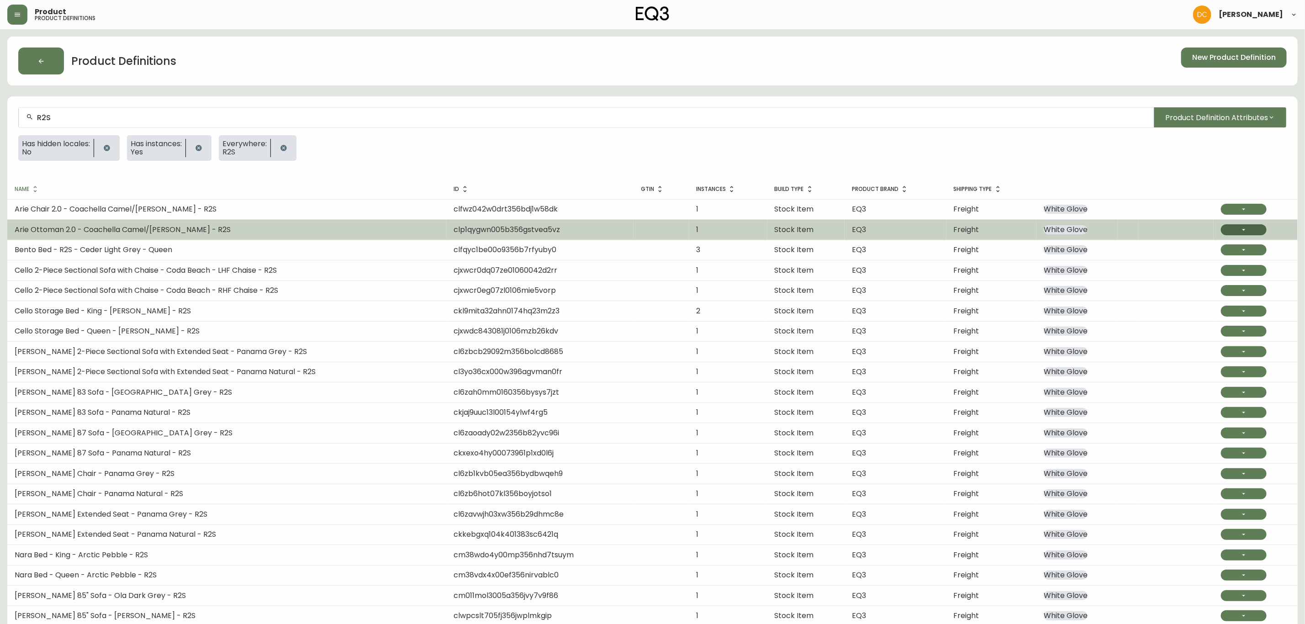
click at [1253, 230] on button "button" at bounding box center [1244, 229] width 46 height 11
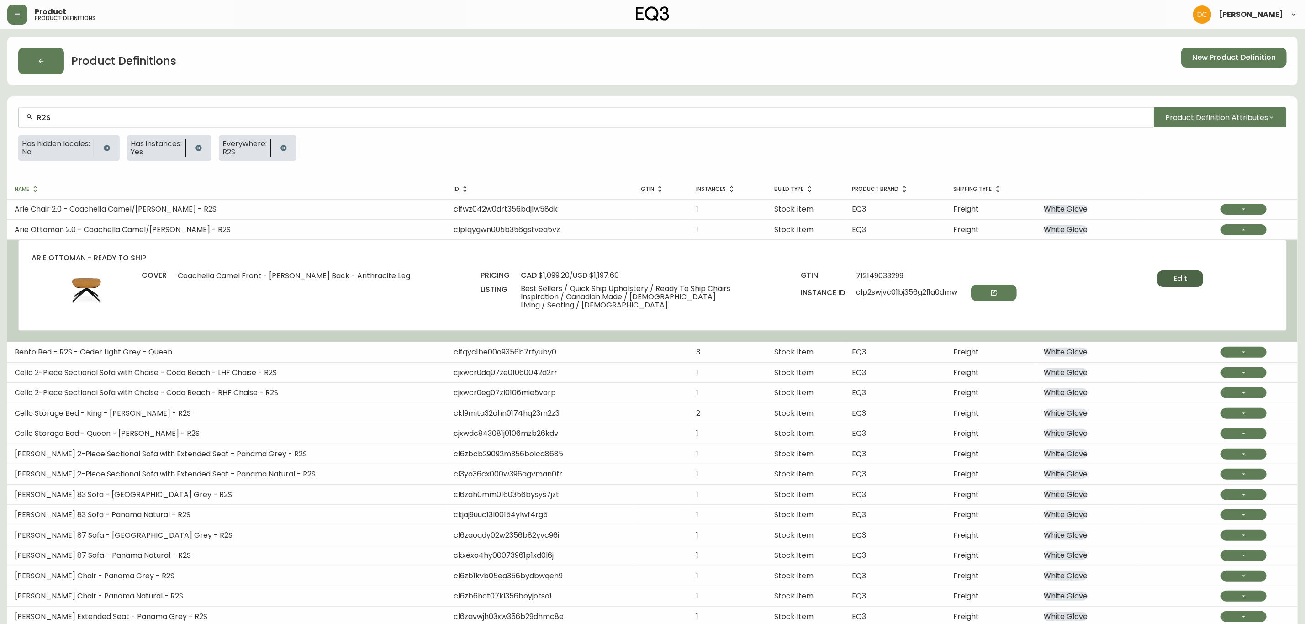
click at [1168, 280] on button "Edit" at bounding box center [1181, 278] width 46 height 16
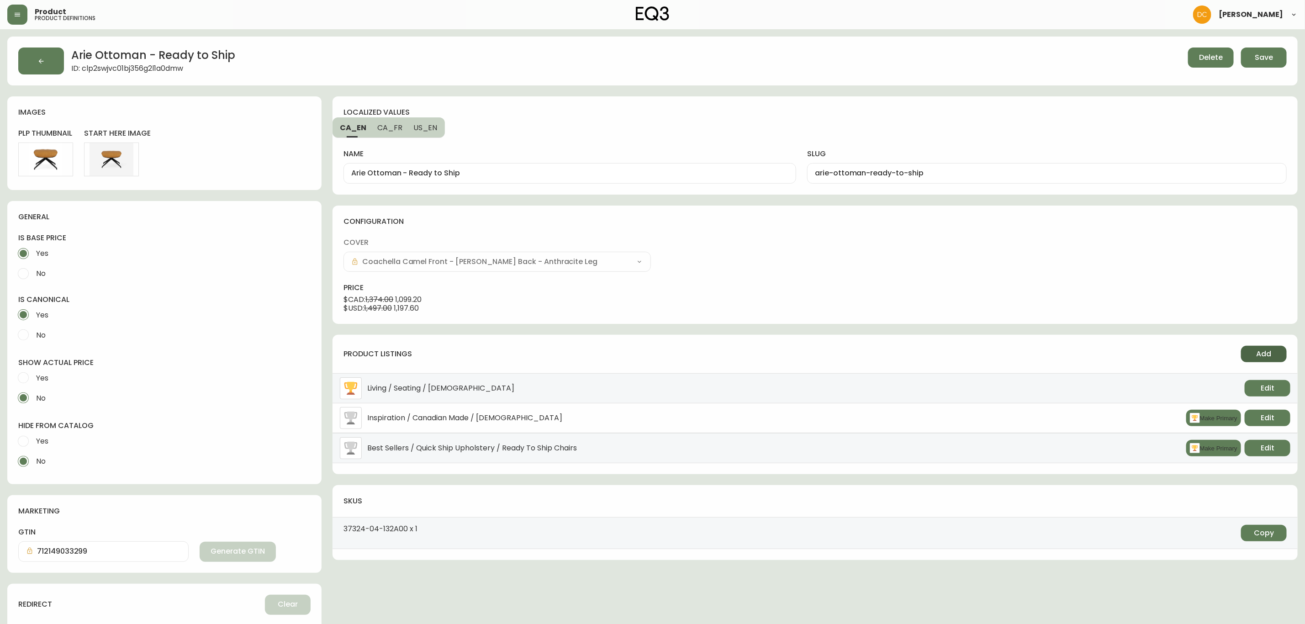
click at [1251, 352] on button "Add" at bounding box center [1264, 354] width 46 height 16
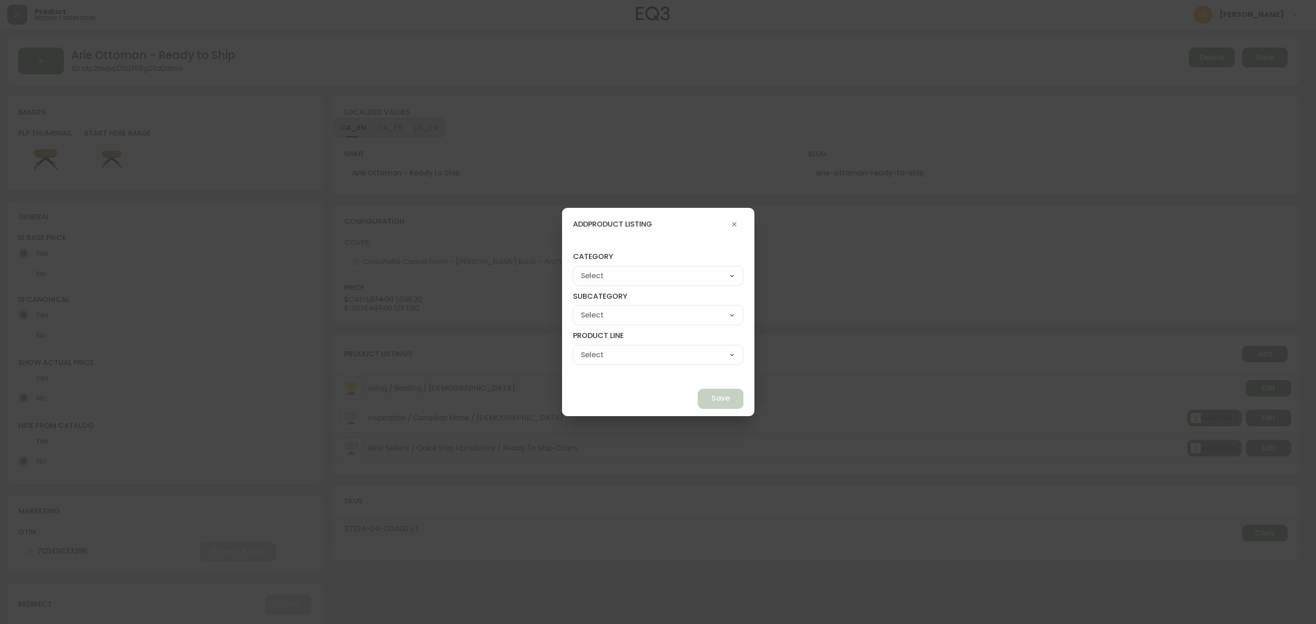
drag, startPoint x: 626, startPoint y: 269, endPoint x: 628, endPoint y: 282, distance: 14.0
click at [626, 269] on select "Best Sellers Living Dining Bedroom Outdoor Office Lighting Rugs Accessories EQ3…" at bounding box center [658, 276] width 170 height 14
select select "cjzvl9mf201ln0146jj1fgg9i"
click at [594, 269] on select "Best Sellers Living Dining Bedroom Outdoor Office Lighting Rugs Accessories EQ3…" at bounding box center [658, 276] width 170 height 14
type input "Best Sellers"
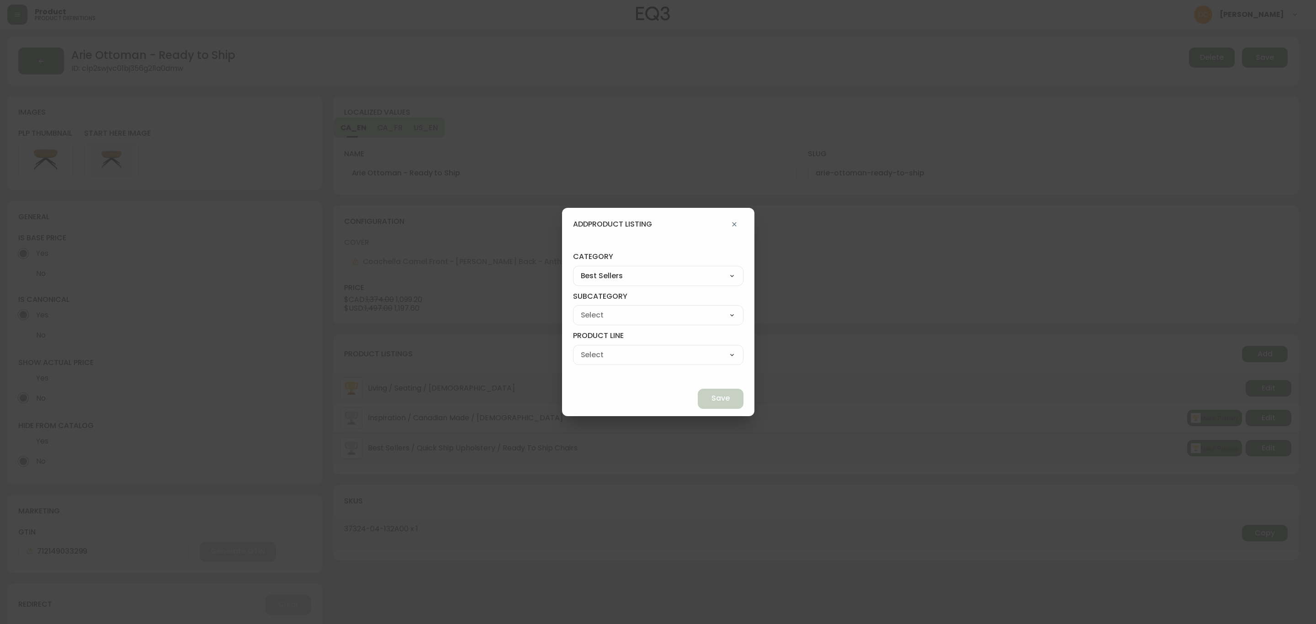
drag, startPoint x: 634, startPoint y: 277, endPoint x: 631, endPoint y: 282, distance: 5.7
click at [634, 277] on select "Best Sellers Living Dining Bedroom Outdoor Office Lighting Rugs Accessories EQ3…" at bounding box center [658, 276] width 170 height 14
select select "0"
click at [594, 269] on select "Best Sellers Living Dining Bedroom Outdoor Office Lighting Rugs Accessories EQ3…" at bounding box center [658, 276] width 170 height 14
type input "Living"
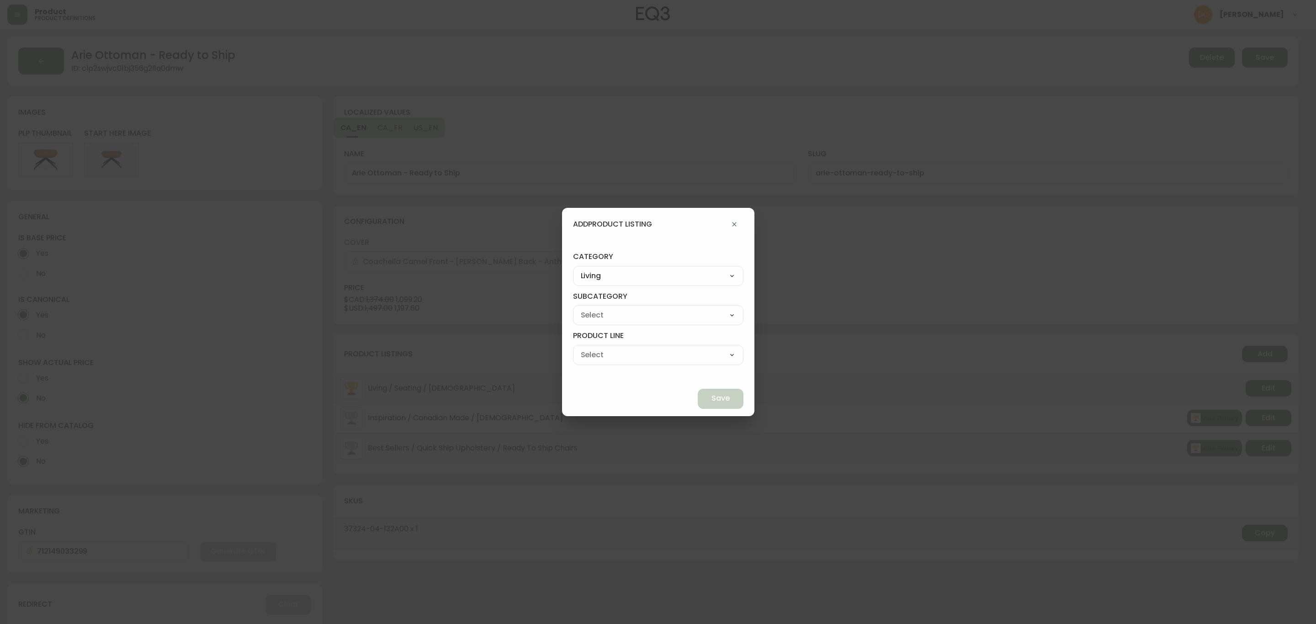
click at [617, 308] on select "Seating Accent Tables Entryway Media & Storage" at bounding box center [658, 315] width 170 height 14
select select "00"
click at [594, 308] on select "Seating Accent Tables Entryway Media & Storage" at bounding box center [658, 315] width 170 height 14
type input "Seating"
drag, startPoint x: 621, startPoint y: 352, endPoint x: 621, endPoint y: 361, distance: 8.7
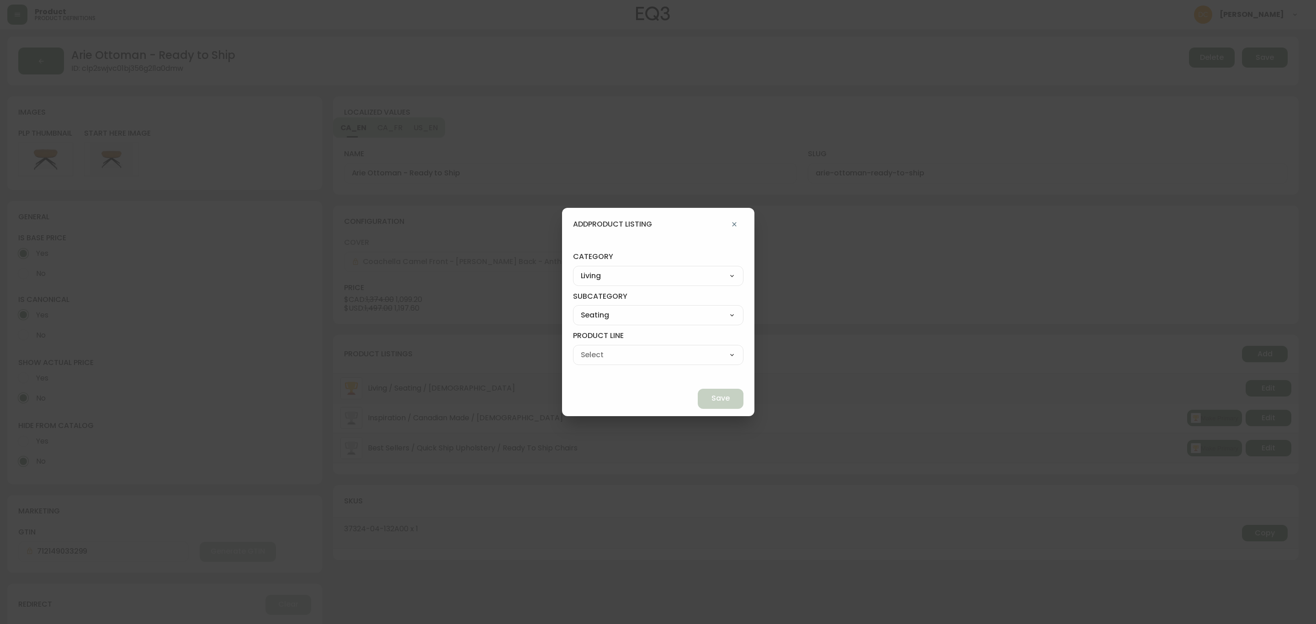
click at [621, 352] on select "Ready to Ship Sofas Apartment Sofas Loveseats Sectionals Sleeper Sofas Chairs C…" at bounding box center [658, 355] width 170 height 14
select select "000"
click at [594, 348] on select "Ready to Ship Sofas Apartment Sofas Loveseats Sectionals Sleeper Sofas Chairs C…" at bounding box center [658, 355] width 170 height 14
type input "Ready to Ship"
click at [698, 391] on button "Save" at bounding box center [721, 399] width 46 height 20
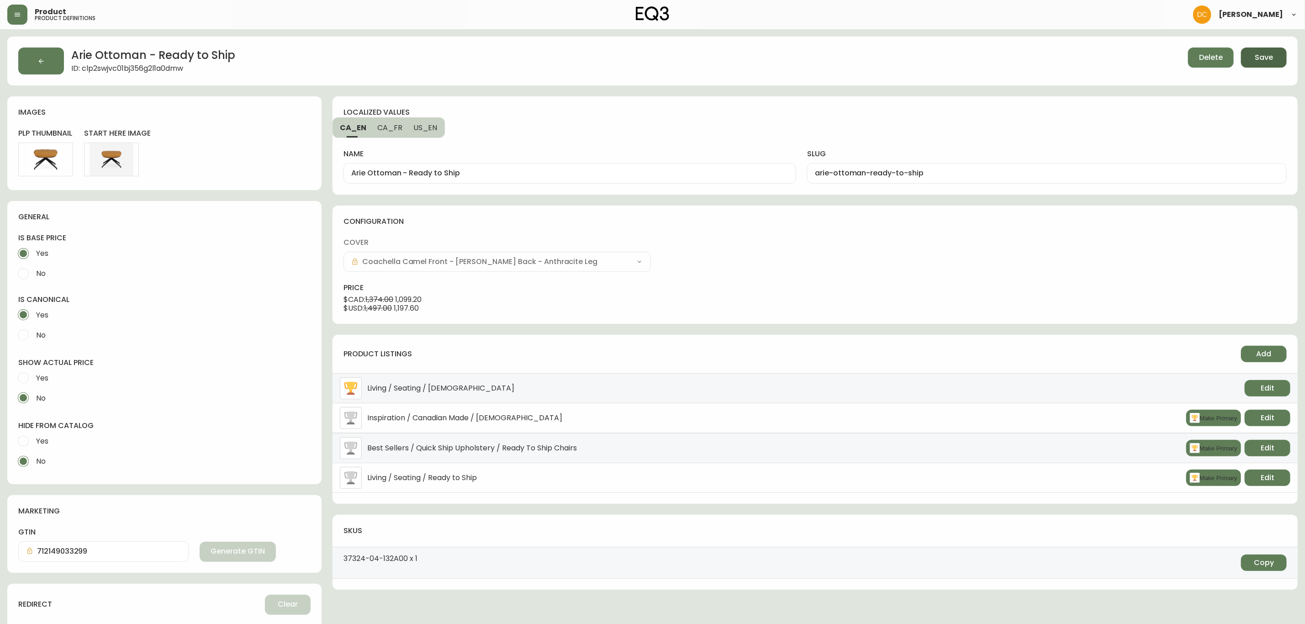
click at [1279, 58] on button "Save" at bounding box center [1264, 58] width 46 height 20
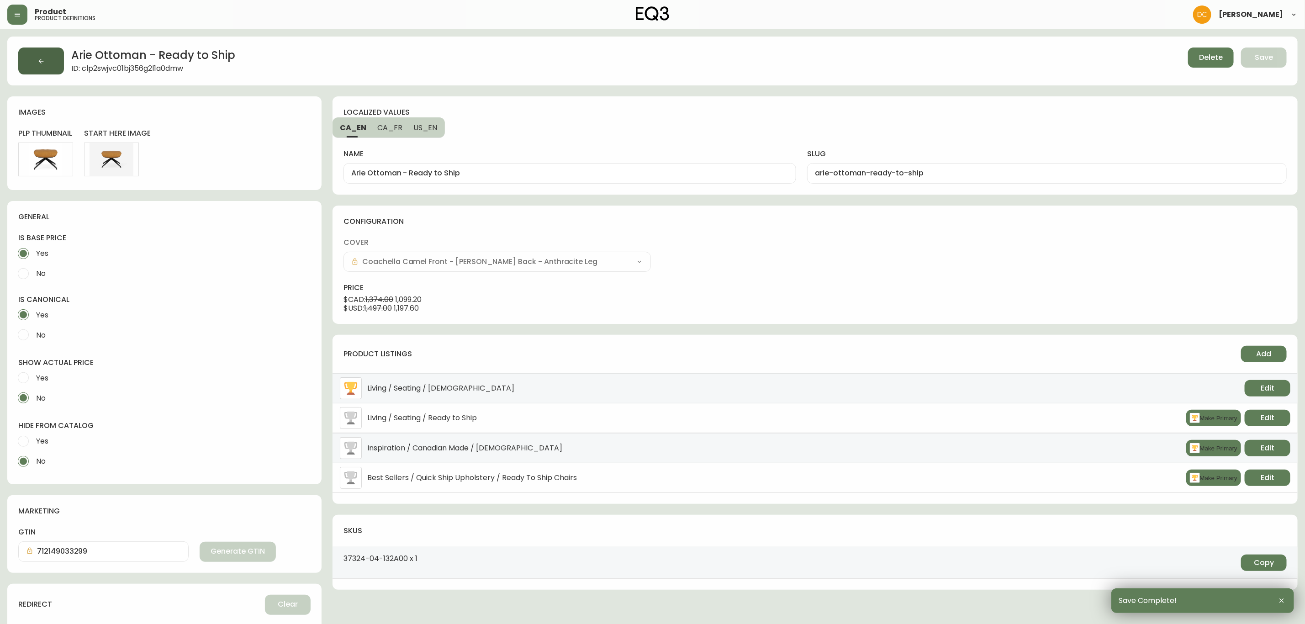
click at [47, 59] on button "button" at bounding box center [41, 61] width 46 height 27
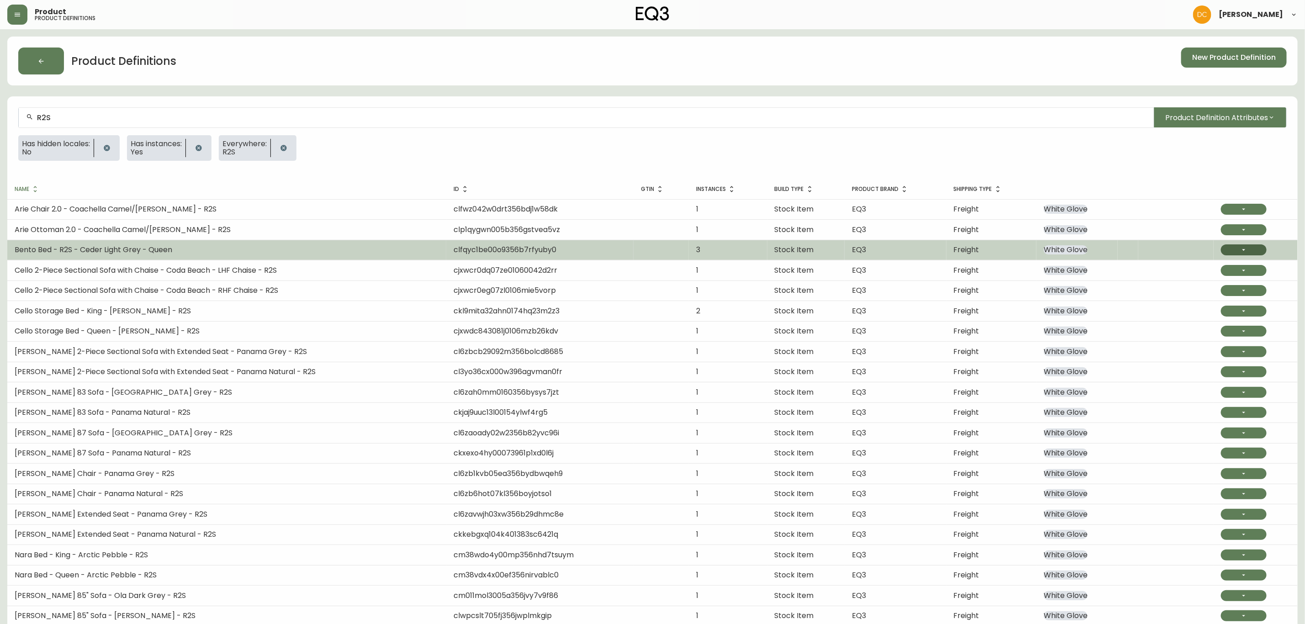
click at [1241, 251] on icon "button" at bounding box center [1244, 249] width 7 height 7
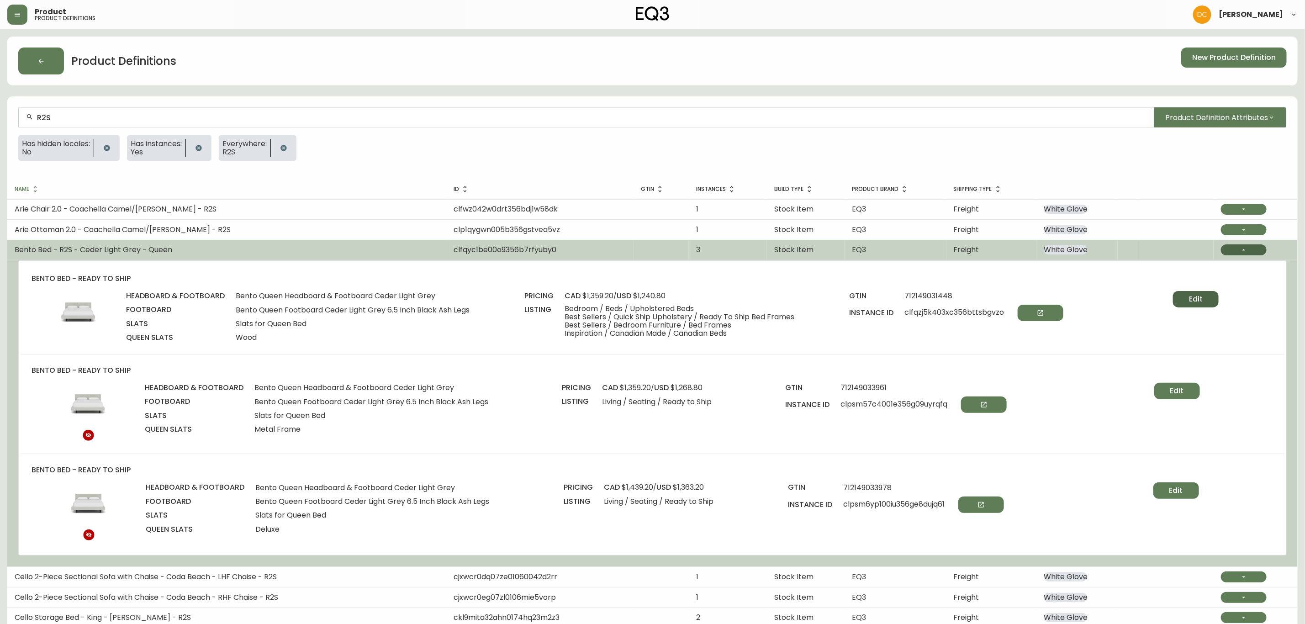
click at [1205, 297] on button "Edit" at bounding box center [1196, 299] width 46 height 16
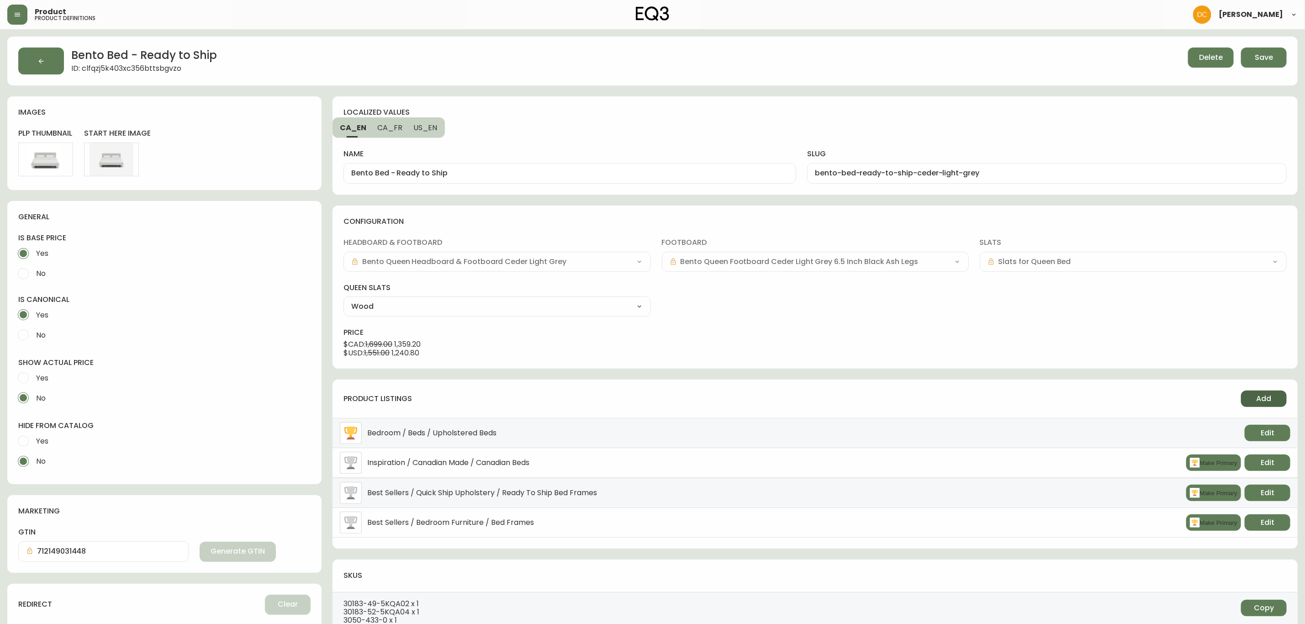
click at [1268, 402] on span "Add" at bounding box center [1264, 399] width 15 height 10
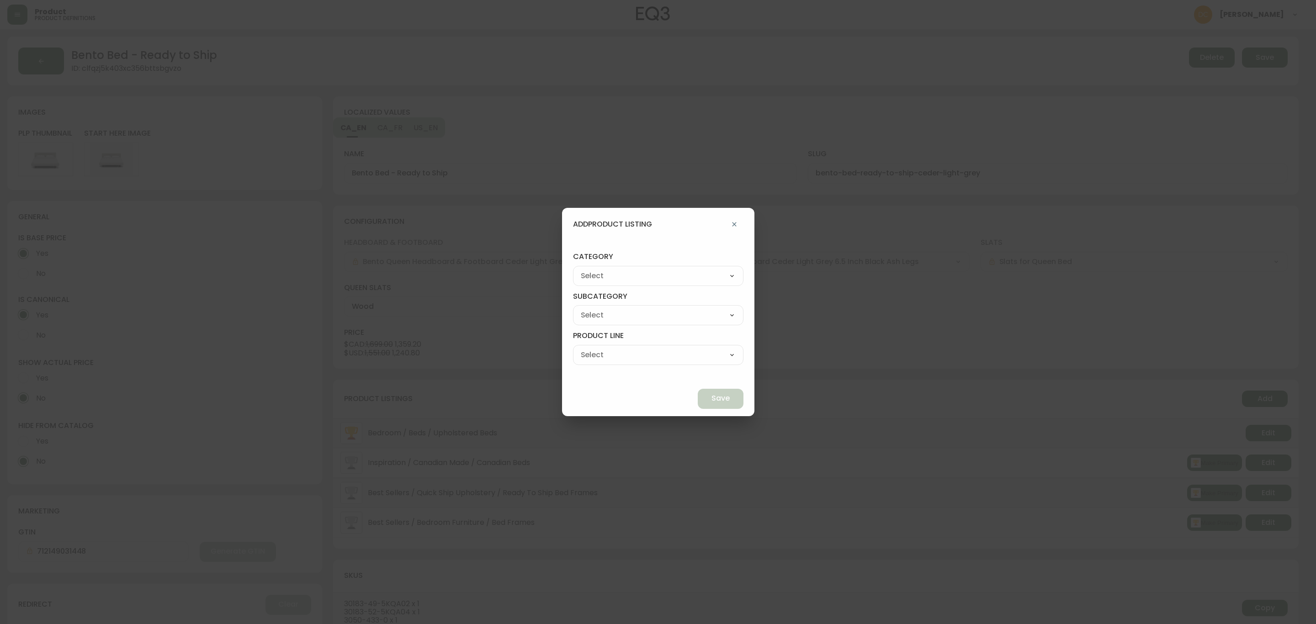
click at [686, 284] on div "Best Sellers Living Dining Bedroom Outdoor Office Lighting Rugs Accessories EQ3…" at bounding box center [658, 276] width 170 height 20
click at [684, 281] on select "Best Sellers Living Dining Bedroom Outdoor Office Lighting Rugs Accessories EQ3…" at bounding box center [658, 276] width 170 height 14
select select "cjzvl9mf201ln0146jj1fgg9i"
click at [594, 269] on select "Best Sellers Living Dining Bedroom Outdoor Office Lighting Rugs Accessories EQ3…" at bounding box center [658, 276] width 170 height 14
type input "Best Sellers"
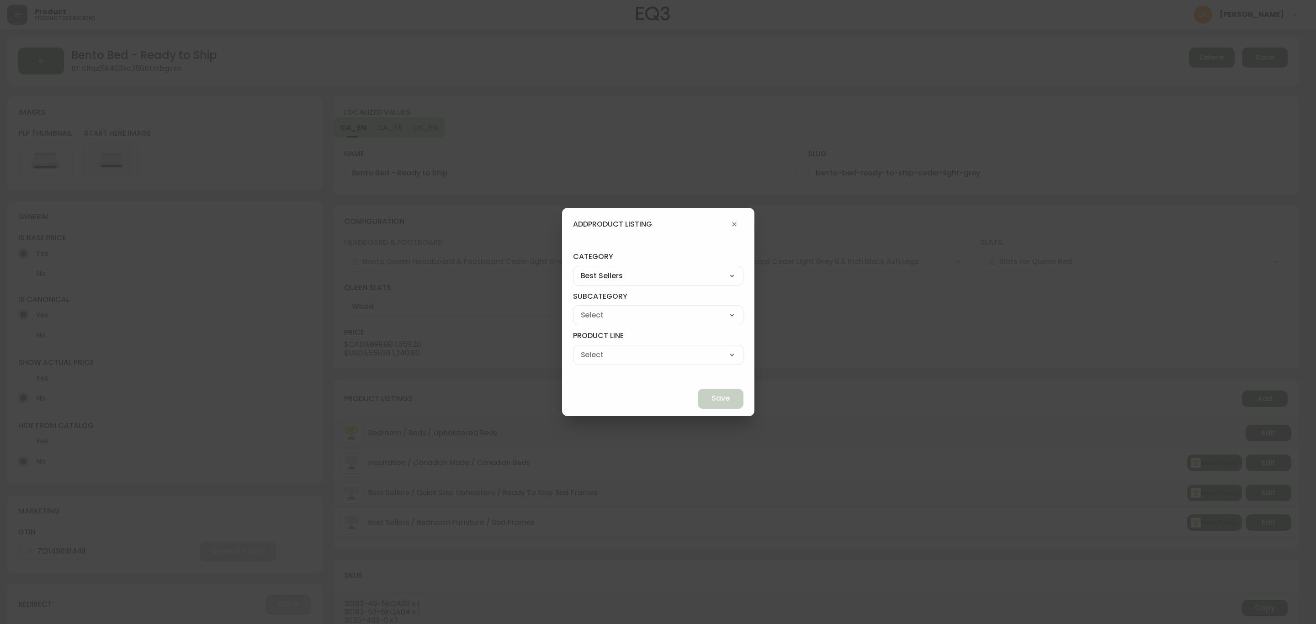
click at [667, 273] on select "Best Sellers Living Dining Bedroom Outdoor Office Lighting Rugs Accessories EQ3…" at bounding box center [658, 276] width 170 height 14
select select "0"
click at [594, 269] on select "Best Sellers Living Dining Bedroom Outdoor Office Lighting Rugs Accessories EQ3…" at bounding box center [658, 276] width 170 height 14
type input "Living"
click at [632, 324] on div "Seating Accent Tables Entryway Media & Storage" at bounding box center [658, 315] width 170 height 20
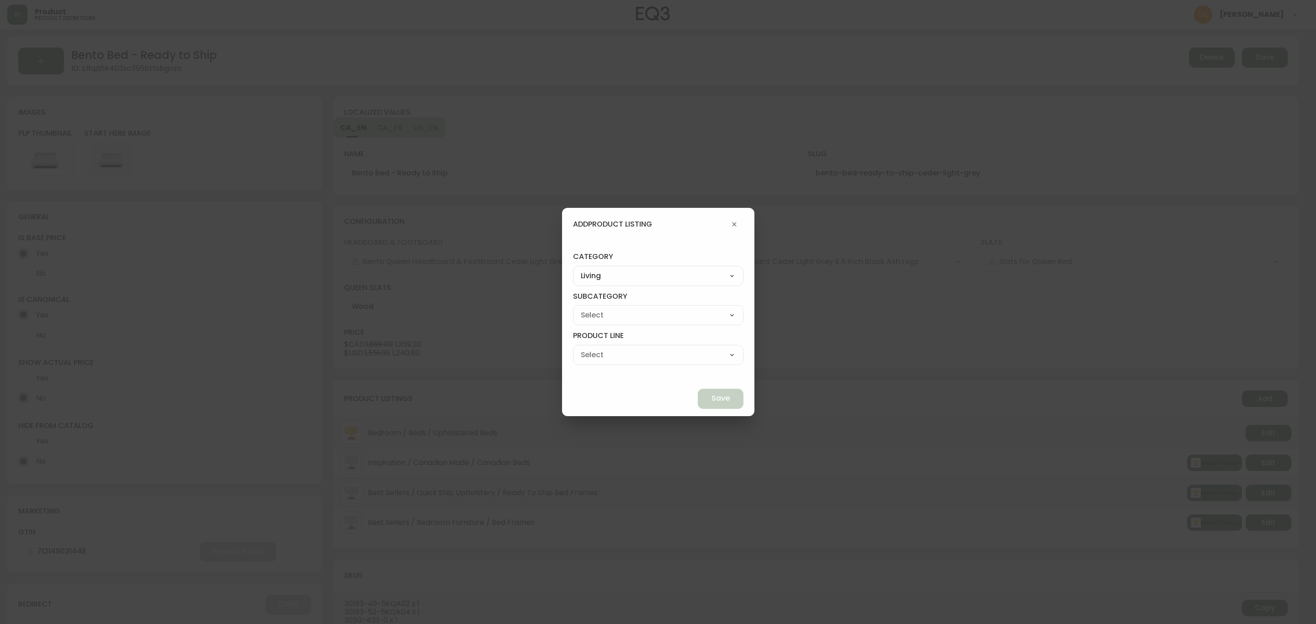
click at [643, 324] on div "Seating Accent Tables Entryway Media & Storage" at bounding box center [658, 315] width 170 height 20
click at [646, 317] on select "Seating Accent Tables Entryway Media & Storage" at bounding box center [658, 315] width 170 height 14
select select "00"
click at [594, 308] on select "Seating Accent Tables Entryway Media & Storage" at bounding box center [658, 315] width 170 height 14
type input "Seating"
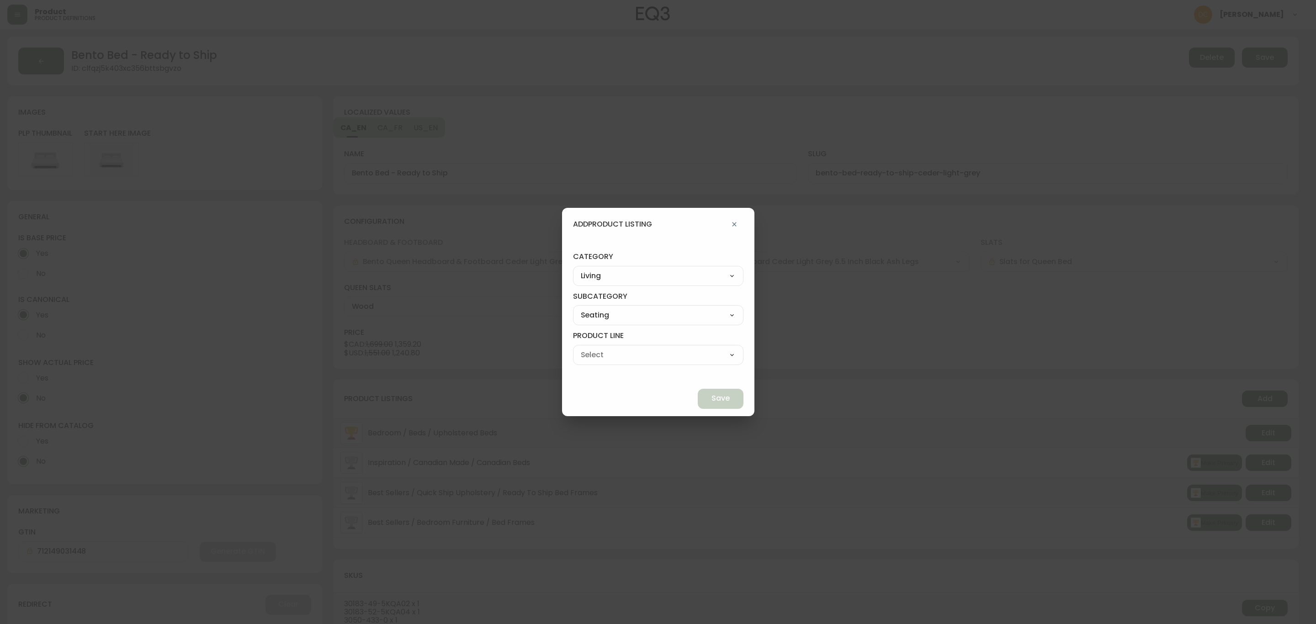
click at [636, 356] on select "Ready to Ship Sofas Apartment Sofas Loveseats Sectionals Sleeper Sofas Chairs C…" at bounding box center [658, 355] width 170 height 14
select select "000"
click at [594, 348] on select "Ready to Ship Sofas Apartment Sofas Loveseats Sectionals Sleeper Sofas Chairs C…" at bounding box center [658, 355] width 170 height 14
type input "Ready to Ship"
click at [711, 397] on span "Save" at bounding box center [720, 398] width 18 height 10
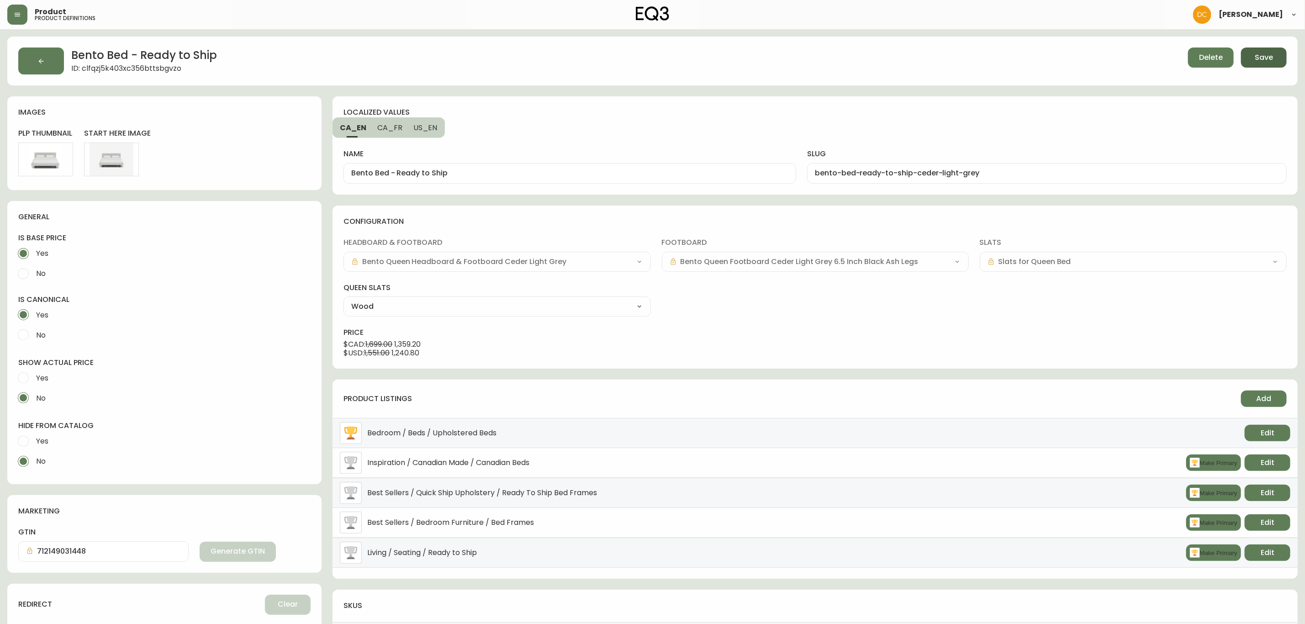
click at [1265, 60] on span "Save" at bounding box center [1264, 58] width 18 height 10
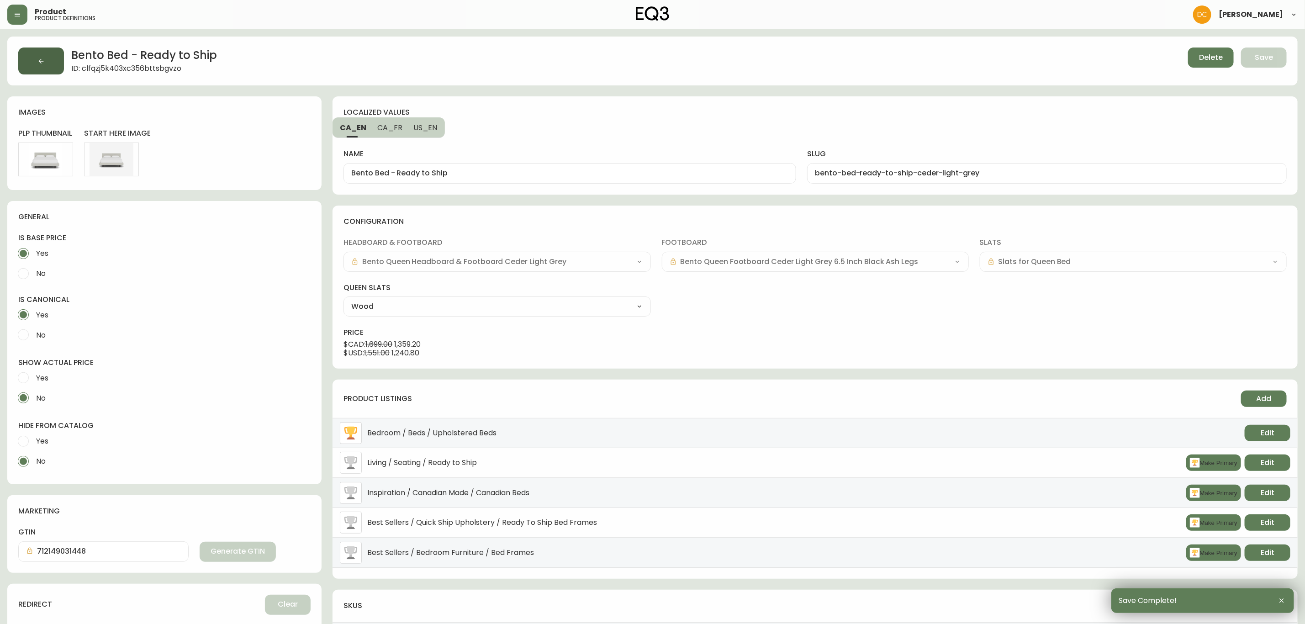
click at [47, 66] on button "button" at bounding box center [41, 61] width 46 height 27
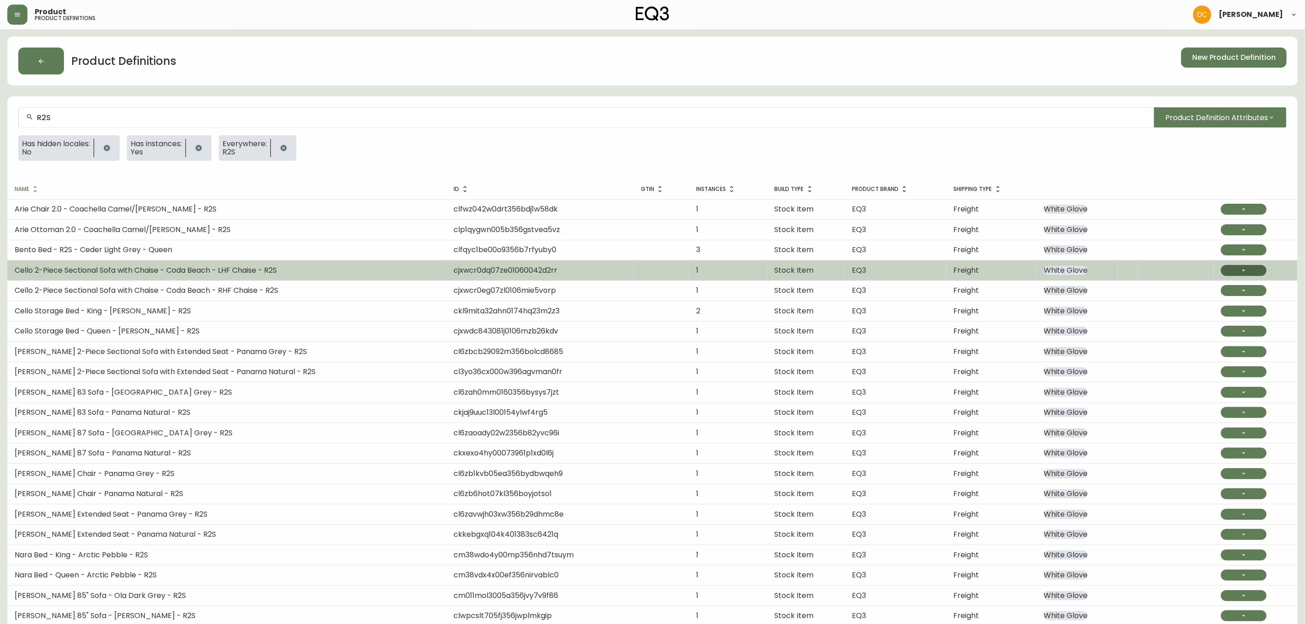
click at [1246, 273] on button "button" at bounding box center [1244, 270] width 46 height 11
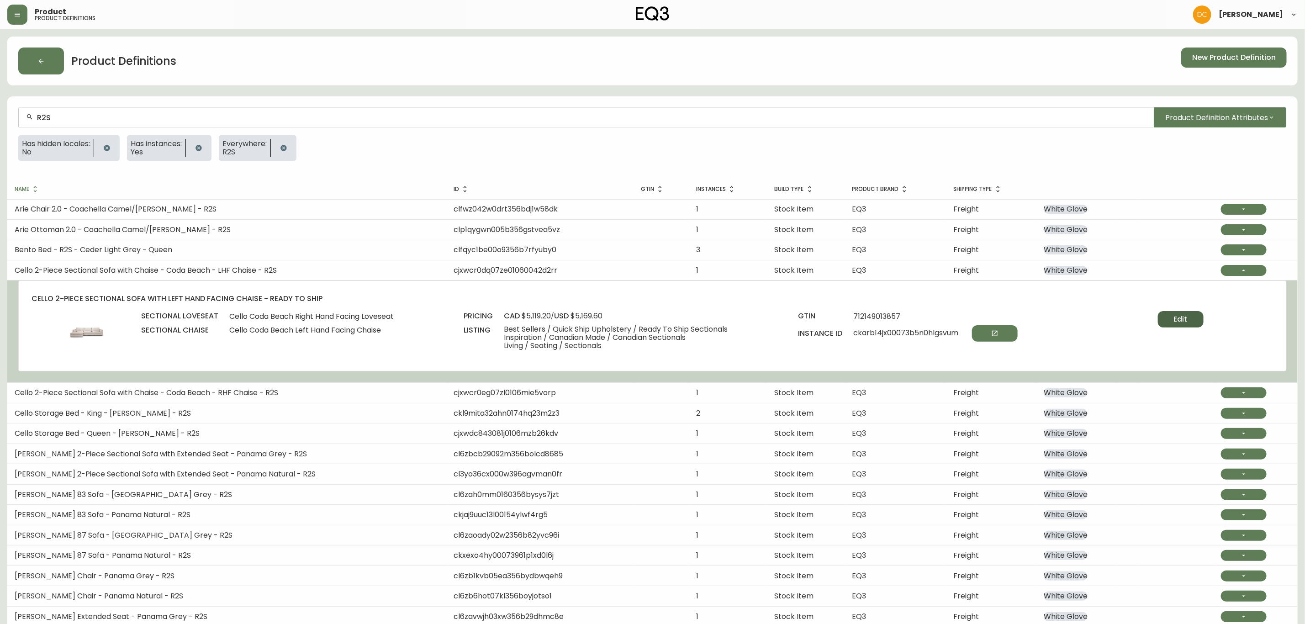
click at [1180, 317] on span "Edit" at bounding box center [1181, 319] width 14 height 10
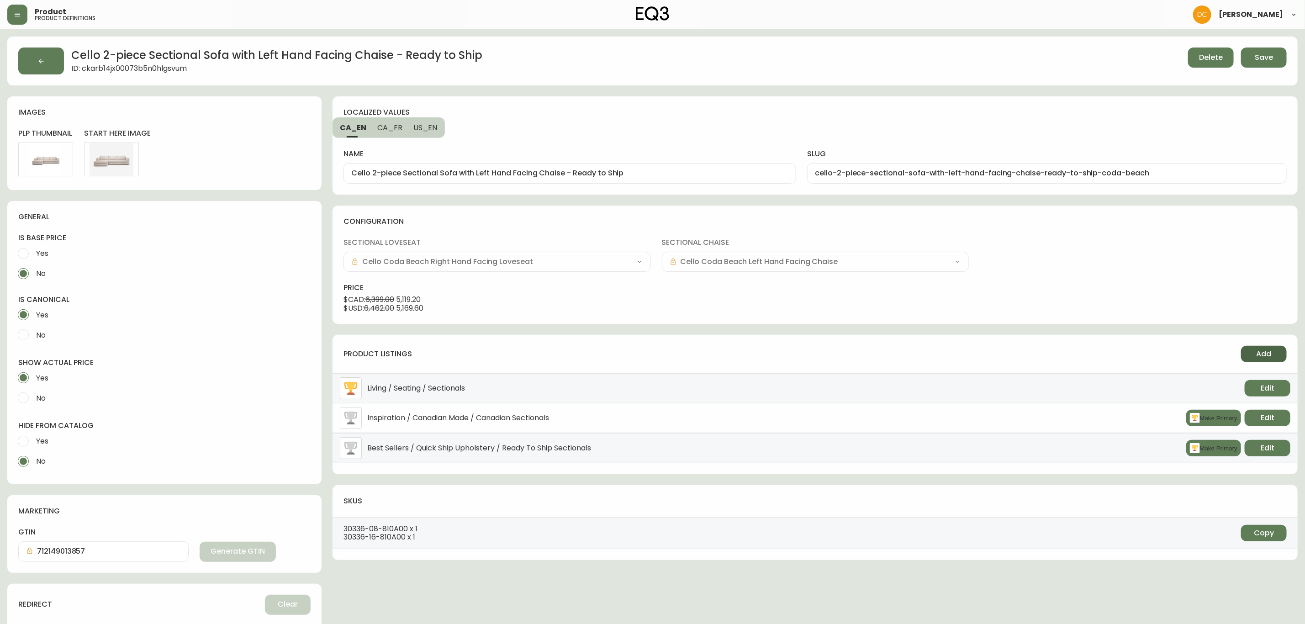
click at [1255, 355] on button "Add" at bounding box center [1264, 354] width 46 height 16
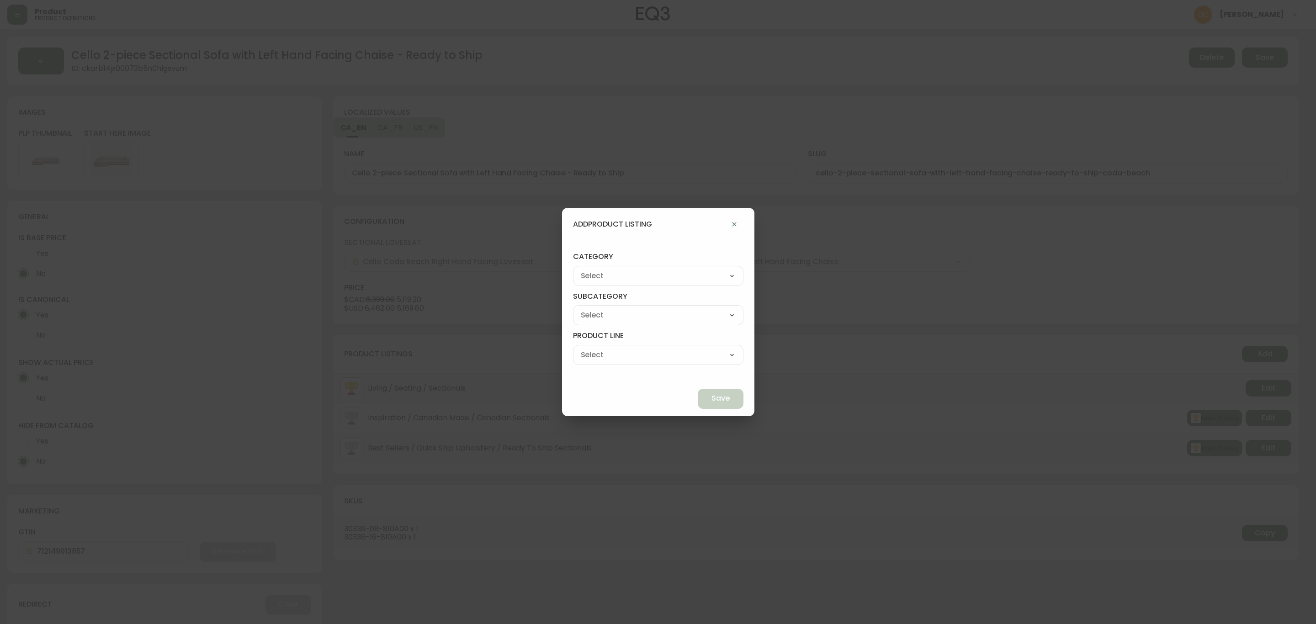
click at [686, 276] on select "Best Sellers Living Dining Bedroom Outdoor Office Lighting Rugs Accessories EQ3…" at bounding box center [658, 276] width 170 height 14
select select "cjzvl9mf201ln0146jj1fgg9i"
click at [594, 269] on select "Best Sellers Living Dining Bedroom Outdoor Office Lighting Rugs Accessories EQ3…" at bounding box center [658, 276] width 170 height 14
type input "Best Sellers"
click at [647, 280] on select "Best Sellers Living Dining Bedroom Outdoor Office Lighting Rugs Accessories EQ3…" at bounding box center [658, 276] width 170 height 14
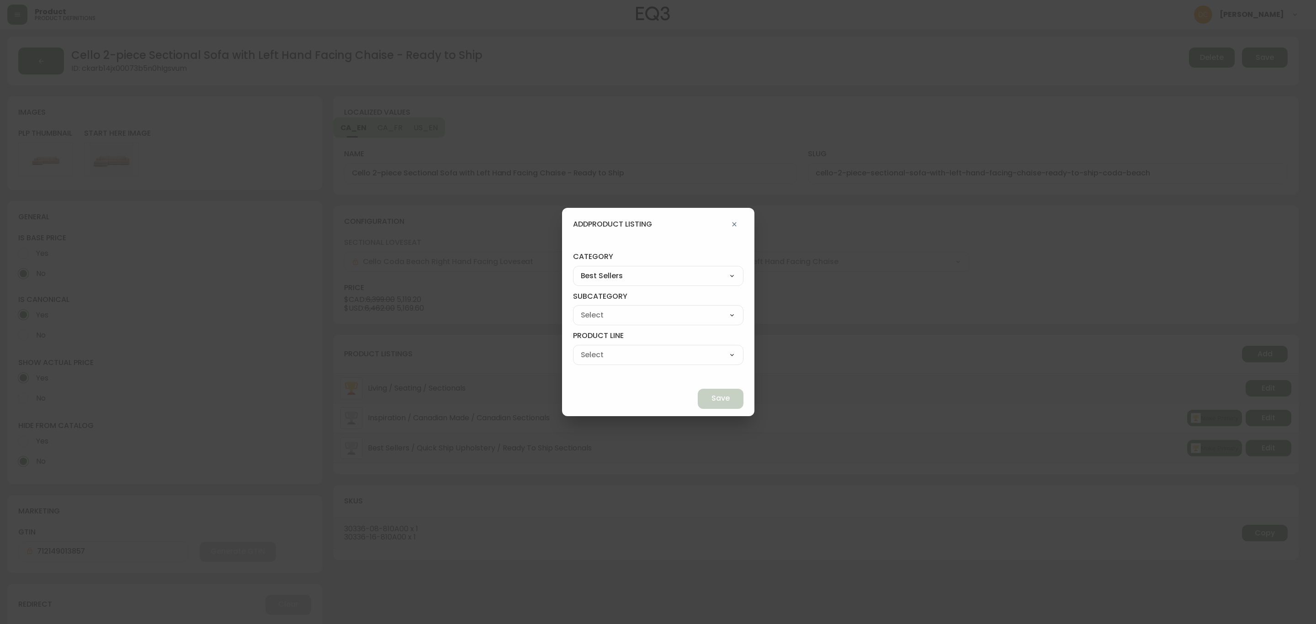
select select "0"
click at [594, 269] on select "Best Sellers Living Dining Bedroom Outdoor Office Lighting Rugs Accessories EQ3…" at bounding box center [658, 276] width 170 height 14
type input "Living"
drag, startPoint x: 620, startPoint y: 313, endPoint x: 620, endPoint y: 321, distance: 8.7
click at [620, 313] on select "Seating Accent Tables Entryway Media & Storage" at bounding box center [658, 315] width 170 height 14
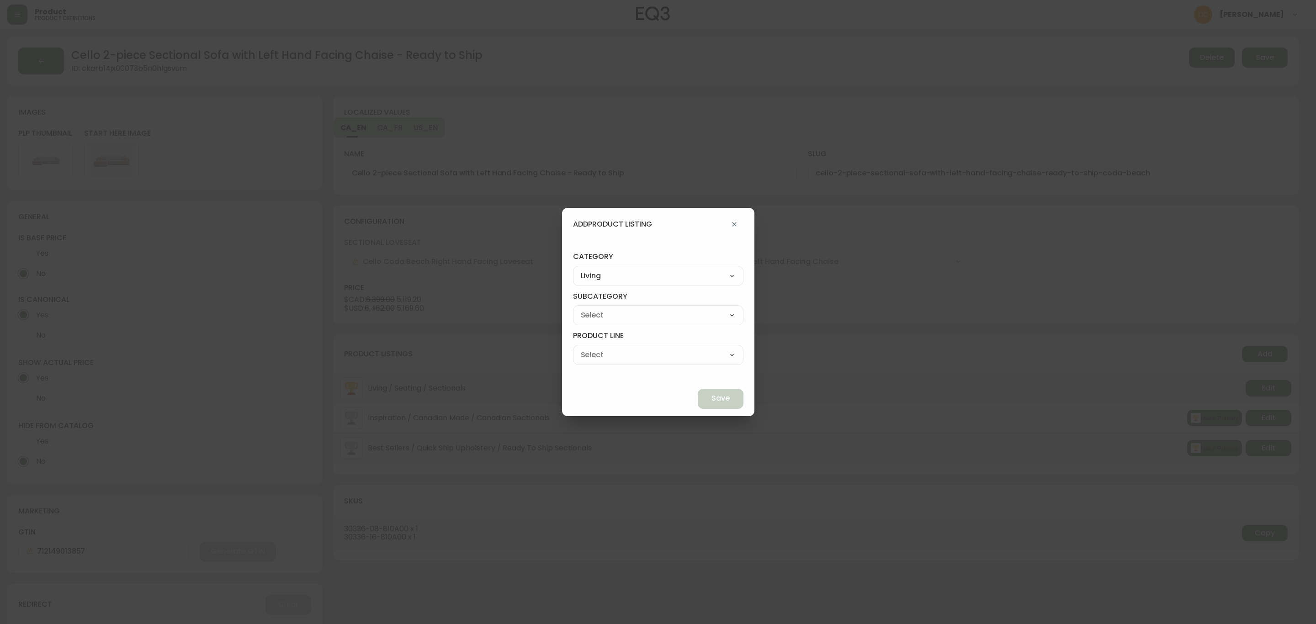
select select "00"
click at [594, 308] on select "Seating Accent Tables Entryway Media & Storage" at bounding box center [658, 315] width 170 height 14
type input "Seating"
click at [642, 349] on select "Ready to Ship Sofas Apartment Sofas Loveseats Sectionals Sleeper Sofas Chairs C…" at bounding box center [658, 355] width 170 height 14
select select "000"
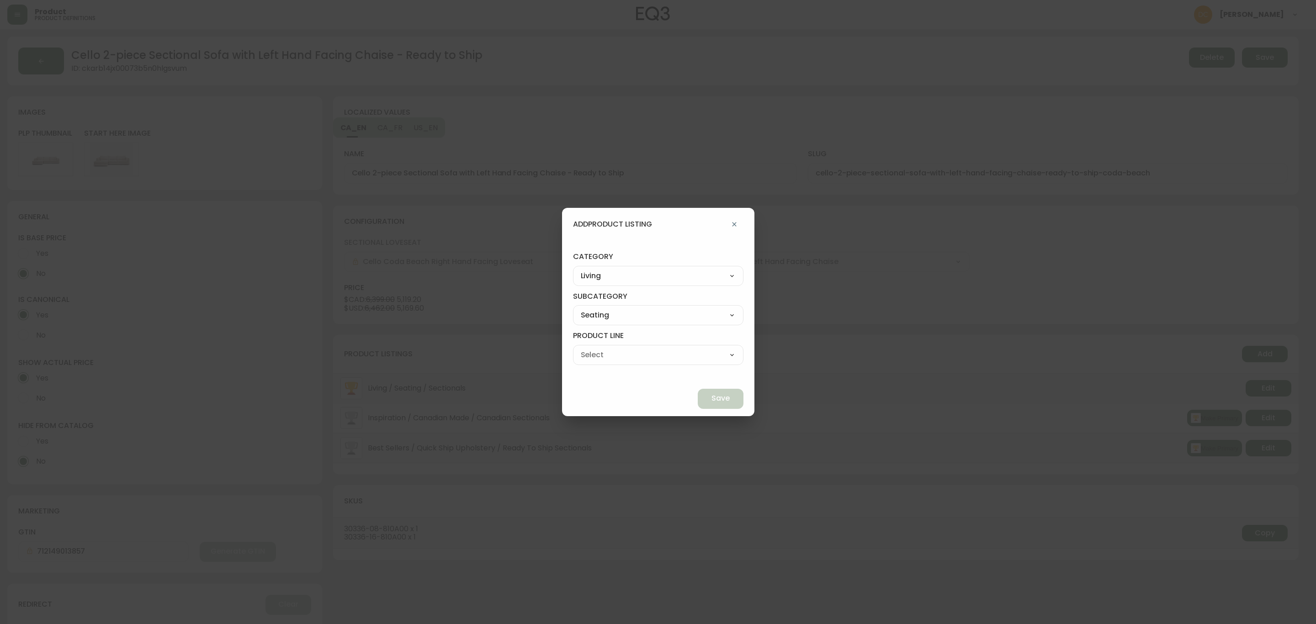
click at [594, 348] on select "Ready to Ship Sofas Apartment Sofas Loveseats Sectionals Sleeper Sofas Chairs C…" at bounding box center [658, 355] width 170 height 14
type input "Ready to Ship"
click at [698, 401] on button "Save" at bounding box center [721, 399] width 46 height 20
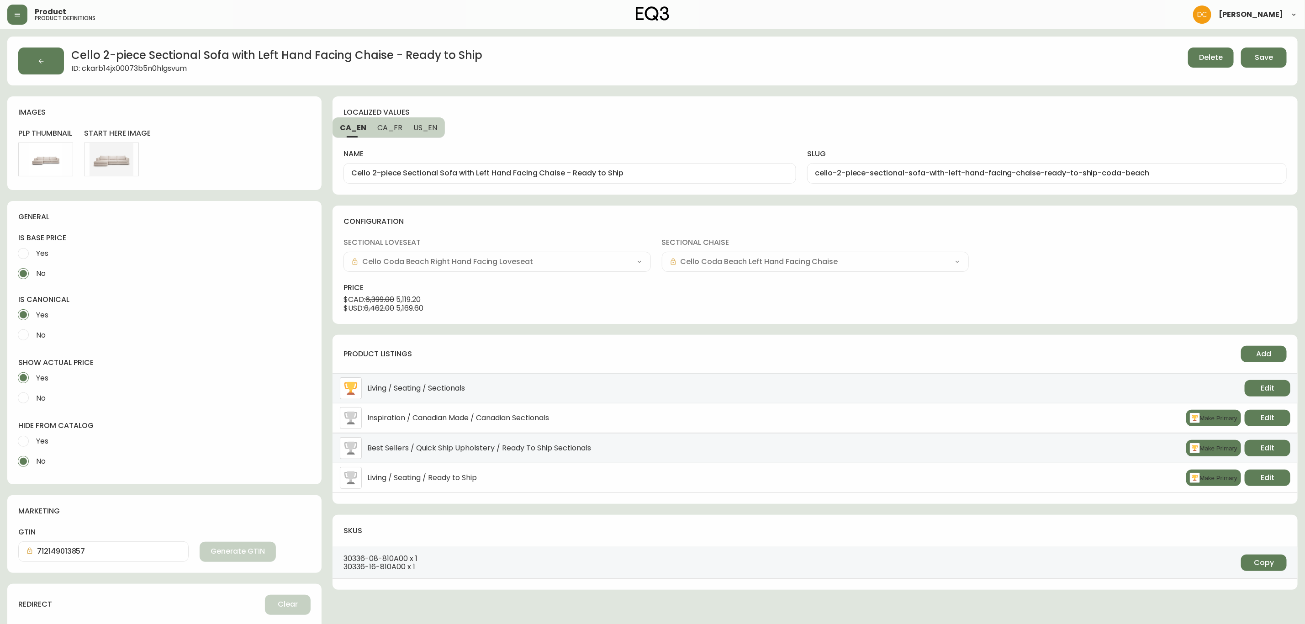
drag, startPoint x: 1259, startPoint y: 66, endPoint x: 1255, endPoint y: 72, distance: 7.2
click at [1259, 65] on button "Save" at bounding box center [1264, 58] width 46 height 20
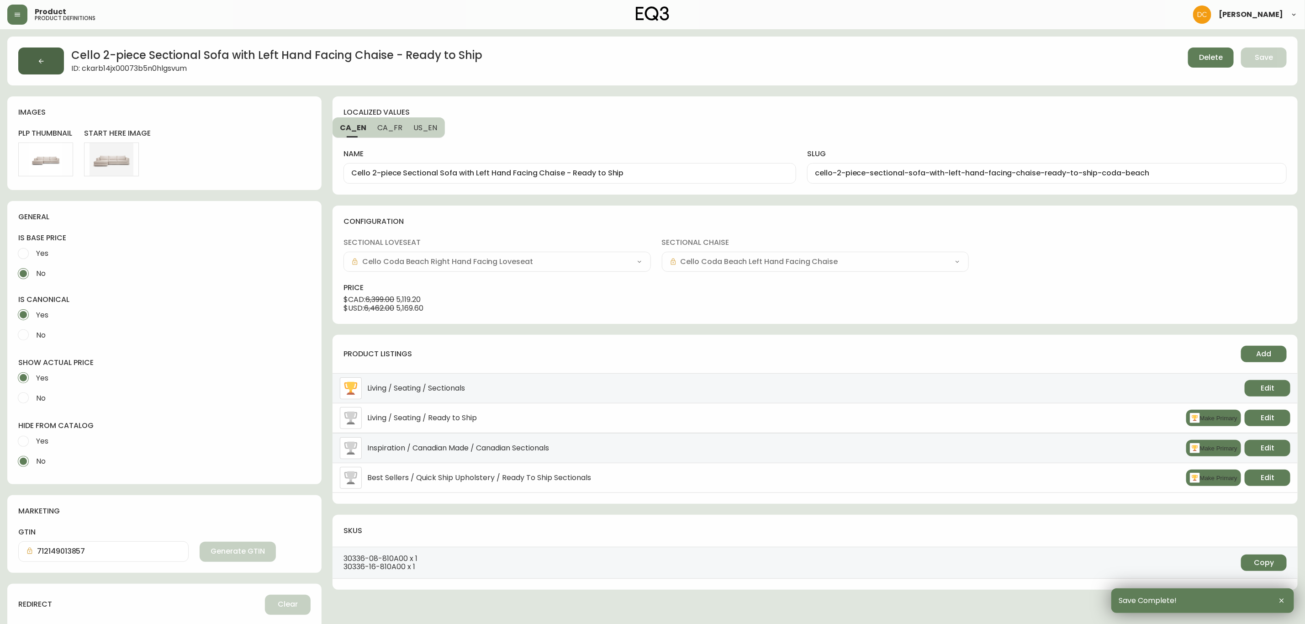
click at [27, 68] on button "button" at bounding box center [41, 61] width 46 height 27
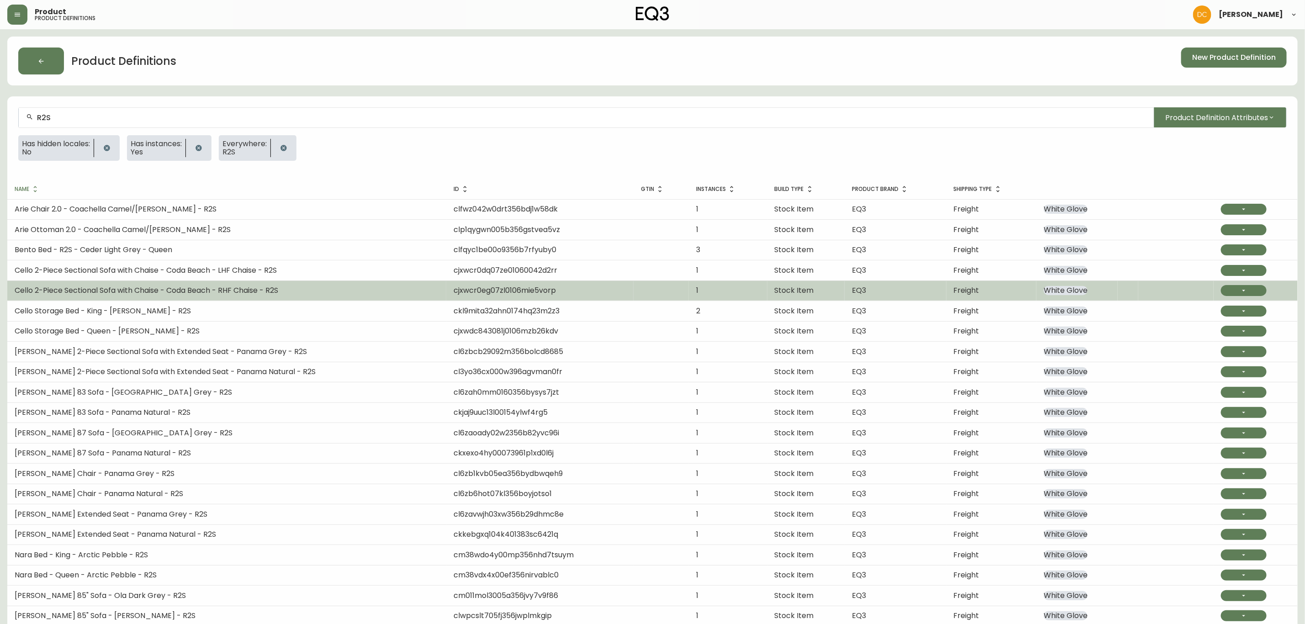
click at [200, 281] on td "Cello 2-Piece Sectional Sofa with Chaise - Coda Beach - RHF Chaise - R2S" at bounding box center [226, 291] width 439 height 20
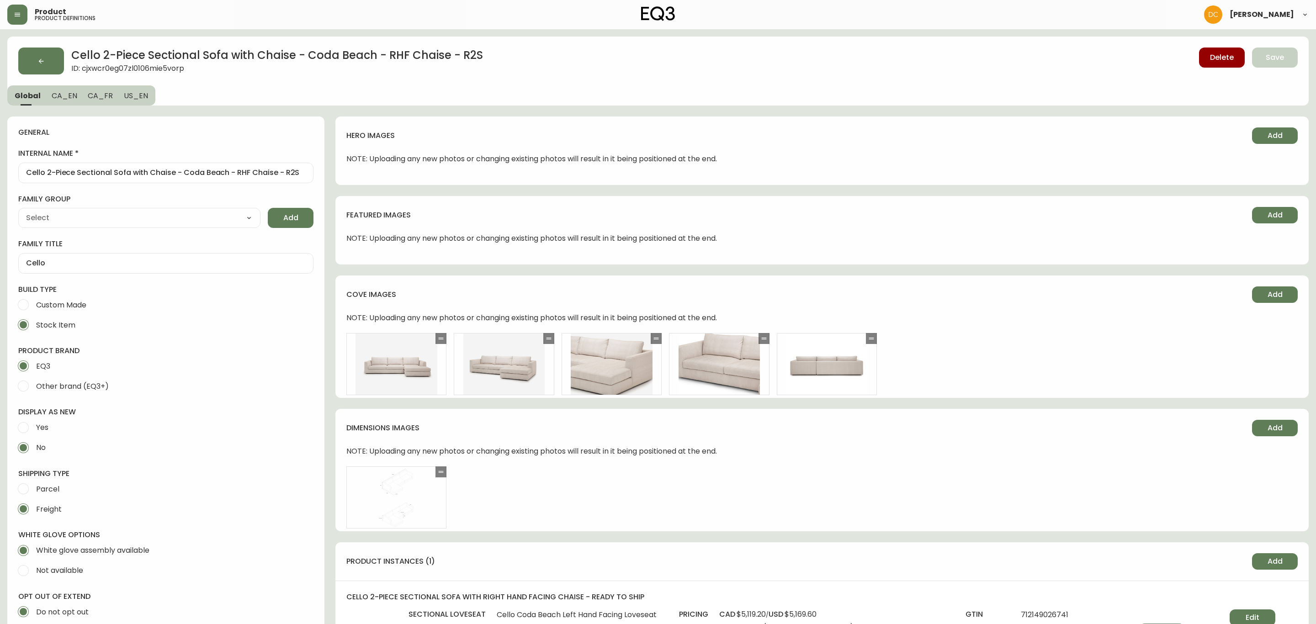
type input "EQ3"
type input "Furniture > Sofa Accessories > Sectional Sofa Units"
type input "Upholstery"
select select "cjyt4m5lw0000pt749bx6gh7n"
select select "cjpjx87md00014c74cvn90jbx"
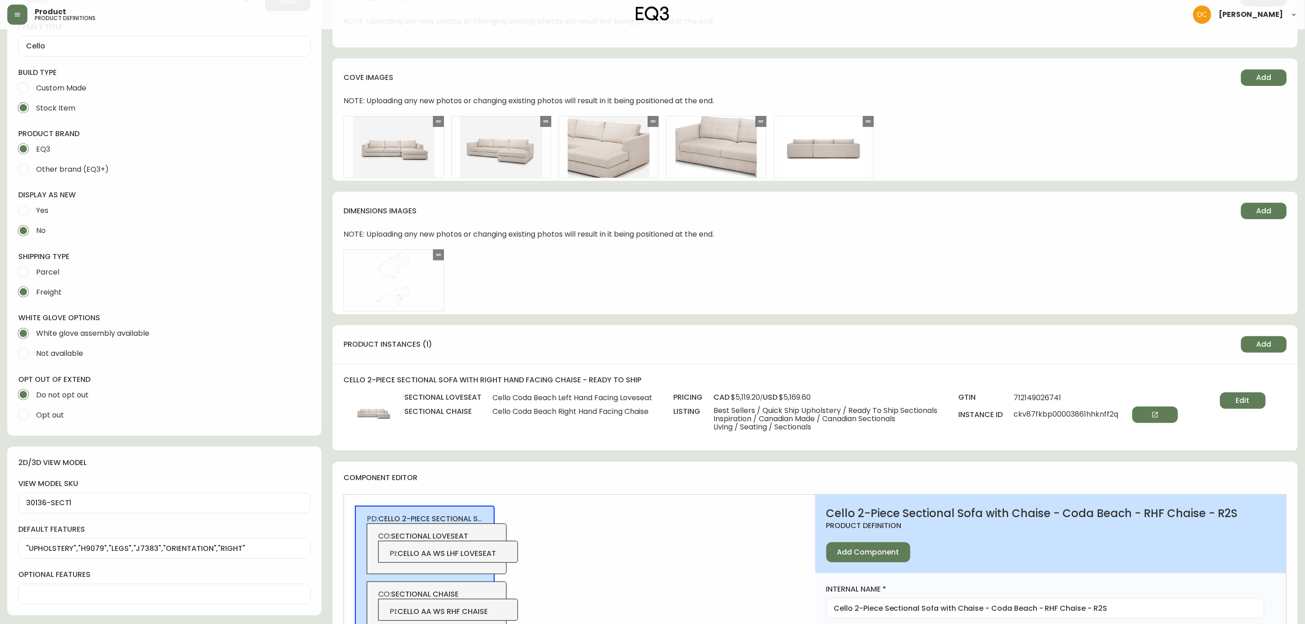
scroll to position [343, 0]
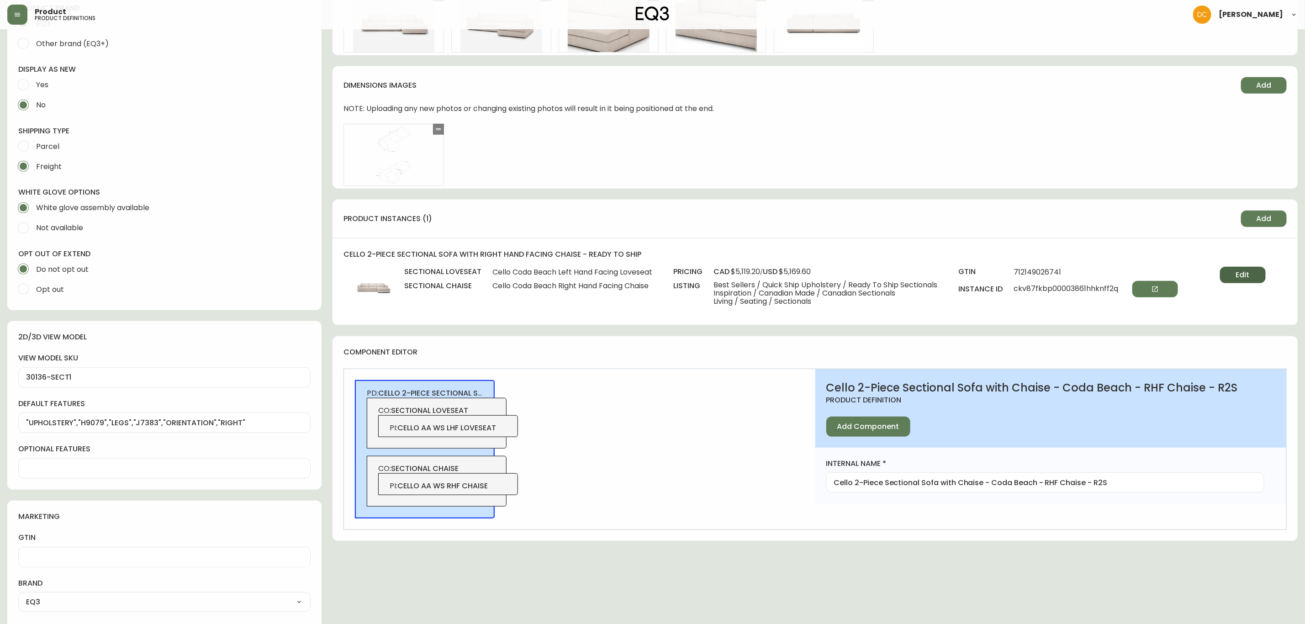
click at [1260, 273] on button "Edit" at bounding box center [1243, 275] width 46 height 16
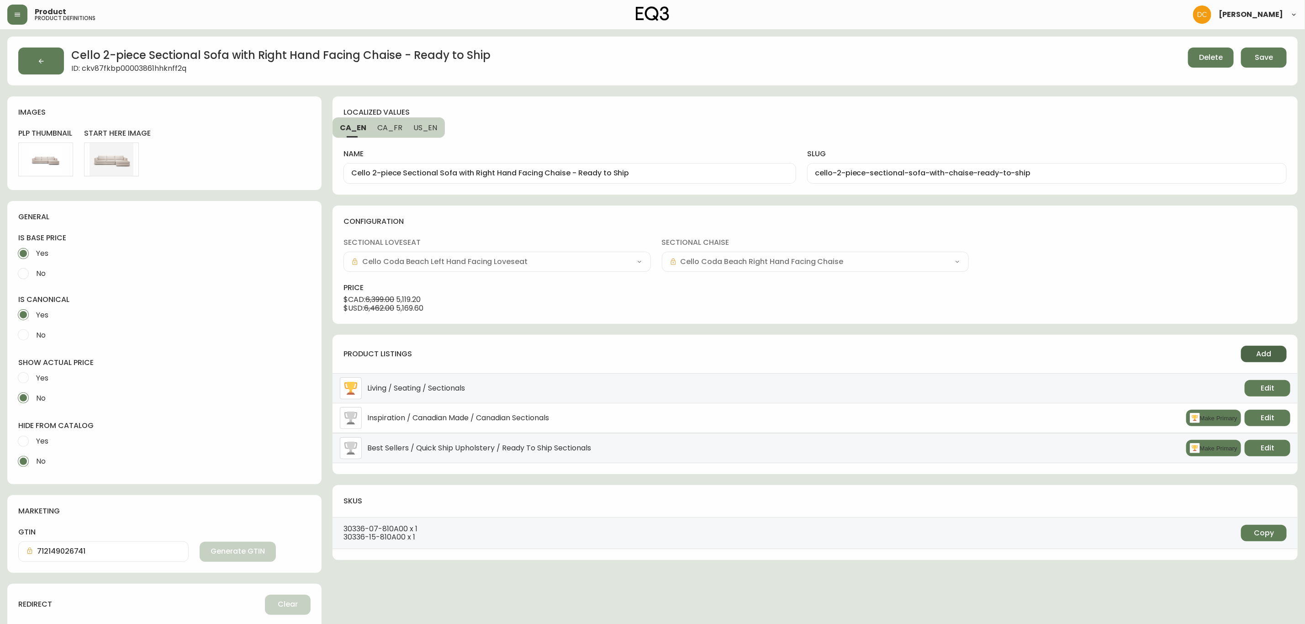
click at [1275, 353] on button "Add" at bounding box center [1264, 354] width 46 height 16
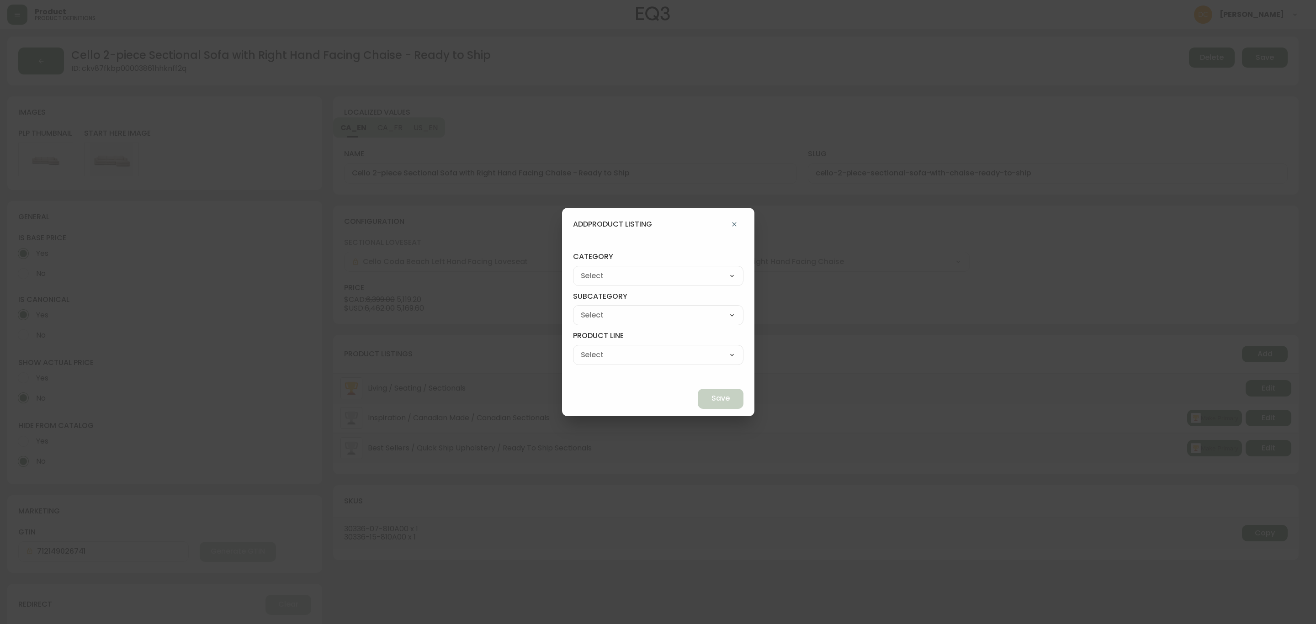
click at [688, 273] on select "Best Sellers Living Dining Bedroom Outdoor Office Lighting Rugs Accessories EQ3…" at bounding box center [658, 276] width 170 height 14
select select "0"
click at [594, 269] on select "Best Sellers Living Dining Bedroom Outdoor Office Lighting Rugs Accessories EQ3…" at bounding box center [658, 276] width 170 height 14
type input "Living"
click at [639, 319] on select "Seating Accent Tables Entryway Media & Storage" at bounding box center [658, 315] width 170 height 14
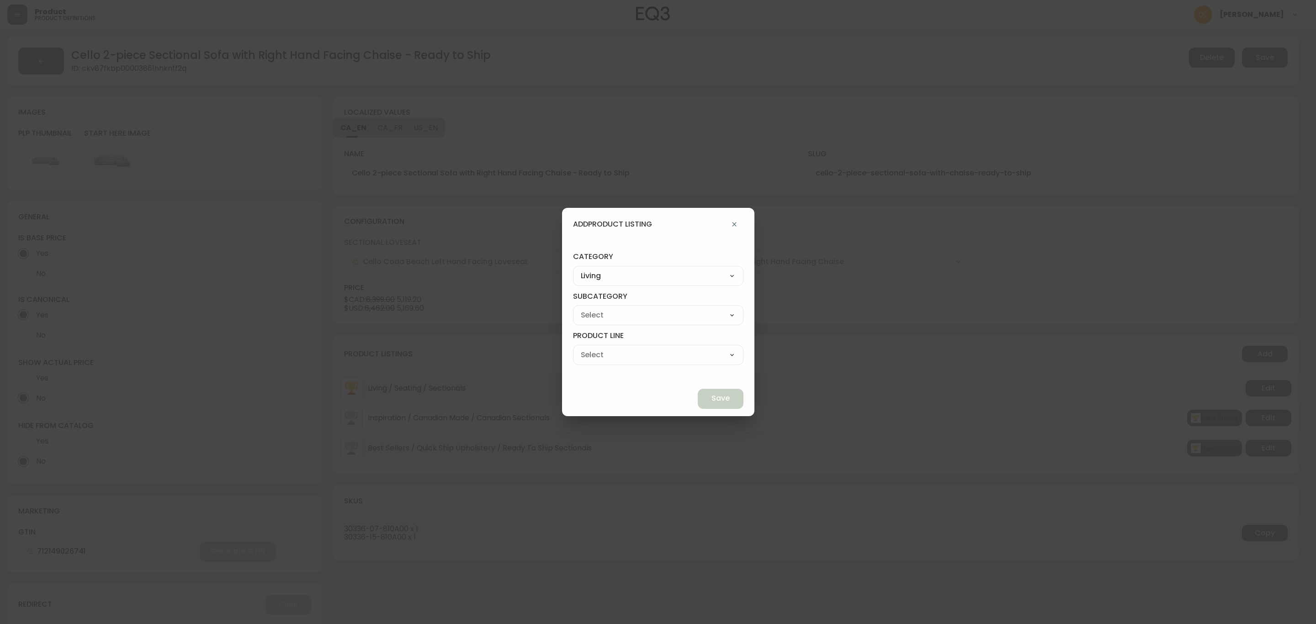
select select "00"
click at [594, 308] on select "Seating Accent Tables Entryway Media & Storage" at bounding box center [658, 315] width 170 height 14
type input "Seating"
drag, startPoint x: 629, startPoint y: 353, endPoint x: 630, endPoint y: 361, distance: 8.2
click at [629, 353] on select "Ready to Ship Sofas Apartment Sofas Loveseats Sectionals Sleeper Sofas Chairs C…" at bounding box center [658, 355] width 170 height 14
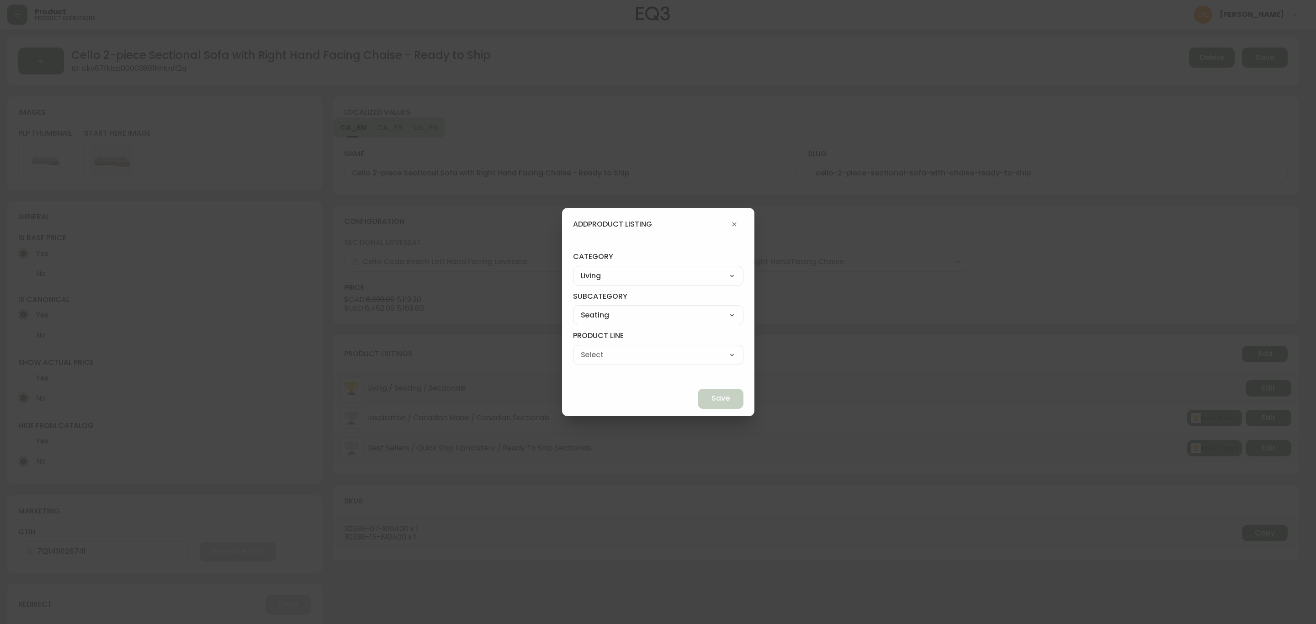
select select "000"
click at [594, 348] on select "Ready to Ship Sofas Apartment Sofas Loveseats Sectionals Sleeper Sofas Chairs C…" at bounding box center [658, 355] width 170 height 14
type input "Ready to Ship"
click at [698, 392] on button "Save" at bounding box center [721, 399] width 46 height 20
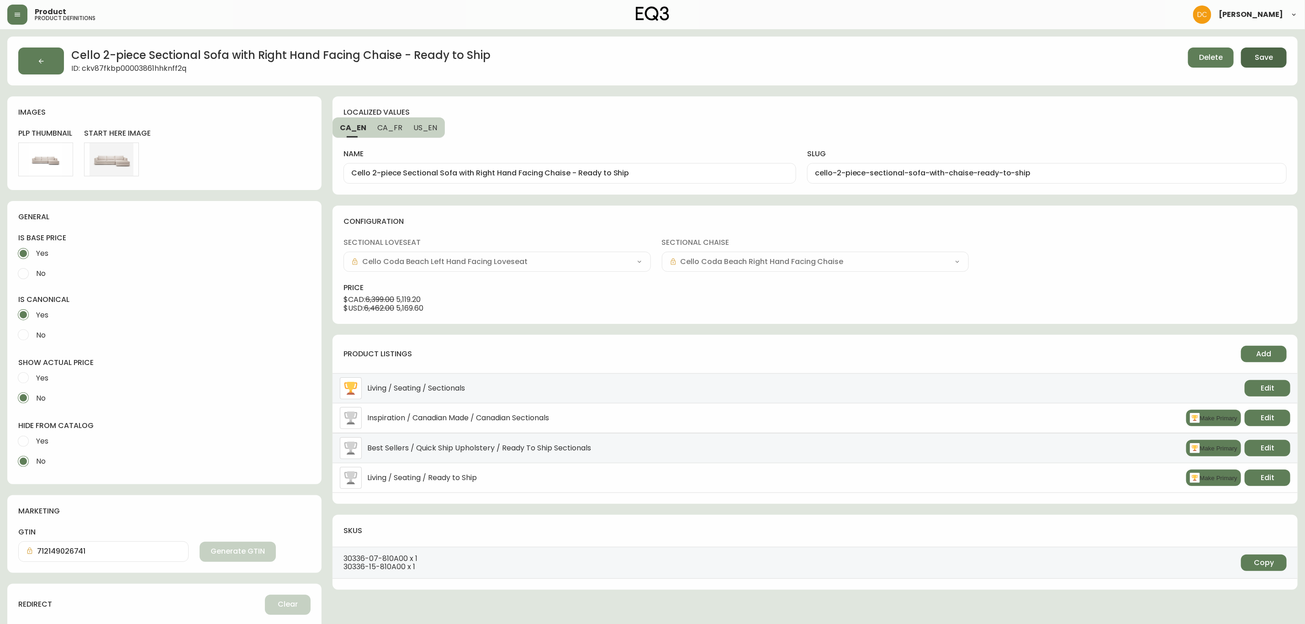
click at [1269, 60] on span "Save" at bounding box center [1264, 58] width 18 height 10
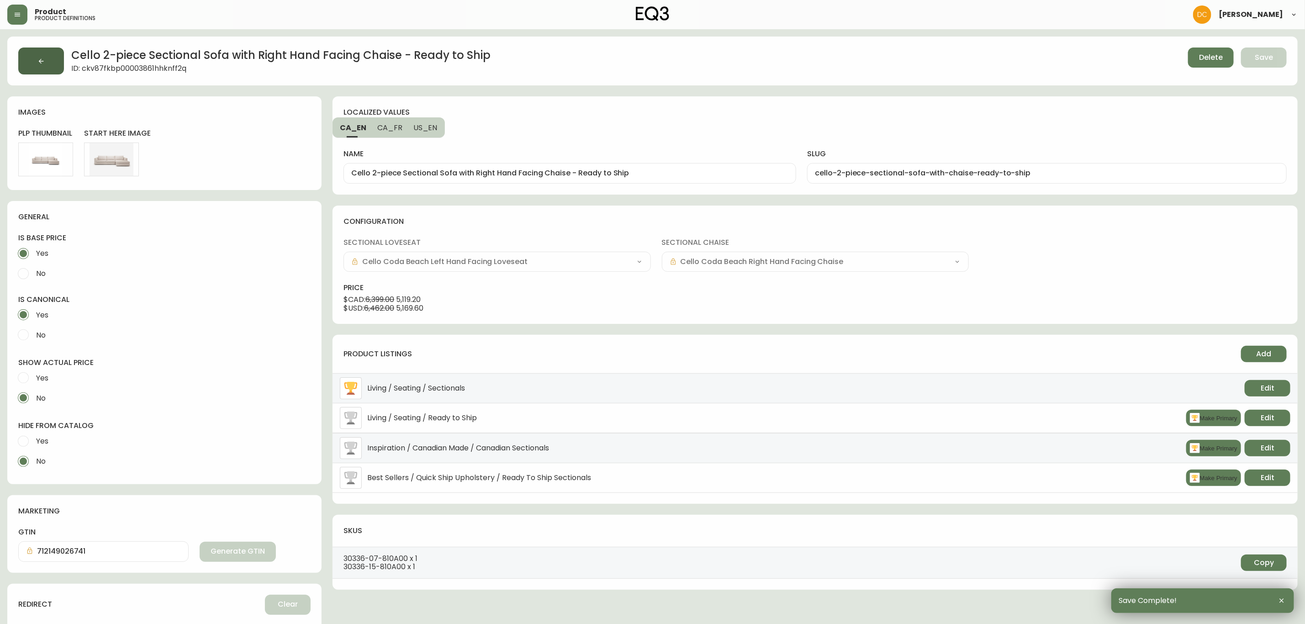
click at [42, 53] on button "button" at bounding box center [41, 61] width 46 height 27
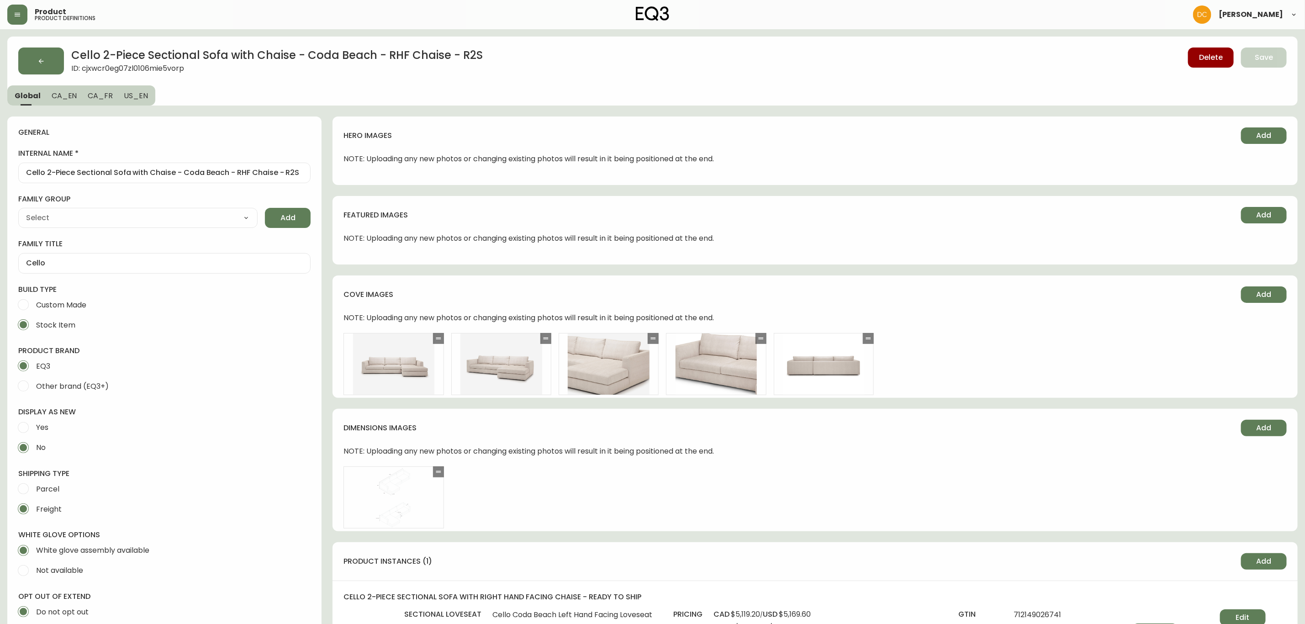
type input "EQ3"
type input "Furniture > Sofa Accessories > Sectional Sofa Units"
type input "Upholstery"
select select "cjyt4m5lw0000pt749bx6gh7n"
select select "cjpjx87md00014c74cvn90jbx"
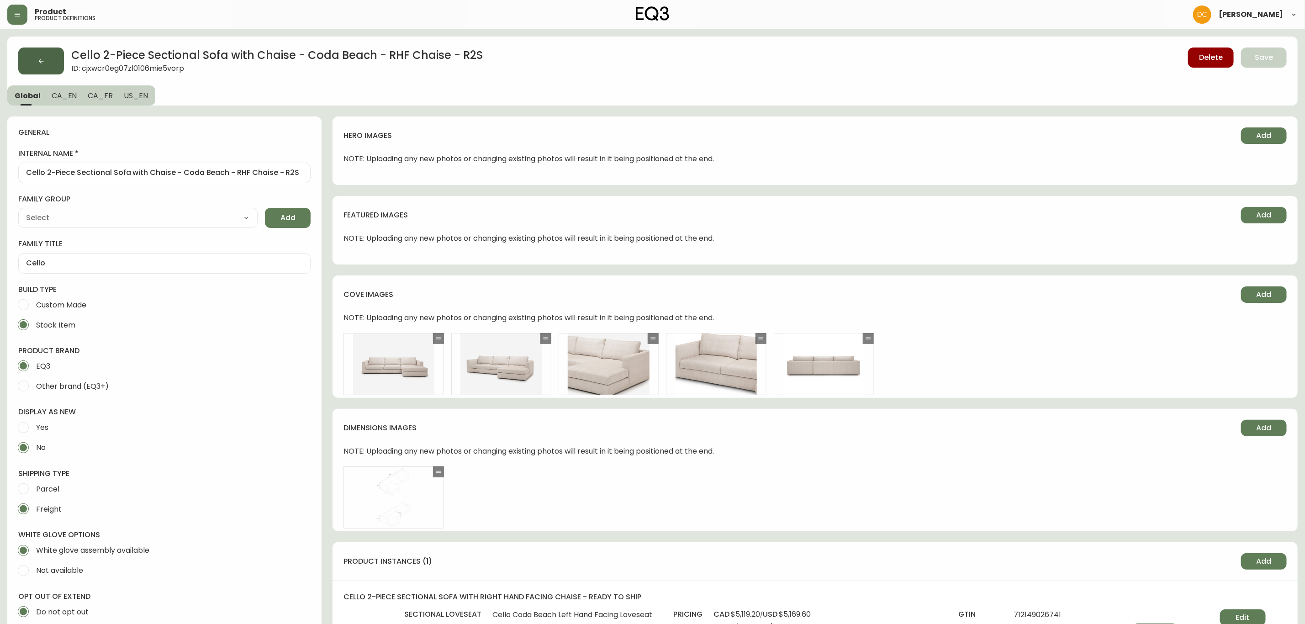
click at [50, 65] on button "button" at bounding box center [41, 61] width 46 height 27
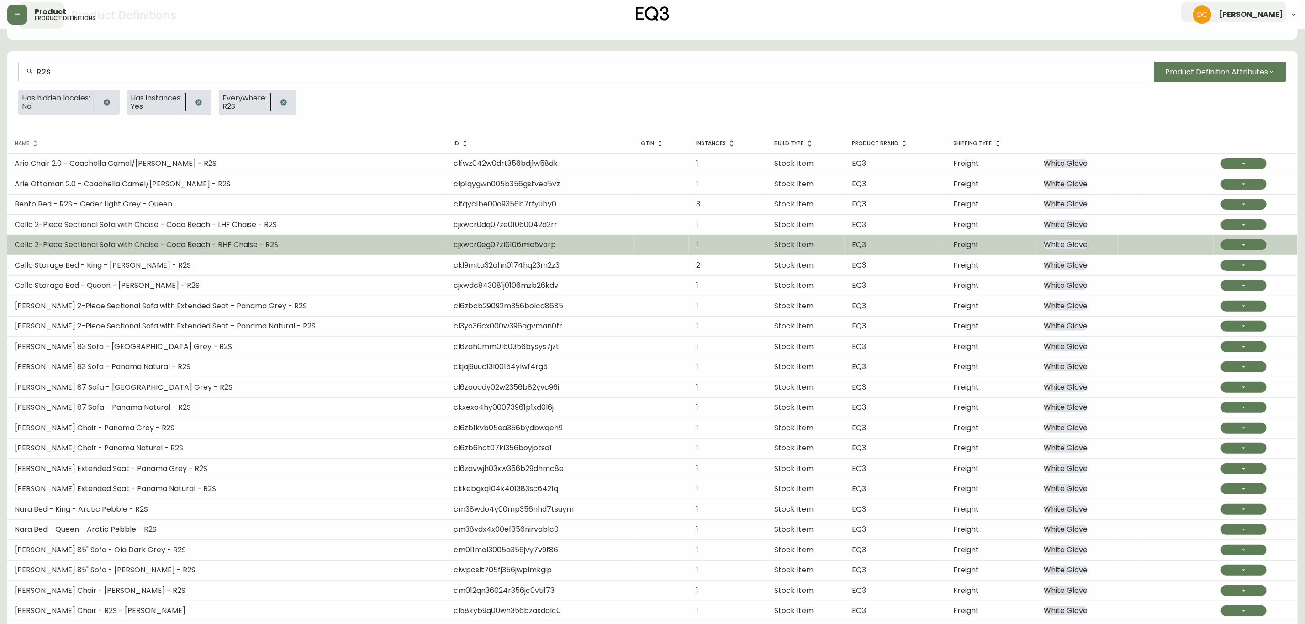
scroll to position [69, 0]
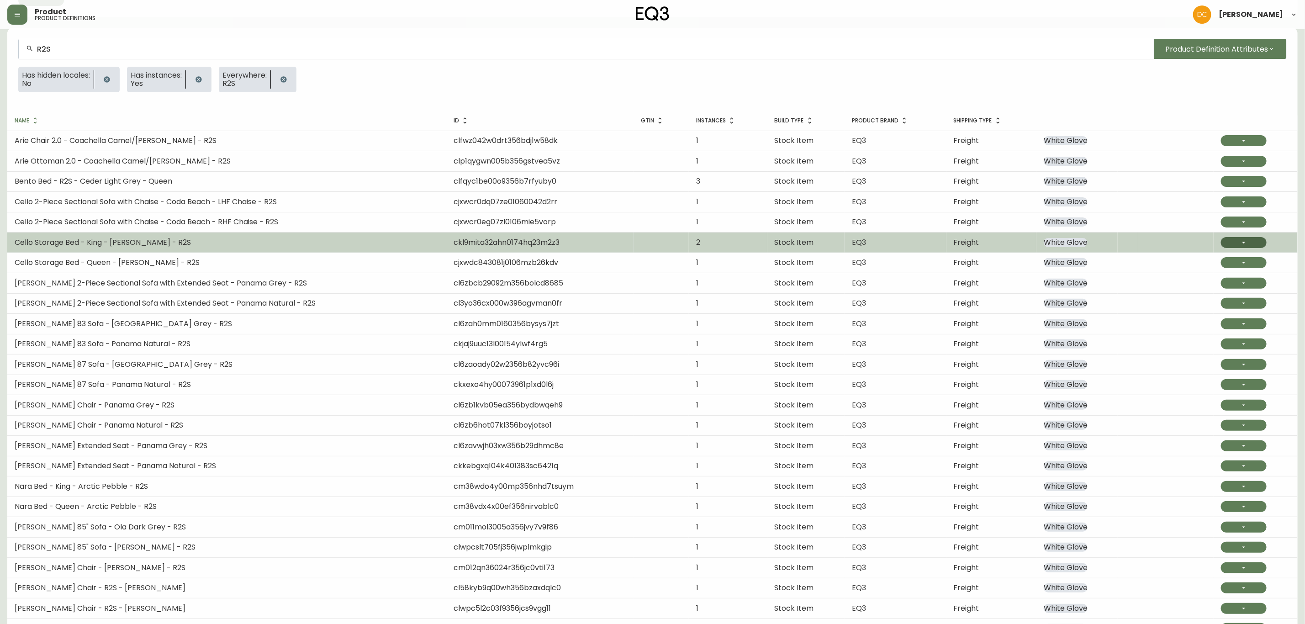
click at [1227, 240] on button "button" at bounding box center [1244, 242] width 46 height 11
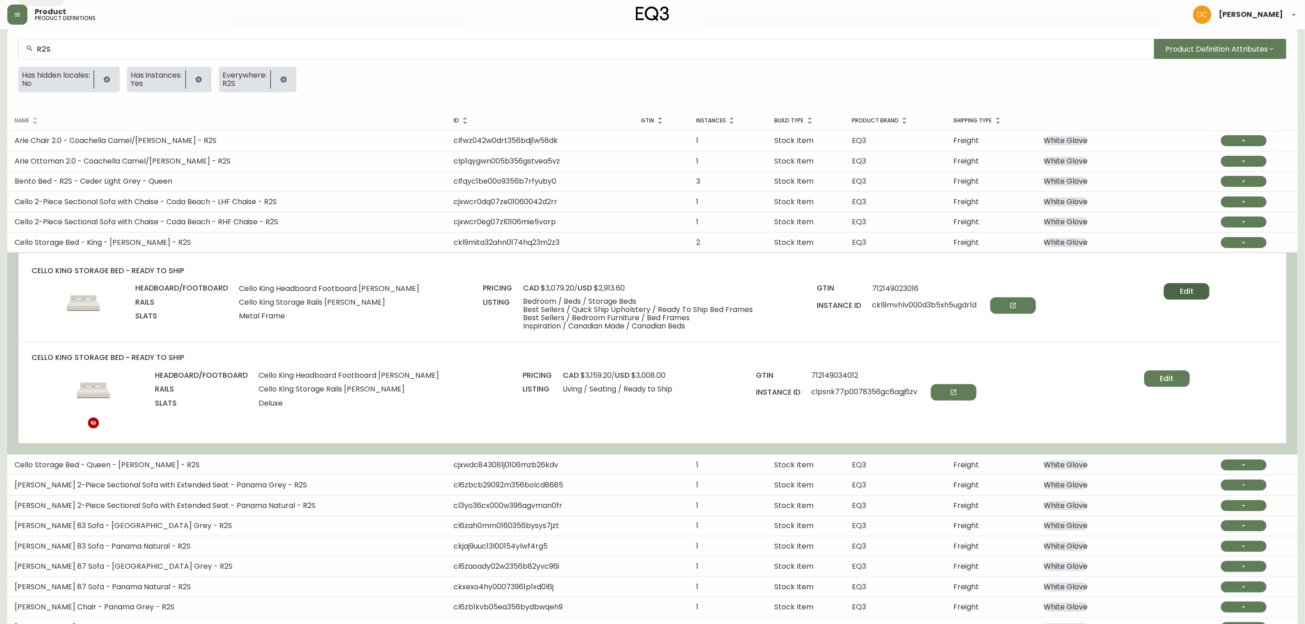
click at [1188, 288] on span "Edit" at bounding box center [1187, 291] width 14 height 10
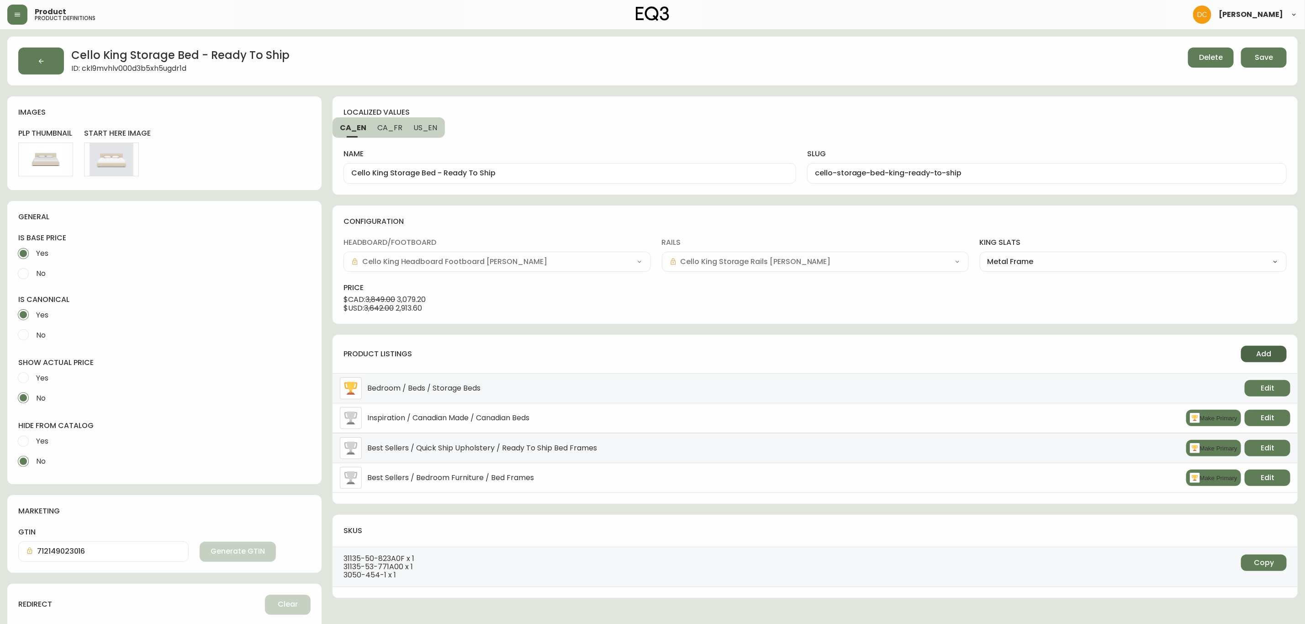
click at [1263, 350] on span "Add" at bounding box center [1264, 354] width 15 height 10
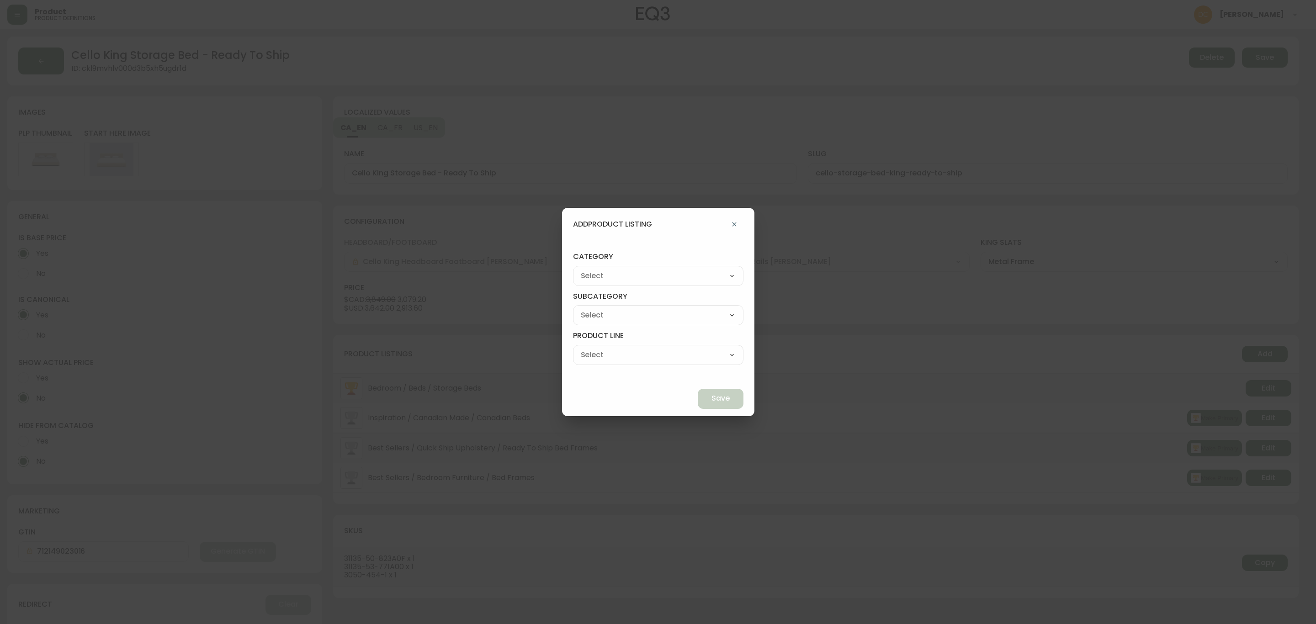
click at [687, 275] on select "Best Sellers Living Dining Bedroom Outdoor Office Lighting Rugs Accessories EQ3…" at bounding box center [658, 276] width 170 height 14
select select "0"
click at [594, 269] on select "Best Sellers Living Dining Bedroom Outdoor Office Lighting Rugs Accessories EQ3…" at bounding box center [658, 276] width 170 height 14
type input "Living"
click at [652, 310] on select "Seating Accent Tables Entryway Media & Storage" at bounding box center [658, 315] width 170 height 14
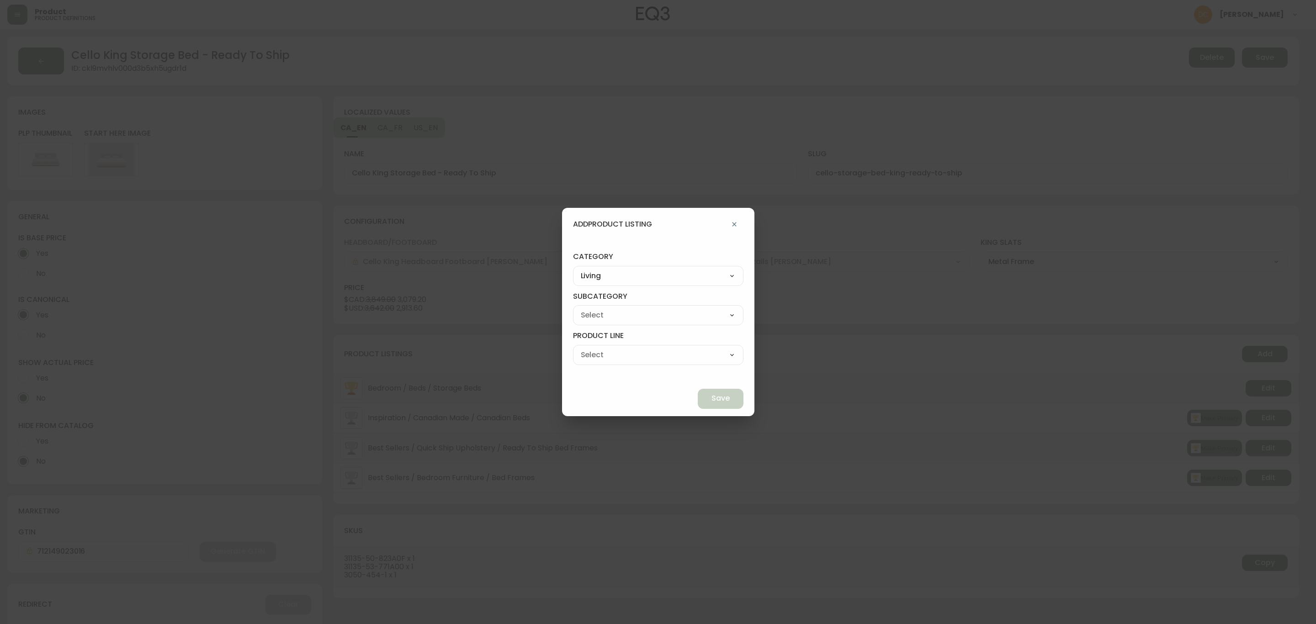
select select "00"
click at [594, 308] on select "Seating Accent Tables Entryway Media & Storage" at bounding box center [658, 315] width 170 height 14
type input "Seating"
click at [626, 359] on select "Ready to Ship Sofas Apartment Sofas Loveseats Sectionals Sleeper Sofas Chairs C…" at bounding box center [658, 355] width 170 height 14
select select "000"
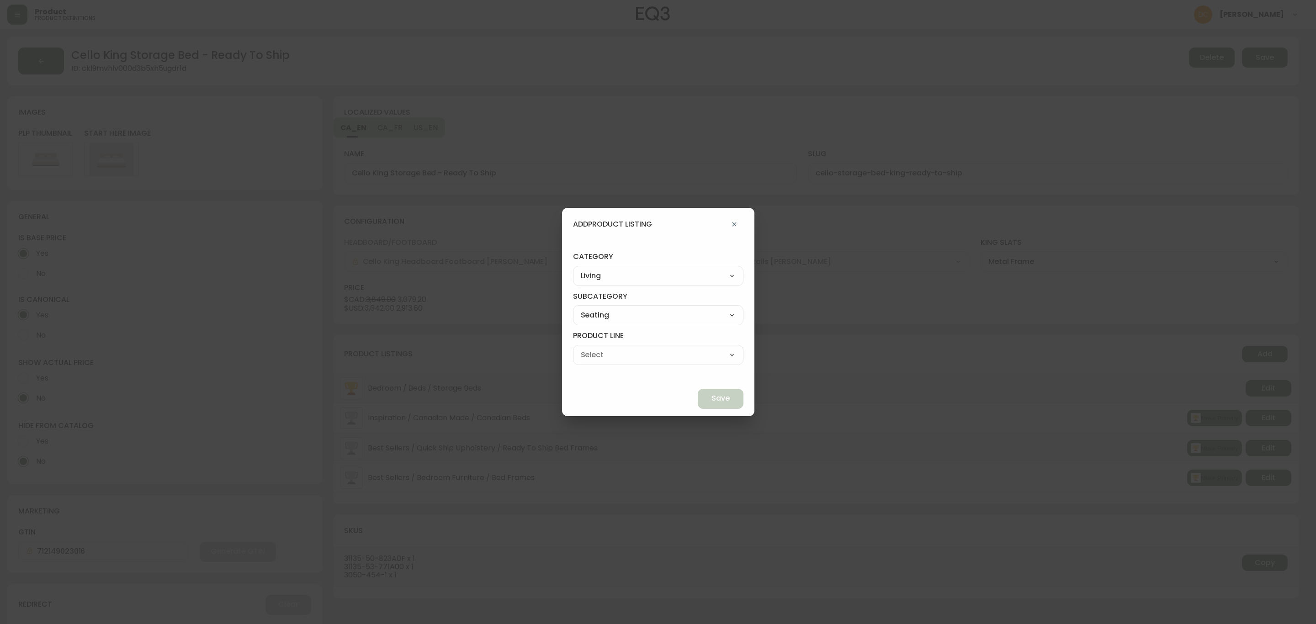
click at [594, 348] on select "Ready to Ship Sofas Apartment Sofas Loveseats Sectionals Sleeper Sofas Chairs C…" at bounding box center [658, 355] width 170 height 14
type input "Ready to Ship"
click at [711, 399] on span "Save" at bounding box center [720, 398] width 18 height 10
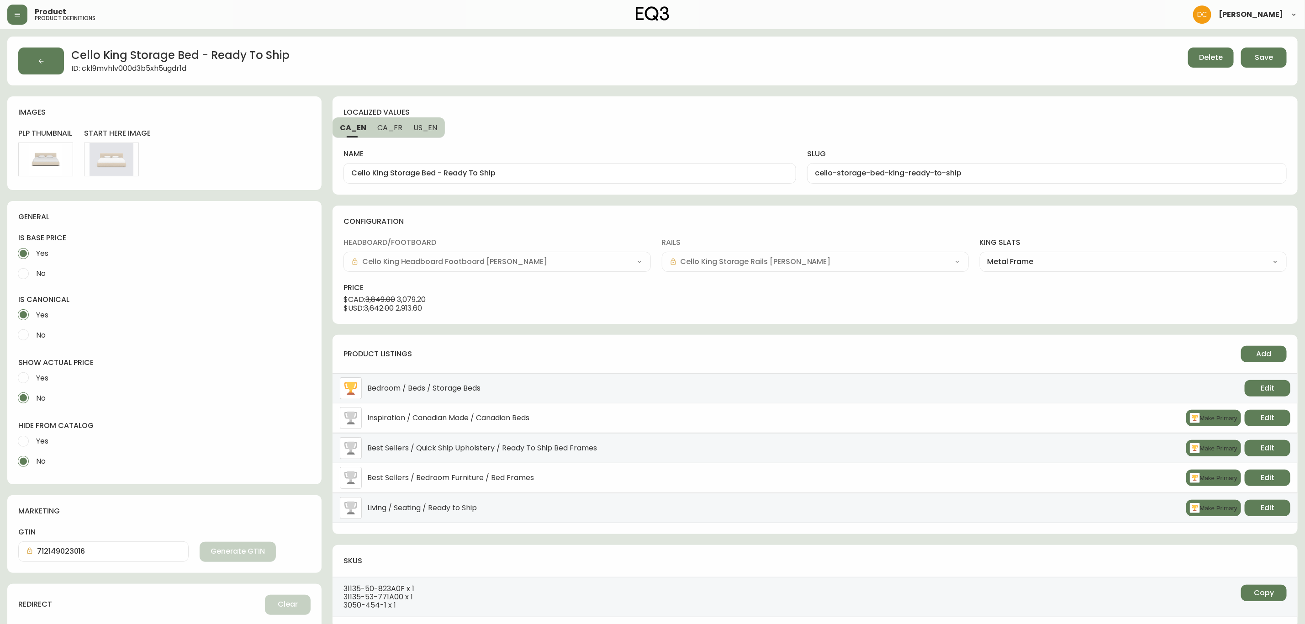
click at [1271, 63] on button "Save" at bounding box center [1264, 58] width 46 height 20
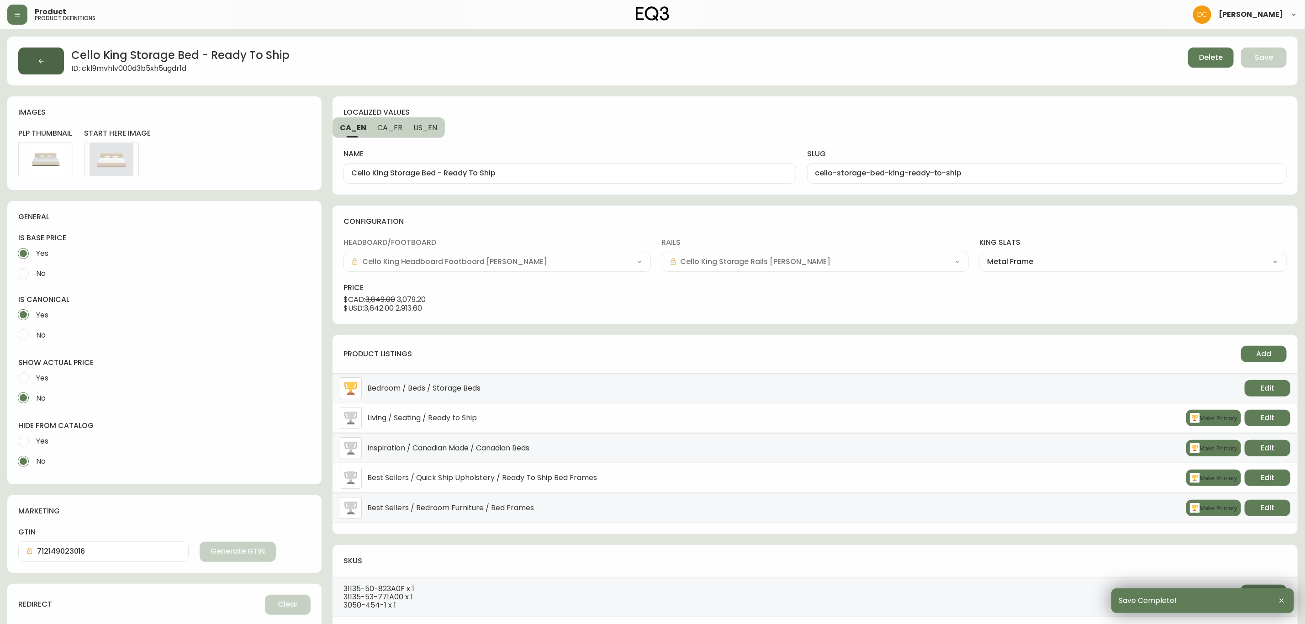
click at [31, 61] on button "button" at bounding box center [41, 61] width 46 height 27
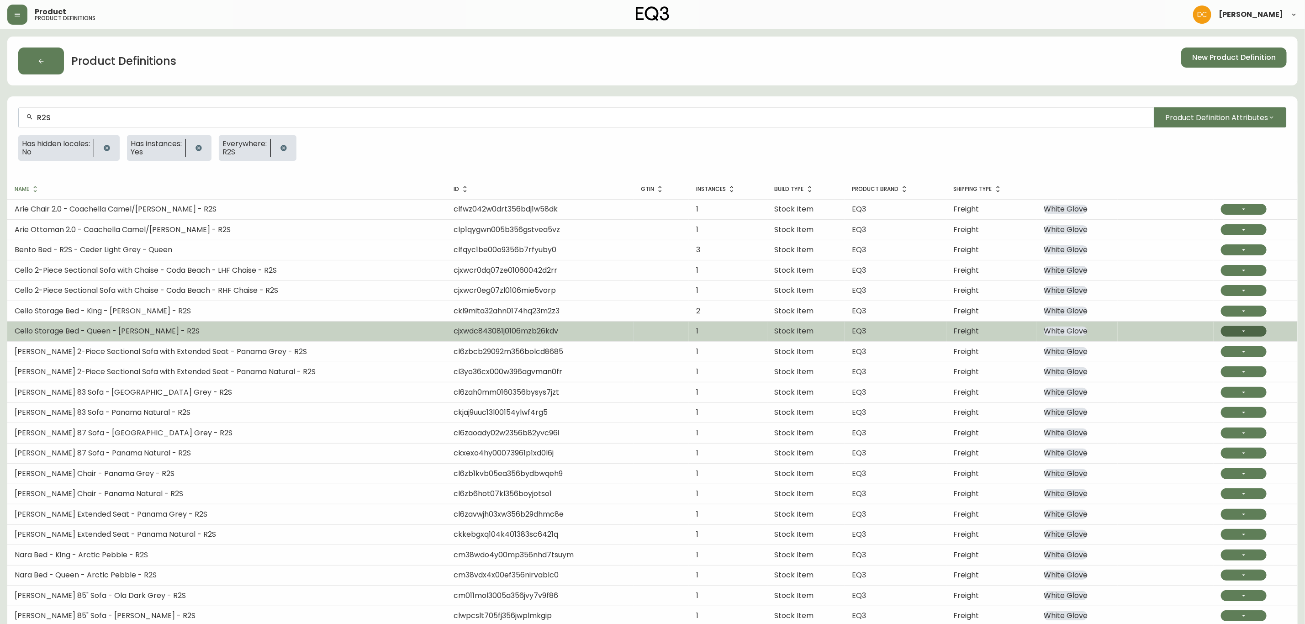
click at [1231, 332] on button "button" at bounding box center [1244, 331] width 46 height 11
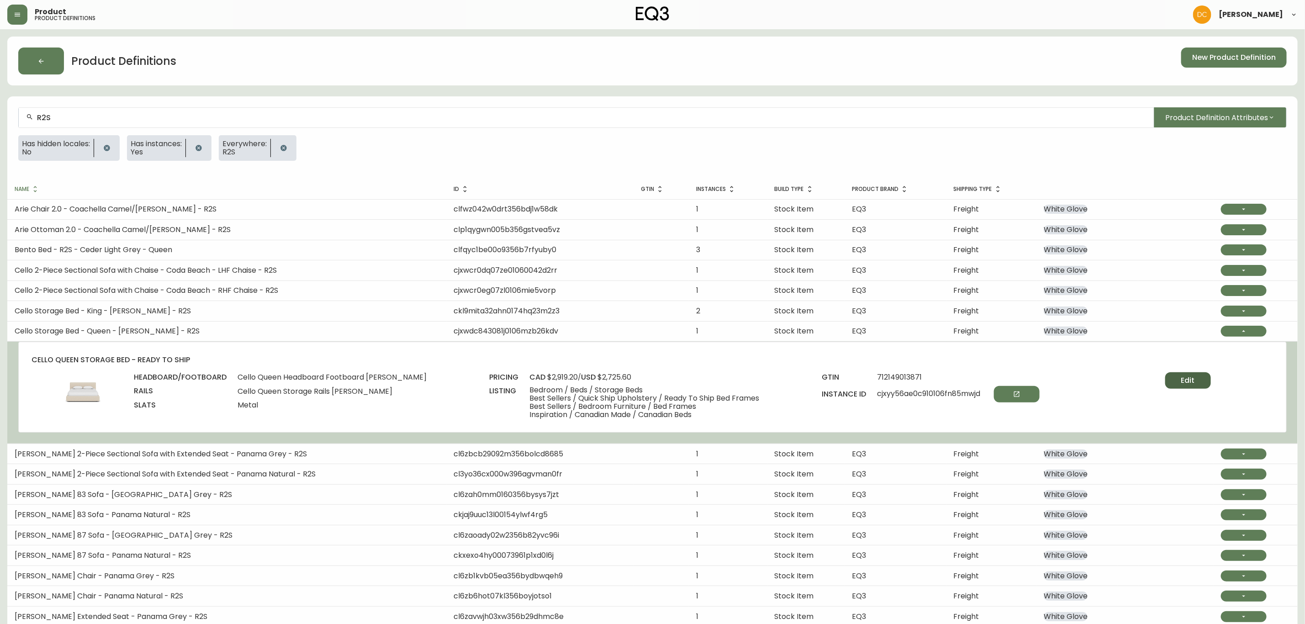
click at [1195, 382] on button "Edit" at bounding box center [1189, 380] width 46 height 16
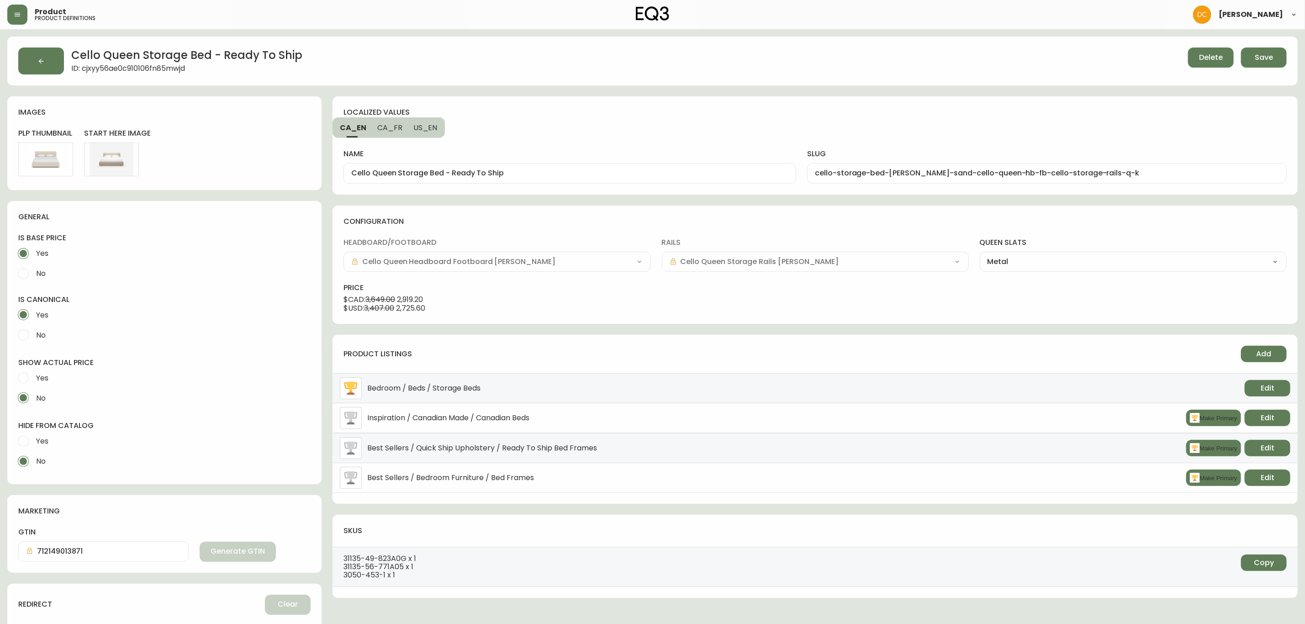
click at [1282, 345] on div "product listings Add Bedroom / Beds / Storage Beds Edit Inspiration / Canadian …" at bounding box center [815, 419] width 965 height 169
click at [1260, 354] on span "Add" at bounding box center [1264, 354] width 15 height 10
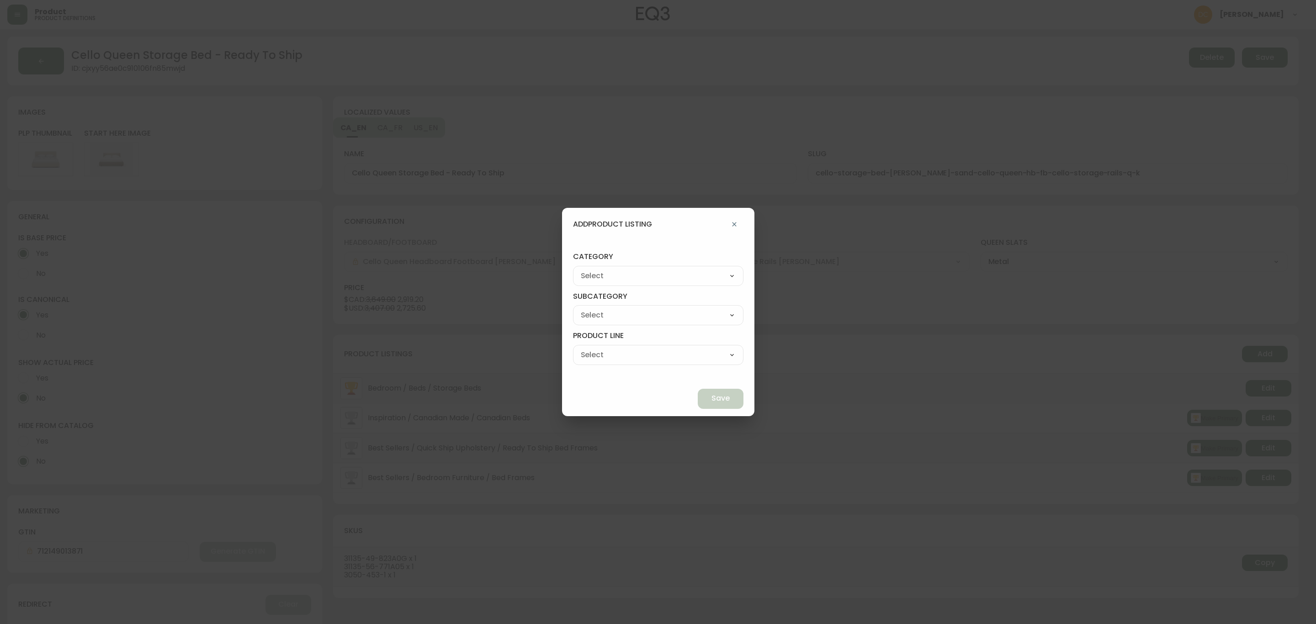
drag, startPoint x: 685, startPoint y: 276, endPoint x: 676, endPoint y: 281, distance: 10.9
click at [684, 275] on select "Best Sellers Living Dining Bedroom Outdoor Office Lighting Rugs Accessories EQ3…" at bounding box center [658, 276] width 170 height 14
select select "0"
click at [594, 269] on select "Best Sellers Living Dining Bedroom Outdoor Office Lighting Rugs Accessories EQ3…" at bounding box center [658, 276] width 170 height 14
type input "Living"
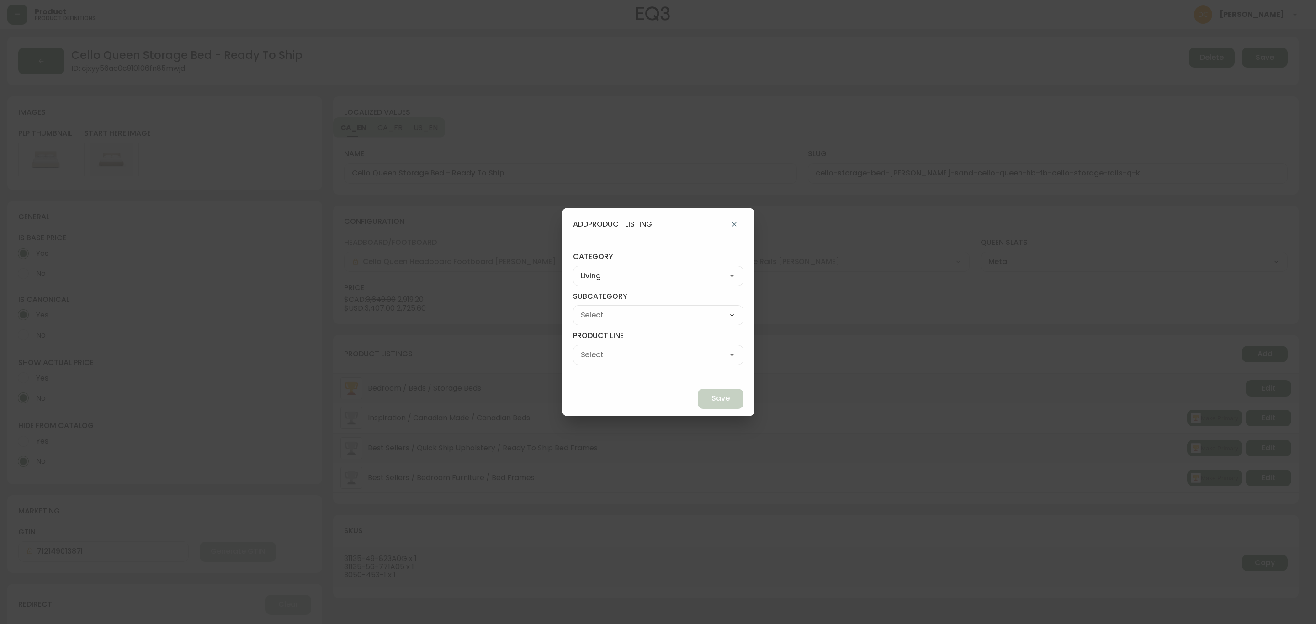
click at [625, 316] on select "Seating Accent Tables Entryway Media & Storage" at bounding box center [658, 315] width 170 height 14
select select "00"
click at [594, 308] on select "Seating Accent Tables Entryway Media & Storage" at bounding box center [658, 315] width 170 height 14
type input "Seating"
click at [621, 358] on select "Ready to Ship Sofas Apartment Sofas Loveseats Sectionals Sleeper Sofas Chairs C…" at bounding box center [658, 355] width 170 height 14
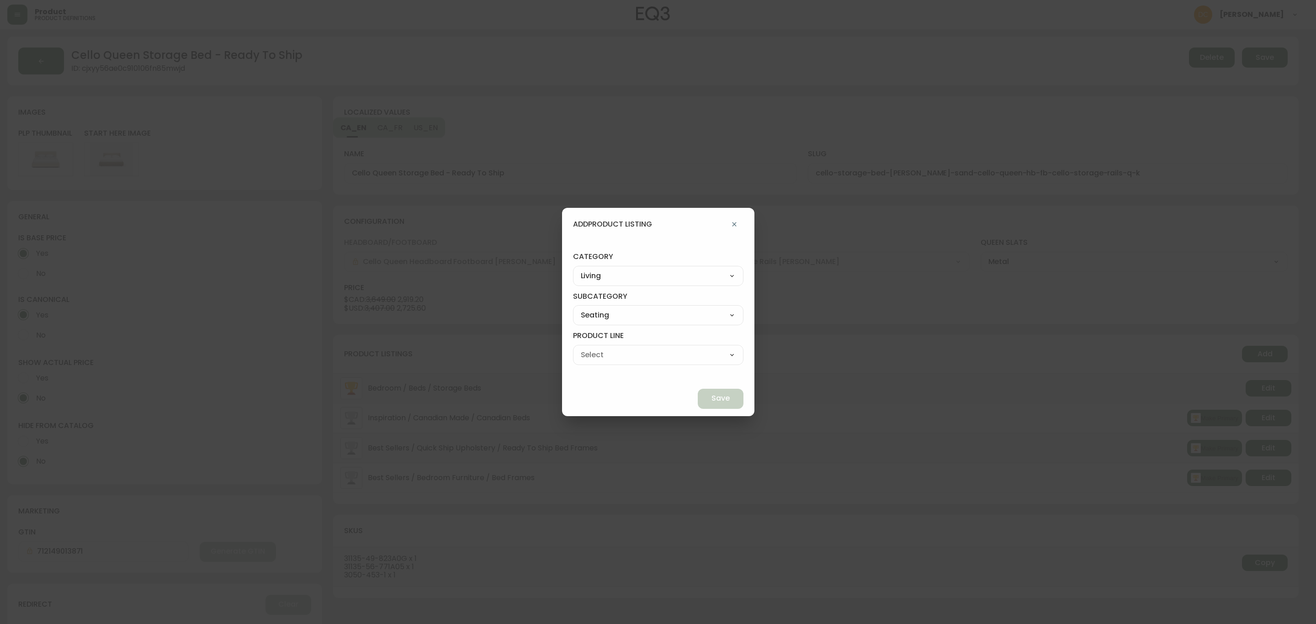
select select "000"
click at [594, 348] on select "Ready to Ship Sofas Apartment Sofas Loveseats Sectionals Sleeper Sofas Chairs C…" at bounding box center [658, 355] width 170 height 14
type input "Ready to Ship"
click at [711, 396] on span "Save" at bounding box center [720, 398] width 18 height 10
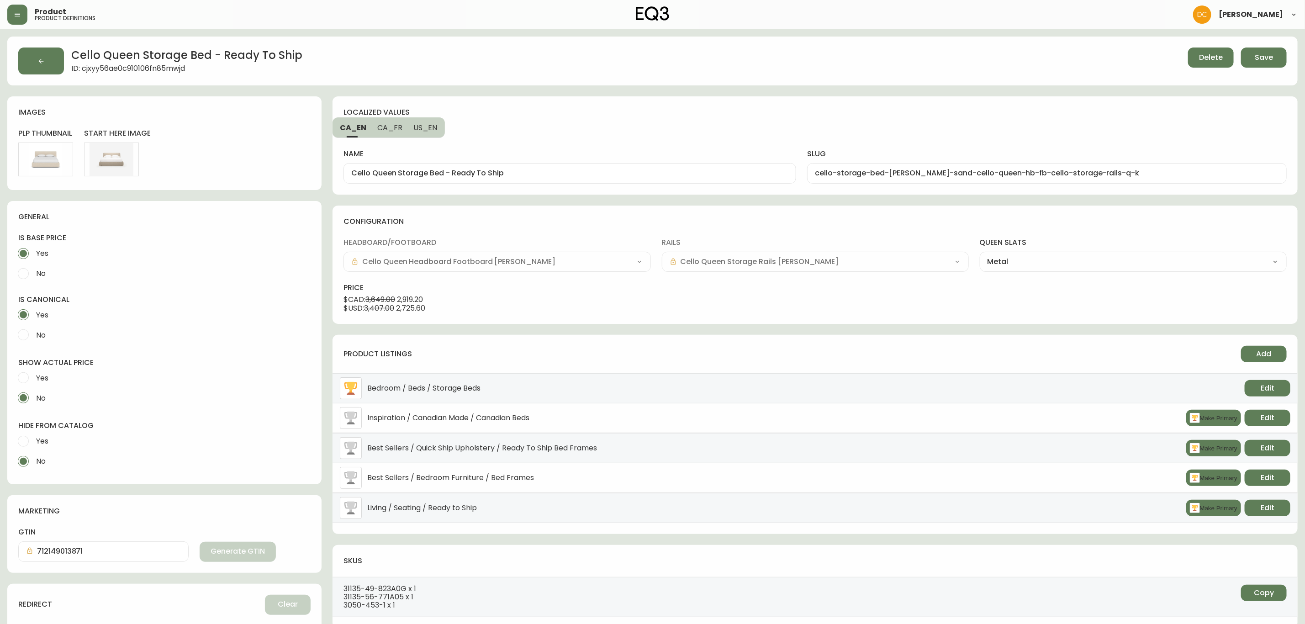
click at [1269, 58] on span "Save" at bounding box center [1264, 58] width 18 height 10
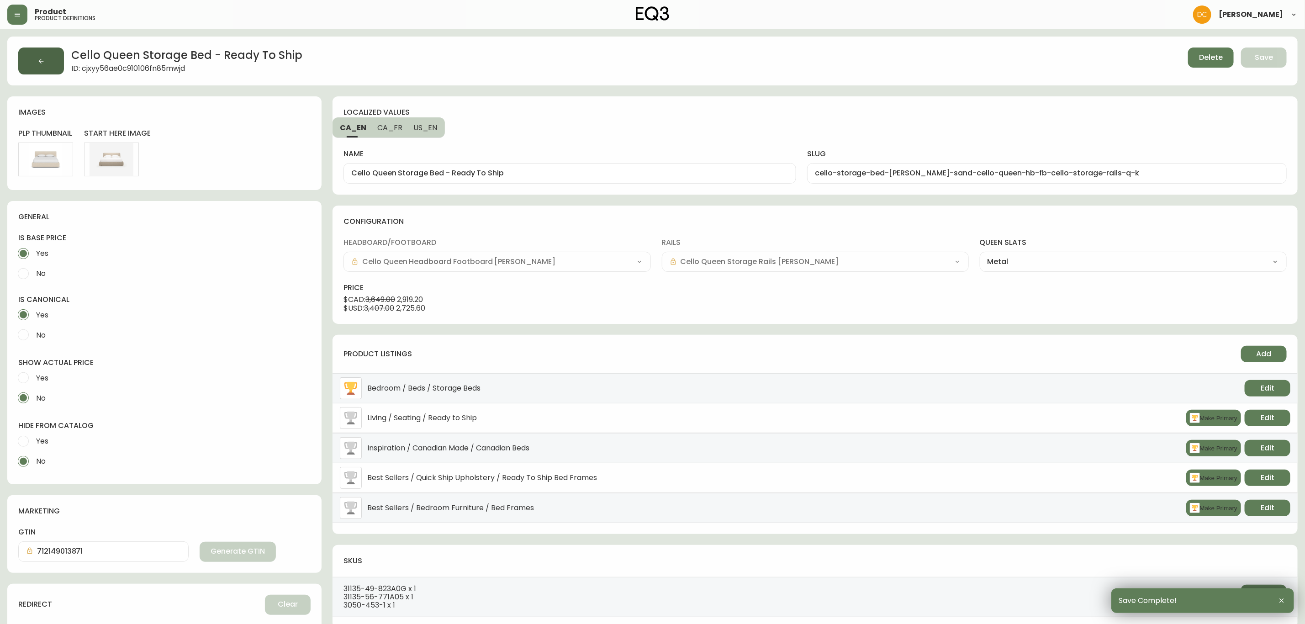
click at [47, 69] on button "button" at bounding box center [41, 61] width 46 height 27
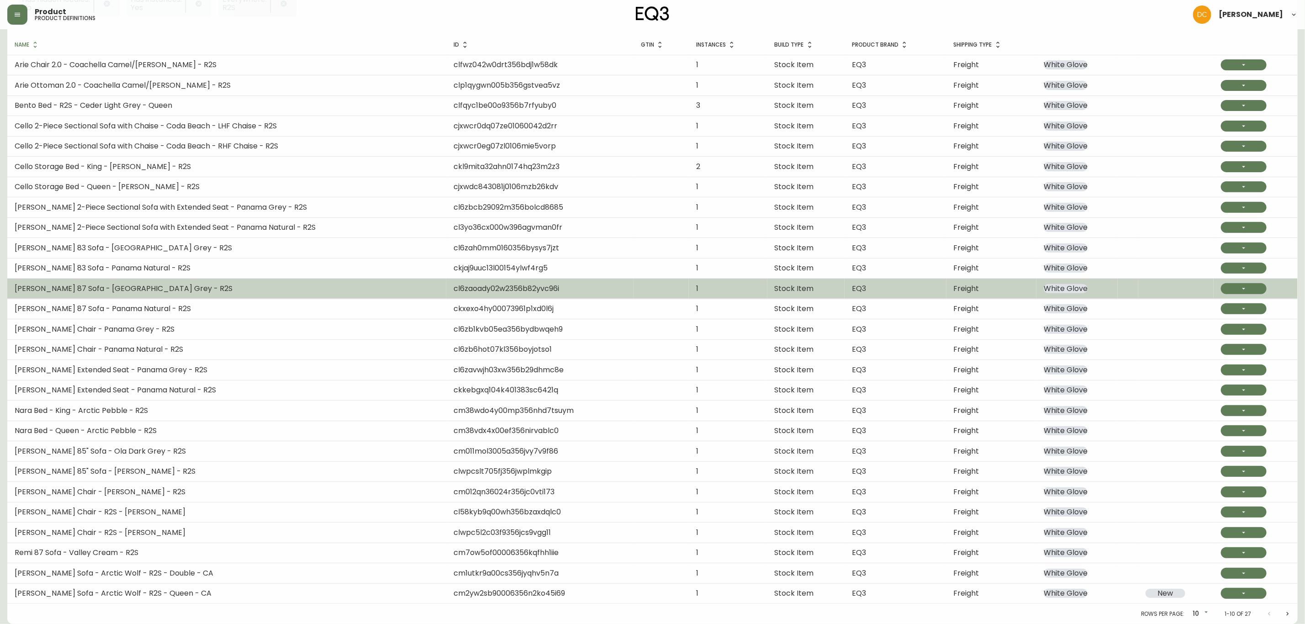
scroll to position [147, 0]
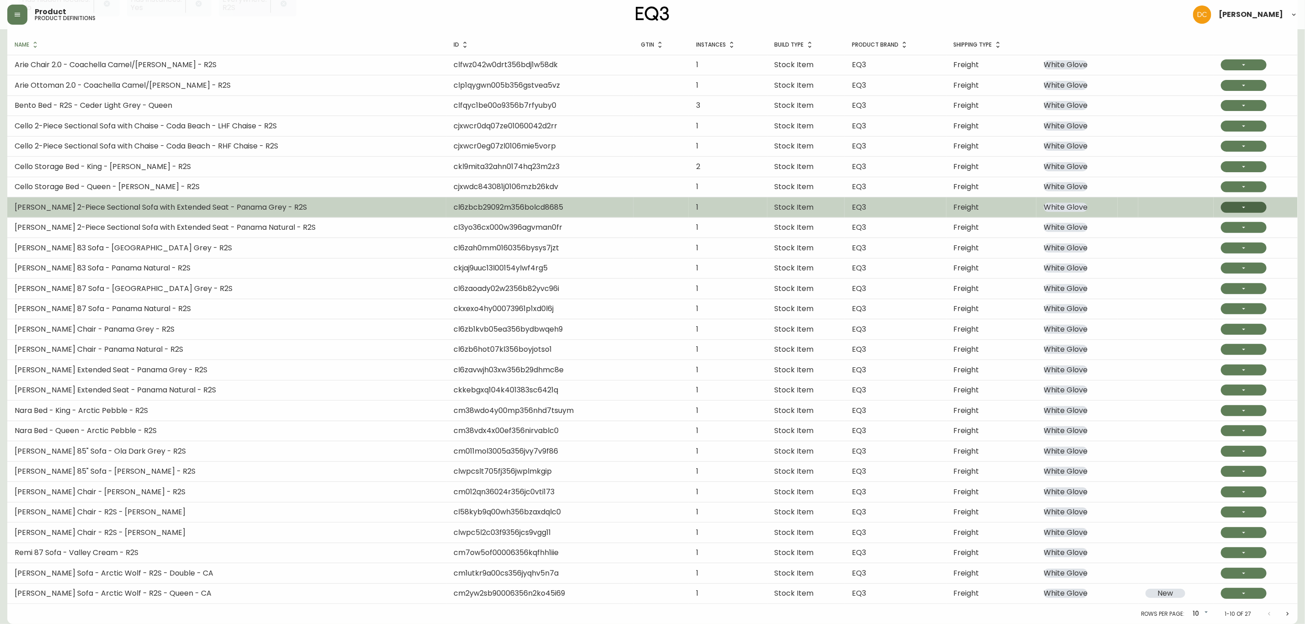
click at [1242, 207] on icon "button" at bounding box center [1244, 207] width 7 height 7
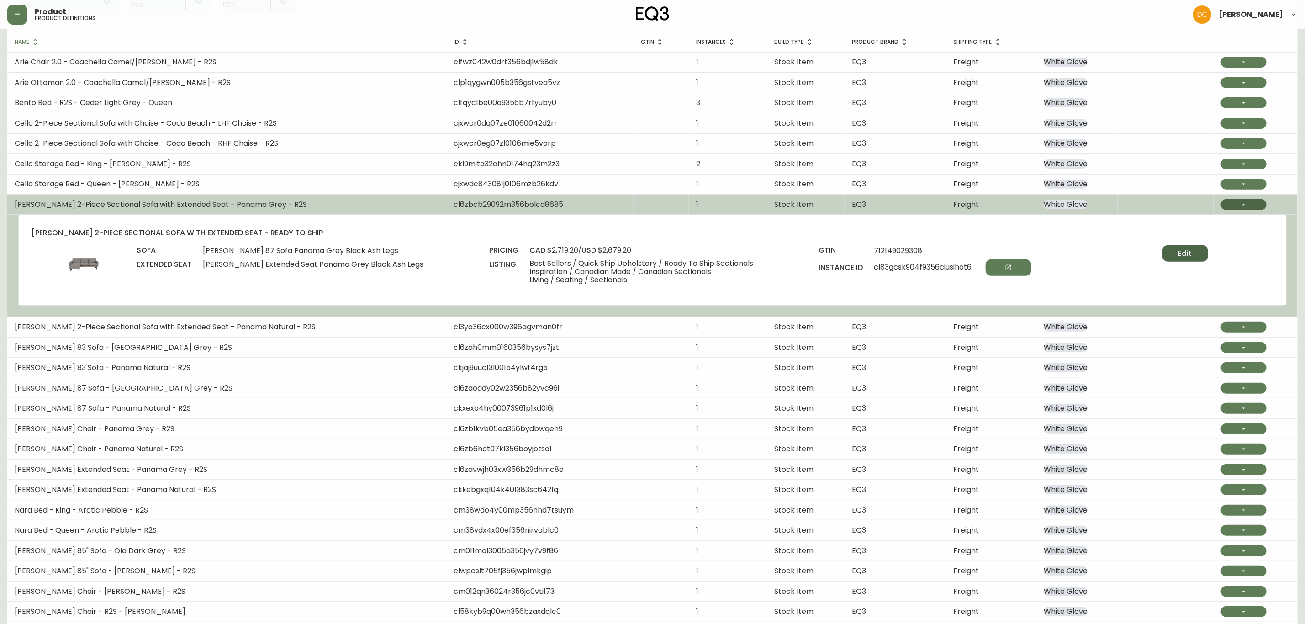
click at [1185, 251] on span "Edit" at bounding box center [1186, 254] width 14 height 10
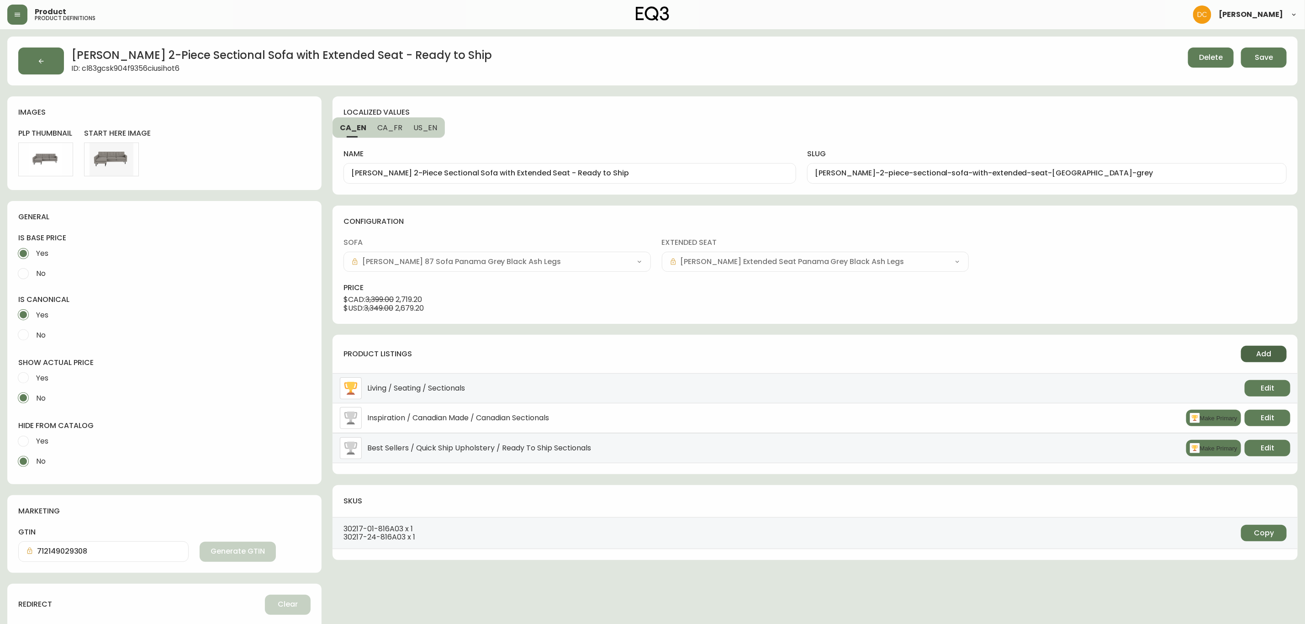
click at [1270, 354] on span "Add" at bounding box center [1264, 354] width 15 height 10
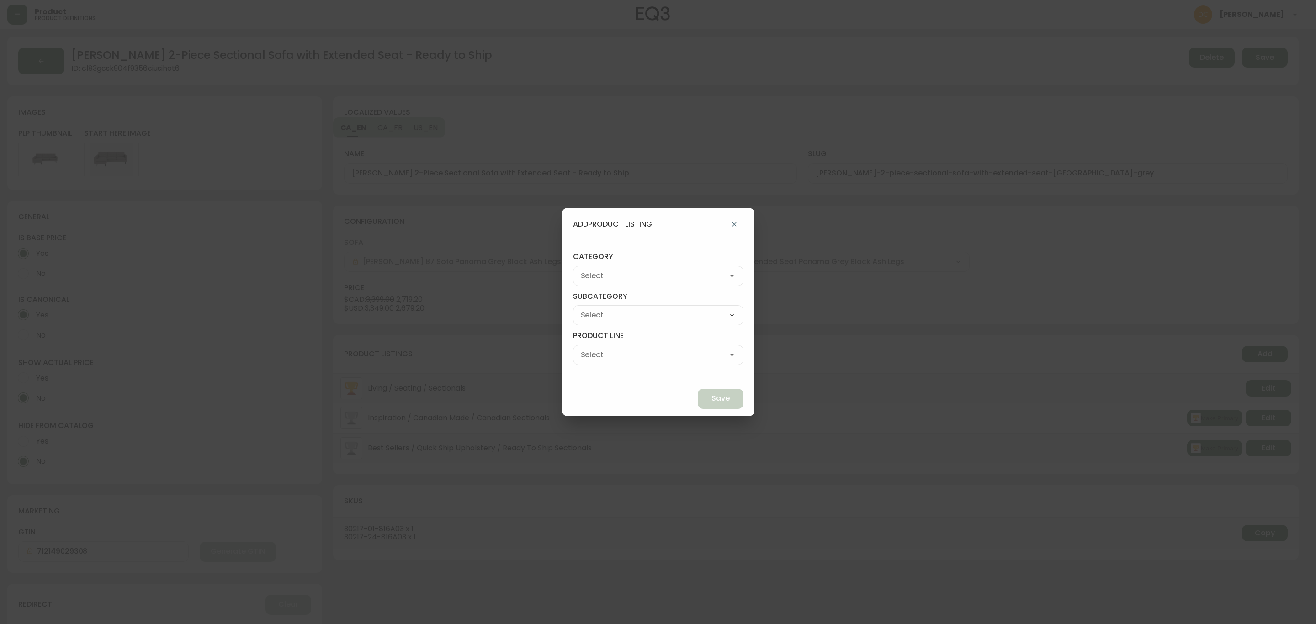
drag, startPoint x: 661, startPoint y: 270, endPoint x: 648, endPoint y: 281, distance: 16.2
click at [658, 270] on select "Best Sellers Living Dining Bedroom Outdoor Office Lighting Rugs Accessories EQ3…" at bounding box center [658, 276] width 170 height 14
select select "0"
click at [594, 269] on select "Best Sellers Living Dining Bedroom Outdoor Office Lighting Rugs Accessories EQ3…" at bounding box center [658, 276] width 170 height 14
type input "Living"
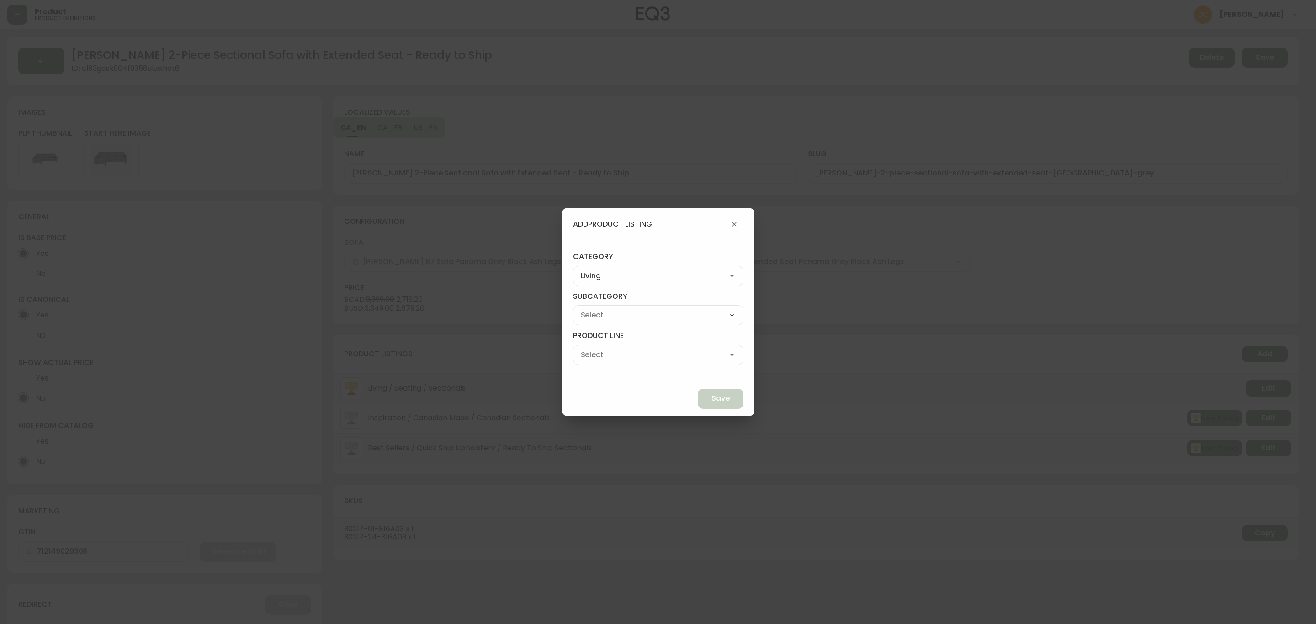
click at [631, 321] on select "Seating Accent Tables Entryway Media & Storage" at bounding box center [658, 315] width 170 height 14
select select "00"
click at [594, 308] on select "Seating Accent Tables Entryway Media & Storage" at bounding box center [658, 315] width 170 height 14
type input "Seating"
click at [632, 362] on div "Ready to Ship Sofas Apartment Sofas Loveseats Sectionals Sleeper Sofas Chairs C…" at bounding box center [658, 355] width 170 height 20
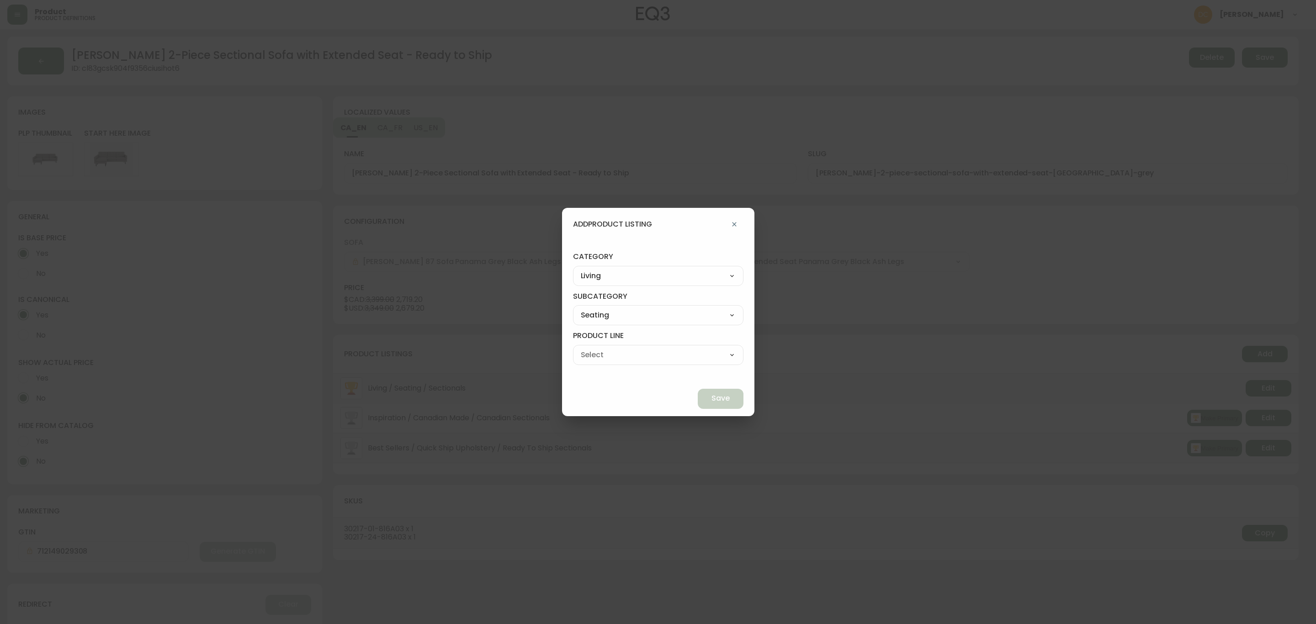
drag, startPoint x: 643, startPoint y: 350, endPoint x: 646, endPoint y: 361, distance: 11.7
click at [643, 350] on select "Ready to Ship Sofas Apartment Sofas Loveseats Sectionals Sleeper Sofas Chairs C…" at bounding box center [658, 355] width 170 height 14
select select "000"
click at [594, 348] on select "Ready to Ship Sofas Apartment Sofas Loveseats Sectionals Sleeper Sofas Chairs C…" at bounding box center [658, 355] width 170 height 14
type input "Ready to Ship"
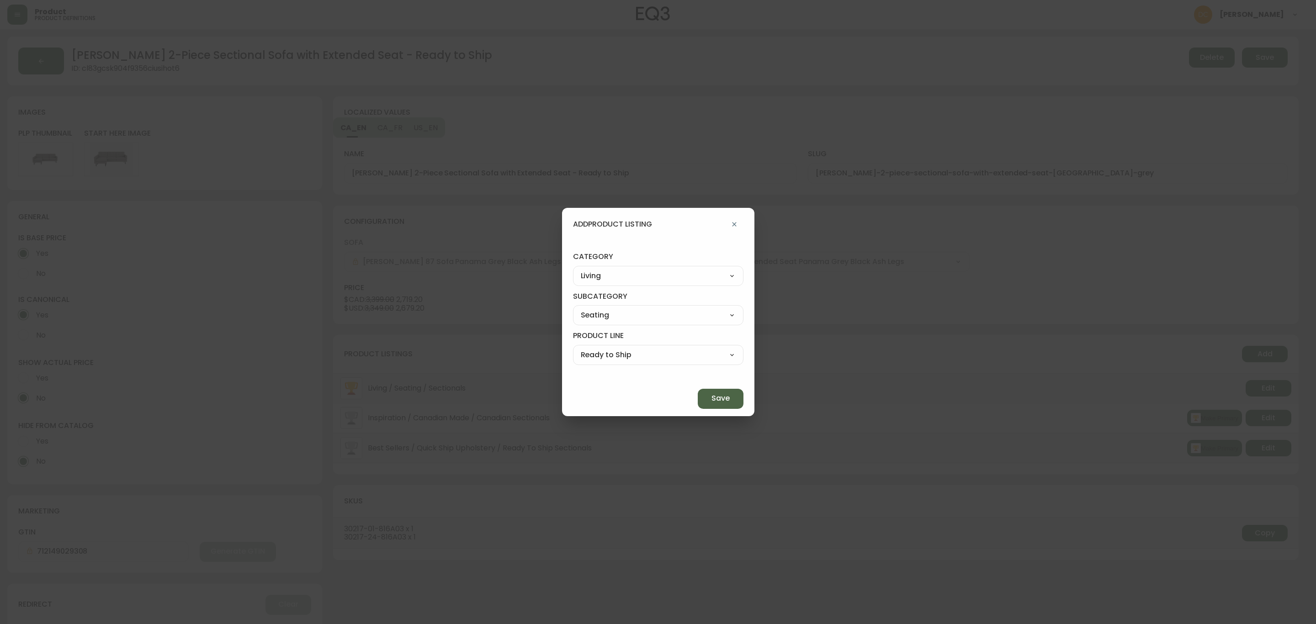
click at [711, 394] on span "Save" at bounding box center [720, 398] width 18 height 10
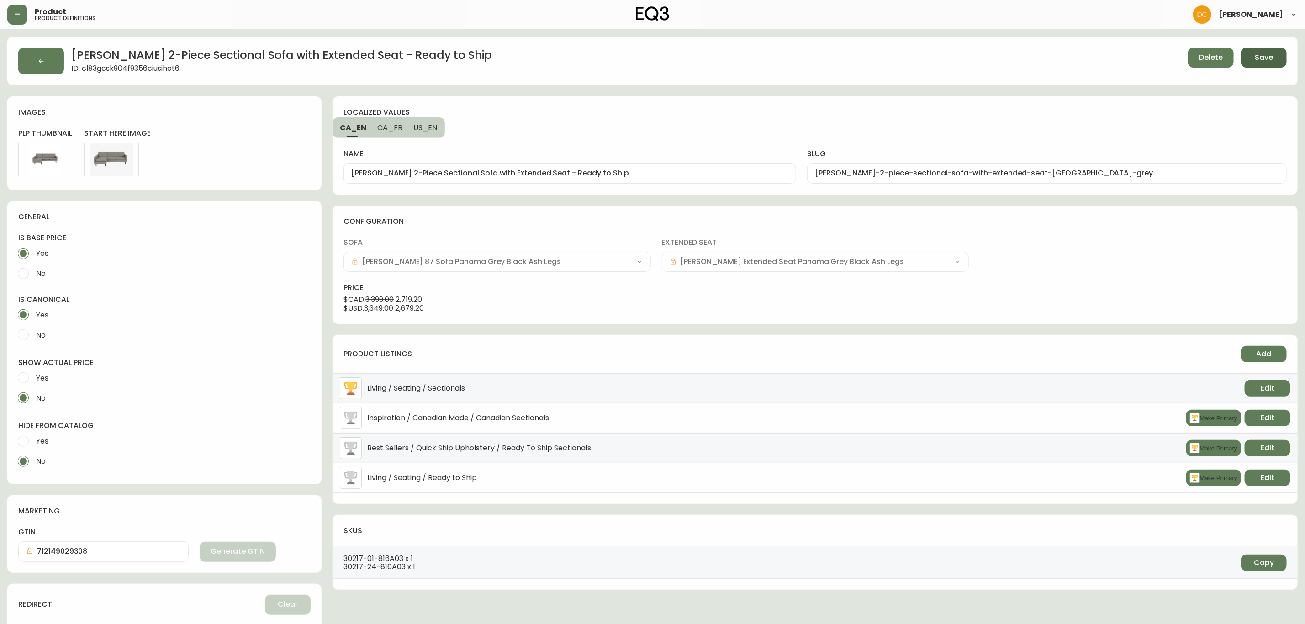
click at [1269, 62] on span "Save" at bounding box center [1264, 58] width 18 height 10
click at [34, 58] on button "button" at bounding box center [41, 61] width 46 height 27
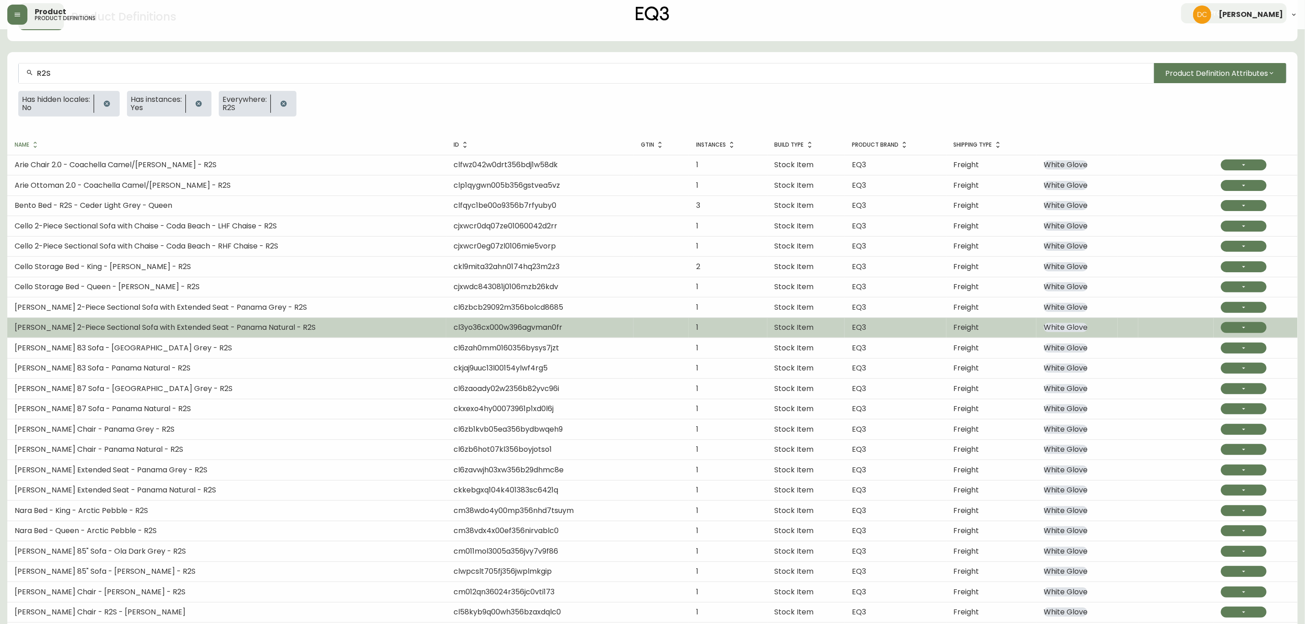
scroll to position [69, 0]
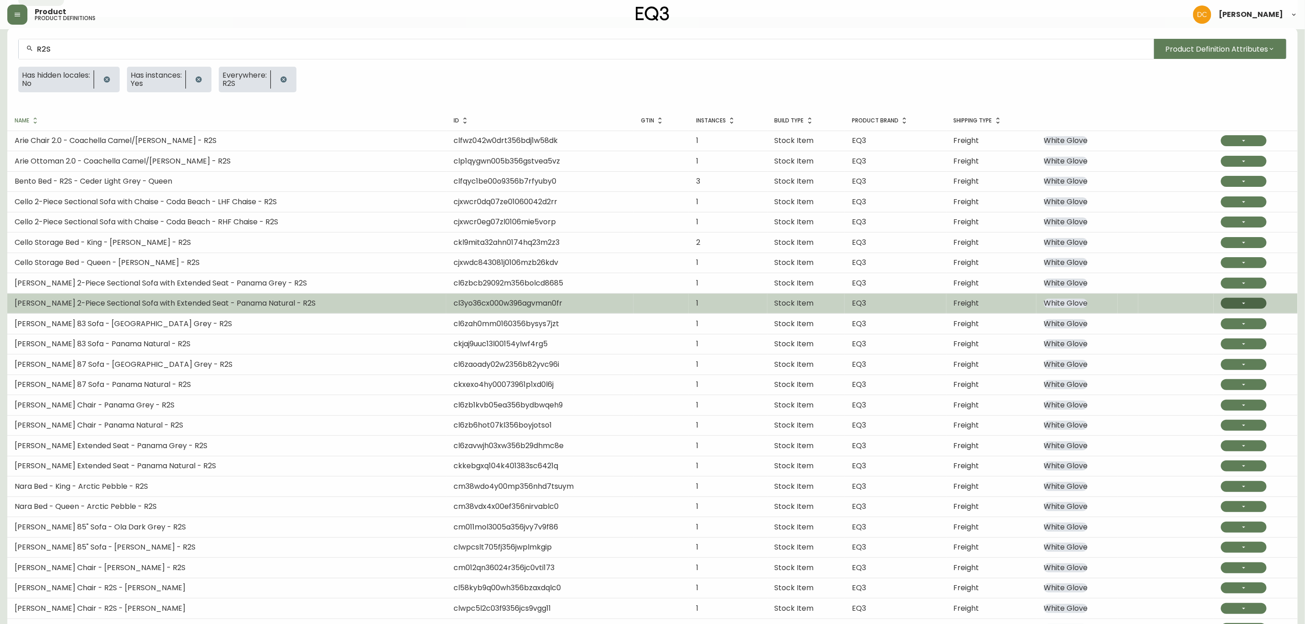
click at [1234, 304] on button "button" at bounding box center [1244, 303] width 46 height 11
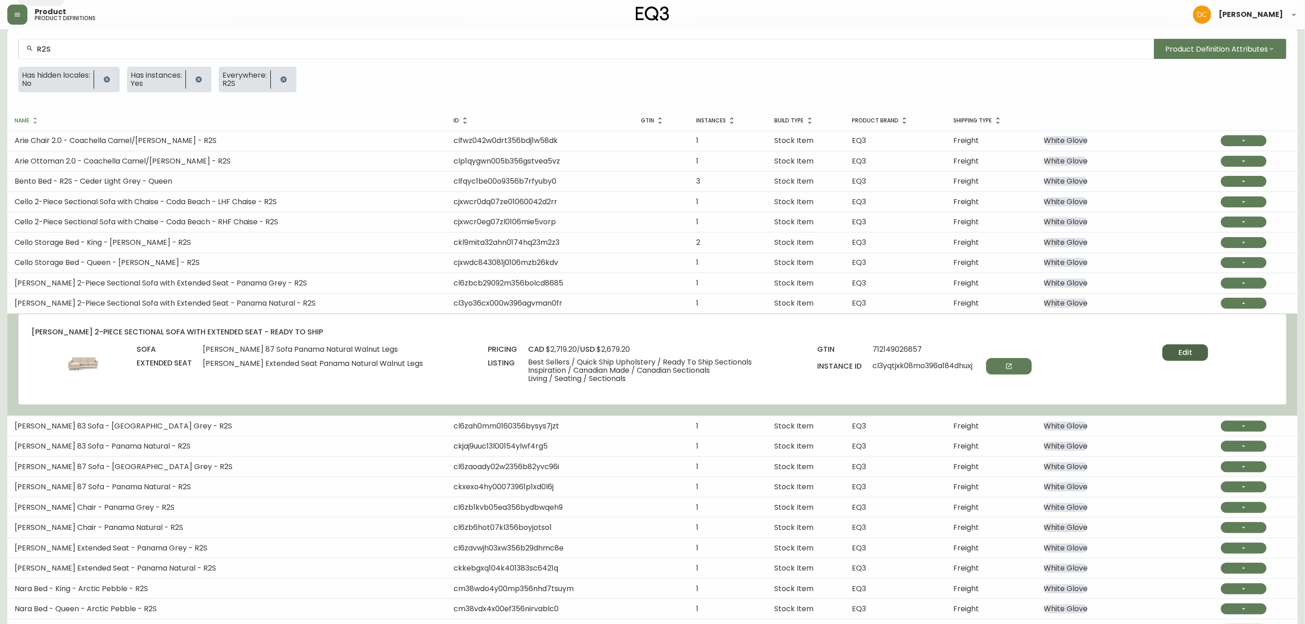
click at [1193, 361] on button "Edit" at bounding box center [1186, 353] width 46 height 16
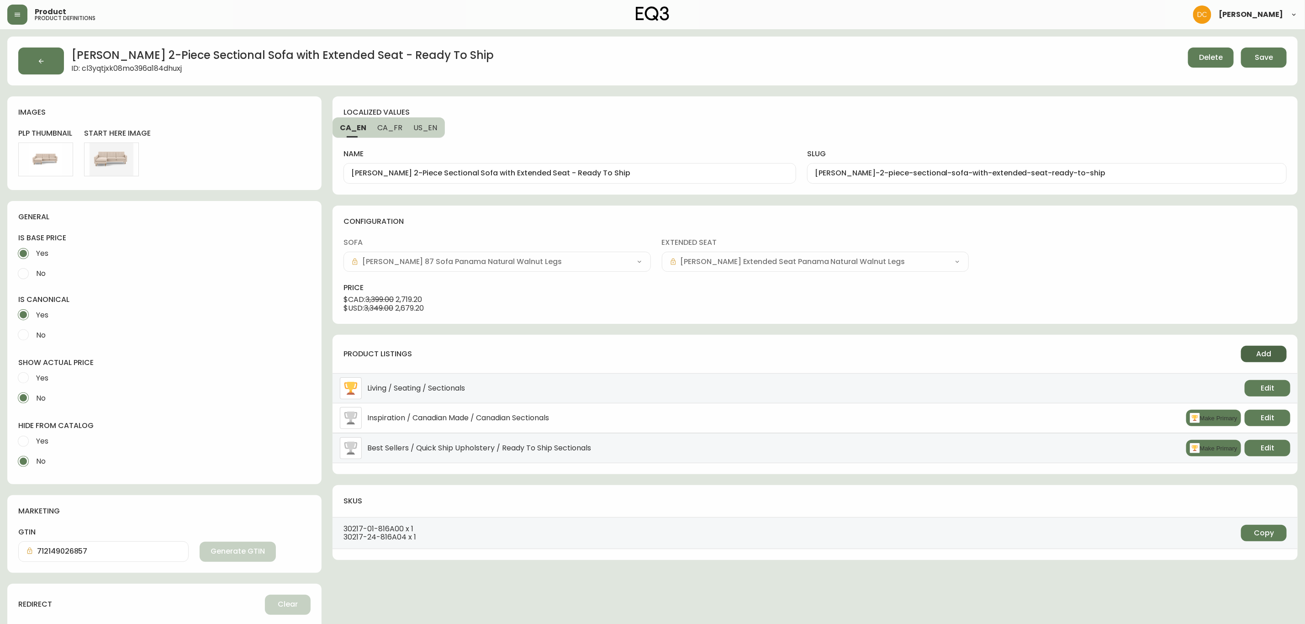
click at [1254, 350] on button "Add" at bounding box center [1264, 354] width 46 height 16
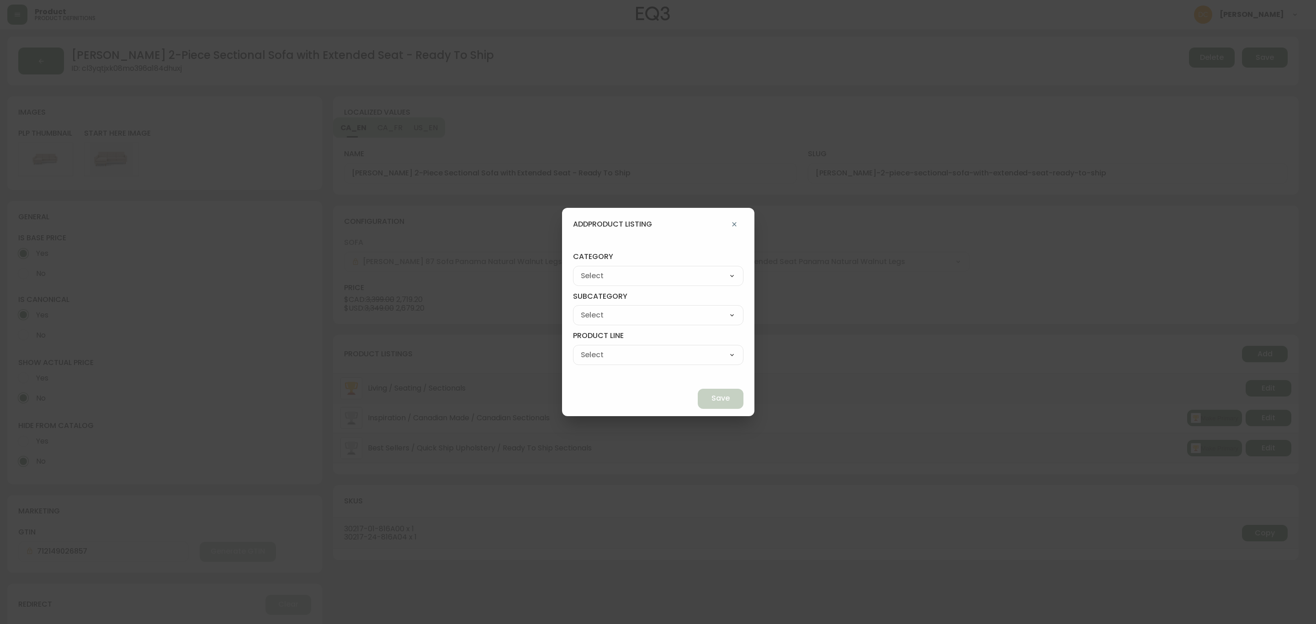
drag, startPoint x: 628, startPoint y: 274, endPoint x: 628, endPoint y: 282, distance: 8.2
click at [627, 274] on select "Best Sellers Living Dining Bedroom Outdoor Office Lighting Rugs Accessories EQ3…" at bounding box center [658, 276] width 170 height 14
select select "0"
click at [594, 269] on select "Best Sellers Living Dining Bedroom Outdoor Office Lighting Rugs Accessories EQ3…" at bounding box center [658, 276] width 170 height 14
type input "Living"
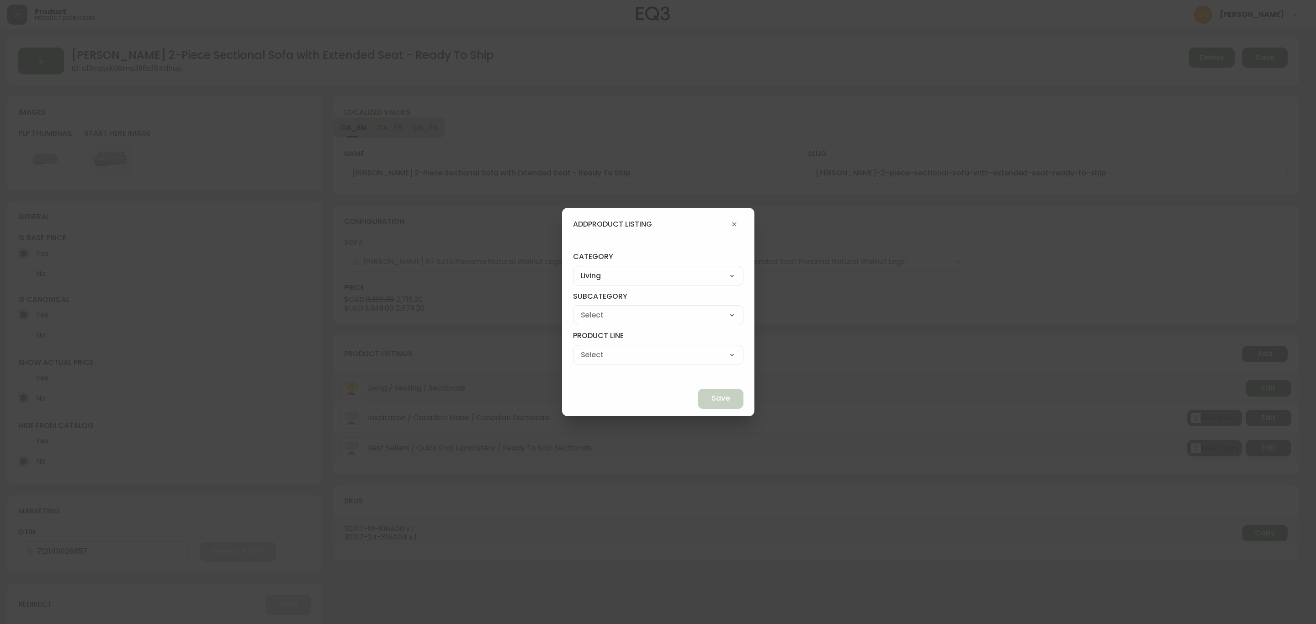
click at [622, 324] on div "Seating Accent Tables Entryway Media & Storage" at bounding box center [658, 315] width 170 height 20
click at [636, 318] on select "Seating Accent Tables Entryway Media & Storage" at bounding box center [658, 315] width 170 height 14
select select "00"
click at [594, 308] on select "Seating Accent Tables Entryway Media & Storage" at bounding box center [658, 315] width 170 height 14
type input "Seating"
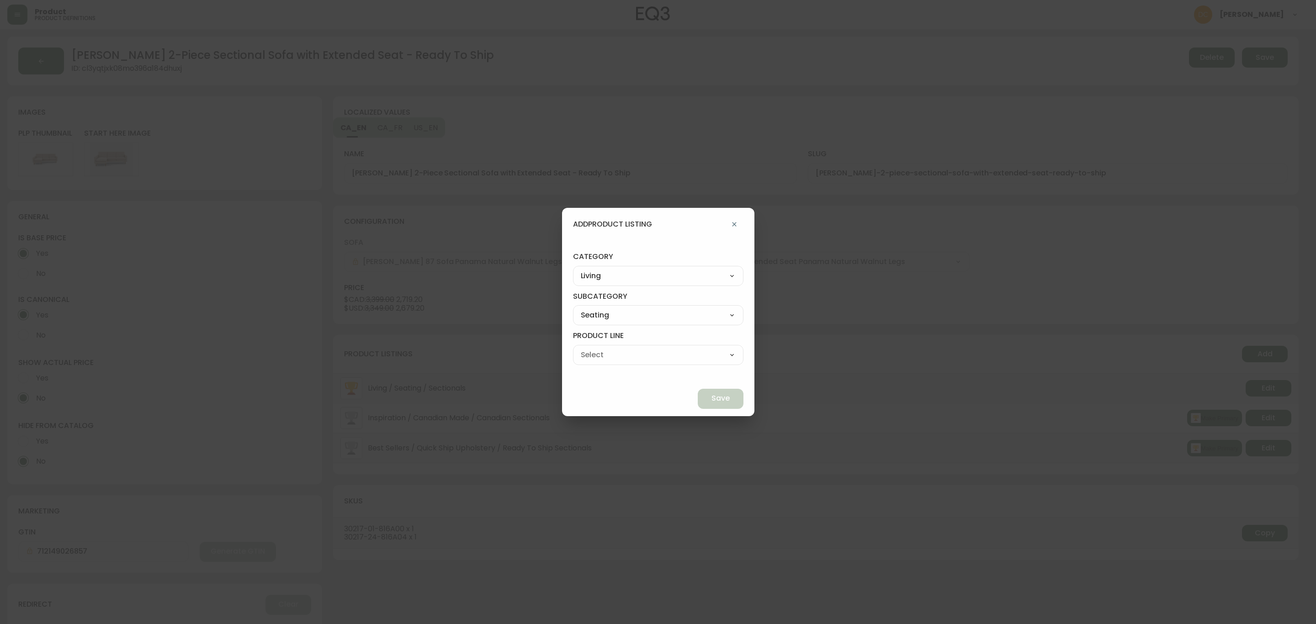
click at [633, 353] on select "Ready to Ship Sofas Apartment Sofas Loveseats Sectionals Sleeper Sofas Chairs C…" at bounding box center [658, 355] width 170 height 14
select select "000"
click at [594, 348] on select "Ready to Ship Sofas Apartment Sofas Loveseats Sectionals Sleeper Sofas Chairs C…" at bounding box center [658, 355] width 170 height 14
type input "Ready to Ship"
click at [698, 394] on button "Save" at bounding box center [721, 399] width 46 height 20
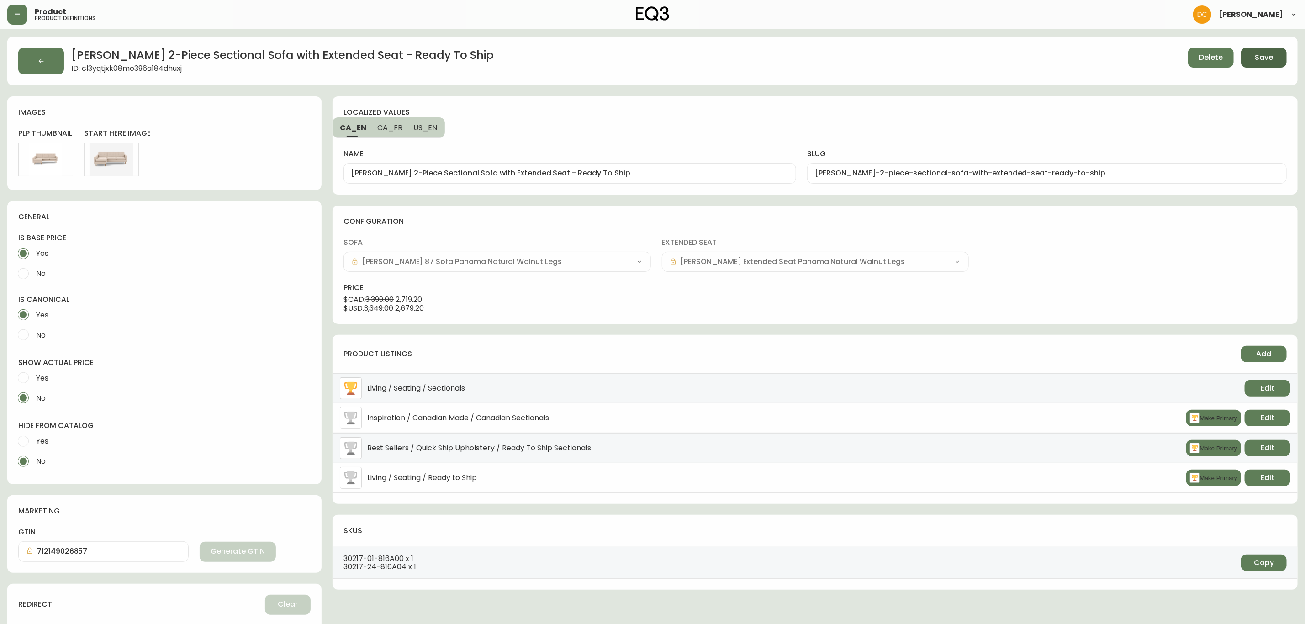
click at [1274, 55] on button "Save" at bounding box center [1264, 58] width 46 height 20
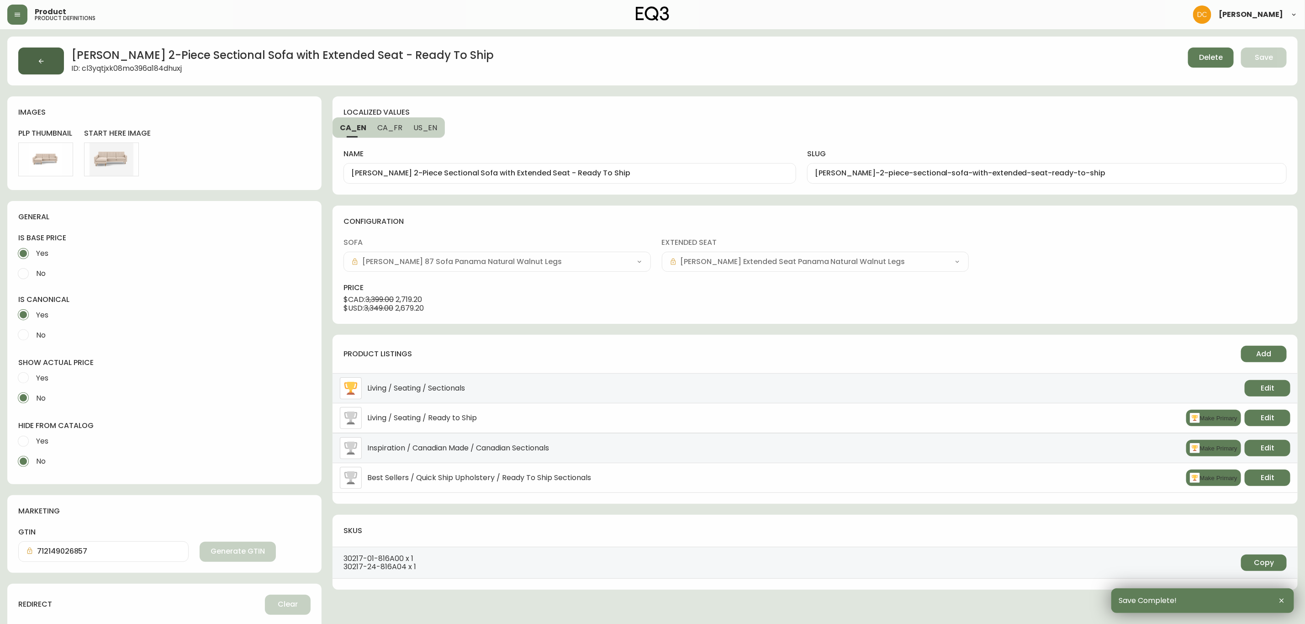
click at [41, 64] on icon "button" at bounding box center [40, 61] width 7 height 7
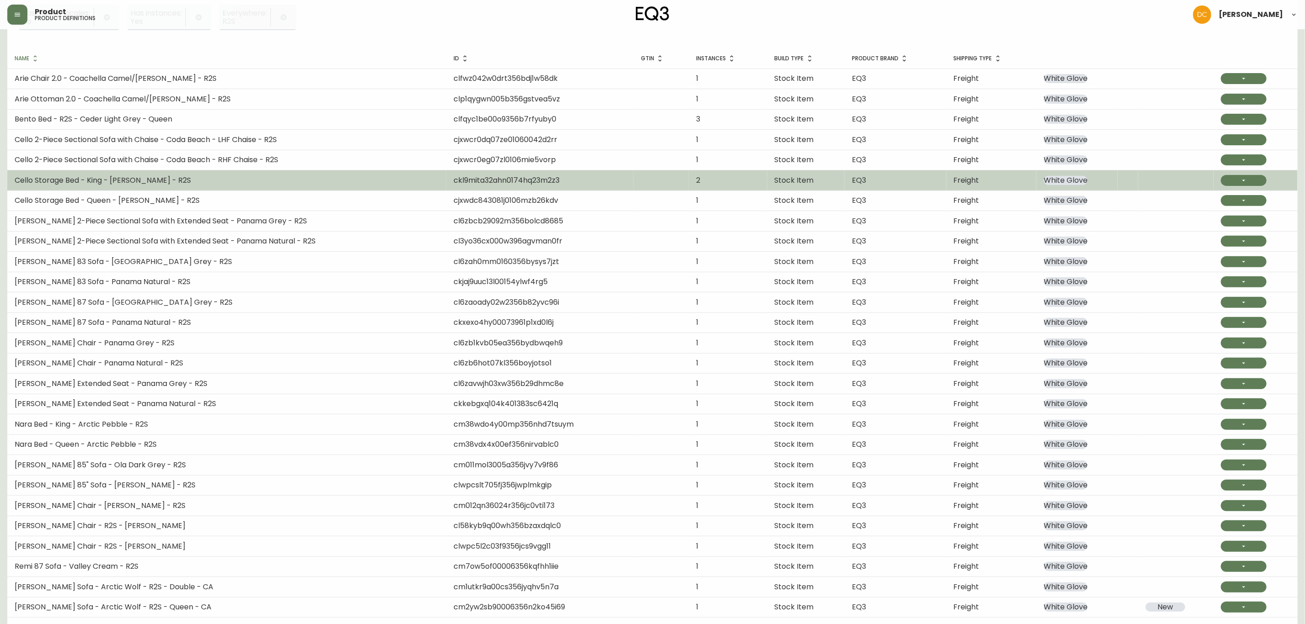
scroll to position [137, 0]
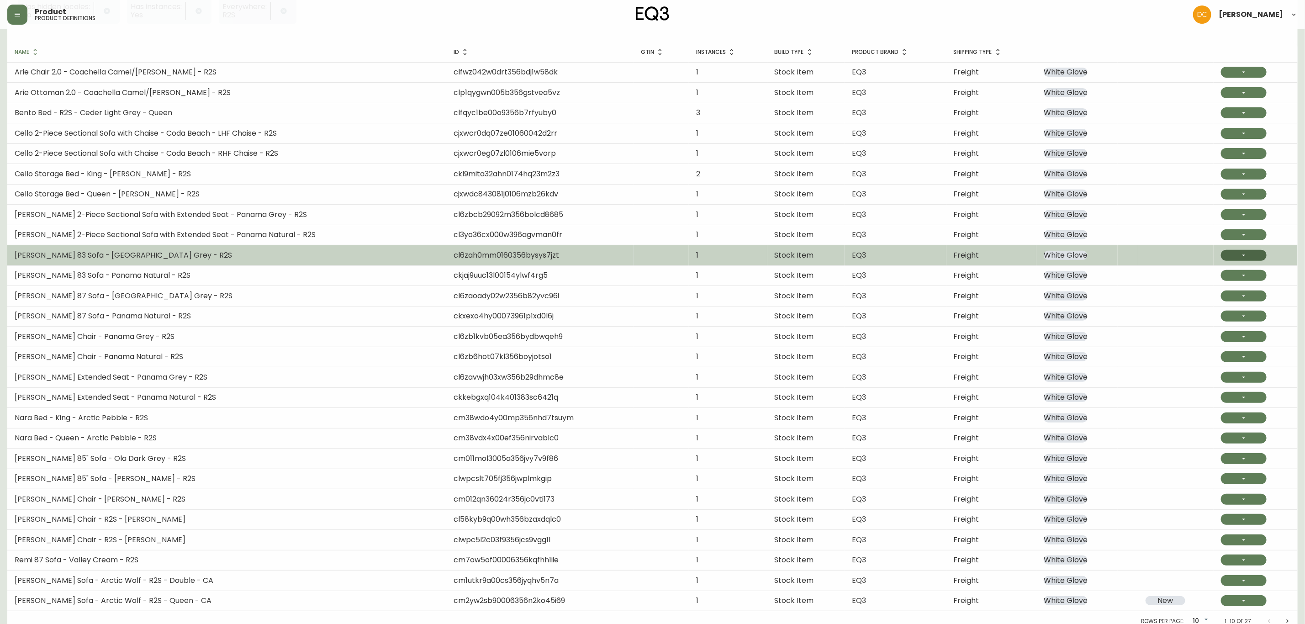
click at [1245, 259] on button "button" at bounding box center [1244, 255] width 46 height 11
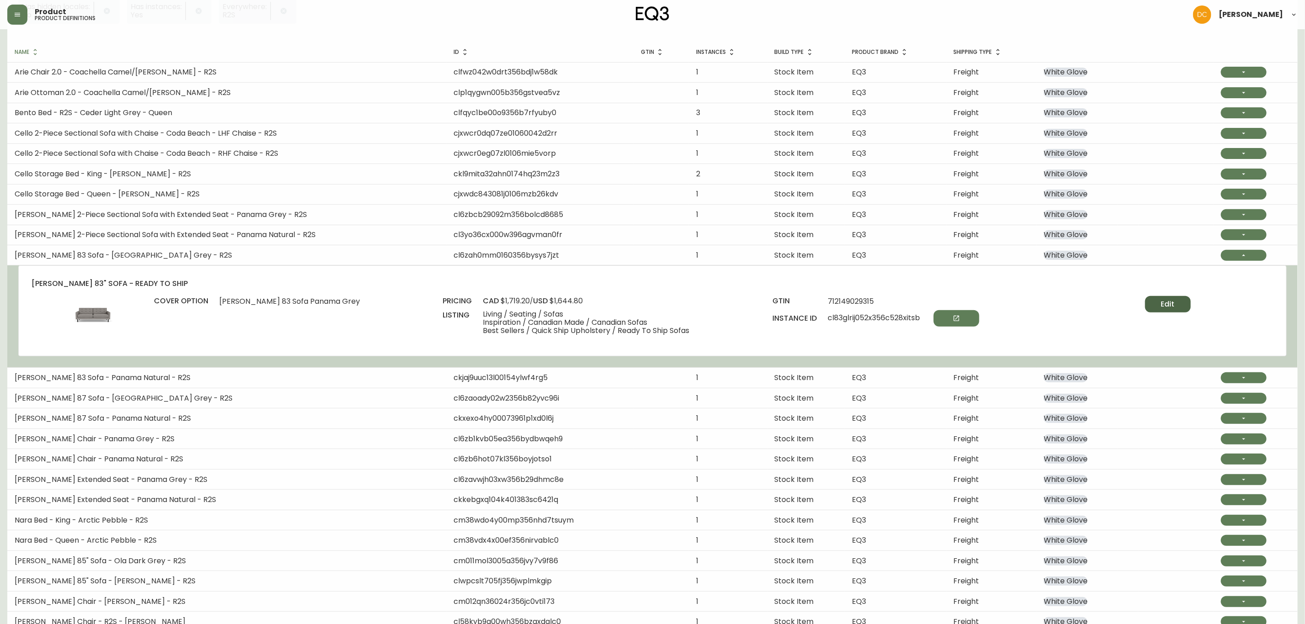
click at [1173, 305] on button "Edit" at bounding box center [1168, 304] width 46 height 16
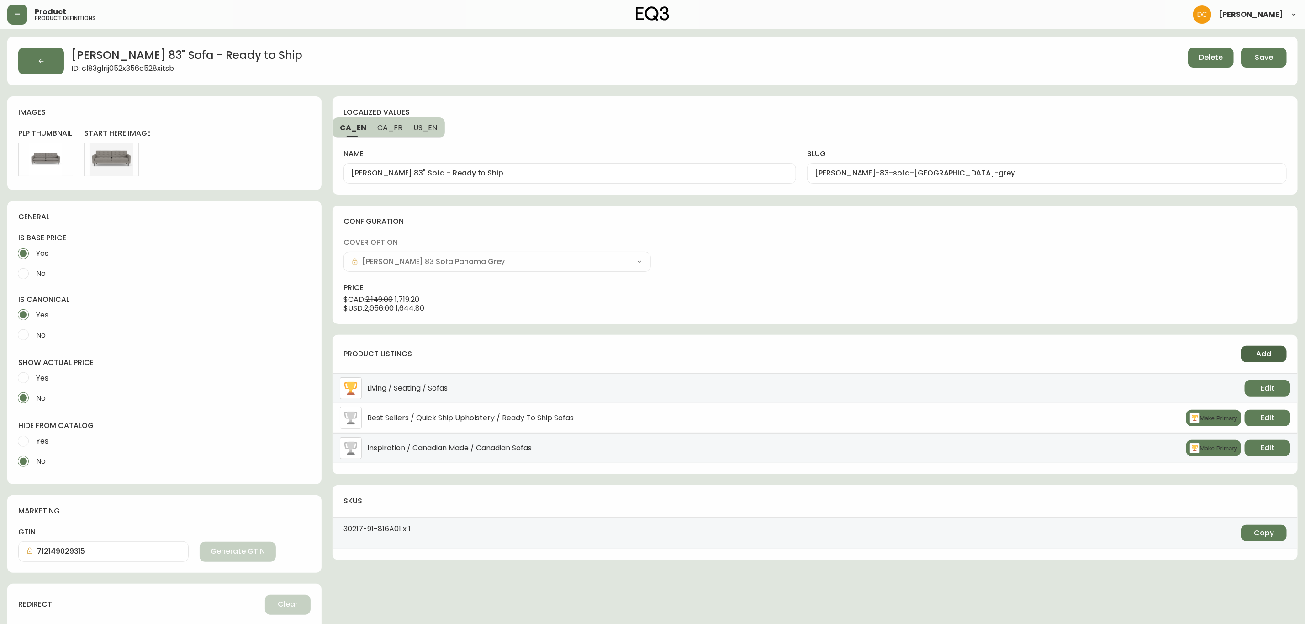
click at [1263, 354] on span "Add" at bounding box center [1264, 354] width 15 height 10
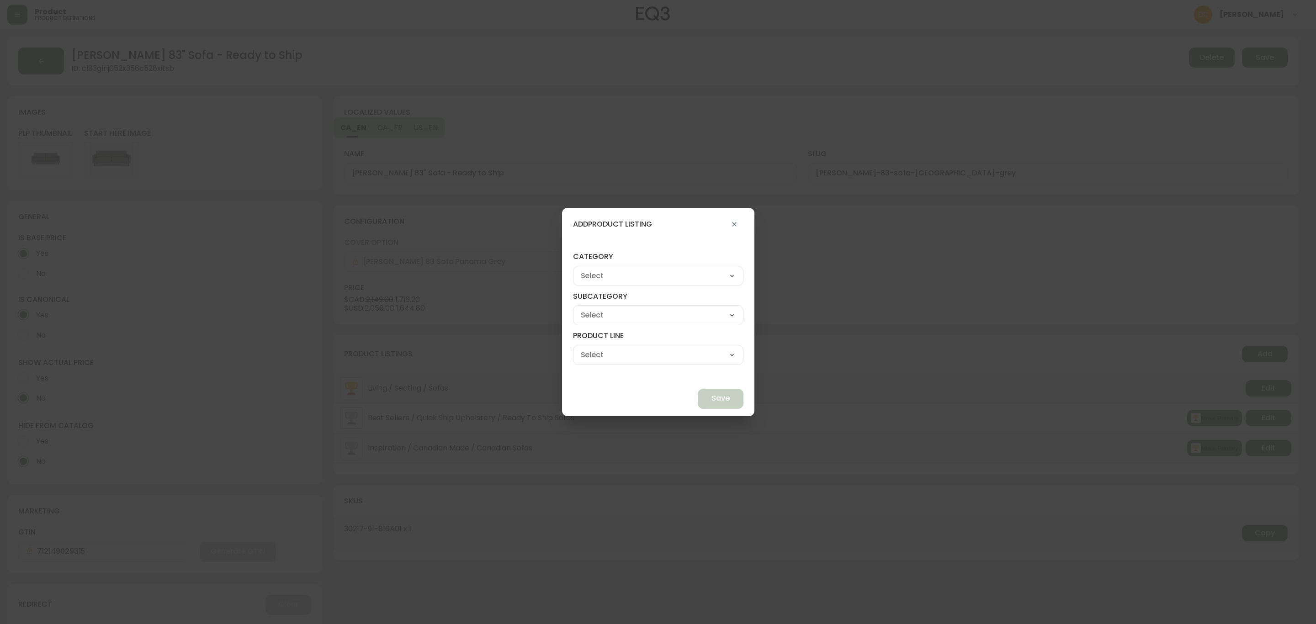
click at [690, 280] on select "Best Sellers Living Dining Bedroom Outdoor Office Lighting Rugs Accessories EQ3…" at bounding box center [658, 276] width 170 height 14
select select "0"
click at [594, 269] on select "Best Sellers Living Dining Bedroom Outdoor Office Lighting Rugs Accessories EQ3…" at bounding box center [658, 276] width 170 height 14
type input "Living"
click at [645, 315] on select "Seating Accent Tables Entryway Media & Storage" at bounding box center [658, 315] width 170 height 14
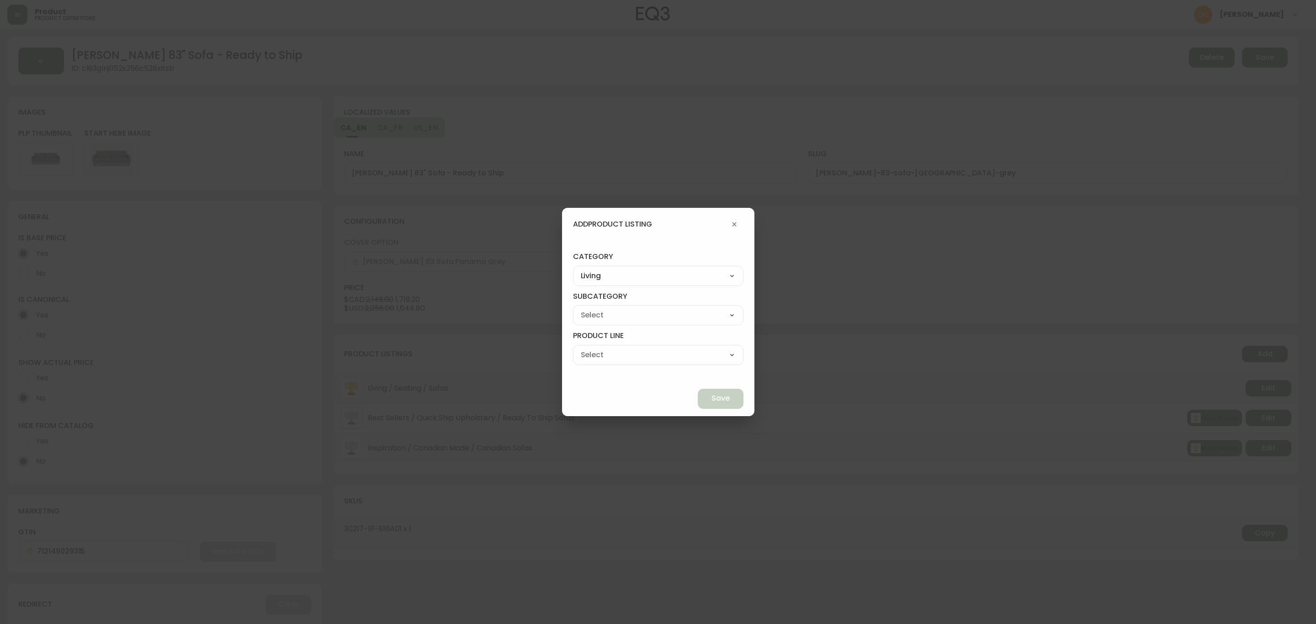
select select "00"
click at [594, 308] on select "Seating Accent Tables Entryway Media & Storage" at bounding box center [658, 315] width 170 height 14
type input "Seating"
click at [635, 354] on select "Ready to Ship Sofas Apartment Sofas Loveseats Sectionals Sleeper Sofas Chairs C…" at bounding box center [658, 355] width 170 height 14
select select "000"
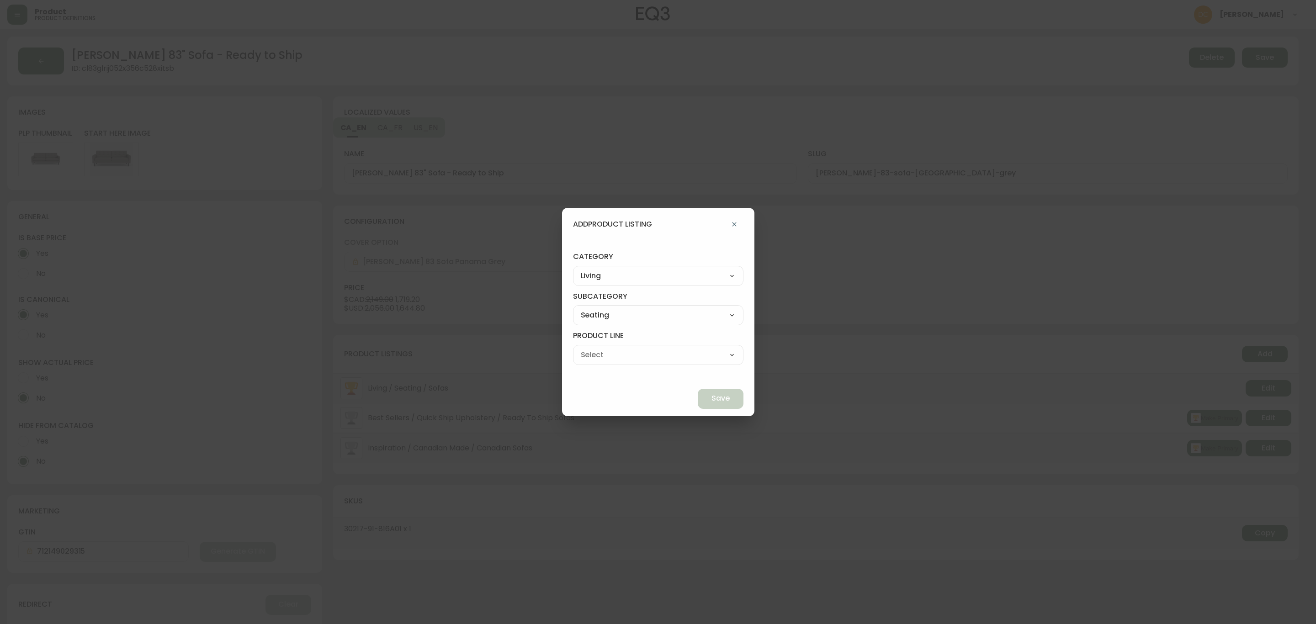
click at [594, 348] on select "Ready to Ship Sofas Apartment Sofas Loveseats Sectionals Sleeper Sofas Chairs C…" at bounding box center [658, 355] width 170 height 14
type input "Ready to Ship"
click at [711, 394] on span "Save" at bounding box center [720, 398] width 18 height 10
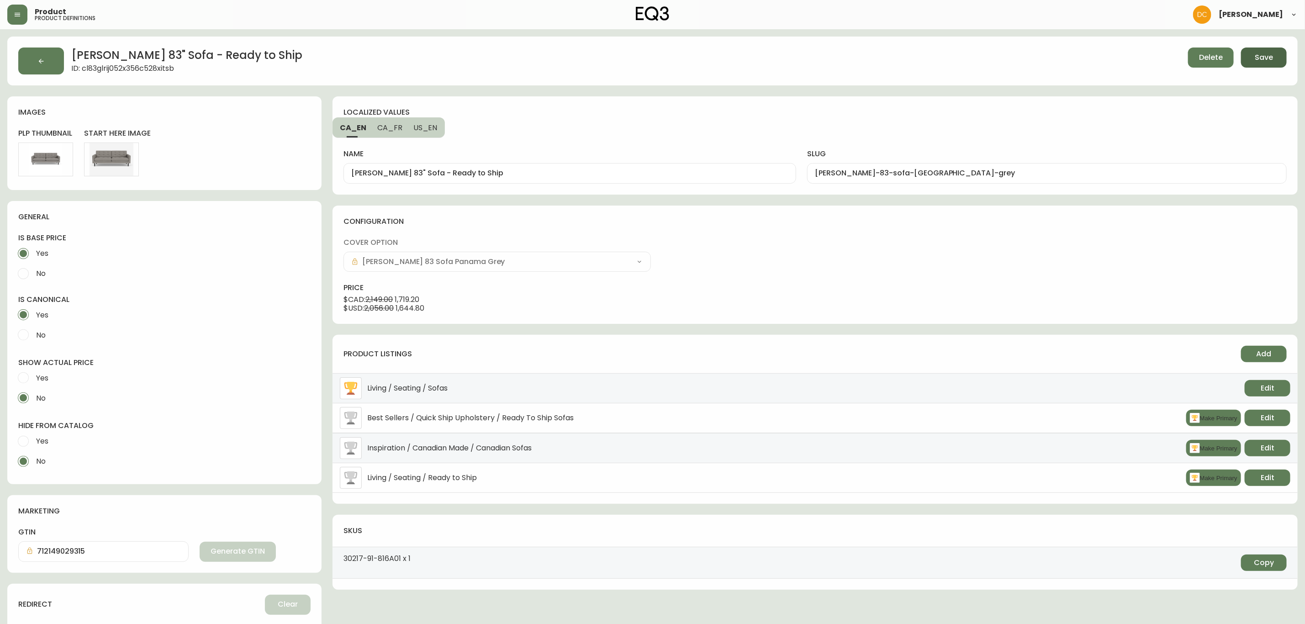
click at [1269, 59] on span "Save" at bounding box center [1264, 58] width 18 height 10
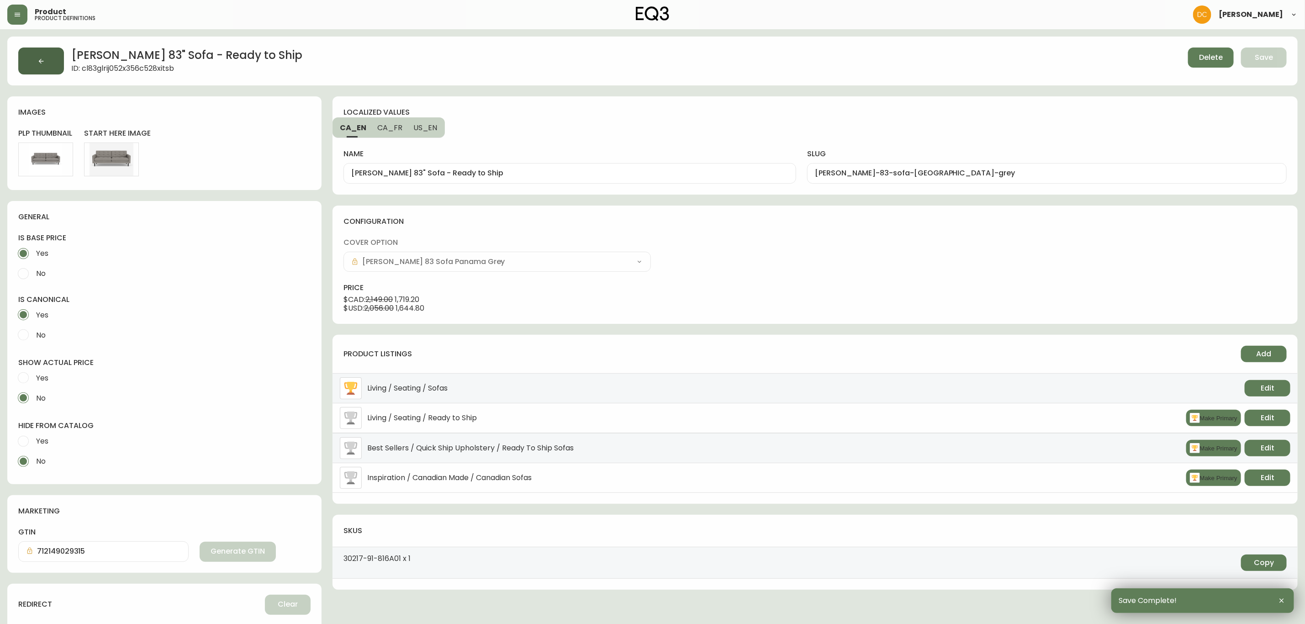
click at [39, 69] on button "button" at bounding box center [41, 61] width 46 height 27
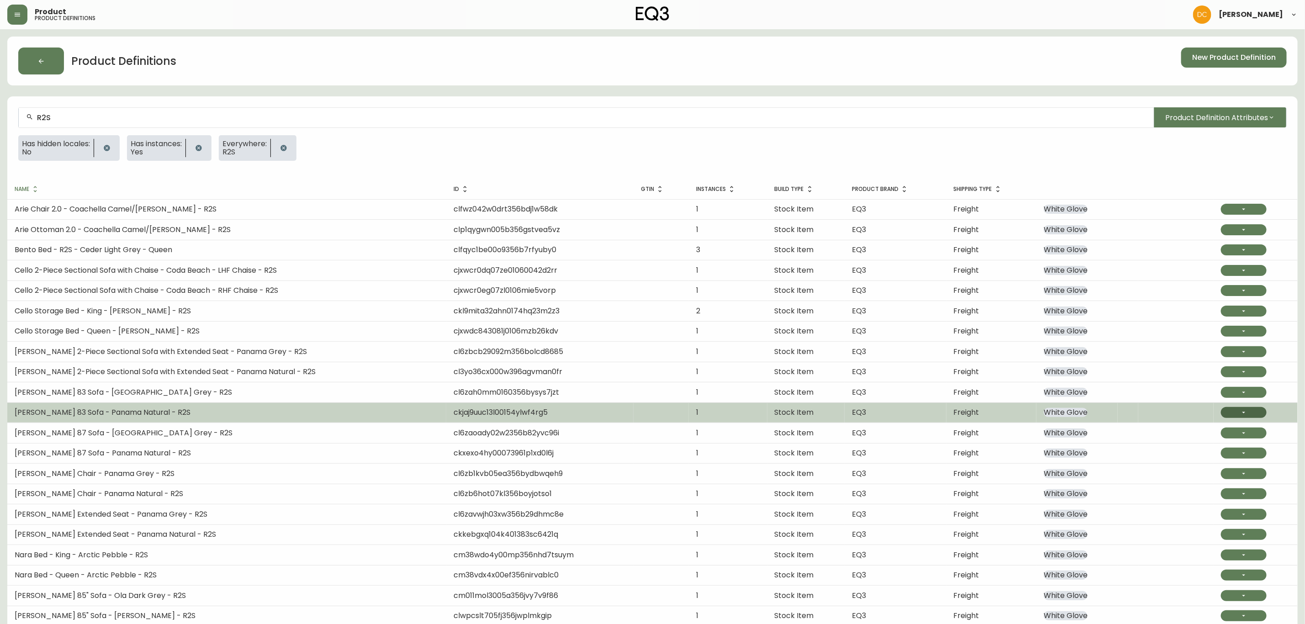
click at [1250, 418] on button "button" at bounding box center [1244, 412] width 46 height 11
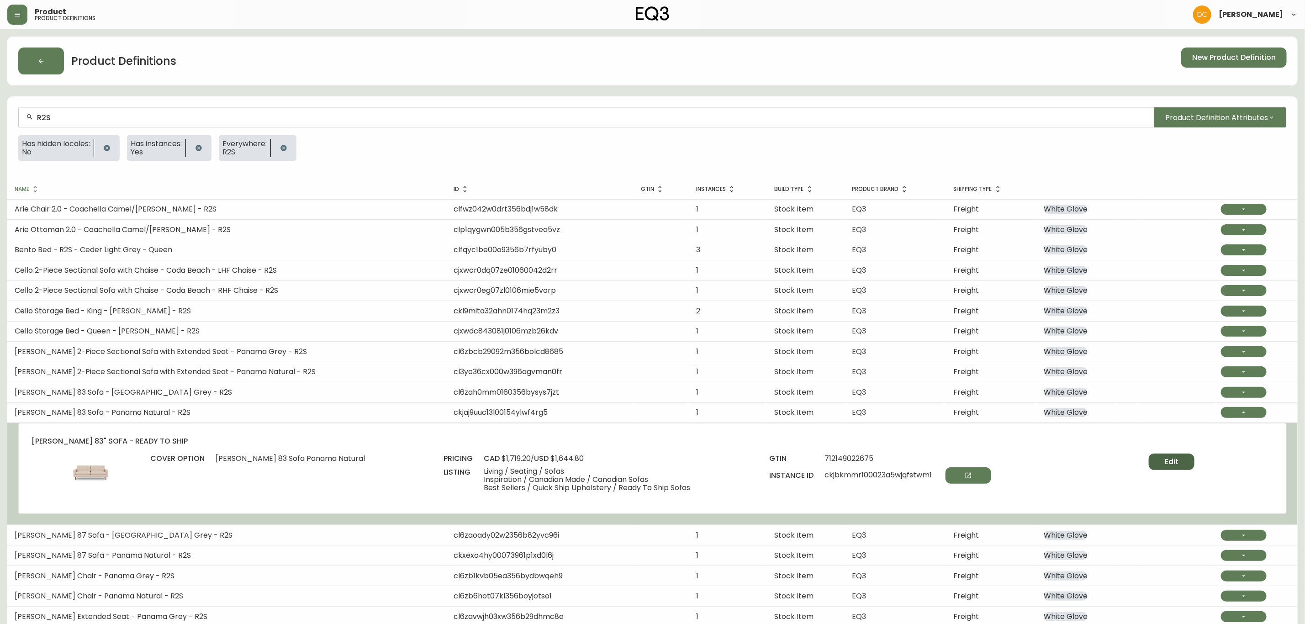
click at [1168, 462] on span "Edit" at bounding box center [1172, 462] width 14 height 10
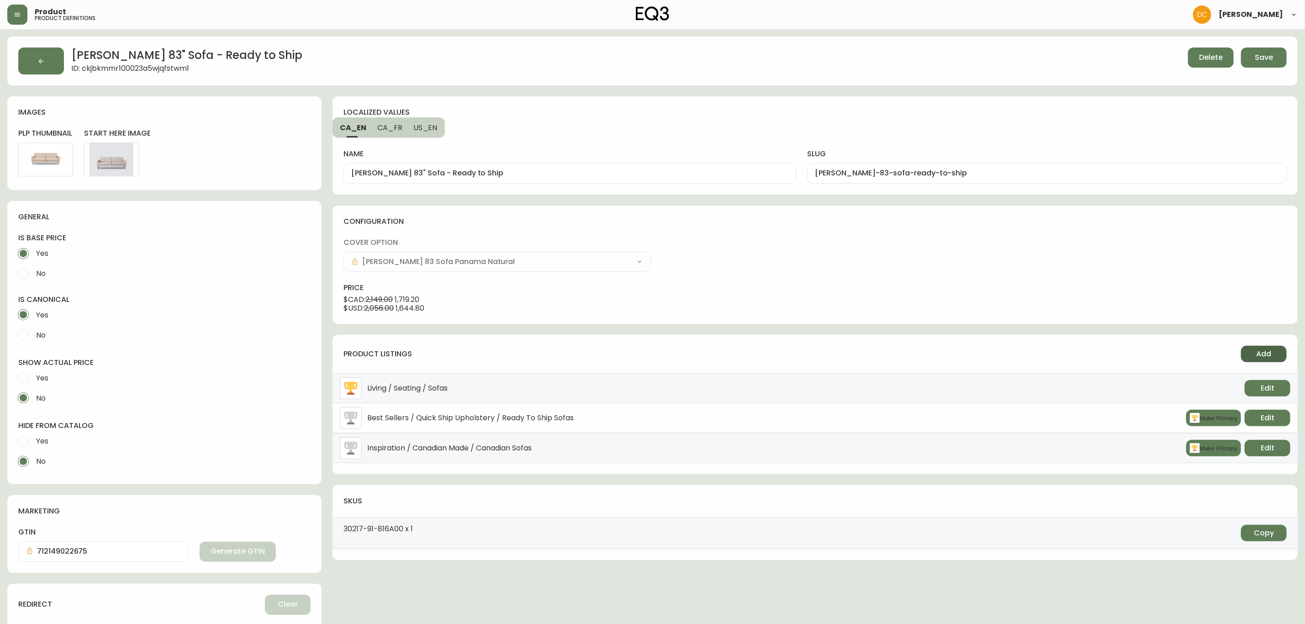
click at [1258, 353] on span "Add" at bounding box center [1264, 354] width 15 height 10
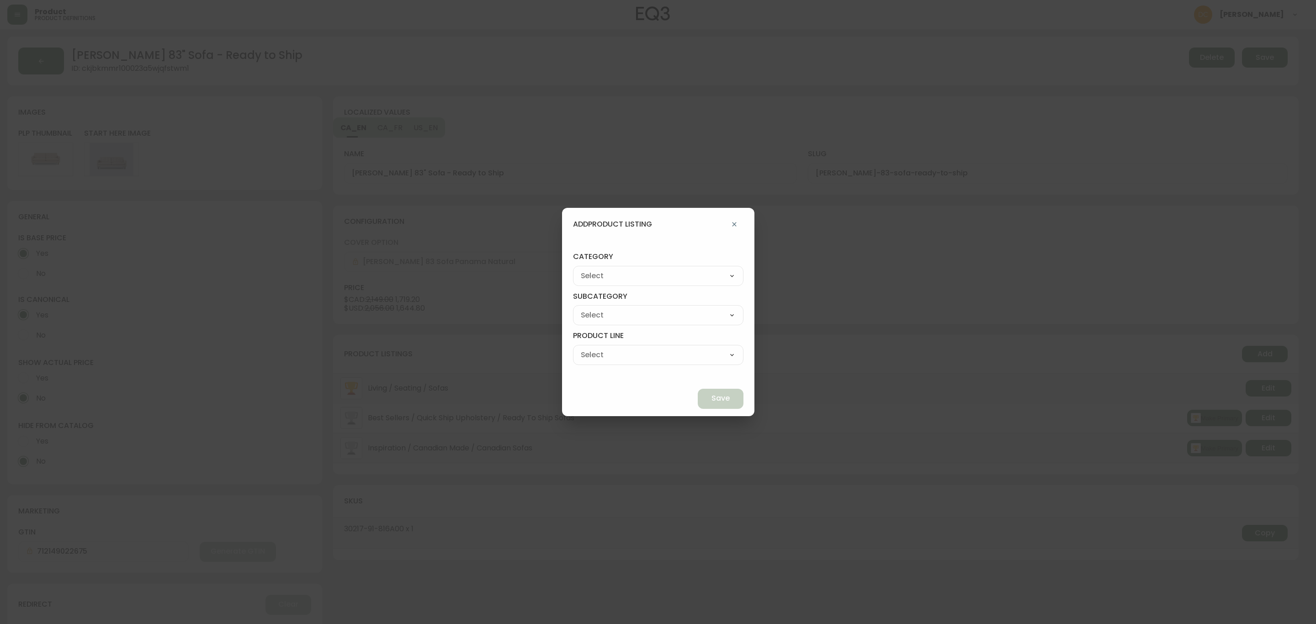
drag, startPoint x: 668, startPoint y: 271, endPoint x: 663, endPoint y: 282, distance: 12.3
click at [668, 271] on select "Best Sellers Living Dining Bedroom Outdoor Office Lighting Rugs Accessories EQ3…" at bounding box center [658, 276] width 170 height 14
select select "1"
click at [594, 269] on select "Best Sellers Living Dining Bedroom Outdoor Office Lighting Rugs Accessories EQ3…" at bounding box center [658, 276] width 170 height 14
type input "Dining"
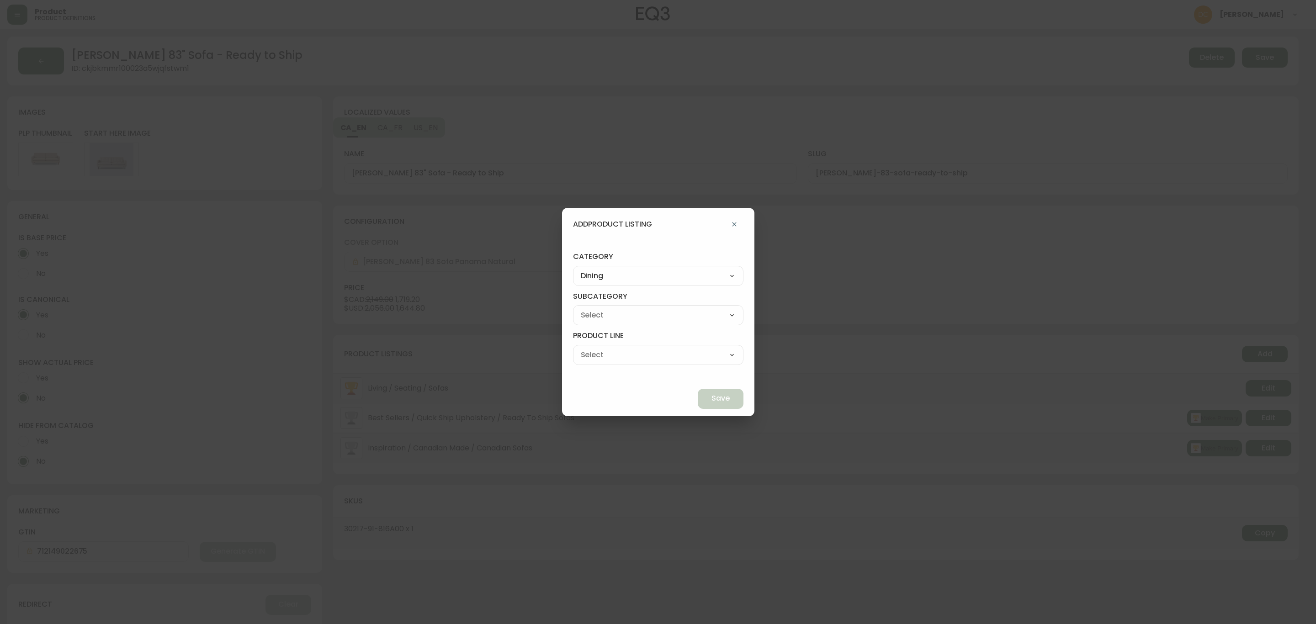
click at [640, 277] on select "Best Sellers Living Dining Bedroom Outdoor Office Lighting Rugs Accessories EQ3…" at bounding box center [658, 276] width 170 height 14
select select "0"
click at [594, 269] on select "Best Sellers Living Dining Bedroom Outdoor Office Lighting Rugs Accessories EQ3…" at bounding box center [658, 276] width 170 height 14
type input "Living"
click at [627, 320] on select "Seating Accent Tables Entryway Media & Storage" at bounding box center [658, 315] width 170 height 14
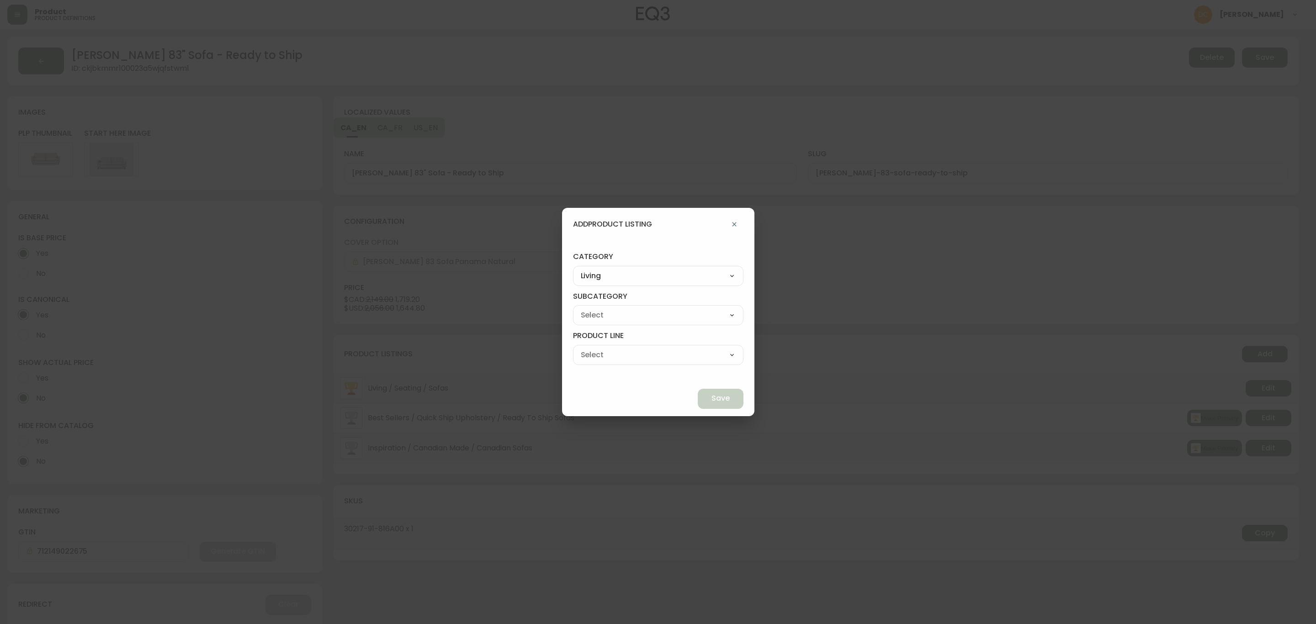
select select "00"
click at [594, 308] on select "Seating Accent Tables Entryway Media & Storage" at bounding box center [658, 315] width 170 height 14
type input "Seating"
click at [622, 364] on div "Ready to Ship Sofas Apartment Sofas Loveseats Sectionals Sleeper Sofas Chairs C…" at bounding box center [658, 355] width 170 height 20
click at [640, 358] on select "Ready to Ship Sofas Apartment Sofas Loveseats Sectionals Sleeper Sofas Chairs C…" at bounding box center [658, 355] width 170 height 14
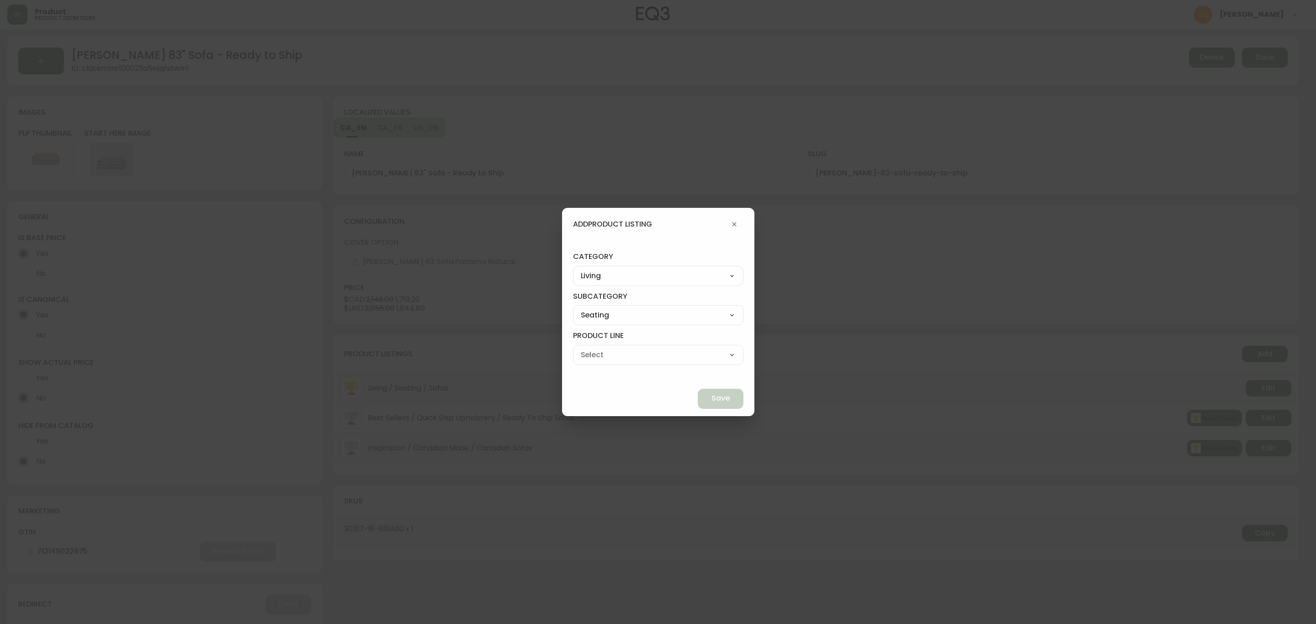
select select "000"
click at [594, 348] on select "Ready to Ship Sofas Apartment Sofas Loveseats Sectionals Sleeper Sofas Chairs C…" at bounding box center [658, 355] width 170 height 14
type input "Ready to Ship"
click at [698, 390] on button "Save" at bounding box center [721, 399] width 46 height 20
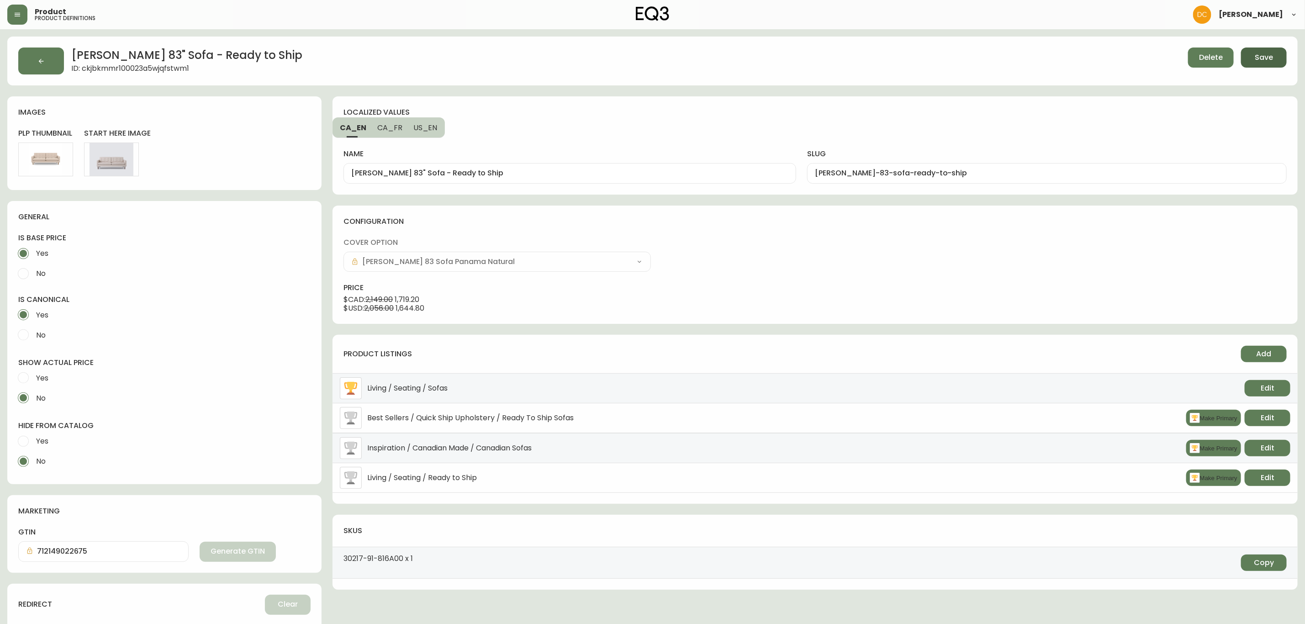
click at [1267, 57] on span "Save" at bounding box center [1264, 58] width 18 height 10
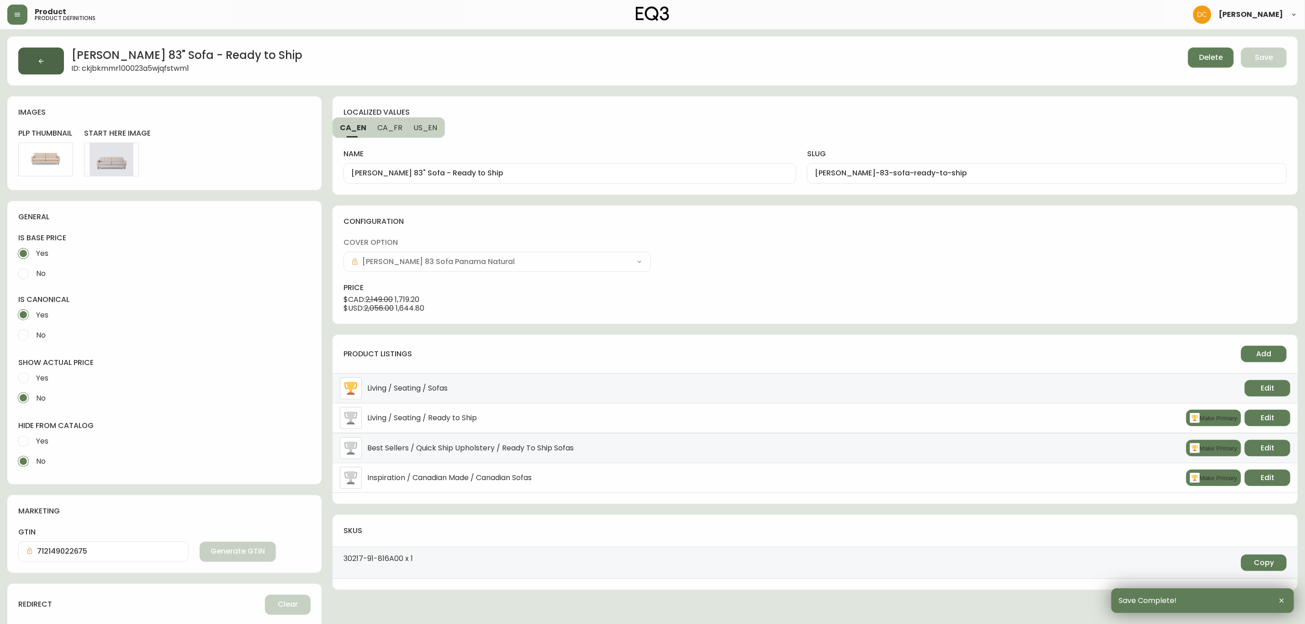
click at [36, 51] on button "button" at bounding box center [41, 61] width 46 height 27
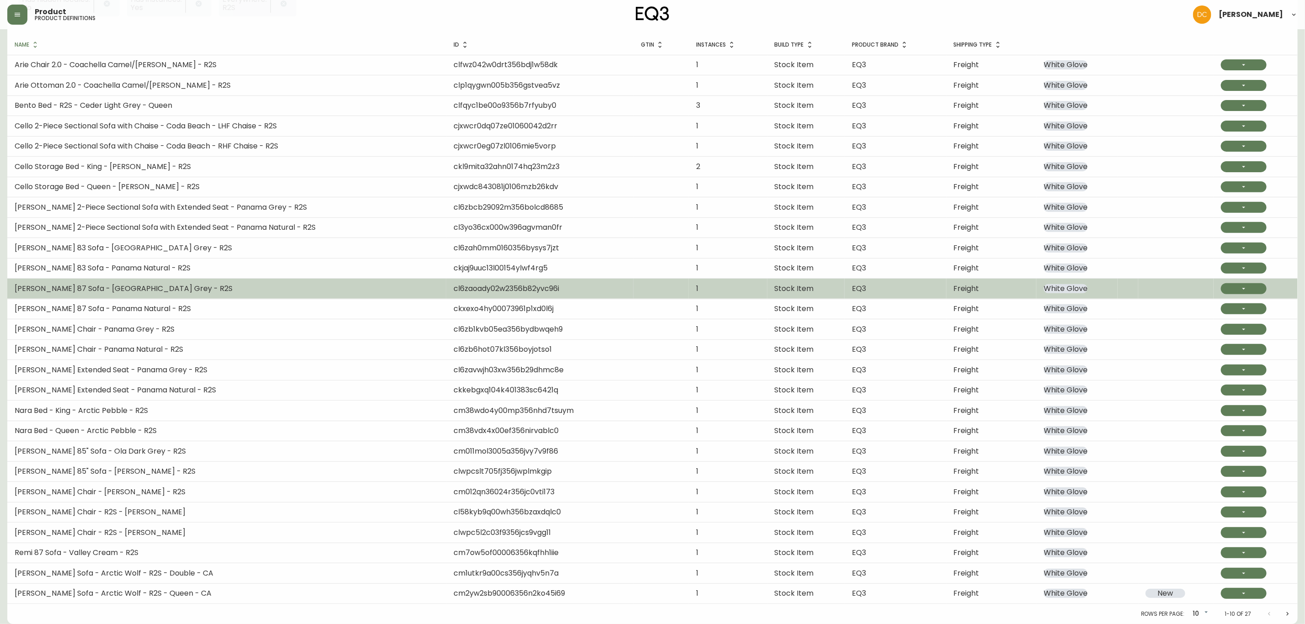
scroll to position [147, 0]
click at [1248, 288] on button "button" at bounding box center [1244, 288] width 46 height 11
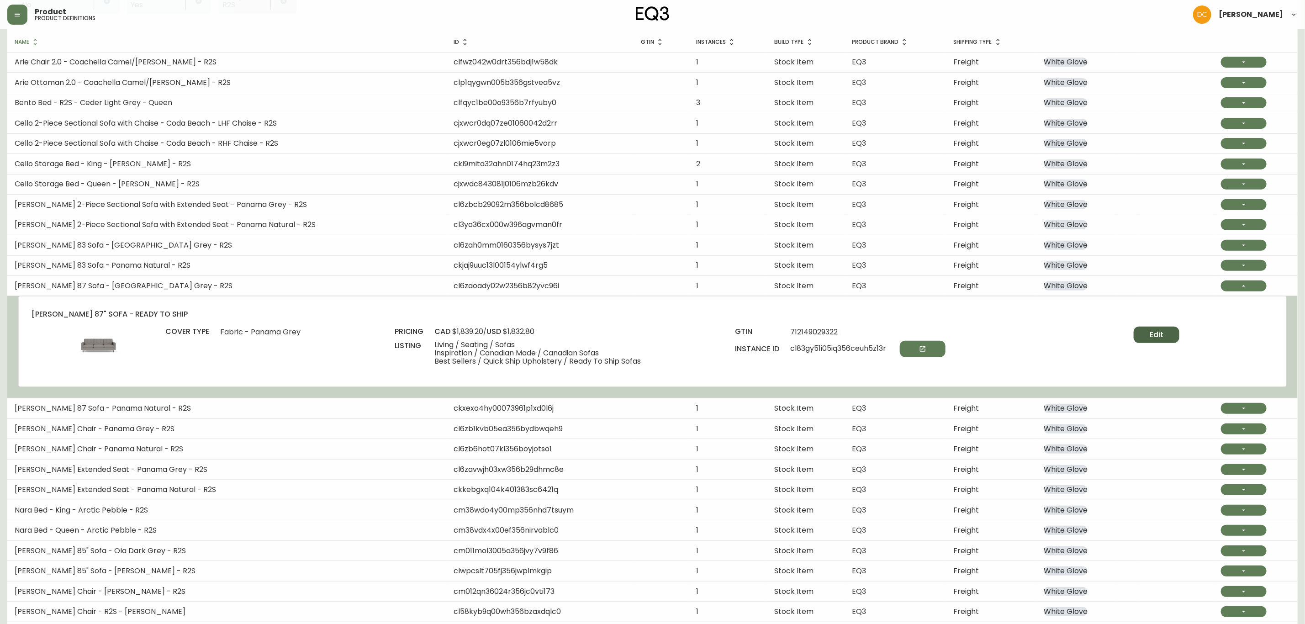
click at [1163, 333] on span "Edit" at bounding box center [1157, 335] width 14 height 10
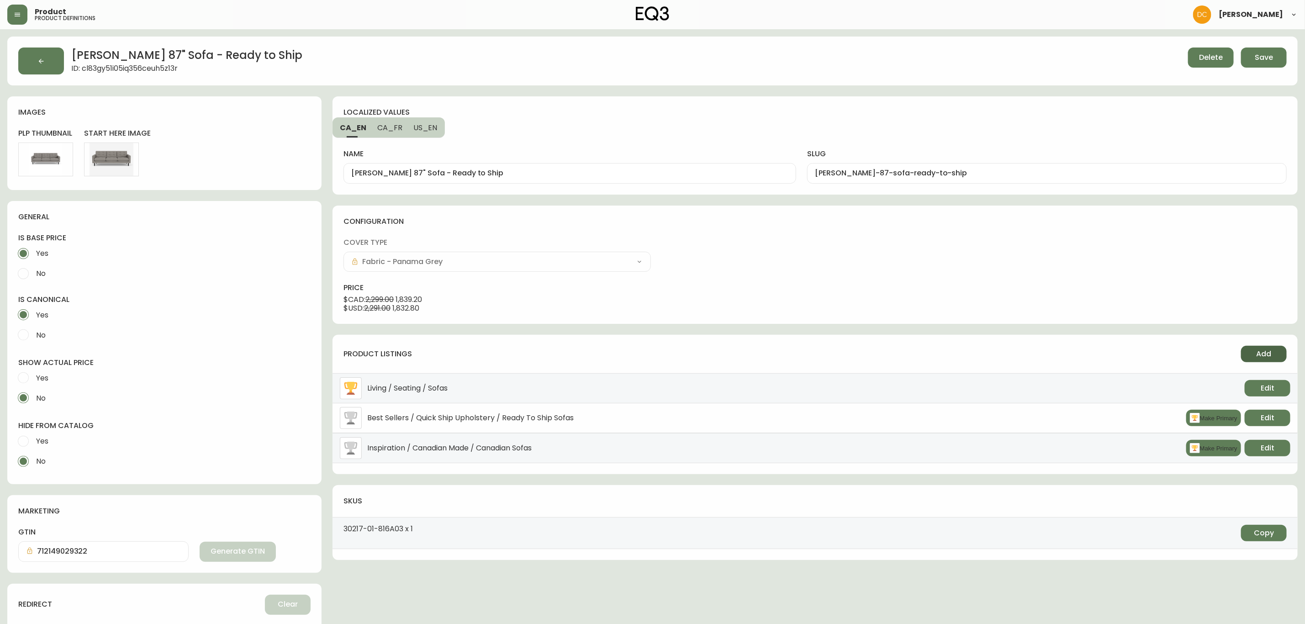
click at [1262, 359] on span "Add" at bounding box center [1264, 354] width 15 height 10
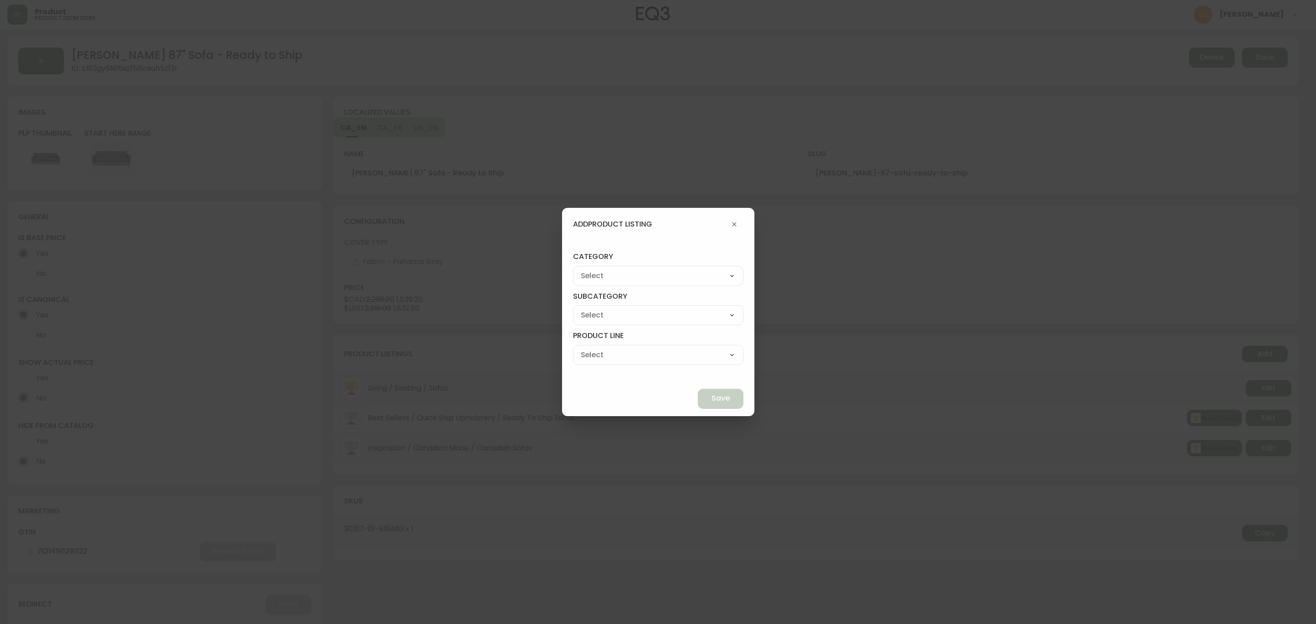
click at [632, 279] on select "Best Sellers Living Dining Bedroom Outdoor Office Lighting Rugs Accessories EQ3…" at bounding box center [658, 276] width 170 height 14
select select "0"
click at [594, 269] on select "Best Sellers Living Dining Bedroom Outdoor Office Lighting Rugs Accessories EQ3…" at bounding box center [658, 276] width 170 height 14
type input "Living"
click at [626, 315] on select "Seating Accent Tables Entryway Media & Storage" at bounding box center [658, 315] width 170 height 14
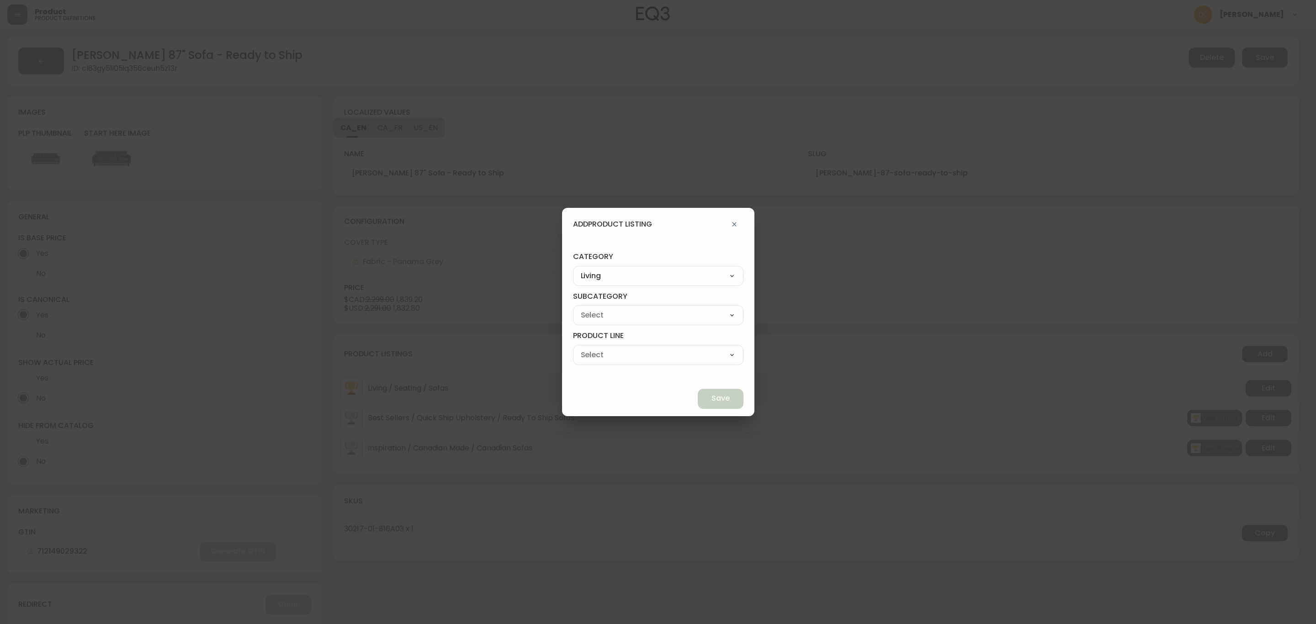
select select "00"
click at [594, 308] on select "Seating Accent Tables Entryway Media & Storage" at bounding box center [658, 315] width 170 height 14
type input "Seating"
click at [634, 357] on select "Ready to Ship Sofas Apartment Sofas Loveseats Sectionals Sleeper Sofas Chairs C…" at bounding box center [658, 355] width 170 height 14
select select "000"
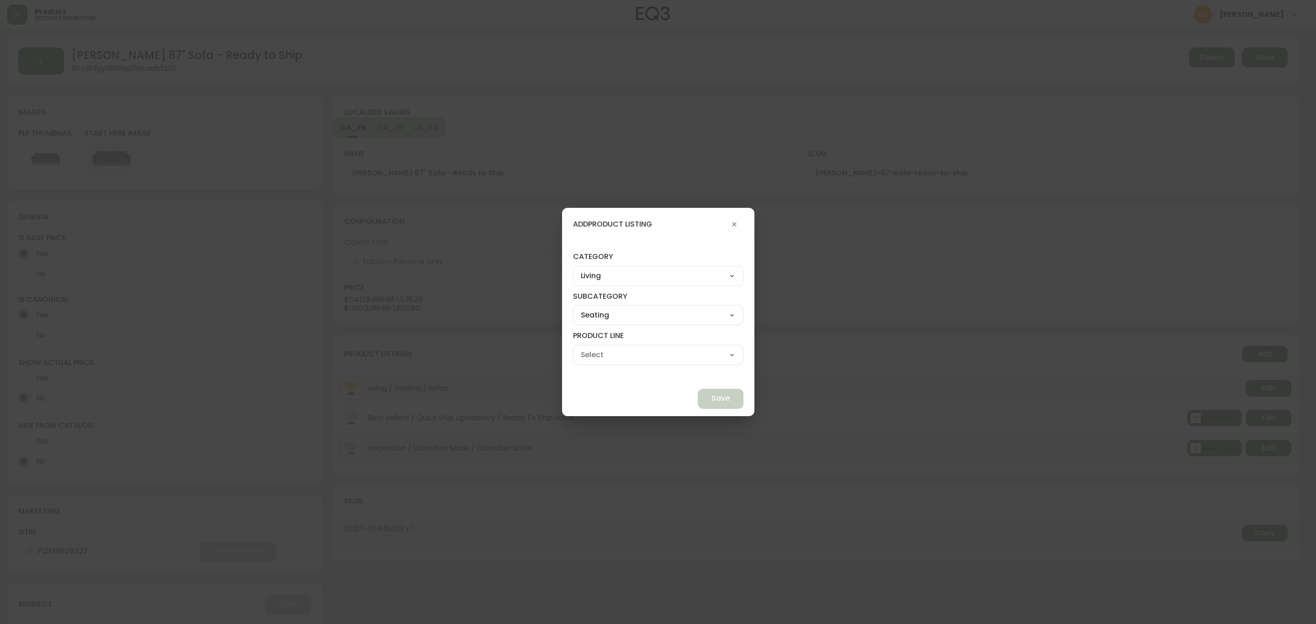
click at [594, 348] on select "Ready to Ship Sofas Apartment Sofas Loveseats Sectionals Sleeper Sofas Chairs C…" at bounding box center [658, 355] width 170 height 14
type input "Ready to Ship"
click at [711, 396] on span "Save" at bounding box center [720, 398] width 18 height 10
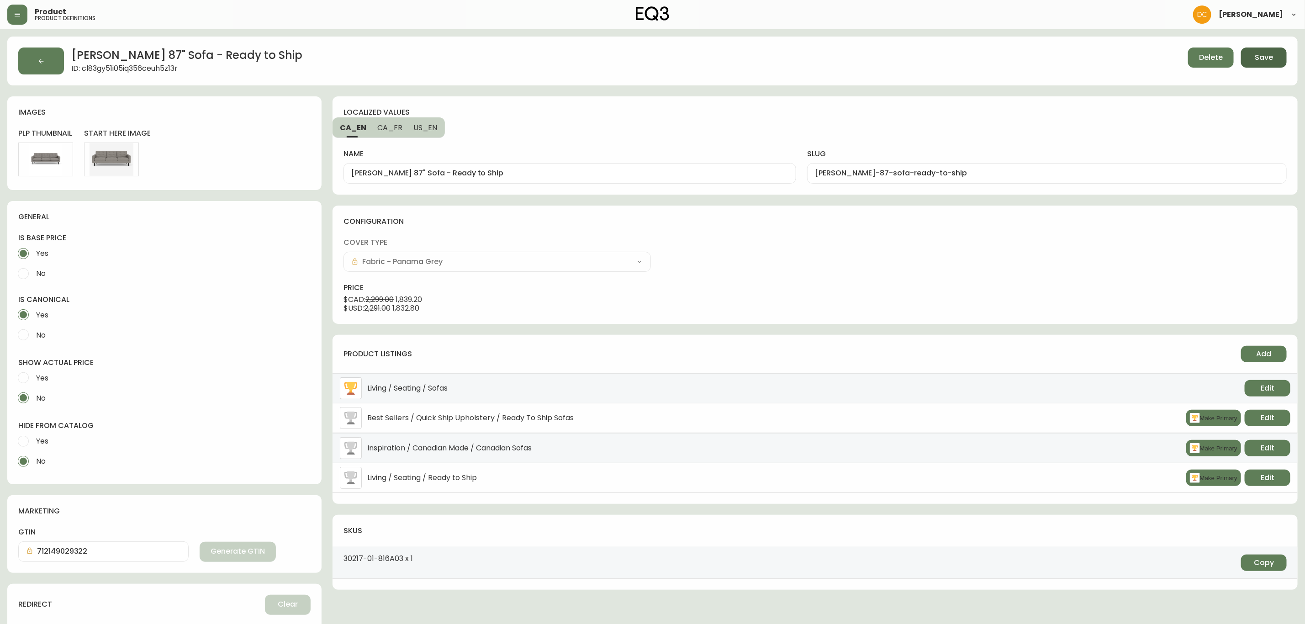
click at [1254, 58] on button "Save" at bounding box center [1264, 58] width 46 height 20
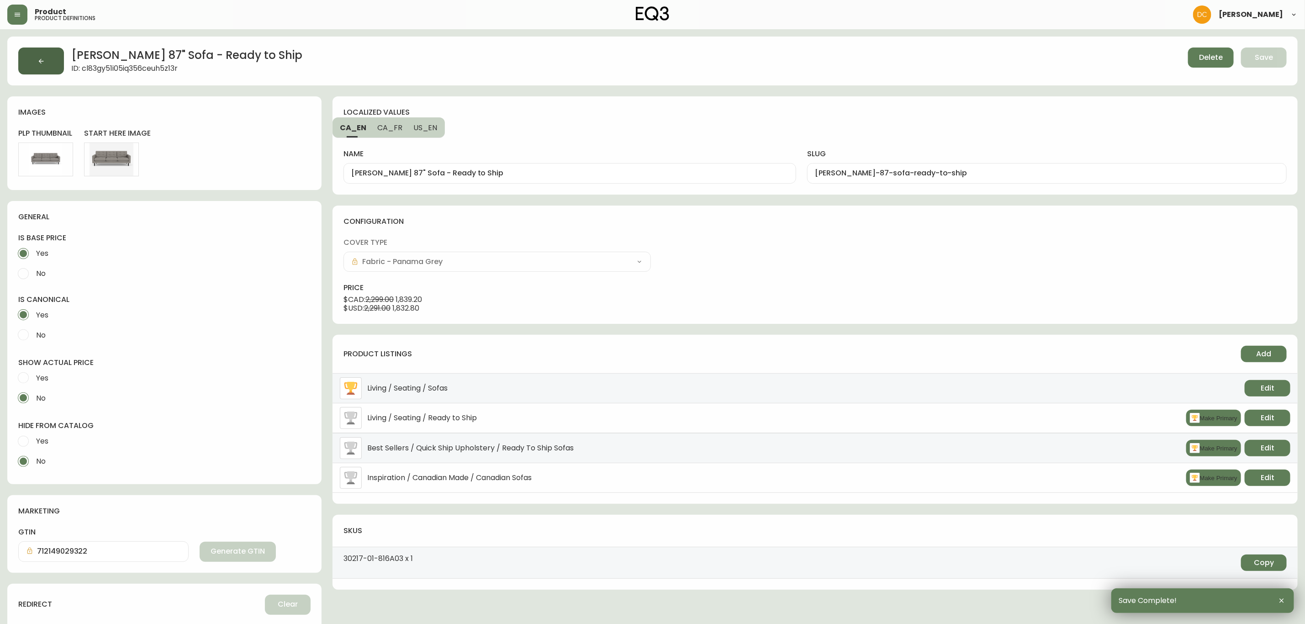
click at [37, 64] on icon "button" at bounding box center [40, 61] width 7 height 7
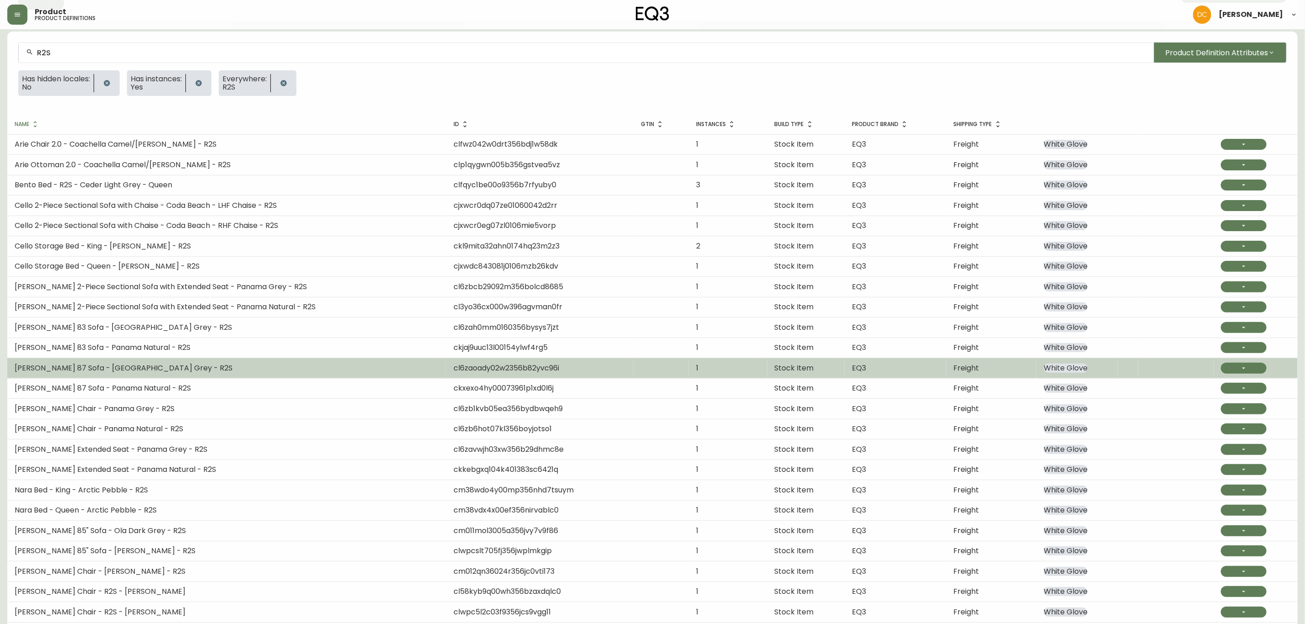
scroll to position [69, 0]
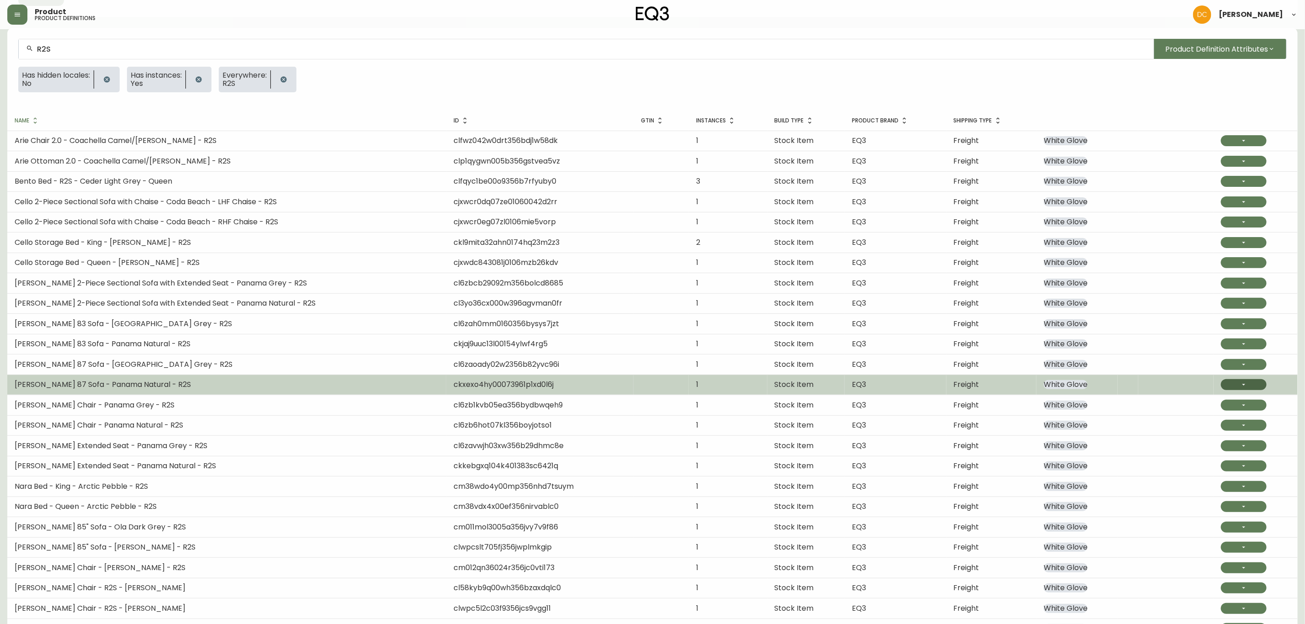
click at [1241, 388] on icon "button" at bounding box center [1244, 384] width 7 height 7
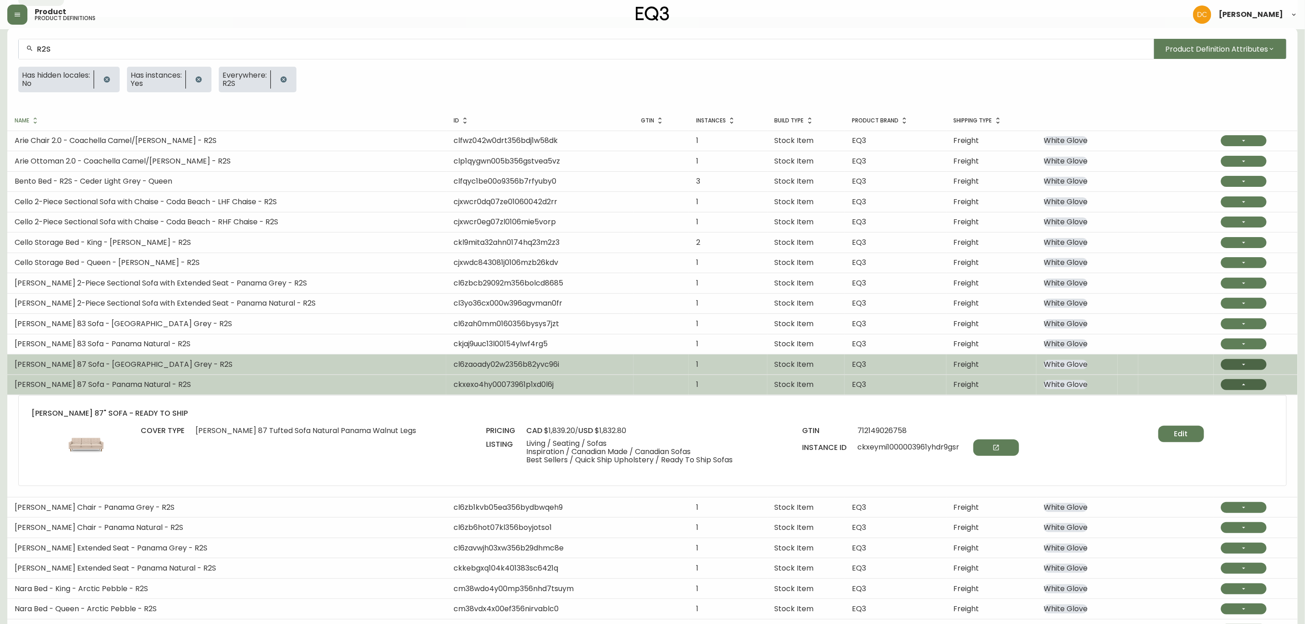
click at [1242, 370] on button "button" at bounding box center [1244, 364] width 46 height 11
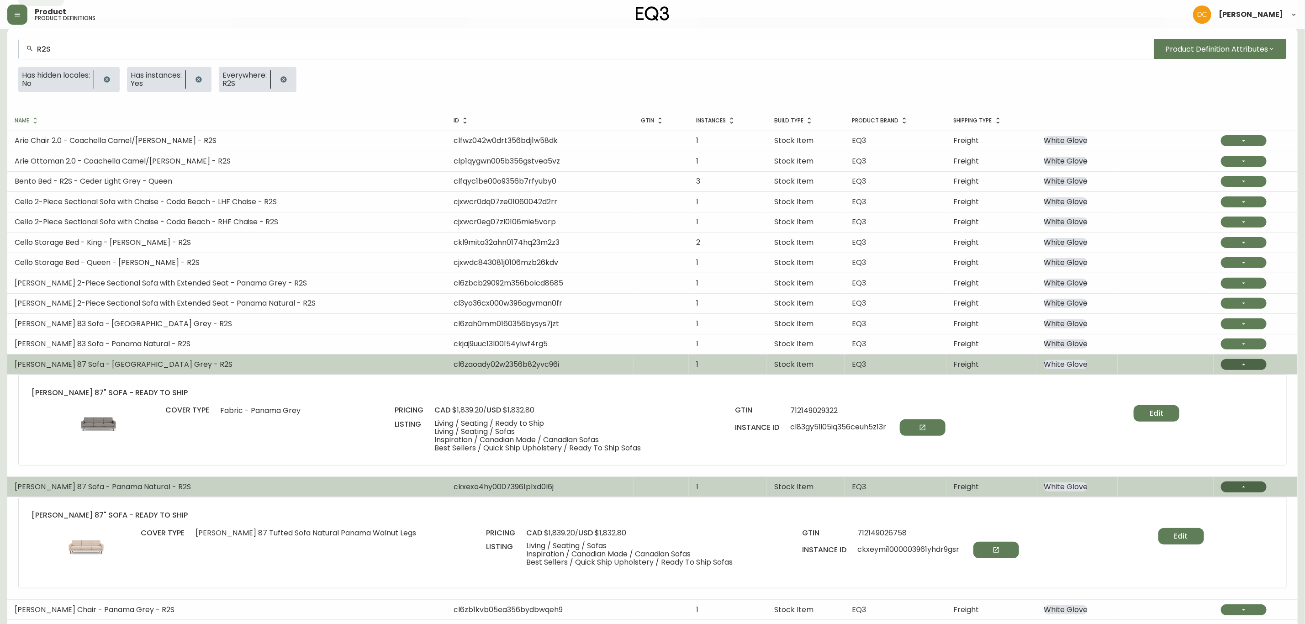
click at [1245, 363] on icon "button" at bounding box center [1244, 364] width 7 height 7
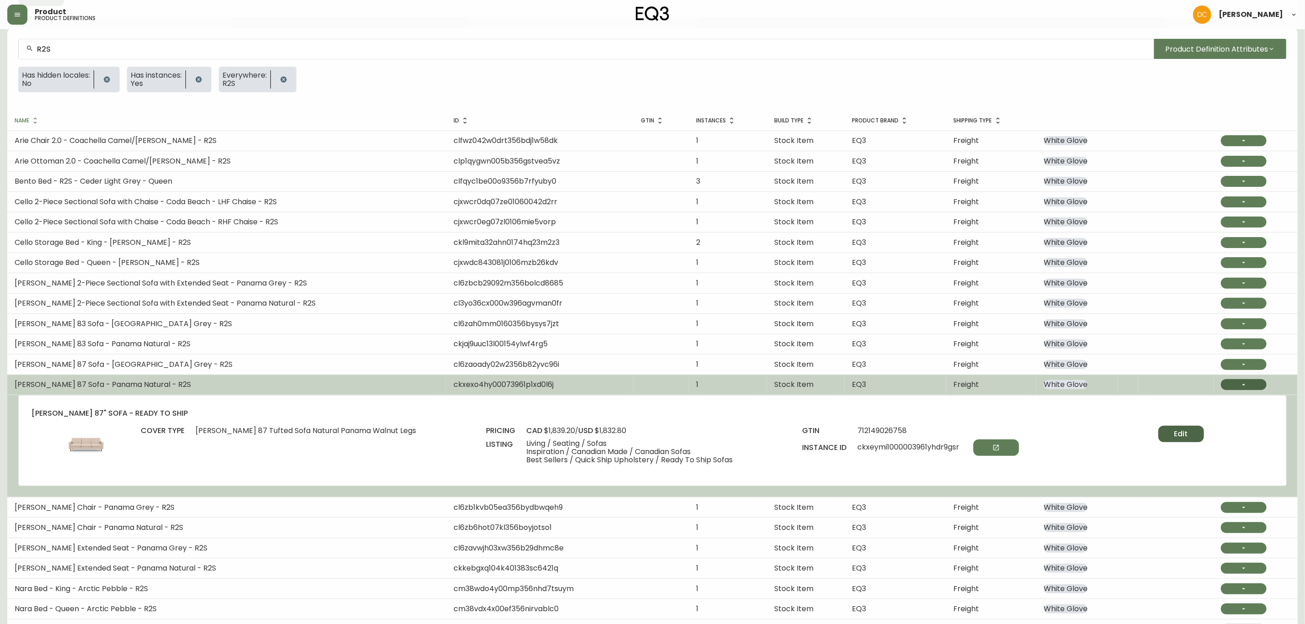
click at [1161, 430] on button "Edit" at bounding box center [1182, 434] width 46 height 16
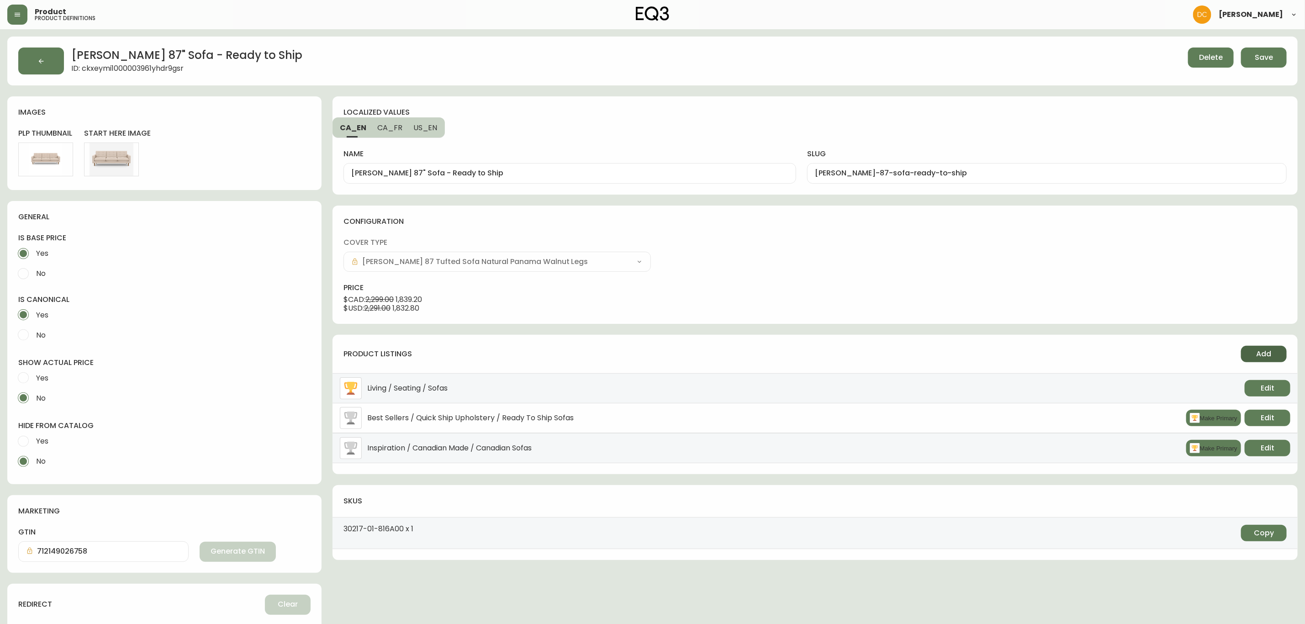
click at [1241, 355] on button "Add" at bounding box center [1264, 354] width 46 height 16
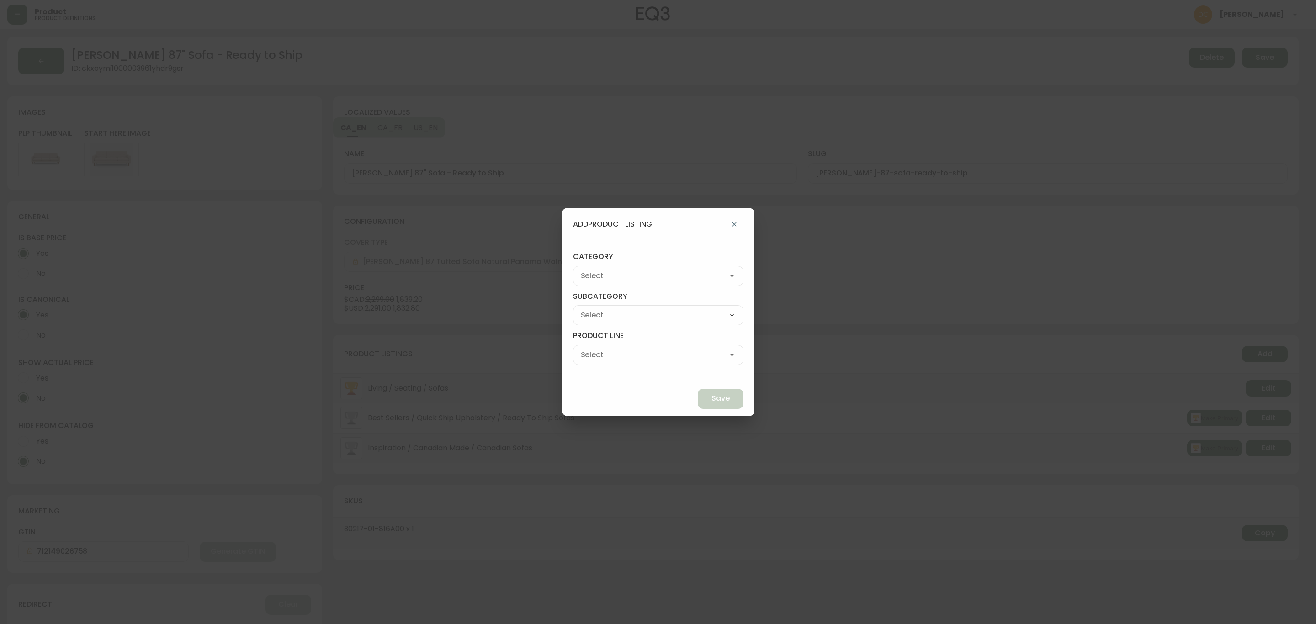
click at [676, 273] on select "Best Sellers Living Dining Bedroom Outdoor Office Lighting Rugs Accessories EQ3…" at bounding box center [658, 276] width 170 height 14
select select "0"
click at [594, 269] on select "Best Sellers Living Dining Bedroom Outdoor Office Lighting Rugs Accessories EQ3…" at bounding box center [658, 276] width 170 height 14
type input "Living"
click at [646, 315] on select "Seating Accent Tables Entryway Media & Storage" at bounding box center [658, 315] width 170 height 14
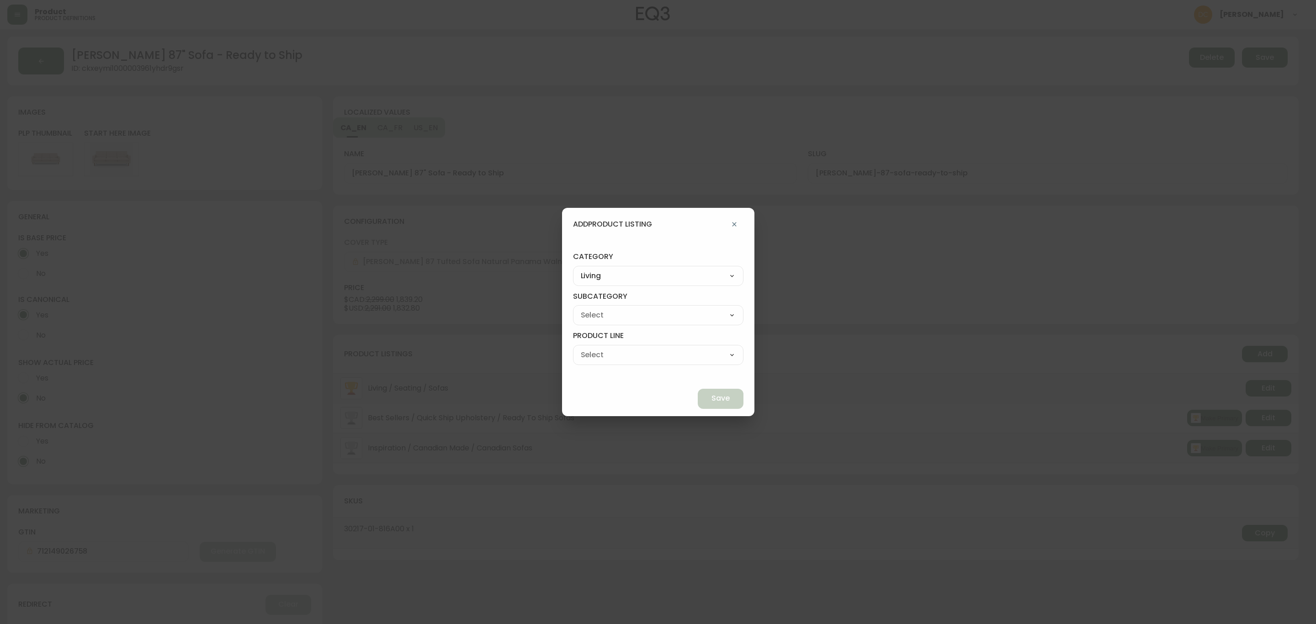
select select "00"
click at [594, 308] on select "Seating Accent Tables Entryway Media & Storage" at bounding box center [658, 315] width 170 height 14
type input "Seating"
click at [628, 357] on select "Ready to Ship Sofas Apartment Sofas Loveseats Sectionals Sleeper Sofas Chairs C…" at bounding box center [658, 355] width 170 height 14
select select "000"
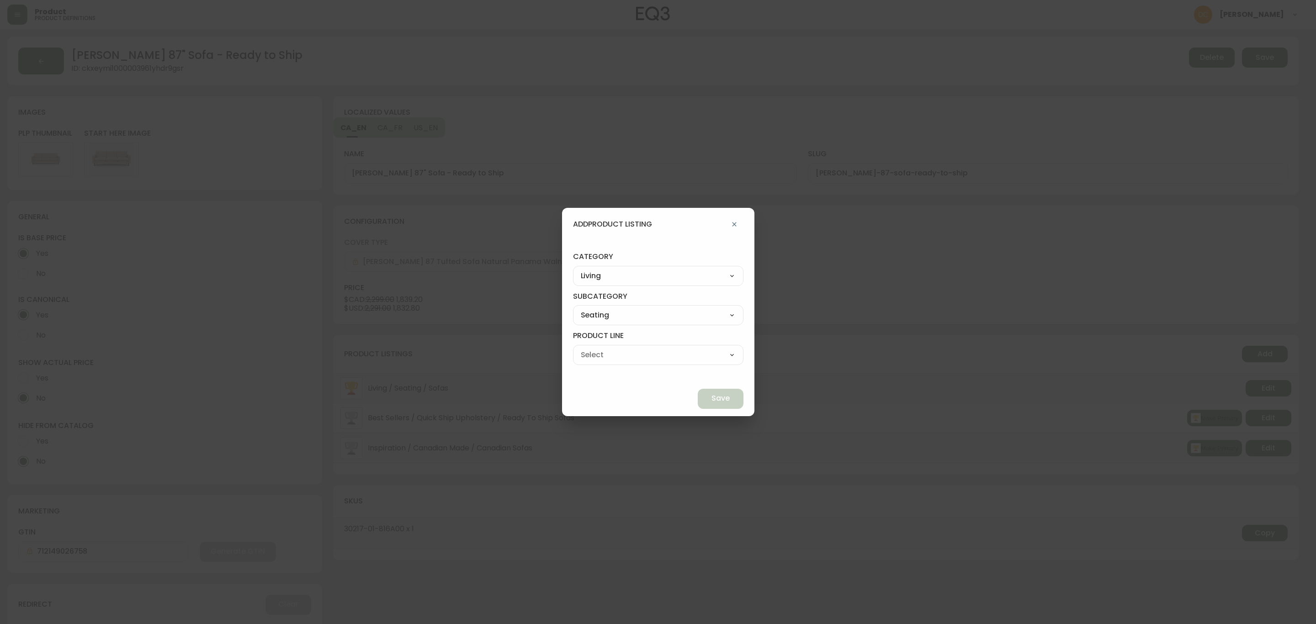
click at [594, 348] on select "Ready to Ship Sofas Apartment Sofas Loveseats Sectionals Sleeper Sofas Chairs C…" at bounding box center [658, 355] width 170 height 14
type input "Ready to Ship"
click at [698, 399] on button "Save" at bounding box center [721, 399] width 46 height 20
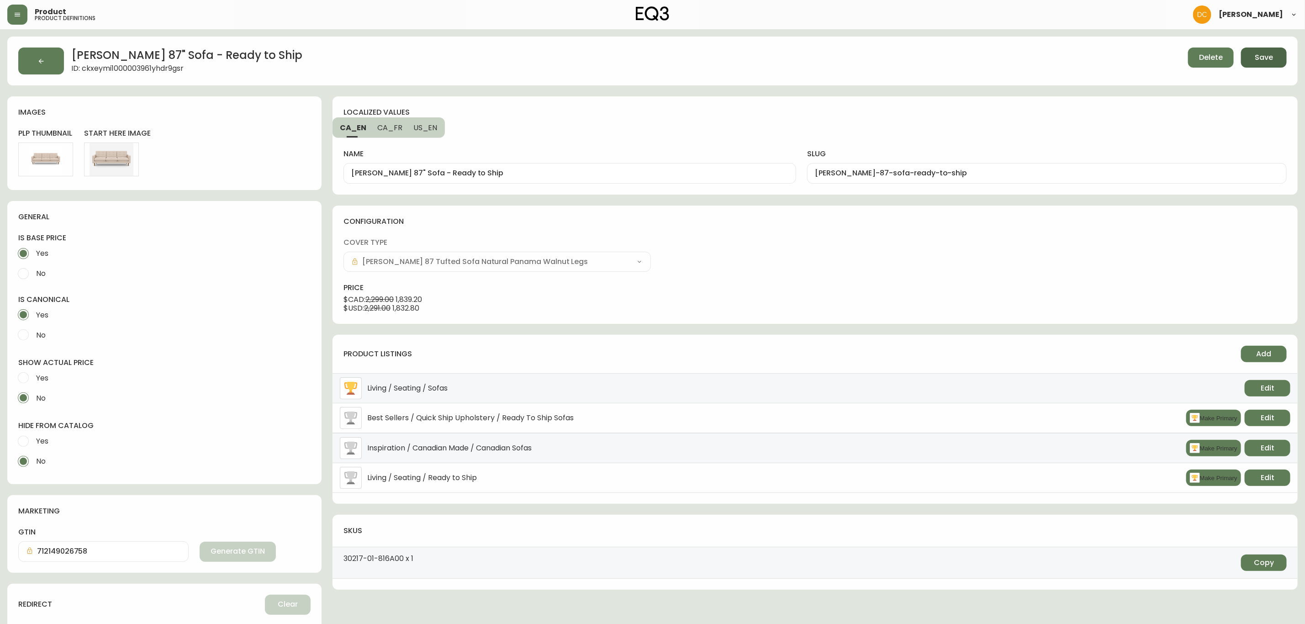
click at [1261, 64] on button "Save" at bounding box center [1264, 58] width 46 height 20
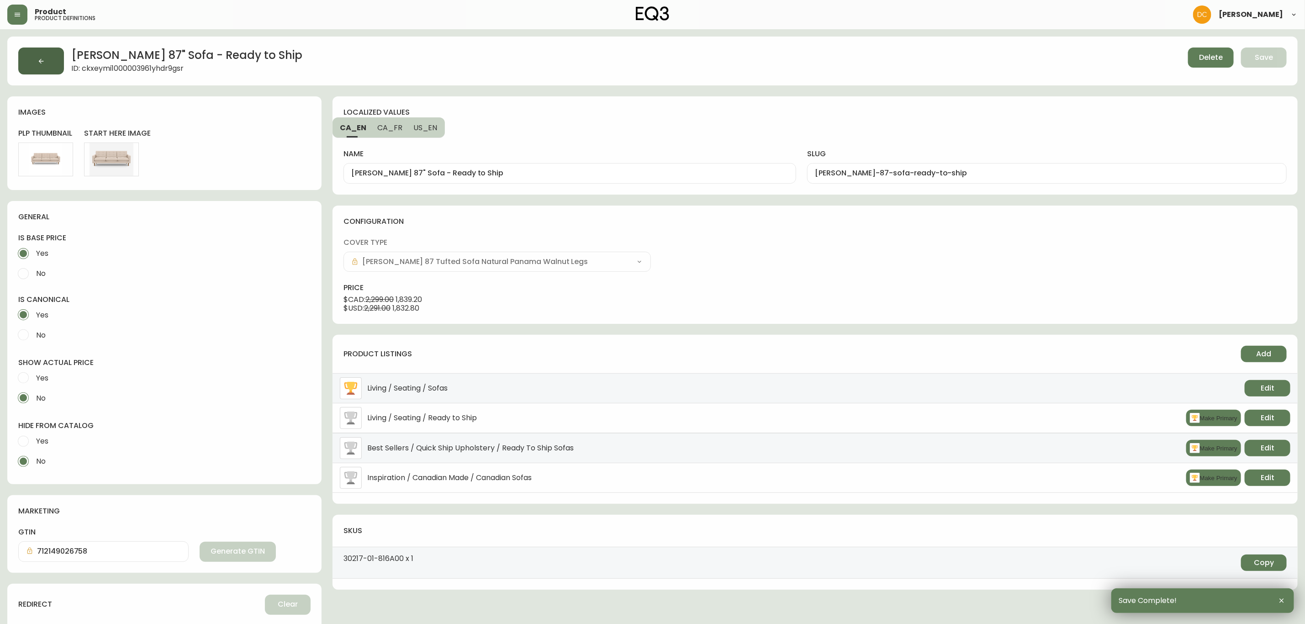
click at [52, 59] on button "button" at bounding box center [41, 61] width 46 height 27
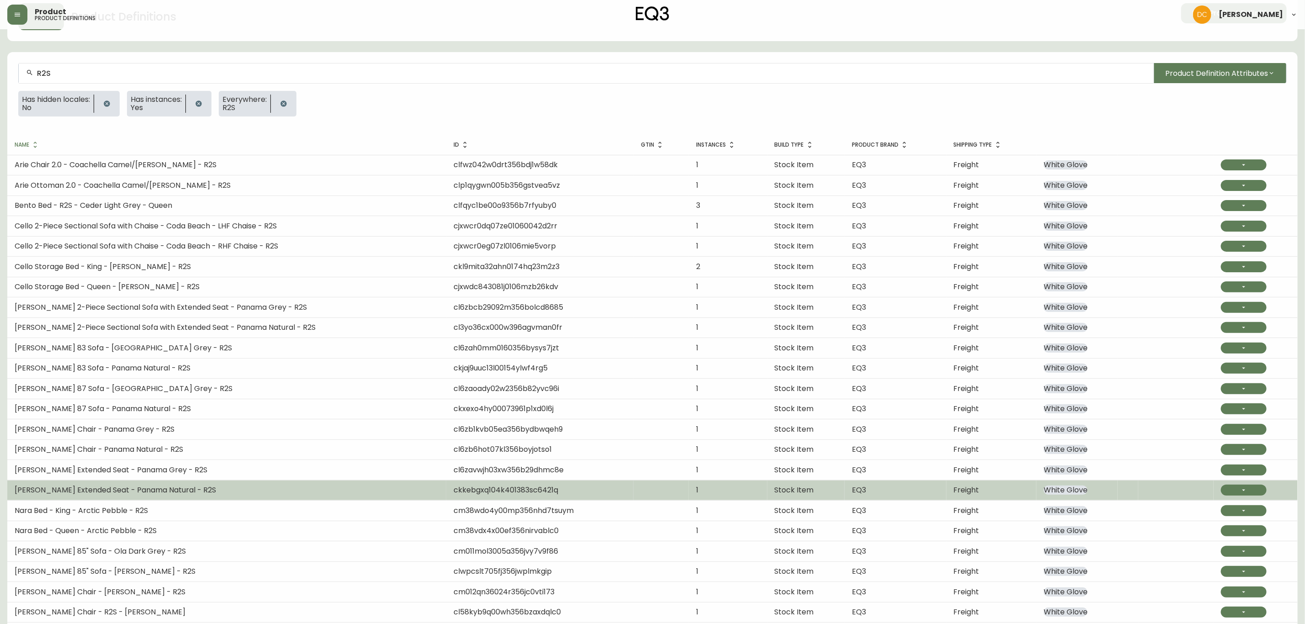
scroll to position [69, 0]
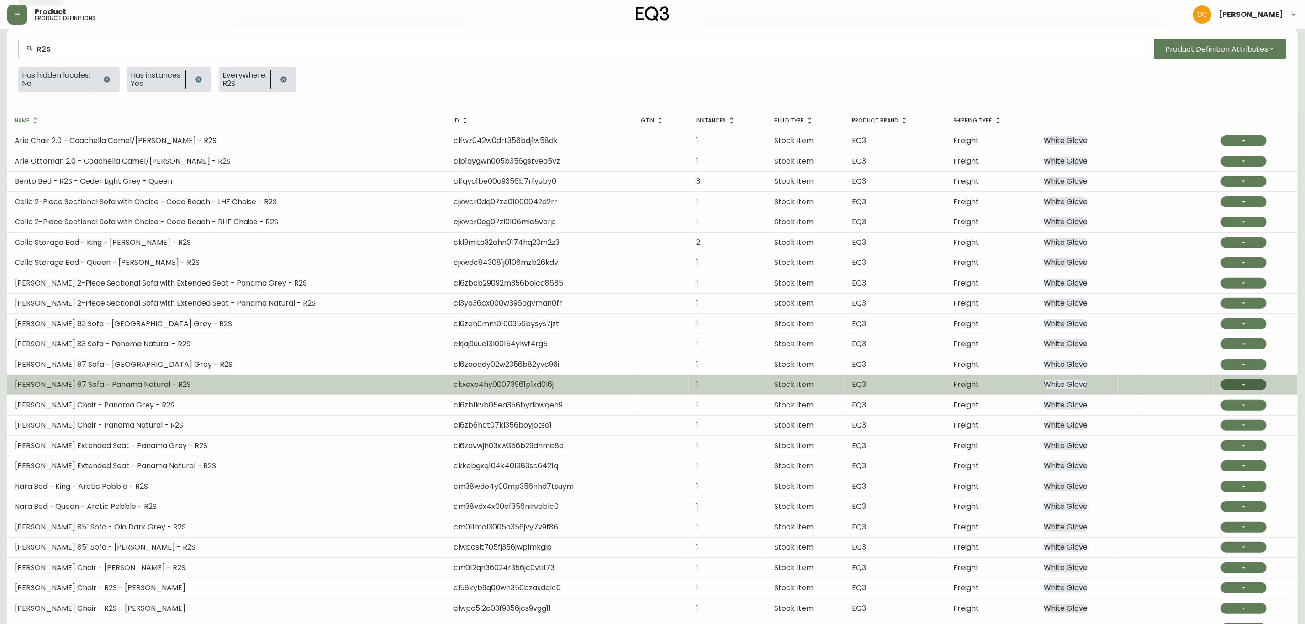
click at [1245, 387] on button "button" at bounding box center [1244, 384] width 46 height 11
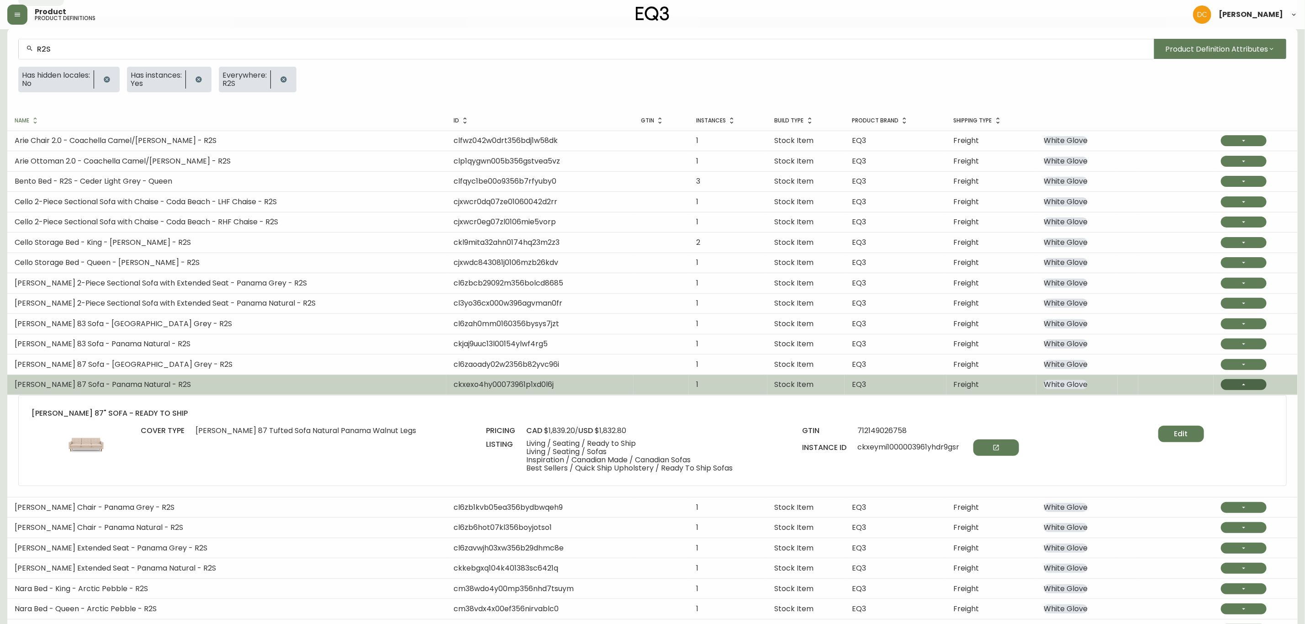
click at [1245, 387] on button "button" at bounding box center [1244, 384] width 46 height 11
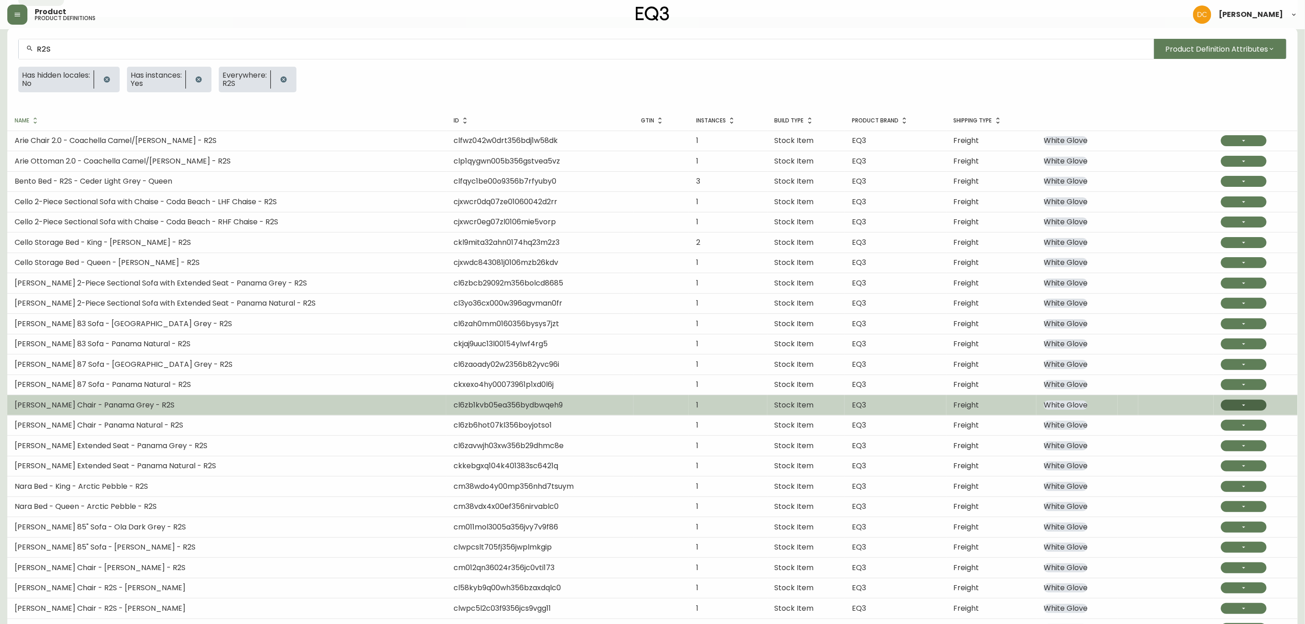
click at [1241, 409] on icon "button" at bounding box center [1244, 405] width 7 height 7
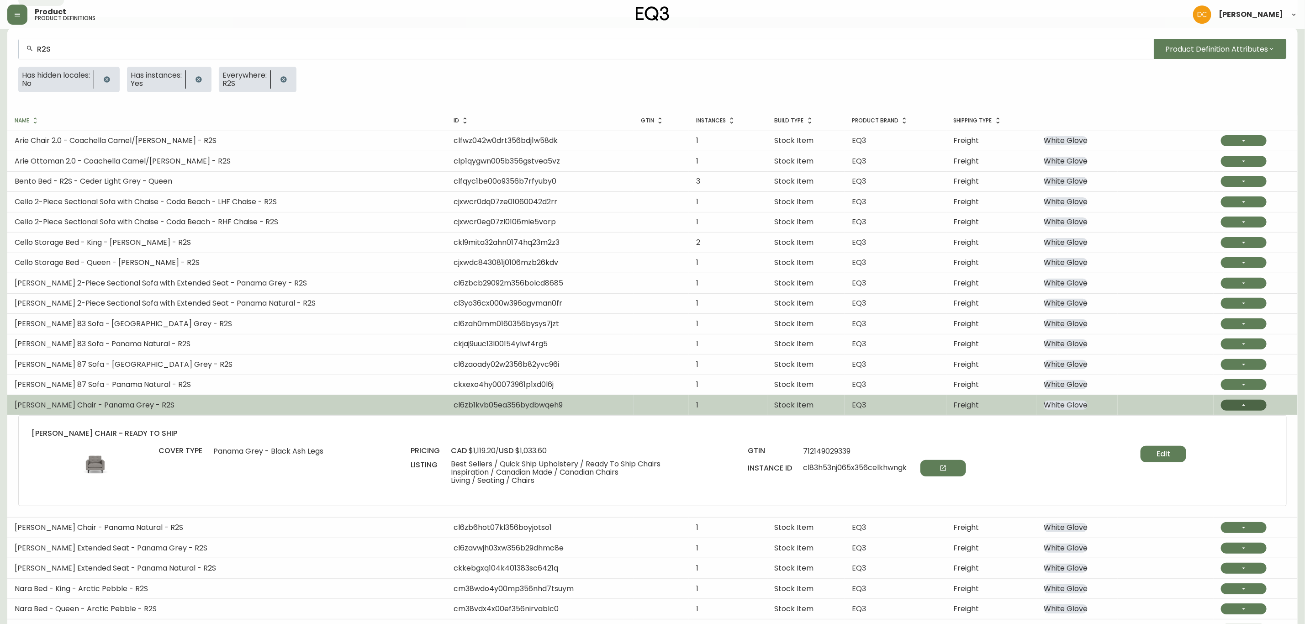
scroll to position [137, 0]
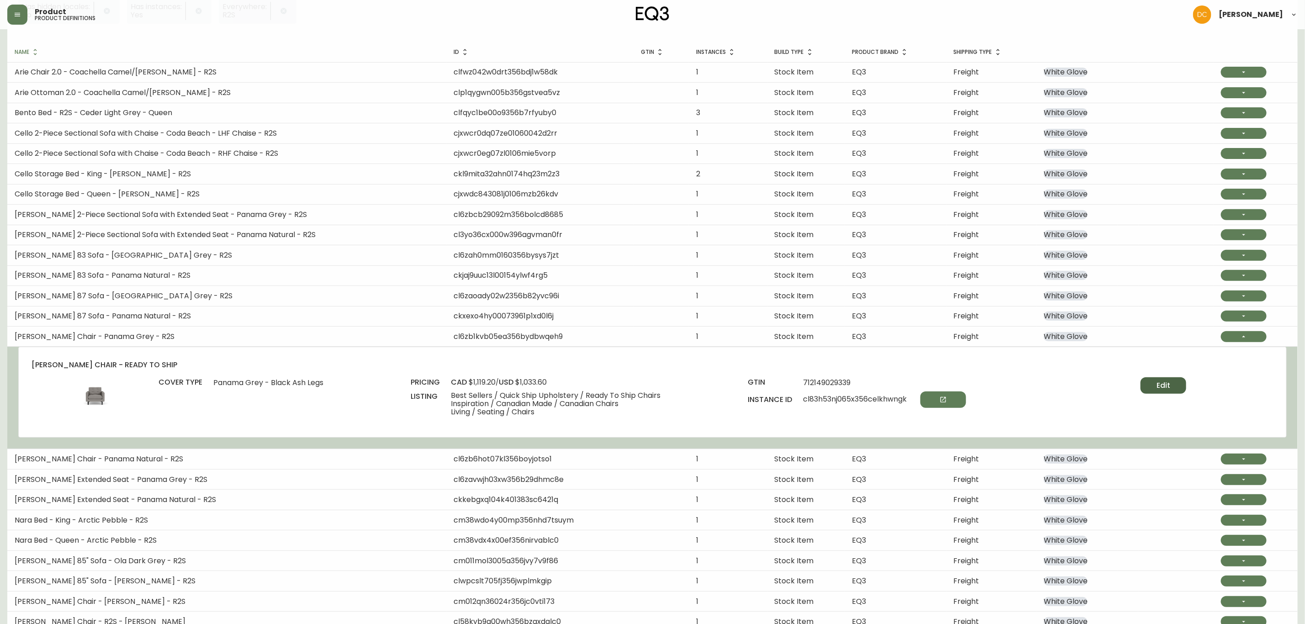
click at [1155, 388] on button "Edit" at bounding box center [1164, 385] width 46 height 16
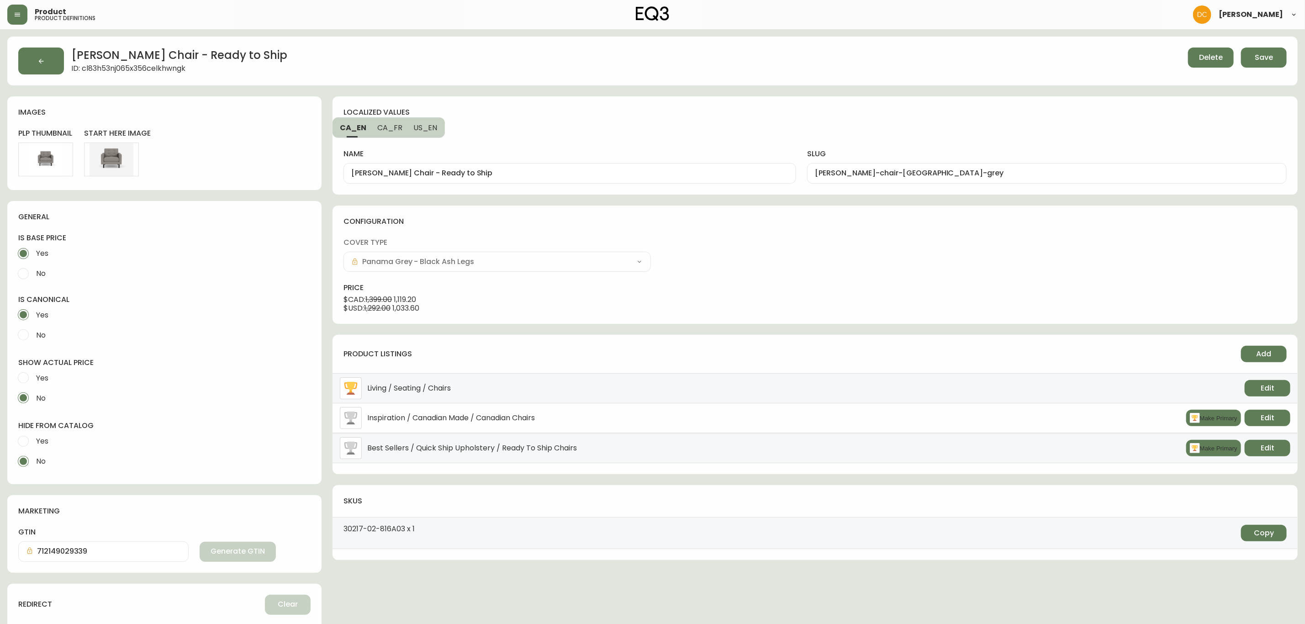
click at [1239, 354] on div "product listings Add" at bounding box center [816, 359] width 944 height 27
click at [1248, 354] on button "Add" at bounding box center [1264, 354] width 46 height 16
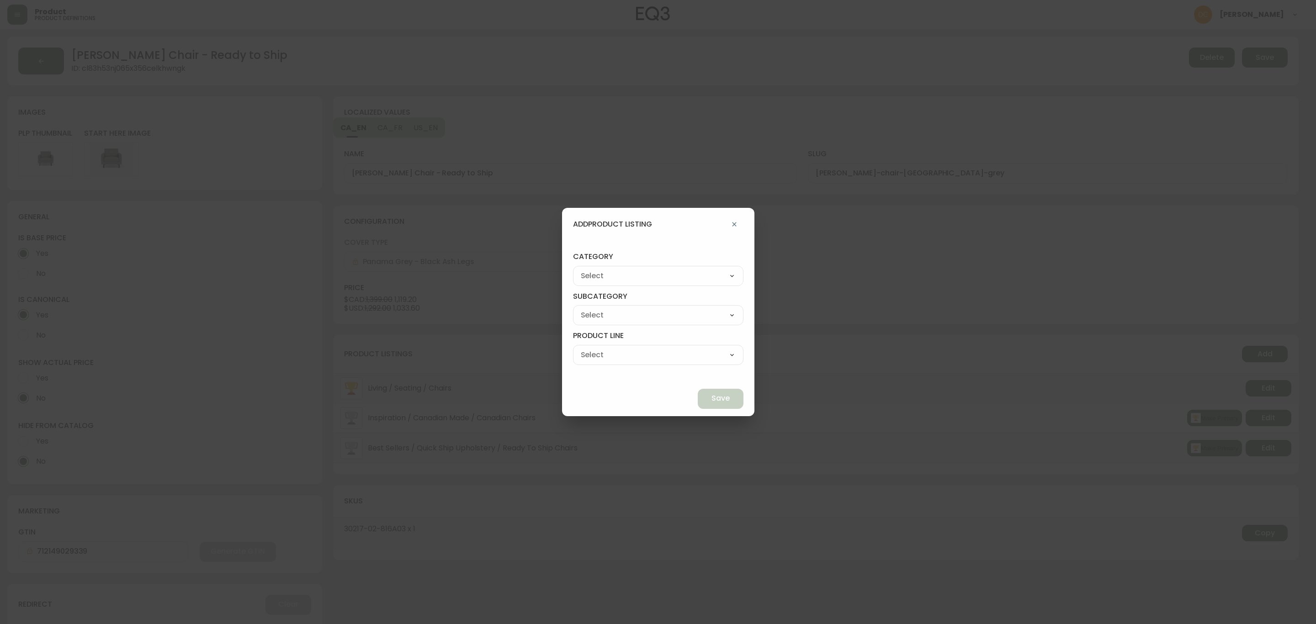
click at [657, 273] on select "Best Sellers Living Dining Bedroom Outdoor Office Lighting Rugs Accessories EQ3…" at bounding box center [658, 276] width 170 height 14
select select "0"
click at [594, 269] on select "Best Sellers Living Dining Bedroom Outdoor Office Lighting Rugs Accessories EQ3…" at bounding box center [658, 276] width 170 height 14
type input "Living"
drag, startPoint x: 639, startPoint y: 314, endPoint x: 637, endPoint y: 321, distance: 7.0
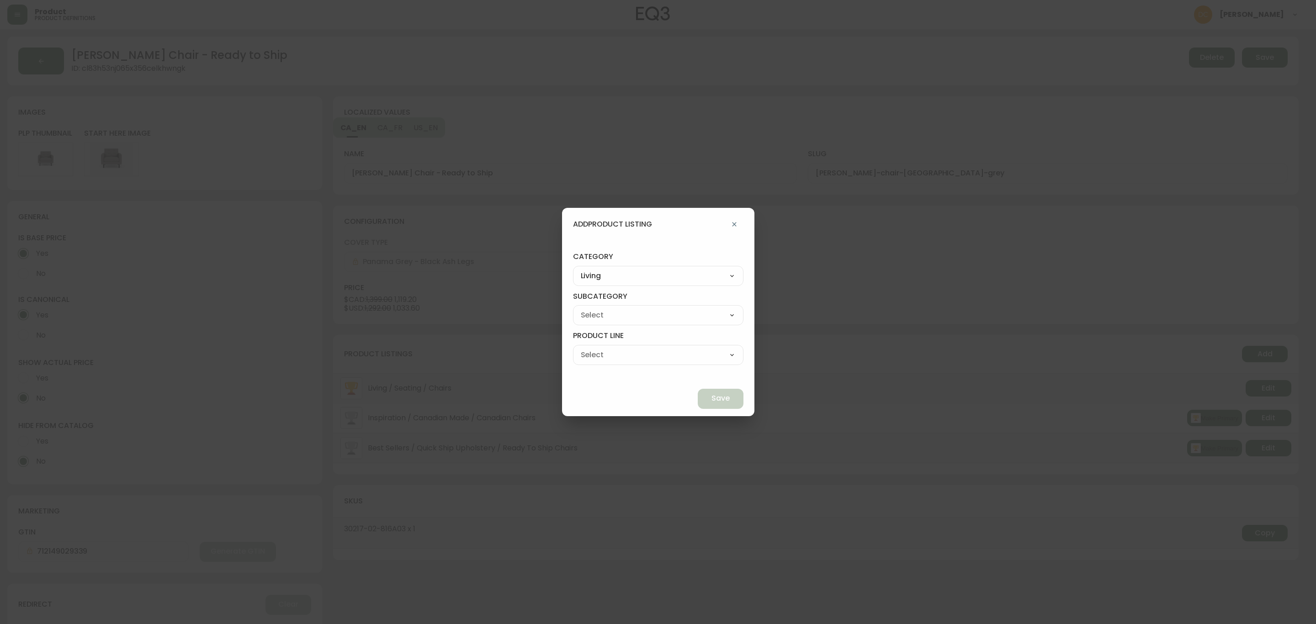
click at [639, 314] on select "Seating Accent Tables Entryway Media & Storage" at bounding box center [658, 315] width 170 height 14
select select "00"
click at [594, 308] on select "Seating Accent Tables Entryway Media & Storage" at bounding box center [658, 315] width 170 height 14
type input "Seating"
click at [631, 359] on select "Ready to Ship Sofas Apartment Sofas Loveseats Sectionals Sleeper Sofas Chairs C…" at bounding box center [658, 355] width 170 height 14
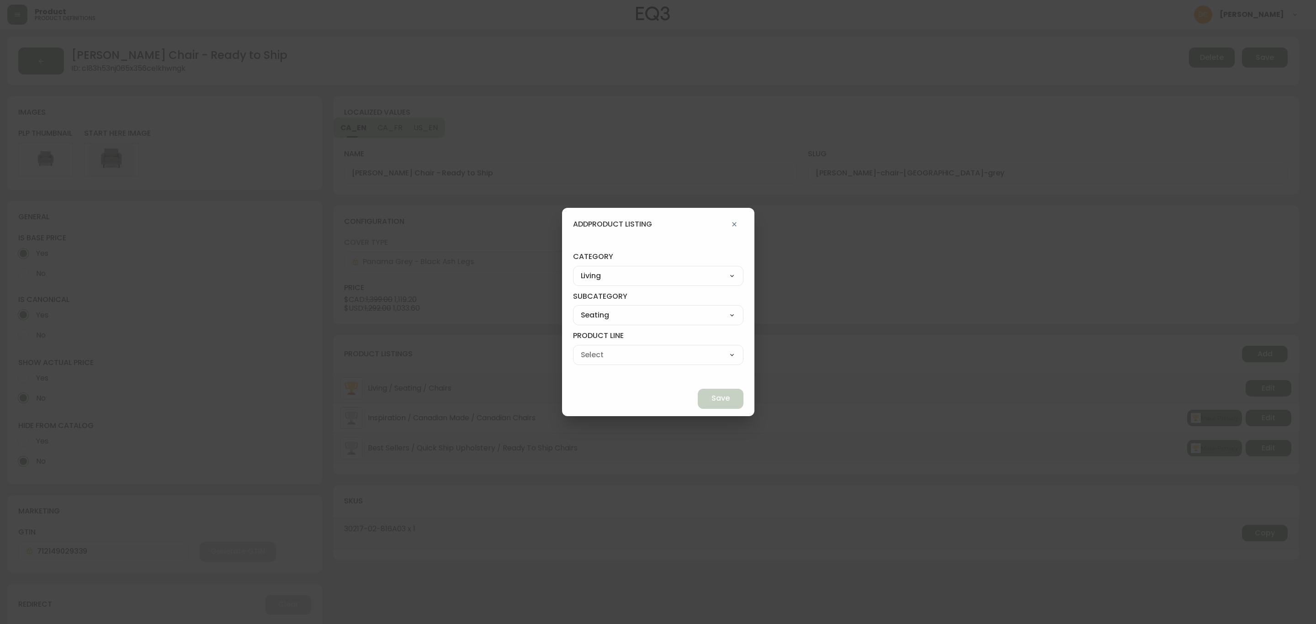
select select "000"
click at [594, 348] on select "Ready to Ship Sofas Apartment Sofas Loveseats Sectionals Sleeper Sofas Chairs C…" at bounding box center [658, 355] width 170 height 14
type input "Ready to Ship"
click at [711, 400] on span "Save" at bounding box center [720, 398] width 18 height 10
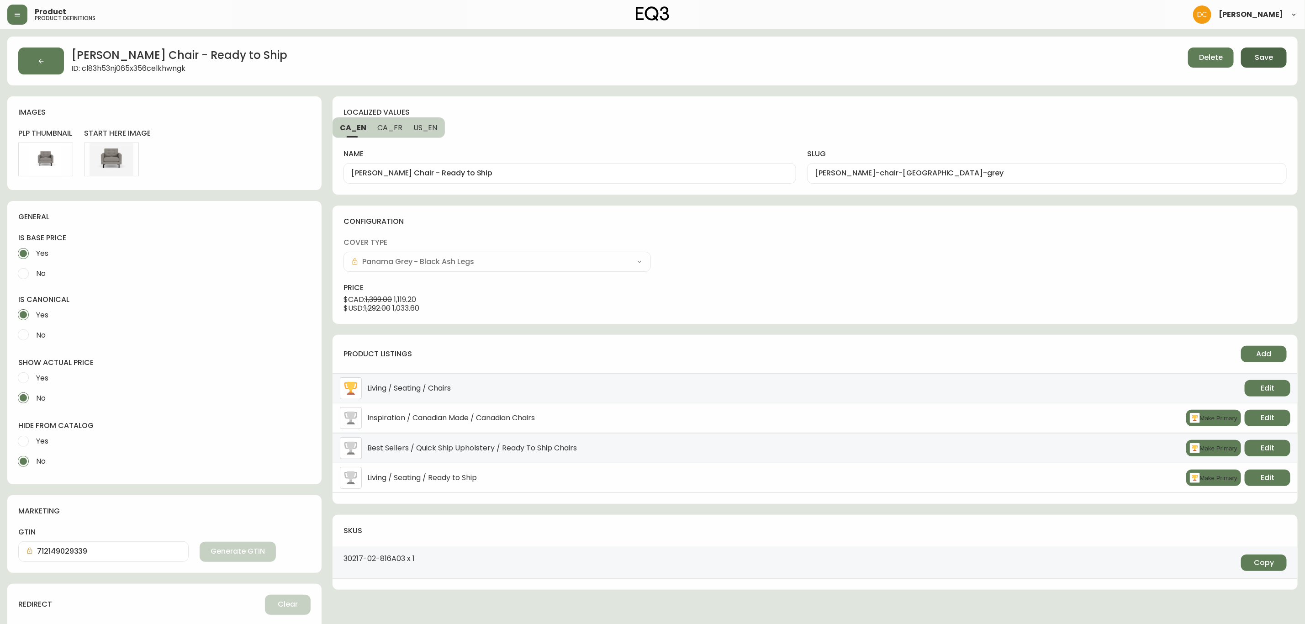
click at [1274, 52] on button "Save" at bounding box center [1264, 58] width 46 height 20
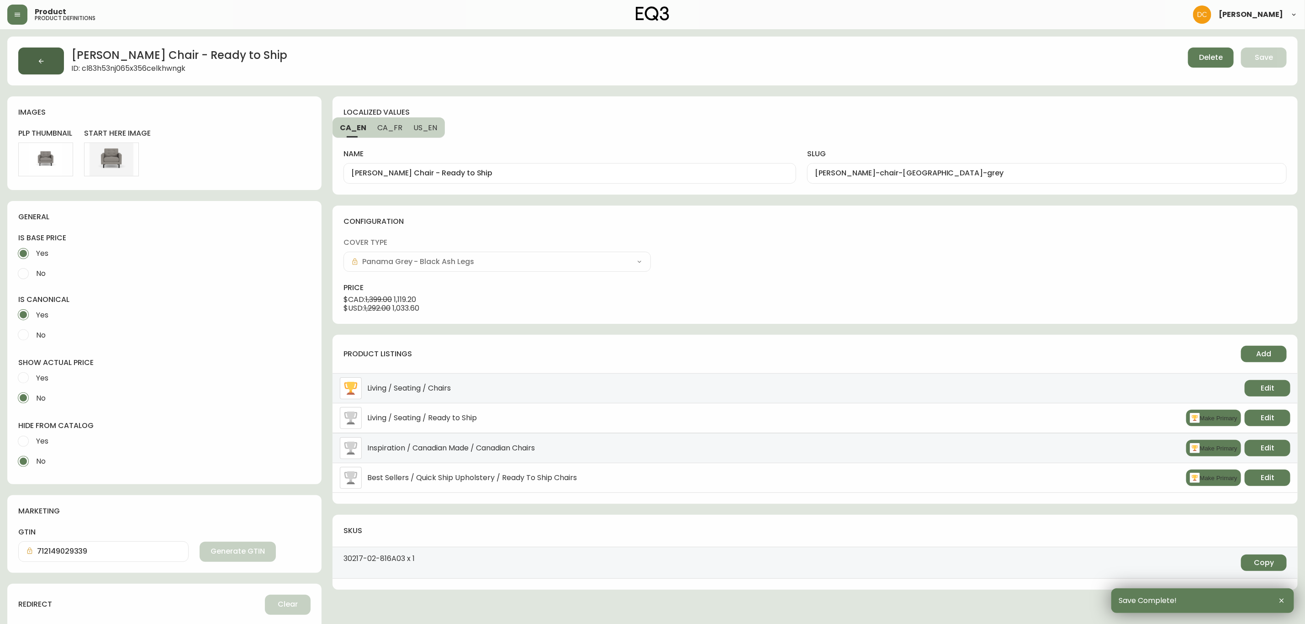
click at [44, 66] on button "button" at bounding box center [41, 61] width 46 height 27
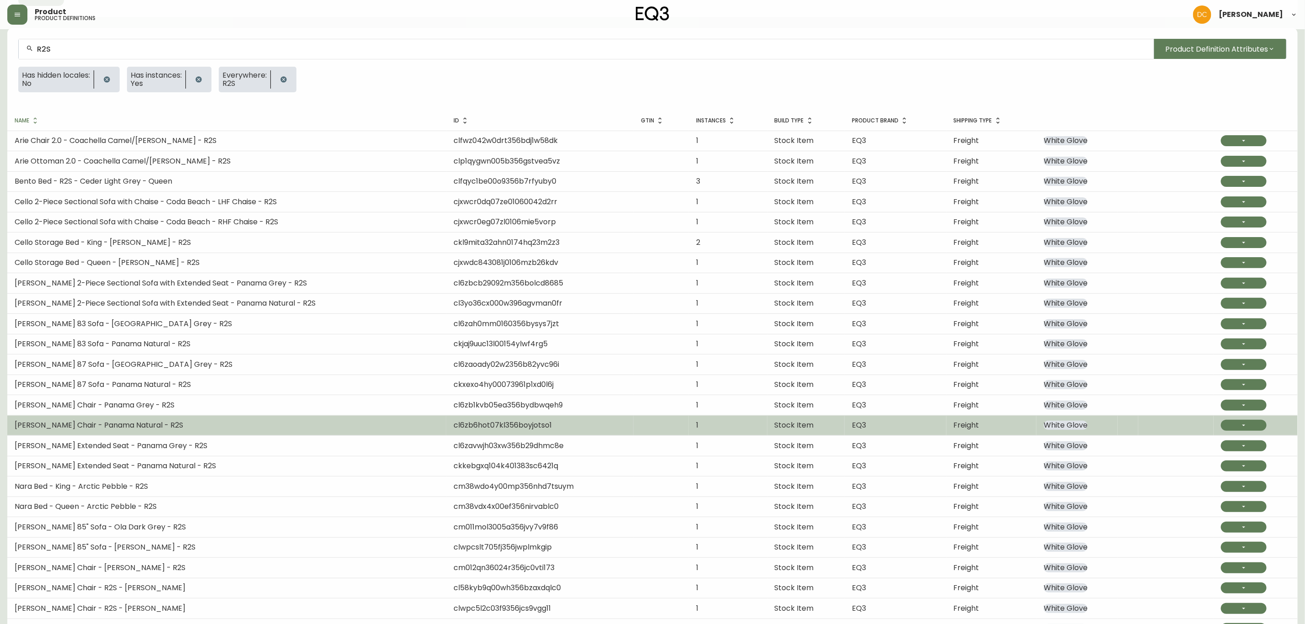
scroll to position [137, 0]
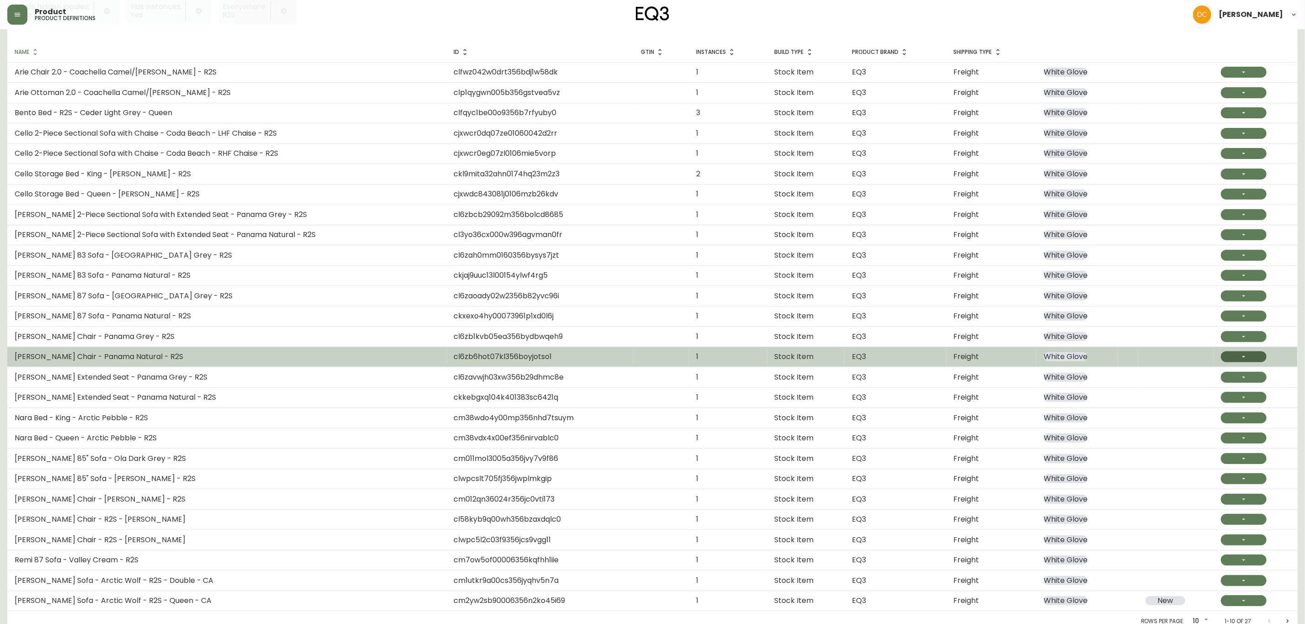
click at [1226, 362] on button "button" at bounding box center [1244, 356] width 46 height 11
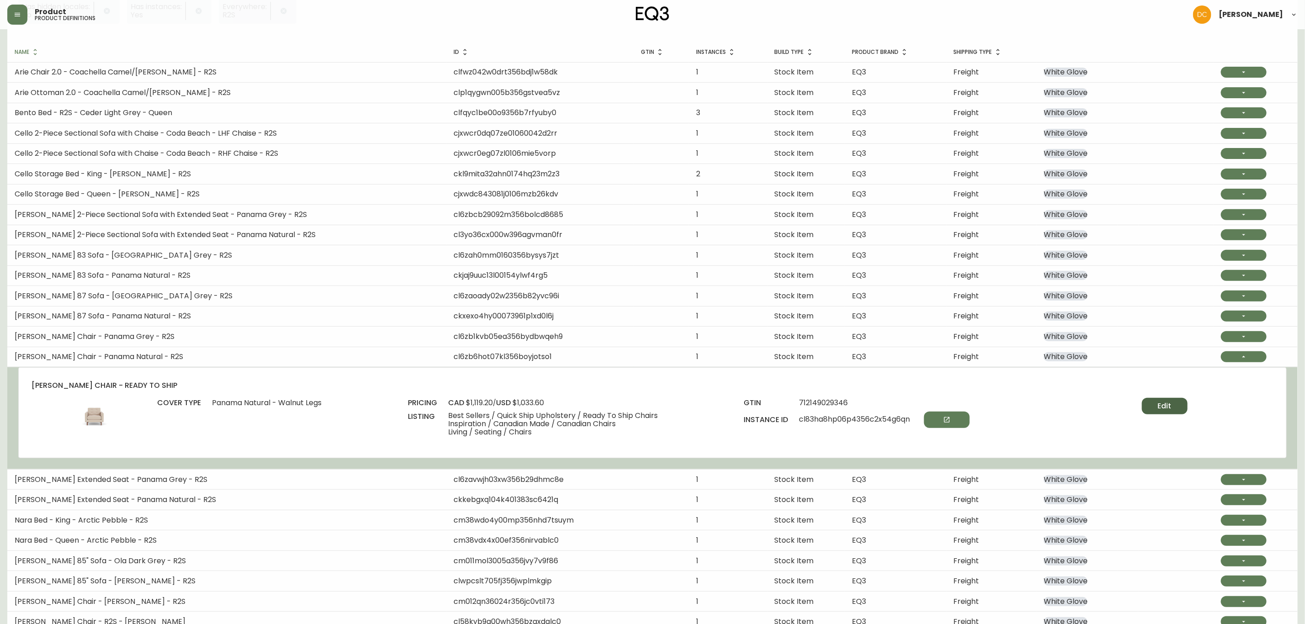
click at [1175, 409] on button "Edit" at bounding box center [1165, 406] width 46 height 16
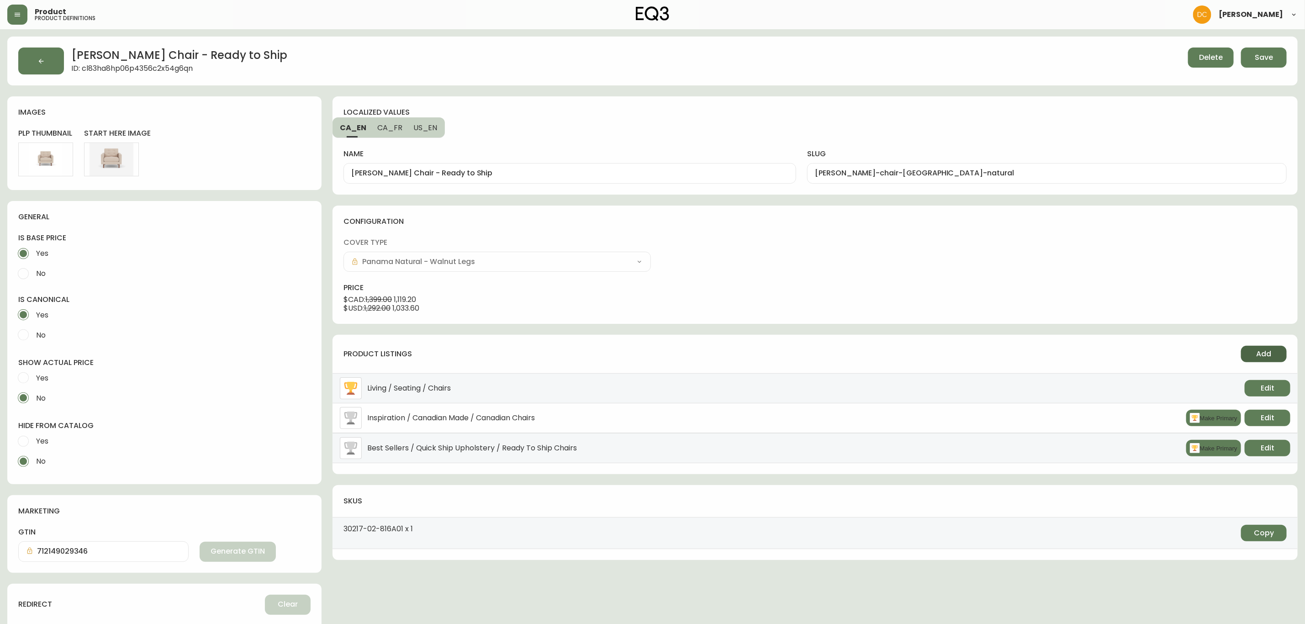
click at [1249, 355] on button "Add" at bounding box center [1264, 354] width 46 height 16
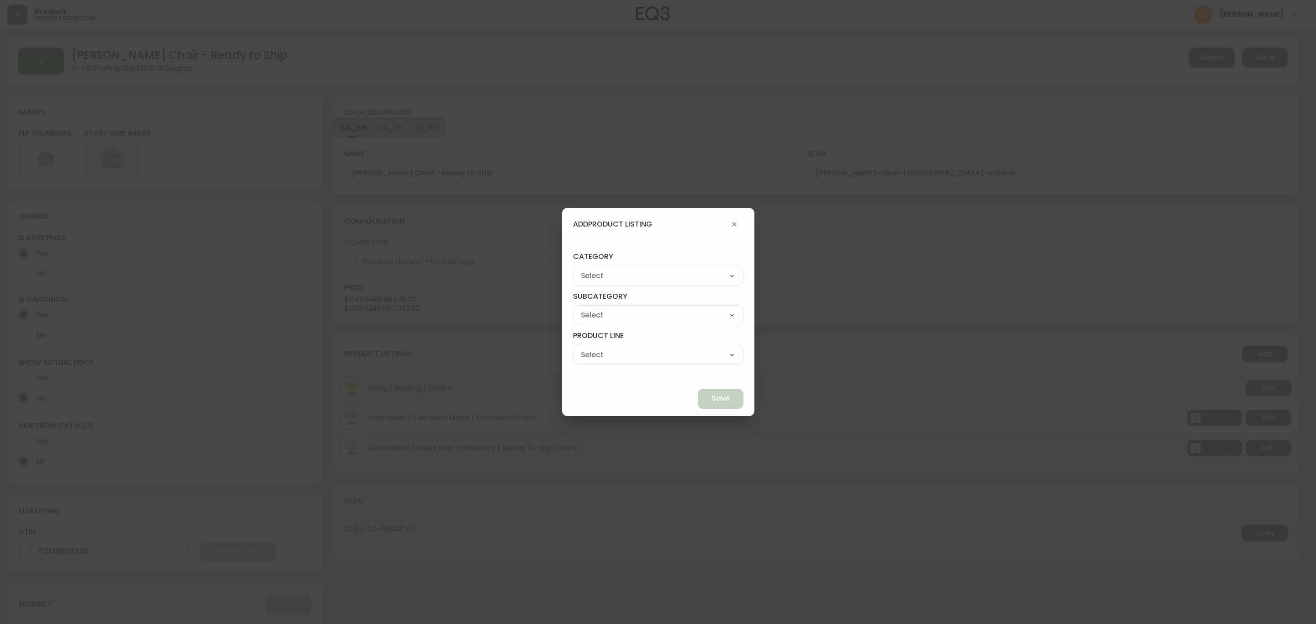
drag, startPoint x: 680, startPoint y: 276, endPoint x: 676, endPoint y: 282, distance: 7.4
click at [680, 276] on select "Best Sellers Living Dining Bedroom Outdoor Office Lighting Rugs Accessories EQ3…" at bounding box center [658, 276] width 170 height 14
select select "0"
click at [594, 269] on select "Best Sellers Living Dining Bedroom Outdoor Office Lighting Rugs Accessories EQ3…" at bounding box center [658, 276] width 170 height 14
type input "Living"
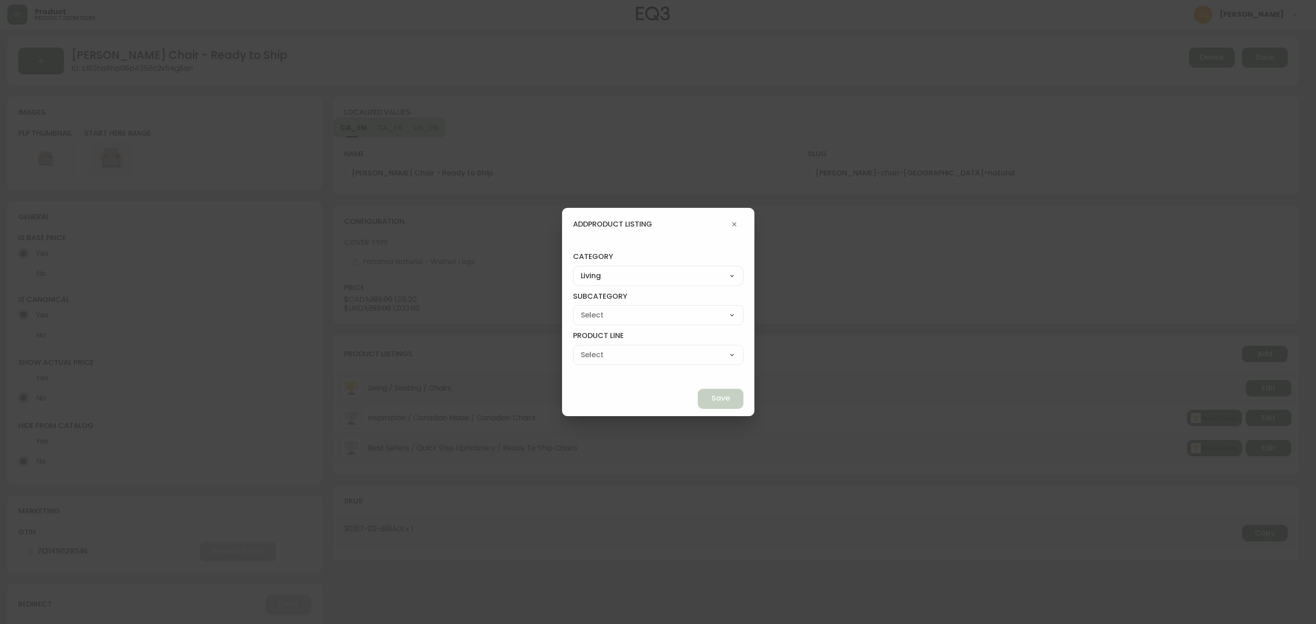
click at [653, 306] on div "Seating Accent Tables Entryway Media & Storage" at bounding box center [658, 315] width 170 height 20
click at [652, 317] on select "Seating Accent Tables Entryway Media & Storage" at bounding box center [658, 315] width 170 height 14
select select "00"
click at [594, 308] on select "Seating Accent Tables Entryway Media & Storage" at bounding box center [658, 315] width 170 height 14
type input "Seating"
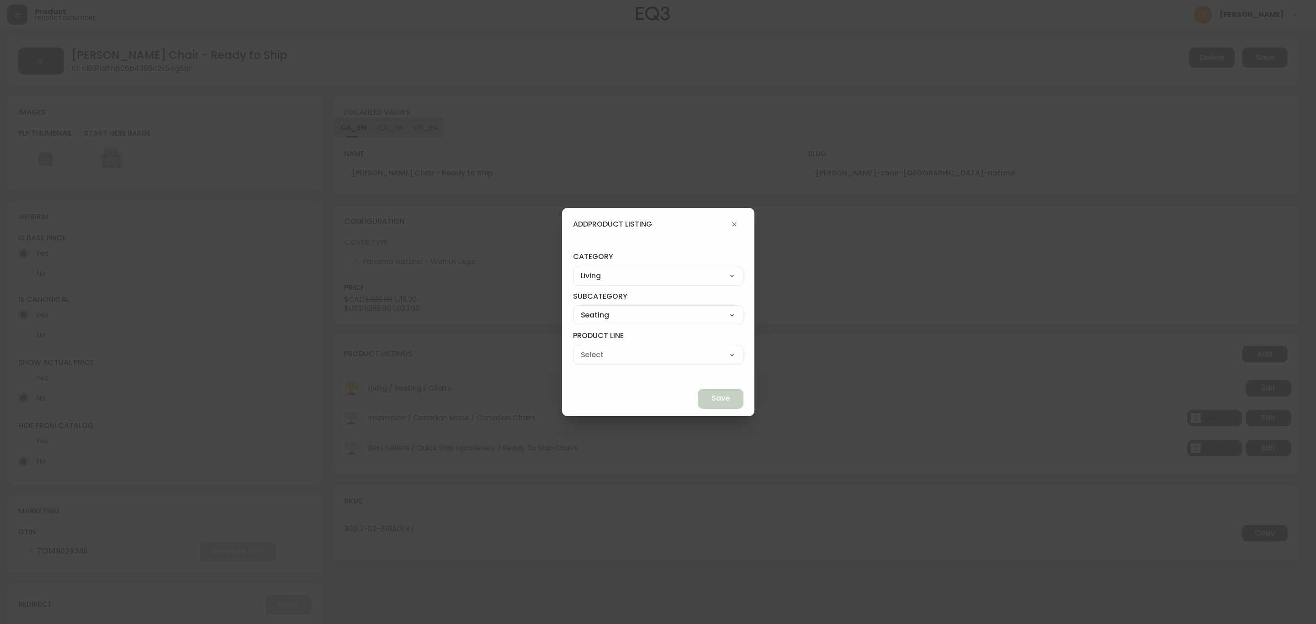
click at [639, 355] on select "Ready to Ship Sofas Apartment Sofas Loveseats Sectionals Sleeper Sofas Chairs C…" at bounding box center [658, 355] width 170 height 14
select select "000"
click at [594, 348] on select "Ready to Ship Sofas Apartment Sofas Loveseats Sectionals Sleeper Sofas Chairs C…" at bounding box center [658, 355] width 170 height 14
type input "Ready to Ship"
click at [711, 394] on span "Save" at bounding box center [720, 398] width 18 height 10
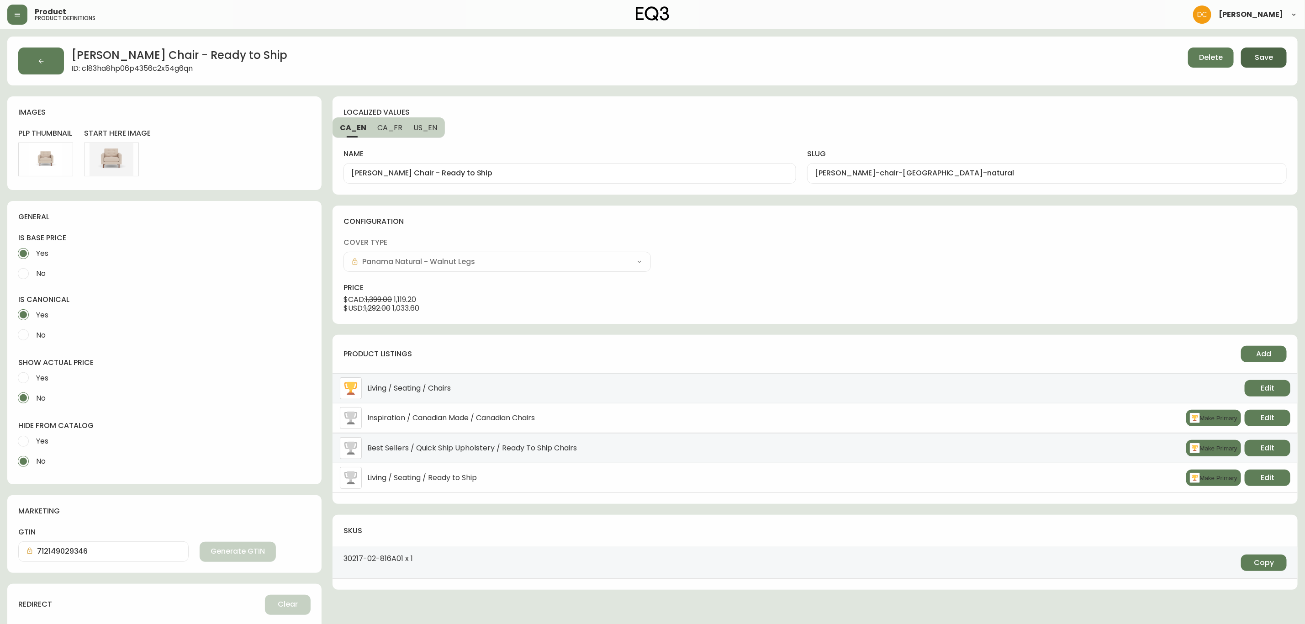
click at [1260, 54] on span "Save" at bounding box center [1264, 58] width 18 height 10
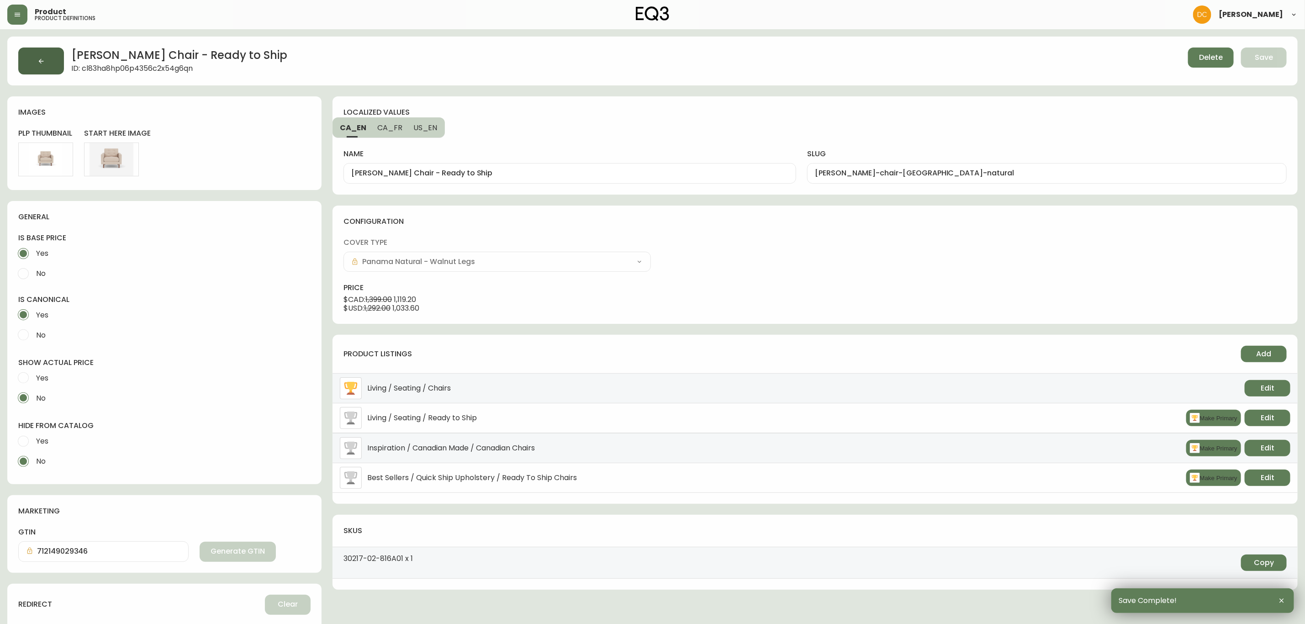
click at [57, 56] on button "button" at bounding box center [41, 61] width 46 height 27
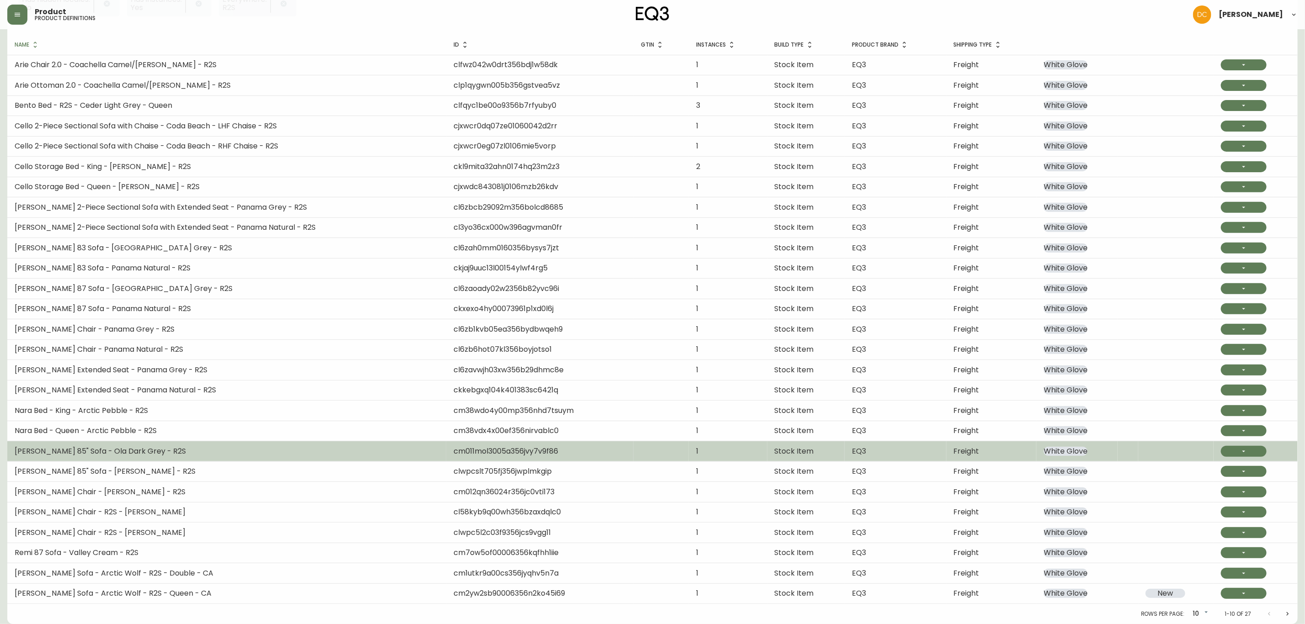
scroll to position [147, 0]
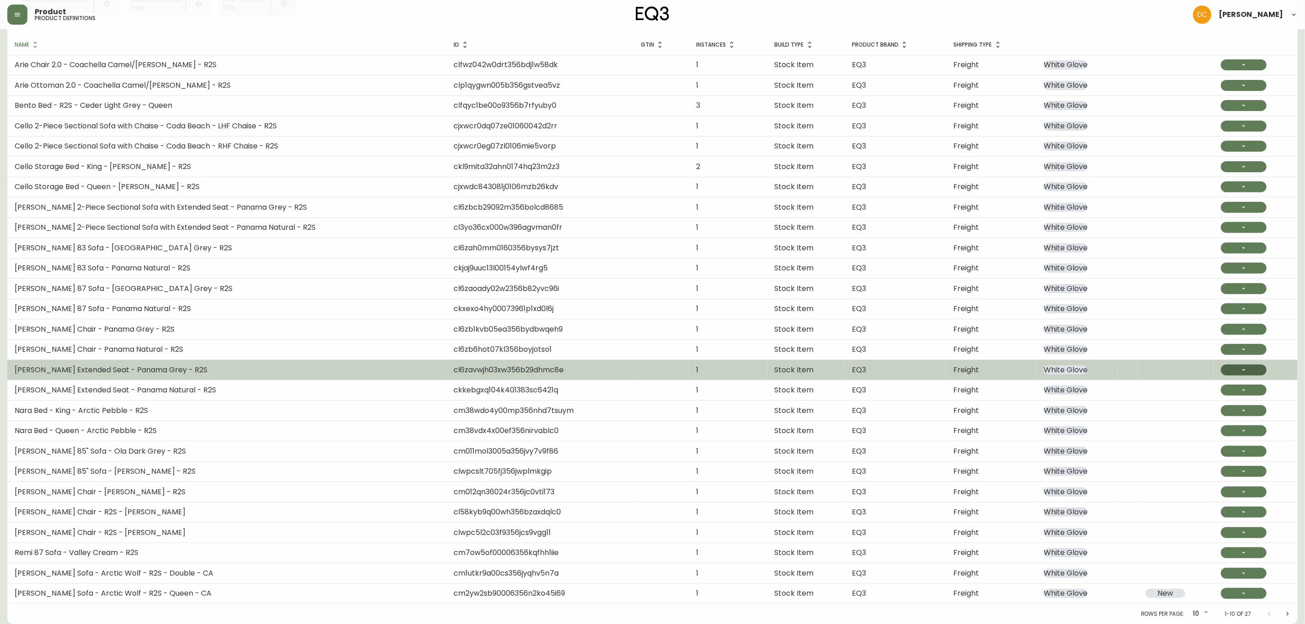
click at [1222, 369] on button "button" at bounding box center [1244, 370] width 46 height 11
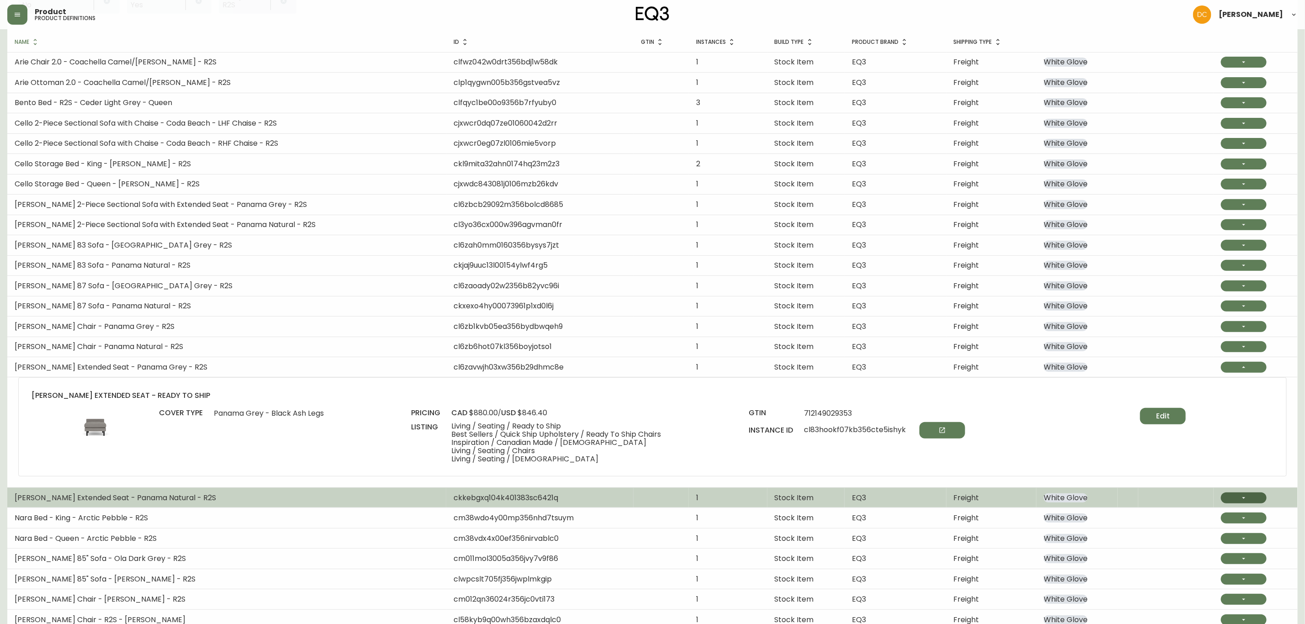
click at [1230, 502] on button "button" at bounding box center [1244, 498] width 46 height 11
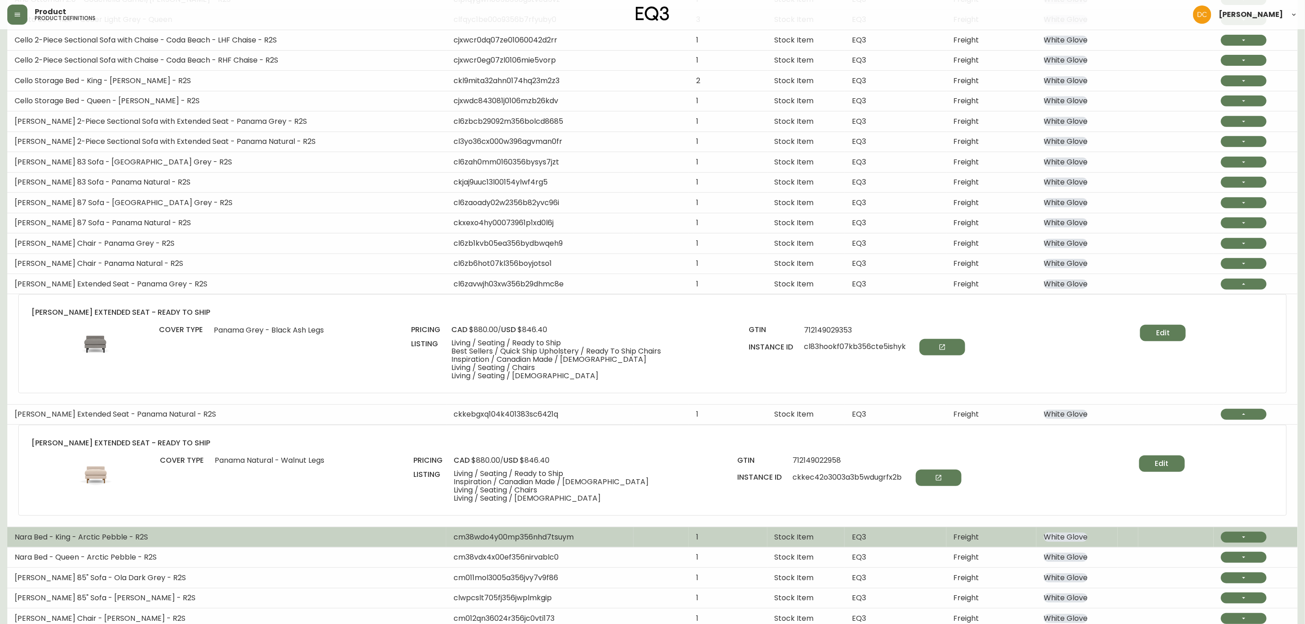
scroll to position [284, 0]
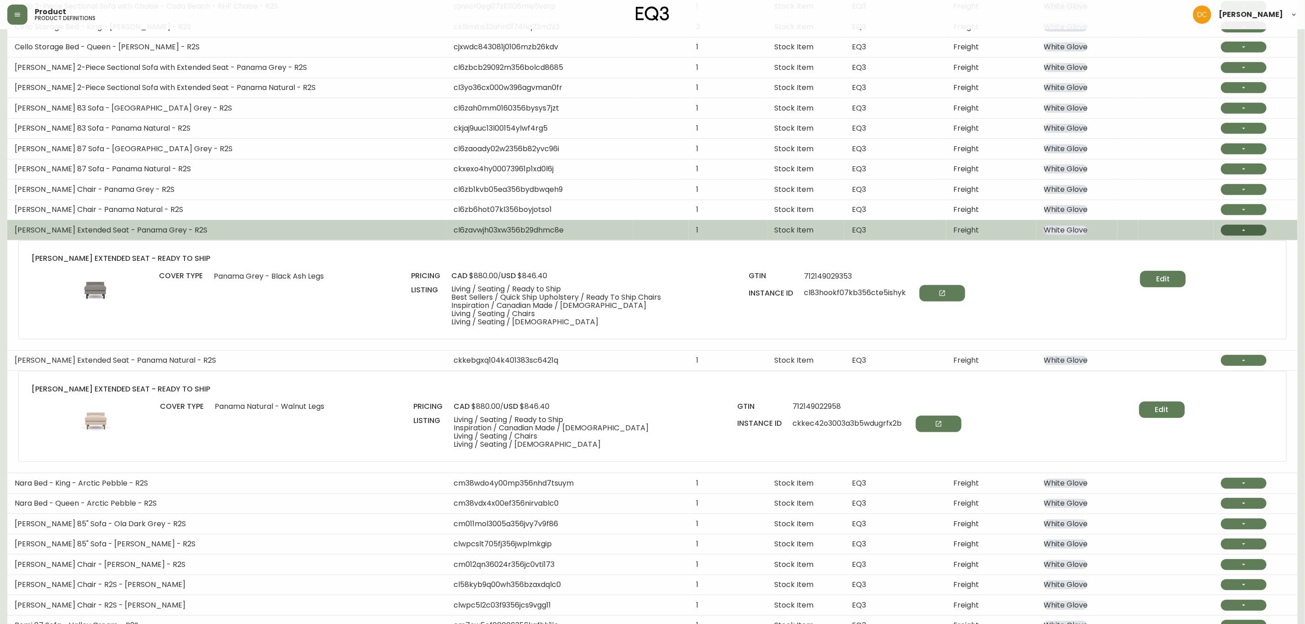
click at [1241, 236] on button "button" at bounding box center [1244, 230] width 46 height 11
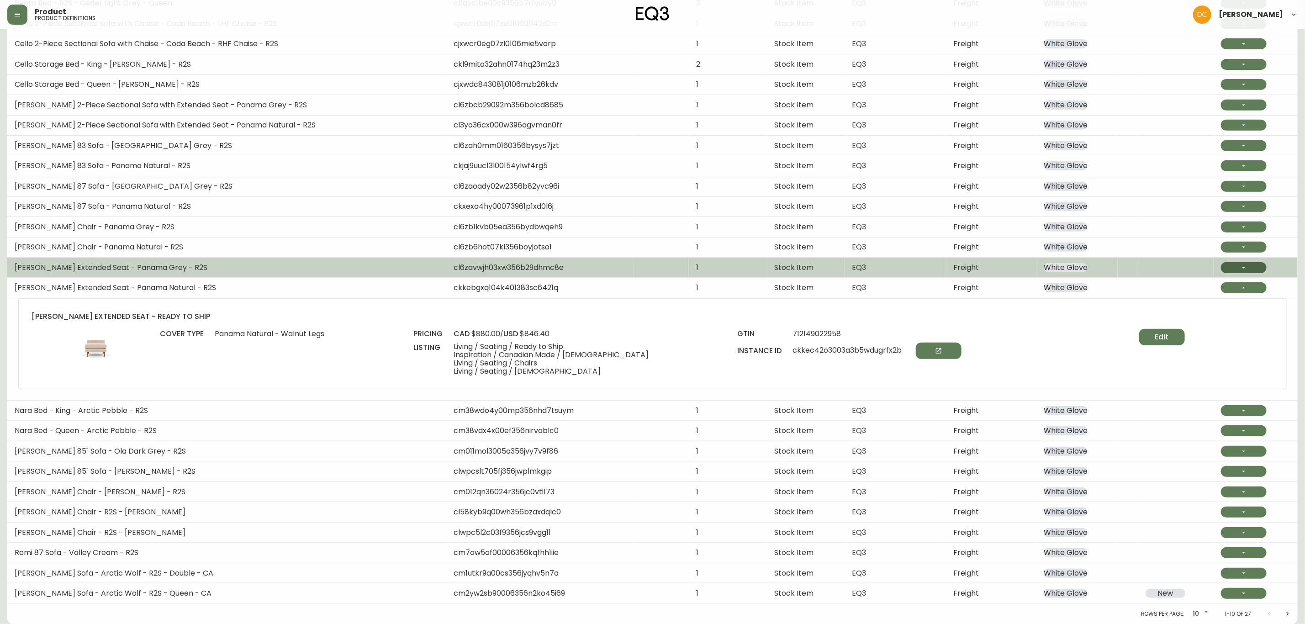
scroll to position [251, 0]
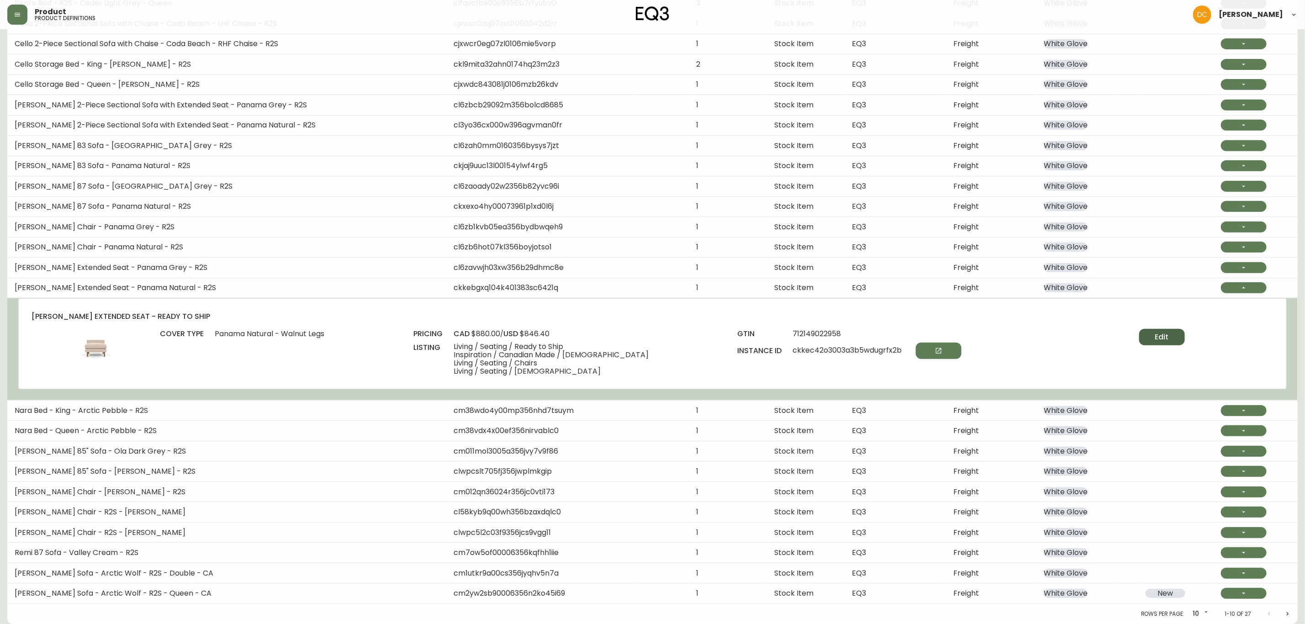
click at [1170, 335] on button "Edit" at bounding box center [1163, 337] width 46 height 16
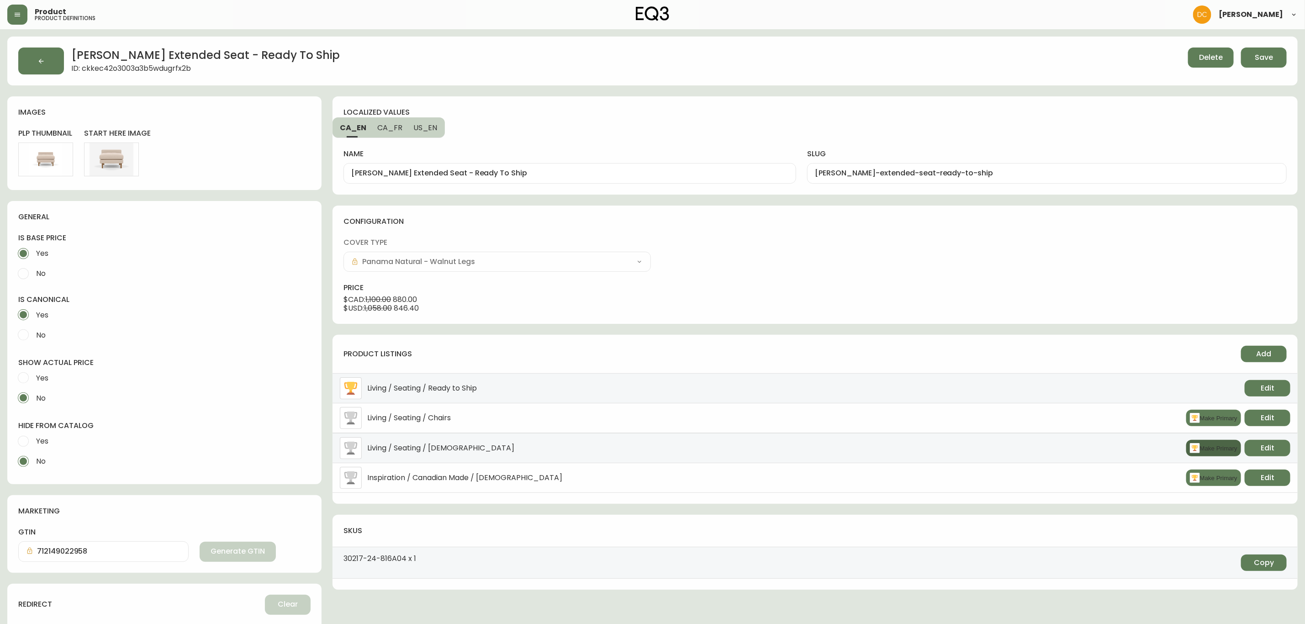
click at [1204, 445] on button "Make Primary" at bounding box center [1214, 448] width 55 height 16
click at [1258, 355] on span "Add" at bounding box center [1264, 354] width 15 height 10
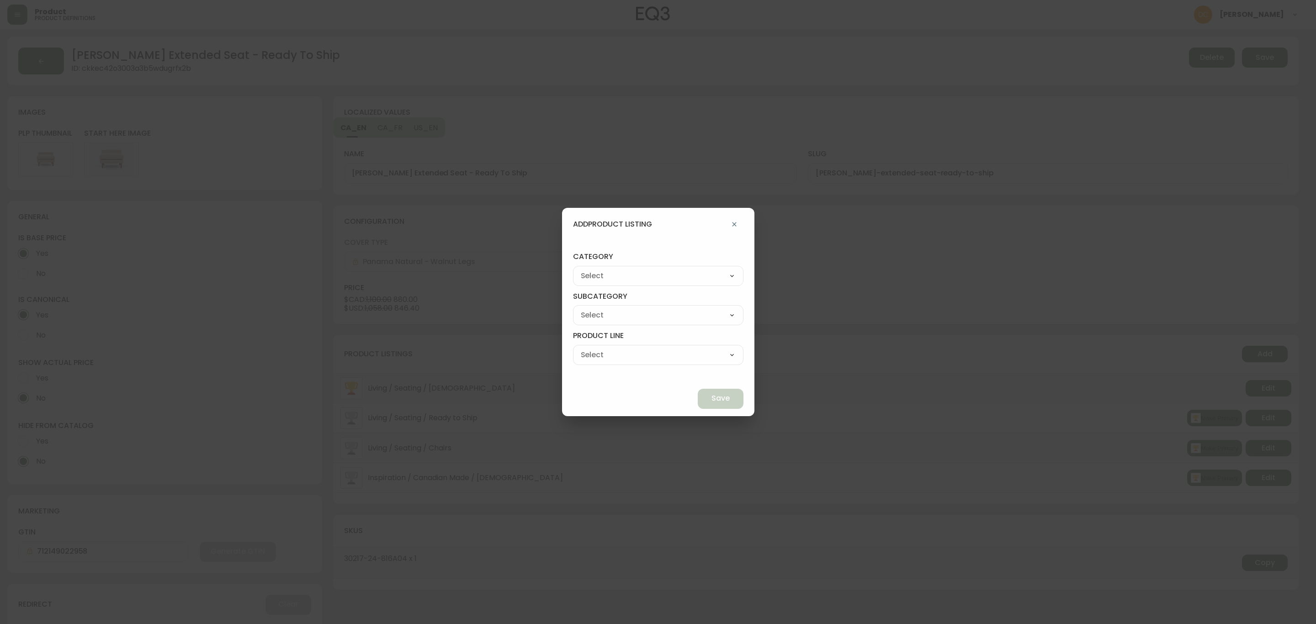
click at [657, 276] on select "Best Sellers Living Dining Bedroom Outdoor Office Lighting Rugs Accessories EQ3…" at bounding box center [658, 276] width 170 height 14
select select "cjzvl9mf201ln0146jj1fgg9i"
click at [594, 269] on select "Best Sellers Living Dining Bedroom Outdoor Office Lighting Rugs Accessories EQ3…" at bounding box center [658, 276] width 170 height 14
type input "Best Sellers"
drag, startPoint x: 638, startPoint y: 313, endPoint x: 639, endPoint y: 321, distance: 8.3
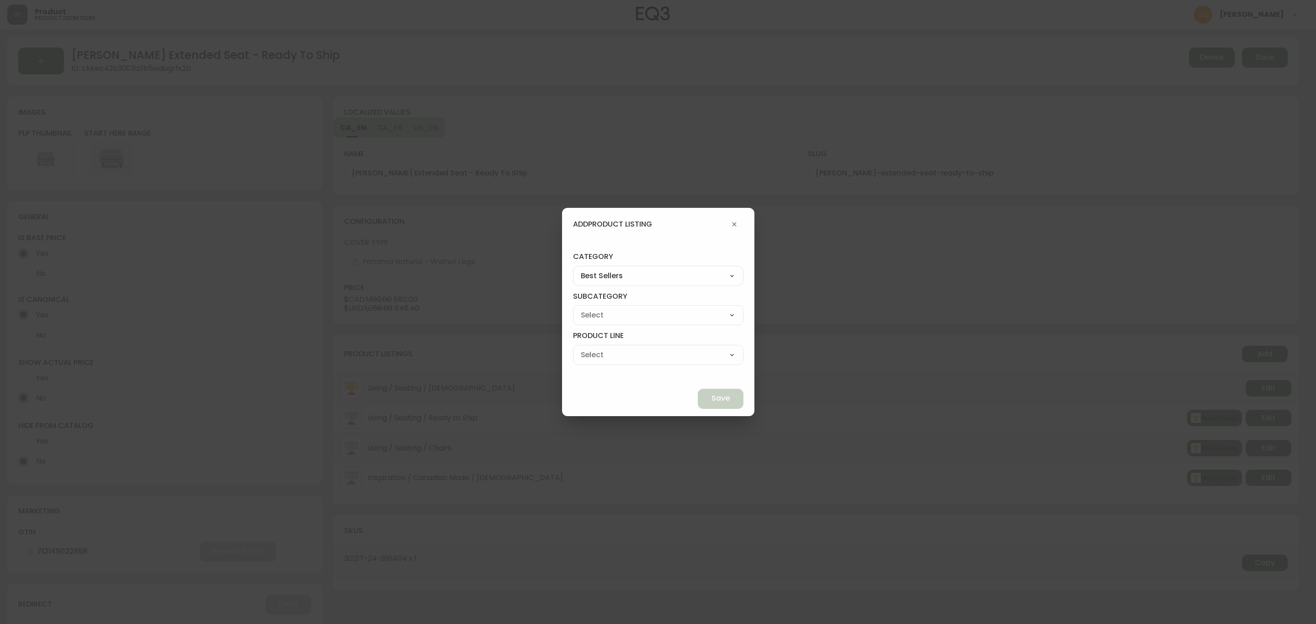
click at [638, 313] on select "Quick Ship Upholstery Bedroom Furniture Dining Furniture" at bounding box center [658, 315] width 170 height 14
select select "cjzvlbg2601lr0146yrz15412"
click at [594, 308] on select "Quick Ship Upholstery Bedroom Furniture Dining Furniture" at bounding box center [658, 315] width 170 height 14
type input "Quick Ship Upholstery"
click at [632, 356] on select "Ready To Ship Chairs Ready To Ship Sectionals Ready To Ship Bed Frames Ready To…" at bounding box center [658, 355] width 170 height 14
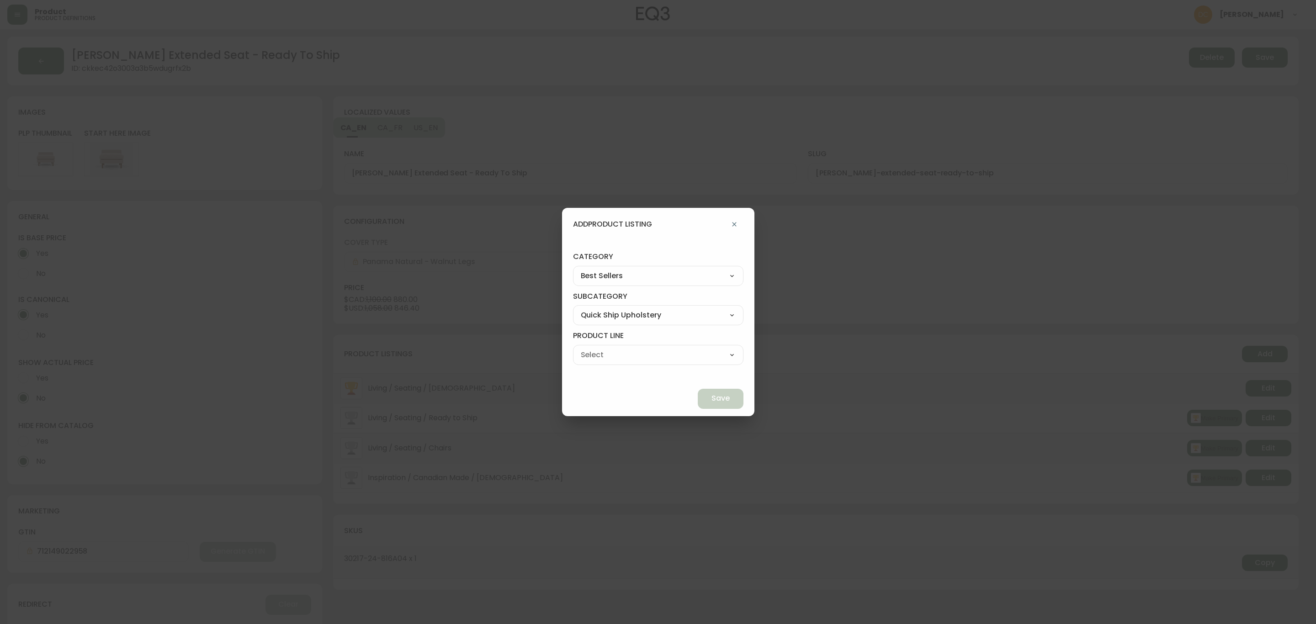
select select "cmerba8q85tq70198dr2yujwq"
click at [594, 348] on select "Ready To Ship Chairs Ready To Ship Sectionals Ready To Ship Bed Frames Ready To…" at bounding box center [658, 355] width 170 height 14
type input "Ready To Ship Chairs"
click at [698, 396] on button "Save" at bounding box center [721, 399] width 46 height 20
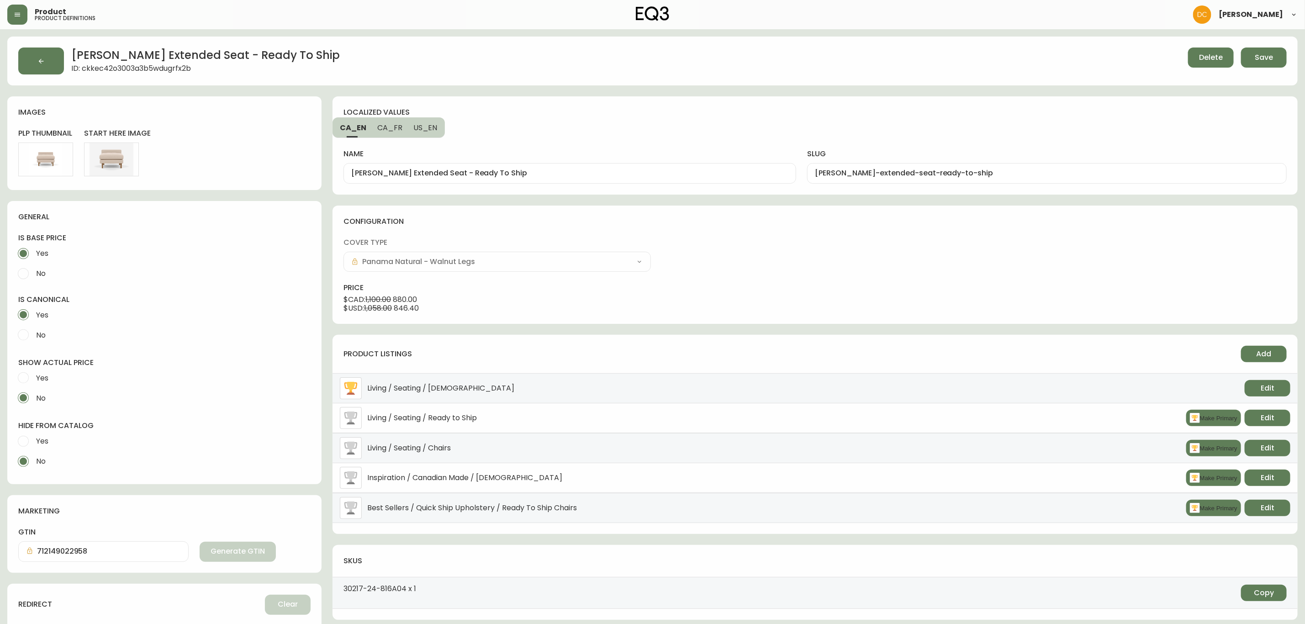
click at [1266, 60] on span "Save" at bounding box center [1264, 58] width 18 height 10
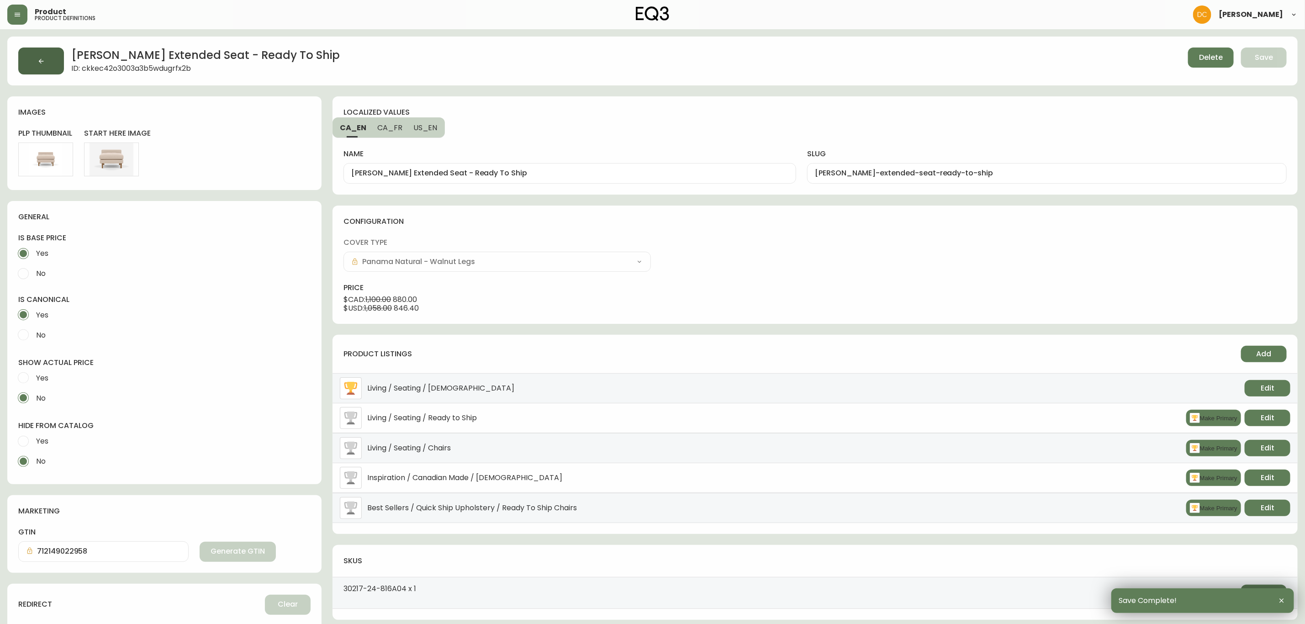
click at [37, 59] on icon "button" at bounding box center [40, 61] width 7 height 7
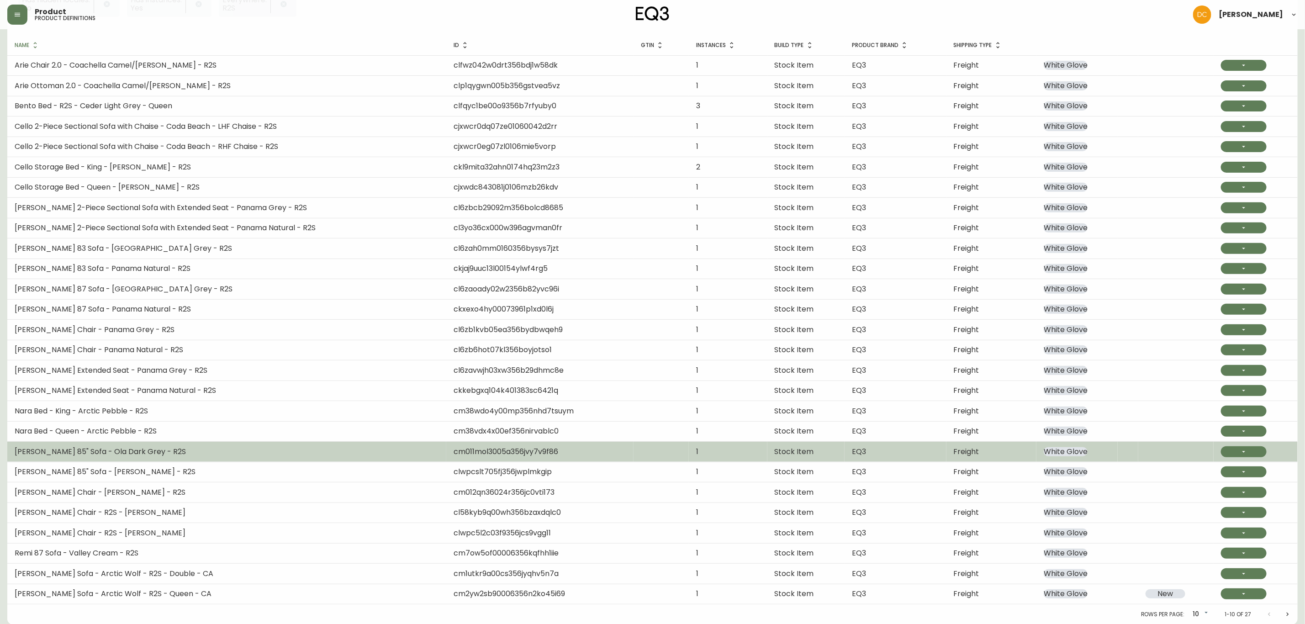
scroll to position [147, 0]
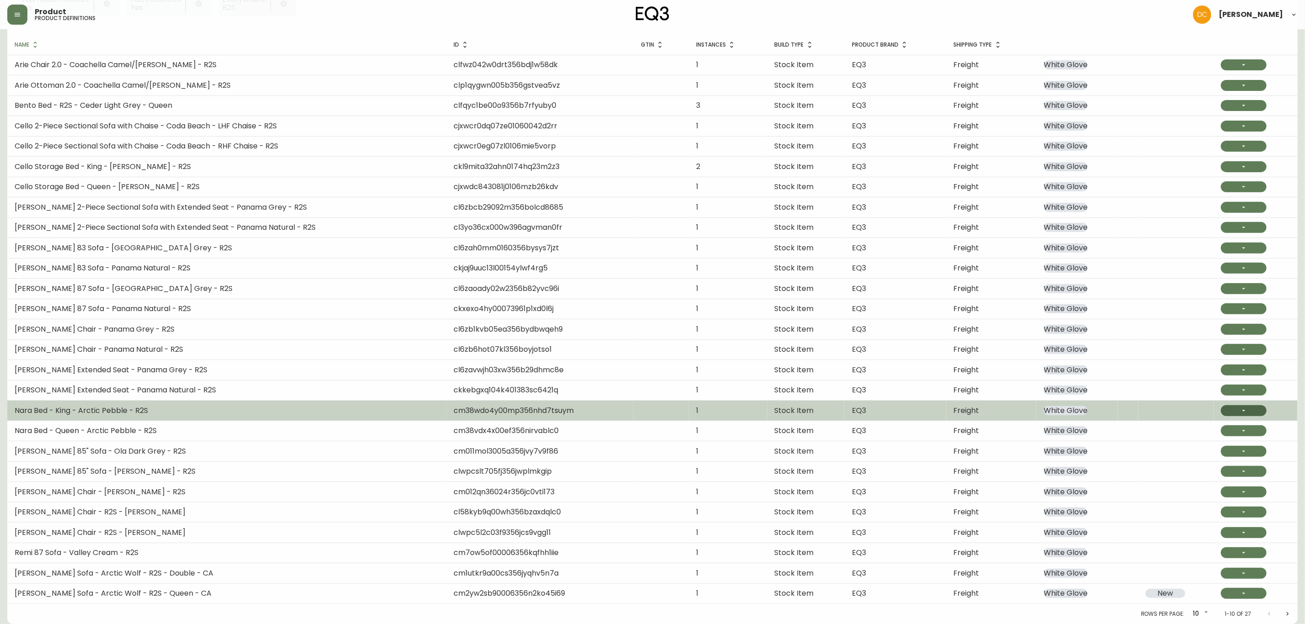
click at [1236, 410] on button "button" at bounding box center [1244, 410] width 46 height 11
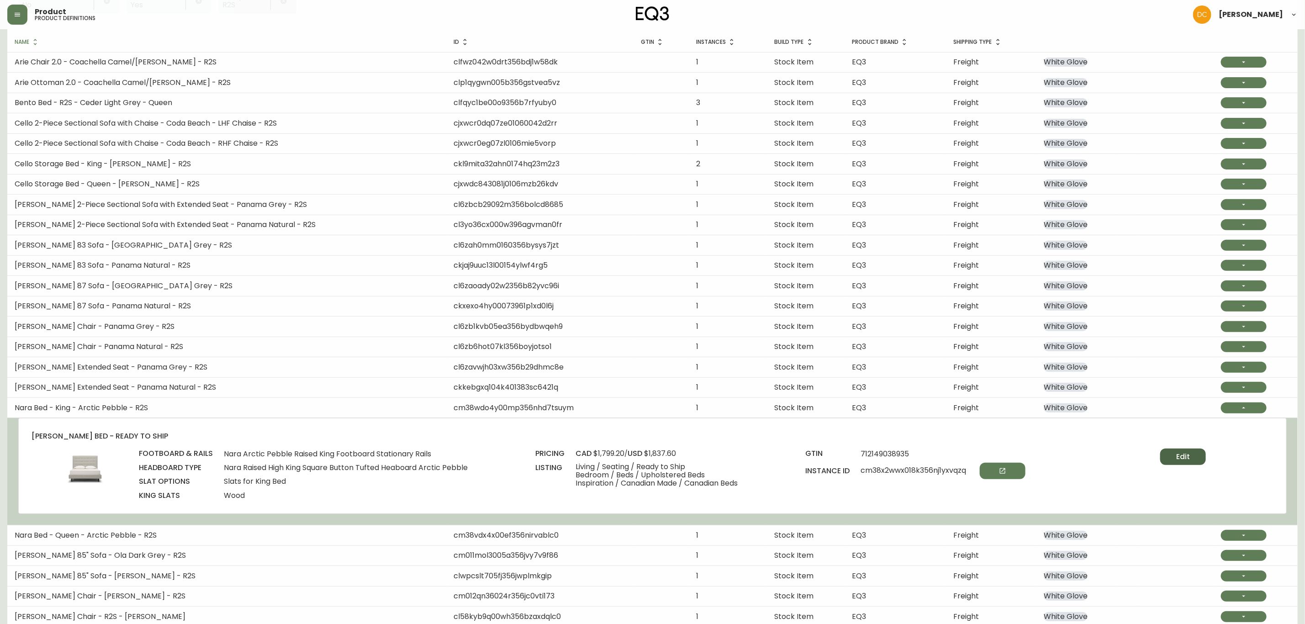
click at [1197, 464] on button "Edit" at bounding box center [1184, 457] width 46 height 16
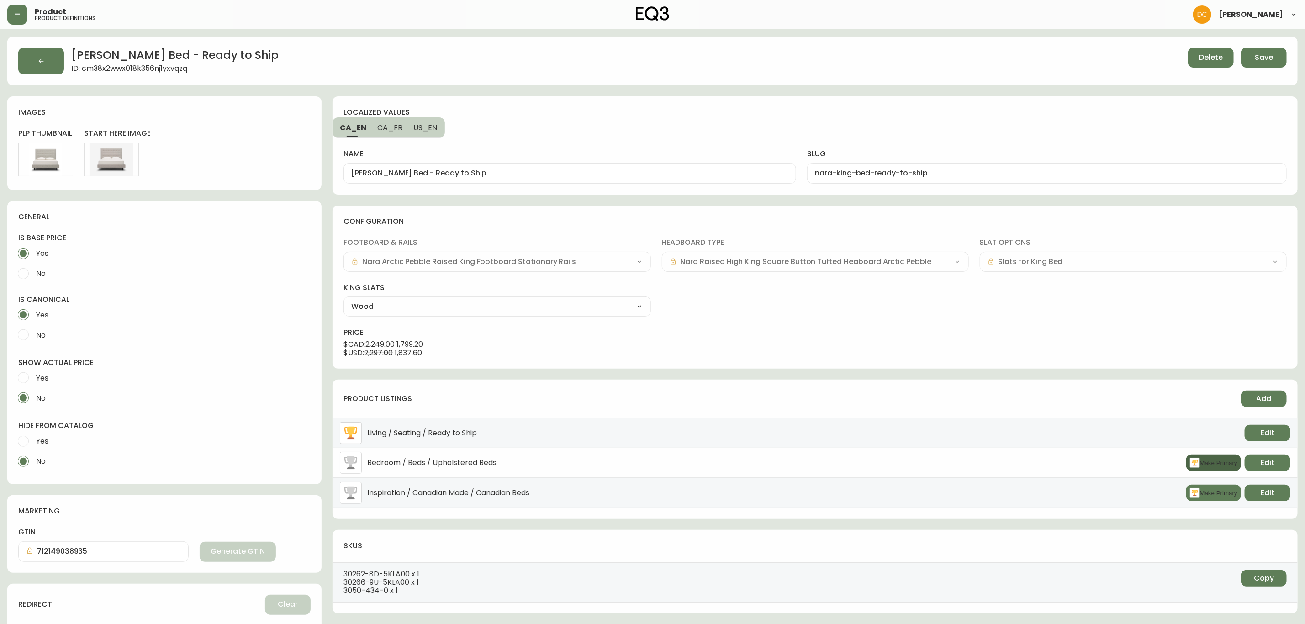
click at [1209, 462] on button "Make Primary" at bounding box center [1214, 463] width 55 height 16
click at [1262, 393] on button "Add" at bounding box center [1264, 399] width 46 height 16
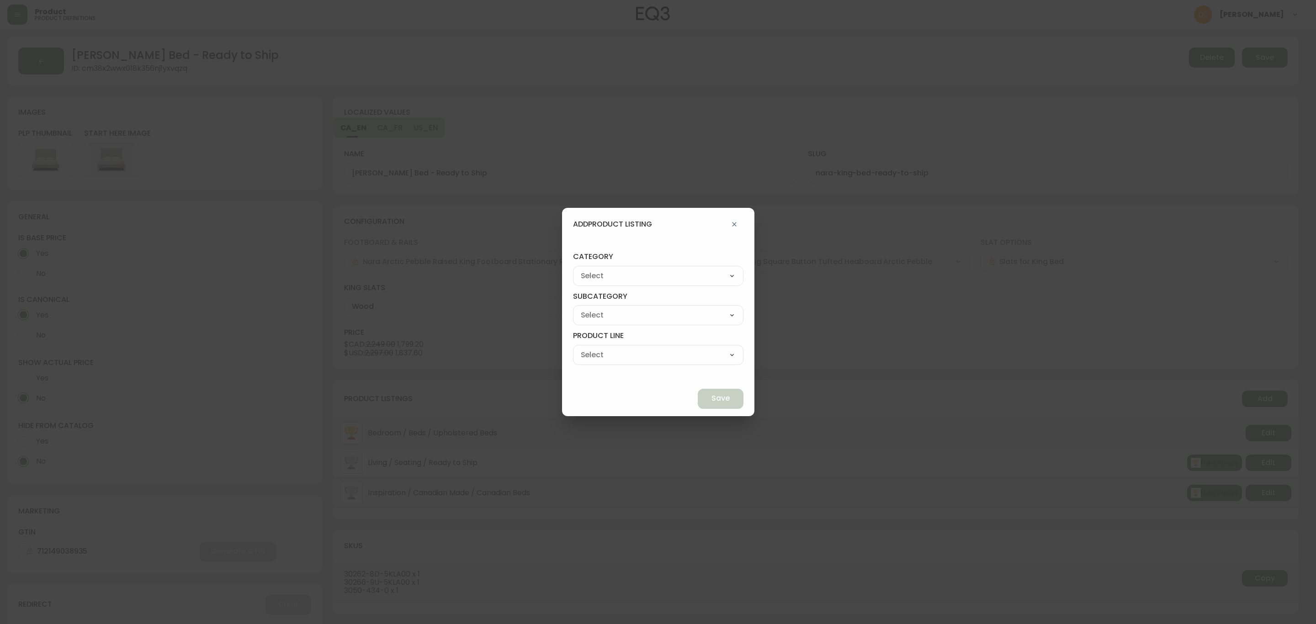
click at [687, 279] on select "Best Sellers Living Dining Bedroom Outdoor Office Lighting Rugs Accessories EQ3…" at bounding box center [658, 276] width 170 height 14
select select "cjzvl9mf201ln0146jj1fgg9i"
click at [594, 269] on select "Best Sellers Living Dining Bedroom Outdoor Office Lighting Rugs Accessories EQ3…" at bounding box center [658, 276] width 170 height 14
type input "Best Sellers"
click at [626, 318] on select "Quick Ship Upholstery Bedroom Furniture Dining Furniture" at bounding box center [658, 315] width 170 height 14
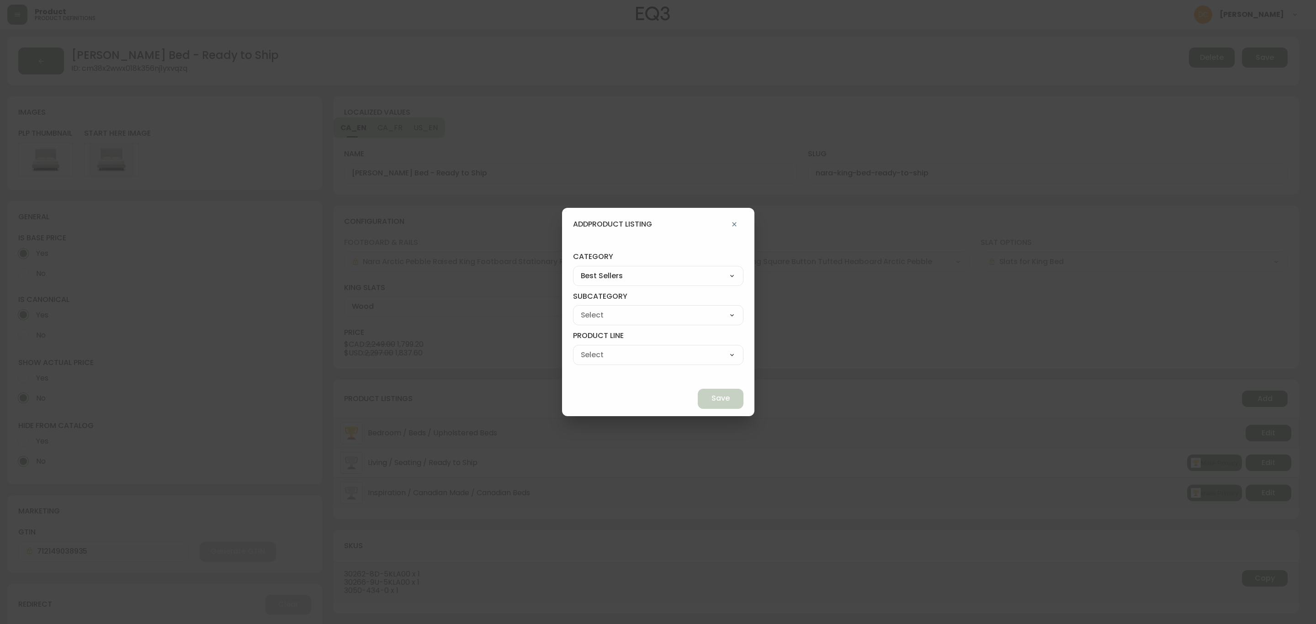
select select "cjzvlbg2601lr0146yrz15412"
click at [594, 308] on select "Quick Ship Upholstery Bedroom Furniture Dining Furniture" at bounding box center [658, 315] width 170 height 14
type input "Quick Ship Upholstery"
click at [636, 353] on select "Ready To Ship Chairs Ready To Ship Sectionals Ready To Ship Bed Frames Ready To…" at bounding box center [658, 355] width 170 height 14
select select "cmere9n6k5uhu01985hw0749o"
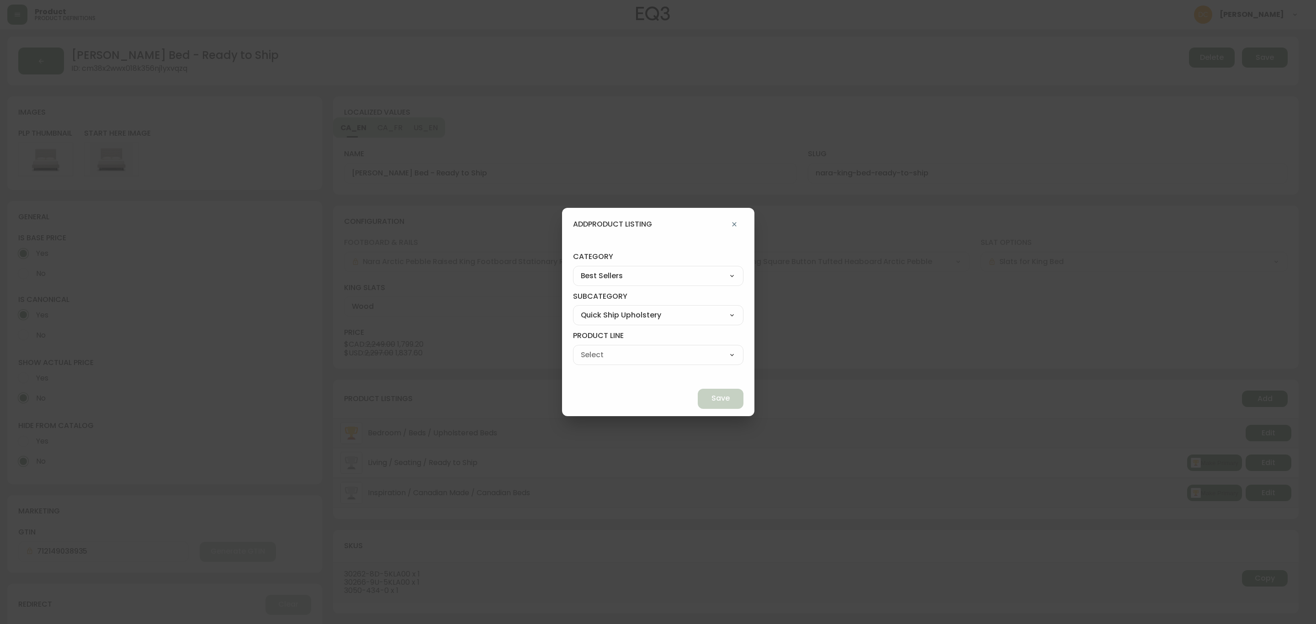
click at [594, 348] on select "Ready To Ship Chairs Ready To Ship Sectionals Ready To Ship Bed Frames Ready To…" at bounding box center [658, 355] width 170 height 14
type input "Ready To Ship Bed Frames"
click at [711, 398] on span "Save" at bounding box center [720, 398] width 18 height 10
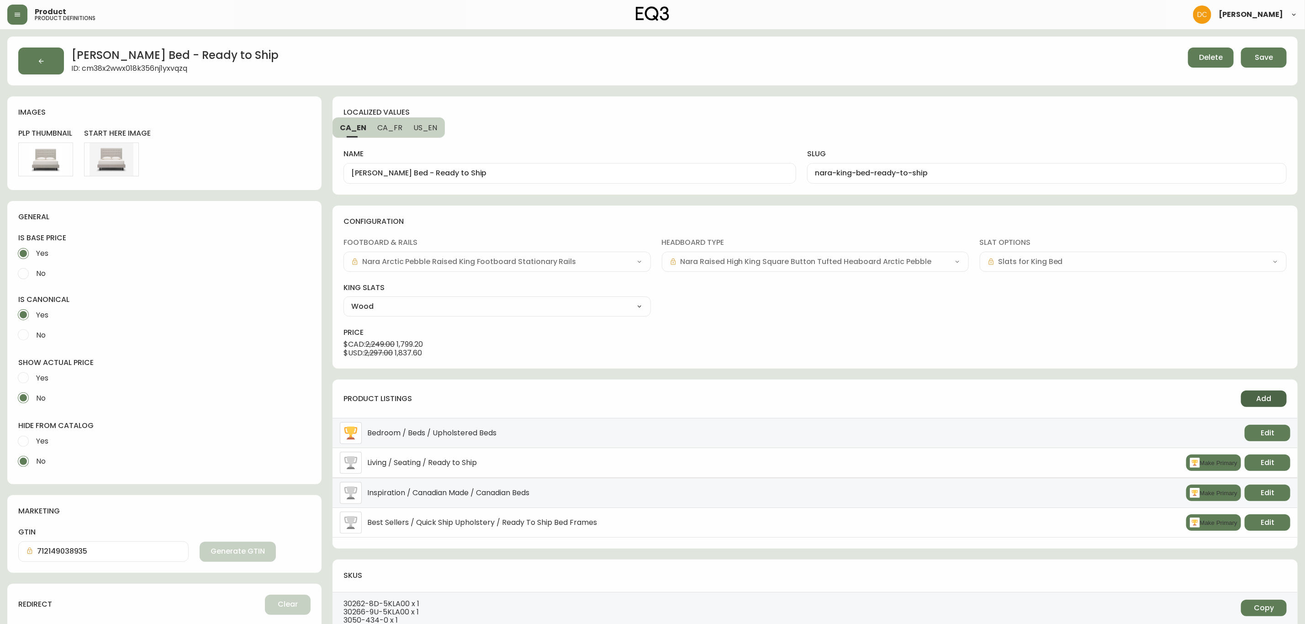
click at [1256, 401] on button "Add" at bounding box center [1264, 399] width 46 height 16
select select "cmere9n6k5uhu01985hw0749o"
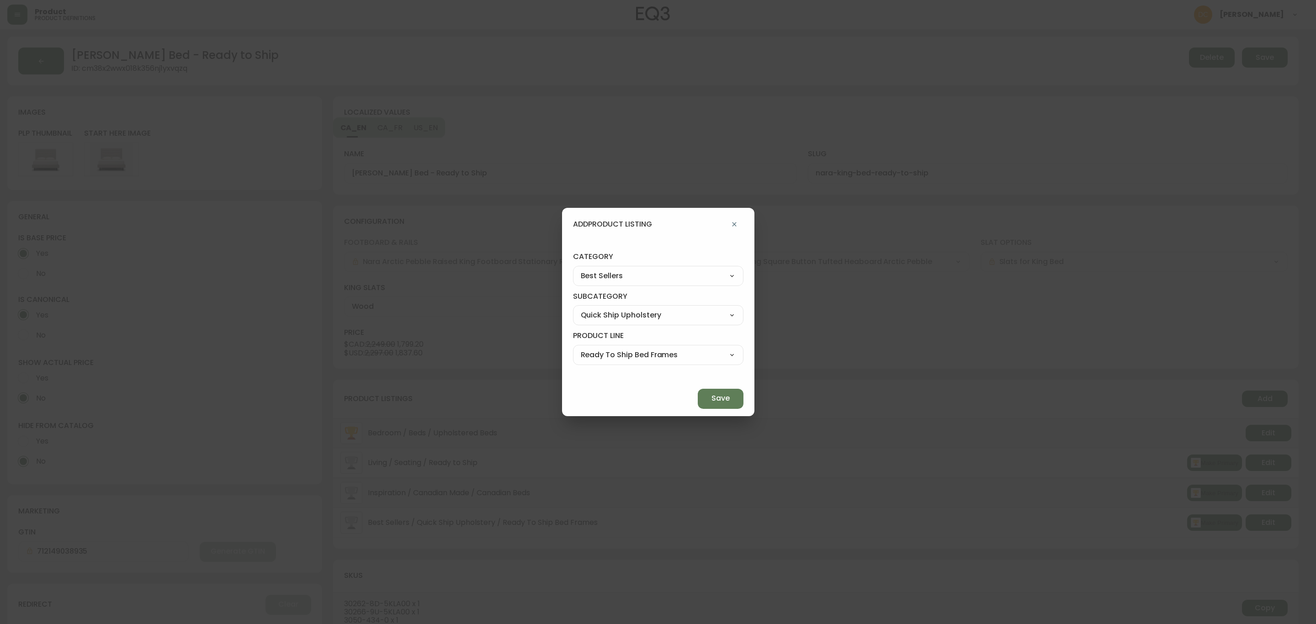
click at [673, 280] on select "Best Sellers Living Dining Bedroom Outdoor Office Lighting Rugs Accessories EQ3…" at bounding box center [658, 276] width 170 height 14
select select "0"
click at [594, 269] on select "Best Sellers Living Dining Bedroom Outdoor Office Lighting Rugs Accessories EQ3…" at bounding box center [658, 276] width 170 height 14
type input "Living"
select select
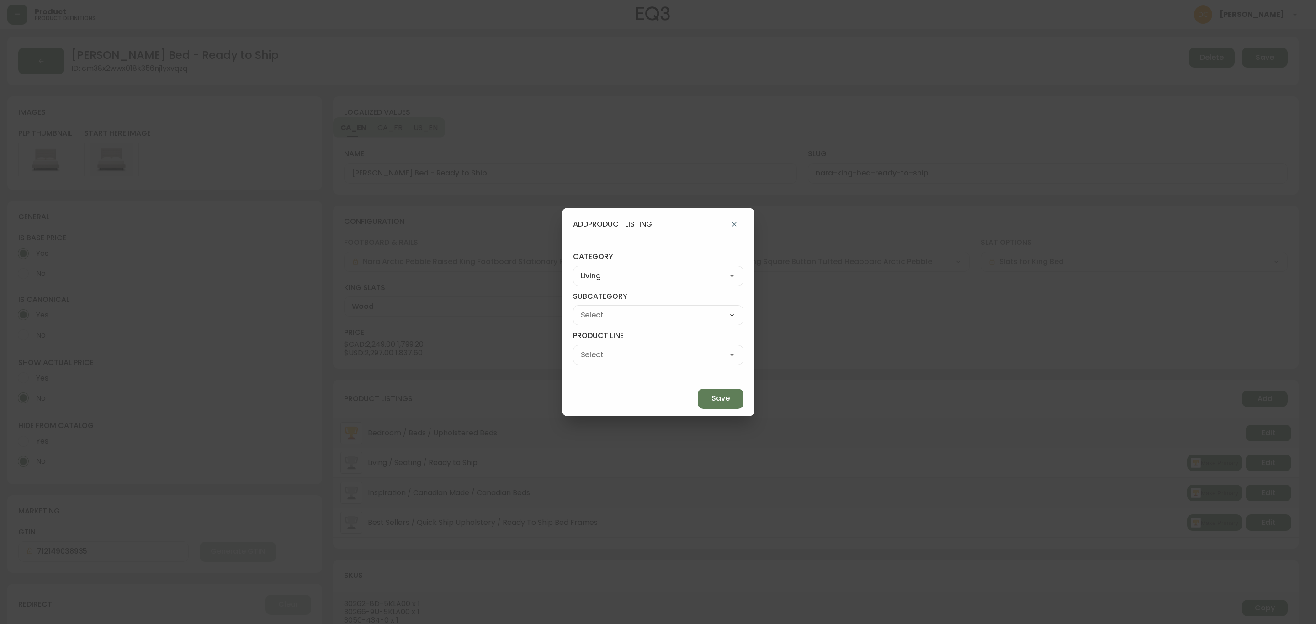
select select
click at [690, 282] on select "Best Sellers Living Dining Bedroom Outdoor Office Lighting Rugs Accessories EQ3…" at bounding box center [658, 276] width 170 height 14
select select "cjzvl9mf201ln0146jj1fgg9i"
click at [594, 269] on select "Best Sellers Living Dining Bedroom Outdoor Office Lighting Rugs Accessories EQ3…" at bounding box center [658, 276] width 170 height 14
type input "Best Sellers"
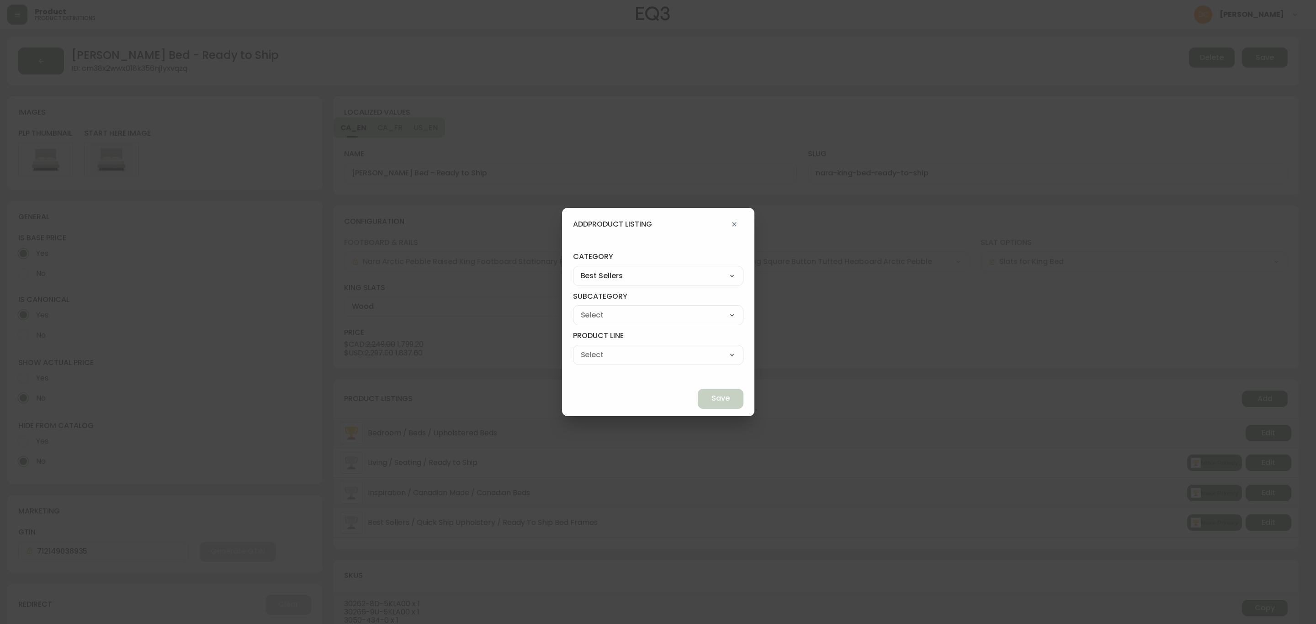
drag, startPoint x: 633, startPoint y: 315, endPoint x: 632, endPoint y: 321, distance: 6.0
click at [633, 315] on select "Quick Ship Upholstery Bedroom Furniture Dining Furniture" at bounding box center [658, 315] width 170 height 14
select select "cmeskxh635vqy0162l13pfb6h"
click at [594, 308] on select "Quick Ship Upholstery Bedroom Furniture Dining Furniture" at bounding box center [658, 315] width 170 height 14
type input "Bedroom Furniture"
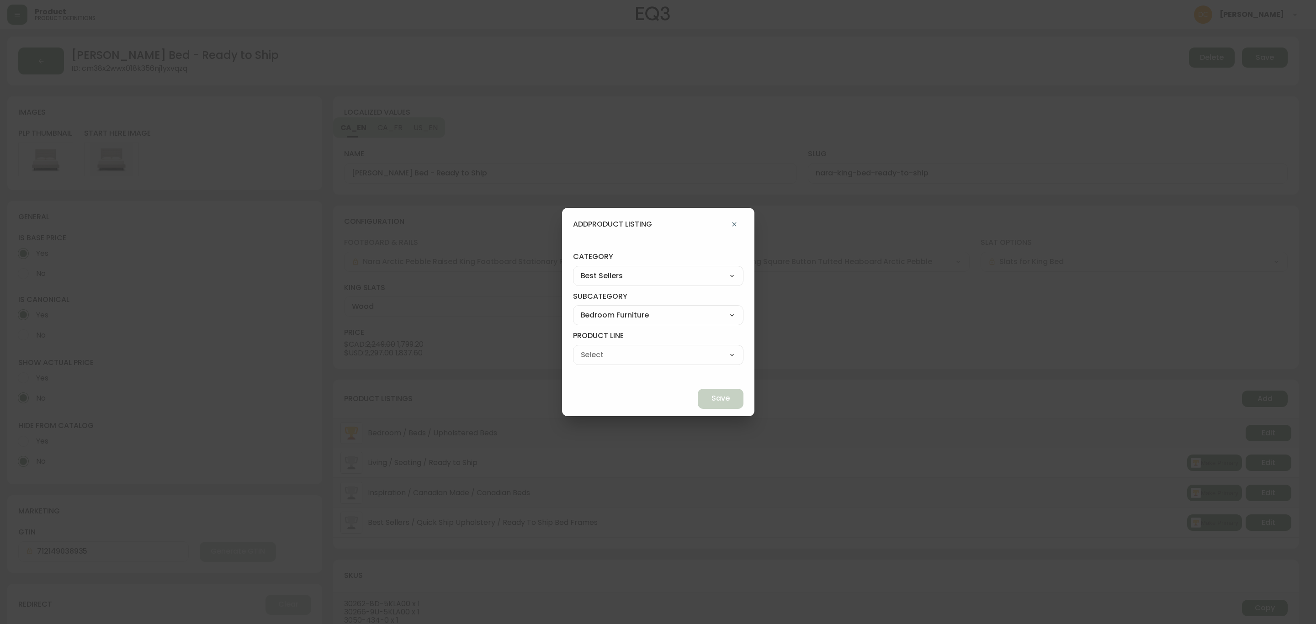
click at [646, 365] on div "Bed Frames Bedroom Storage" at bounding box center [658, 355] width 170 height 20
drag, startPoint x: 654, startPoint y: 356, endPoint x: 657, endPoint y: 361, distance: 5.1
click at [654, 356] on select "Bed Frames Bedroom Storage" at bounding box center [658, 355] width 170 height 14
select select "cmeslmh3x6ec30146k28bsq4d"
click at [594, 348] on select "Bed Frames Bedroom Storage" at bounding box center [658, 355] width 170 height 14
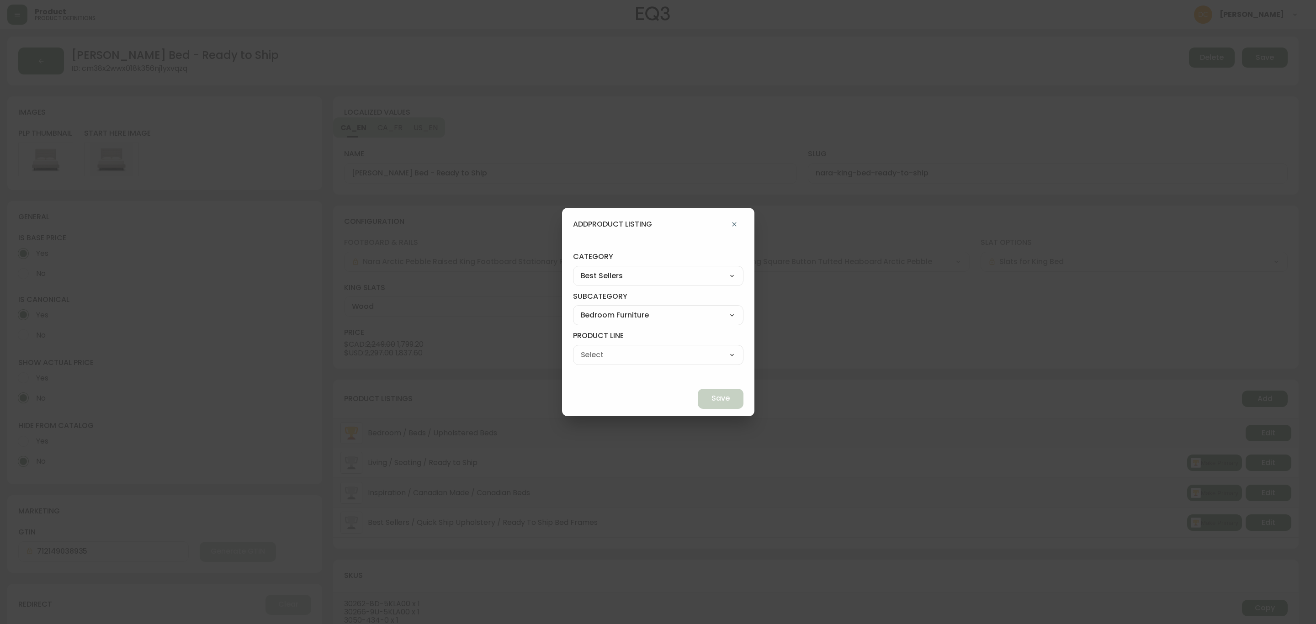
type input "Bed Frames"
click at [698, 400] on button "Save" at bounding box center [721, 399] width 46 height 20
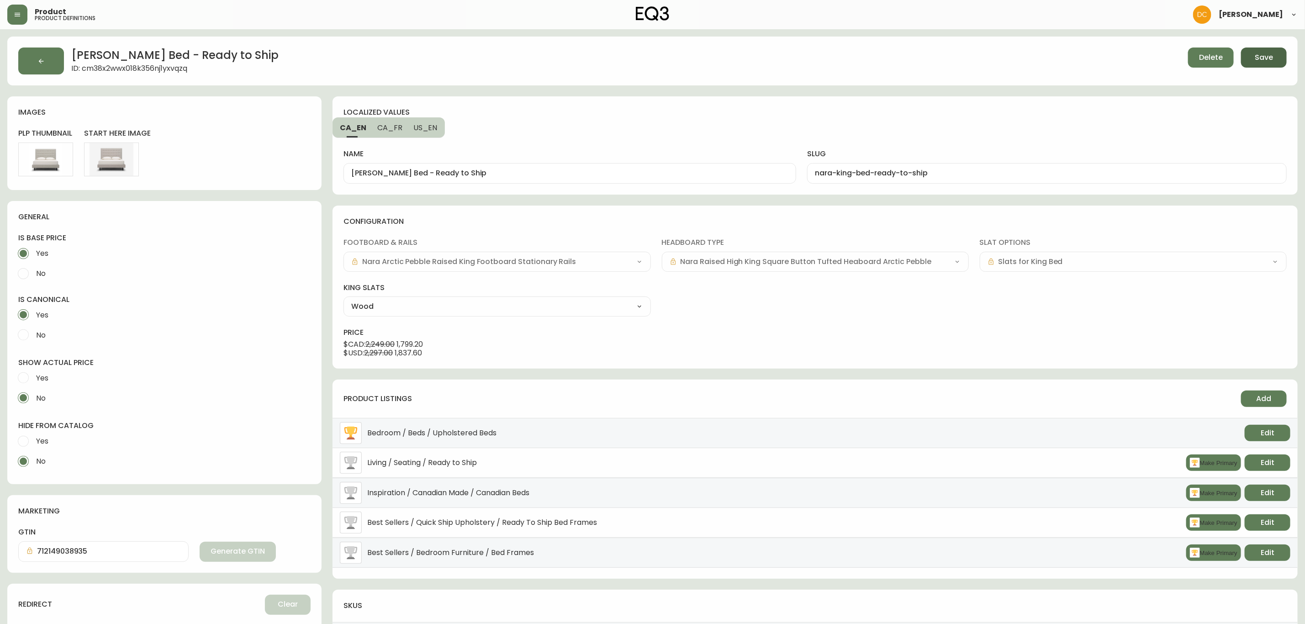
click at [1272, 55] on span "Save" at bounding box center [1264, 58] width 18 height 10
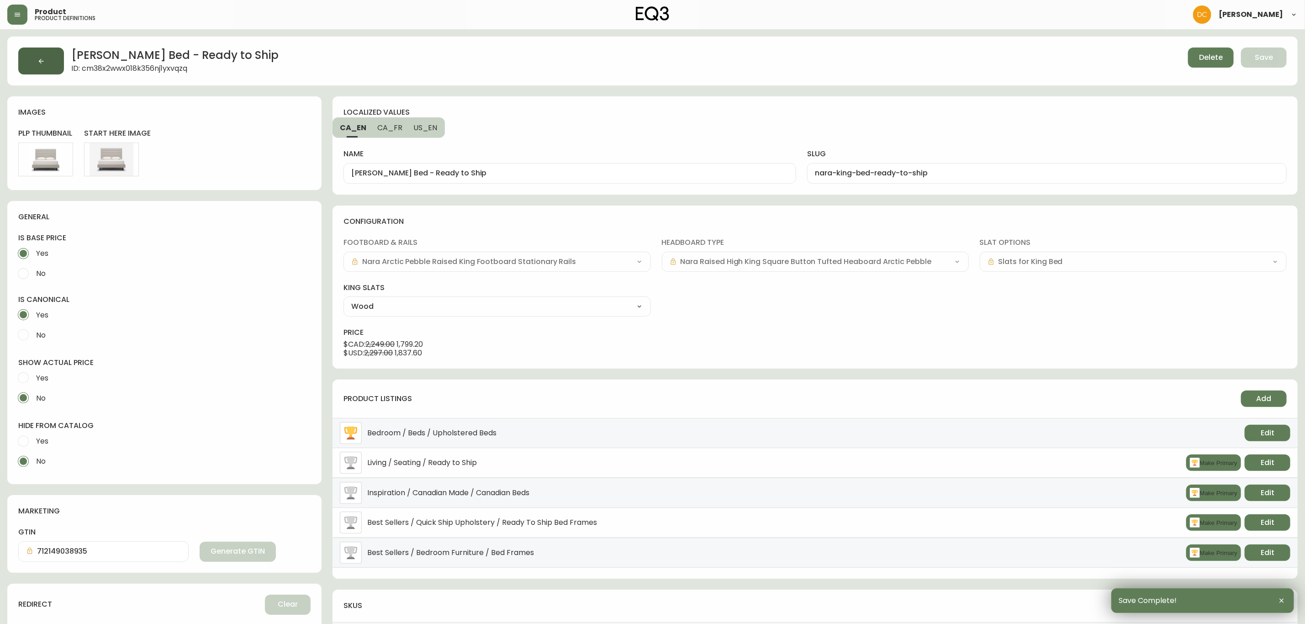
click at [31, 64] on button "button" at bounding box center [41, 61] width 46 height 27
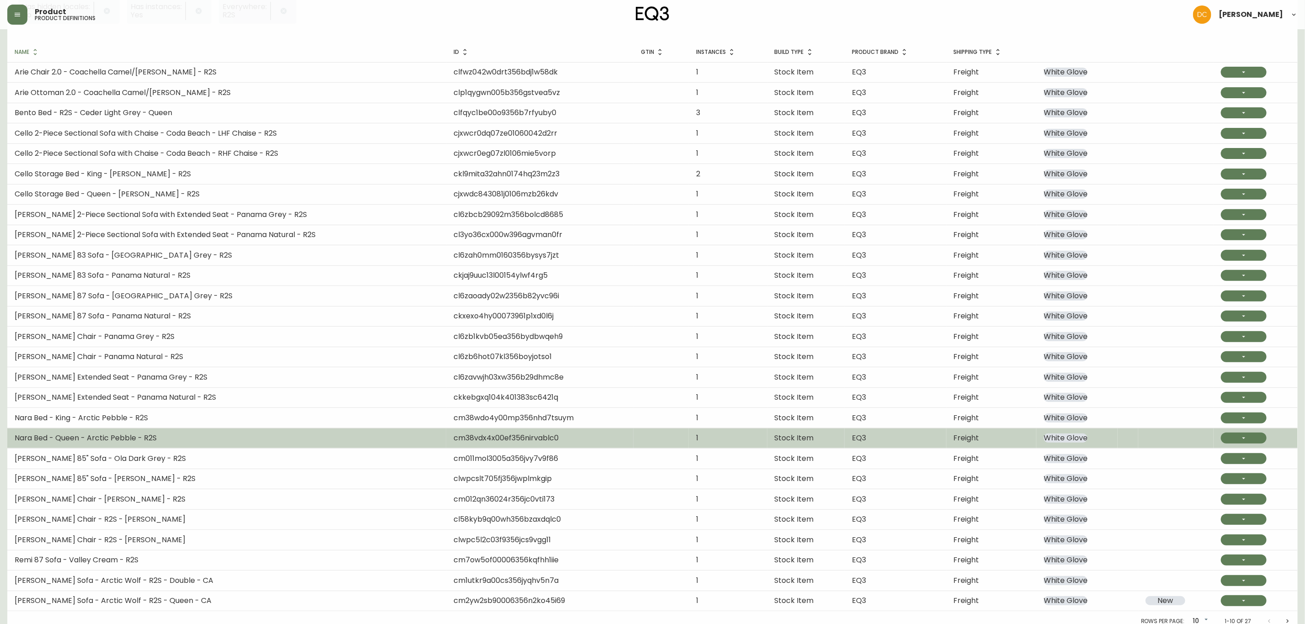
scroll to position [147, 0]
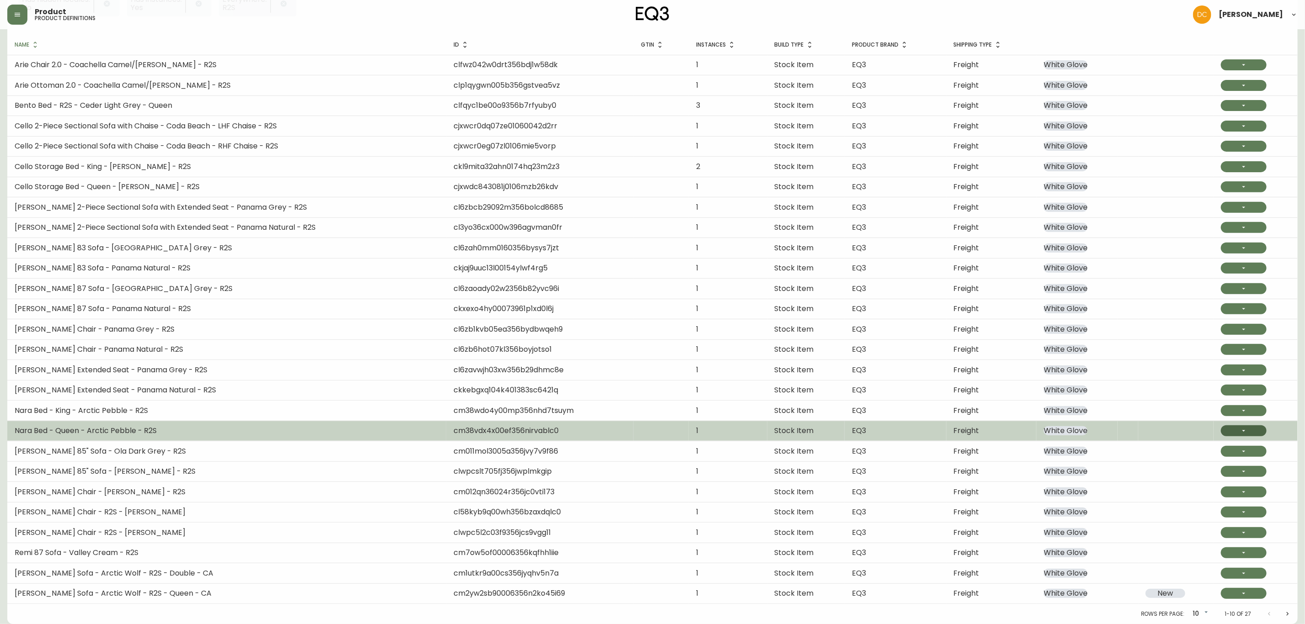
click at [1241, 432] on icon "button" at bounding box center [1244, 430] width 7 height 7
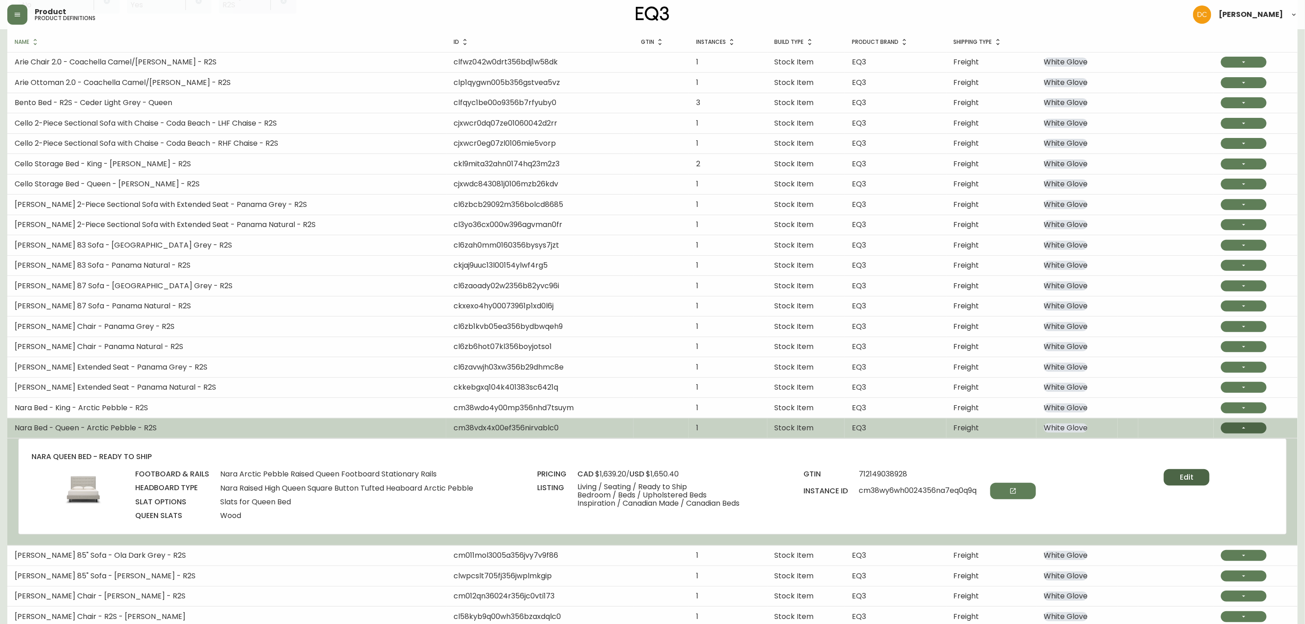
click at [1197, 478] on button "Edit" at bounding box center [1187, 477] width 46 height 16
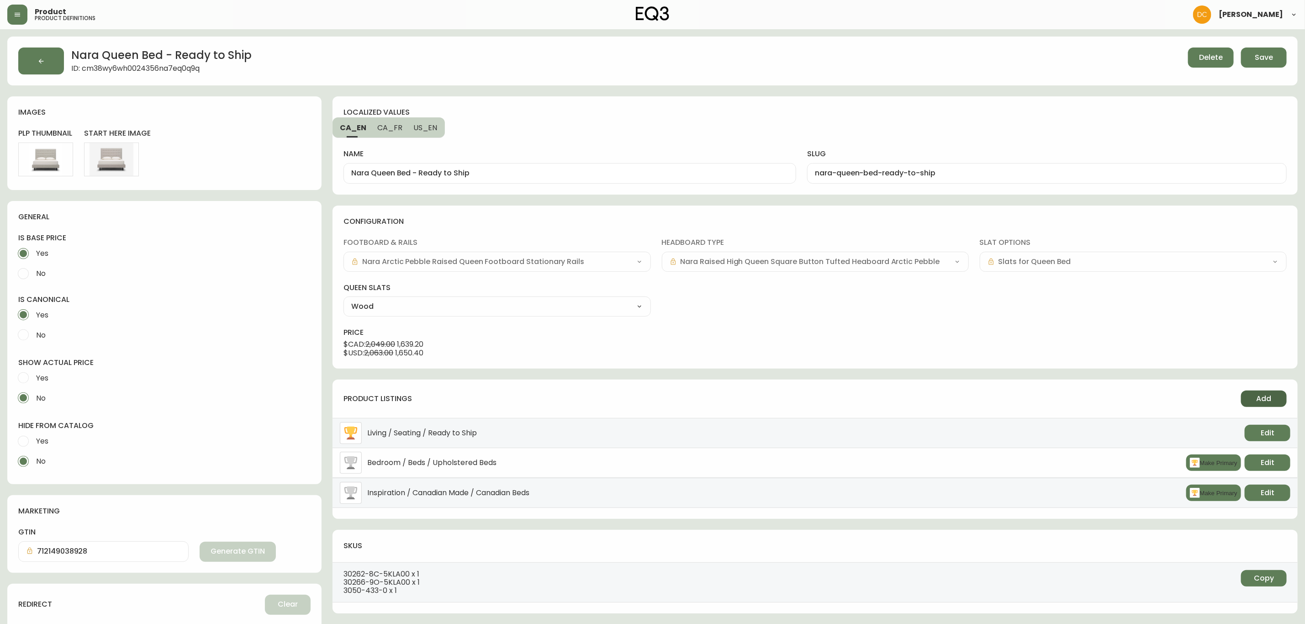
click at [1259, 400] on span "Add" at bounding box center [1264, 399] width 15 height 10
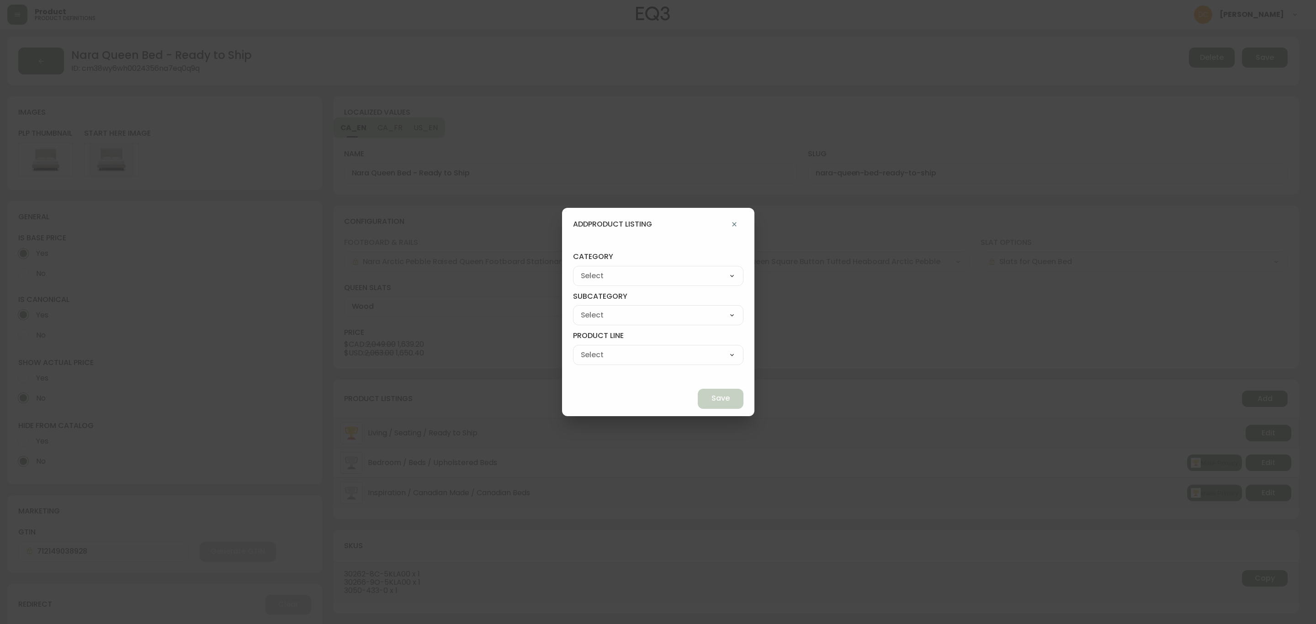
click at [675, 273] on select "Best Sellers Living Dining Bedroom Outdoor Office Lighting Rugs Accessories EQ3…" at bounding box center [658, 276] width 170 height 14
select select "cjzvl9mf201ln0146jj1fgg9i"
click at [594, 269] on select "Best Sellers Living Dining Bedroom Outdoor Office Lighting Rugs Accessories EQ3…" at bounding box center [658, 276] width 170 height 14
type input "Best Sellers"
click at [628, 317] on select "Quick Ship Upholstery Bedroom Furniture Dining Furniture" at bounding box center [658, 315] width 170 height 14
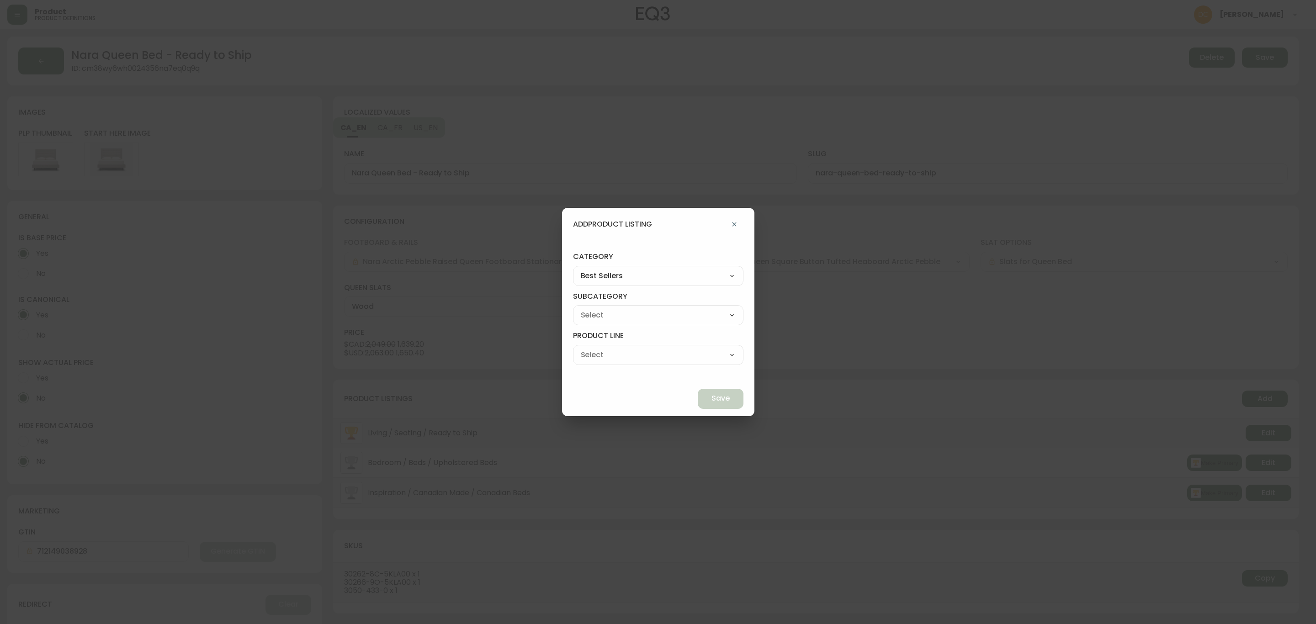
select select "cjzvlbg2601lr0146yrz15412"
click at [594, 308] on select "Quick Ship Upholstery Bedroom Furniture Dining Furniture" at bounding box center [658, 315] width 170 height 14
type input "Quick Ship Upholstery"
drag, startPoint x: 628, startPoint y: 354, endPoint x: 630, endPoint y: 360, distance: 5.8
click at [628, 354] on select "Ready To Ship Chairs Ready To Ship Sectionals Ready To Ship Bed Frames Ready To…" at bounding box center [658, 355] width 170 height 14
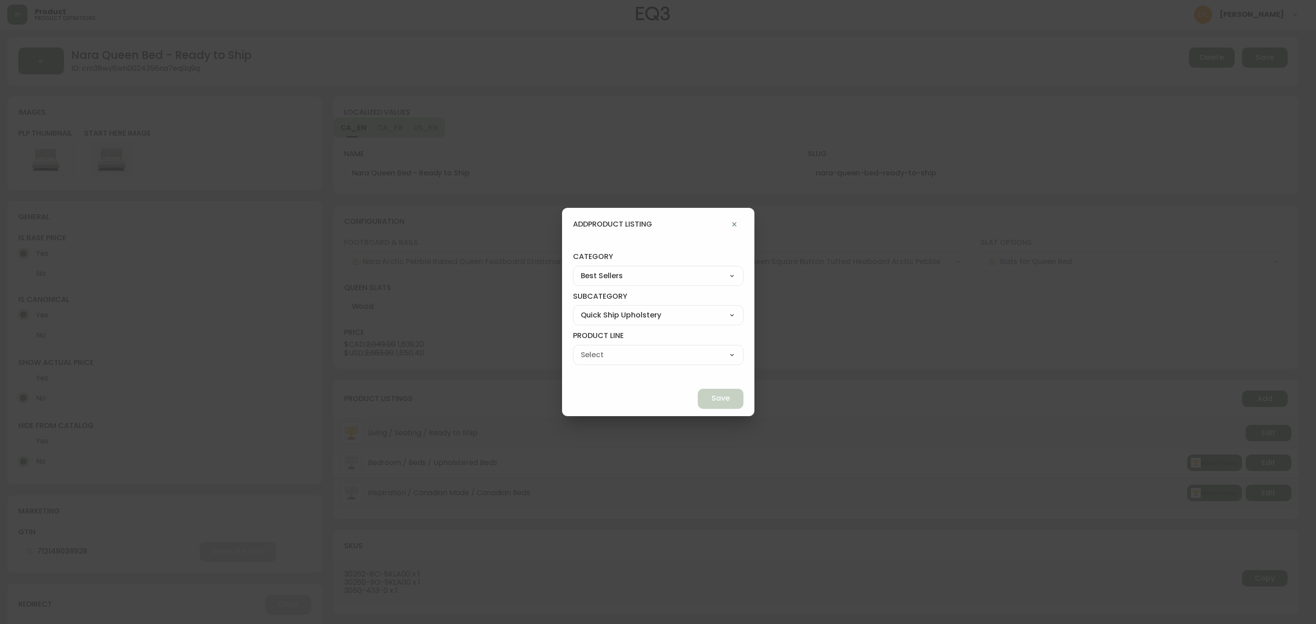
select select "cmere9n6k5uhu01985hw0749o"
click at [594, 348] on select "Ready To Ship Chairs Ready To Ship Sectionals Ready To Ship Bed Frames Ready To…" at bounding box center [658, 355] width 170 height 14
type input "Ready To Ship Bed Frames"
click at [711, 401] on span "Save" at bounding box center [720, 398] width 18 height 10
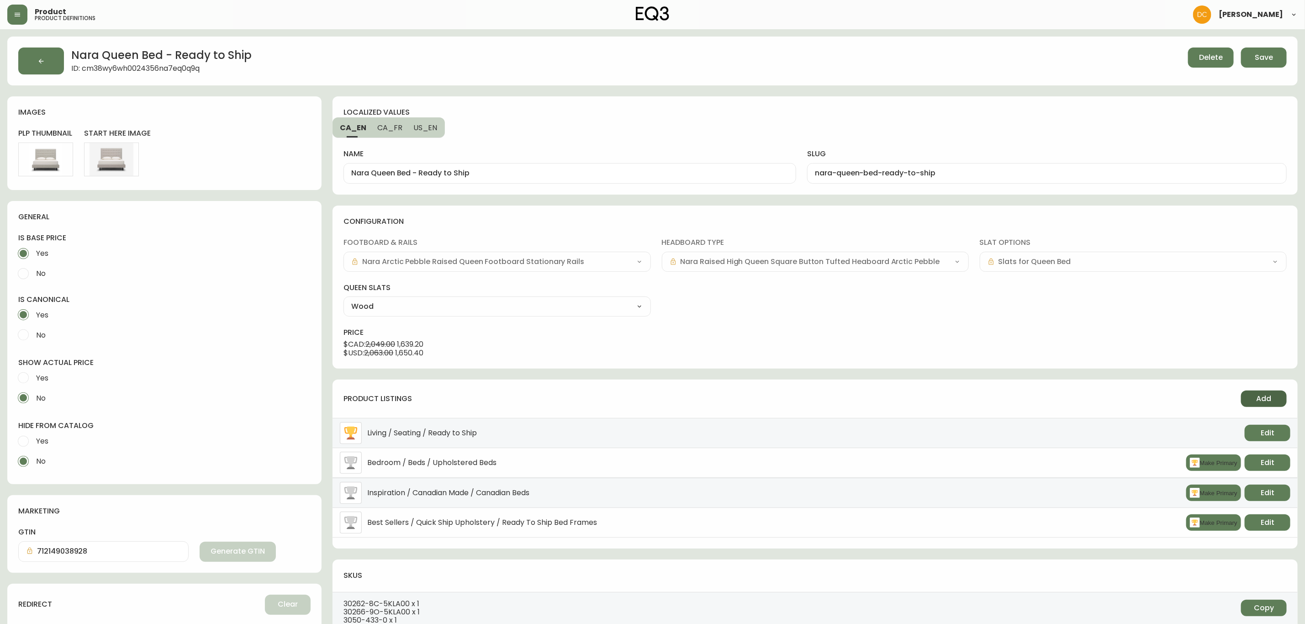
click at [1265, 396] on span "Add" at bounding box center [1264, 399] width 15 height 10
select select "cmere9n6k5uhu01985hw0749o"
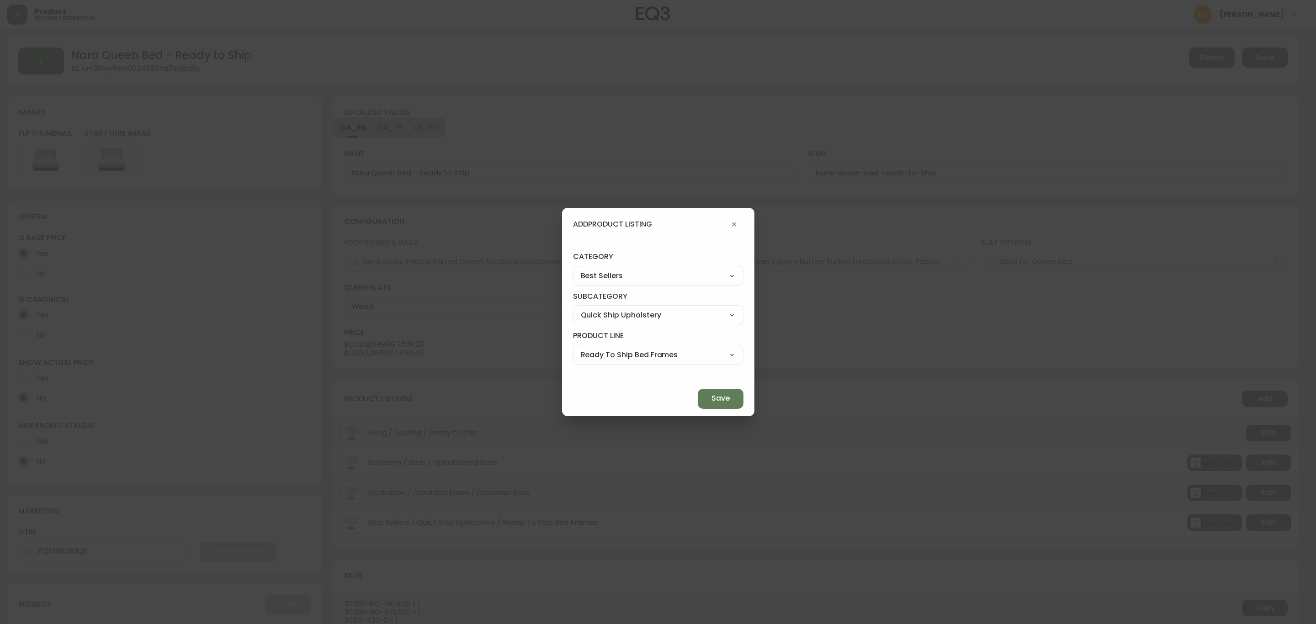
click at [662, 320] on select "Quick Ship Upholstery Bedroom Furniture Dining Furniture" at bounding box center [658, 315] width 170 height 14
select select "cmeskxh635vqy0162l13pfb6h"
click at [594, 308] on select "Quick Ship Upholstery Bedroom Furniture Dining Furniture" at bounding box center [658, 315] width 170 height 14
type input "Bedroom Furniture"
click at [643, 352] on select "Bed Frames Bedroom Storage" at bounding box center [658, 355] width 170 height 14
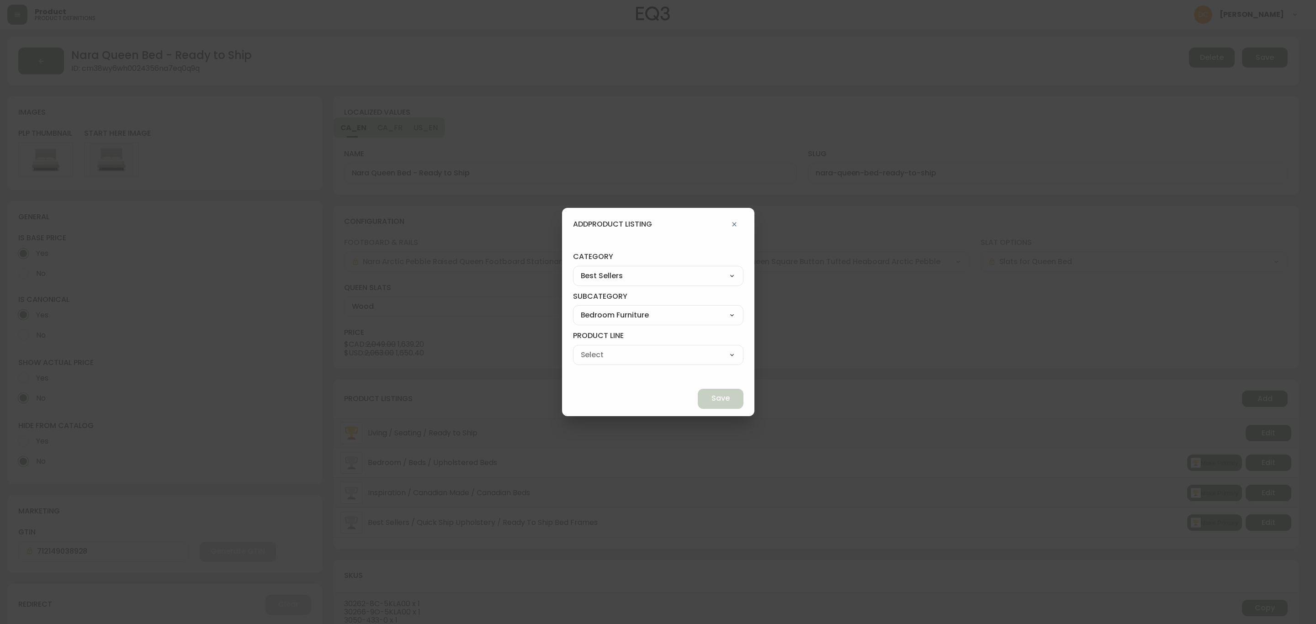
select select "cmeslmh3x6ec30146k28bsq4d"
click at [594, 348] on select "Bed Frames Bedroom Storage" at bounding box center [658, 355] width 170 height 14
type input "Bed Frames"
click at [711, 394] on span "Save" at bounding box center [720, 398] width 18 height 10
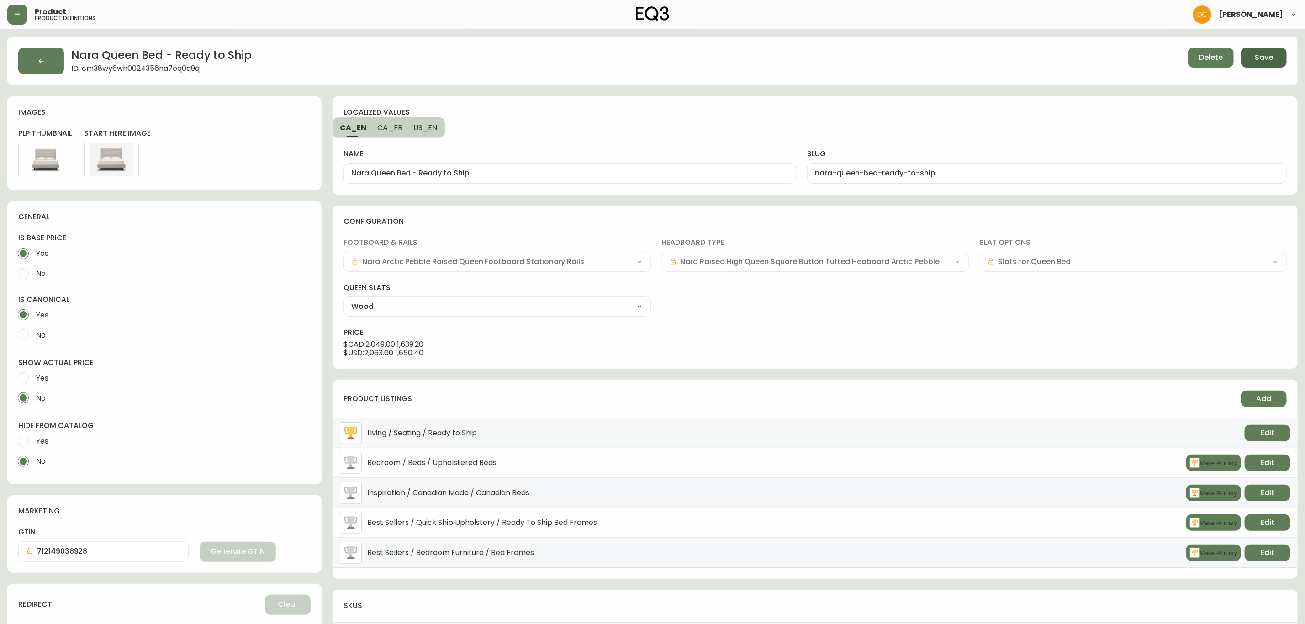
click at [1271, 55] on span "Save" at bounding box center [1264, 58] width 18 height 10
click at [1205, 460] on button "Make Primary" at bounding box center [1214, 463] width 55 height 16
click at [1261, 62] on span "Save" at bounding box center [1264, 58] width 18 height 10
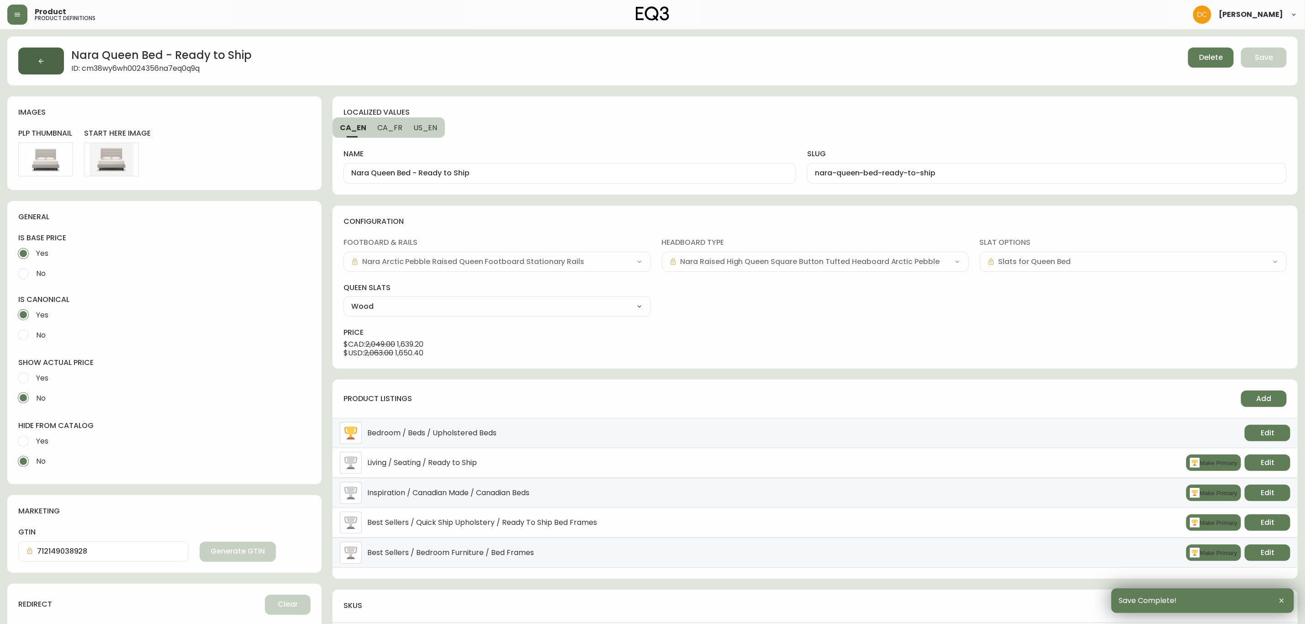
click at [55, 64] on button "button" at bounding box center [41, 61] width 46 height 27
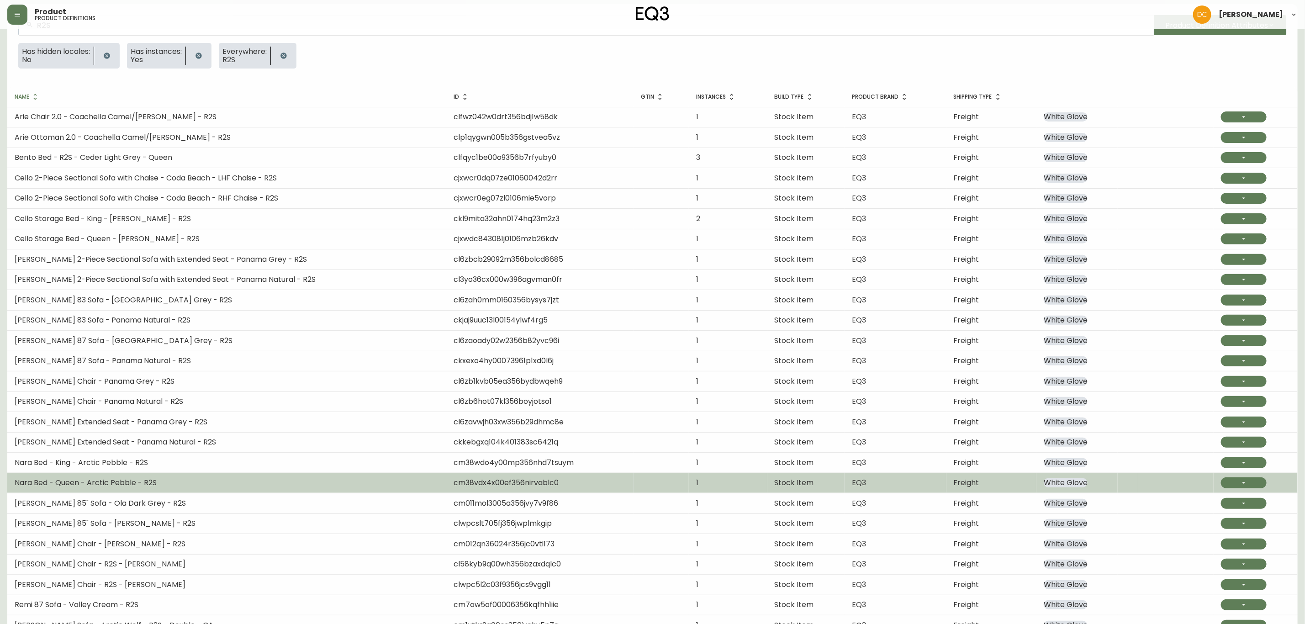
scroll to position [147, 0]
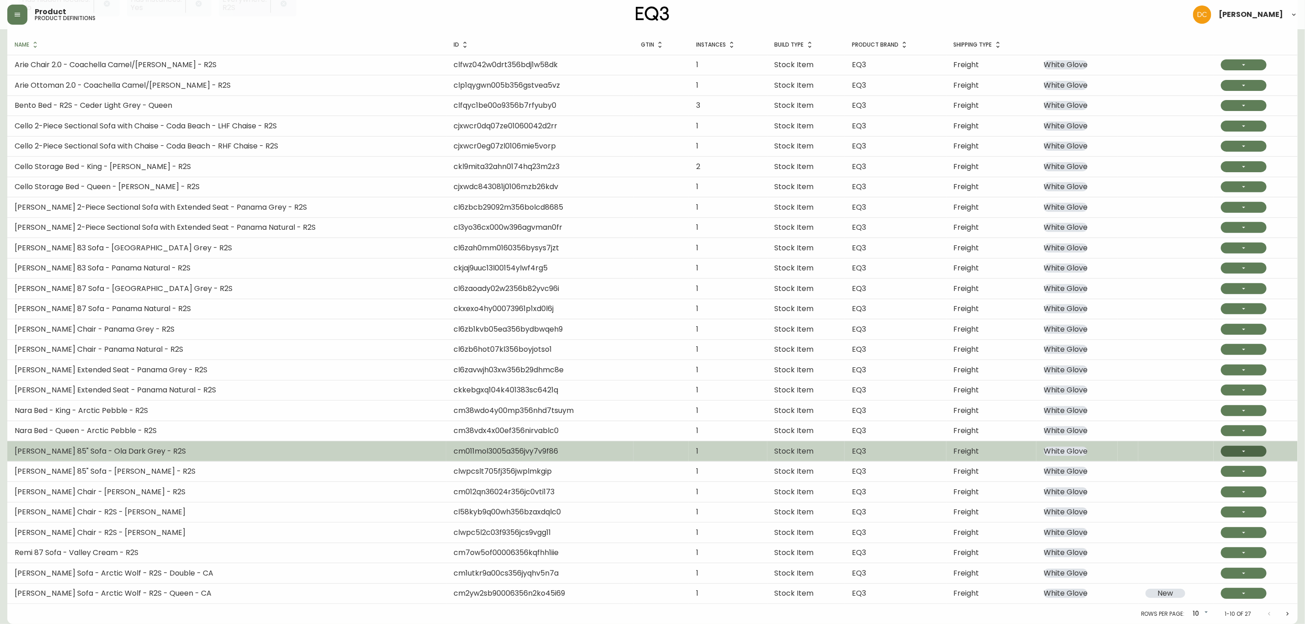
click at [1227, 452] on button "button" at bounding box center [1244, 451] width 46 height 11
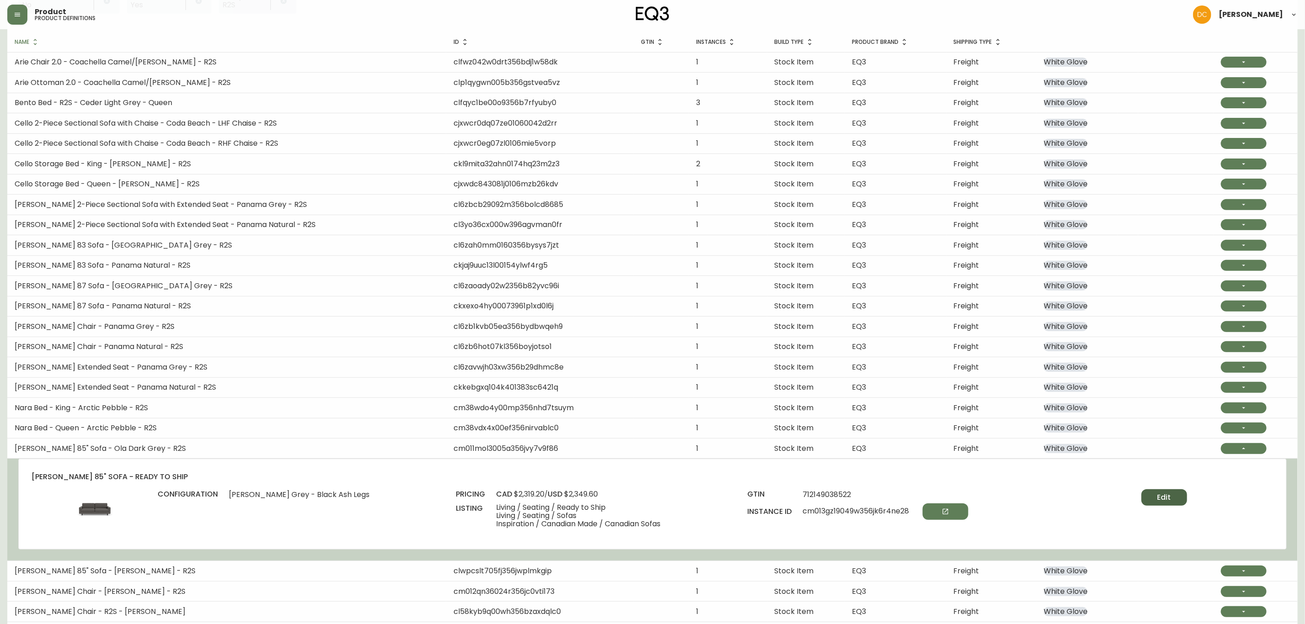
click at [1173, 499] on button "Edit" at bounding box center [1165, 497] width 46 height 16
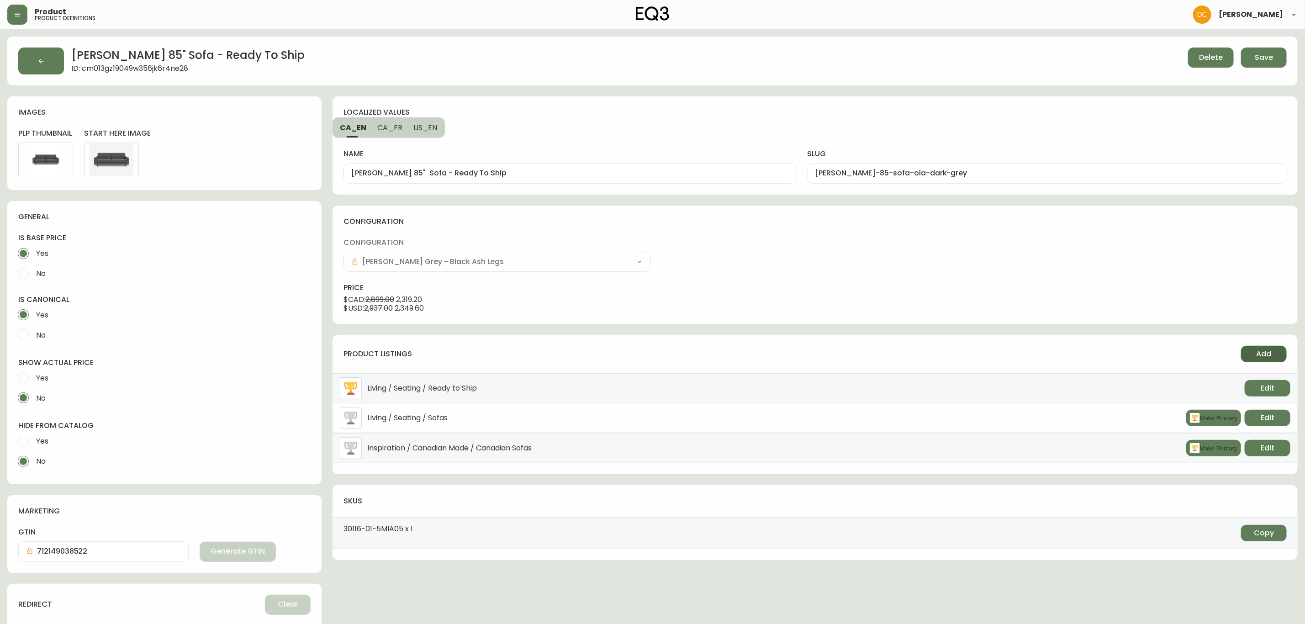
click at [1254, 354] on button "Add" at bounding box center [1264, 354] width 46 height 16
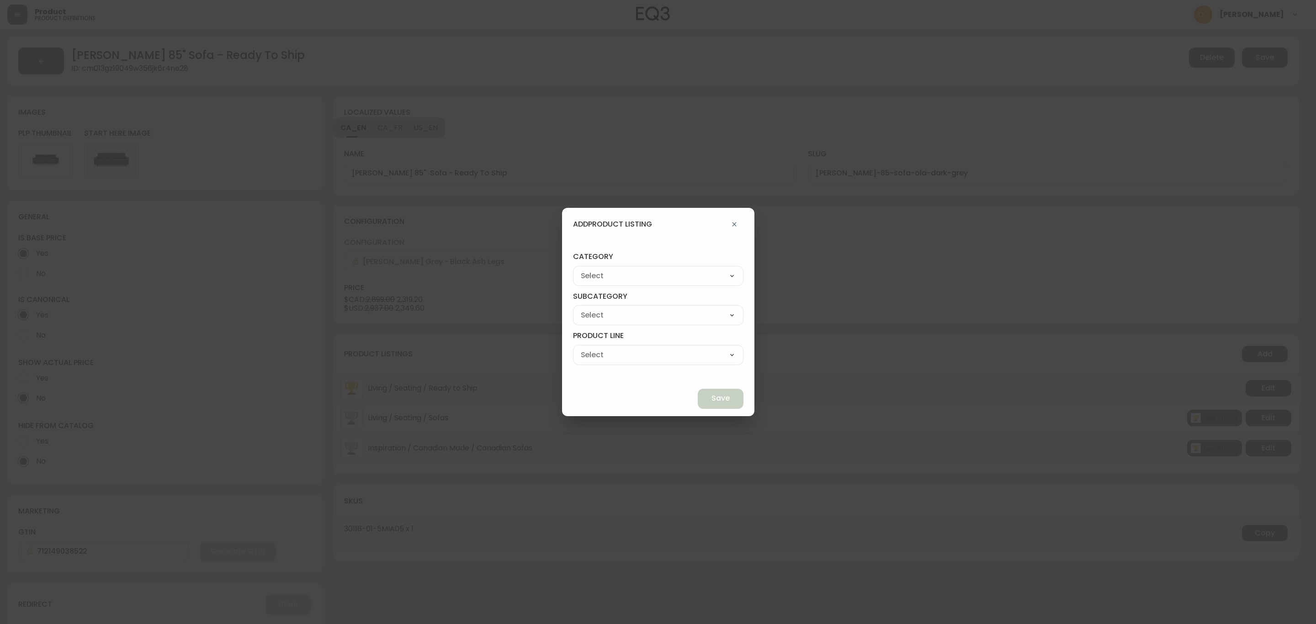
click at [637, 269] on select "Best Sellers Living Dining Bedroom Outdoor Office Lighting Rugs Accessories EQ3…" at bounding box center [658, 276] width 170 height 14
select select "cjzvl9mf201ln0146jj1fgg9i"
click at [594, 269] on select "Best Sellers Living Dining Bedroom Outdoor Office Lighting Rugs Accessories EQ3…" at bounding box center [658, 276] width 170 height 14
type input "Best Sellers"
click at [638, 317] on select "Quick Ship Upholstery Bedroom Furniture Dining Furniture" at bounding box center [658, 315] width 170 height 14
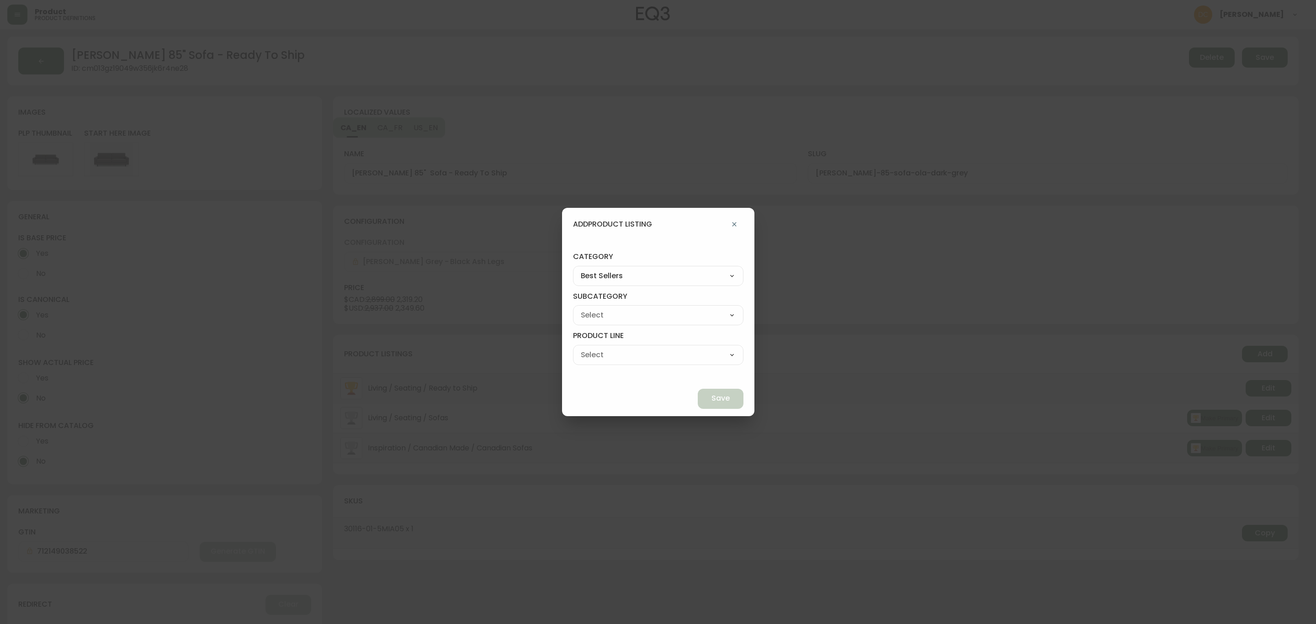
select select "cjzvlbg2601lr0146yrz15412"
click at [594, 308] on select "Quick Ship Upholstery Bedroom Furniture Dining Furniture" at bounding box center [658, 315] width 170 height 14
type input "Quick Ship Upholstery"
click at [628, 352] on select "Ready To Ship Chairs Ready To Ship Sectionals Ready To Ship Bed Frames Ready To…" at bounding box center [658, 355] width 170 height 14
select select "cjzvld41o01lv0146xyed45gn"
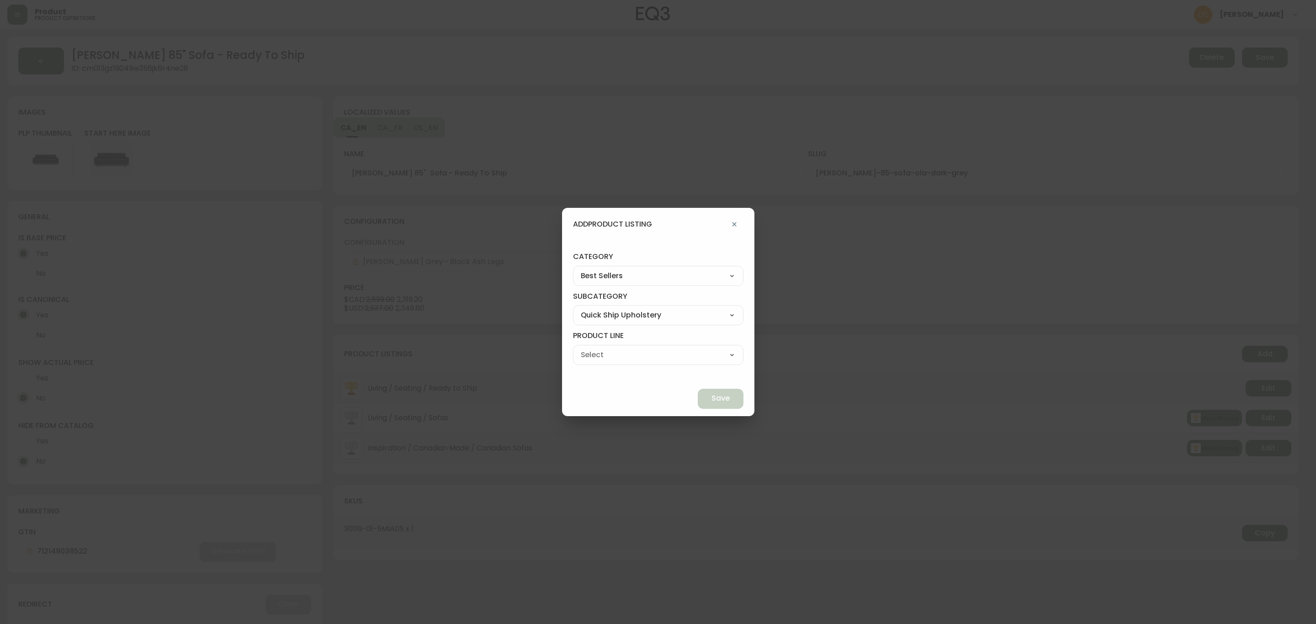
click at [594, 348] on select "Ready To Ship Chairs Ready To Ship Sectionals Ready To Ship Bed Frames Ready To…" at bounding box center [658, 355] width 170 height 14
type input "Ready To Ship Sofas"
click at [713, 401] on button "Save" at bounding box center [721, 399] width 46 height 20
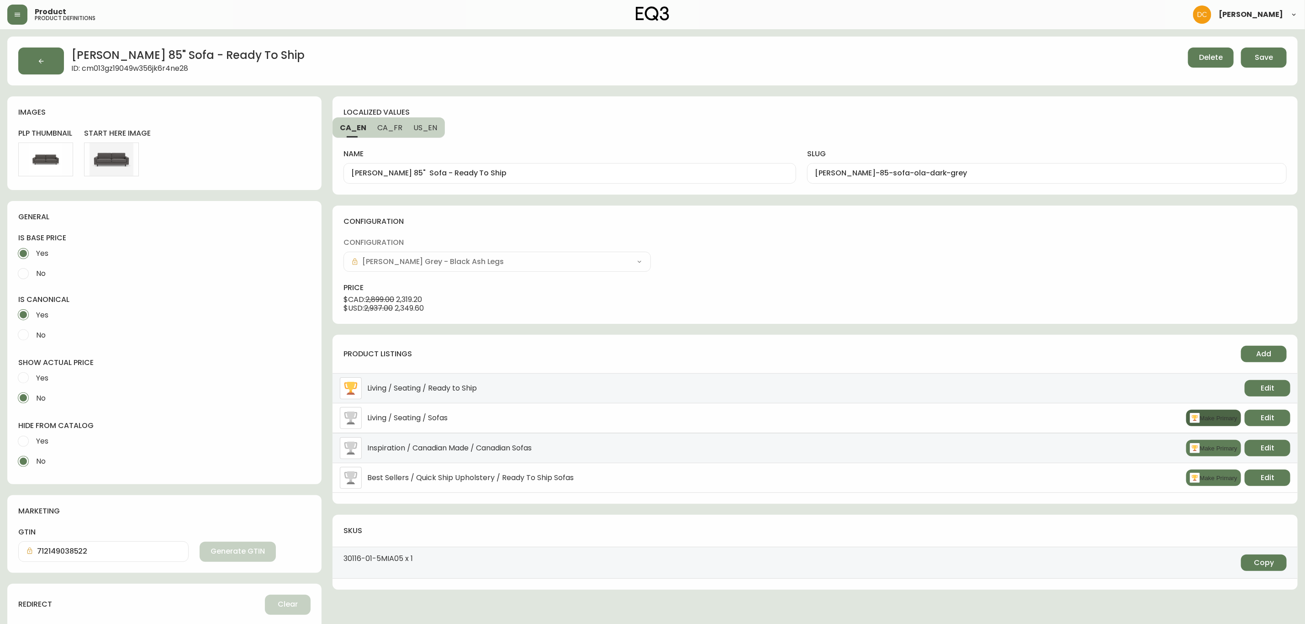
click at [1216, 423] on button "Make Primary" at bounding box center [1214, 418] width 55 height 16
click at [1283, 62] on button "Save" at bounding box center [1264, 58] width 46 height 20
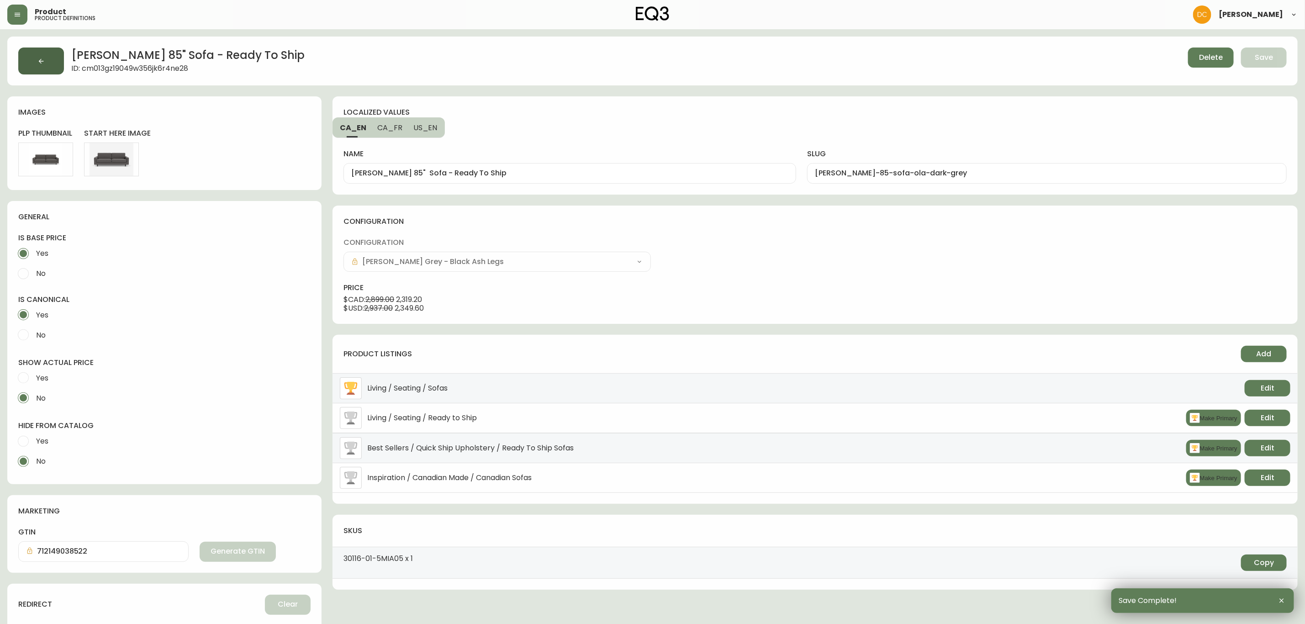
click at [55, 62] on button "button" at bounding box center [41, 61] width 46 height 27
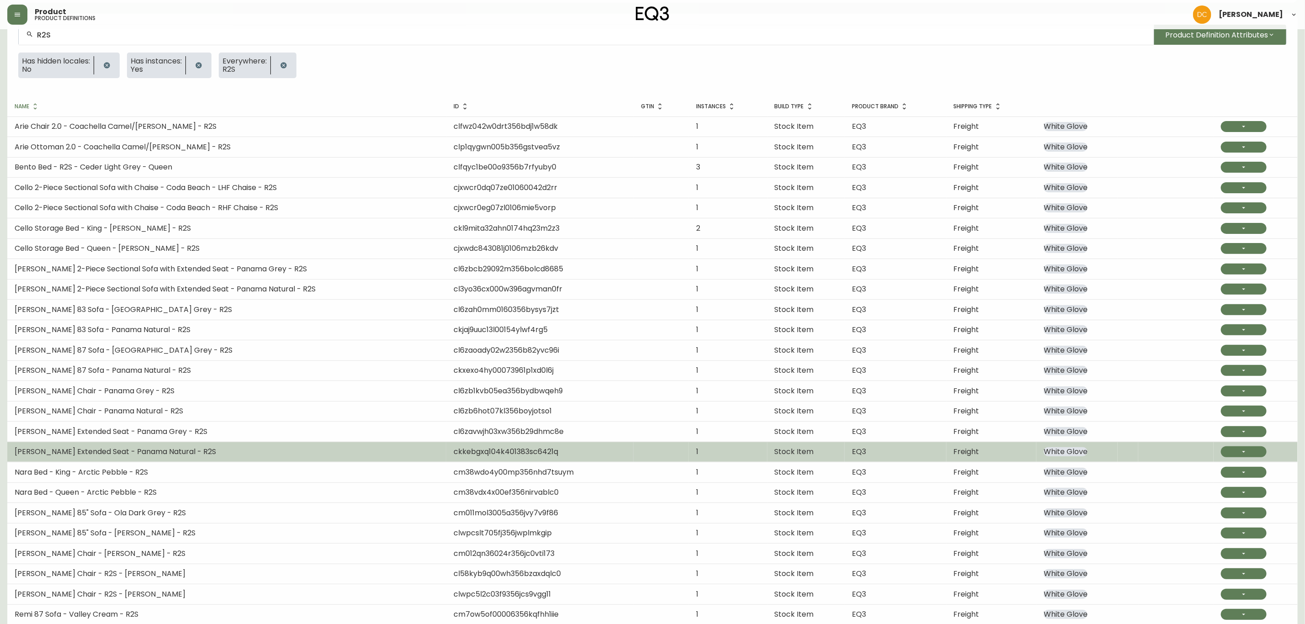
scroll to position [147, 0]
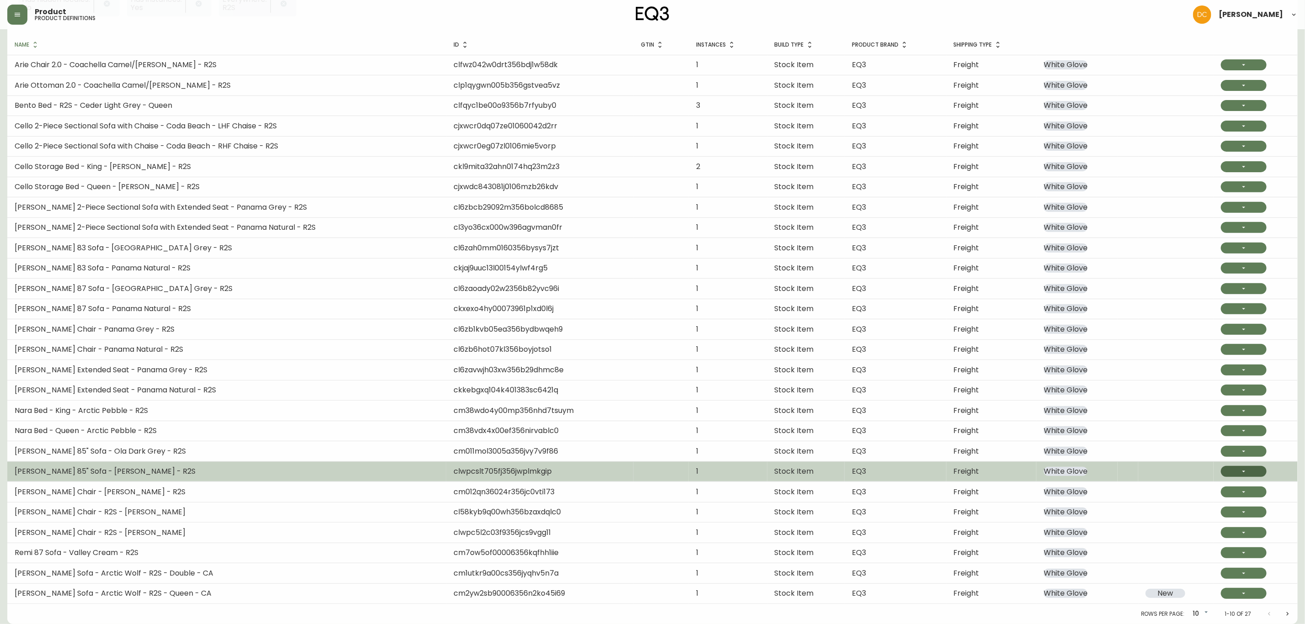
click at [1245, 473] on button "button" at bounding box center [1244, 471] width 46 height 11
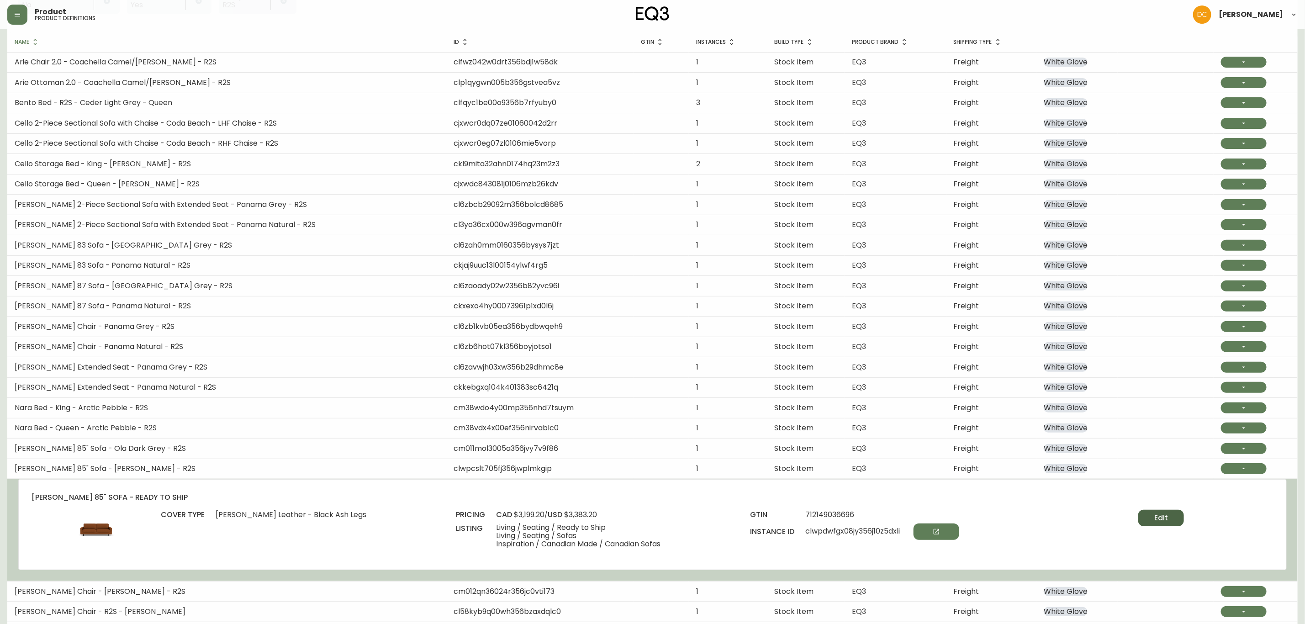
click at [1164, 520] on span "Edit" at bounding box center [1162, 518] width 14 height 10
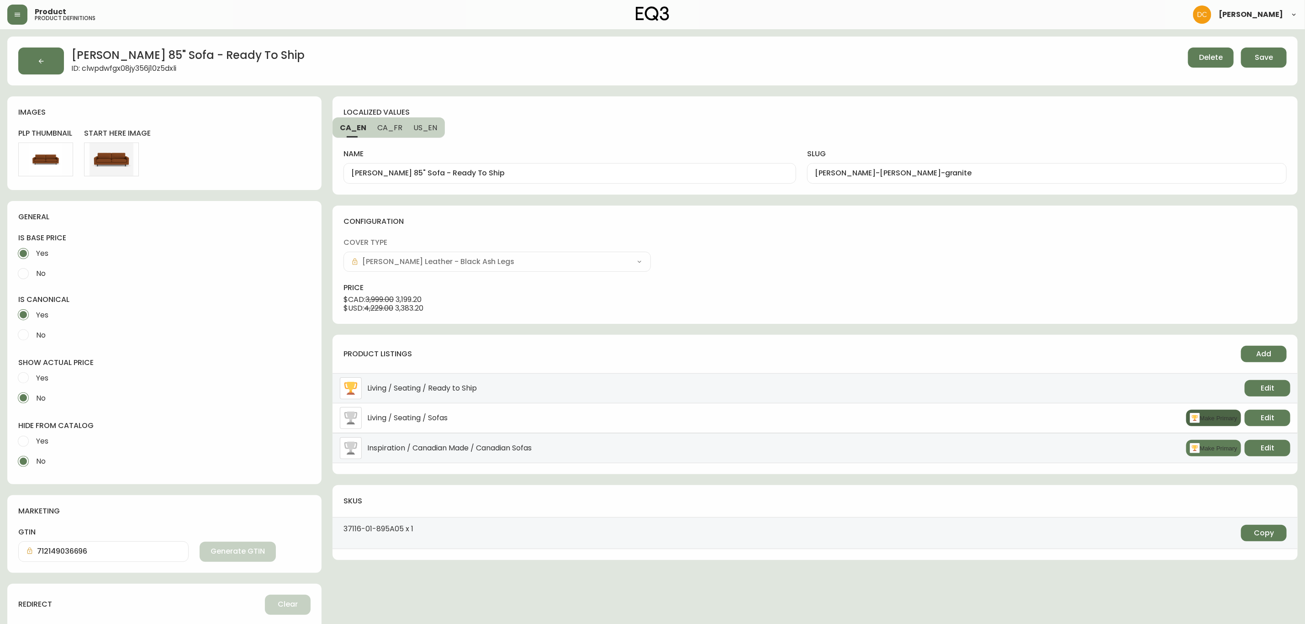
click at [1207, 413] on button "Make Primary" at bounding box center [1214, 418] width 55 height 16
click at [1272, 352] on button "Add" at bounding box center [1264, 354] width 46 height 16
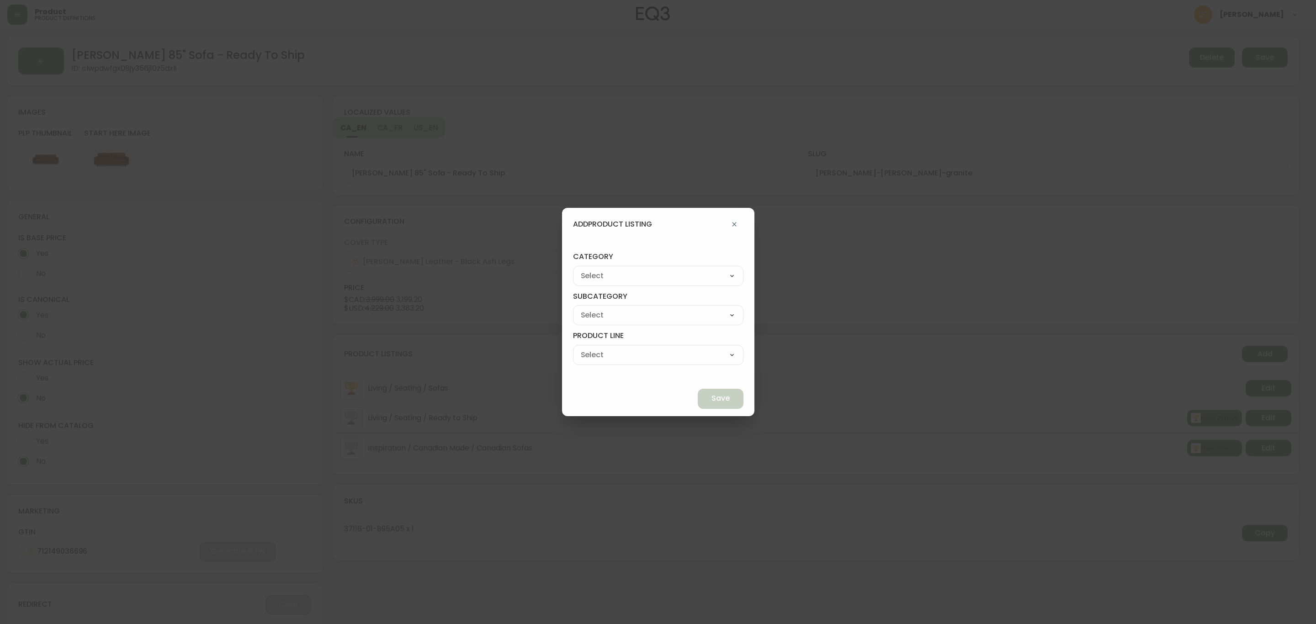
click at [683, 280] on select "Best Sellers Living Dining Bedroom Outdoor Office Lighting Rugs Accessories EQ3…" at bounding box center [658, 276] width 170 height 14
select select "cjzvl9mf201ln0146jj1fgg9i"
click at [594, 269] on select "Best Sellers Living Dining Bedroom Outdoor Office Lighting Rugs Accessories EQ3…" at bounding box center [658, 276] width 170 height 14
type input "Best Sellers"
click at [643, 323] on div "Quick Ship Upholstery Bedroom Furniture Dining Furniture" at bounding box center [658, 315] width 170 height 20
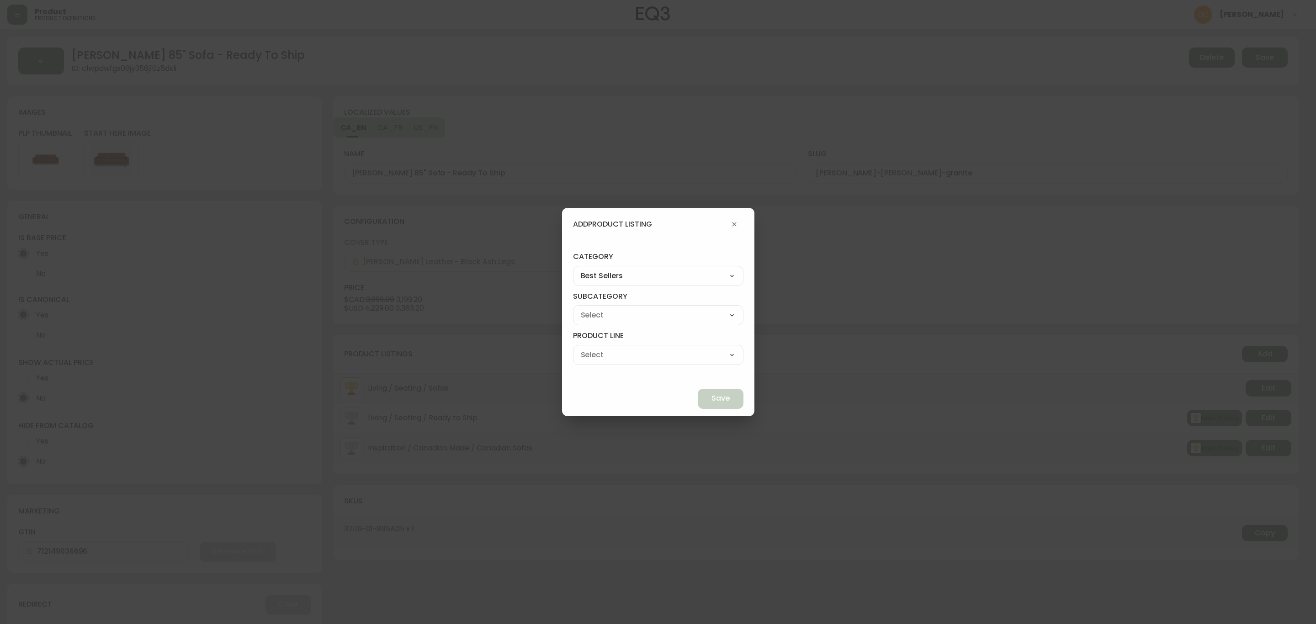
drag, startPoint x: 650, startPoint y: 314, endPoint x: 650, endPoint y: 321, distance: 7.3
click at [650, 314] on select "Quick Ship Upholstery Bedroom Furniture Dining Furniture" at bounding box center [658, 315] width 170 height 14
select select "cjzvlbg2601lr0146yrz15412"
click at [594, 308] on select "Quick Ship Upholstery Bedroom Furniture Dining Furniture" at bounding box center [658, 315] width 170 height 14
type input "Quick Ship Upholstery"
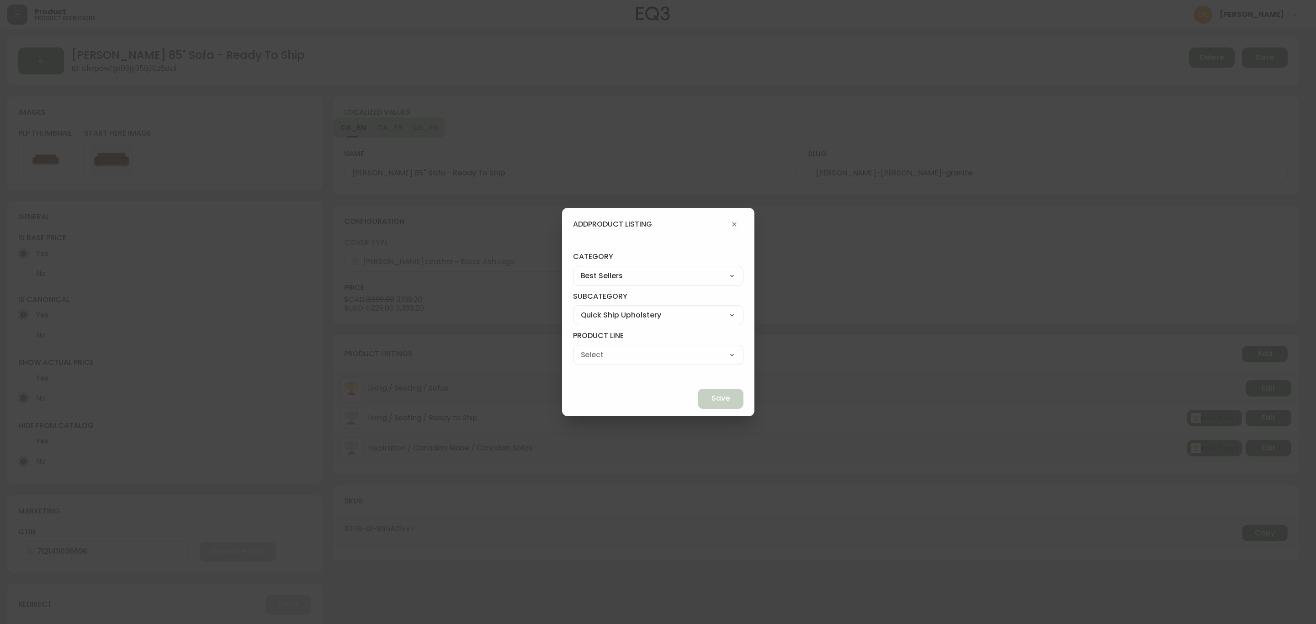
drag, startPoint x: 642, startPoint y: 352, endPoint x: 643, endPoint y: 361, distance: 8.8
click at [642, 352] on select "Ready To Ship Chairs Ready To Ship Sectionals Ready To Ship Bed Frames Ready To…" at bounding box center [658, 355] width 170 height 14
select select "cjzvld41o01lv0146xyed45gn"
click at [594, 348] on select "Ready To Ship Chairs Ready To Ship Sectionals Ready To Ship Bed Frames Ready To…" at bounding box center [658, 355] width 170 height 14
type input "Ready To Ship Sofas"
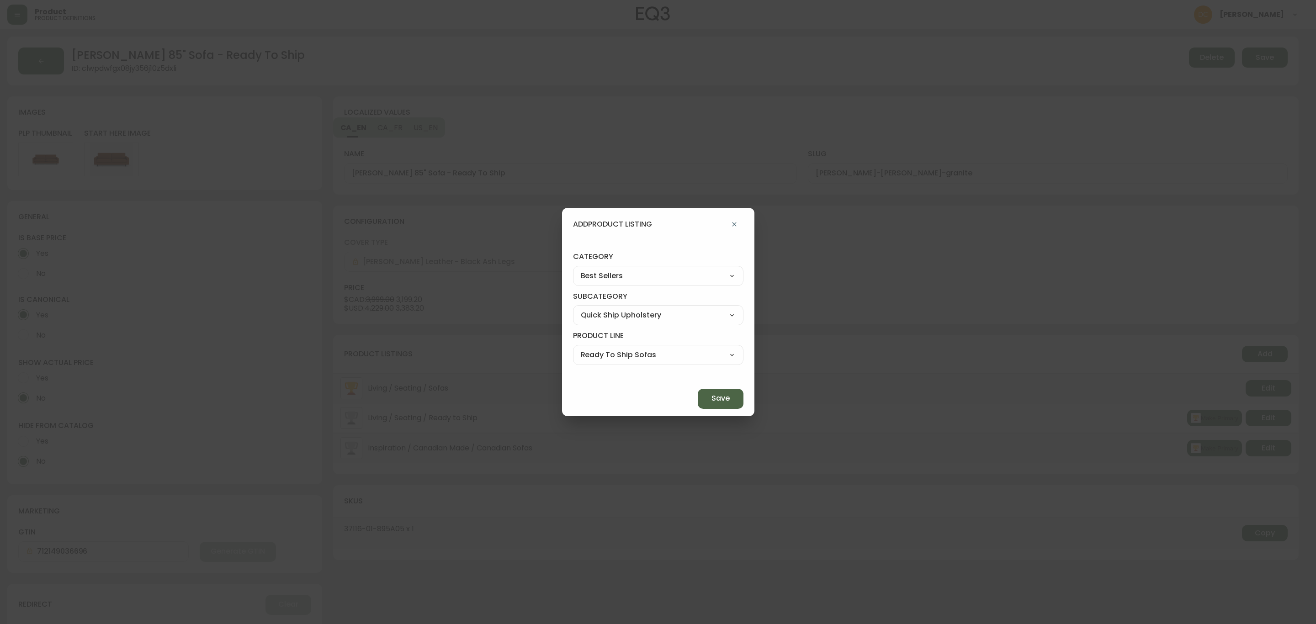
click at [711, 393] on span "Save" at bounding box center [720, 398] width 18 height 10
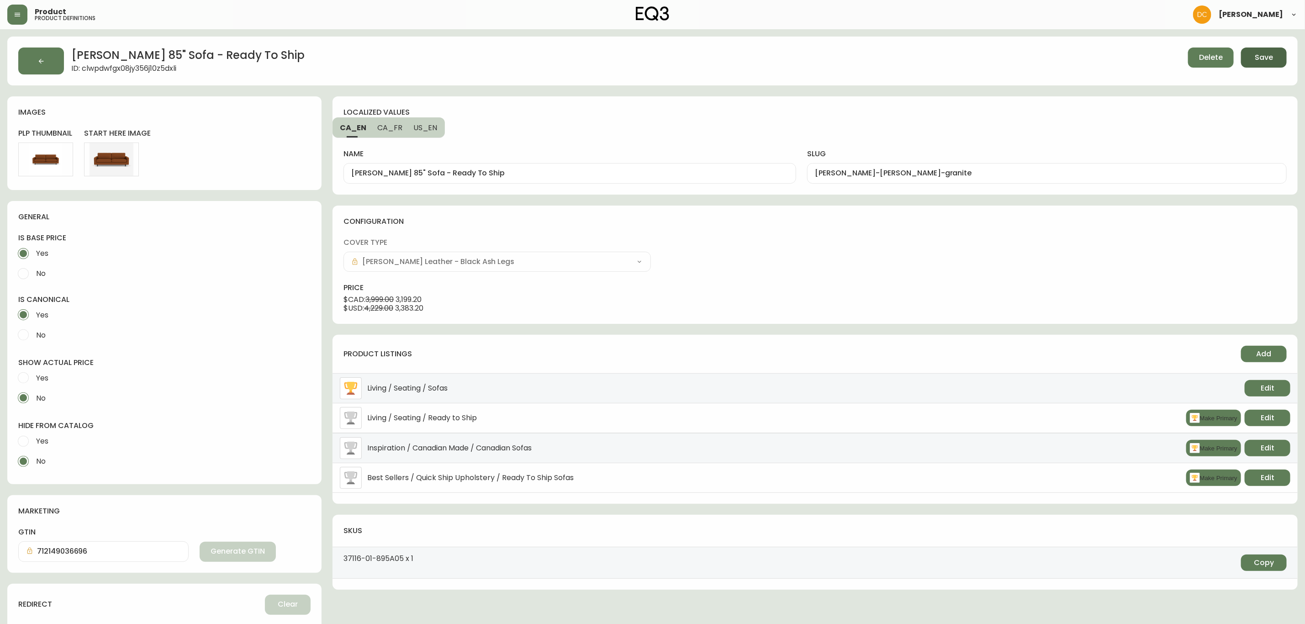
click at [1252, 57] on button "Save" at bounding box center [1264, 58] width 46 height 20
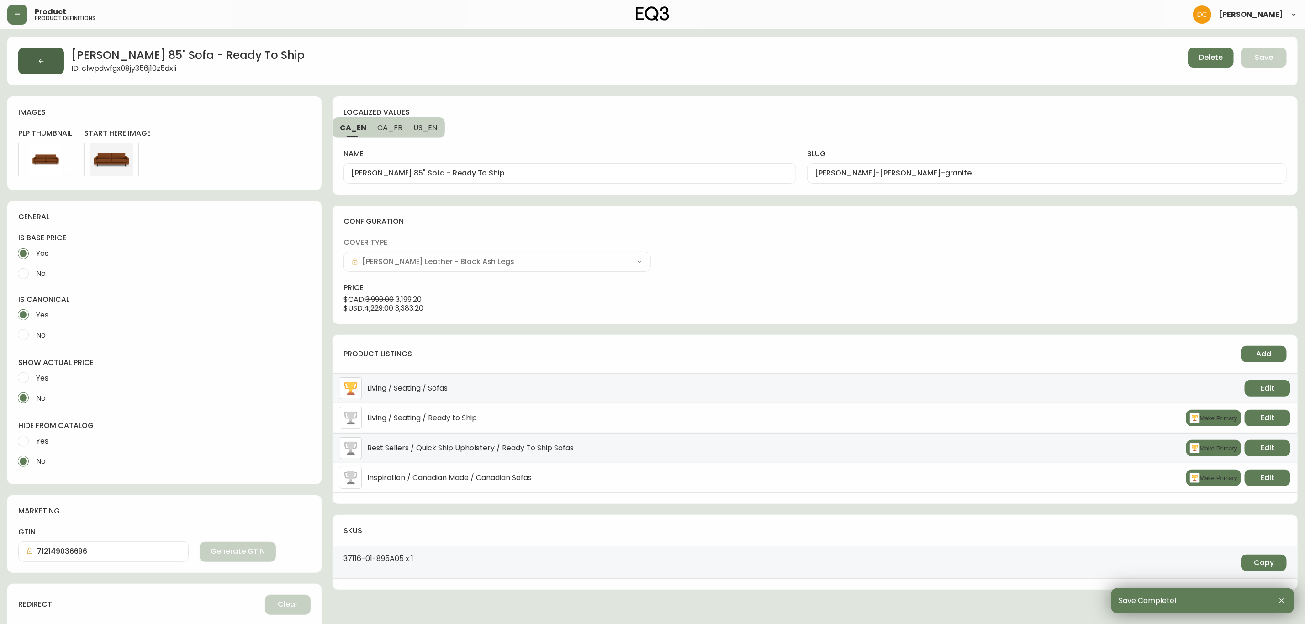
click at [46, 58] on button "button" at bounding box center [41, 61] width 46 height 27
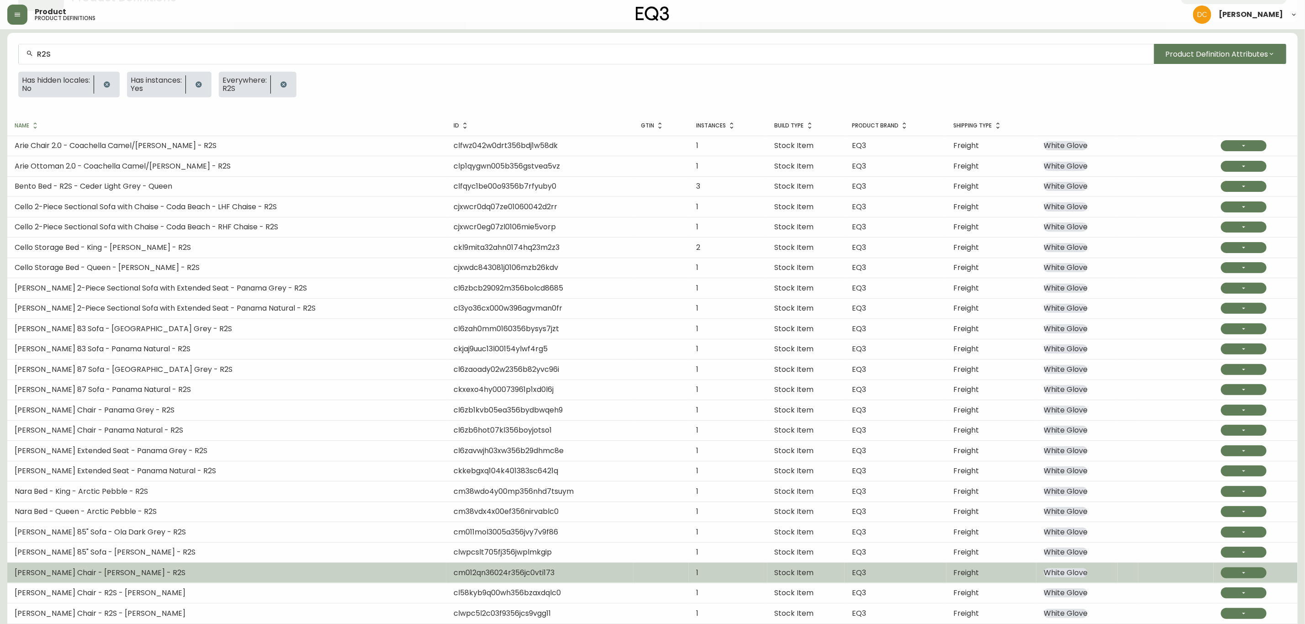
scroll to position [147, 0]
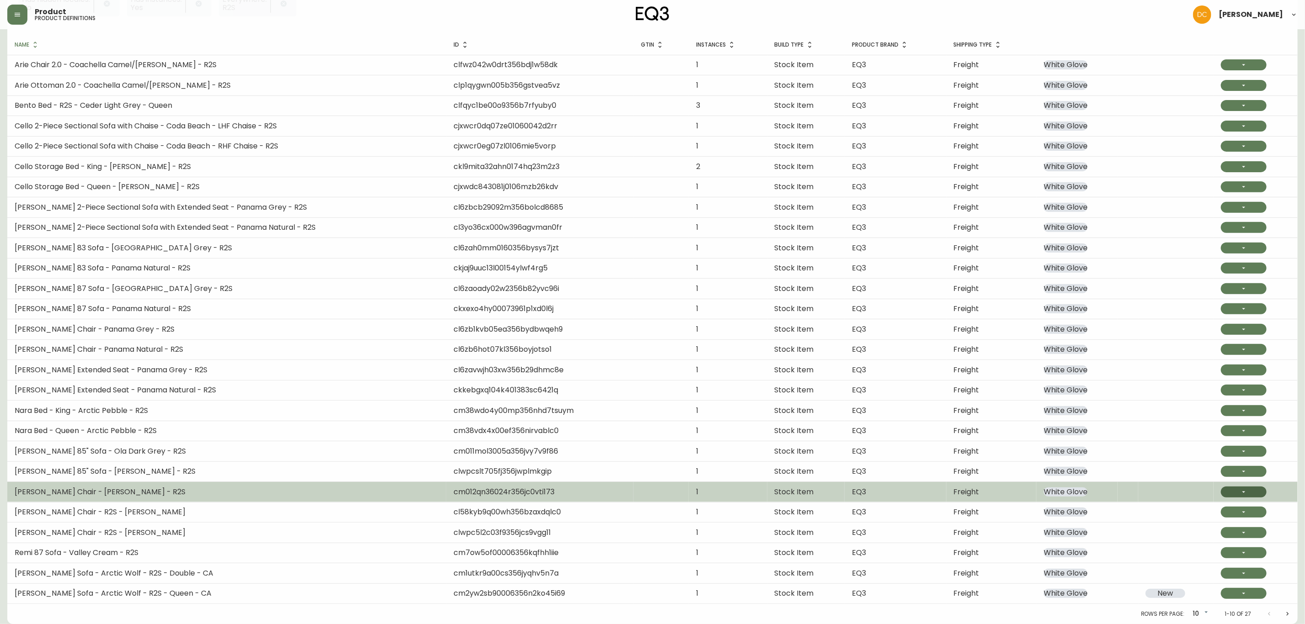
click at [1235, 494] on button "button" at bounding box center [1244, 492] width 46 height 11
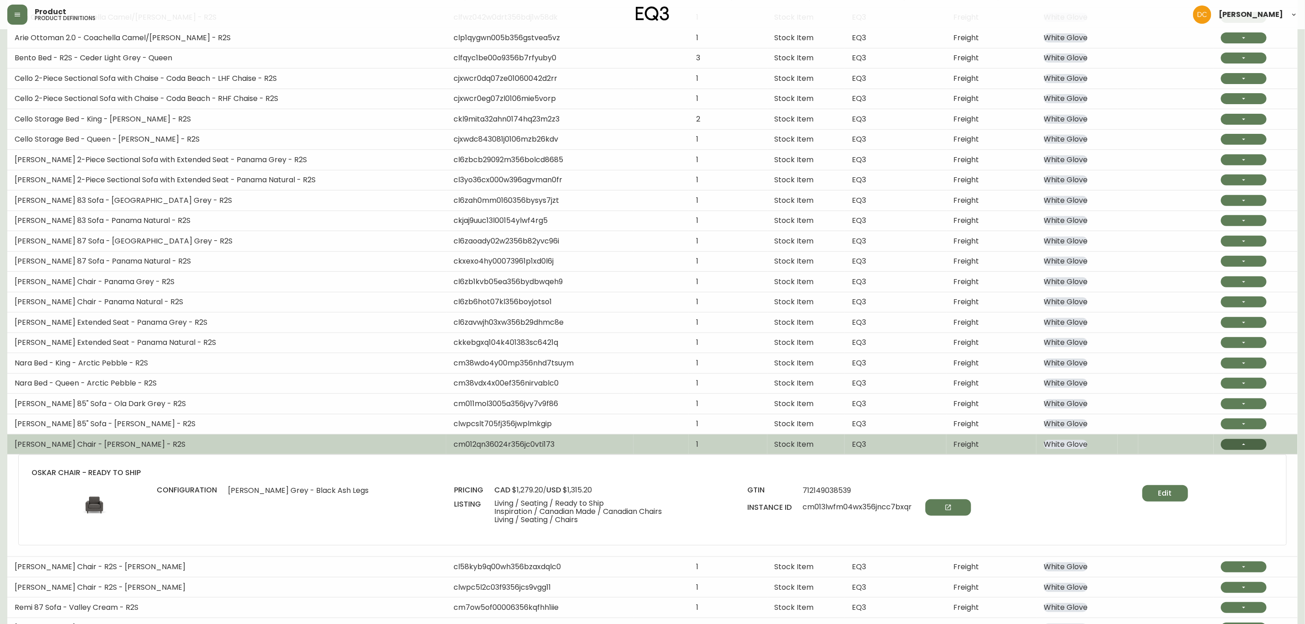
scroll to position [216, 0]
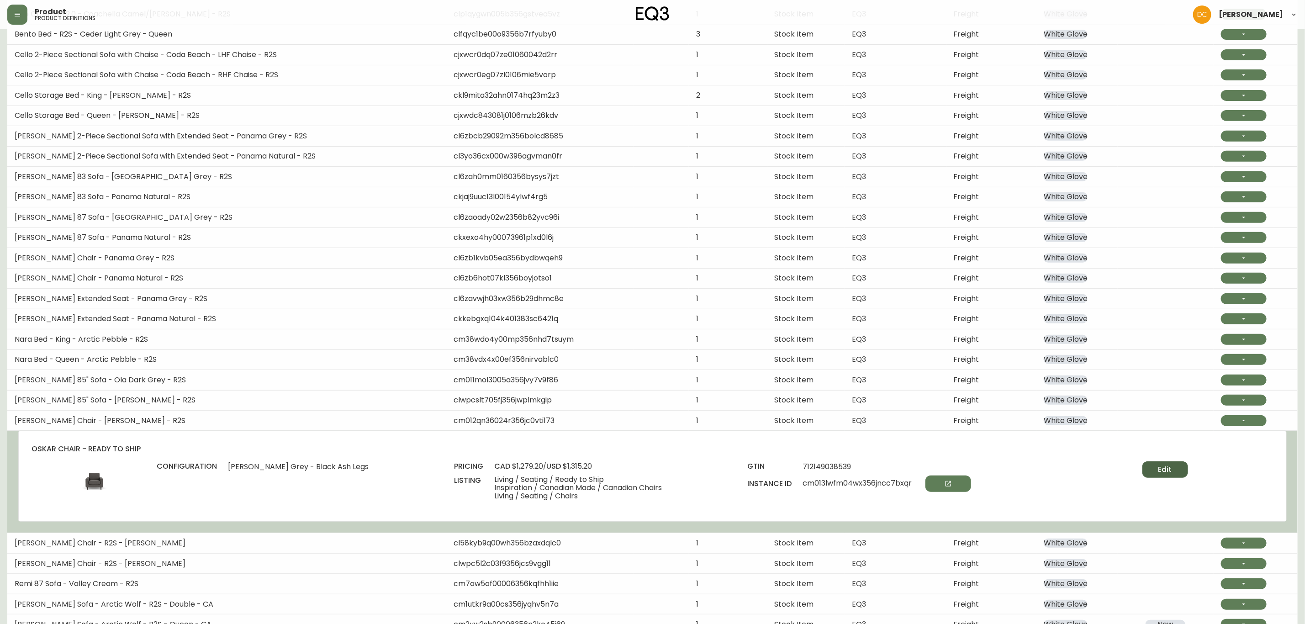
click at [1169, 475] on button "Edit" at bounding box center [1166, 469] width 46 height 16
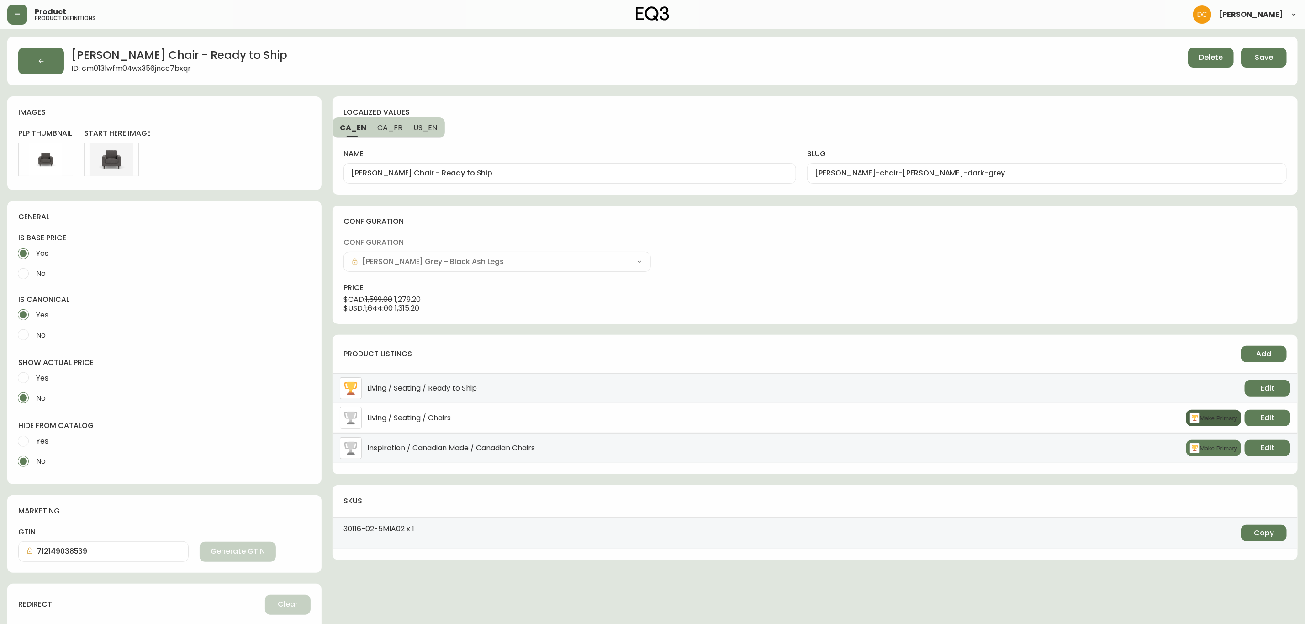
click at [1219, 416] on button "Make Primary" at bounding box center [1214, 418] width 55 height 16
click at [1272, 355] on button "Add" at bounding box center [1264, 354] width 46 height 16
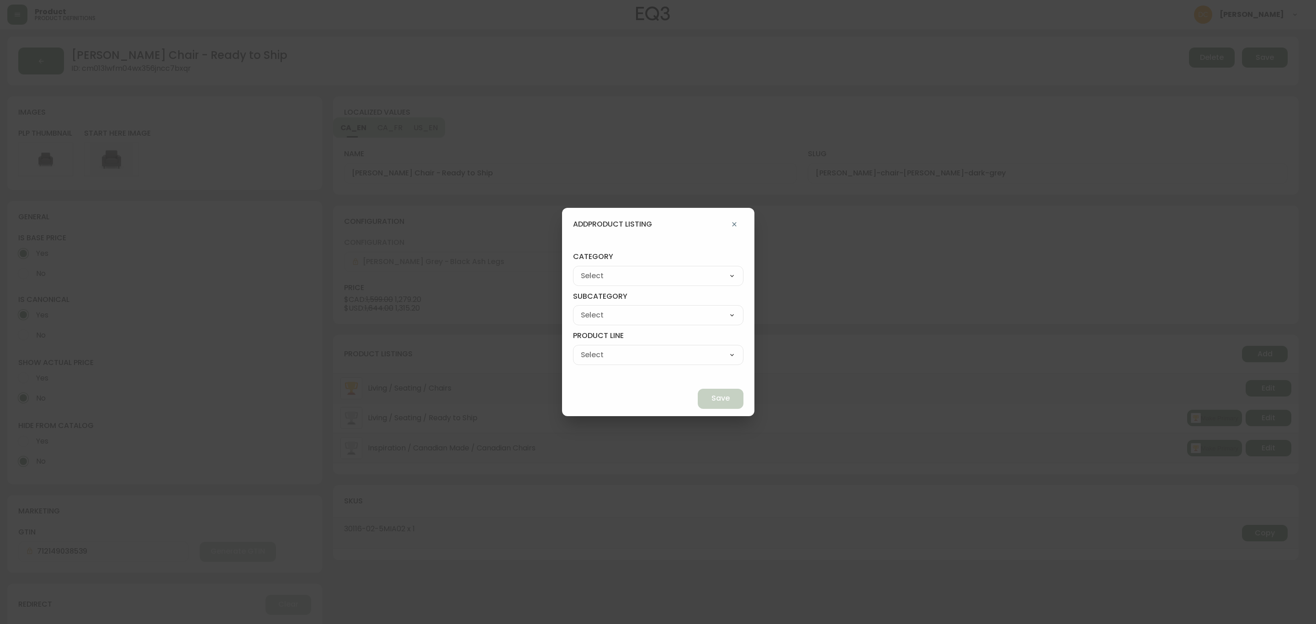
click at [687, 276] on select "Best Sellers Living Dining Bedroom Outdoor Office Lighting Rugs Accessories EQ3…" at bounding box center [658, 276] width 170 height 14
select select "cjzvl9mf201ln0146jj1fgg9i"
click at [594, 269] on select "Best Sellers Living Dining Bedroom Outdoor Office Lighting Rugs Accessories EQ3…" at bounding box center [658, 276] width 170 height 14
type input "Best Sellers"
click at [641, 314] on select "Quick Ship Upholstery Bedroom Furniture Dining Furniture" at bounding box center [658, 315] width 170 height 14
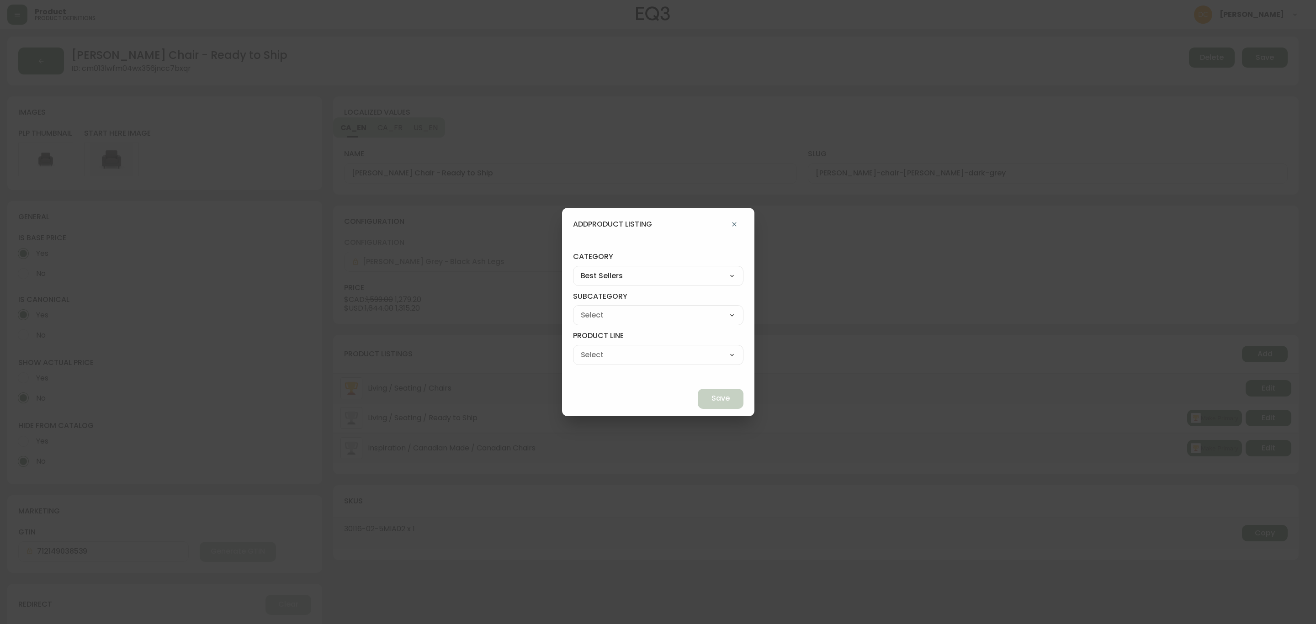
select select "cjzvlbg2601lr0146yrz15412"
click at [594, 308] on select "Quick Ship Upholstery Bedroom Furniture Dining Furniture" at bounding box center [658, 315] width 170 height 14
type input "Quick Ship Upholstery"
click at [639, 356] on select "Ready To Ship Chairs Ready To Ship Sectionals Ready To Ship Bed Frames Ready To…" at bounding box center [658, 355] width 170 height 14
select select "cmerba8q85tq70198dr2yujwq"
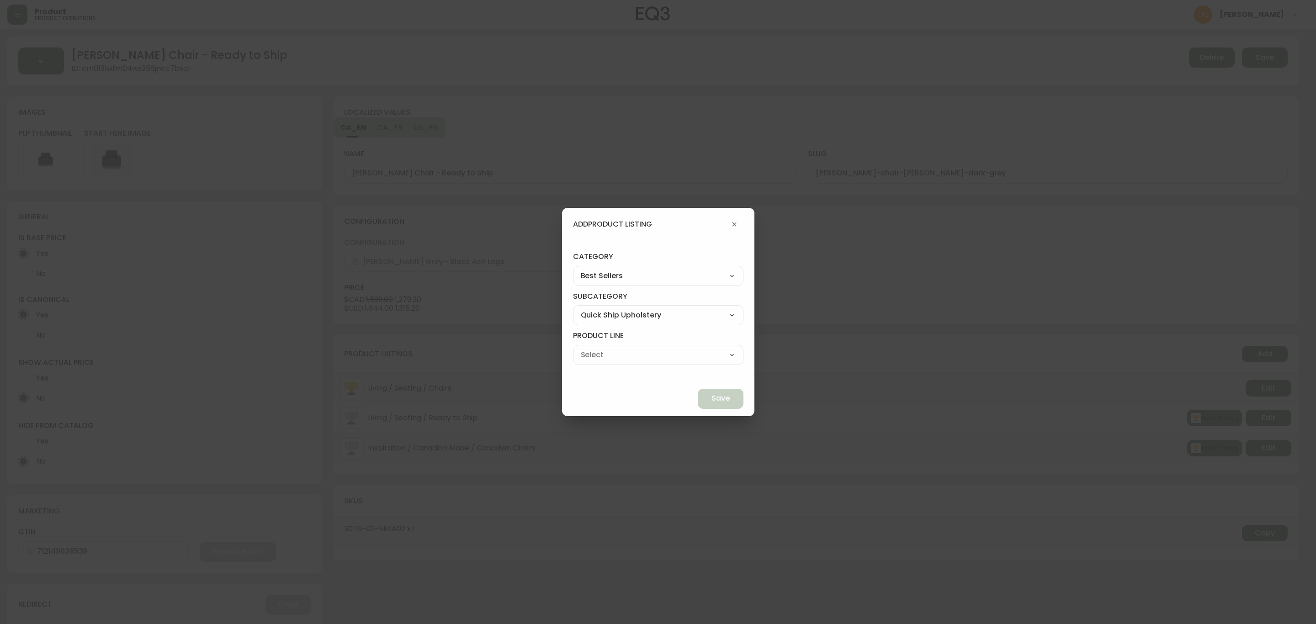
click at [594, 348] on select "Ready To Ship Chairs Ready To Ship Sectionals Ready To Ship Bed Frames Ready To…" at bounding box center [658, 355] width 170 height 14
type input "Ready To Ship Chairs"
click at [711, 403] on span "Save" at bounding box center [720, 398] width 18 height 10
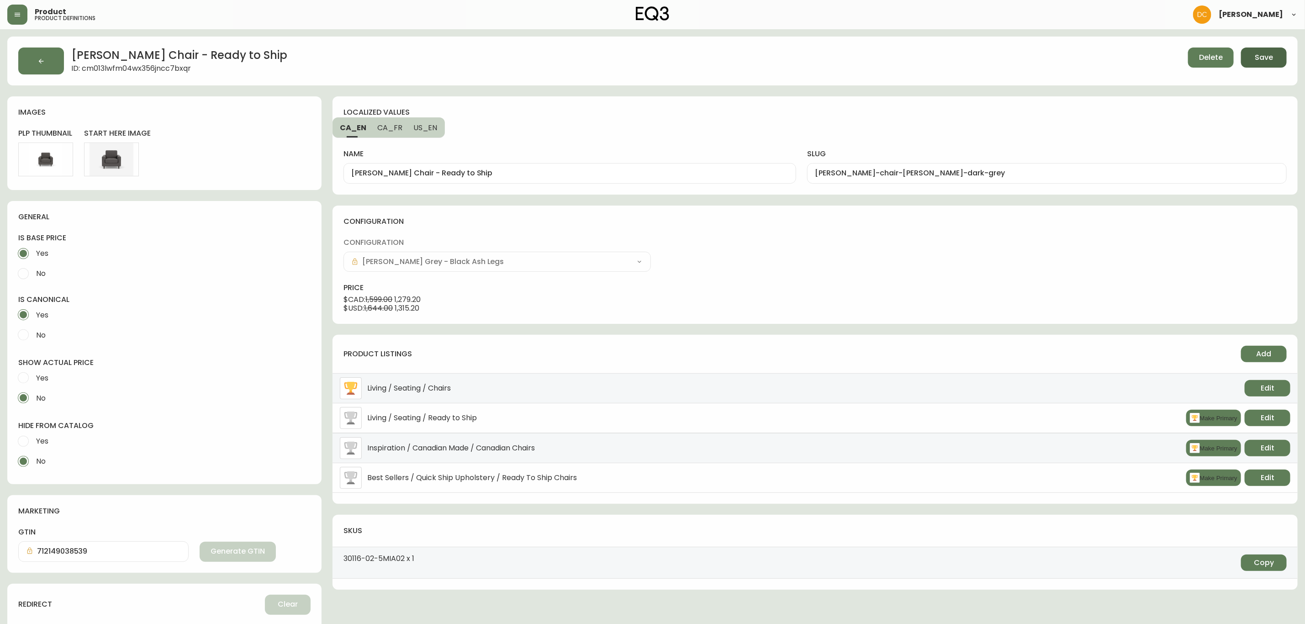
click at [1264, 58] on span "Save" at bounding box center [1264, 58] width 18 height 10
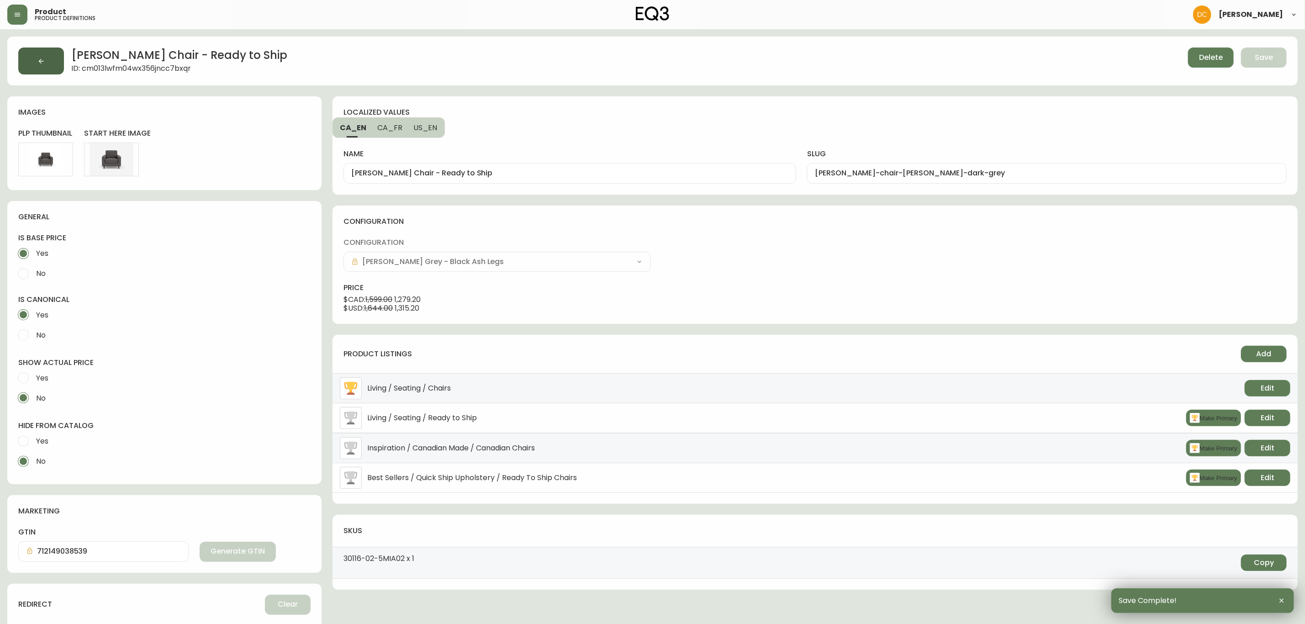
click at [44, 60] on icon "button" at bounding box center [40, 61] width 7 height 7
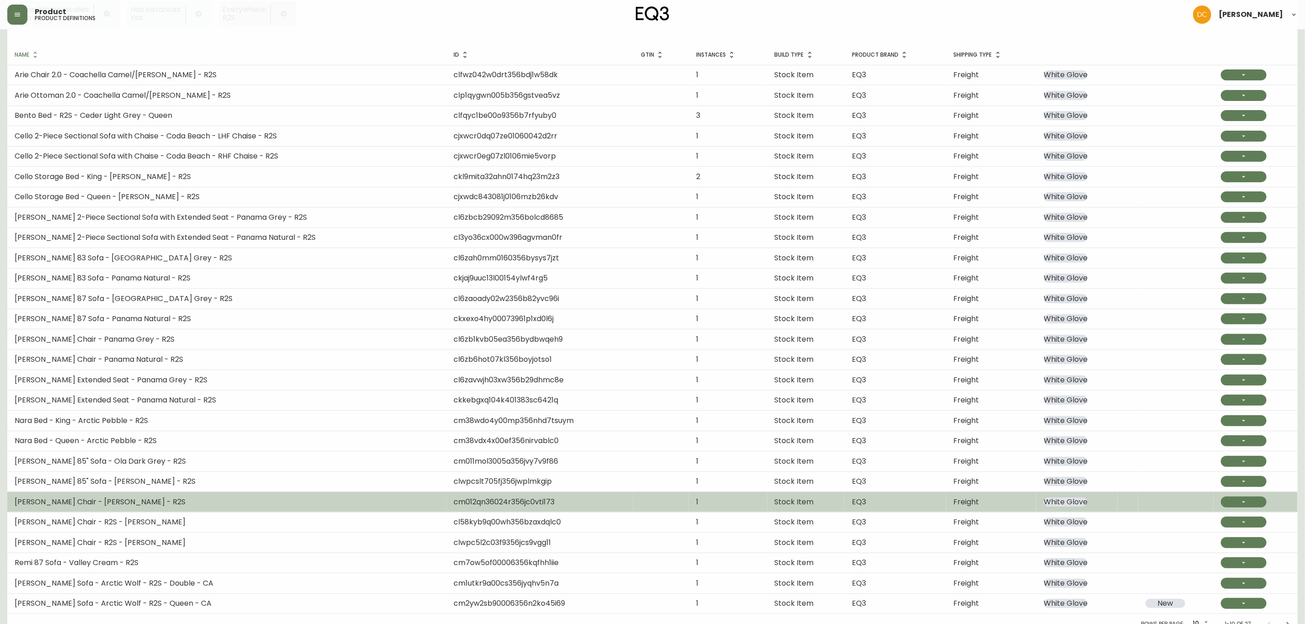
scroll to position [147, 0]
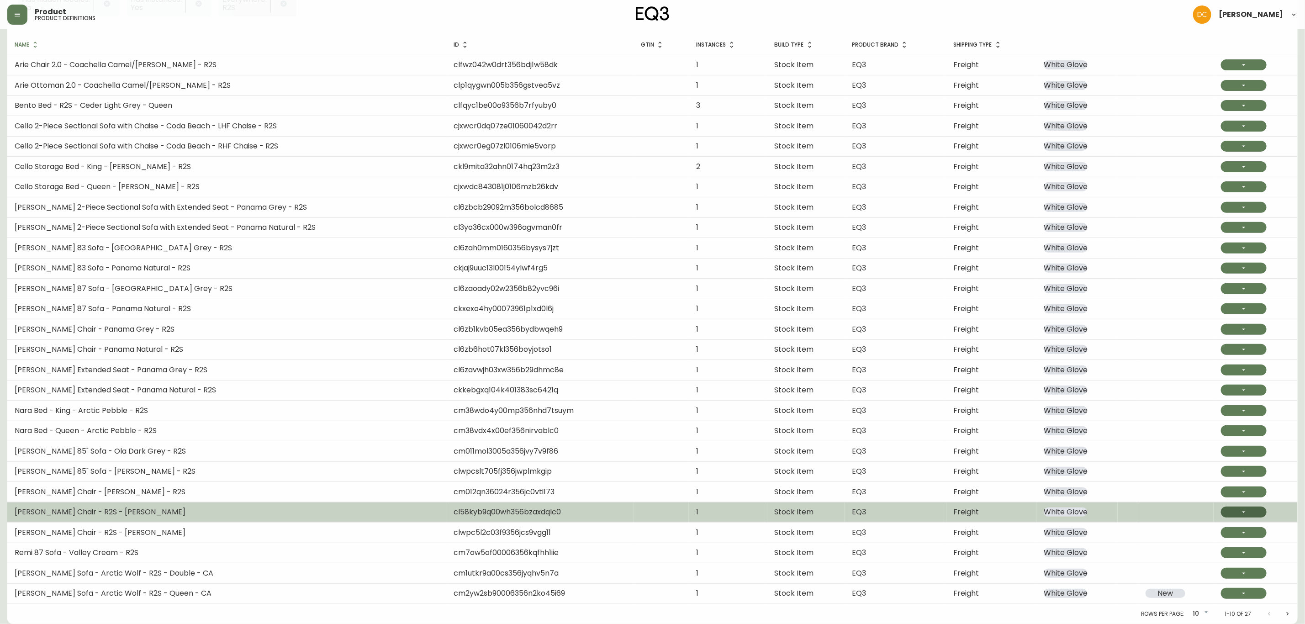
click at [1231, 516] on button "button" at bounding box center [1244, 512] width 46 height 11
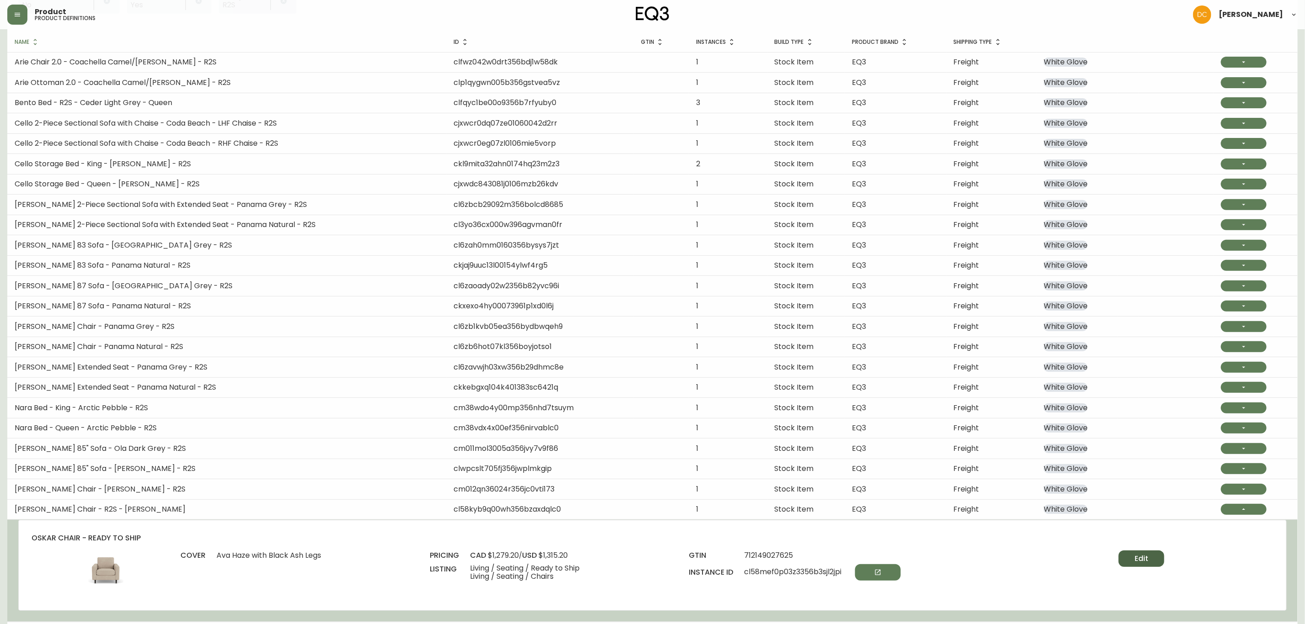
click at [1140, 557] on span "Edit" at bounding box center [1142, 559] width 14 height 10
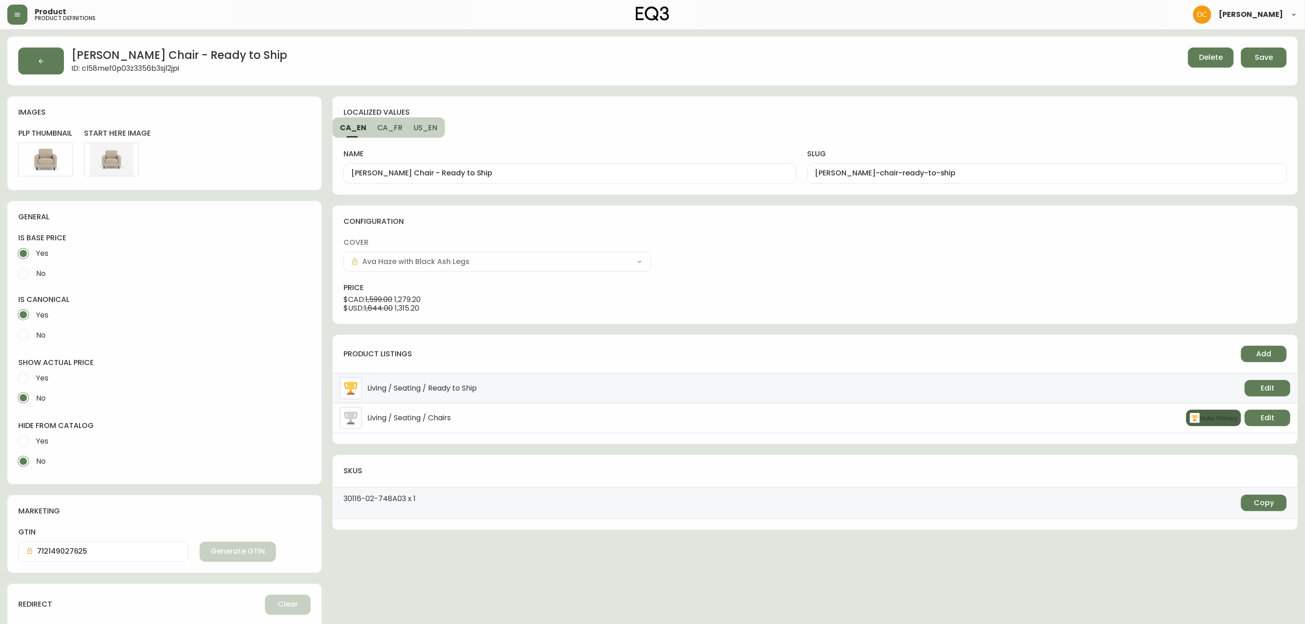
click at [1216, 414] on button "Make Primary" at bounding box center [1214, 418] width 55 height 16
click at [1260, 354] on span "Add" at bounding box center [1264, 354] width 15 height 10
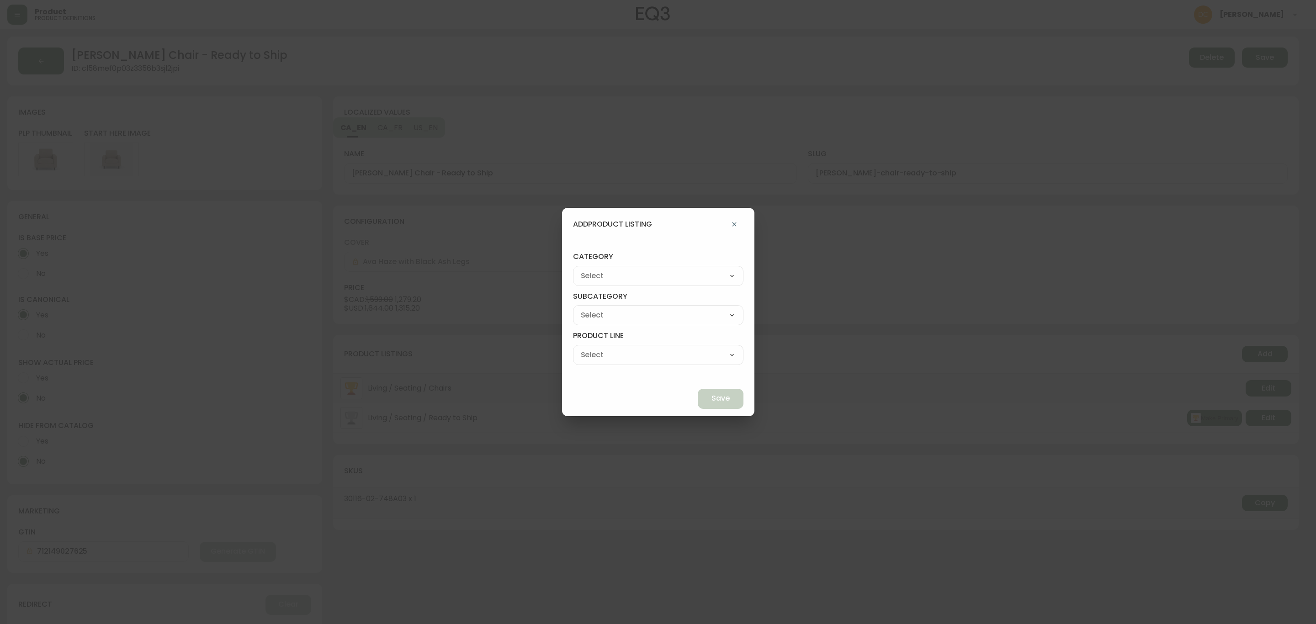
click at [695, 273] on select "Best Sellers Living Dining Bedroom Outdoor Office Lighting Rugs Accessories EQ3…" at bounding box center [658, 276] width 170 height 14
select select "cjzvl9mf201ln0146jj1fgg9i"
click at [594, 269] on select "Best Sellers Living Dining Bedroom Outdoor Office Lighting Rugs Accessories EQ3…" at bounding box center [658, 276] width 170 height 14
type input "Best Sellers"
click at [647, 320] on select "Quick Ship Upholstery Bedroom Furniture Dining Furniture" at bounding box center [658, 315] width 170 height 14
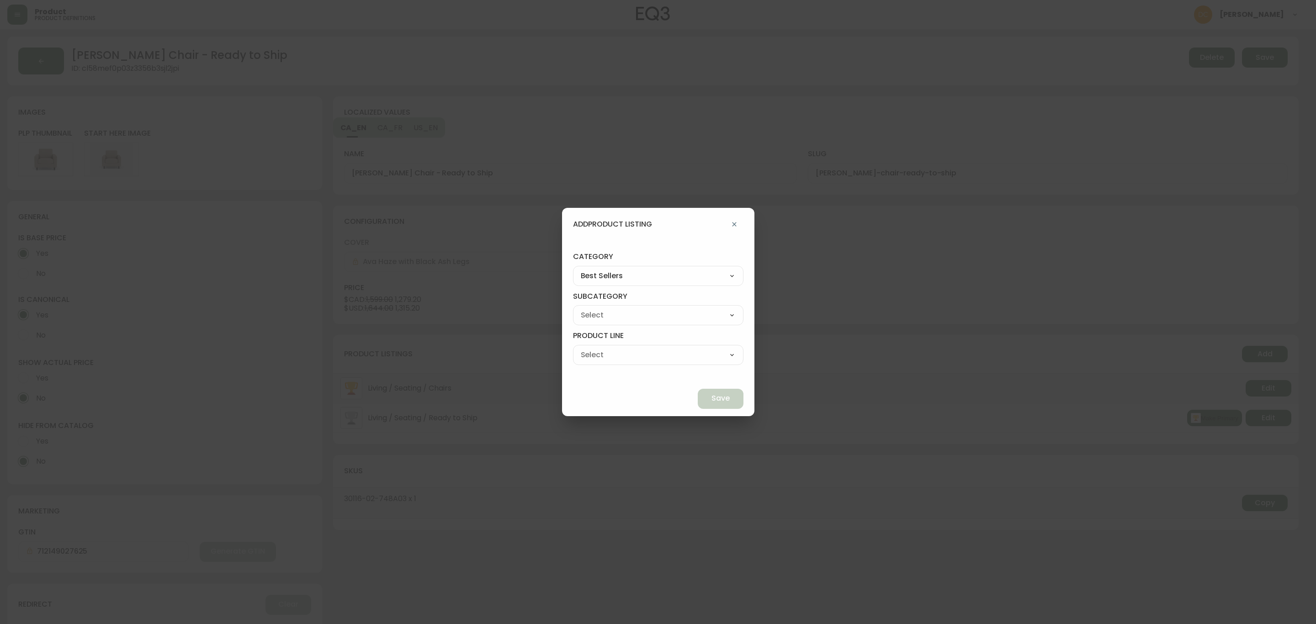
select select "cjzvlbg2601lr0146yrz15412"
click at [594, 308] on select "Quick Ship Upholstery Bedroom Furniture Dining Furniture" at bounding box center [658, 315] width 170 height 14
type input "Quick Ship Upholstery"
click at [620, 353] on select "Ready To Ship Chairs Ready To Ship Sectionals Ready To Ship Bed Frames Ready To…" at bounding box center [658, 355] width 170 height 14
select select "cmerba8q85tq70198dr2yujwq"
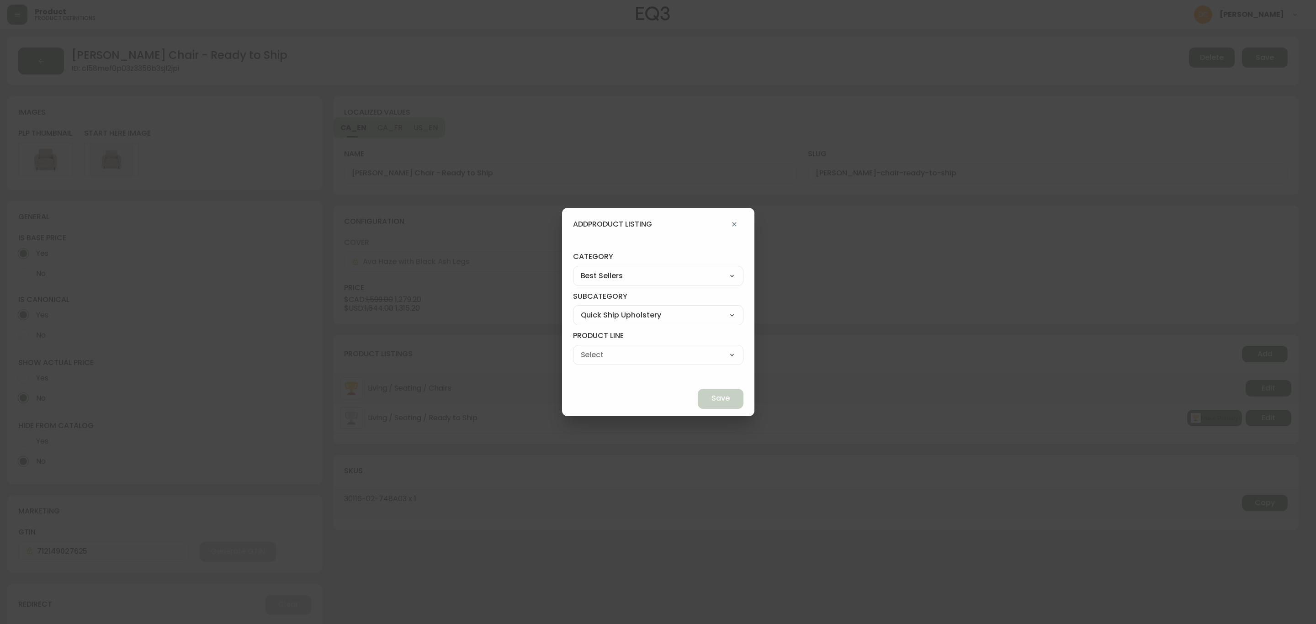
click at [594, 348] on select "Ready To Ship Chairs Ready To Ship Sectionals Ready To Ship Bed Frames Ready To…" at bounding box center [658, 355] width 170 height 14
type input "Ready To Ship Chairs"
click at [698, 396] on button "Save" at bounding box center [721, 399] width 46 height 20
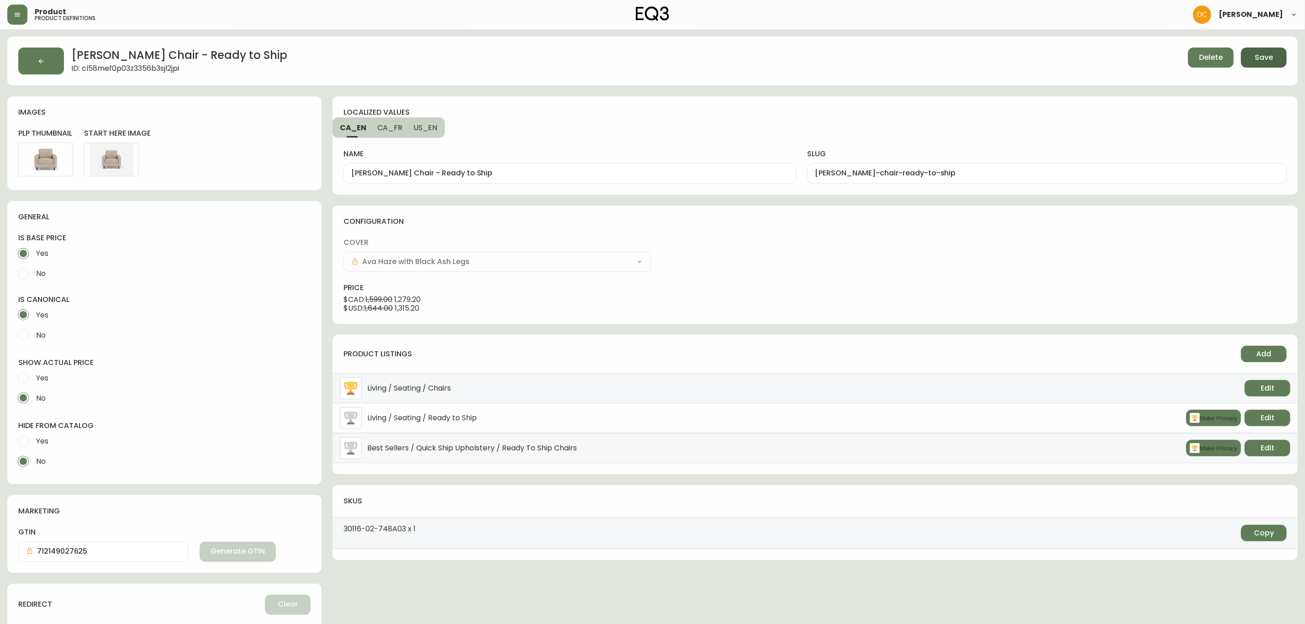
click at [1261, 63] on button "Save" at bounding box center [1264, 58] width 46 height 20
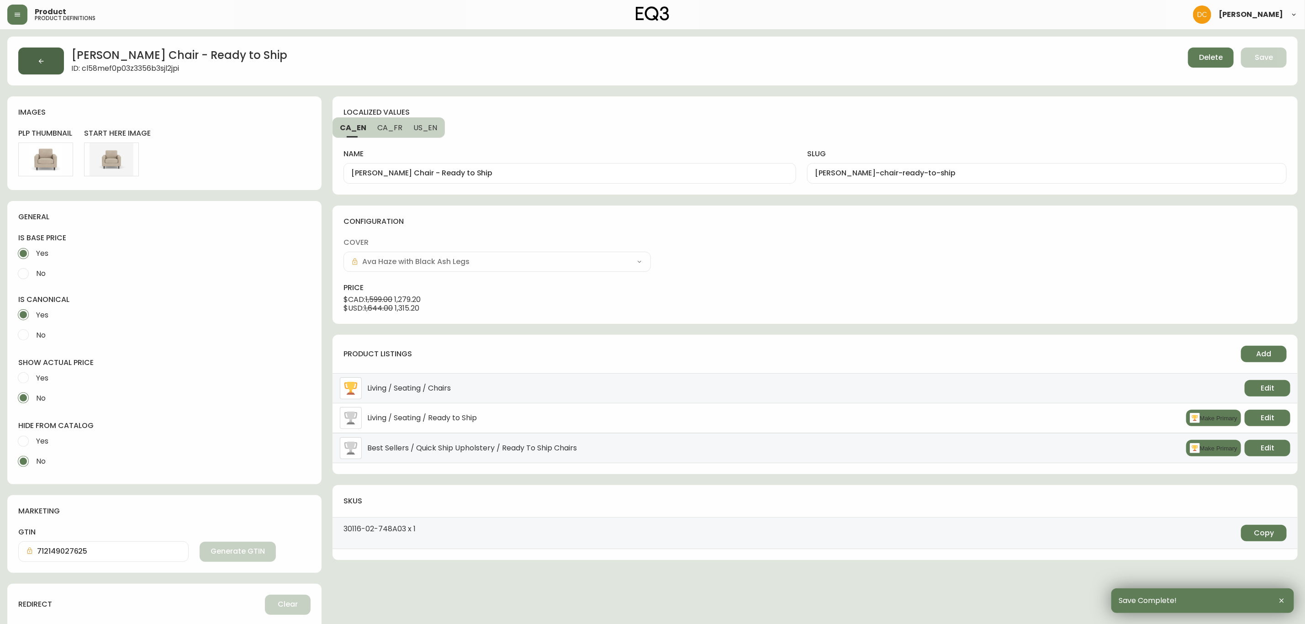
click at [37, 49] on button "button" at bounding box center [41, 61] width 46 height 27
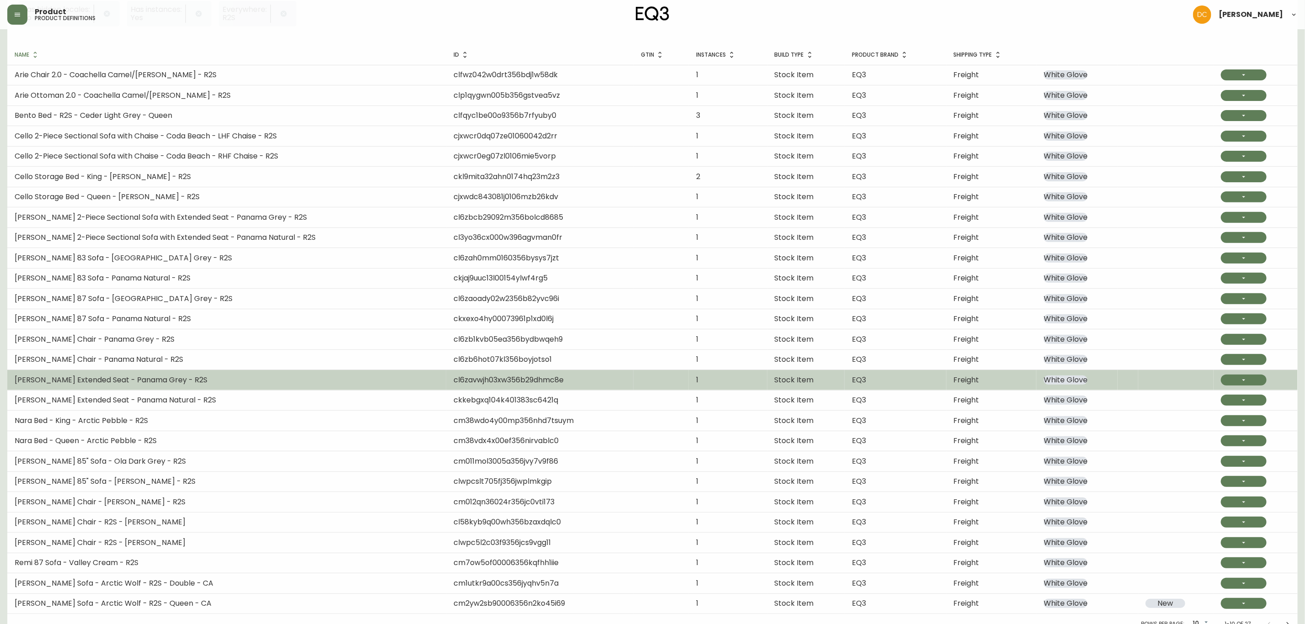
scroll to position [147, 0]
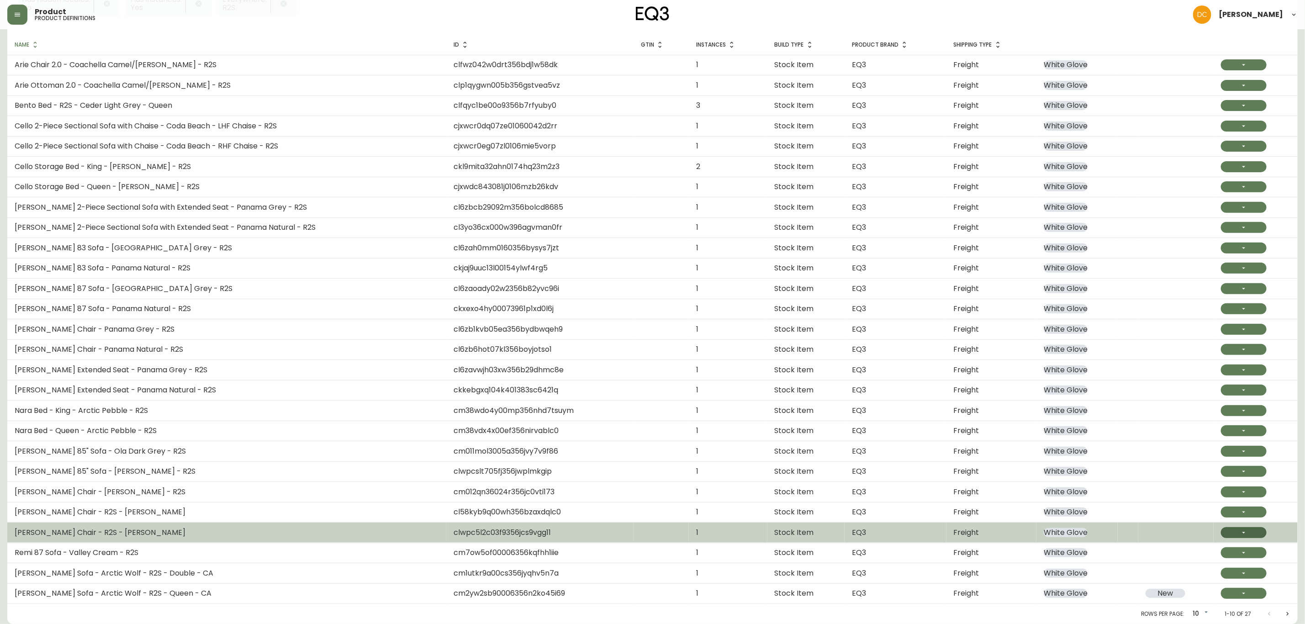
click at [1244, 532] on icon "button" at bounding box center [1244, 532] width 7 height 7
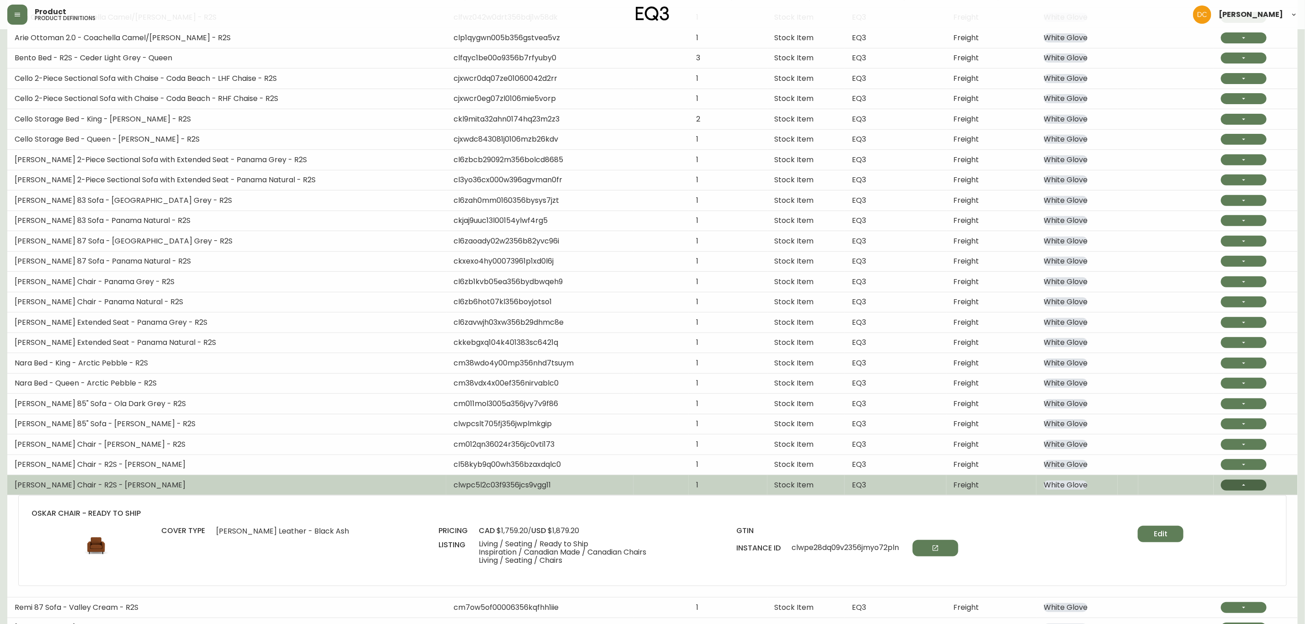
scroll to position [216, 0]
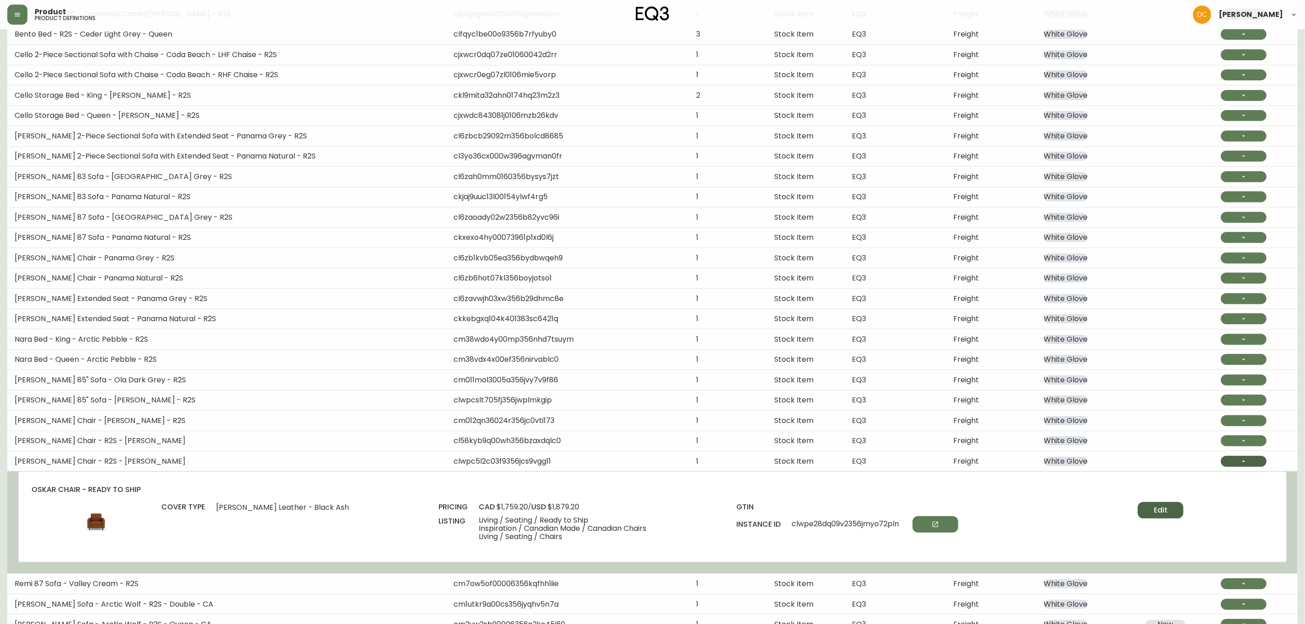
click at [1171, 515] on button "Edit" at bounding box center [1161, 510] width 46 height 16
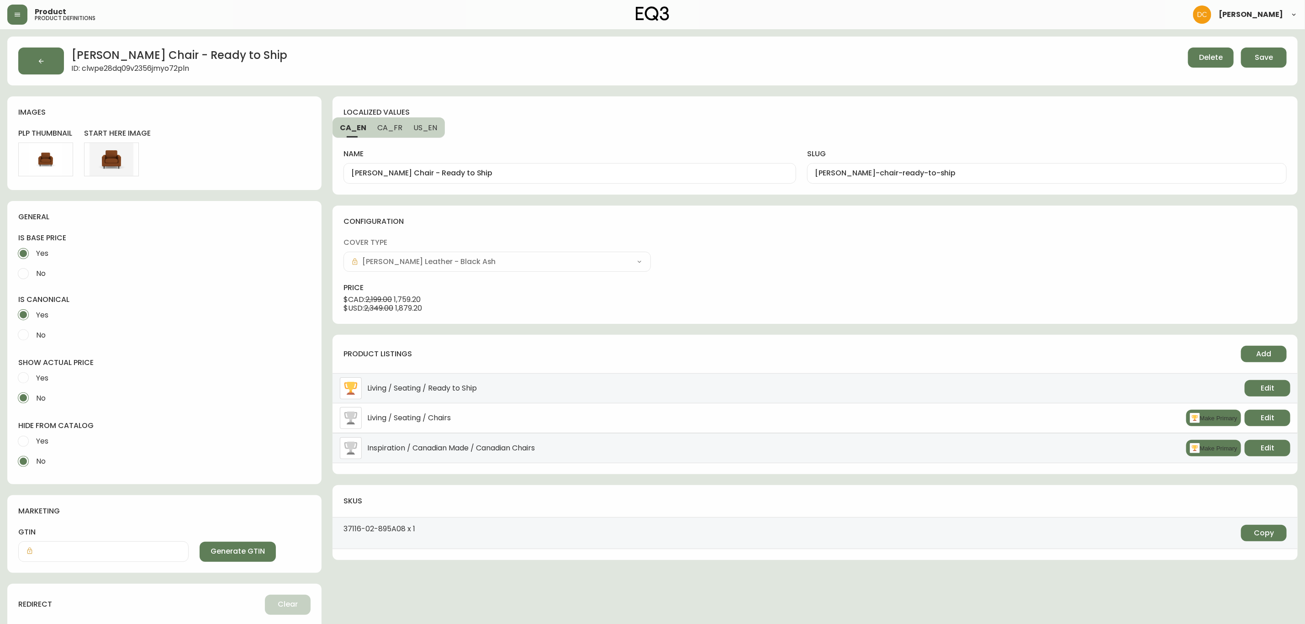
drag, startPoint x: 1201, startPoint y: 418, endPoint x: 1229, endPoint y: 388, distance: 40.7
click at [1201, 417] on button "Make Primary" at bounding box center [1214, 418] width 55 height 16
click at [1267, 351] on span "Add" at bounding box center [1264, 354] width 15 height 10
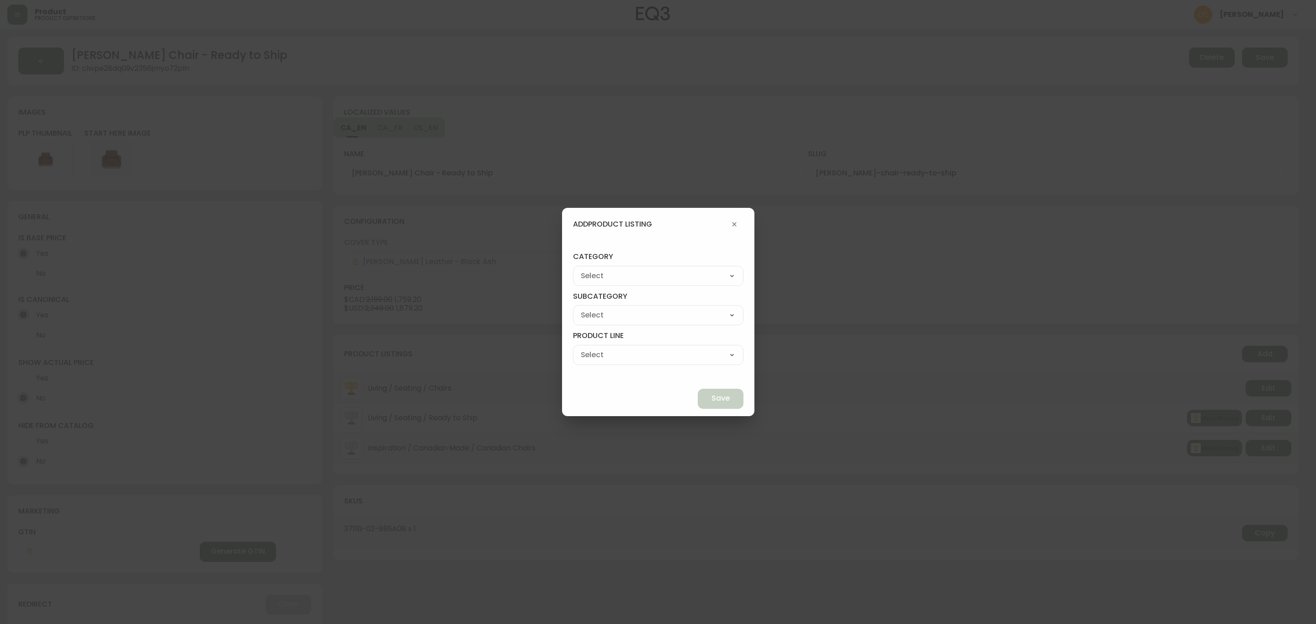
click at [684, 276] on select "Best Sellers Living Dining Bedroom Outdoor Office Lighting Rugs Accessories EQ3…" at bounding box center [658, 276] width 170 height 14
select select "cjzvl9mf201ln0146jj1fgg9i"
click at [594, 269] on select "Best Sellers Living Dining Bedroom Outdoor Office Lighting Rugs Accessories EQ3…" at bounding box center [658, 276] width 170 height 14
type input "Best Sellers"
drag, startPoint x: 632, startPoint y: 315, endPoint x: 632, endPoint y: 321, distance: 5.9
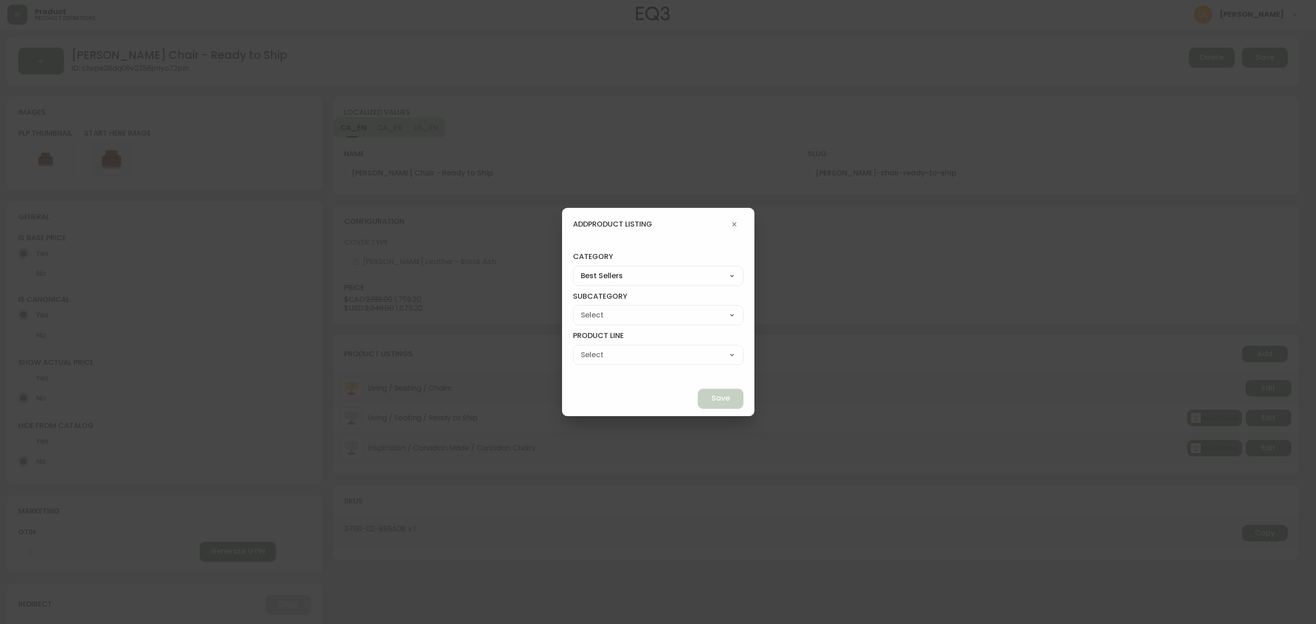
click at [632, 315] on select "Quick Ship Upholstery Bedroom Furniture Dining Furniture" at bounding box center [658, 315] width 170 height 14
select select "cjzvlbg2601lr0146yrz15412"
click at [594, 308] on select "Quick Ship Upholstery Bedroom Furniture Dining Furniture" at bounding box center [658, 315] width 170 height 14
type input "Quick Ship Upholstery"
click at [621, 355] on select "Ready To Ship Chairs Ready To Ship Sectionals Ready To Ship Bed Frames Ready To…" at bounding box center [658, 355] width 170 height 14
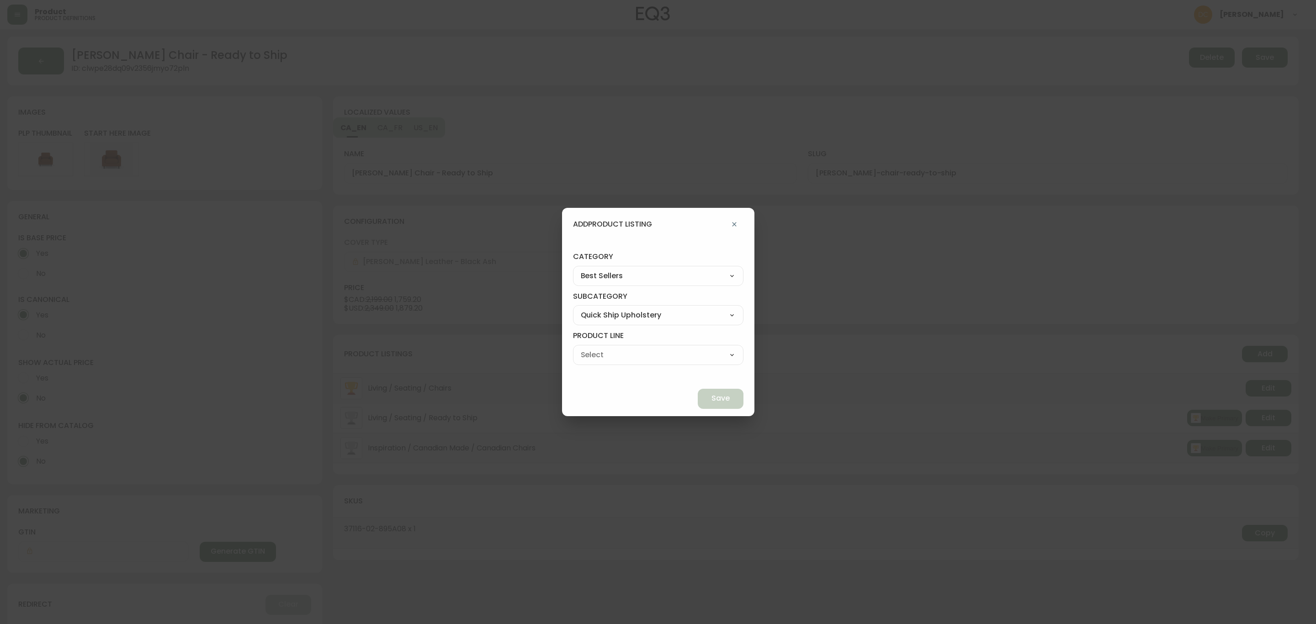
select select "cmerba8q85tq70198dr2yujwq"
click at [594, 348] on select "Ready To Ship Chairs Ready To Ship Sectionals Ready To Ship Bed Frames Ready To…" at bounding box center [658, 355] width 170 height 14
type input "Ready To Ship Chairs"
click at [698, 394] on button "Save" at bounding box center [721, 399] width 46 height 20
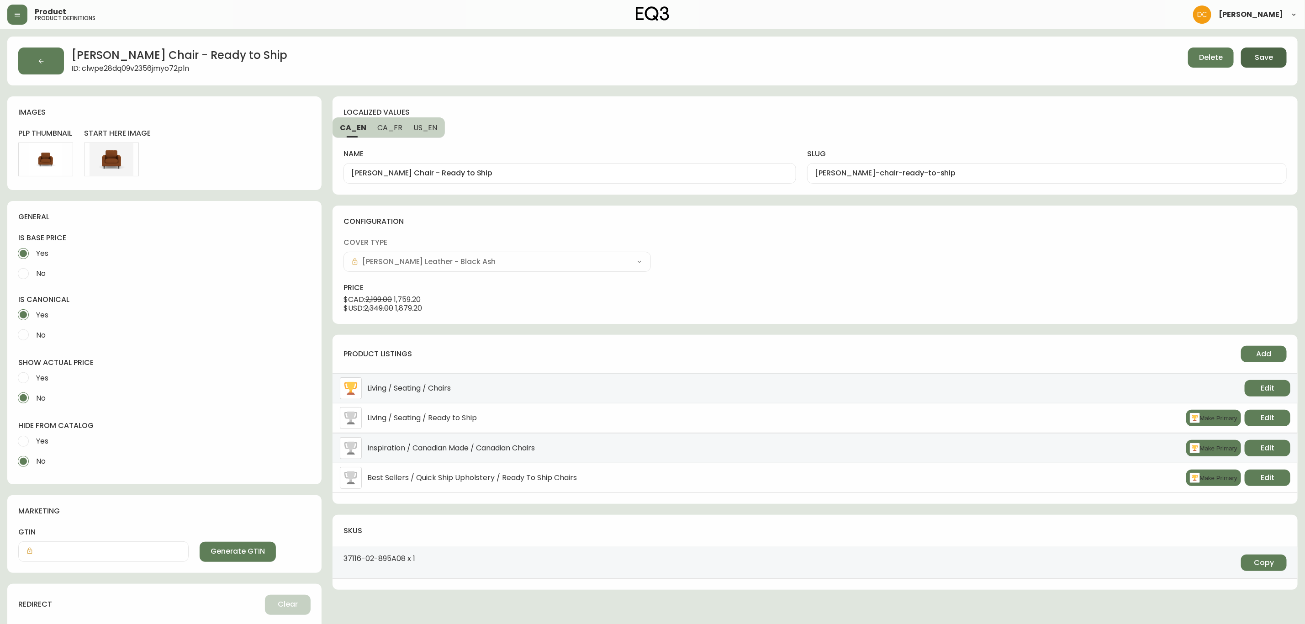
click at [1257, 64] on button "Save" at bounding box center [1264, 58] width 46 height 20
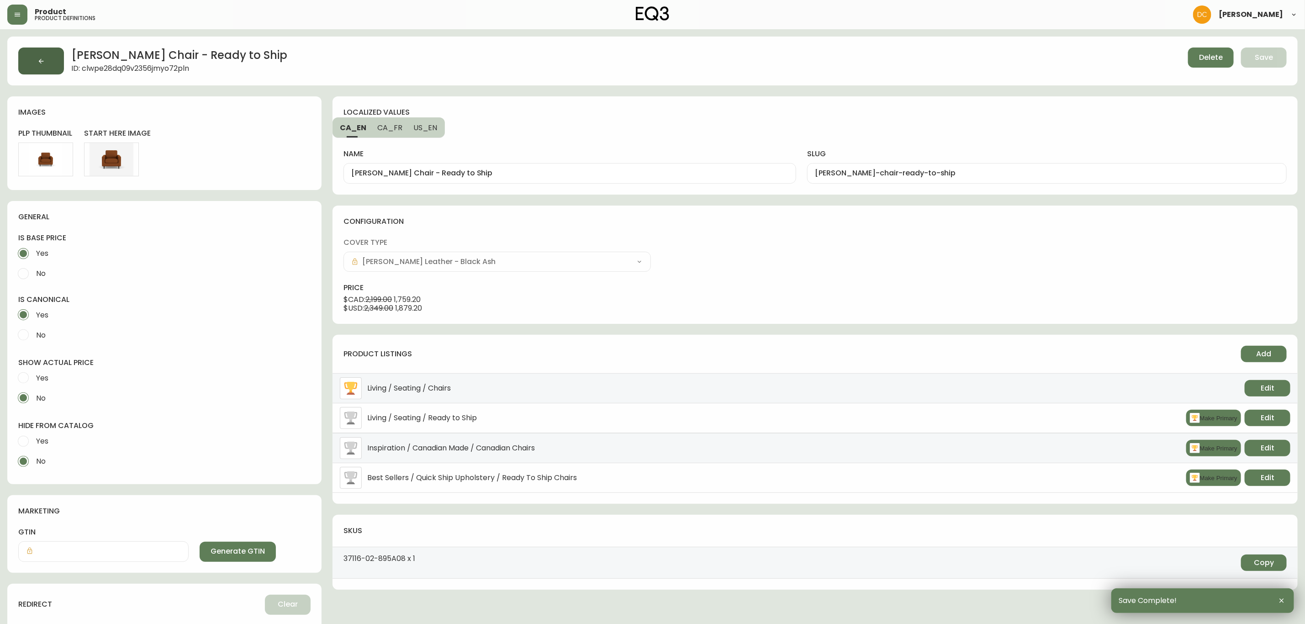
click at [41, 64] on icon "button" at bounding box center [40, 61] width 7 height 7
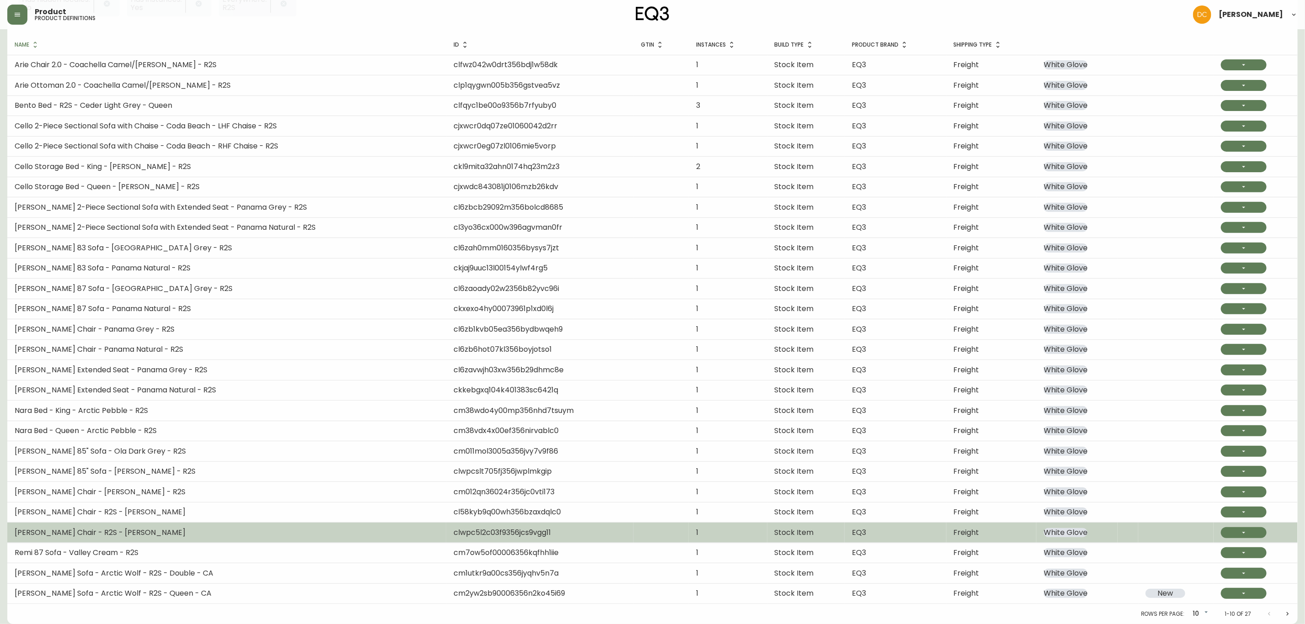
scroll to position [147, 0]
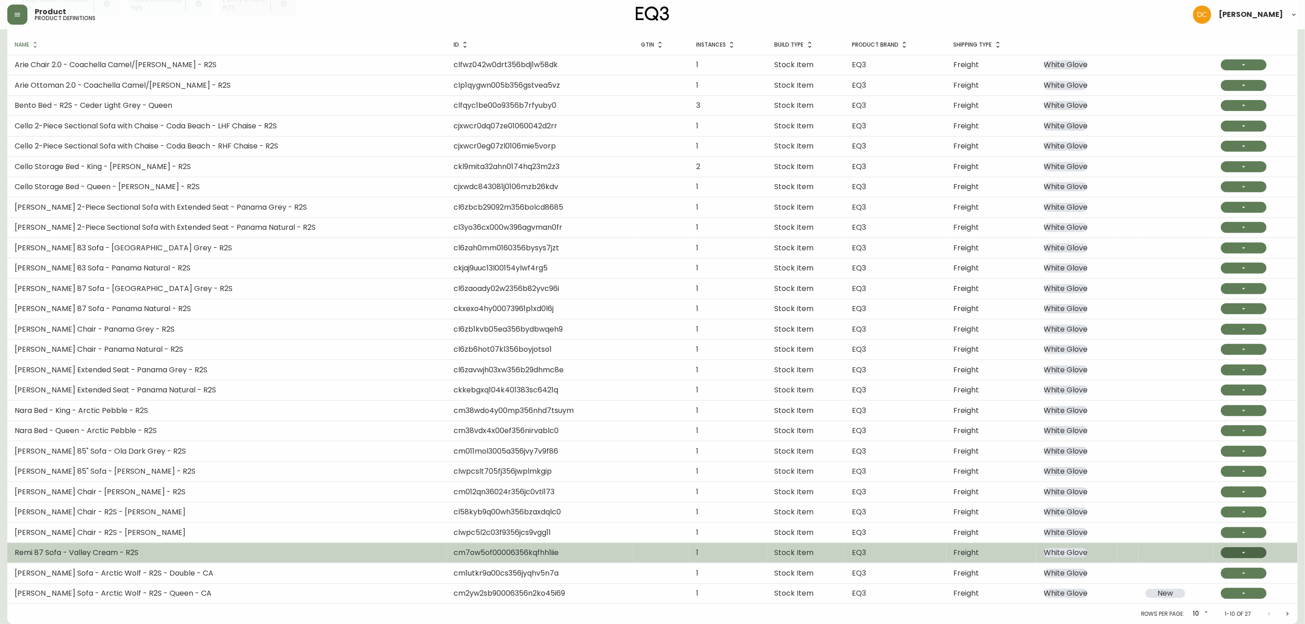
click at [1236, 555] on button "button" at bounding box center [1244, 552] width 46 height 11
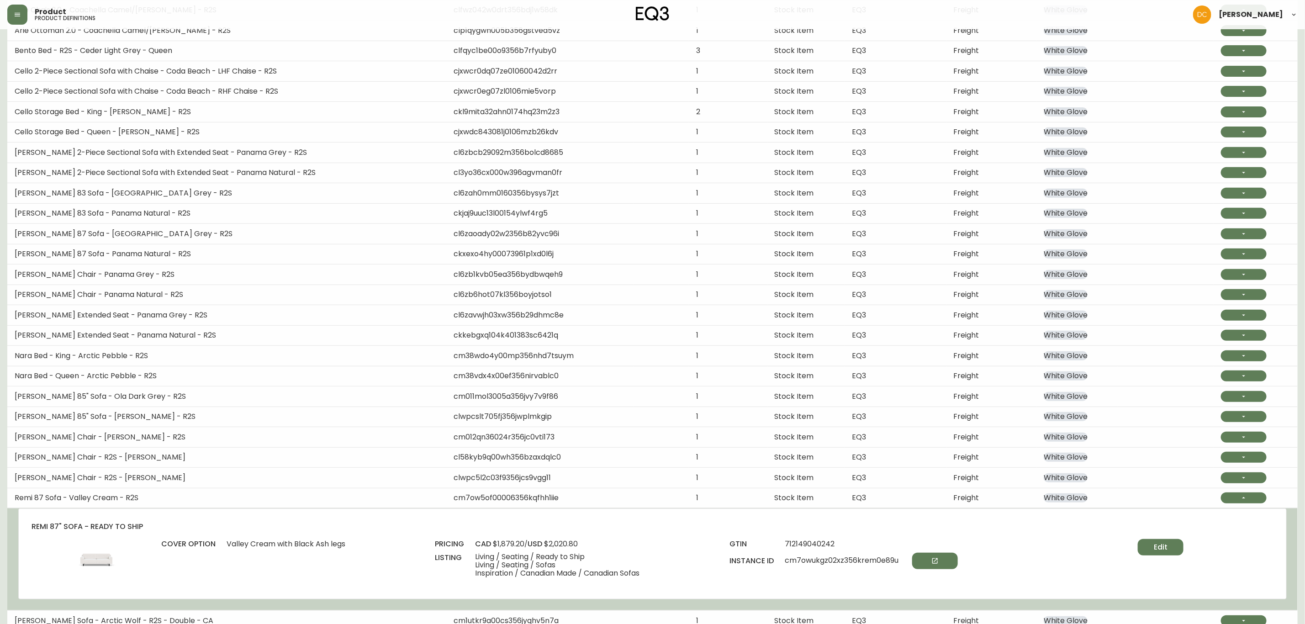
scroll to position [251, 0]
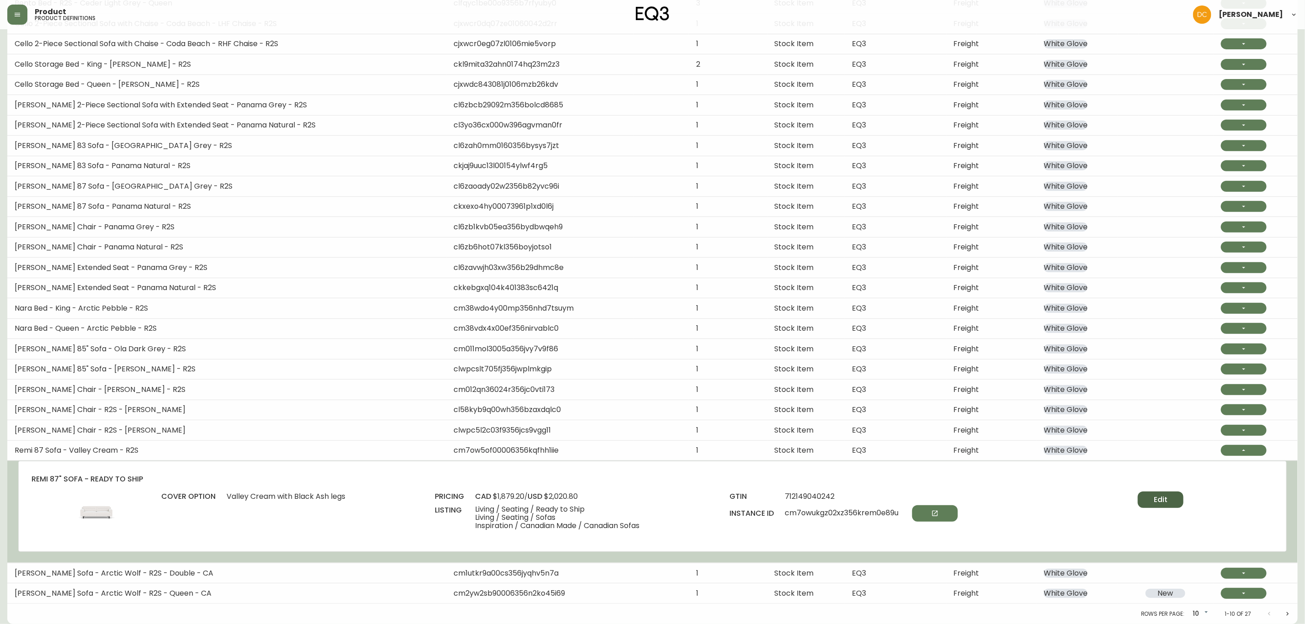
click at [1165, 498] on span "Edit" at bounding box center [1161, 500] width 14 height 10
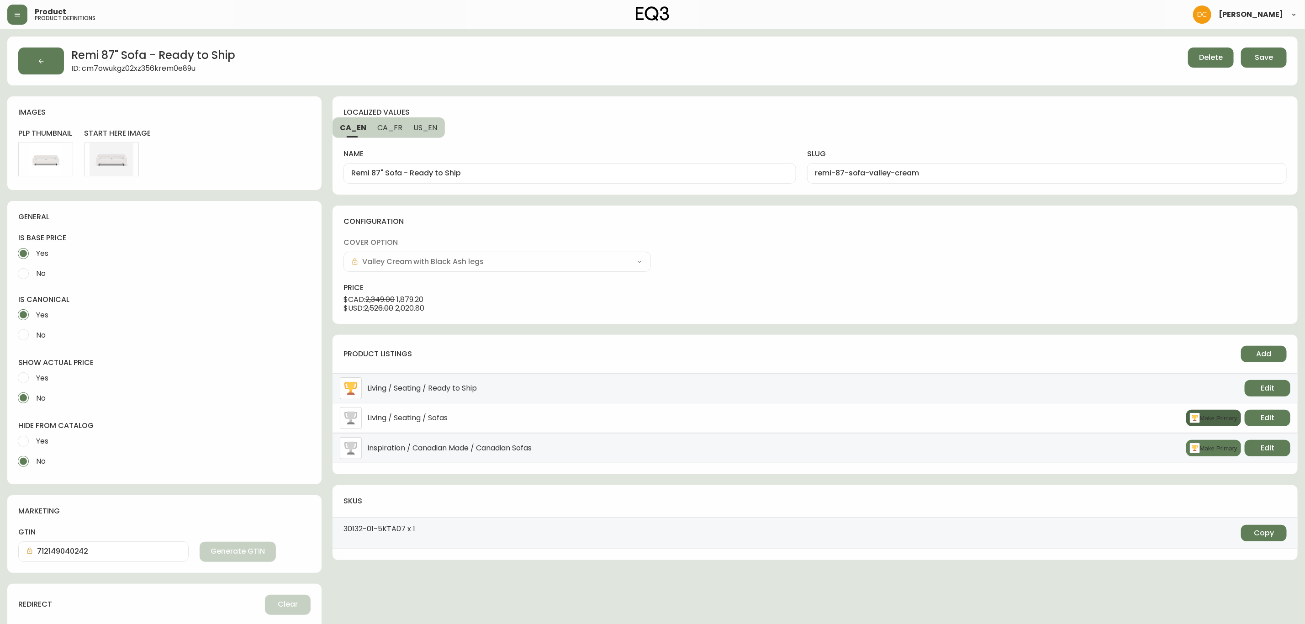
click at [1199, 414] on button "Make Primary" at bounding box center [1214, 418] width 55 height 16
click at [1257, 358] on span "Add" at bounding box center [1264, 354] width 15 height 10
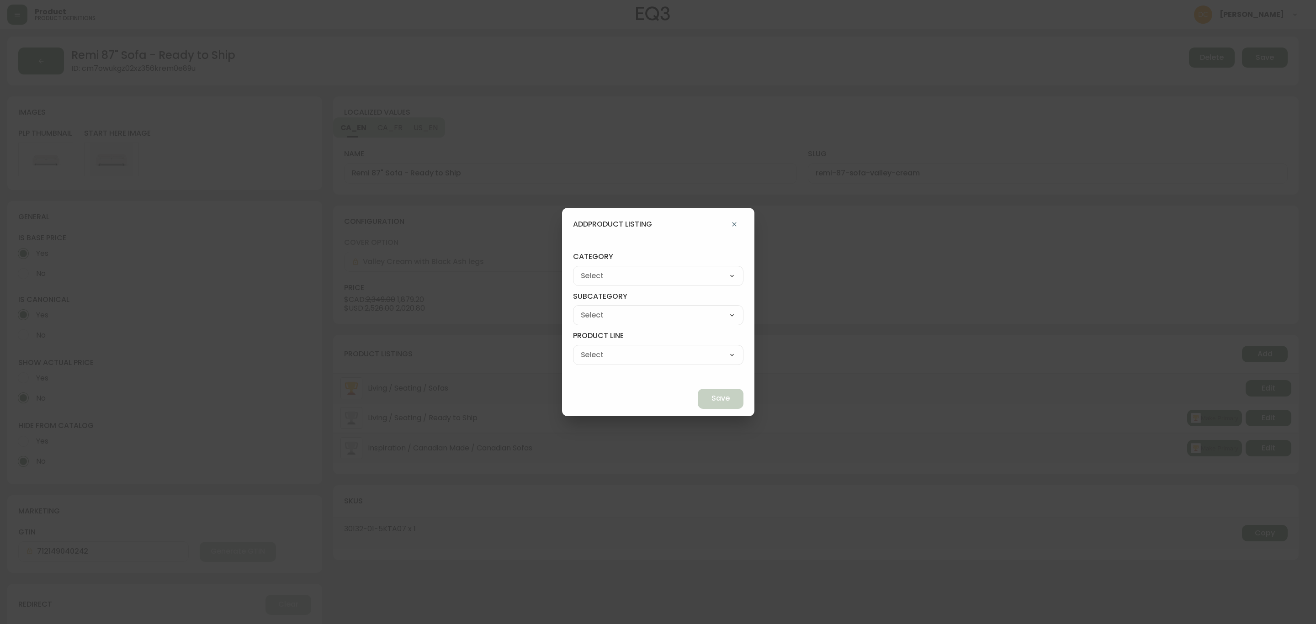
click at [676, 284] on div "Best Sellers Living Dining Bedroom Outdoor Office Lighting Rugs Accessories EQ3…" at bounding box center [658, 276] width 170 height 20
drag, startPoint x: 661, startPoint y: 276, endPoint x: 653, endPoint y: 281, distance: 9.3
click at [661, 276] on select "Best Sellers Living Dining Bedroom Outdoor Office Lighting Rugs Accessories EQ3…" at bounding box center [658, 276] width 170 height 14
select select "cjzvl9mf201ln0146jj1fgg9i"
click at [594, 269] on select "Best Sellers Living Dining Bedroom Outdoor Office Lighting Rugs Accessories EQ3…" at bounding box center [658, 276] width 170 height 14
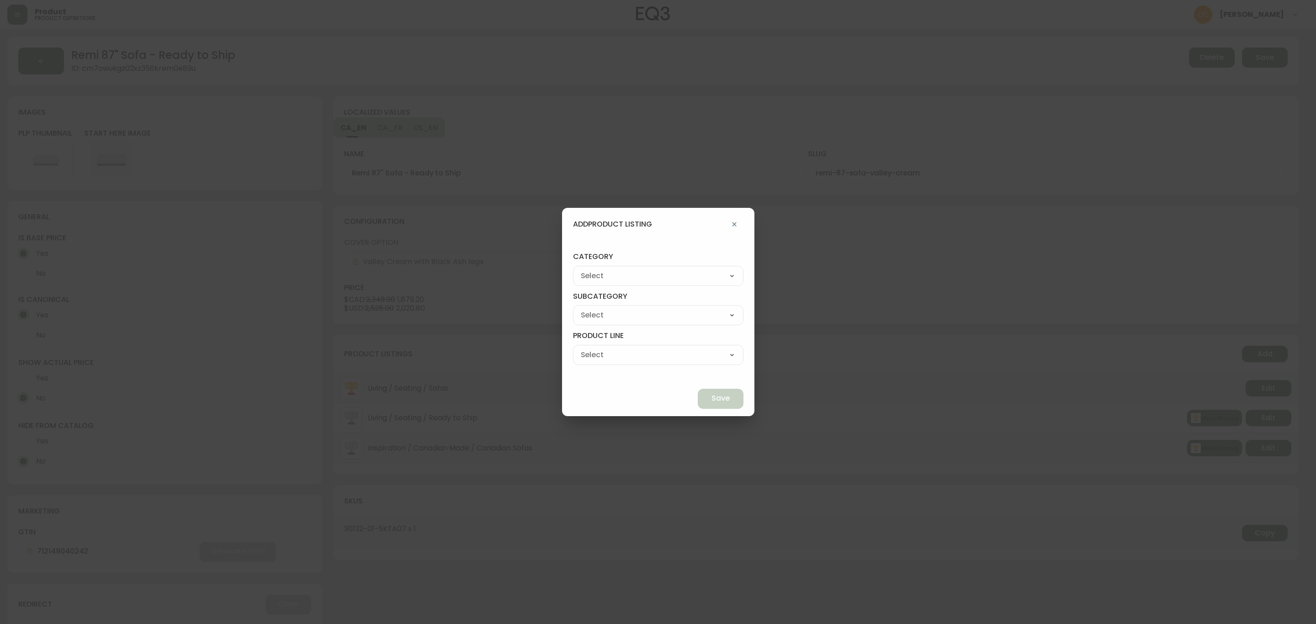
type input "Best Sellers"
click at [630, 319] on select "Quick Ship Upholstery Bedroom Furniture Dining Furniture" at bounding box center [658, 315] width 170 height 14
select select "cjzvlbg2601lr0146yrz15412"
click at [594, 308] on select "Quick Ship Upholstery Bedroom Furniture Dining Furniture" at bounding box center [658, 315] width 170 height 14
type input "Quick Ship Upholstery"
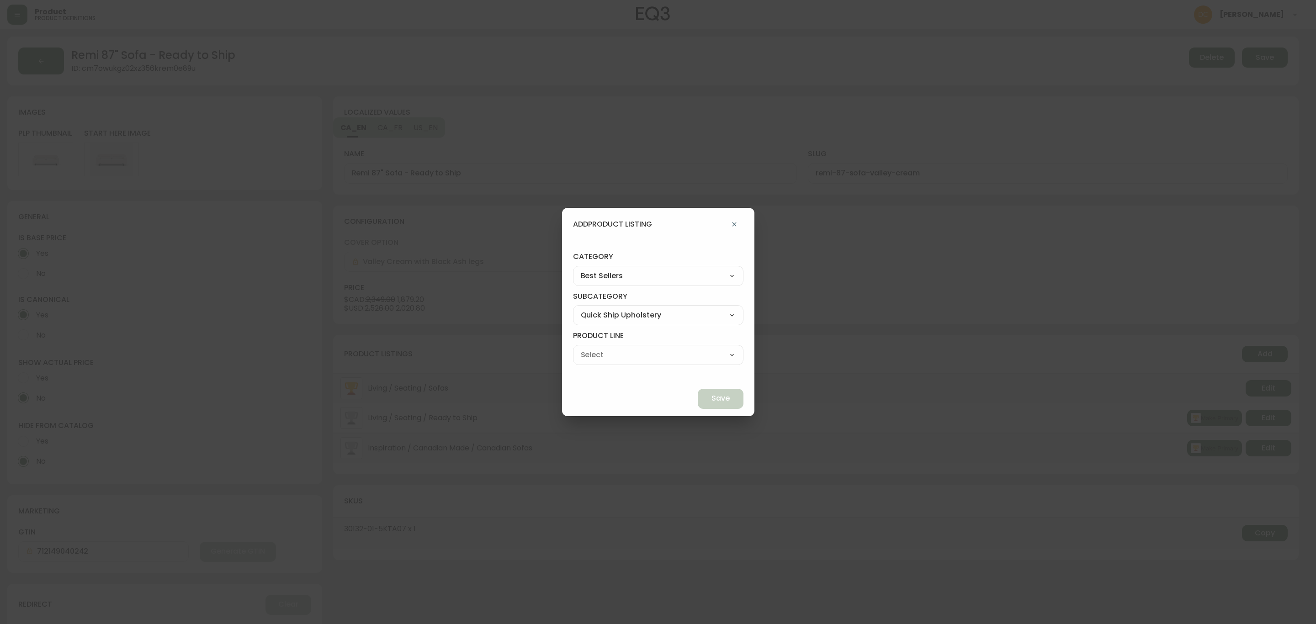
click at [631, 357] on select "Ready To Ship Chairs Ready To Ship Sectionals Ready To Ship Bed Frames Ready To…" at bounding box center [658, 355] width 170 height 14
select select "cjzvld41o01lv0146xyed45gn"
click at [594, 348] on select "Ready To Ship Chairs Ready To Ship Sectionals Ready To Ship Bed Frames Ready To…" at bounding box center [658, 355] width 170 height 14
type input "Ready To Ship Sofas"
click at [711, 393] on span "Save" at bounding box center [720, 398] width 18 height 10
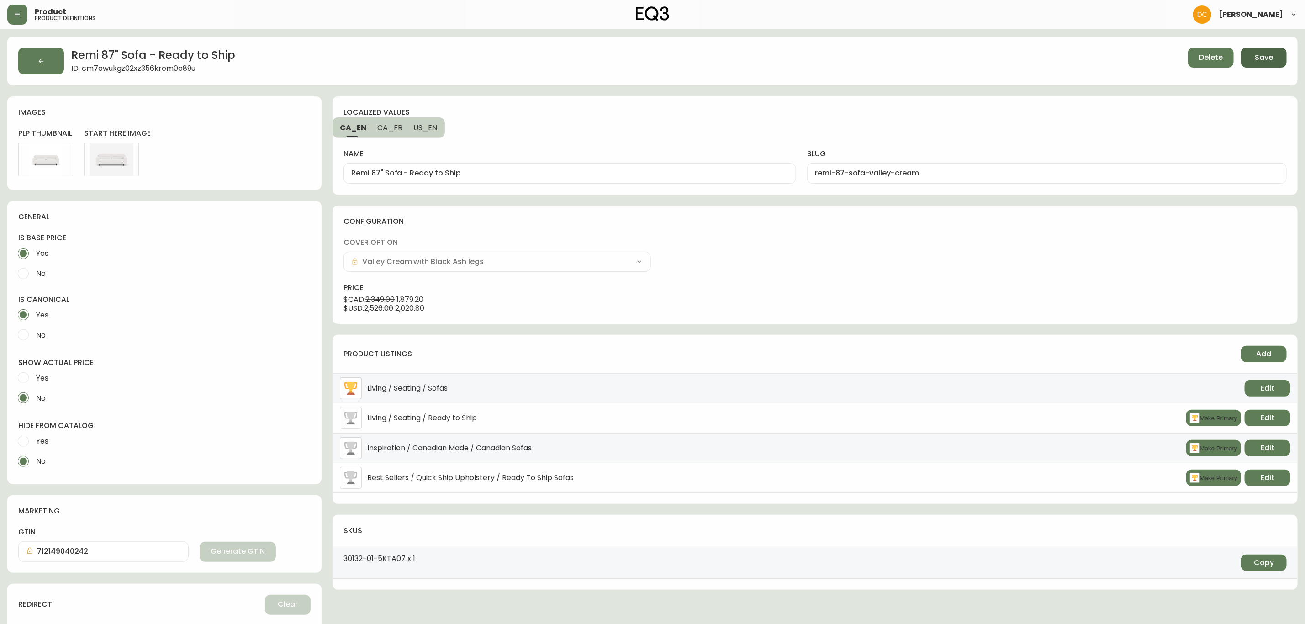
click at [1269, 54] on span "Save" at bounding box center [1264, 58] width 18 height 10
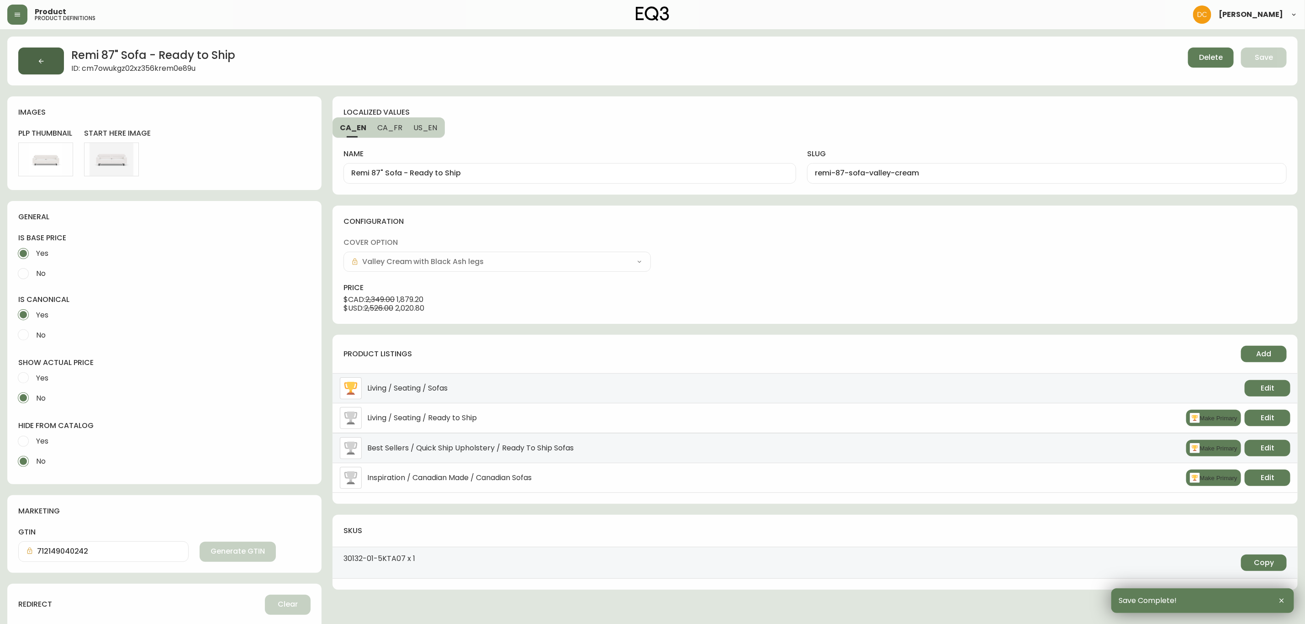
click at [40, 62] on icon "button" at bounding box center [40, 61] width 7 height 7
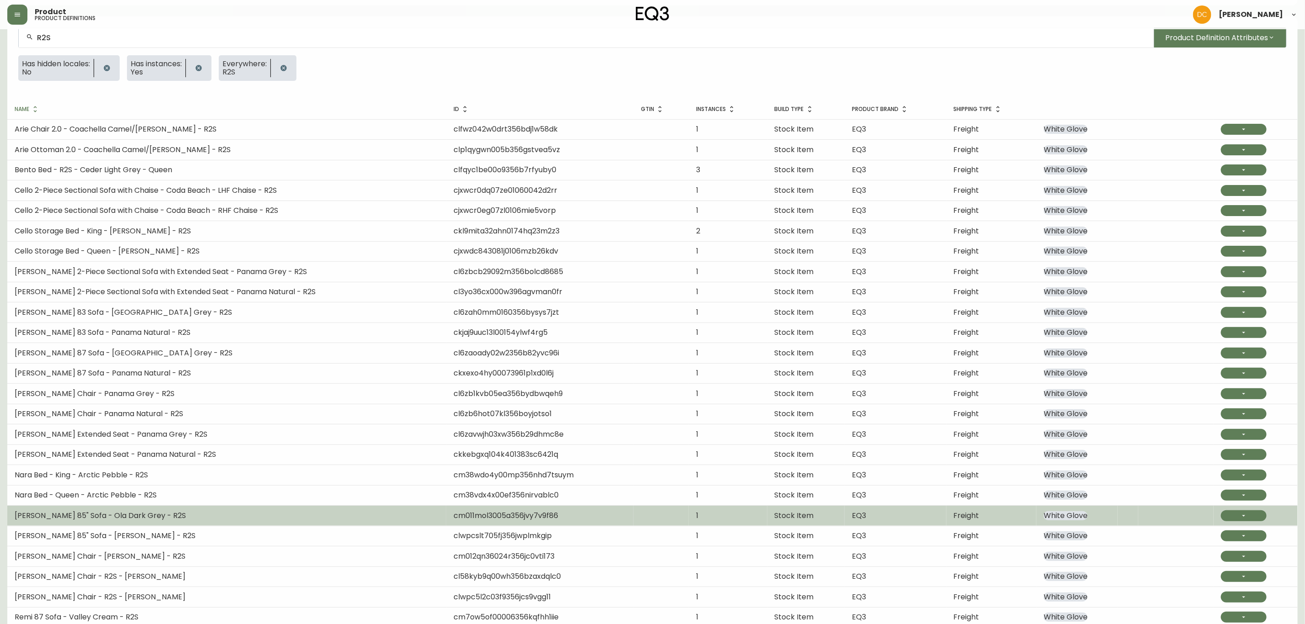
scroll to position [147, 0]
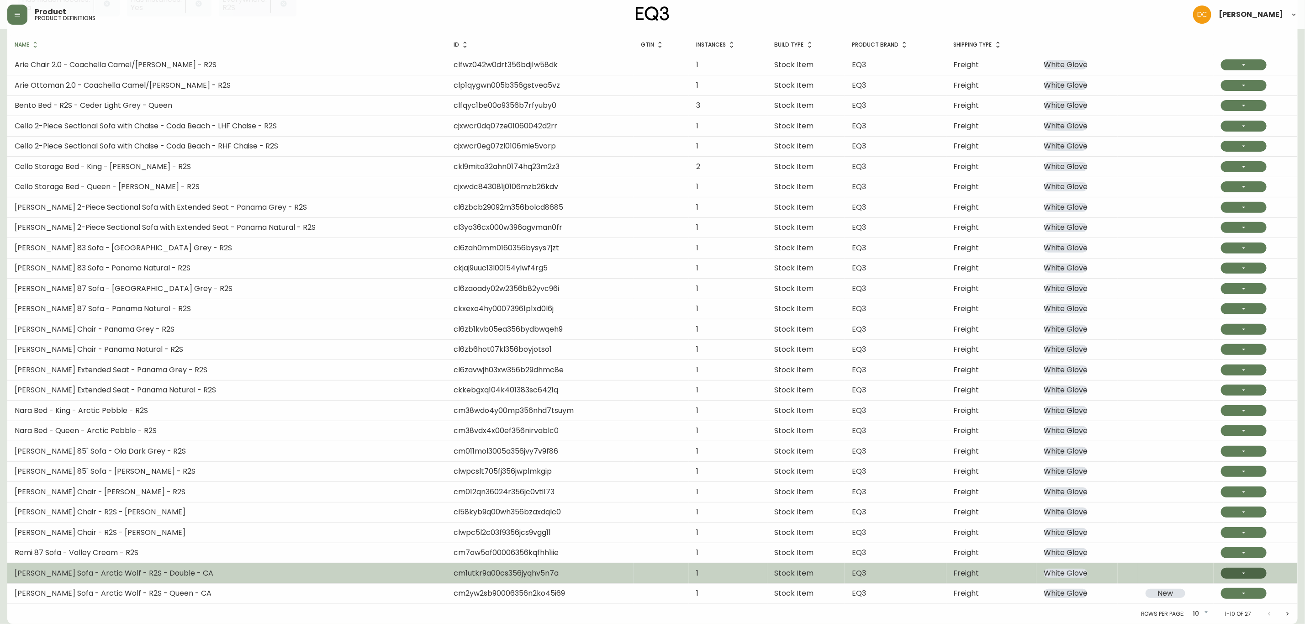
click at [1245, 572] on icon "button" at bounding box center [1244, 573] width 7 height 7
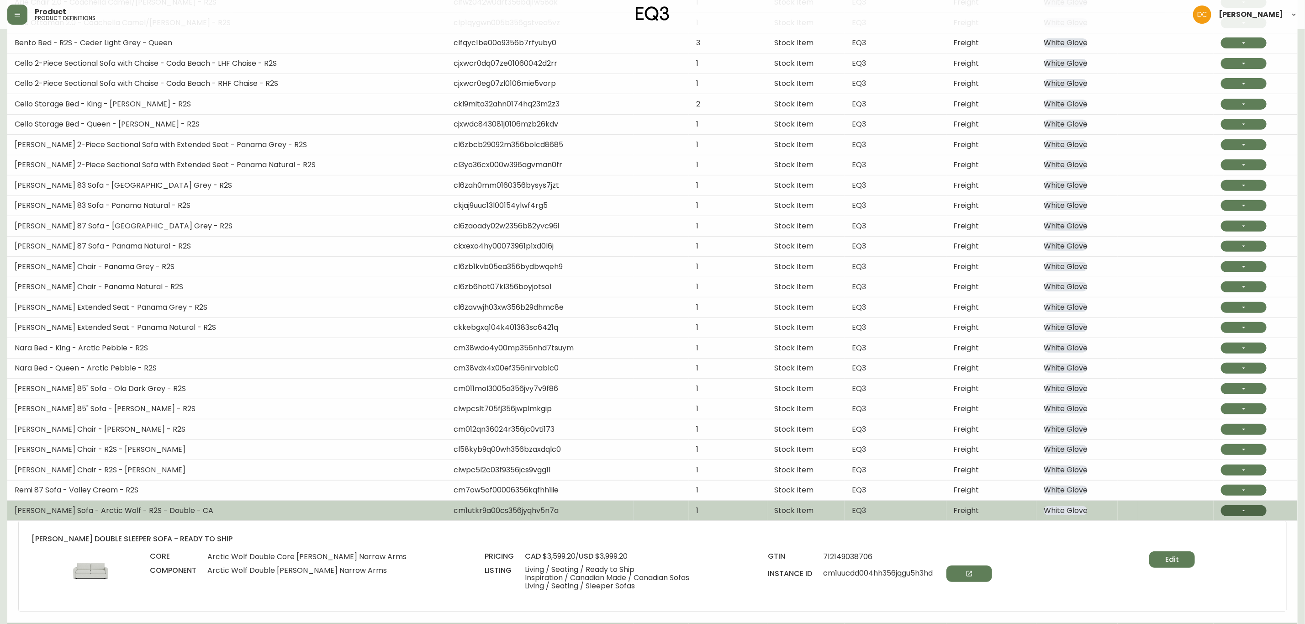
scroll to position [251, 0]
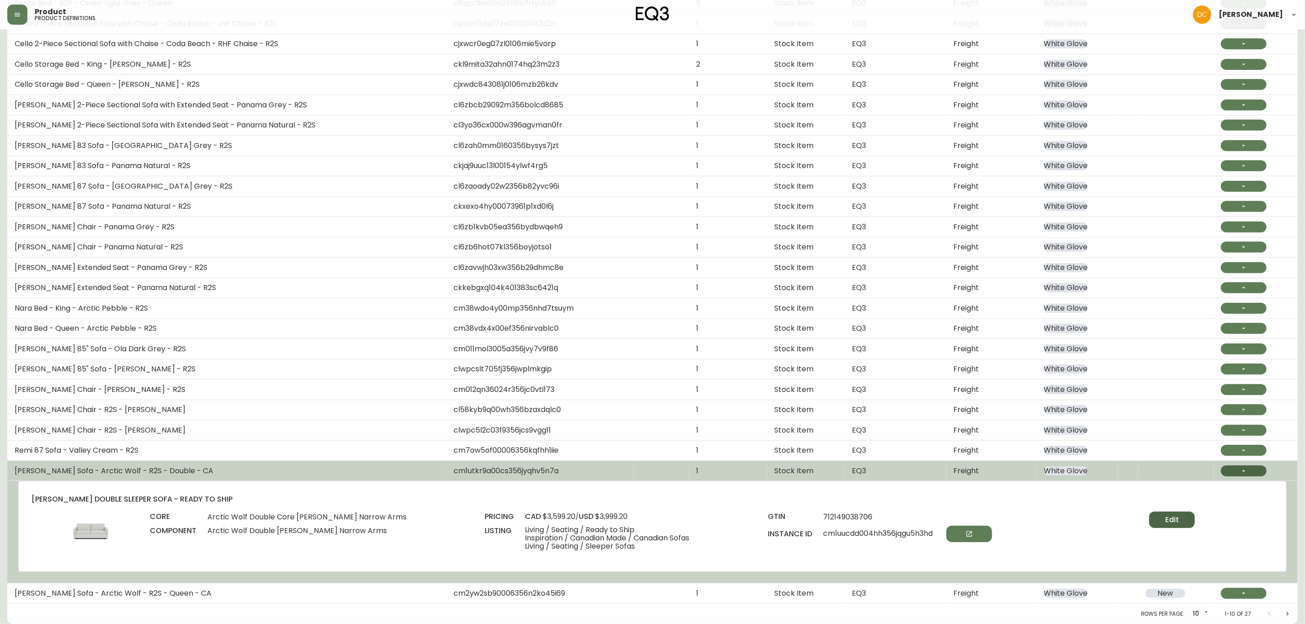
click at [1177, 525] on button "Edit" at bounding box center [1173, 520] width 46 height 16
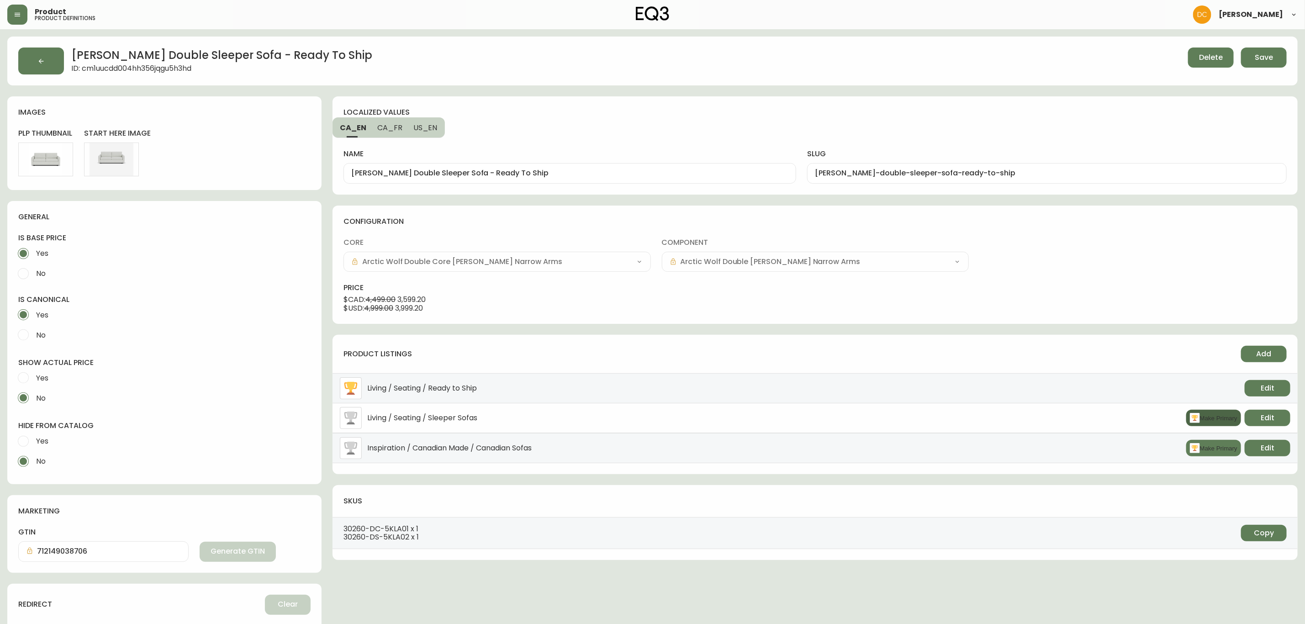
click at [1201, 421] on button "Make Primary" at bounding box center [1214, 418] width 55 height 16
click at [1268, 354] on span "Add" at bounding box center [1264, 354] width 15 height 10
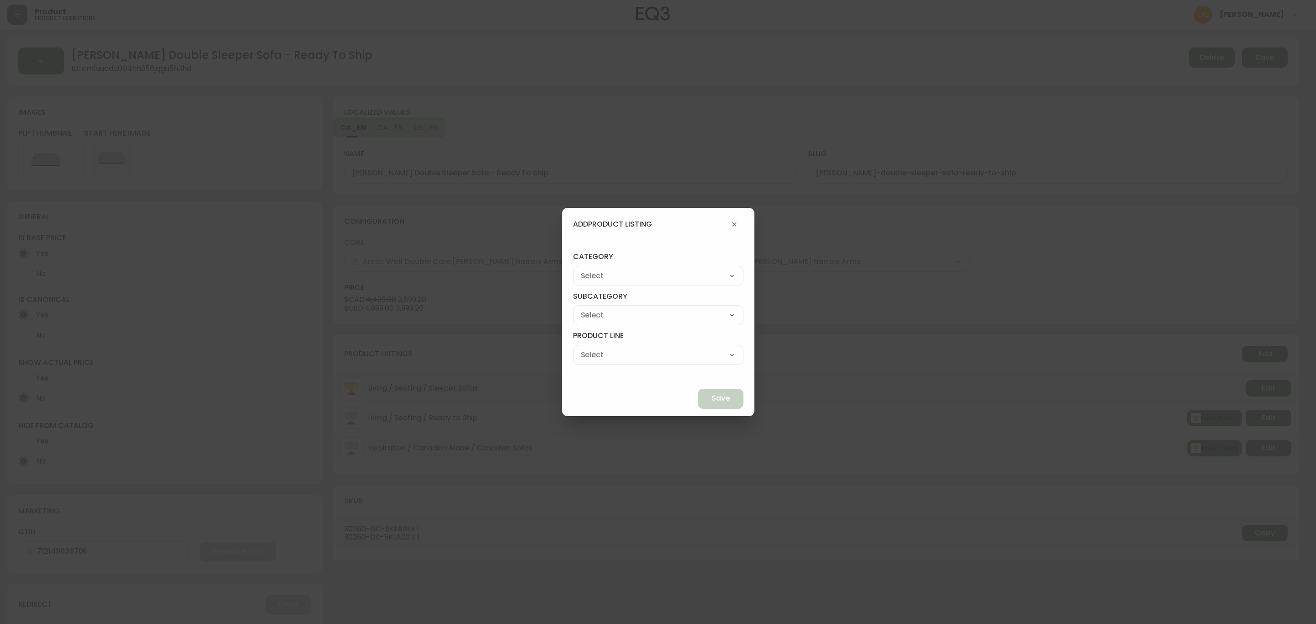
click at [673, 281] on select "Best Sellers Living Dining Bedroom Outdoor Office Lighting Rugs Accessories EQ3…" at bounding box center [658, 276] width 170 height 14
select select "cjzvl9mf201ln0146jj1fgg9i"
click at [594, 269] on select "Best Sellers Living Dining Bedroom Outdoor Office Lighting Rugs Accessories EQ3…" at bounding box center [658, 276] width 170 height 14
type input "Best Sellers"
drag, startPoint x: 628, startPoint y: 310, endPoint x: 628, endPoint y: 321, distance: 11.0
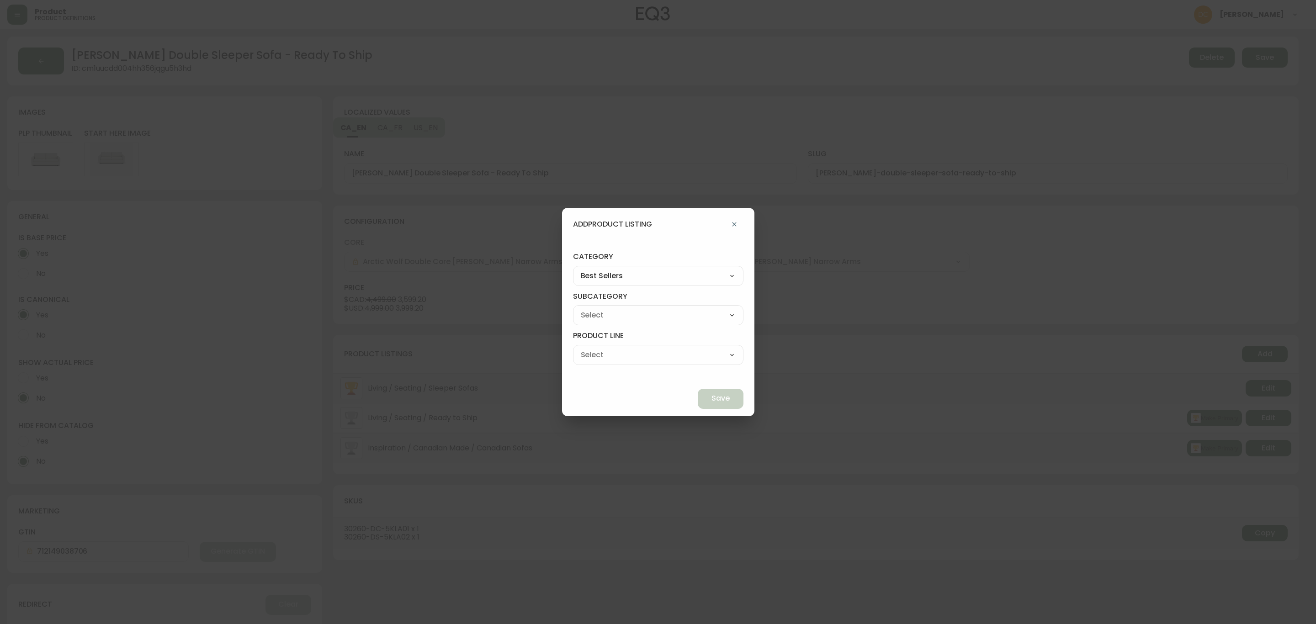
click at [628, 310] on select "Quick Ship Upholstery Bedroom Furniture Dining Furniture" at bounding box center [658, 315] width 170 height 14
click at [594, 308] on select "Quick Ship Upholstery Bedroom Furniture Dining Furniture" at bounding box center [658, 315] width 170 height 14
click at [643, 358] on select "Ready To Ship Chairs Ready To Ship Sectionals Ready To Ship Bed Frames Ready To…" at bounding box center [658, 355] width 170 height 14
click at [594, 348] on select "Ready To Ship Chairs Ready To Ship Sectionals Ready To Ship Bed Frames Ready To…" at bounding box center [658, 355] width 170 height 14
drag, startPoint x: 703, startPoint y: 403, endPoint x: 708, endPoint y: 403, distance: 4.6
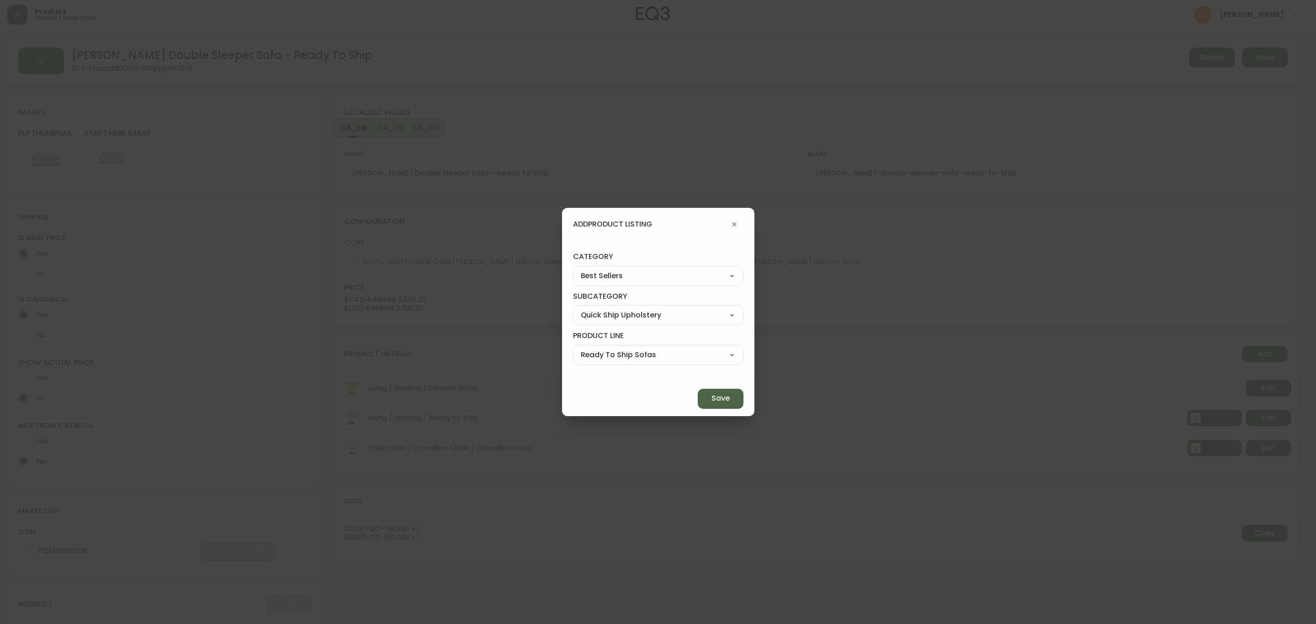
click at [711, 402] on span "Save" at bounding box center [720, 398] width 18 height 10
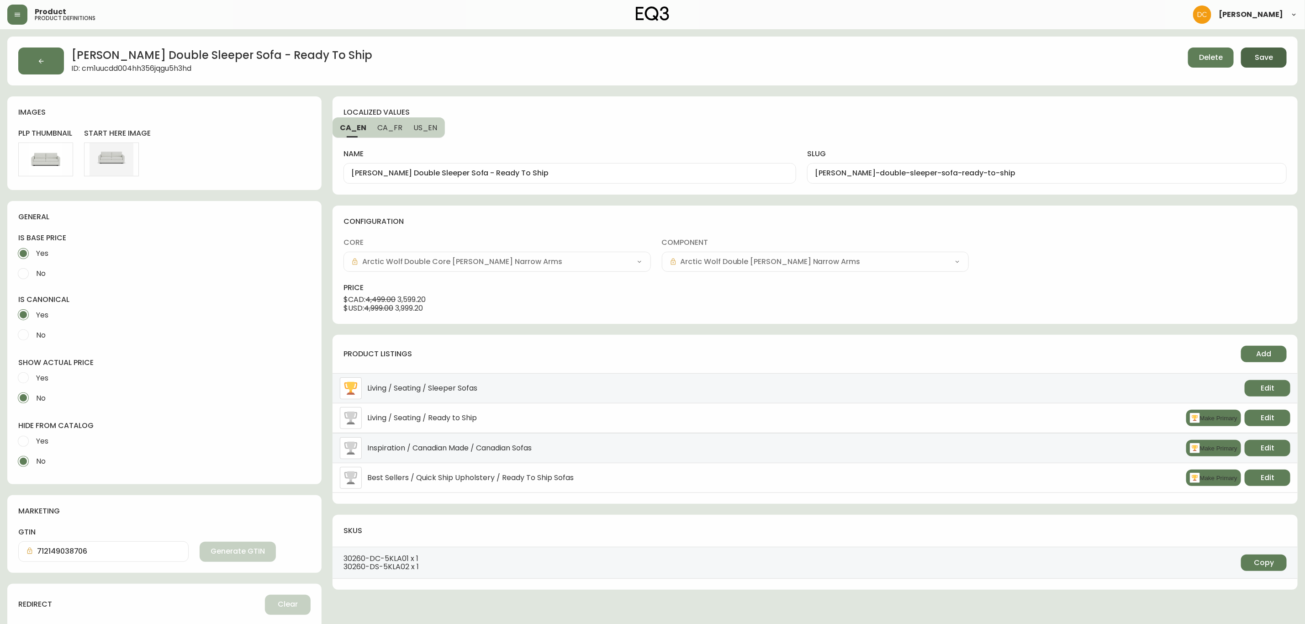
click at [1273, 55] on span "Save" at bounding box center [1264, 58] width 18 height 10
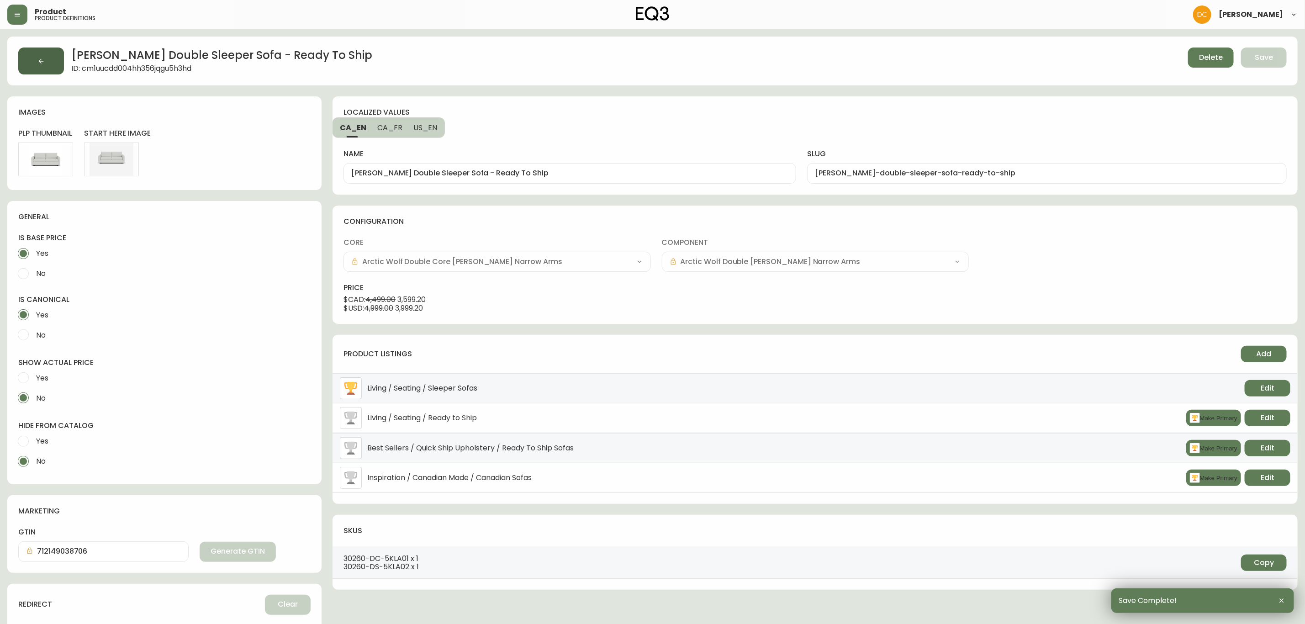
click at [46, 60] on button "button" at bounding box center [41, 61] width 46 height 27
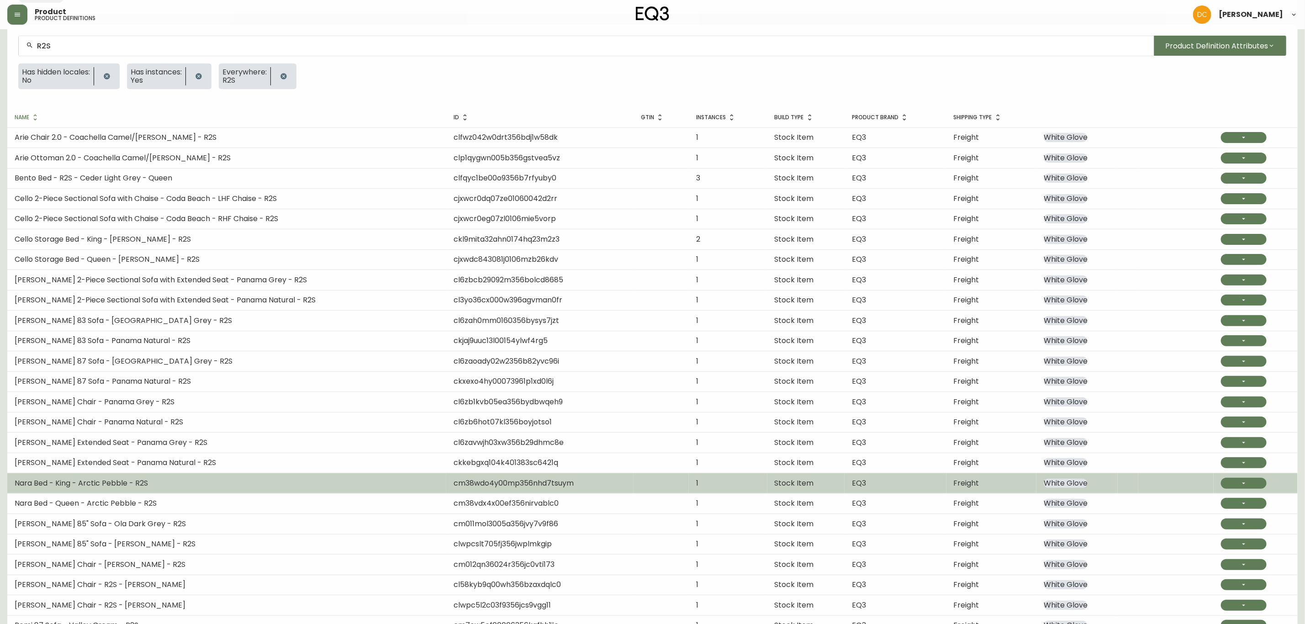
scroll to position [147, 0]
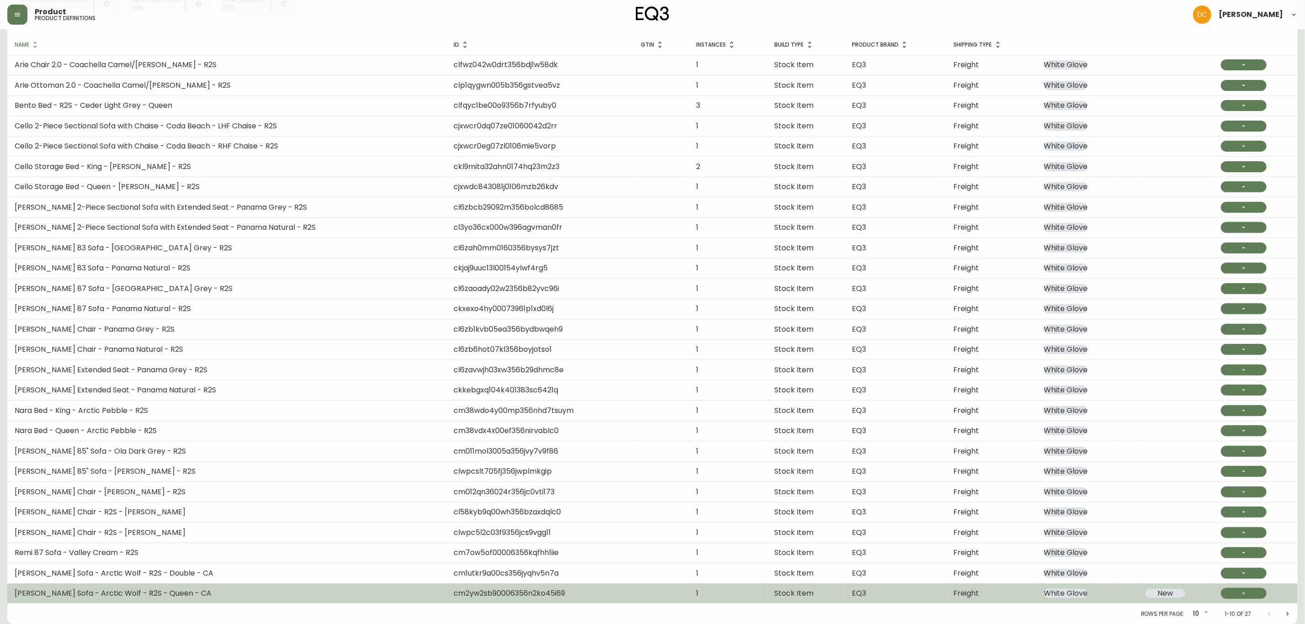
click at [1070, 595] on span "White Glove" at bounding box center [1066, 593] width 44 height 9
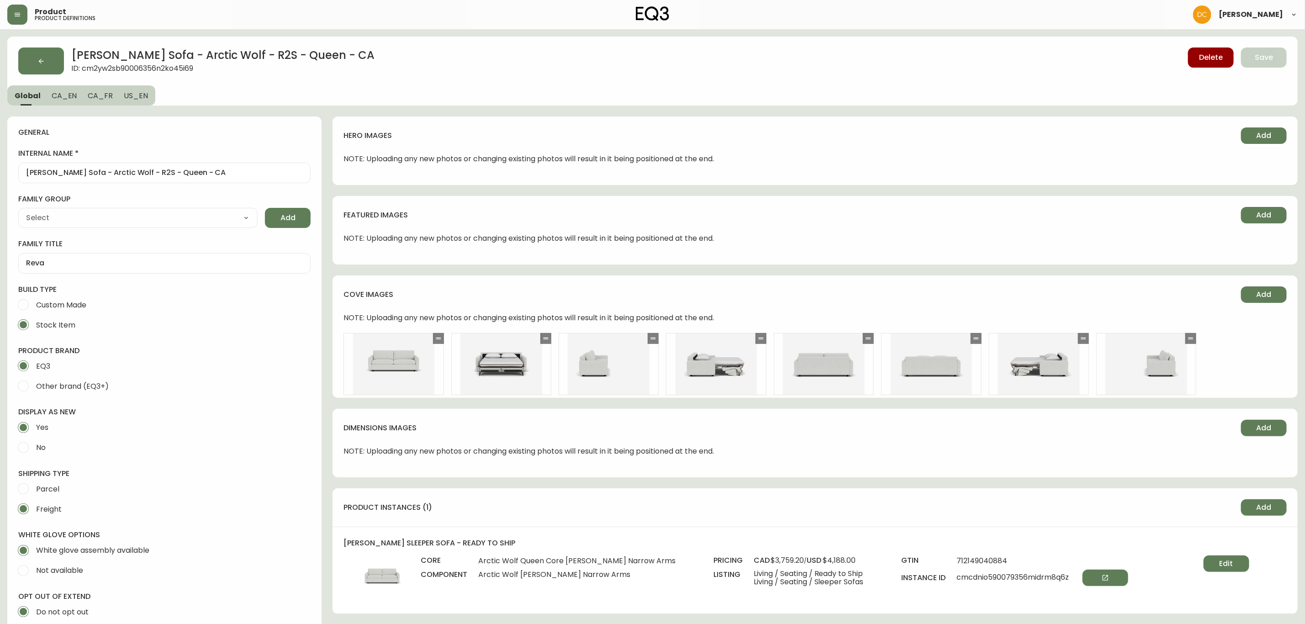
click at [45, 443] on span "No" at bounding box center [41, 448] width 10 height 10
click at [33, 443] on input "No" at bounding box center [23, 448] width 20 height 20
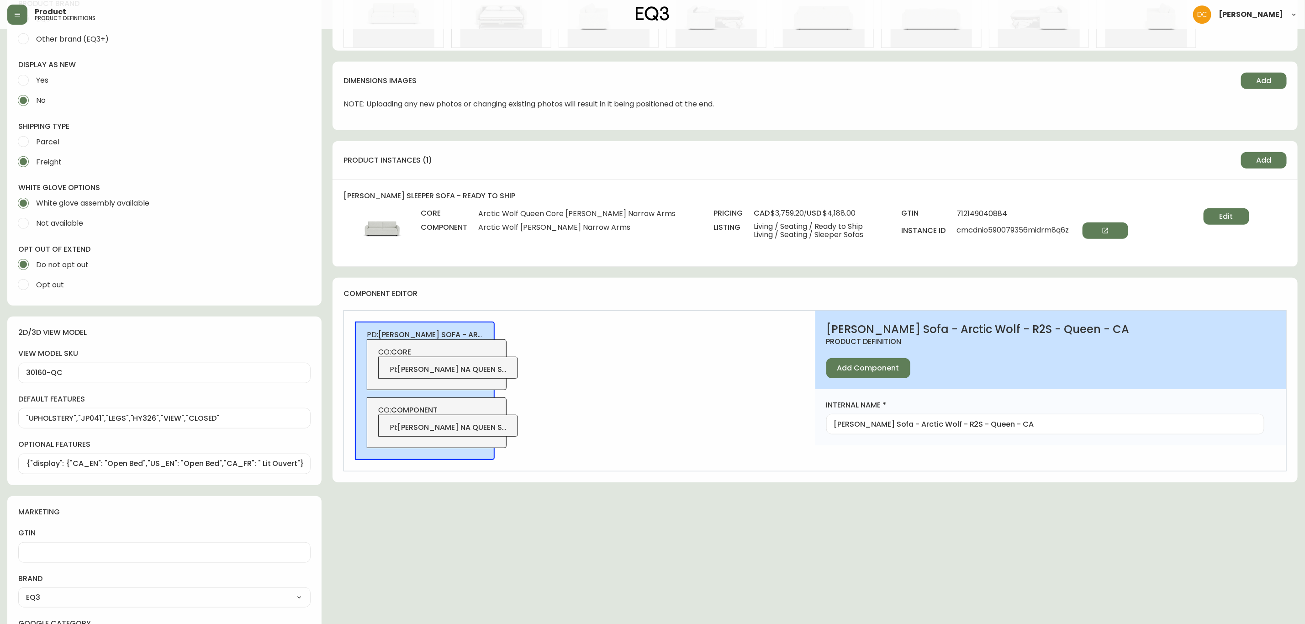
scroll to position [206, 0]
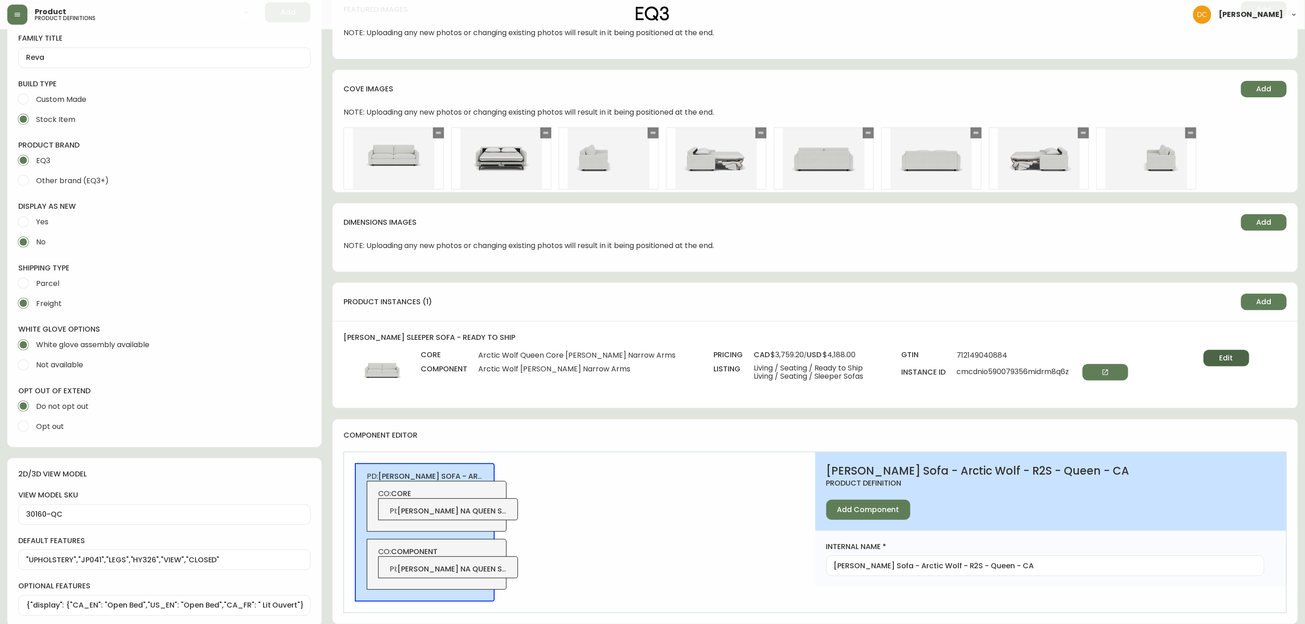
click at [1205, 354] on button "Edit" at bounding box center [1227, 358] width 46 height 16
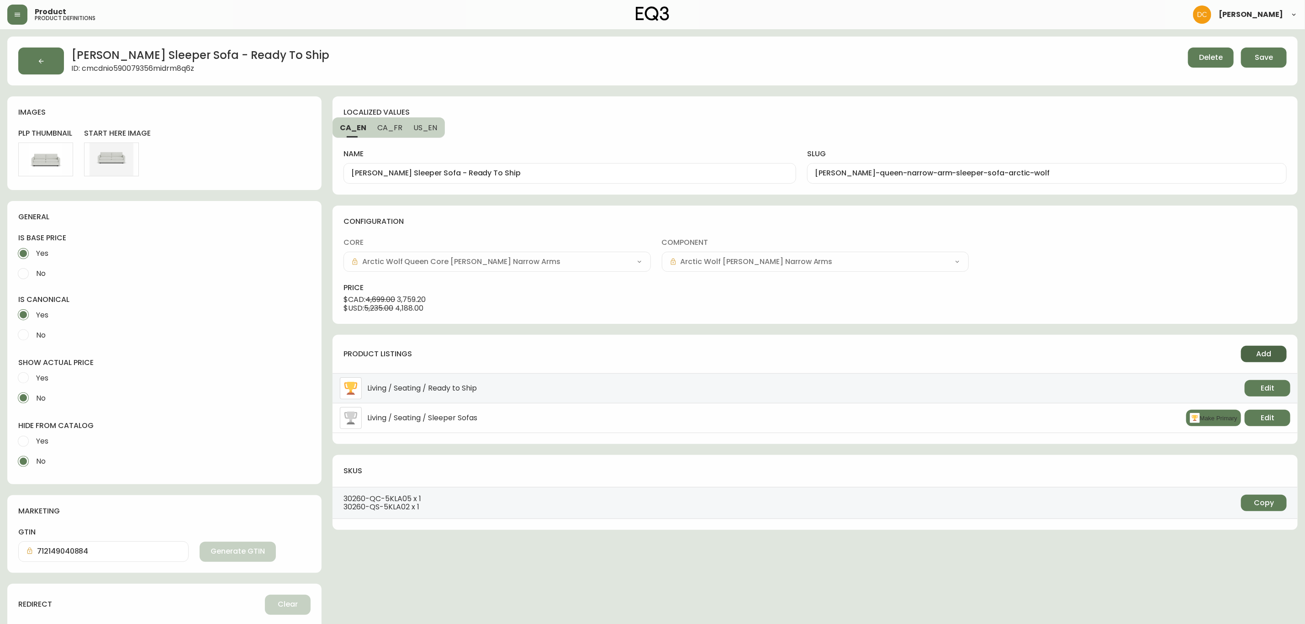
click at [1265, 357] on span "Add" at bounding box center [1264, 354] width 15 height 10
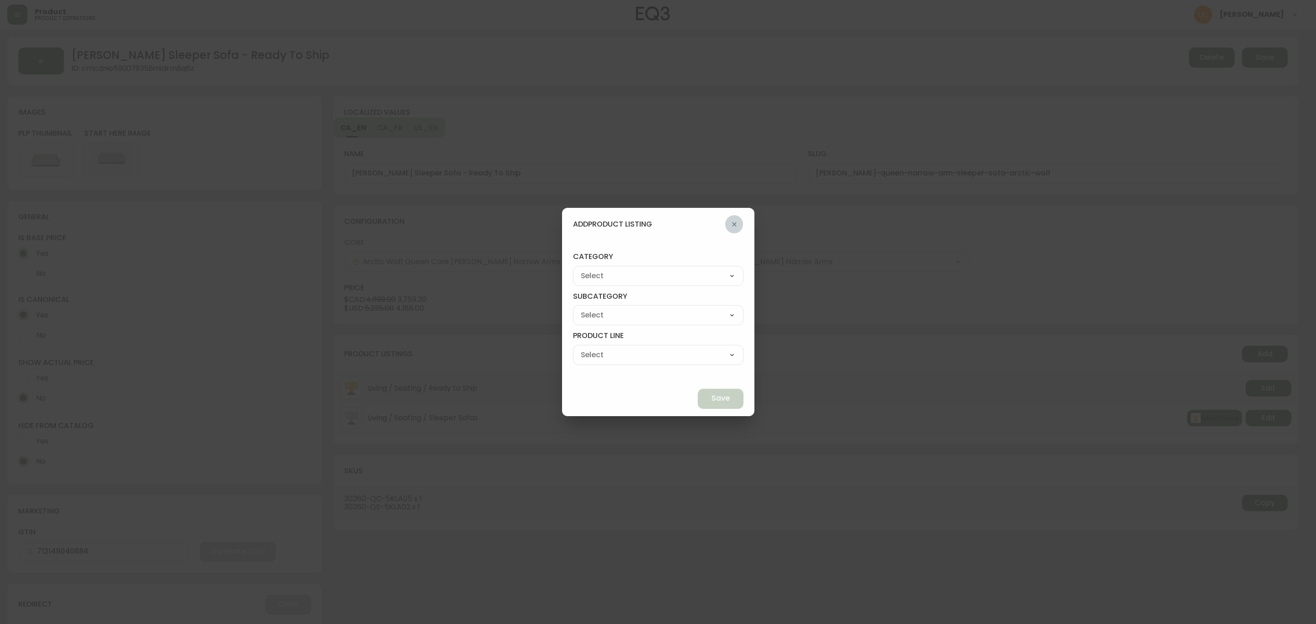
click at [725, 225] on button "button" at bounding box center [734, 224] width 18 height 18
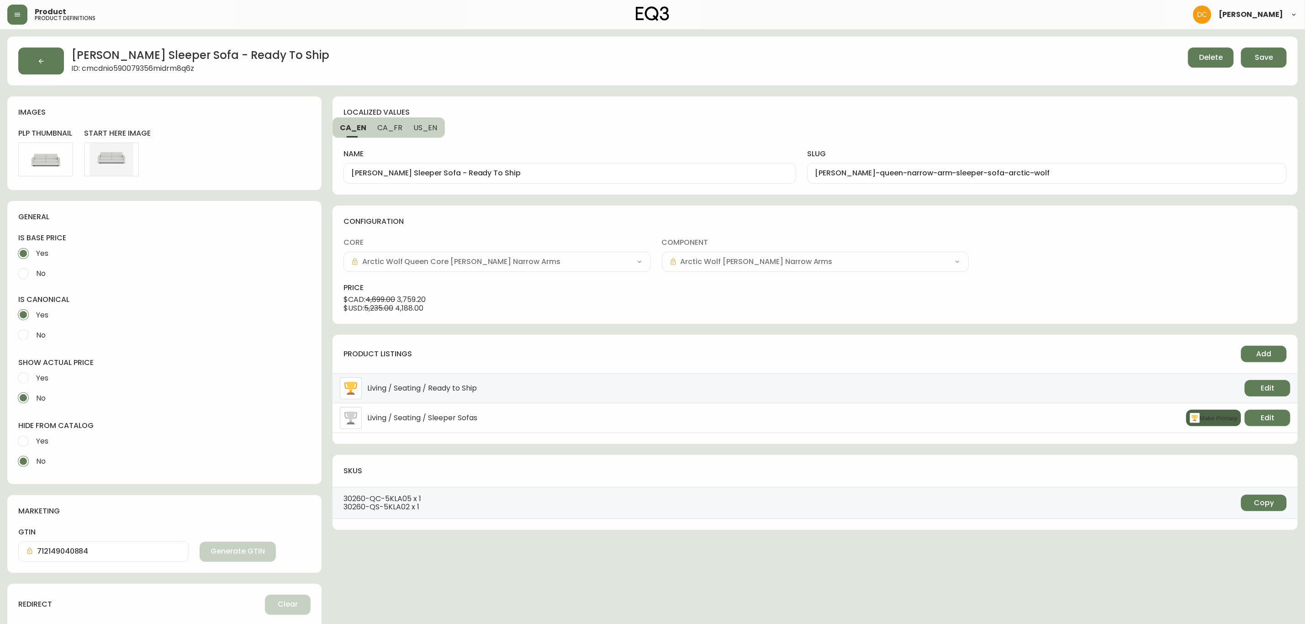
click at [1211, 414] on button "Make Primary" at bounding box center [1214, 418] width 55 height 16
click at [1259, 353] on span "Add" at bounding box center [1264, 354] width 15 height 10
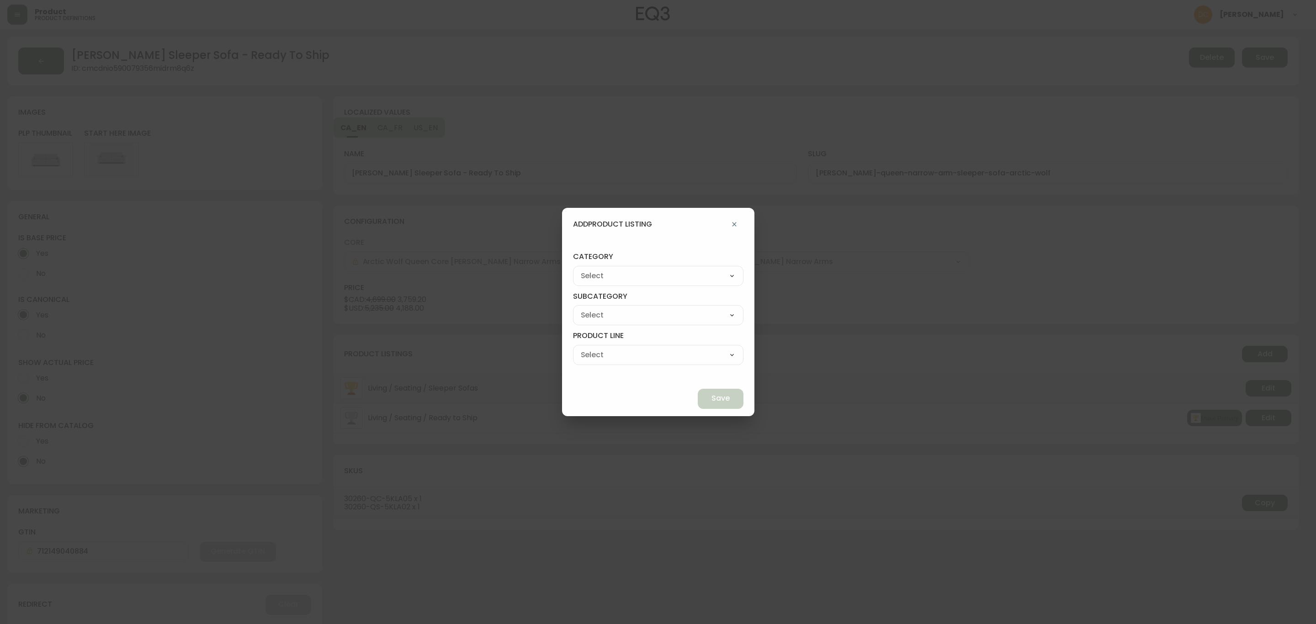
drag, startPoint x: 654, startPoint y: 276, endPoint x: 651, endPoint y: 282, distance: 7.0
click at [654, 276] on select "Best Sellers Living Dining Bedroom Outdoor Office Lighting Rugs Accessories EQ3…" at bounding box center [658, 276] width 170 height 14
click at [594, 269] on select "Best Sellers Living Dining Bedroom Outdoor Office Lighting Rugs Accessories EQ3…" at bounding box center [658, 276] width 170 height 14
drag, startPoint x: 624, startPoint y: 317, endPoint x: 623, endPoint y: 321, distance: 4.7
click at [624, 317] on select "Quick Ship Upholstery Bedroom Furniture Dining Furniture" at bounding box center [658, 315] width 170 height 14
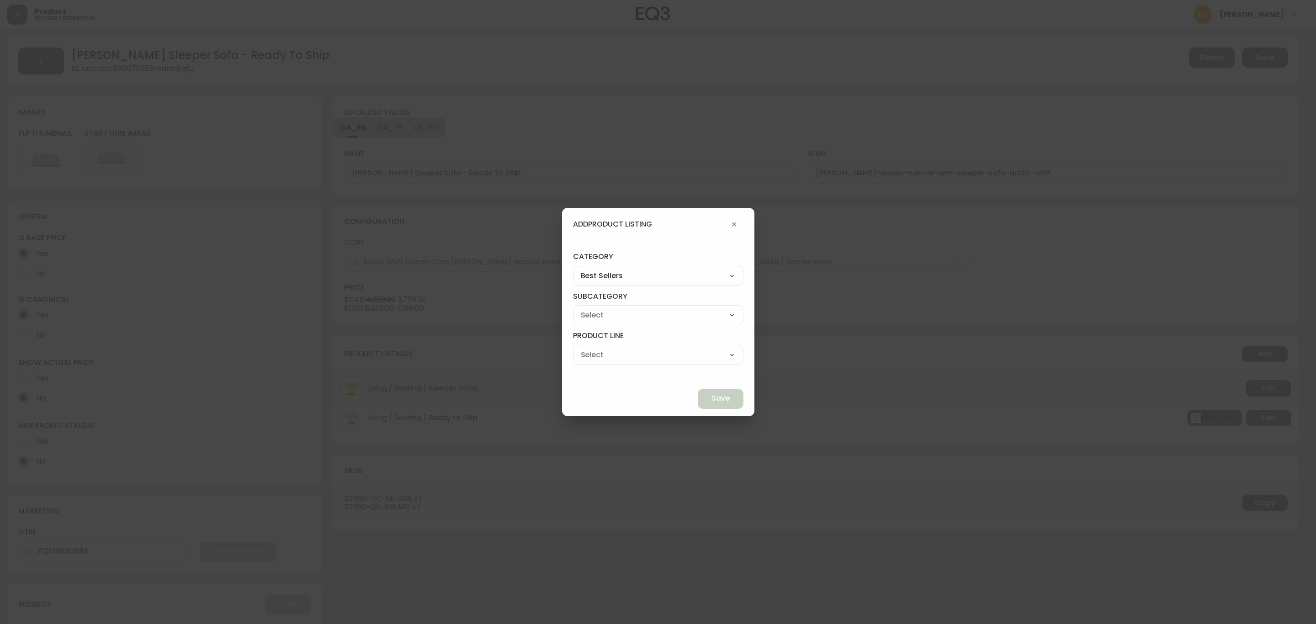
click at [594, 308] on select "Quick Ship Upholstery Bedroom Furniture Dining Furniture" at bounding box center [658, 315] width 170 height 14
click at [621, 362] on div "Ready To Ship Chairs Ready To Ship Sectionals Ready To Ship Bed Frames Ready To…" at bounding box center [658, 355] width 170 height 20
drag, startPoint x: 630, startPoint y: 355, endPoint x: 631, endPoint y: 361, distance: 5.7
click at [630, 355] on select "Ready To Ship Chairs Ready To Ship Sectionals Ready To Ship Bed Frames Ready To…" at bounding box center [658, 355] width 170 height 14
click at [594, 348] on select "Ready To Ship Chairs Ready To Ship Sectionals Ready To Ship Bed Frames Ready To…" at bounding box center [658, 355] width 170 height 14
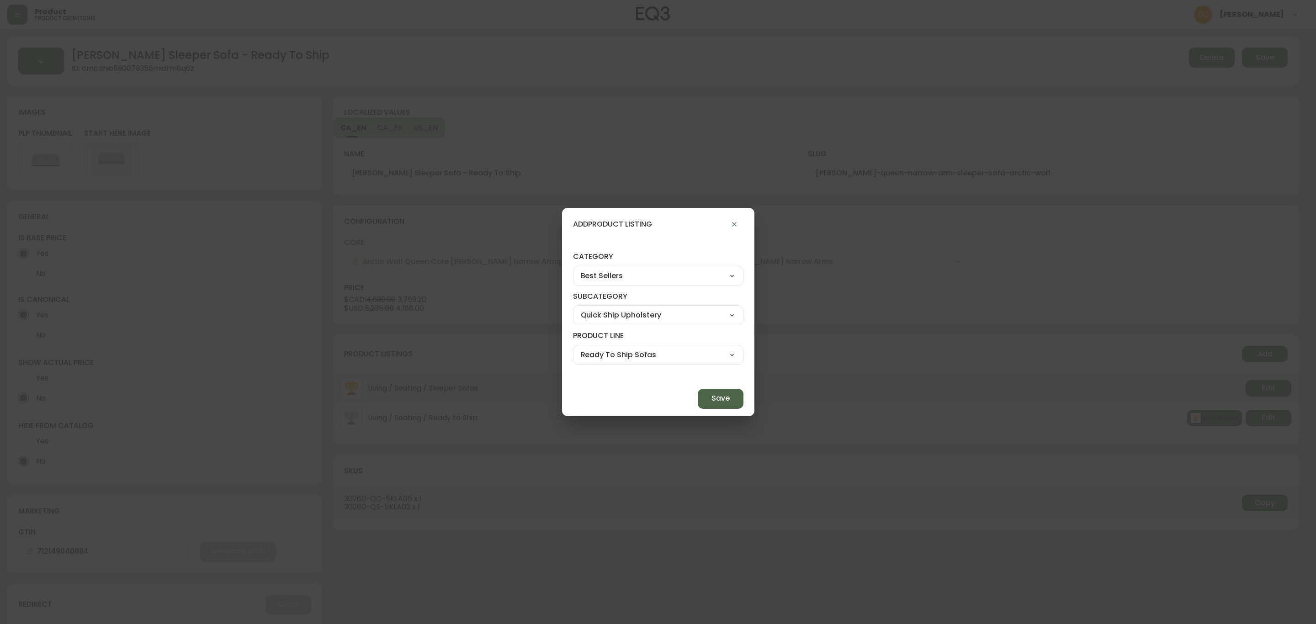
click at [711, 396] on span "Save" at bounding box center [720, 398] width 18 height 10
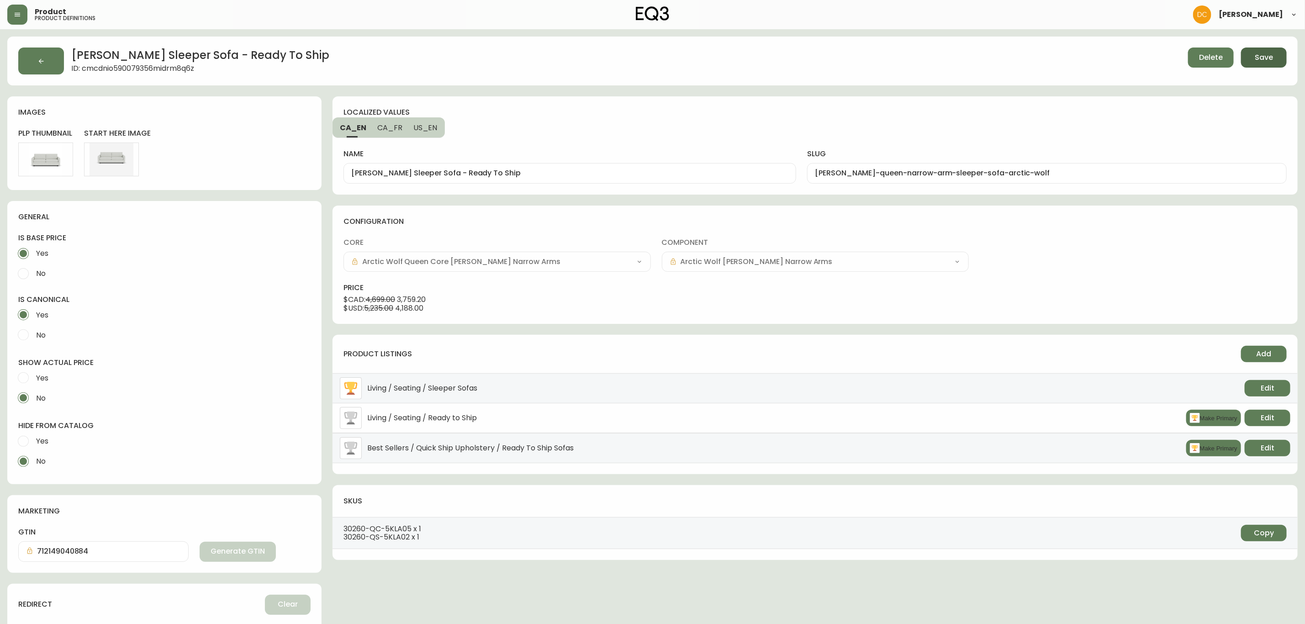
click at [1262, 62] on span "Save" at bounding box center [1264, 58] width 18 height 10
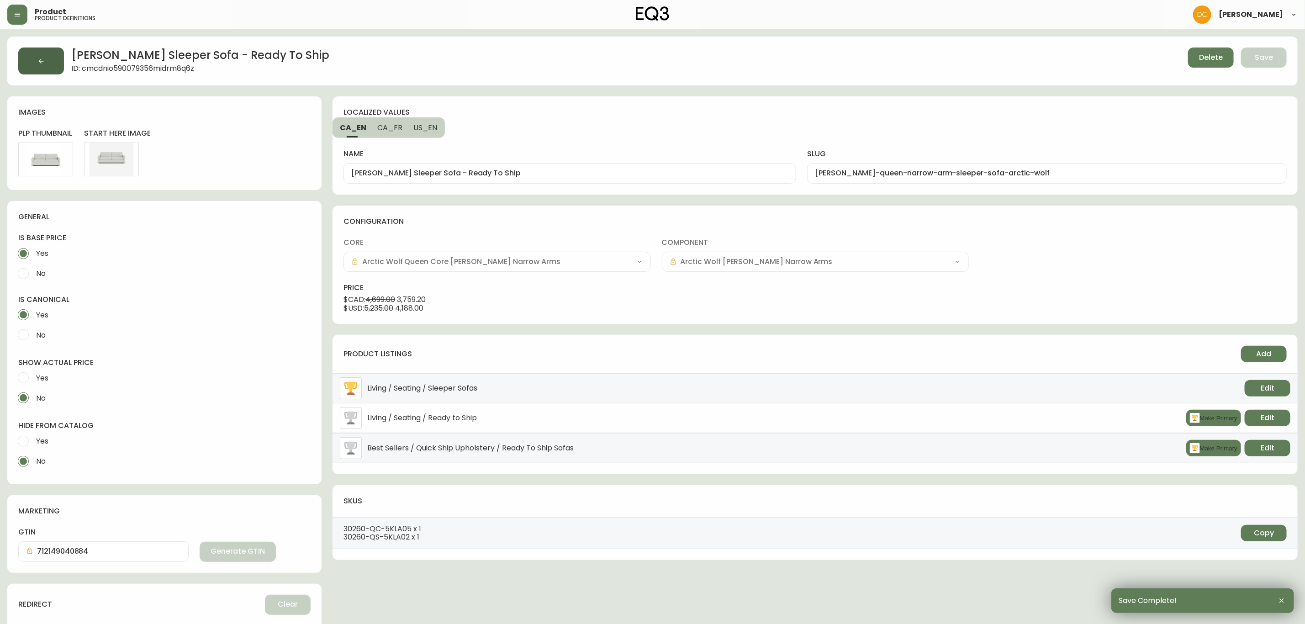
click at [36, 51] on button "button" at bounding box center [41, 61] width 46 height 27
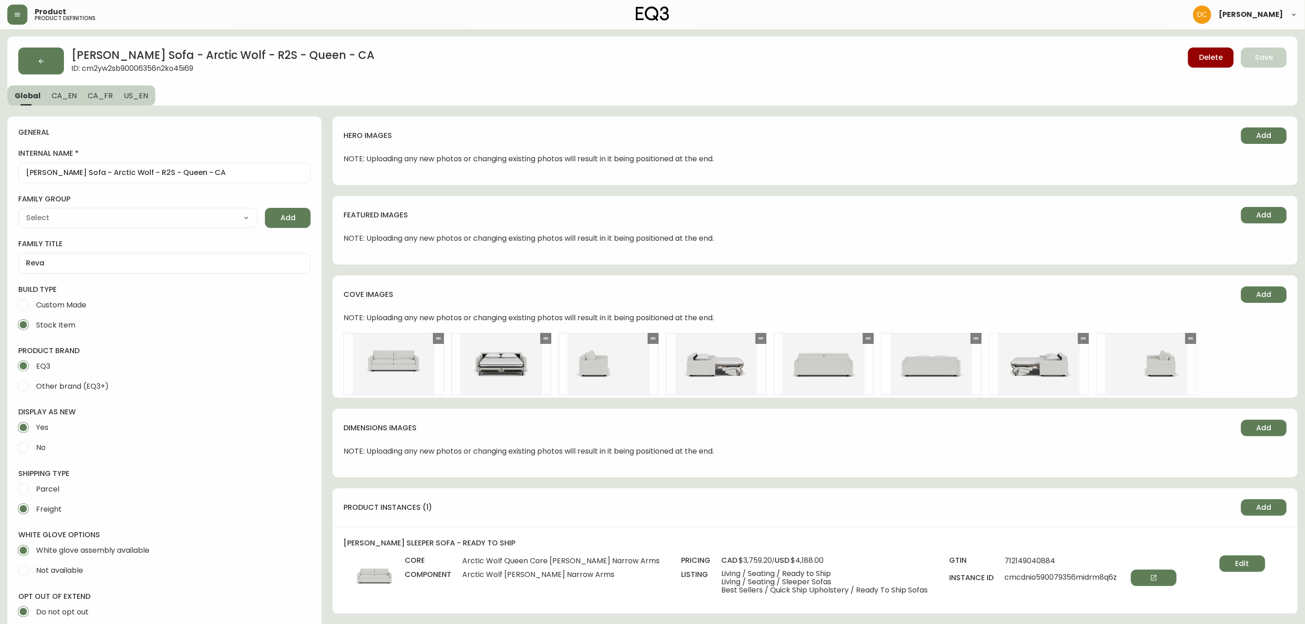
click at [36, 447] on span "No" at bounding box center [41, 448] width 10 height 10
click at [33, 447] on input "No" at bounding box center [23, 448] width 20 height 20
click at [1267, 60] on span "Save" at bounding box center [1264, 58] width 18 height 10
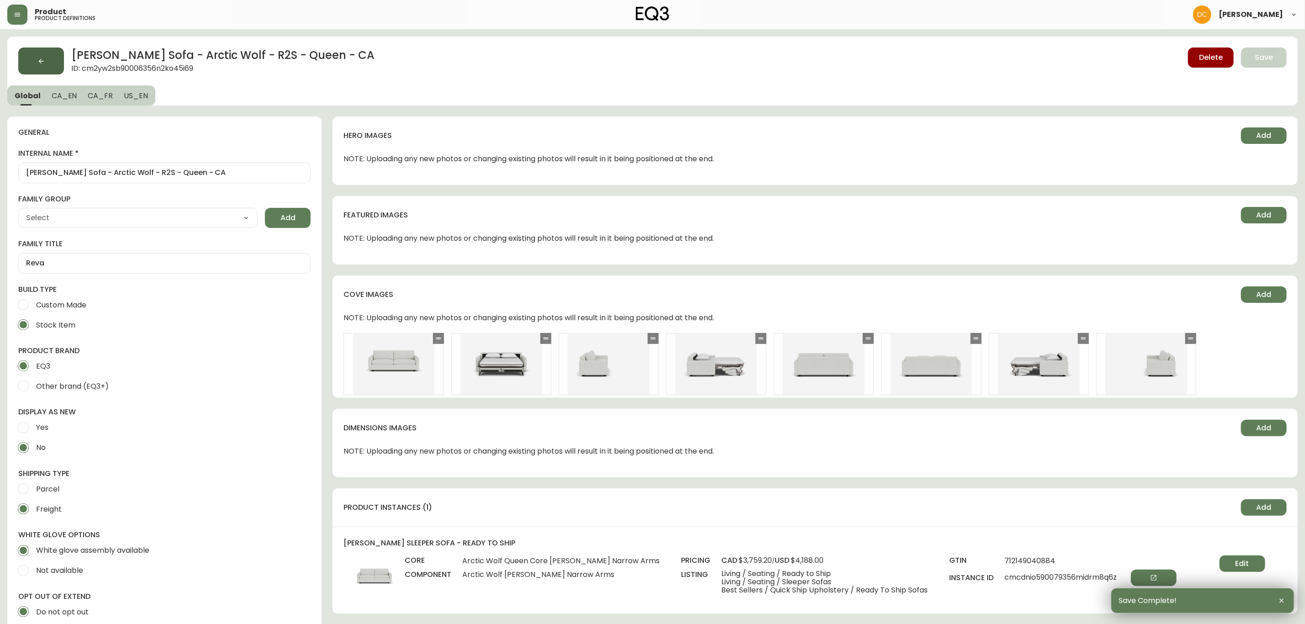
click at [37, 50] on button "button" at bounding box center [41, 61] width 46 height 27
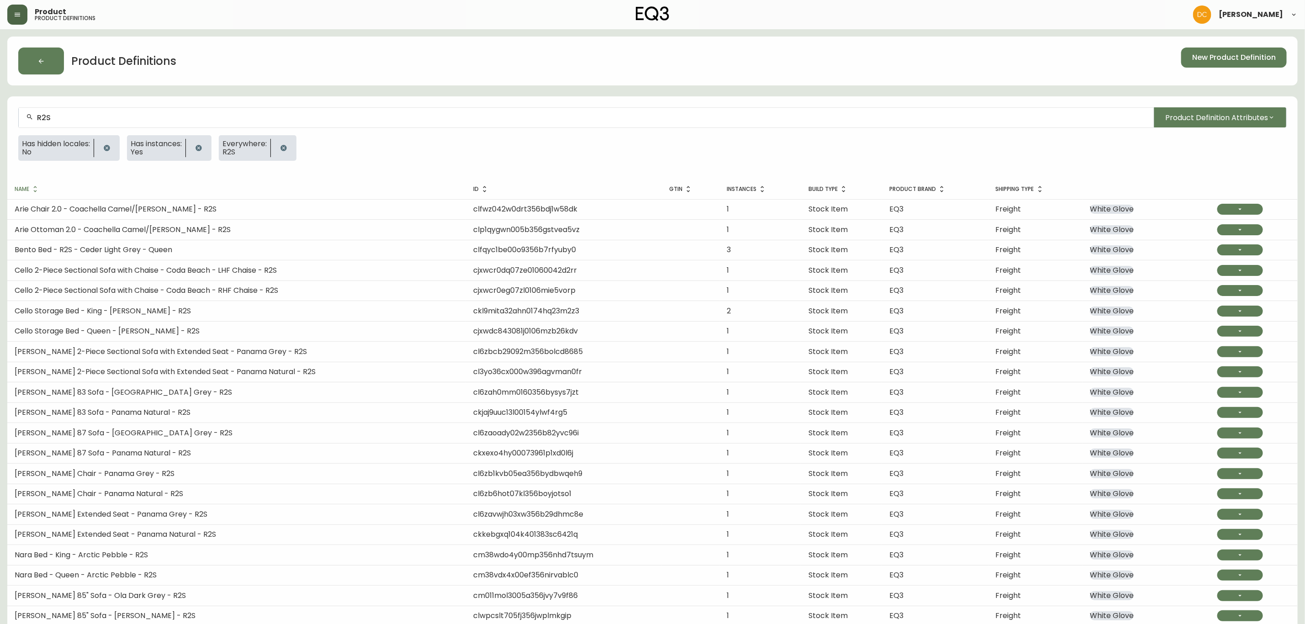
click at [16, 13] on icon "button" at bounding box center [17, 15] width 5 height 4
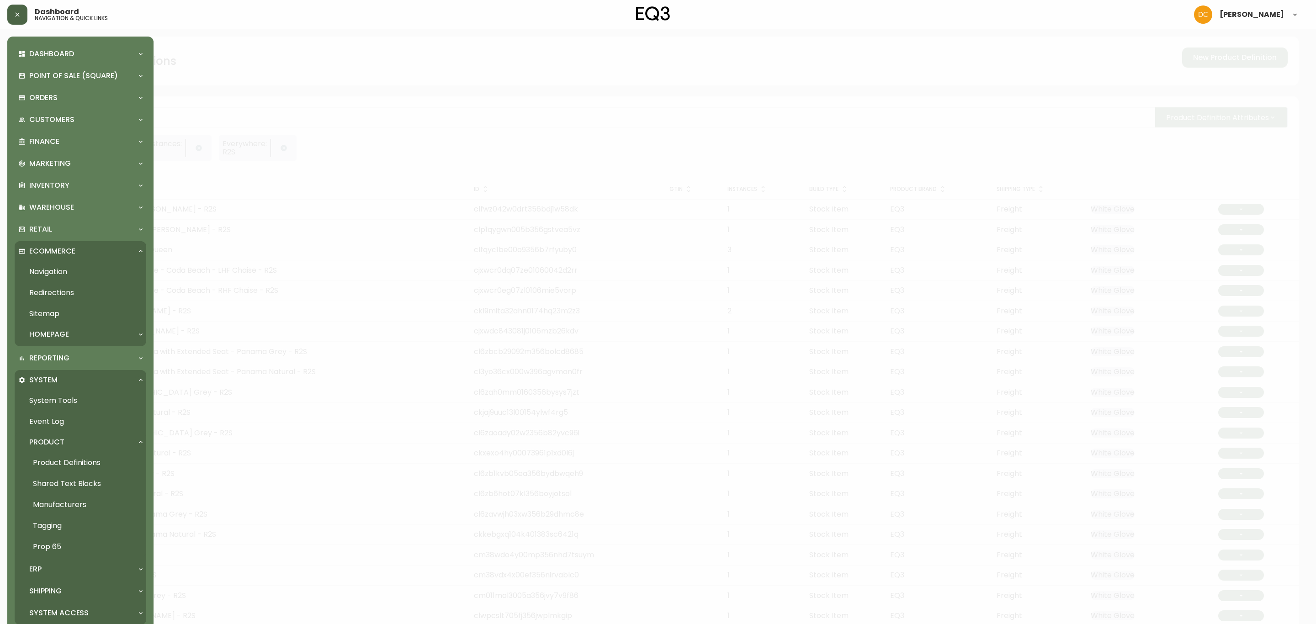
click at [63, 271] on link "Navigation" at bounding box center [81, 271] width 132 height 21
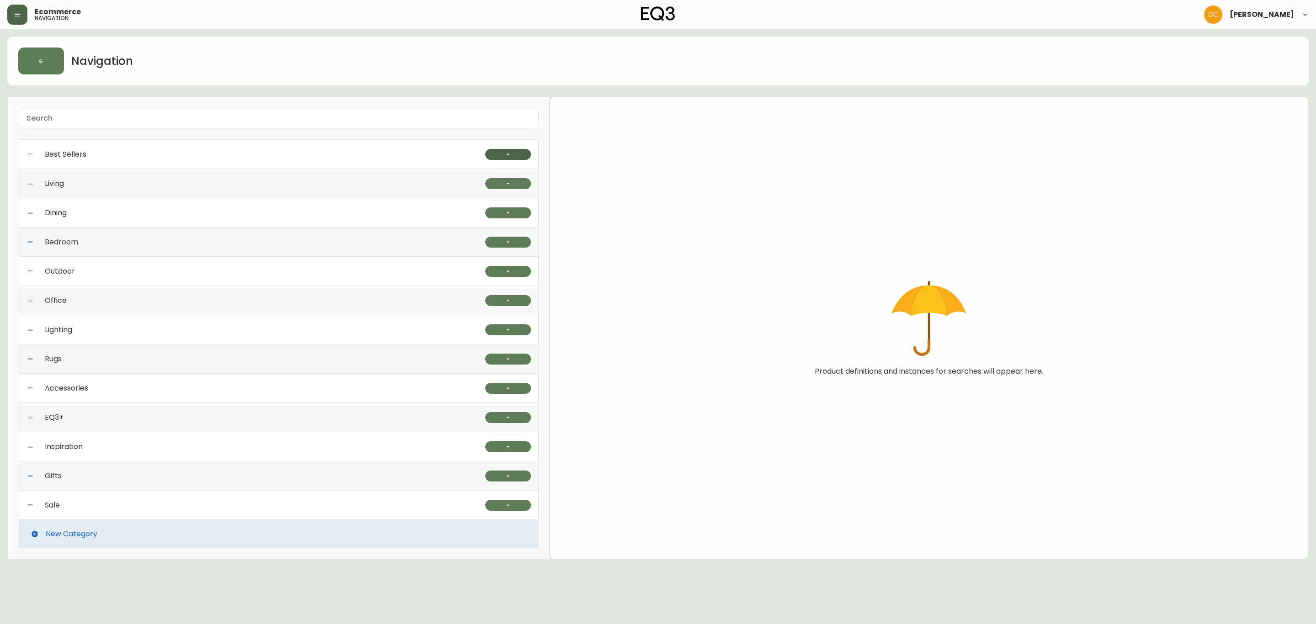
click at [498, 152] on button "button" at bounding box center [508, 154] width 46 height 11
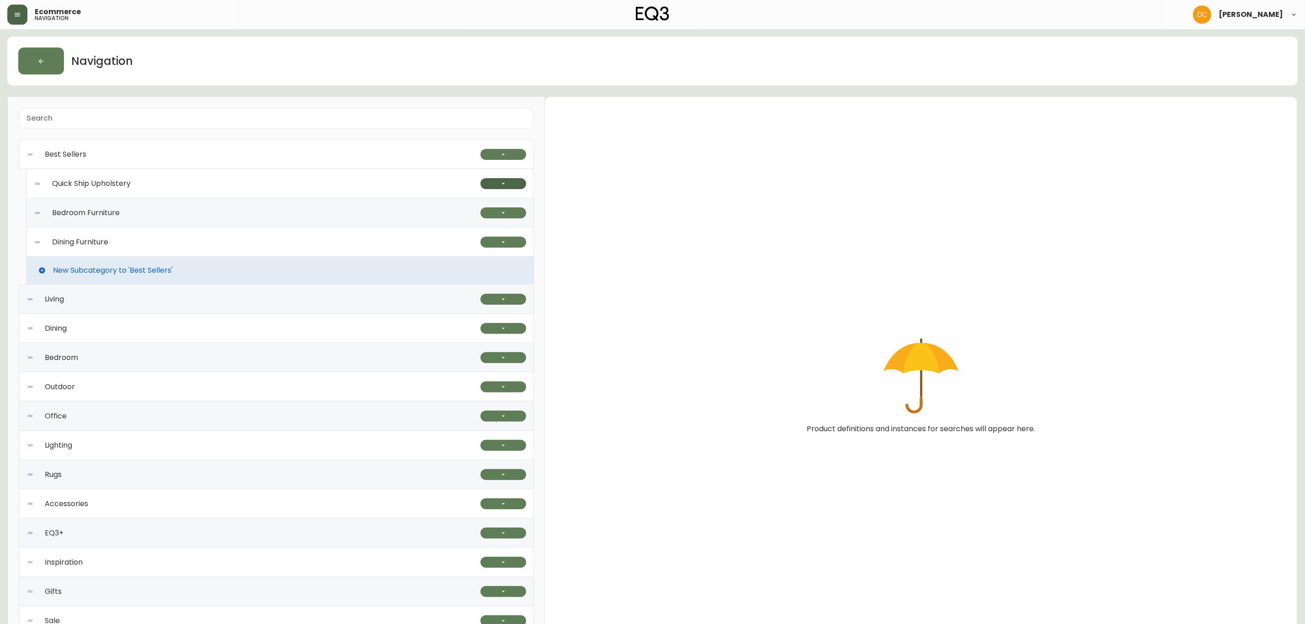
click at [500, 183] on icon "button" at bounding box center [503, 183] width 7 height 7
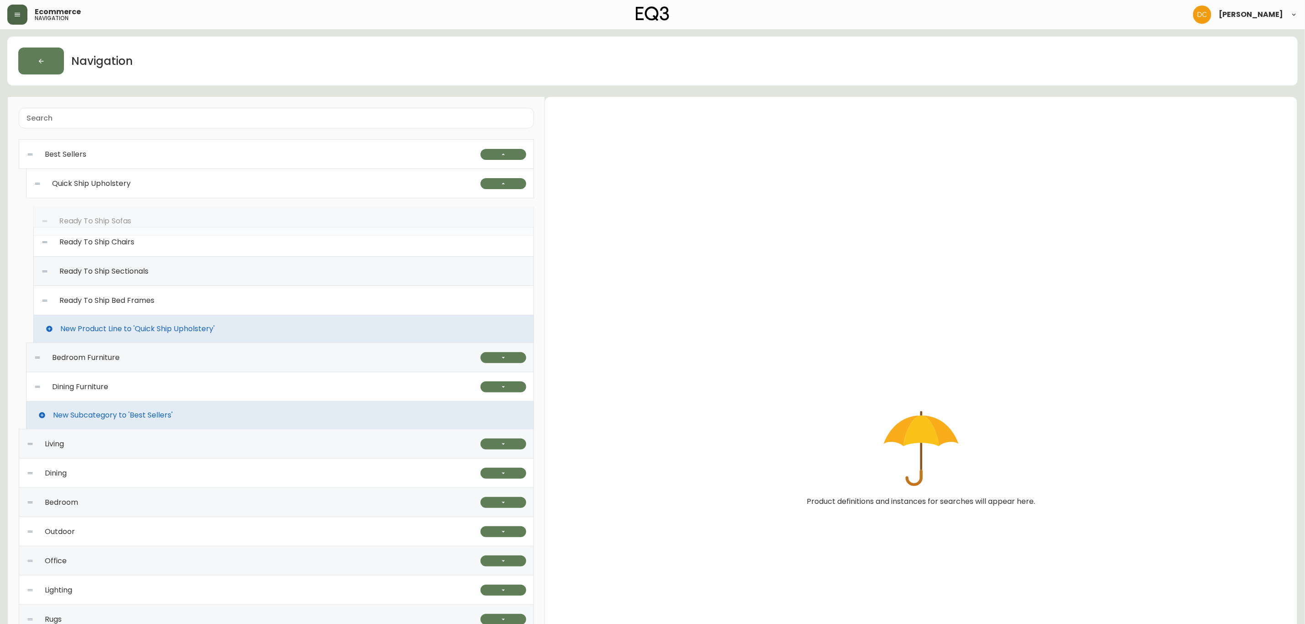
drag, startPoint x: 44, startPoint y: 302, endPoint x: 57, endPoint y: 217, distance: 85.9
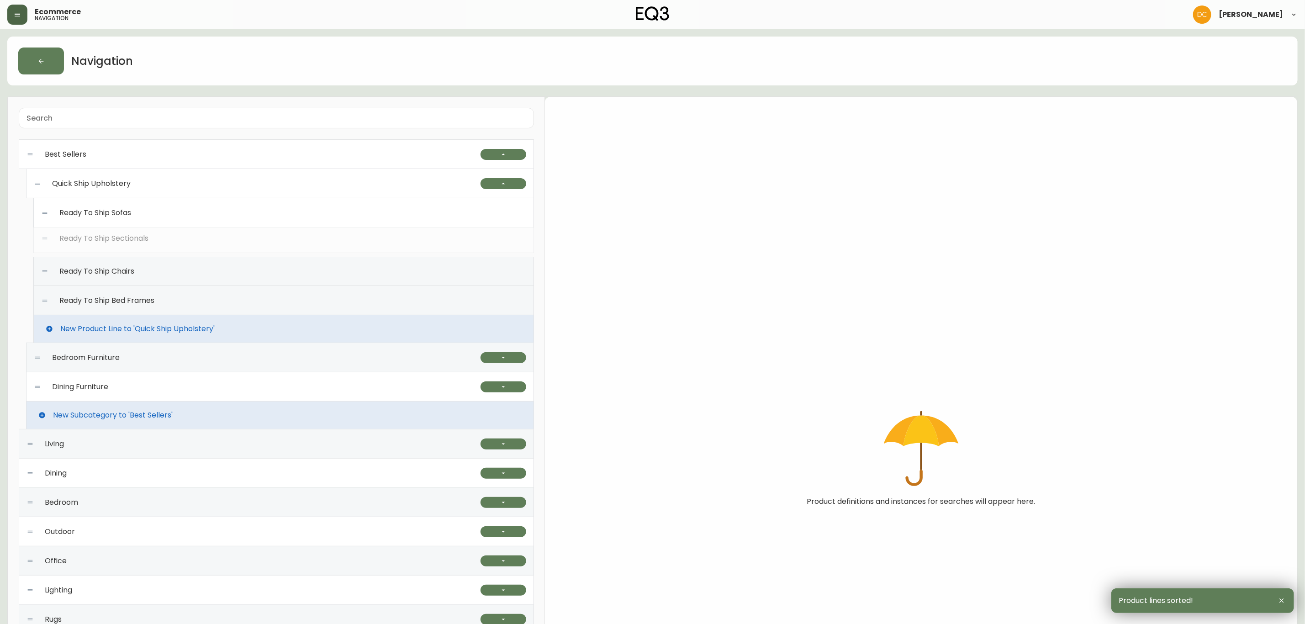
drag, startPoint x: 45, startPoint y: 273, endPoint x: 54, endPoint y: 238, distance: 36.2
drag, startPoint x: 43, startPoint y: 303, endPoint x: 44, endPoint y: 274, distance: 28.8
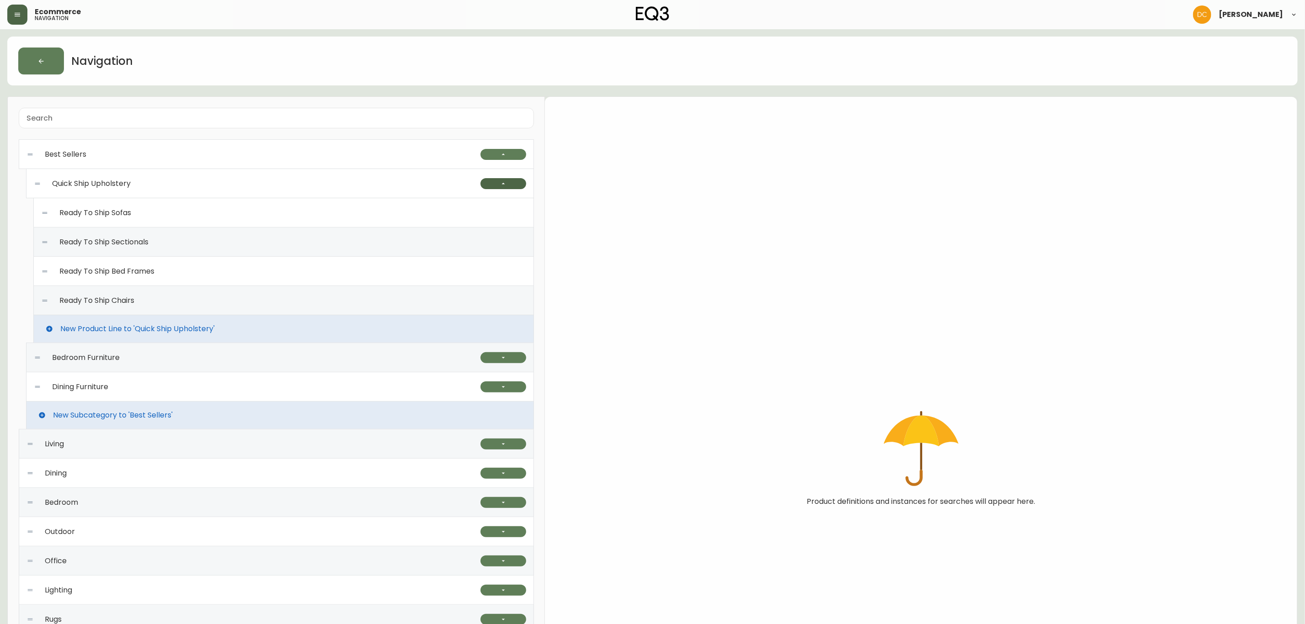
click at [504, 186] on icon "button" at bounding box center [503, 183] width 7 height 7
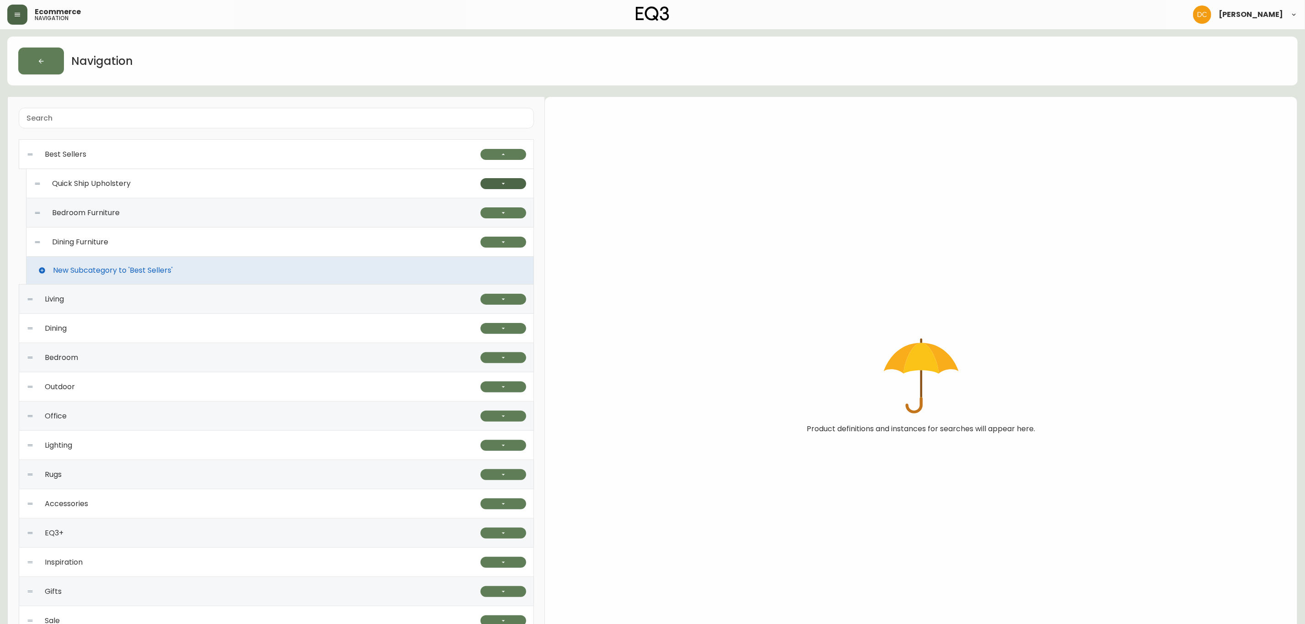
click at [498, 182] on button "button" at bounding box center [504, 183] width 46 height 11
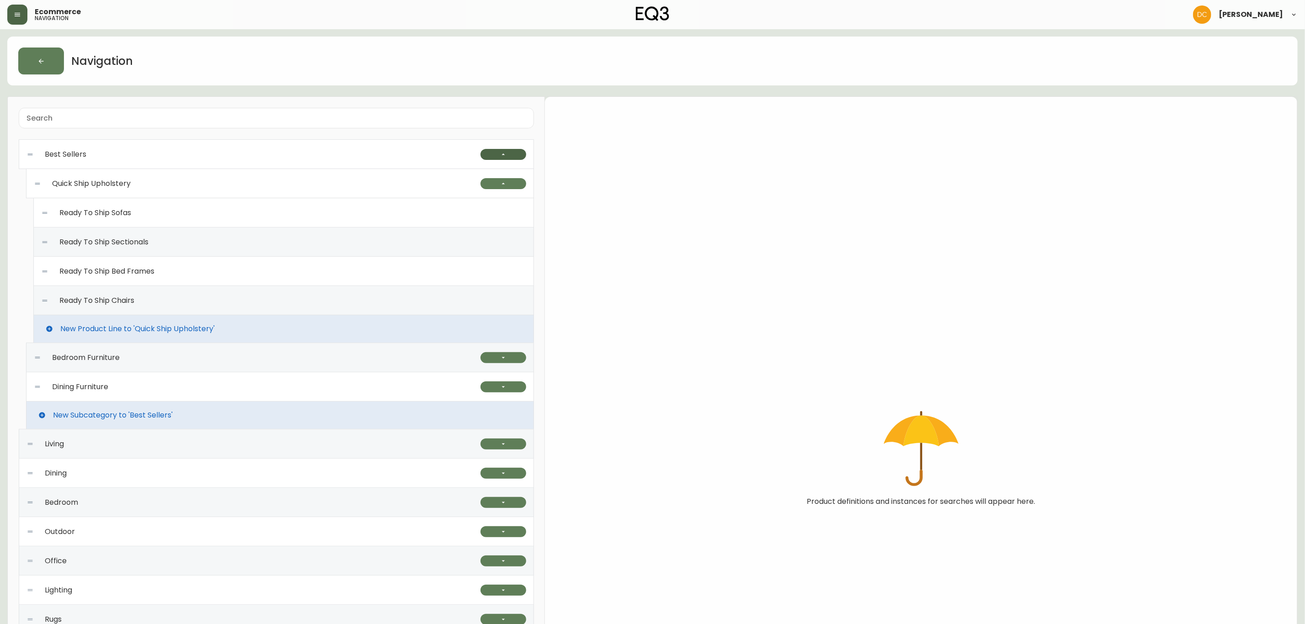
click at [503, 151] on icon "button" at bounding box center [503, 154] width 7 height 7
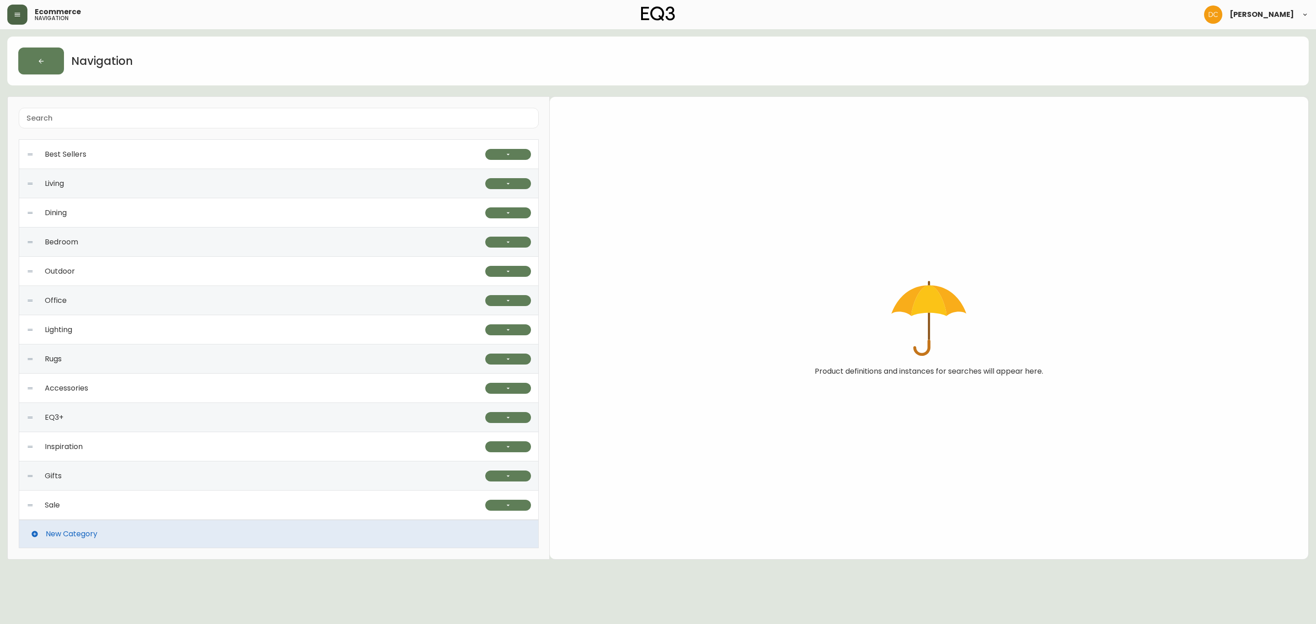
drag, startPoint x: 22, startPoint y: 13, endPoint x: 22, endPoint y: 18, distance: 5.5
click at [22, 13] on button "button" at bounding box center [17, 15] width 20 height 20
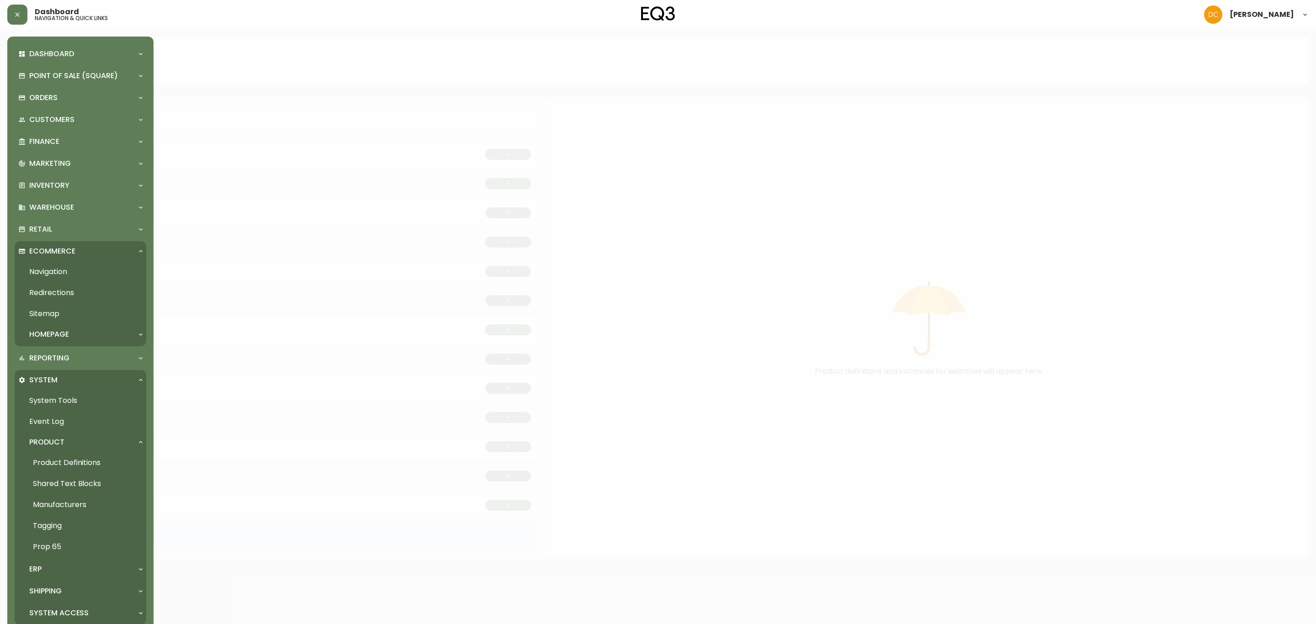
click at [74, 457] on link "Product Definitions" at bounding box center [81, 462] width 132 height 21
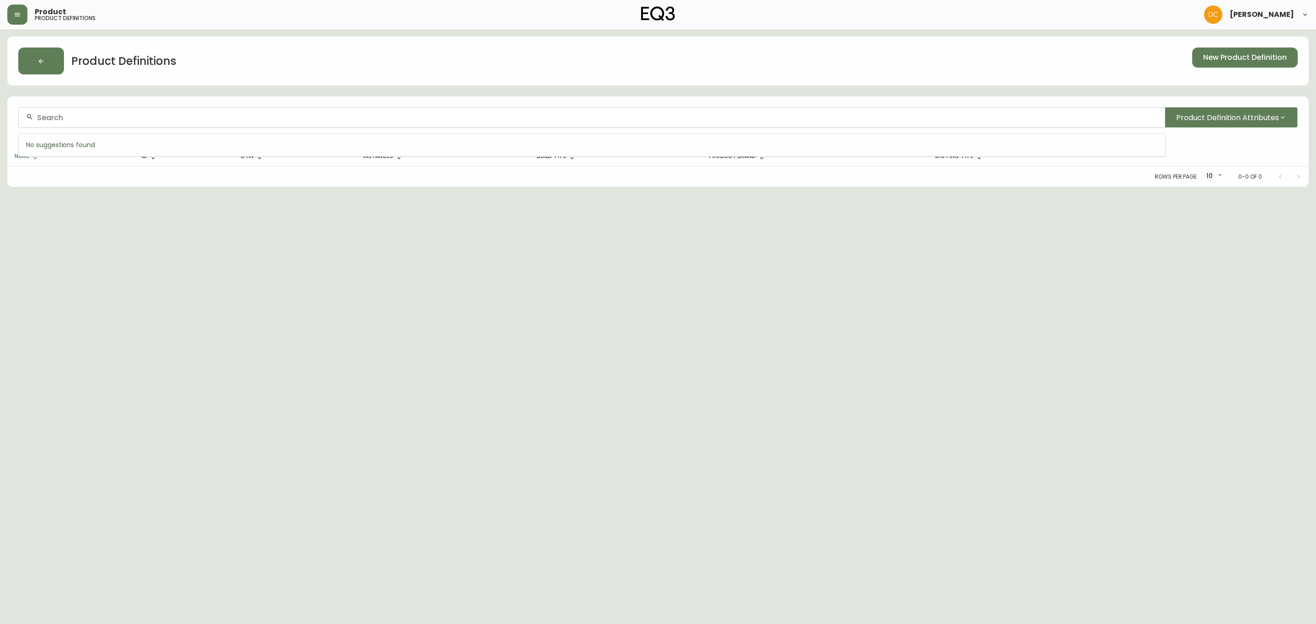
click at [477, 121] on input "text" at bounding box center [597, 117] width 1120 height 9
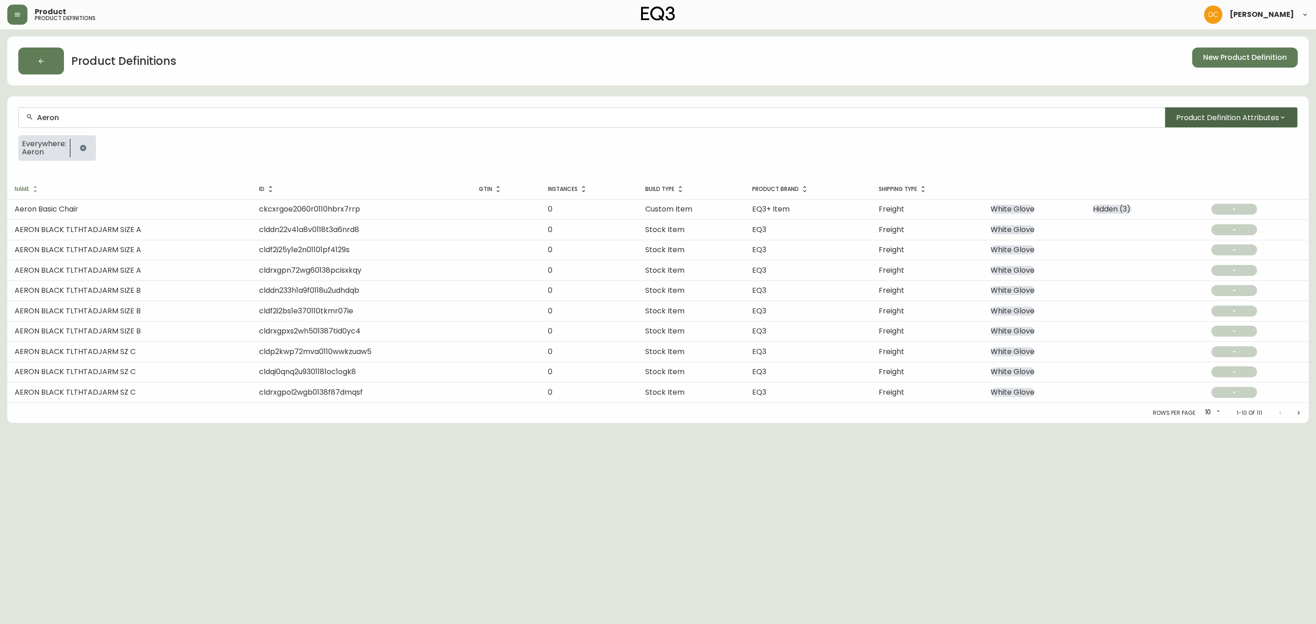
type input "Aeron"
click at [1249, 121] on span "Product Definition Attributes" at bounding box center [1227, 117] width 103 height 11
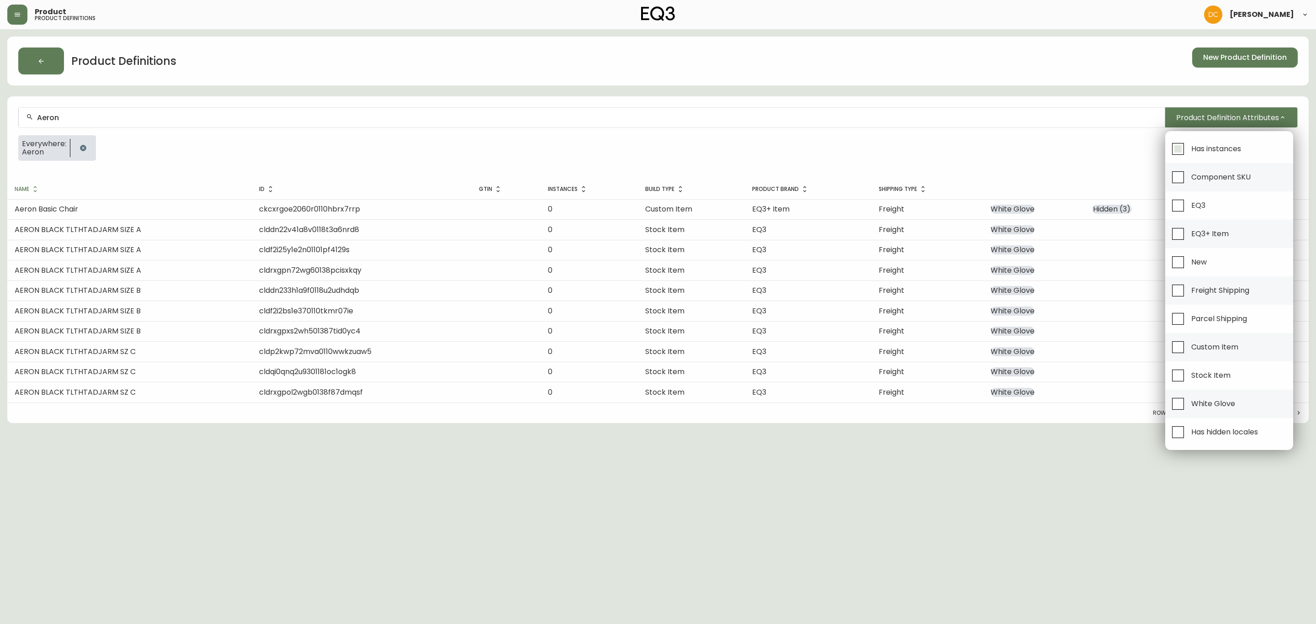
click at [1187, 153] on input "Has instances" at bounding box center [1177, 148] width 21 height 21
checkbox input "true"
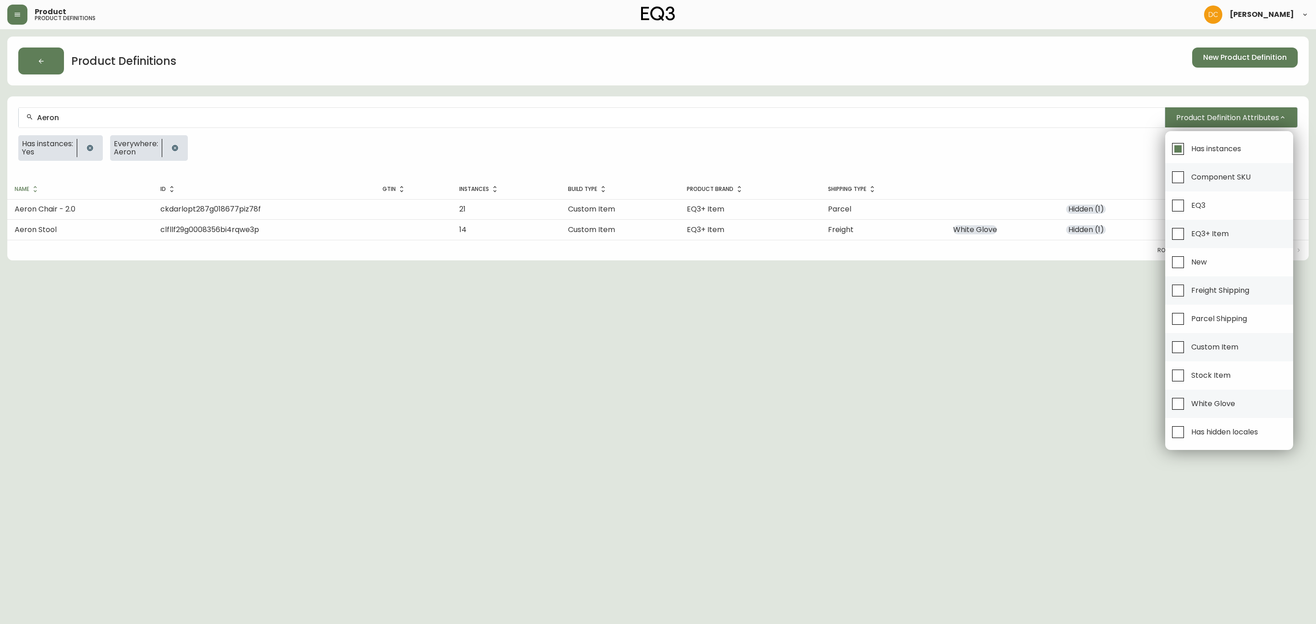
click at [124, 210] on div at bounding box center [658, 312] width 1316 height 624
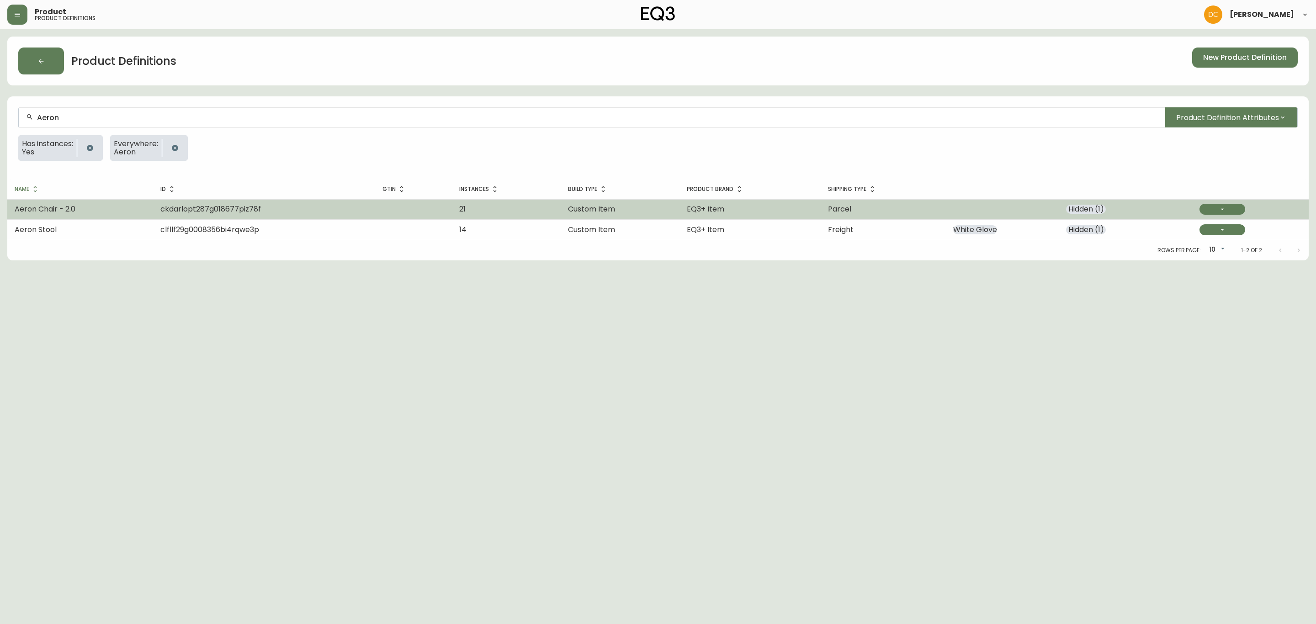
click at [66, 211] on span "Aeron Chair - 2.0" at bounding box center [45, 209] width 61 height 11
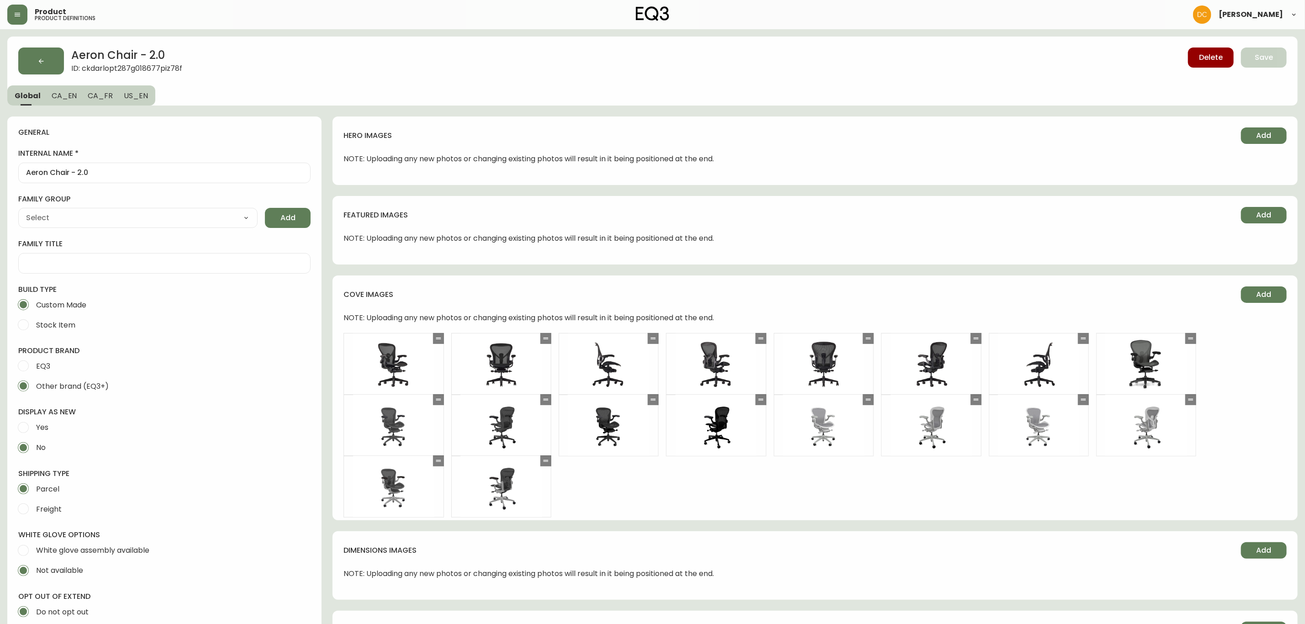
type input "[PERSON_NAME]"
select select "cjyt4saqa0001pt74tdso2wjs"
type input "Furniture > Office Furniture > Office Chairs"
drag, startPoint x: 659, startPoint y: 428, endPoint x: 665, endPoint y: 121, distance: 307.6
click at [68, 99] on span "CA_EN" at bounding box center [65, 96] width 26 height 10
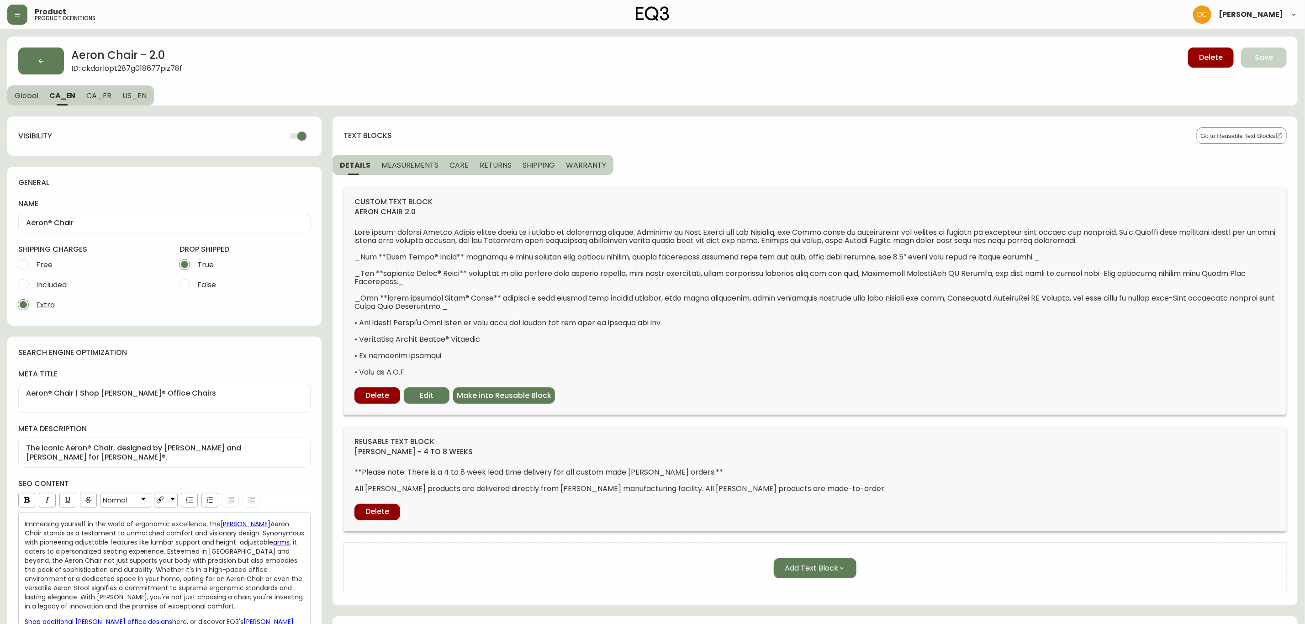
click at [17, 98] on span "Global" at bounding box center [27, 96] width 24 height 10
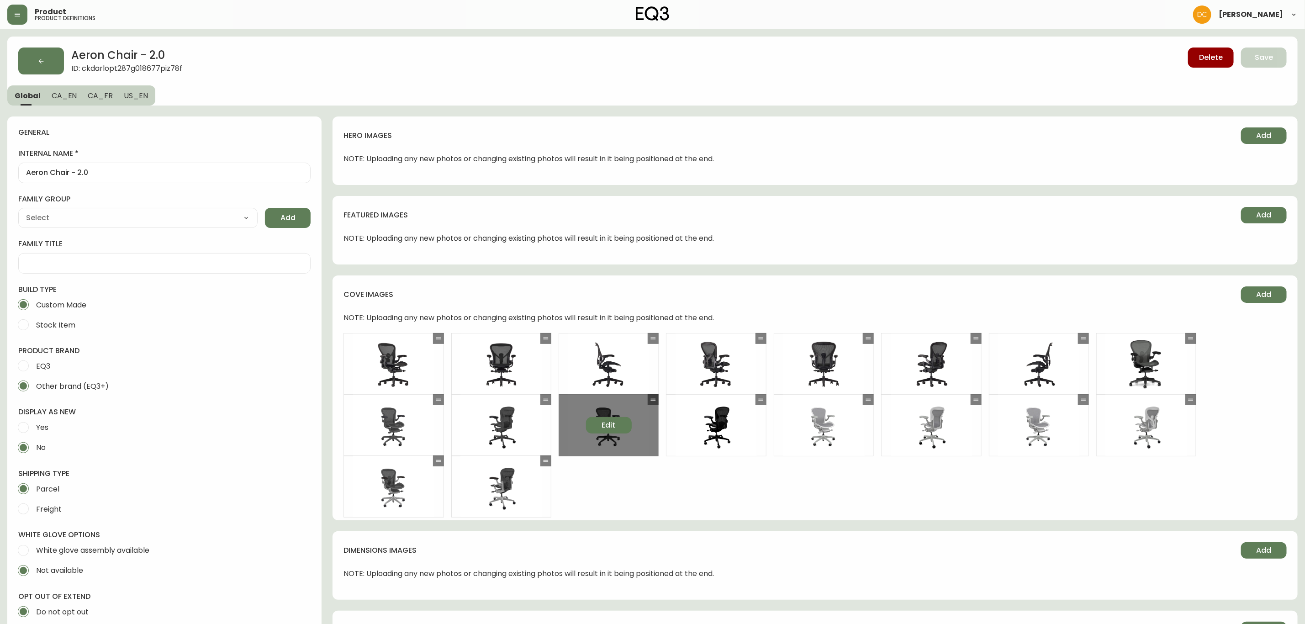
type input "[PERSON_NAME]"
select select "cjyt4saqa0001pt74tdso2wjs"
type input "Furniture > Office Furniture > Office Chairs"
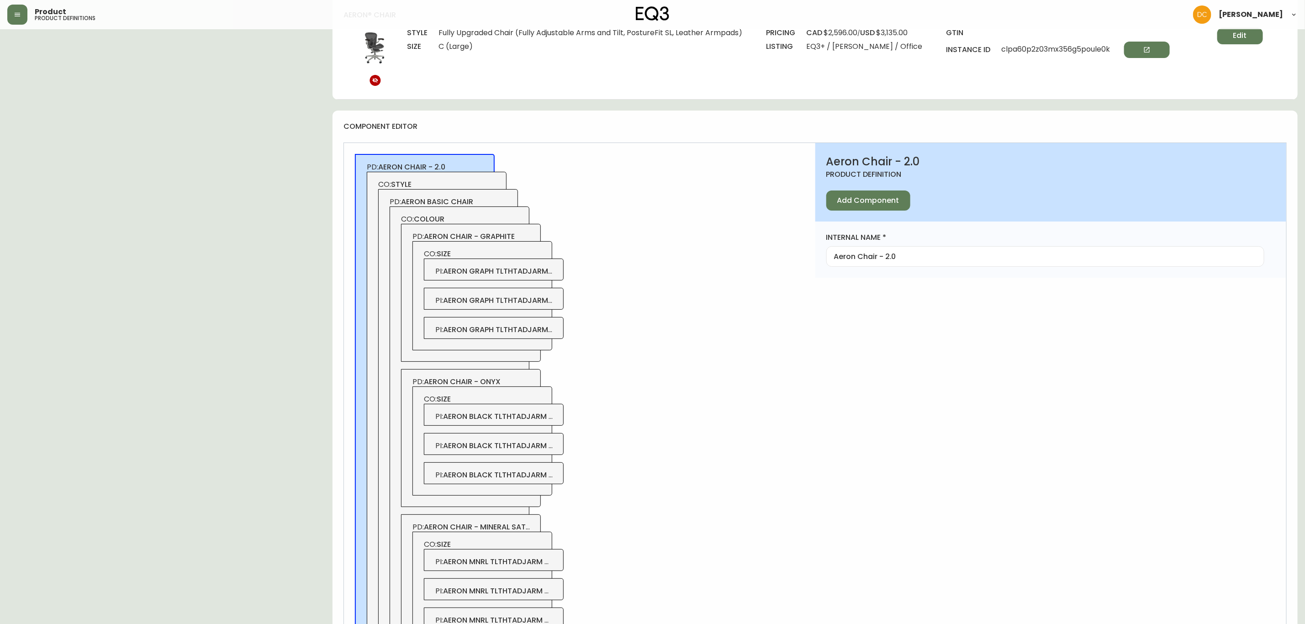
scroll to position [2742, 0]
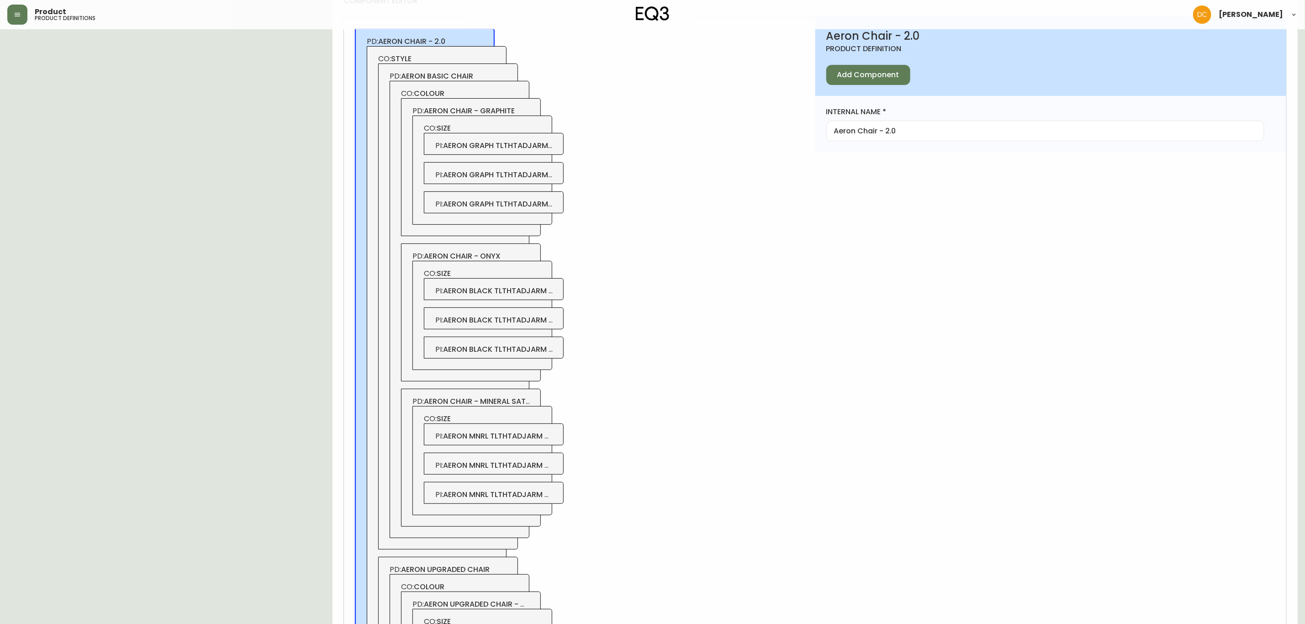
click at [487, 81] on span "PD: aeron basic chair" at bounding box center [448, 76] width 117 height 10
type input "Aeron Basic Chair"
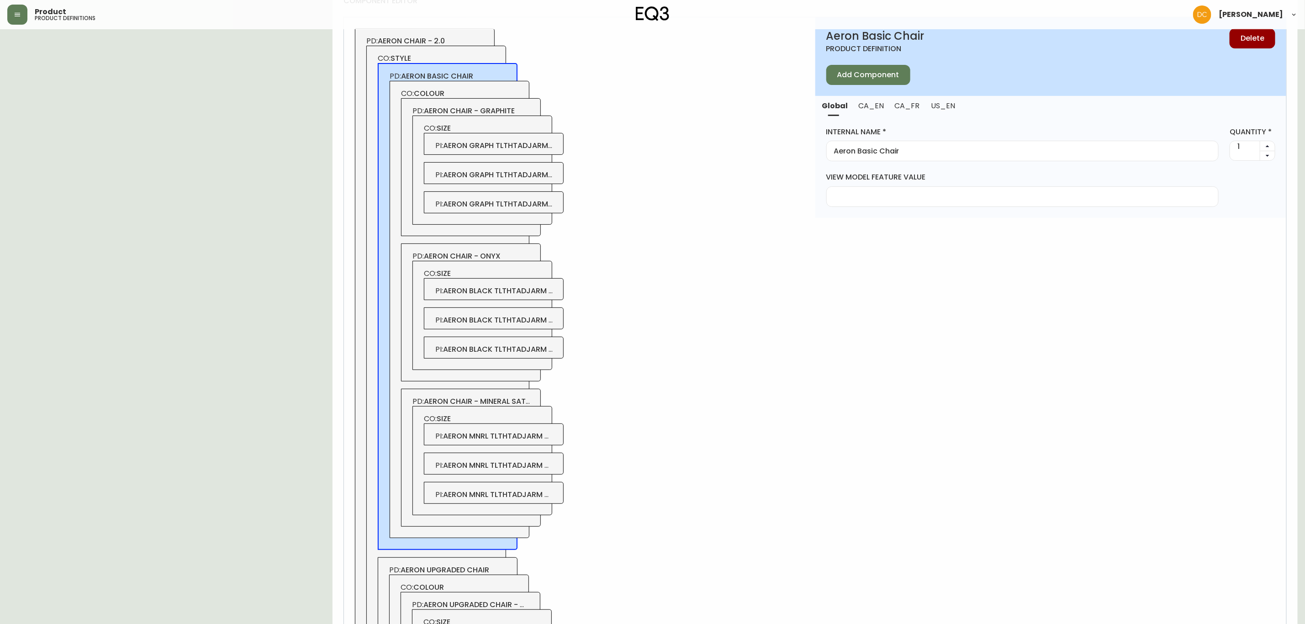
click at [879, 111] on span "CA_EN" at bounding box center [871, 106] width 25 height 10
click at [1012, 155] on input "Basic Chair (Standard Tilt, Zonal Back Support, Fixed Arms)" at bounding box center [1051, 151] width 434 height 9
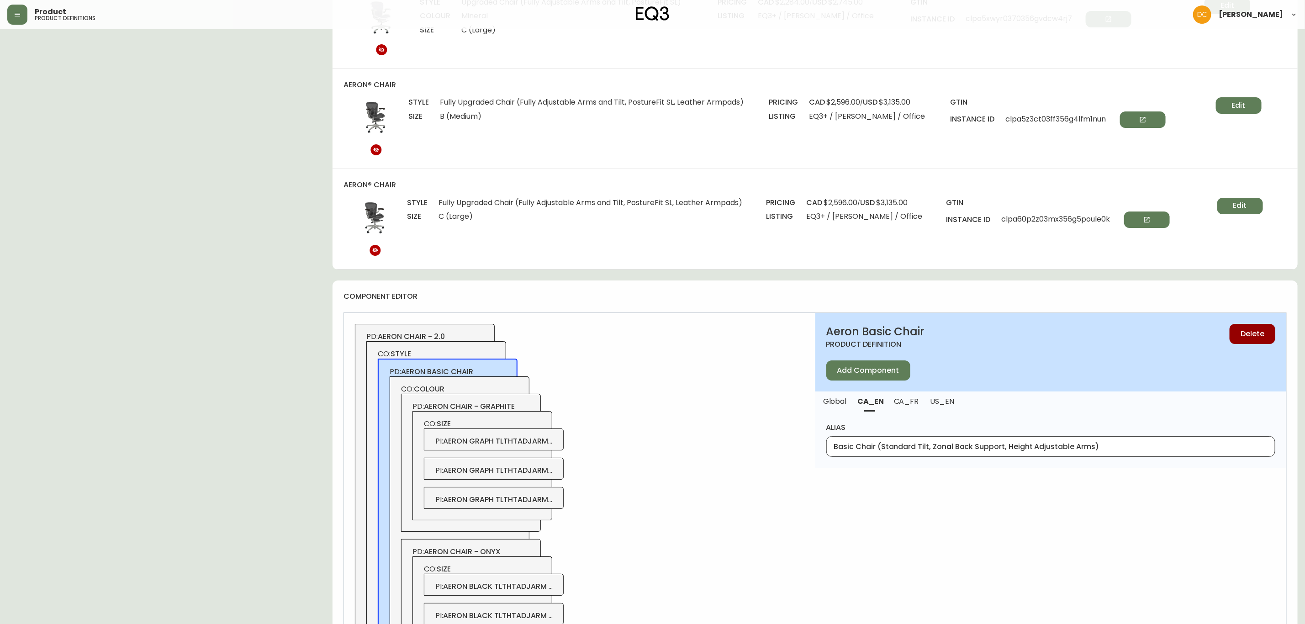
scroll to position [2467, 0]
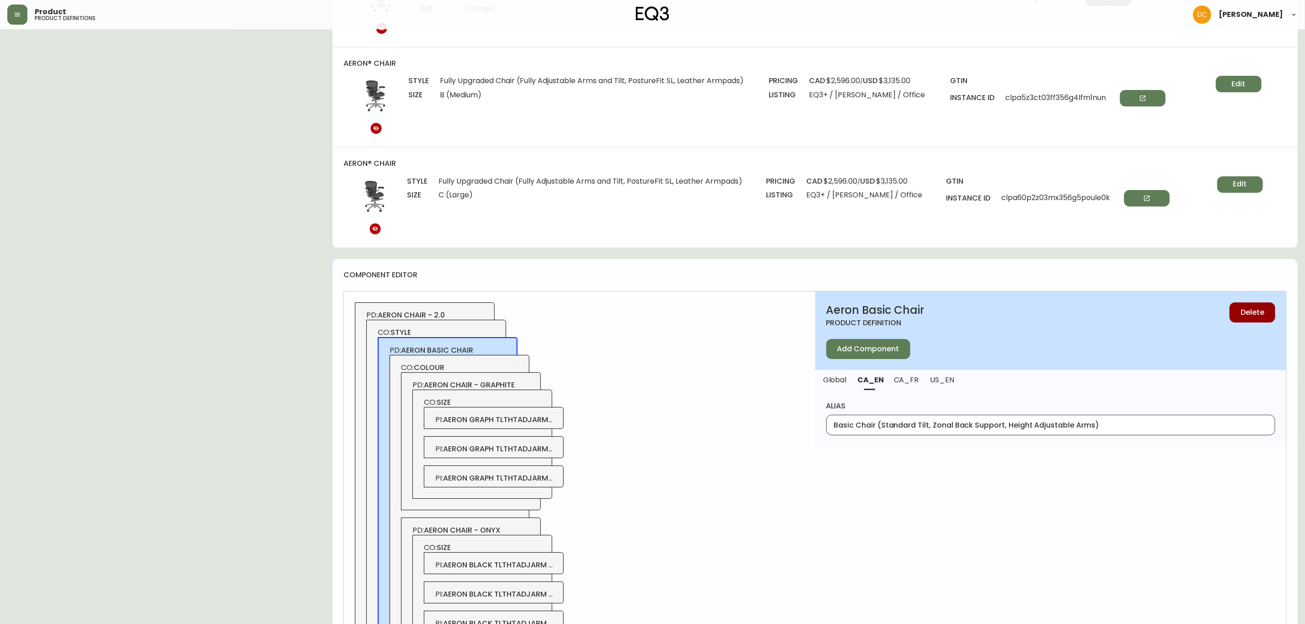
drag, startPoint x: 1005, startPoint y: 440, endPoint x: 1042, endPoint y: 440, distance: 37.0
click at [1042, 430] on input "Basic Chair (Standard Tilt, Zonal Back Support, Height Adjustable Arms)" at bounding box center [1051, 425] width 434 height 9
click at [1009, 430] on input "Basic Chair (Standard Tilt, Zonal Back Support, Height Adjustable Arms)" at bounding box center [1051, 425] width 434 height 9
click at [1011, 435] on div "Basic Chair (Standard Tilt, Zonal Back Support, Height Adjustable Arms)" at bounding box center [1051, 425] width 449 height 21
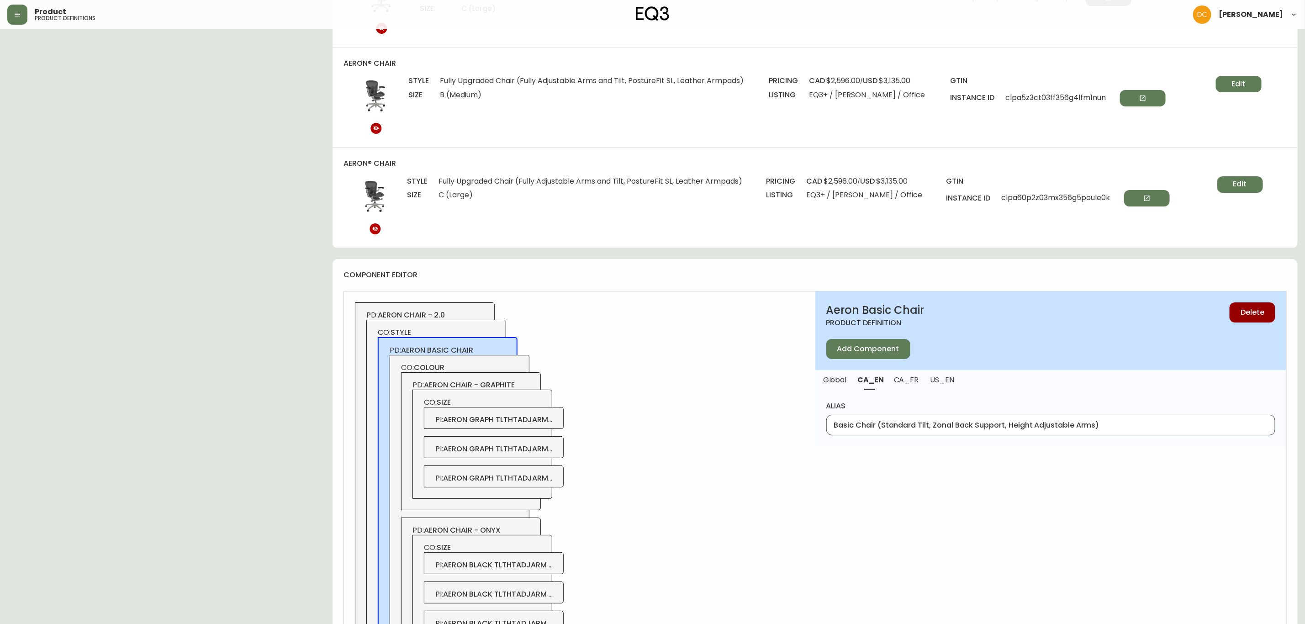
click at [1005, 430] on input "Basic Chair (Standard Tilt, Zonal Back Support, Height Adjustable Arms)" at bounding box center [1051, 425] width 434 height 9
click at [1008, 430] on input "Basic Chair (Standard Tilt, Zonal Back Support, Height Adjustable Arms)" at bounding box center [1051, 425] width 434 height 9
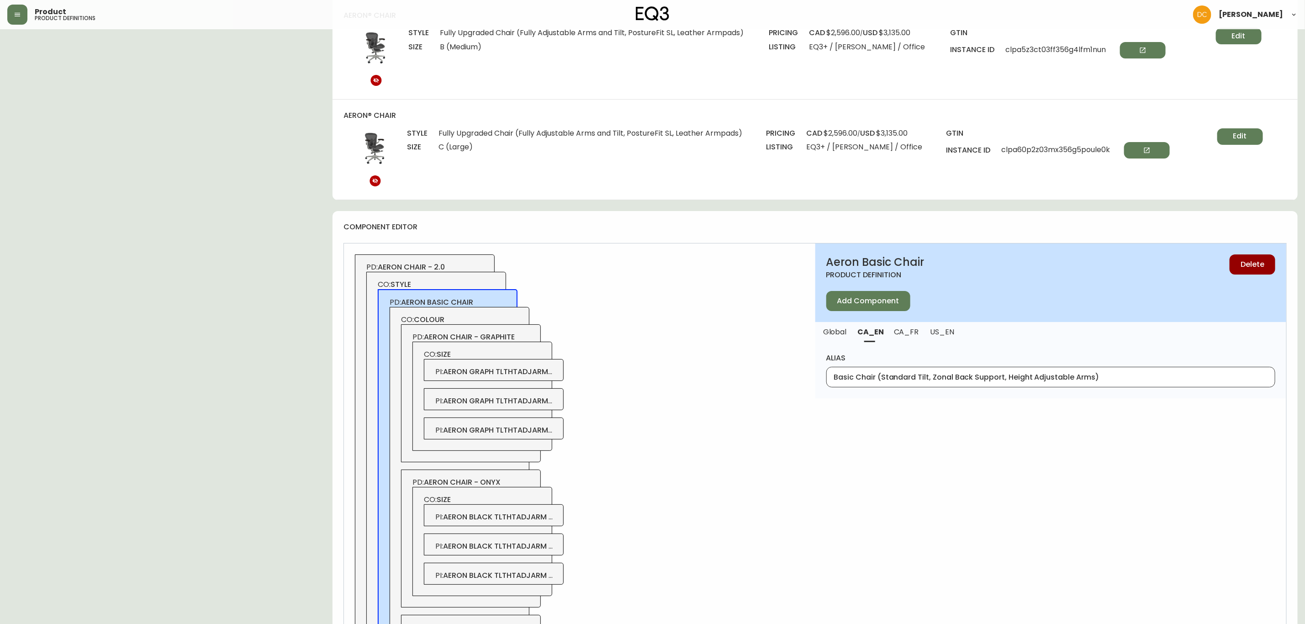
scroll to position [2604, 0]
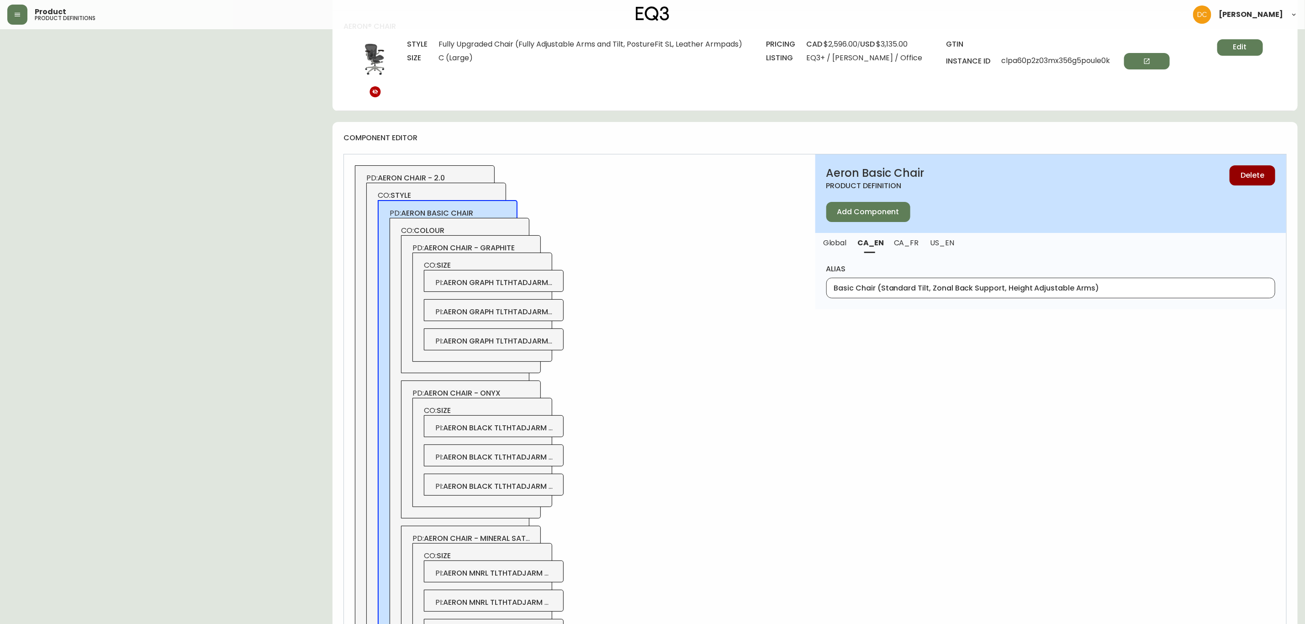
click at [905, 248] on span "CA_FR" at bounding box center [906, 243] width 25 height 10
click at [998, 292] on input "Classique (inclinaison standard, accoudoirs fixé)" at bounding box center [1051, 288] width 434 height 9
drag, startPoint x: 955, startPoint y: 302, endPoint x: 1070, endPoint y: 301, distance: 115.1
click at [1070, 292] on input "Classique (inclinaison standard, accoudoirs adjustable d'hauter)" at bounding box center [1051, 288] width 434 height 9
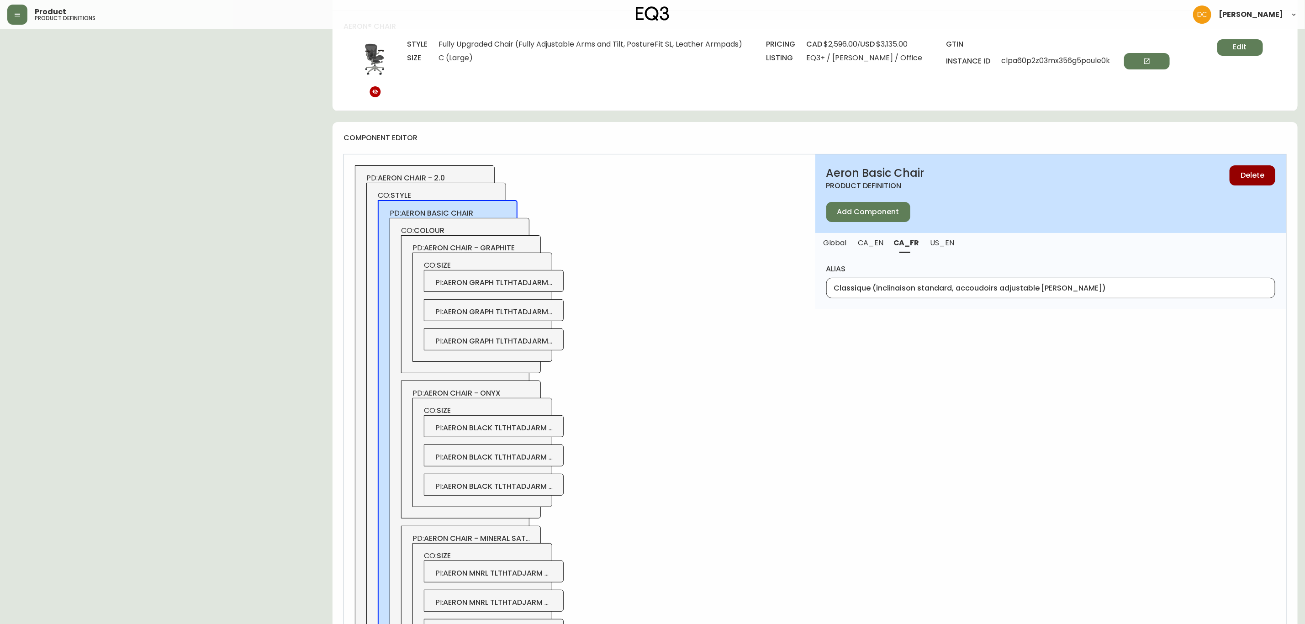
type input "Classique (inclinaison standard, accoudoirs adjustable d'hauter)"
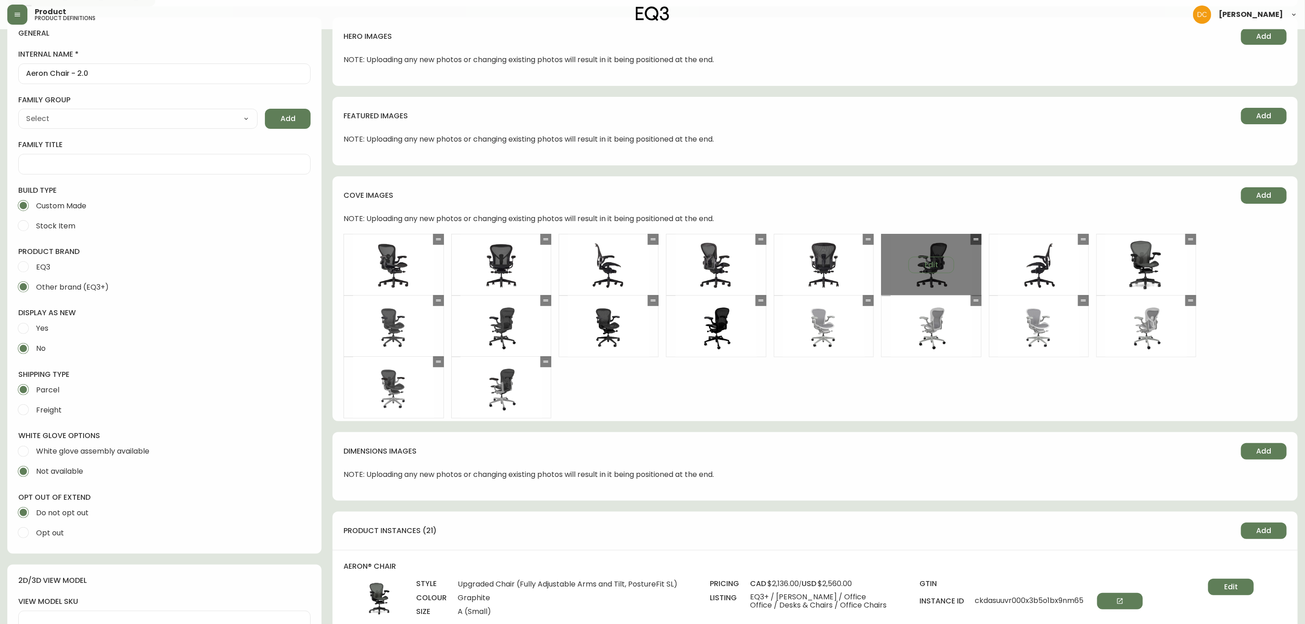
scroll to position [0, 0]
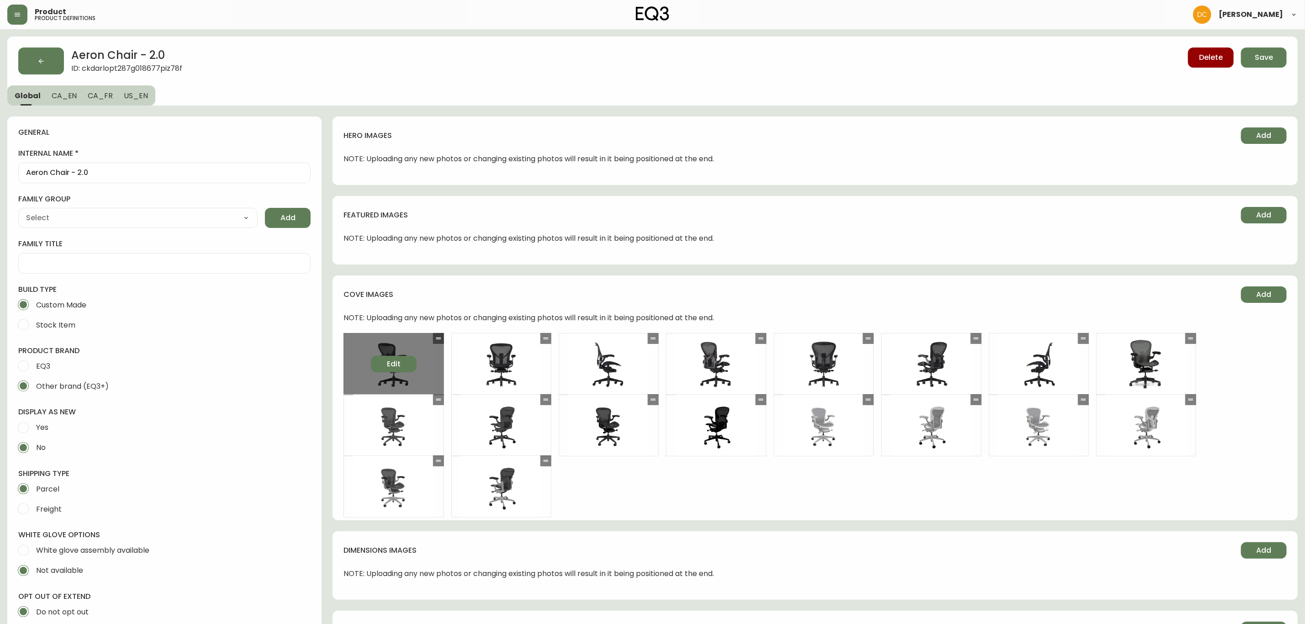
click at [397, 365] on span "Edit" at bounding box center [394, 364] width 14 height 10
select select "CORNER_VIEW"
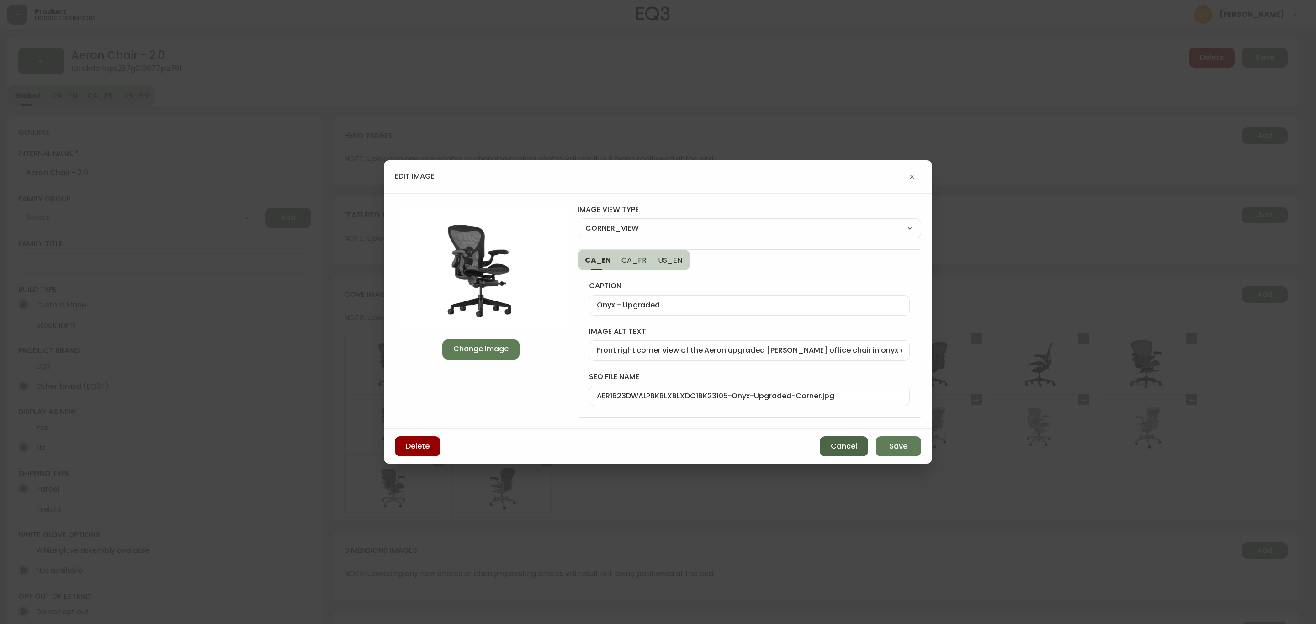
click at [841, 443] on span "Cancel" at bounding box center [844, 446] width 27 height 10
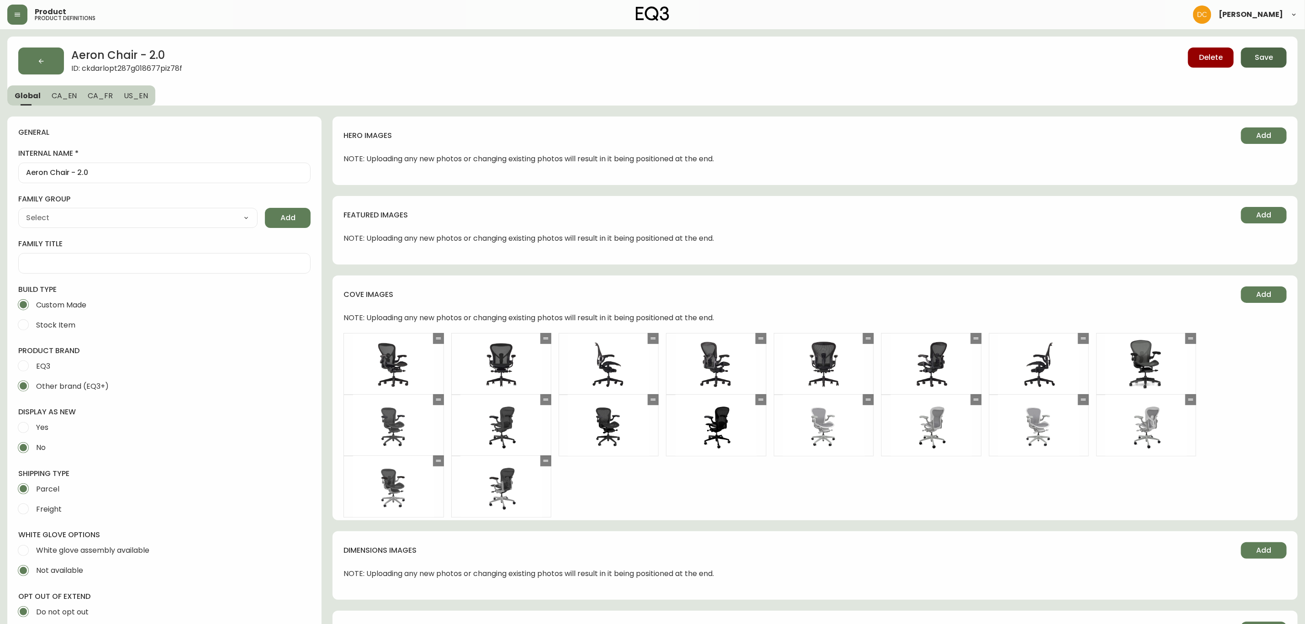
click at [1264, 55] on span "Save" at bounding box center [1264, 58] width 18 height 10
